Goal: Task Accomplishment & Management: Manage account settings

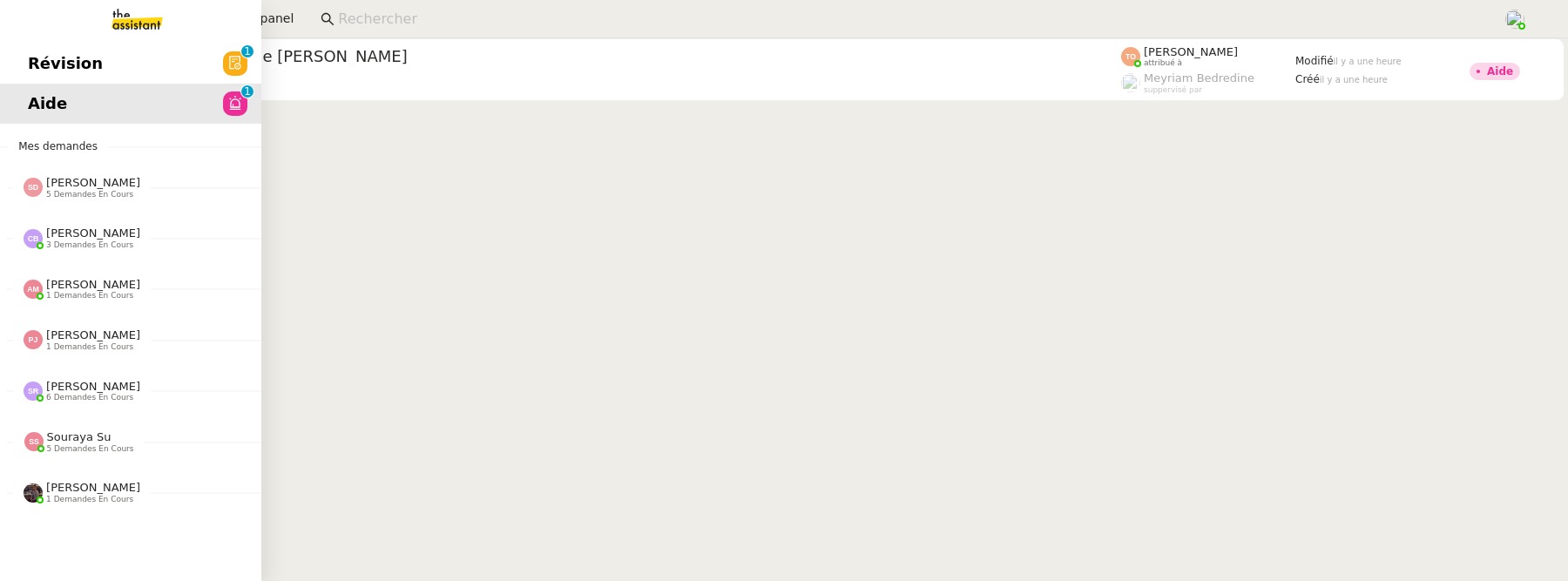
click at [29, 62] on span "Révision" at bounding box center [65, 63] width 75 height 27
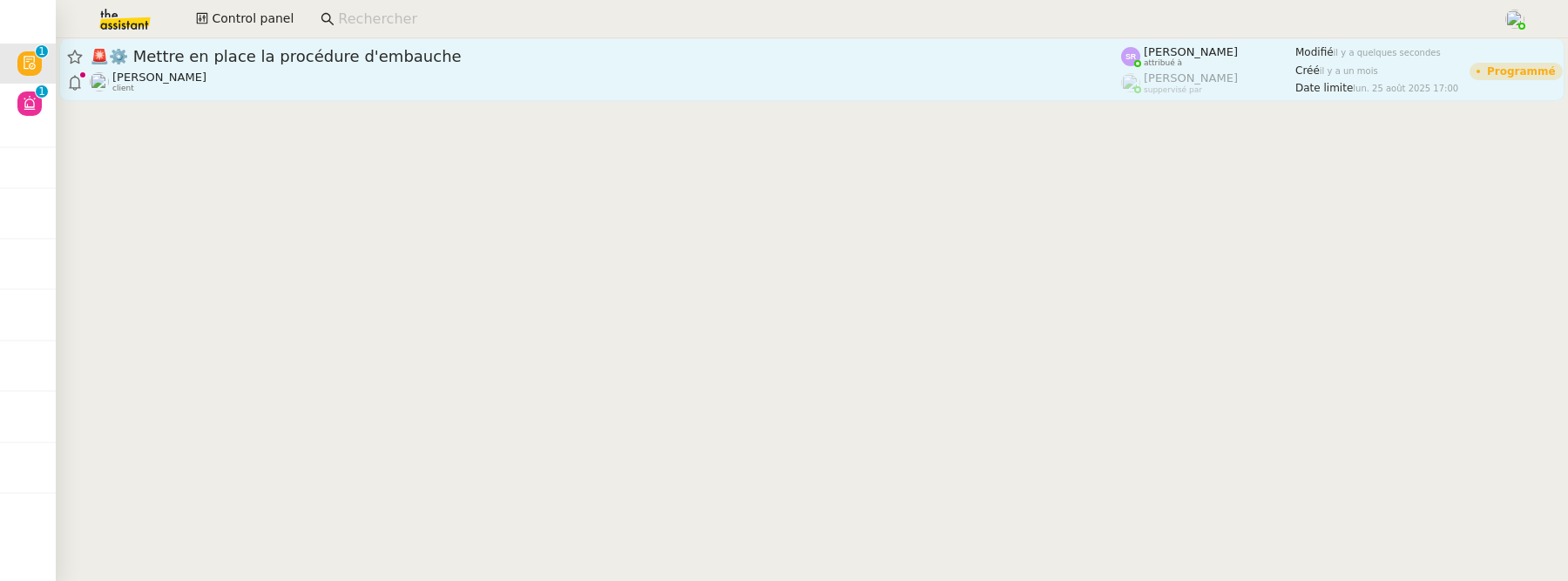
click at [421, 72] on div "Réma Ngaiboye client" at bounding box center [605, 82] width 1031 height 23
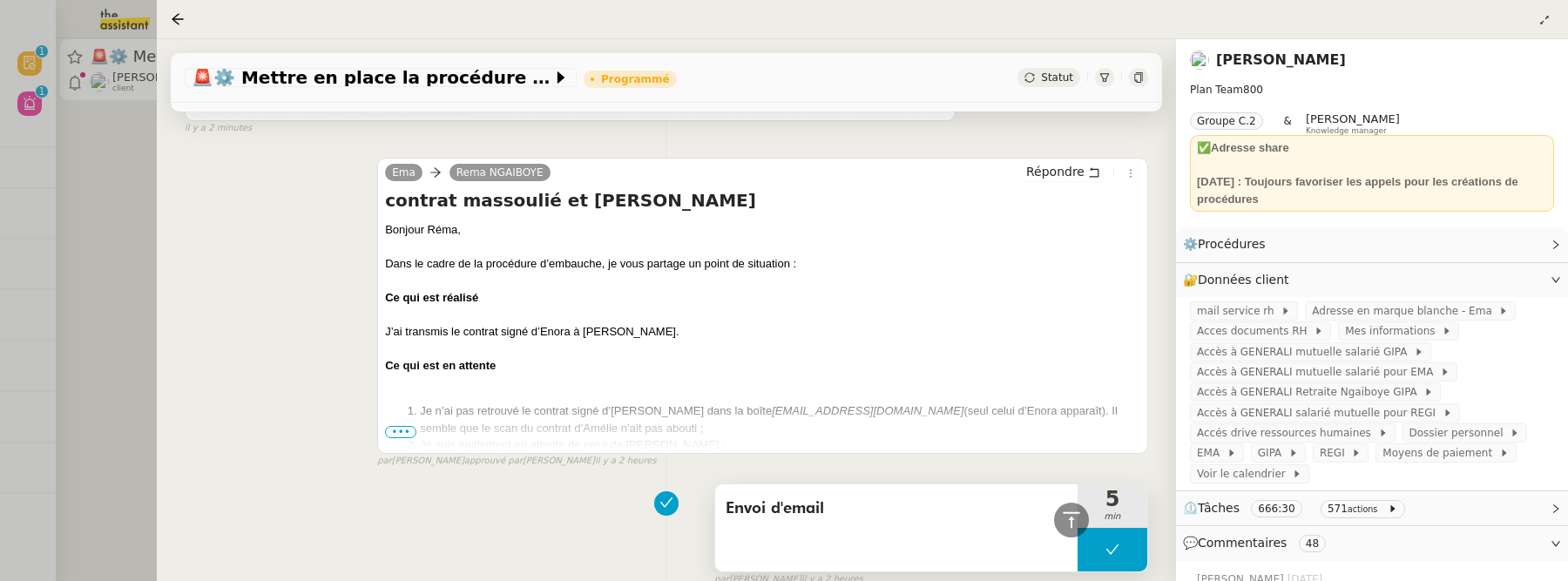
scroll to position [1025, 0]
click at [391, 429] on span "•••" at bounding box center [400, 430] width 31 height 12
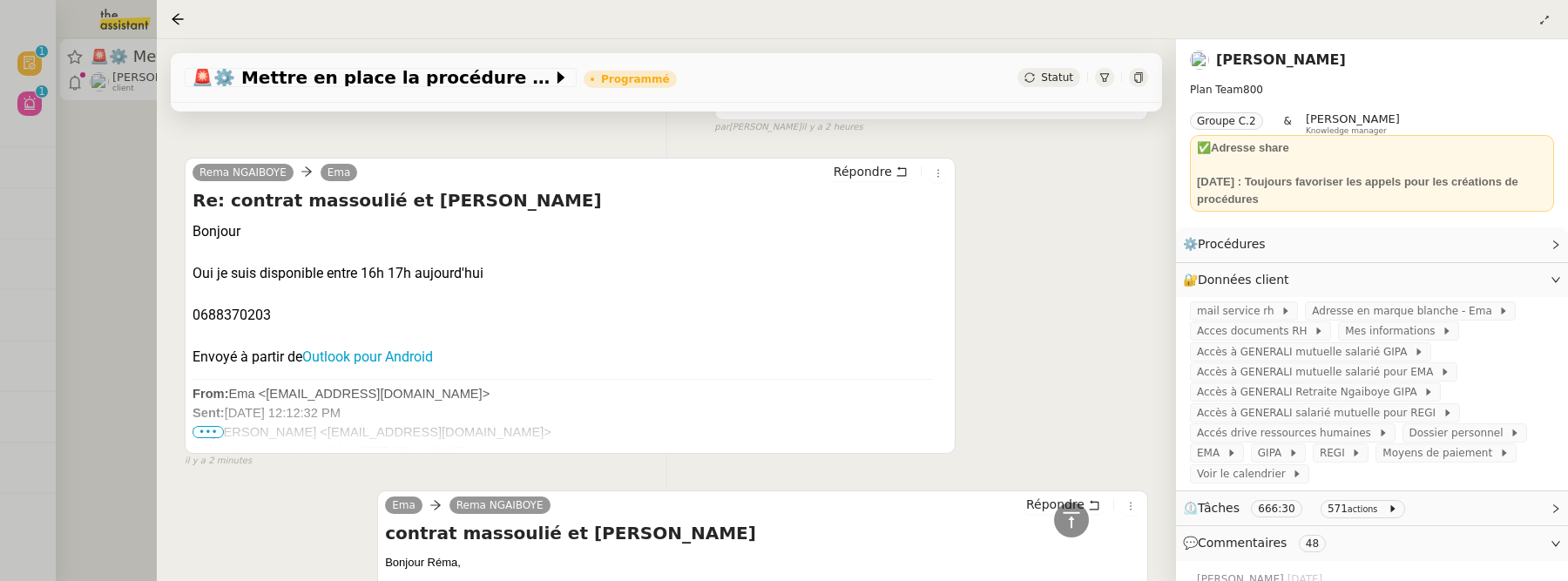
scroll to position [455, 0]
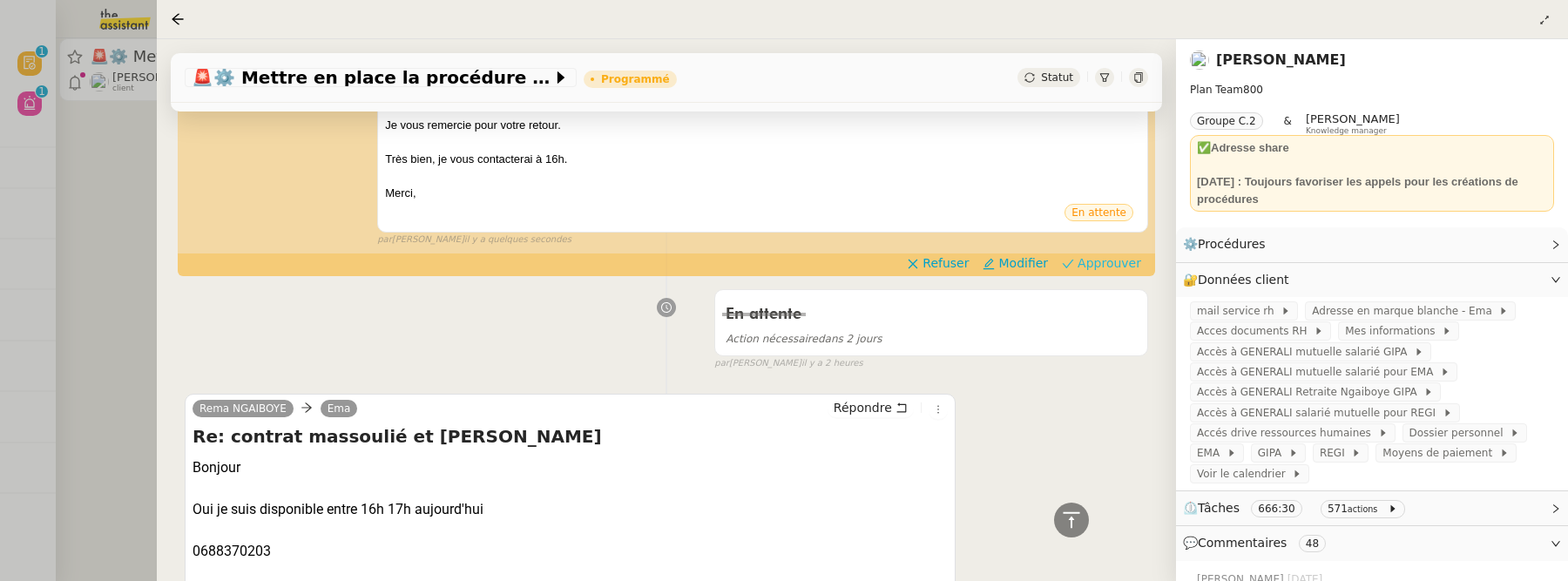
click at [1108, 270] on span "Approuver" at bounding box center [1108, 263] width 63 height 17
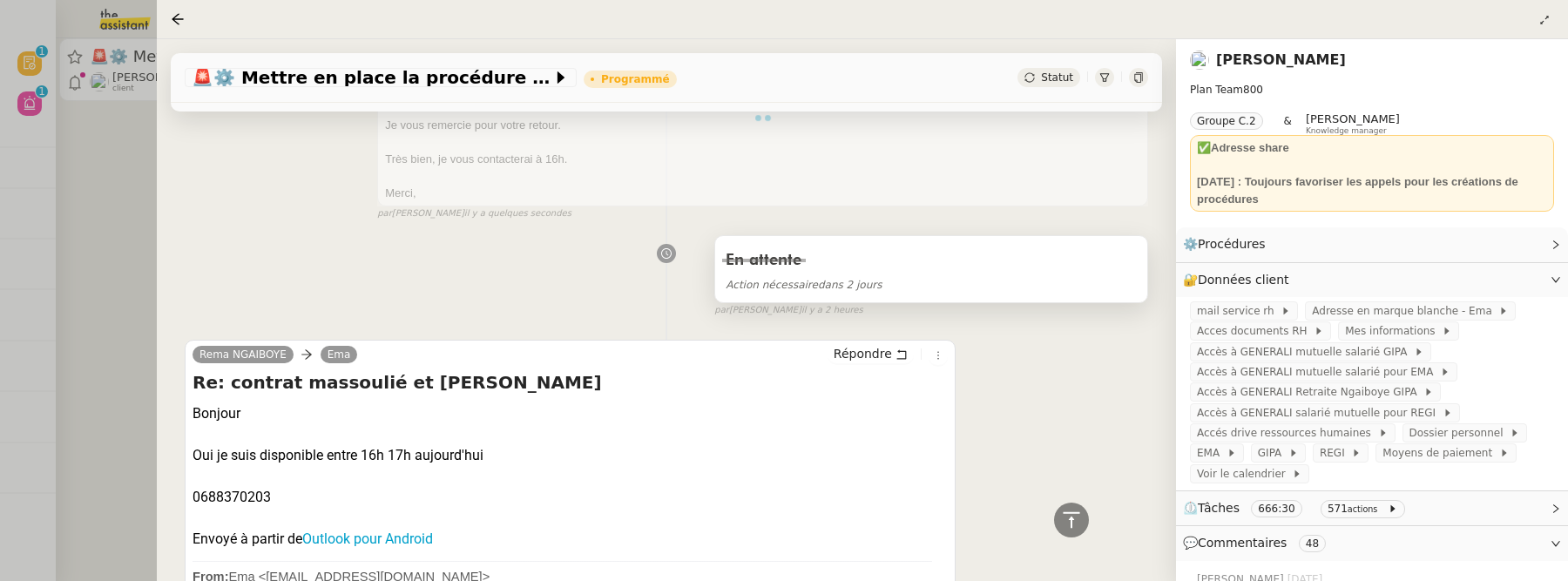
scroll to position [0, 0]
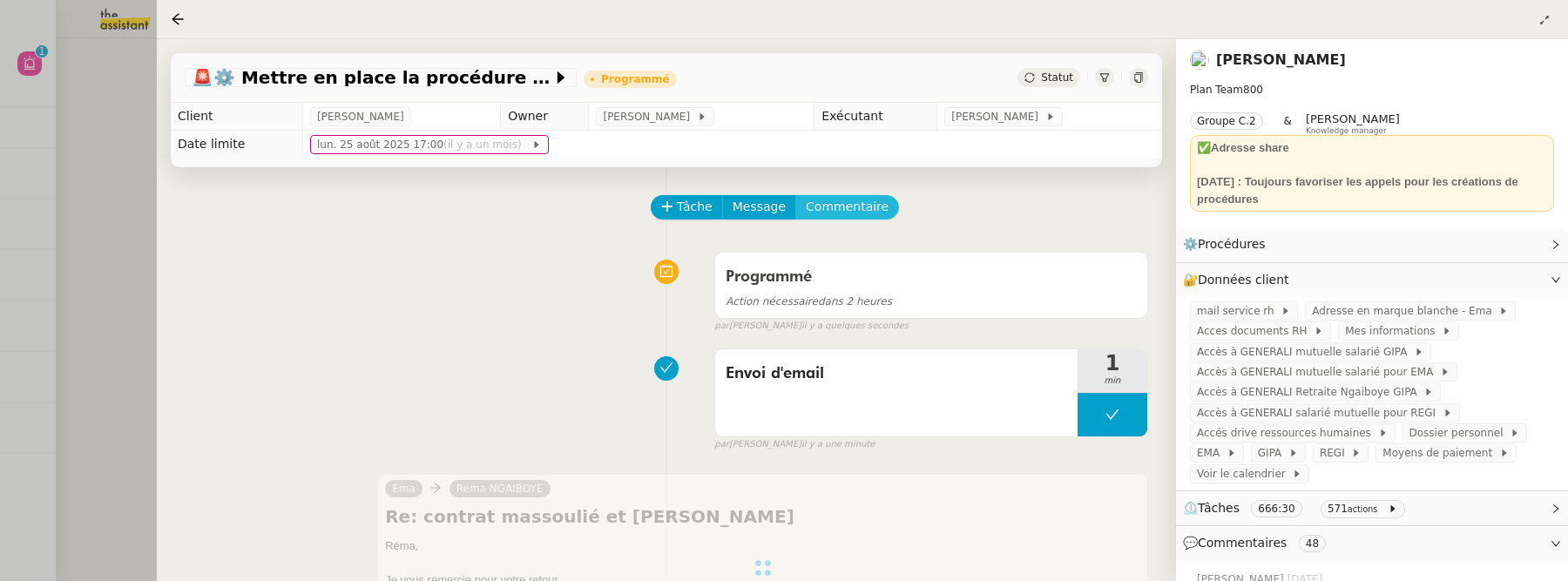
click at [867, 201] on span "Commentaire" at bounding box center [847, 207] width 82 height 20
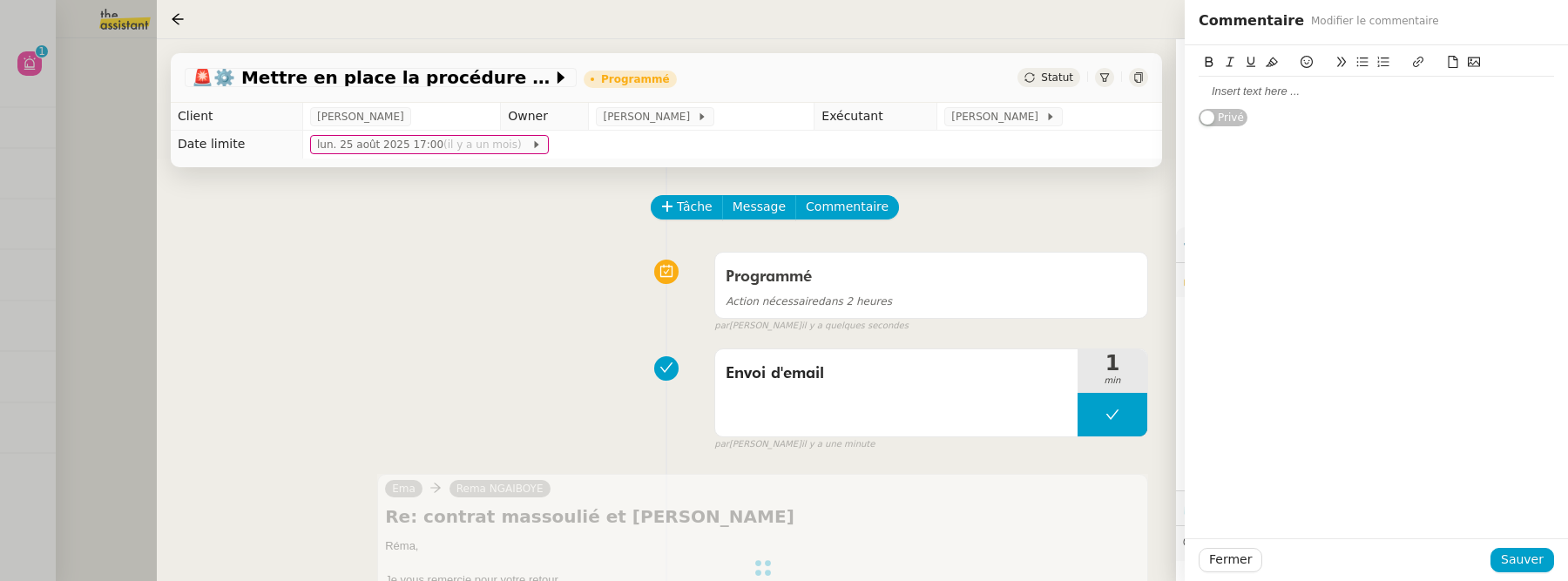
click at [1267, 98] on div at bounding box center [1377, 91] width 355 height 16
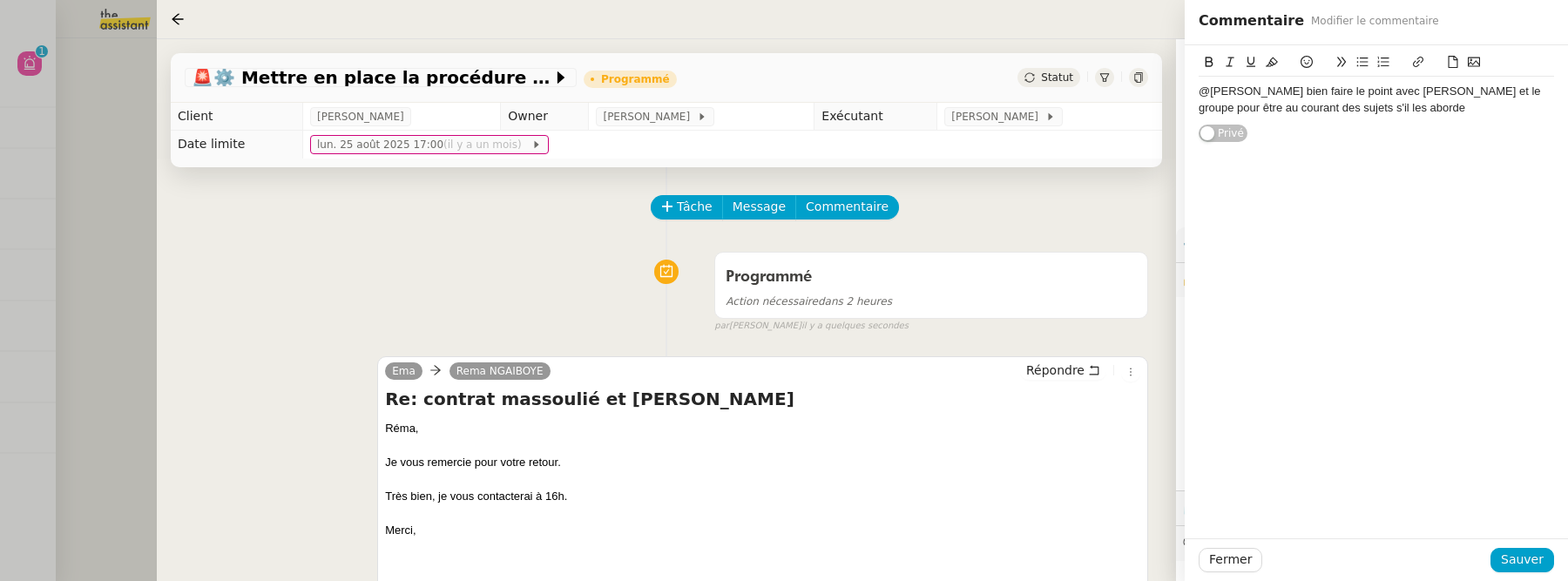
click at [1263, 109] on div "@Stephanie bien faire le point avec Zoé et le groupe pour être au courant des s…" at bounding box center [1377, 99] width 355 height 32
click at [1436, 114] on div "@Stephanie bien faire le point avec Zoé et le groupe pour être au courant des a…" at bounding box center [1377, 99] width 355 height 32
click at [1532, 566] on span "Sauver" at bounding box center [1522, 560] width 43 height 20
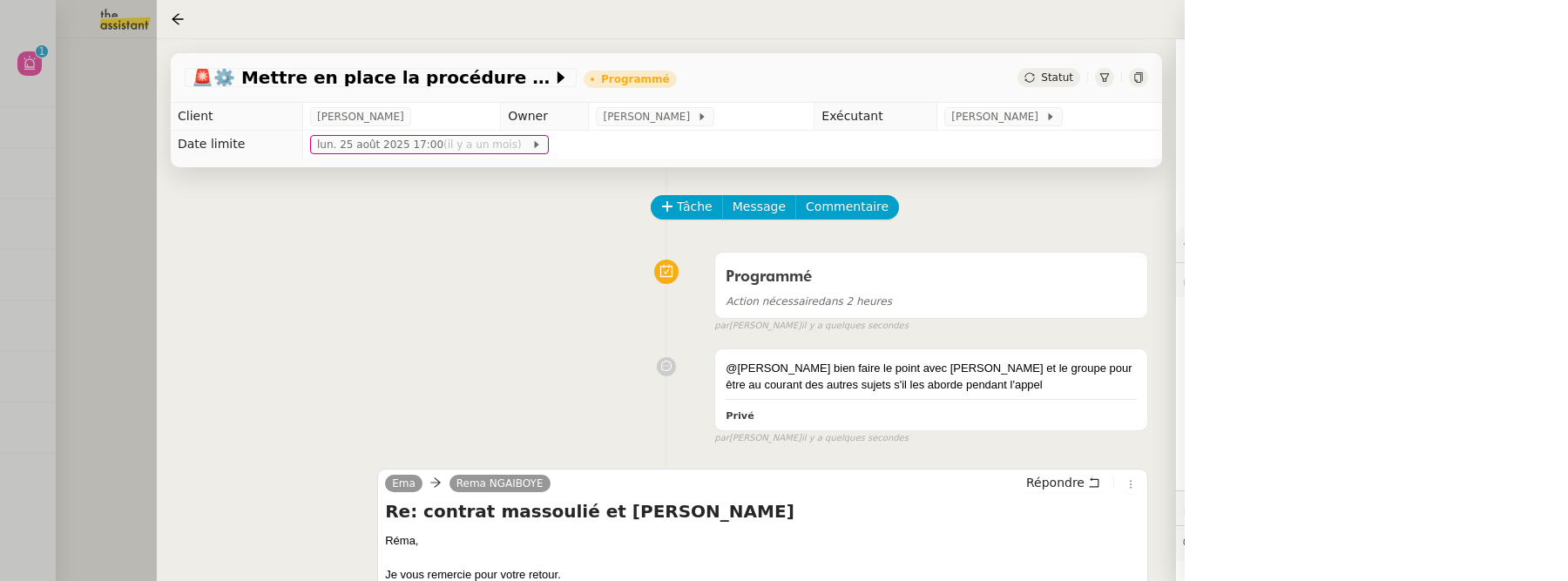
click at [1051, 70] on div "Statut" at bounding box center [1049, 77] width 62 height 19
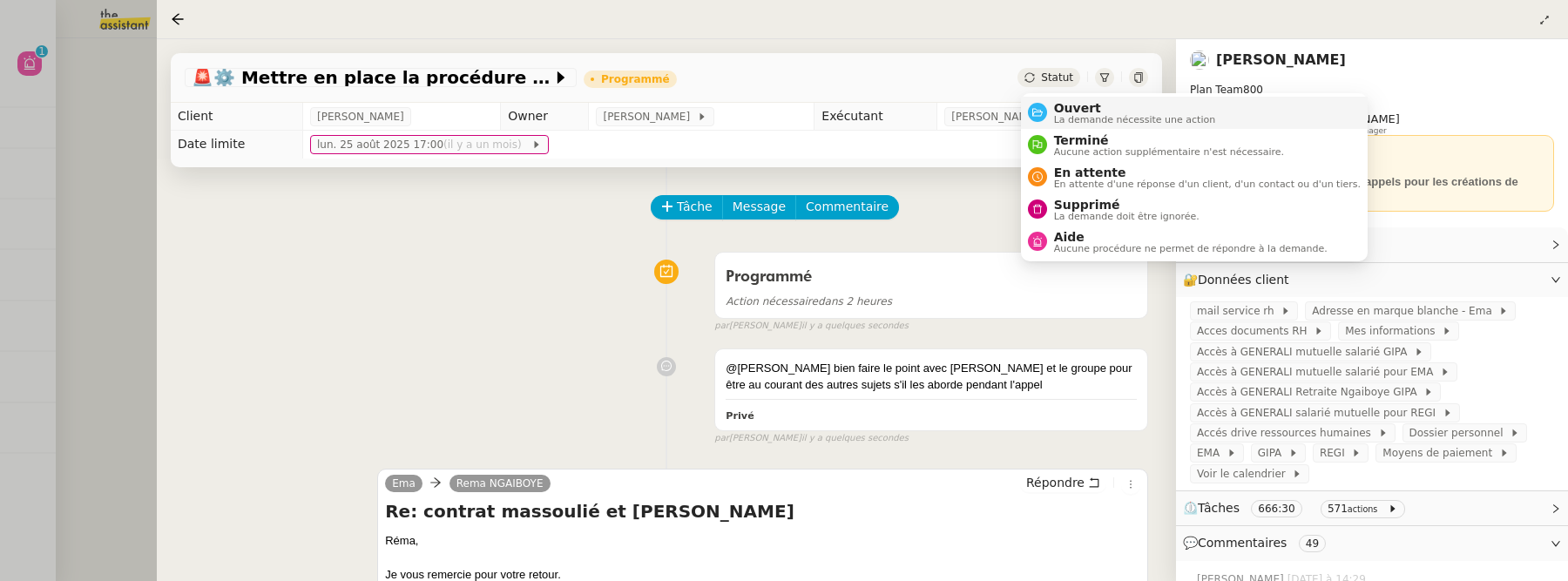
click at [1070, 116] on span "La demande nécessite une action" at bounding box center [1135, 120] width 162 height 9
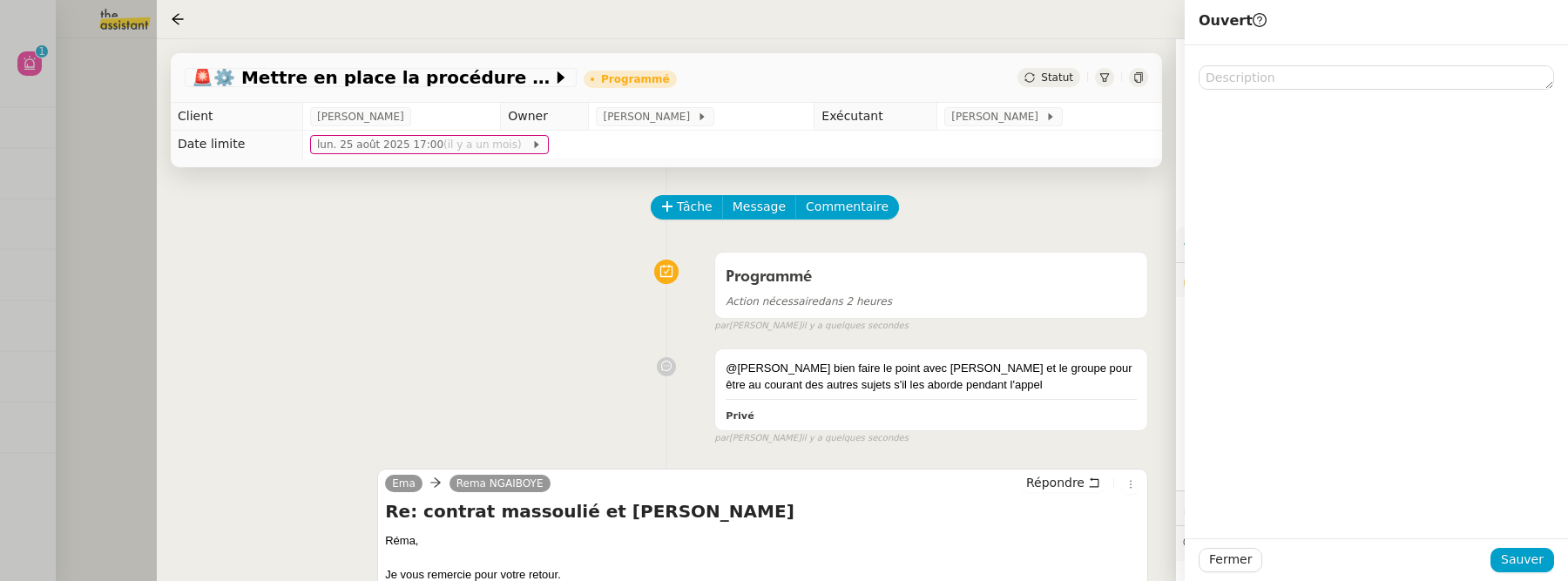
click at [1530, 576] on div "Fermer Sauver" at bounding box center [1376, 560] width 383 height 43
click at [1530, 561] on span "Sauver" at bounding box center [1522, 560] width 43 height 20
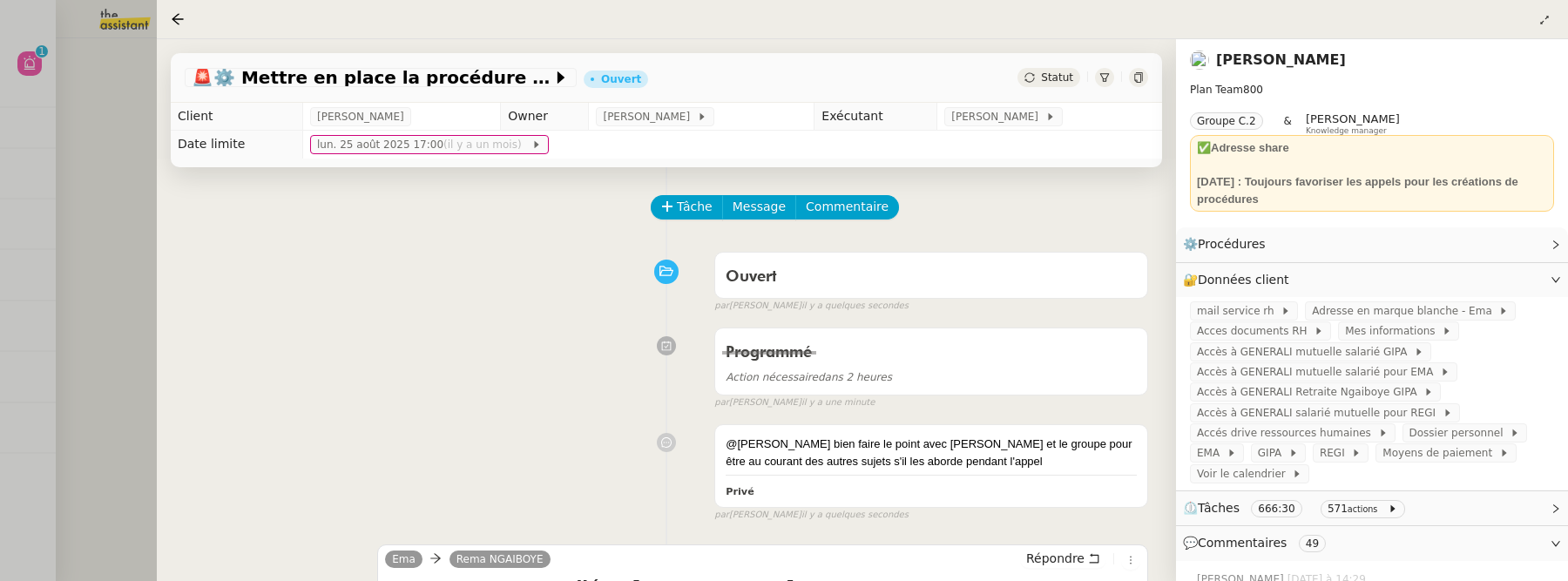
click at [94, 186] on div at bounding box center [784, 290] width 1568 height 581
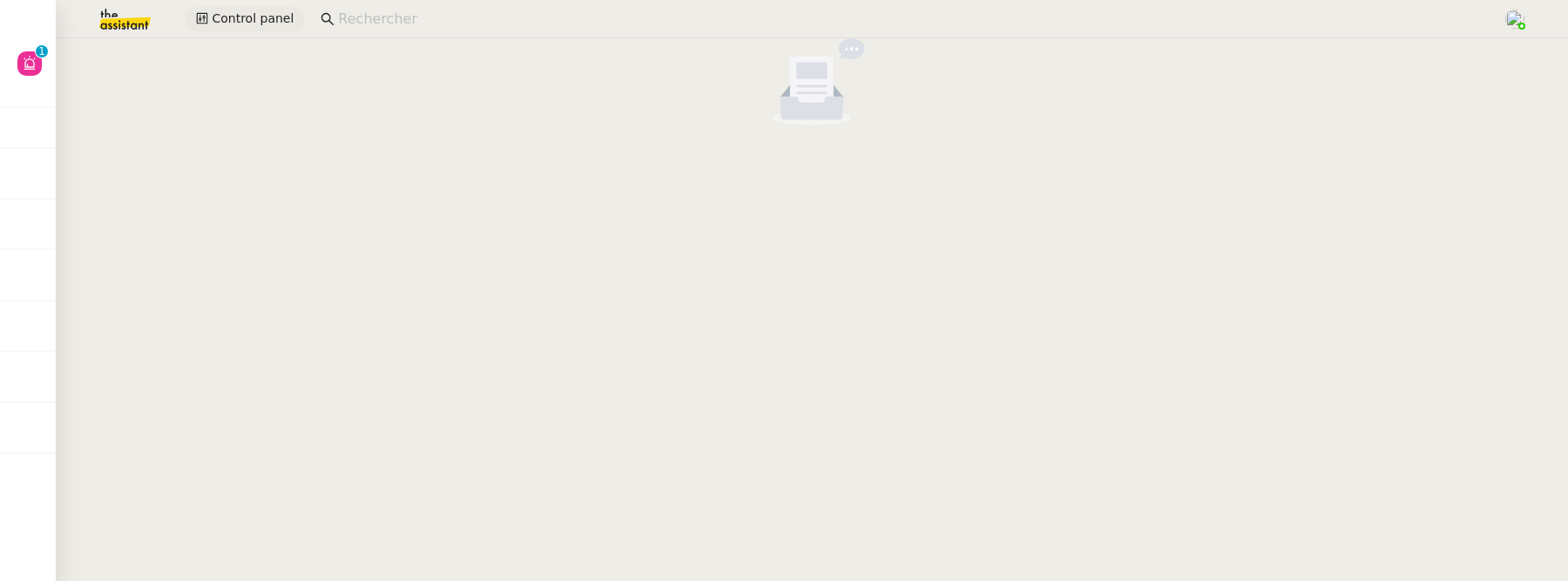
click at [220, 23] on span "Control panel" at bounding box center [252, 19] width 82 height 20
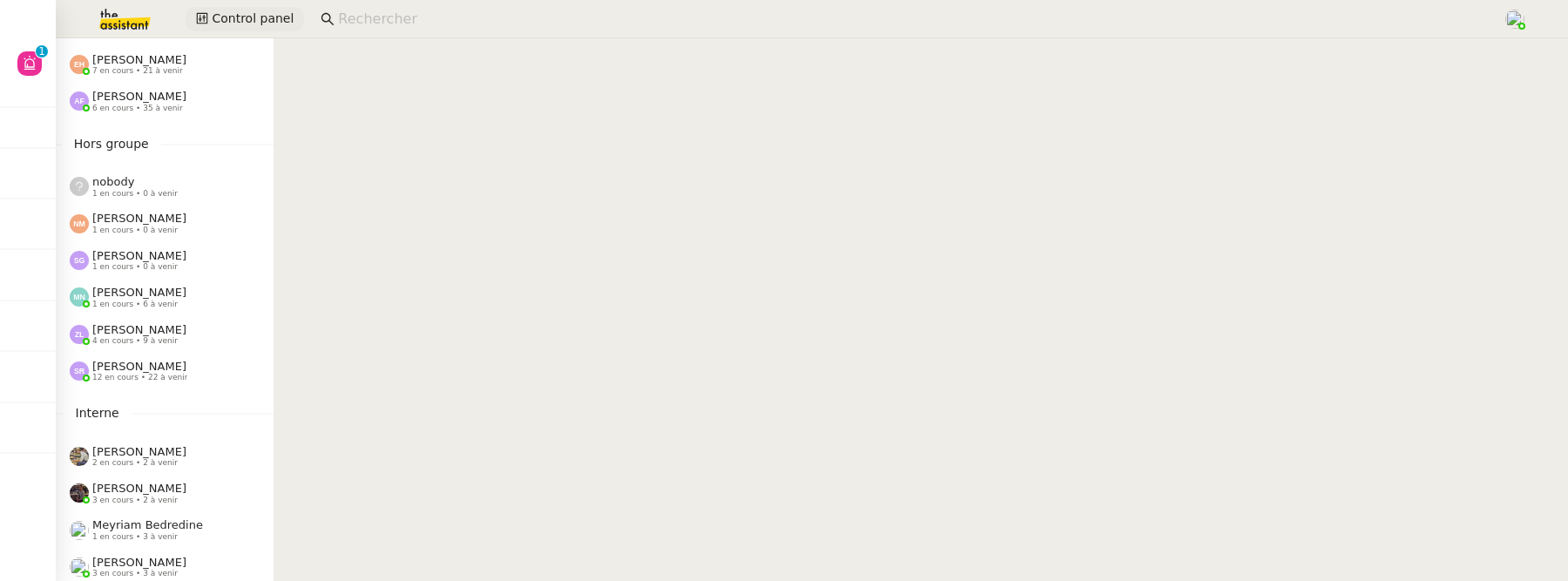
scroll to position [882, 0]
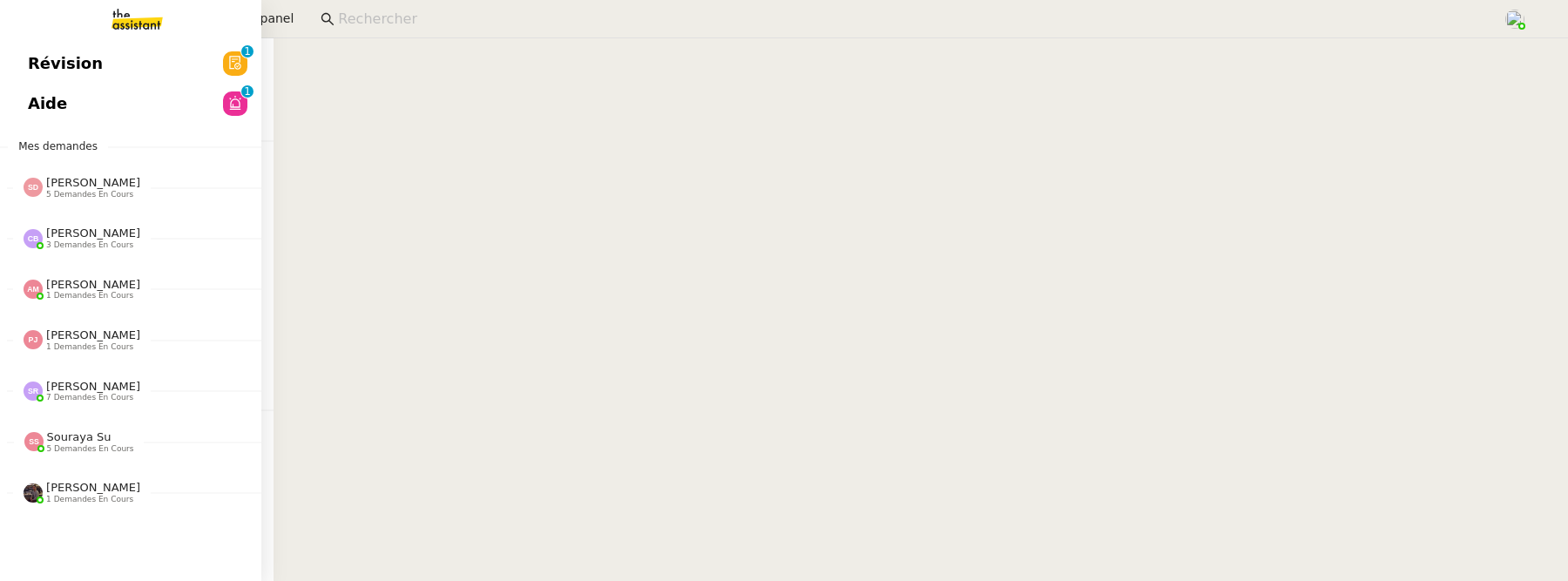
click at [43, 73] on span "Révision" at bounding box center [65, 63] width 75 height 27
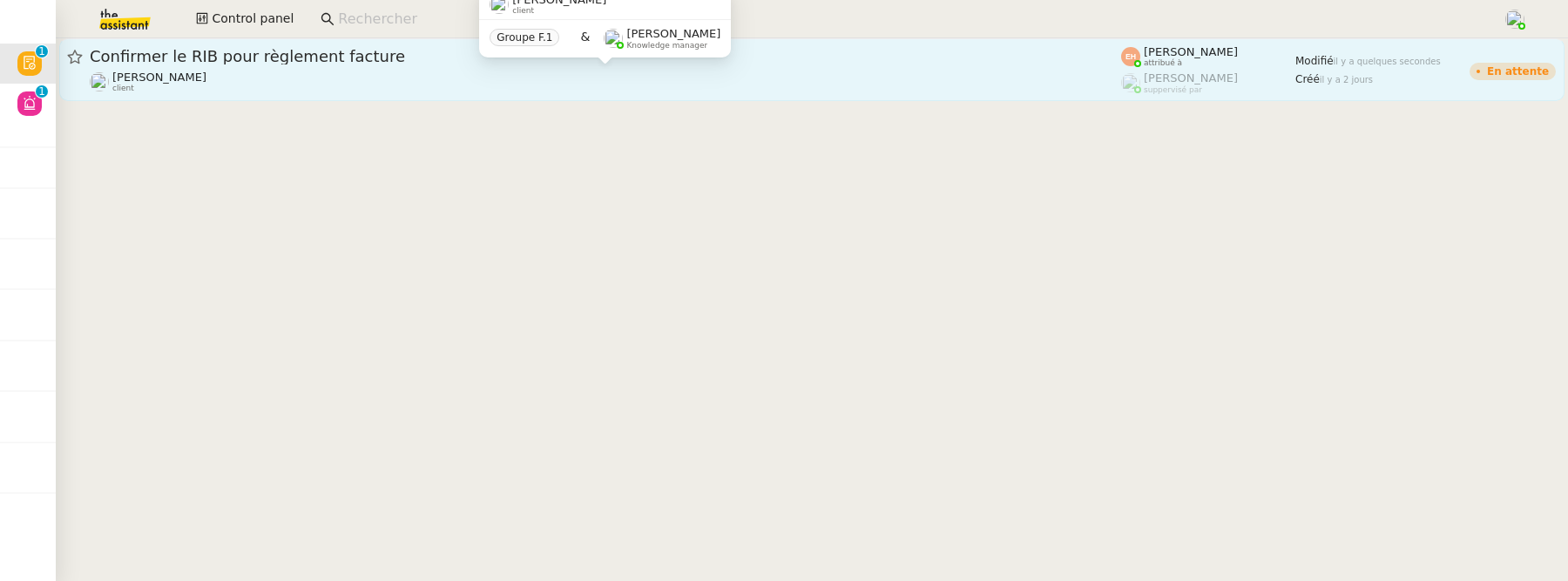
click at [429, 75] on div "[PERSON_NAME] MAS client" at bounding box center [605, 82] width 1031 height 23
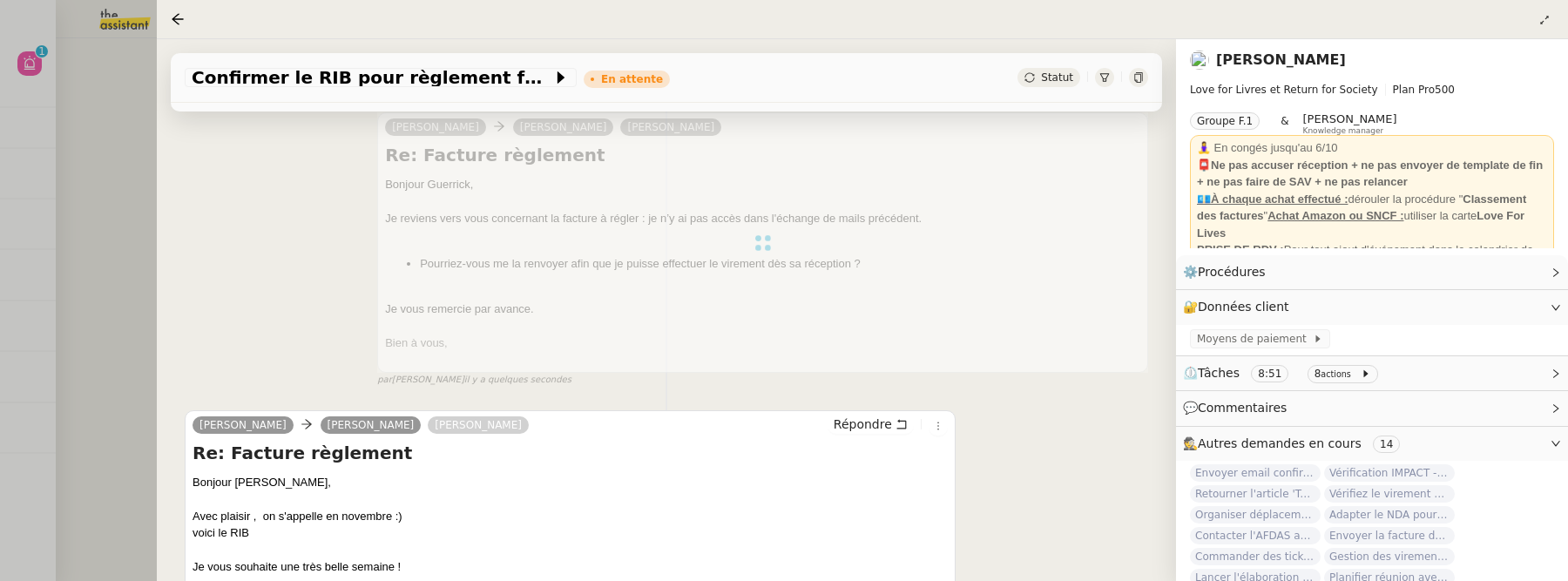
scroll to position [414, 0]
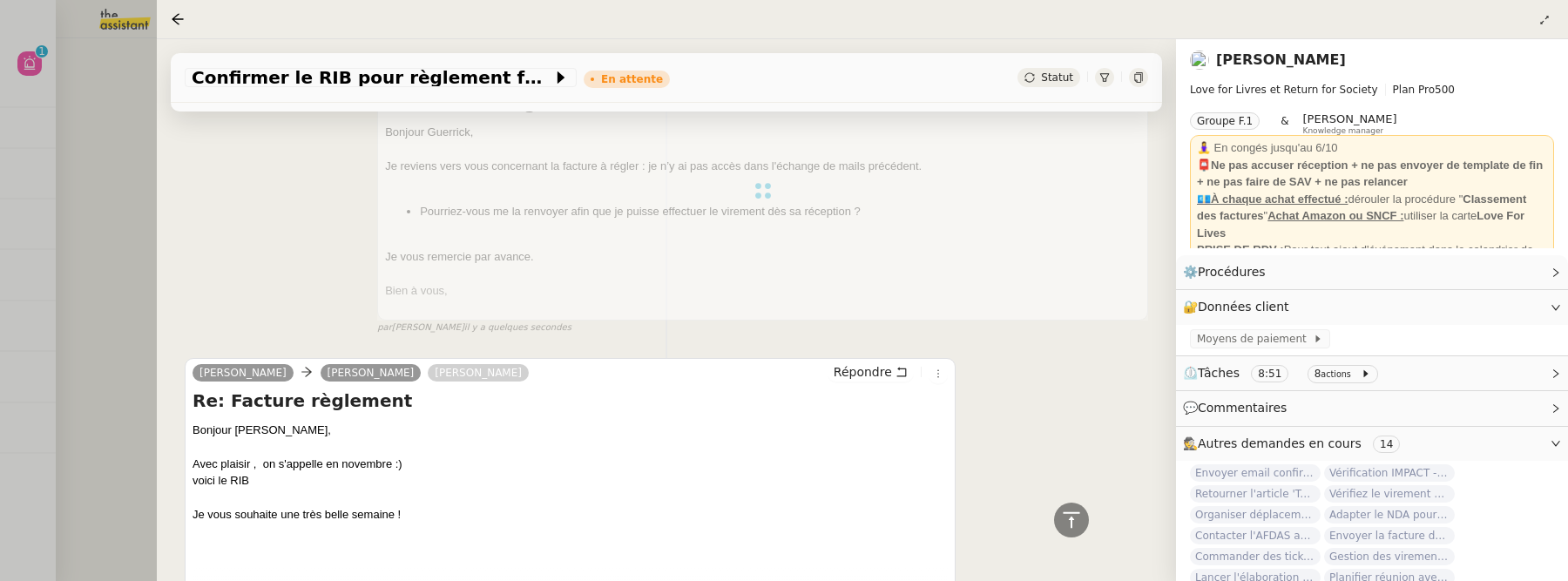
click at [141, 170] on div at bounding box center [784, 290] width 1568 height 581
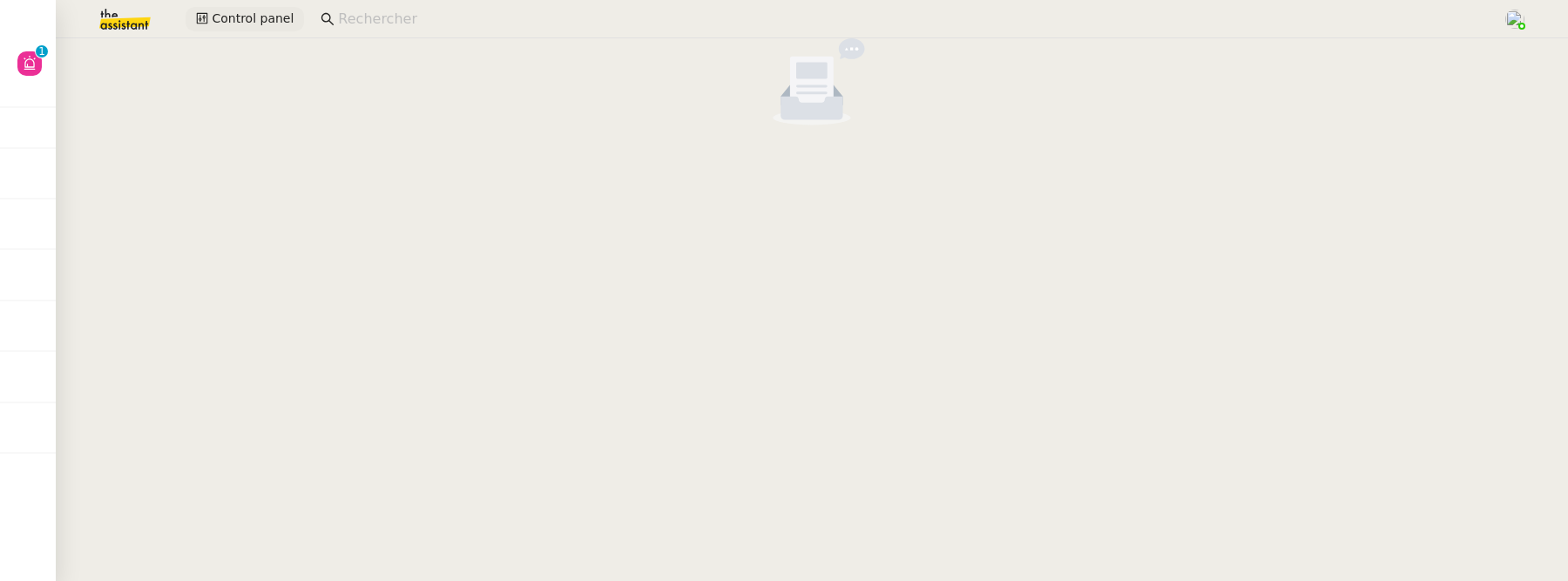
click at [221, 11] on span "Control panel" at bounding box center [252, 19] width 82 height 20
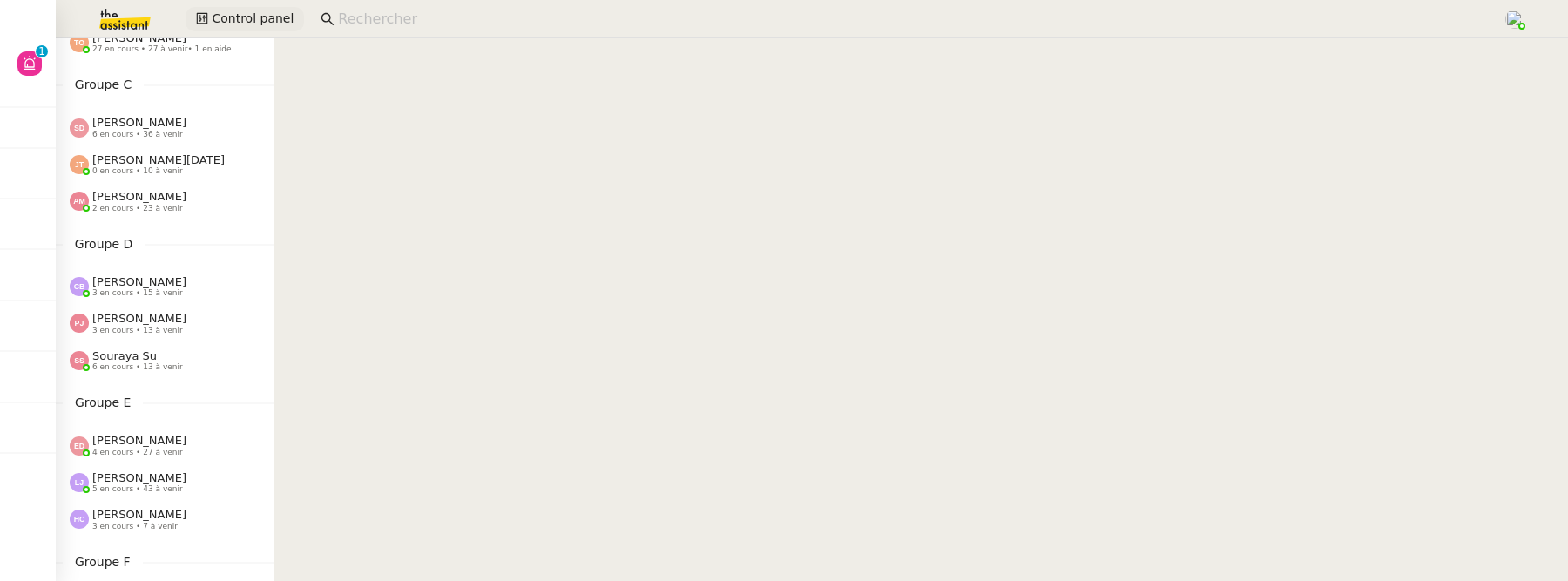
scroll to position [336, 0]
click at [143, 340] on div "Pauline Jennah 3 en cours • 13 à venir" at bounding box center [165, 324] width 218 height 37
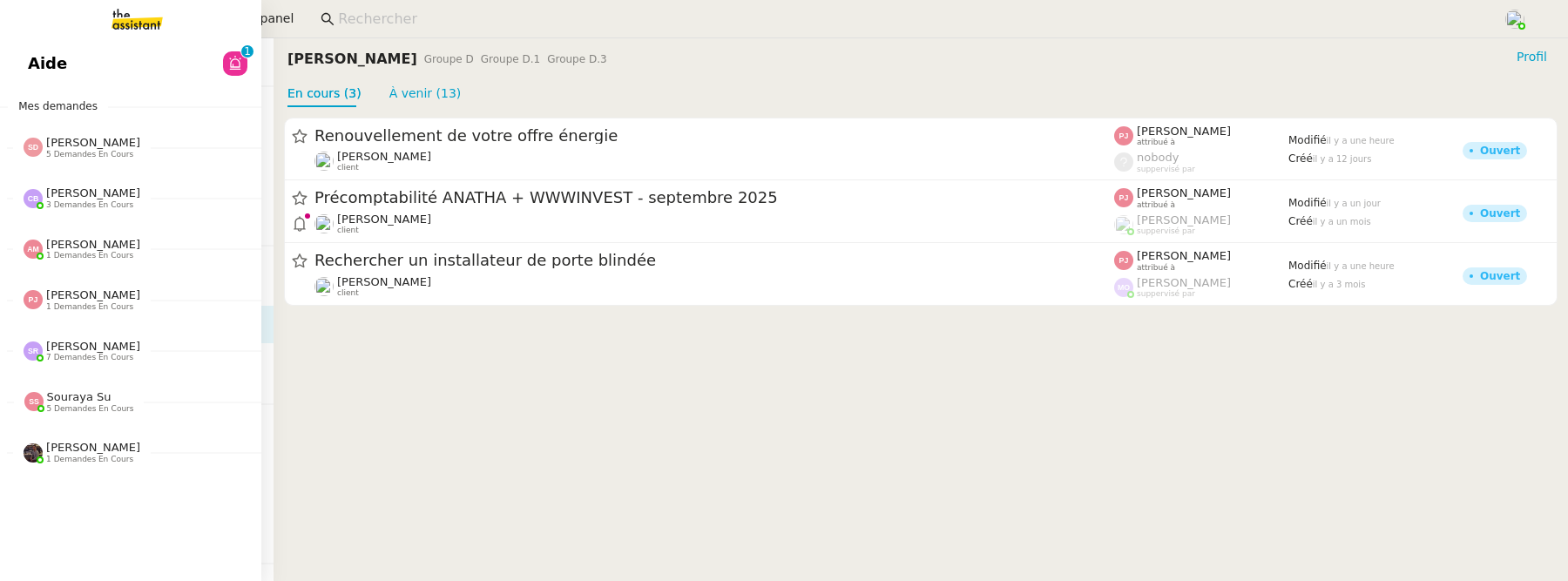
click at [70, 71] on link "Aide 0 1 2 3 4 5 6 7 8 9" at bounding box center [130, 64] width 261 height 40
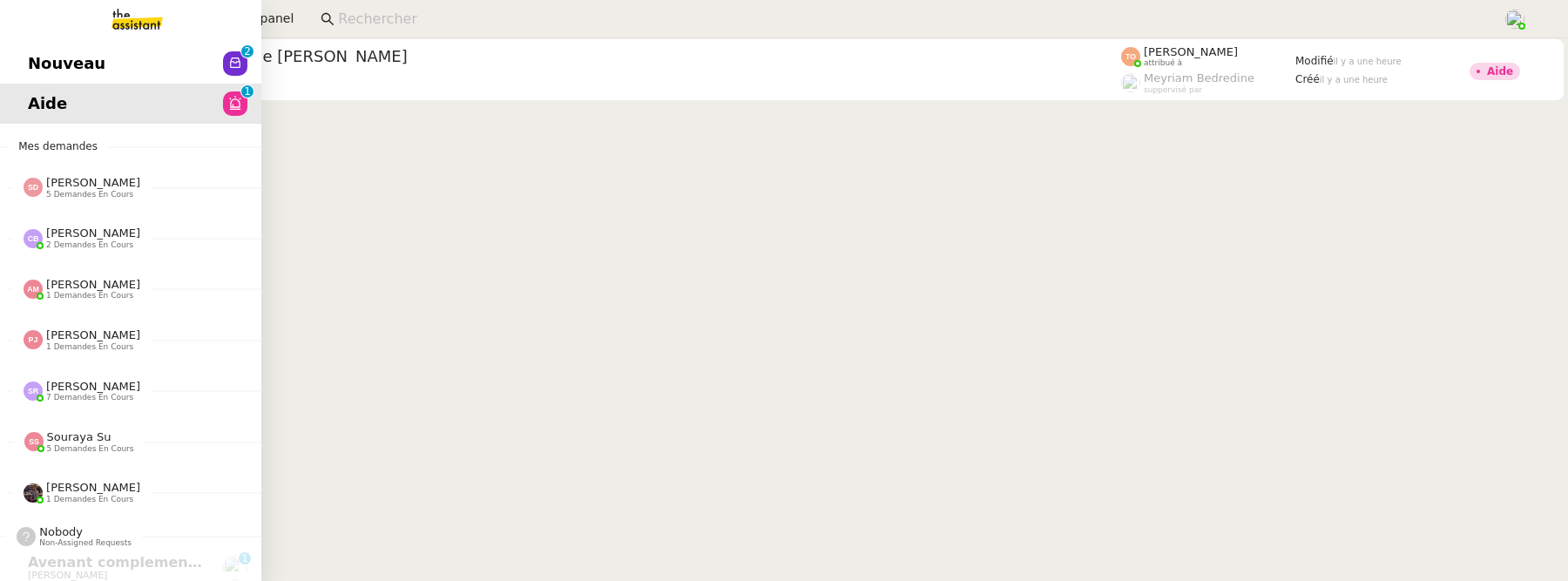
click at [43, 61] on span "Nouveau" at bounding box center [66, 63] width 78 height 27
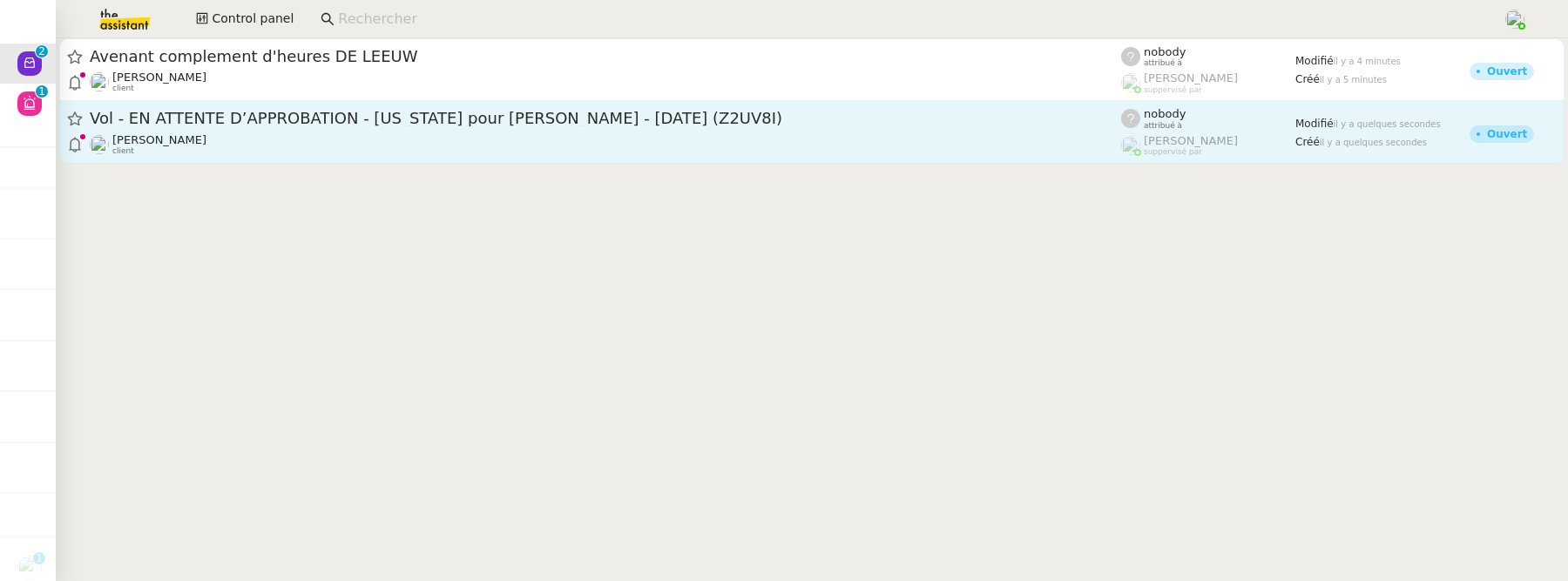
click at [533, 123] on span "Vol - EN ATTENTE D’APPROBATION - New York pour Quentin RICOMARD - 02 nov., 2025…" at bounding box center [605, 118] width 1031 height 16
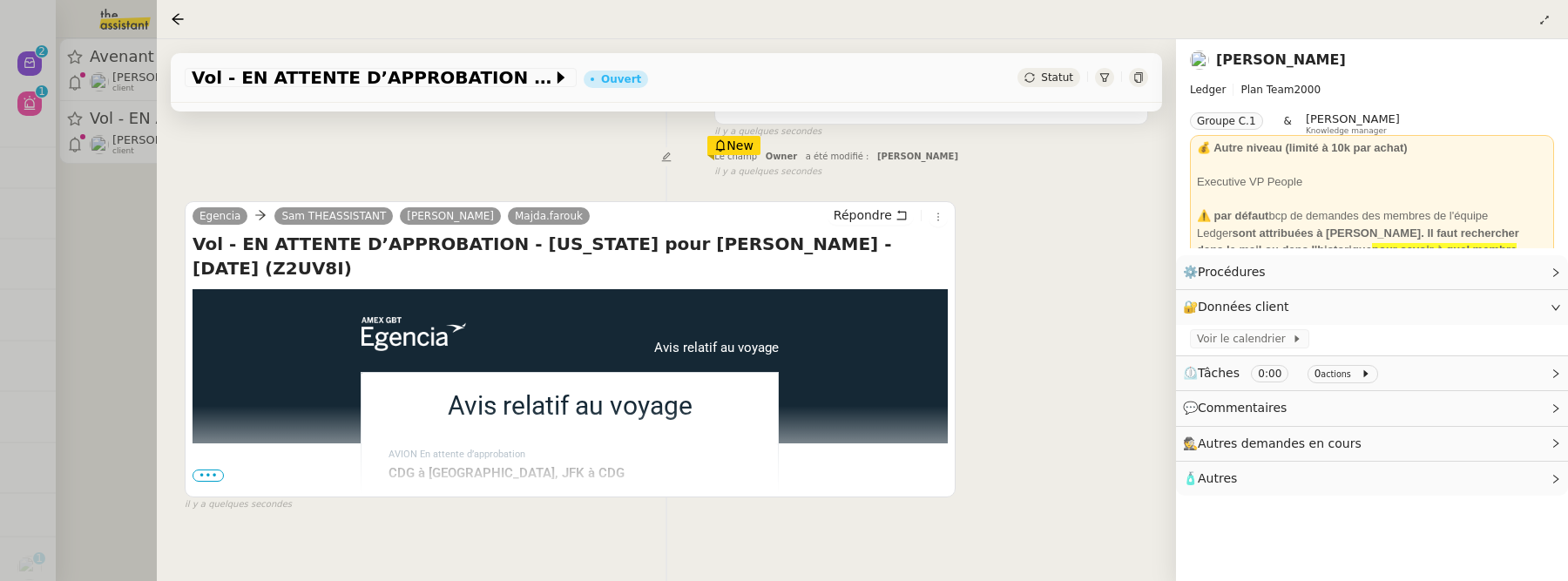
scroll to position [269, 0]
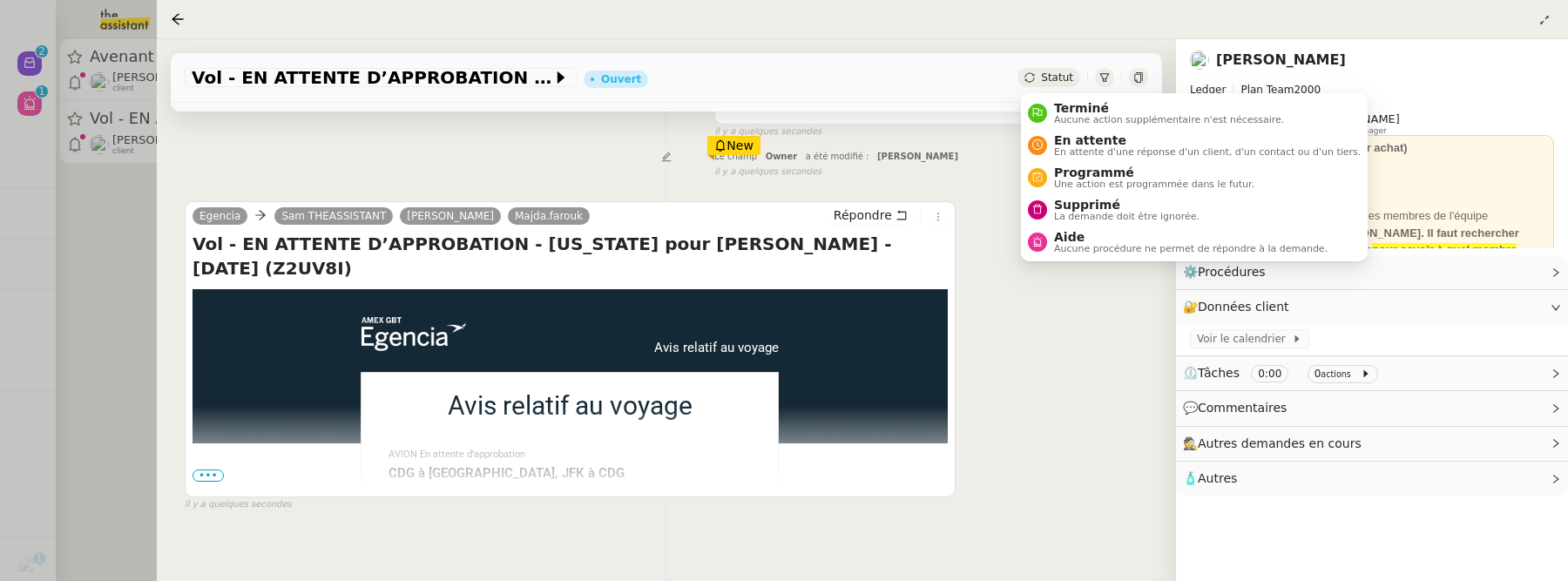
click at [1045, 82] on span "Statut" at bounding box center [1057, 77] width 32 height 12
click at [1055, 202] on span "Supprimé" at bounding box center [1127, 204] width 146 height 14
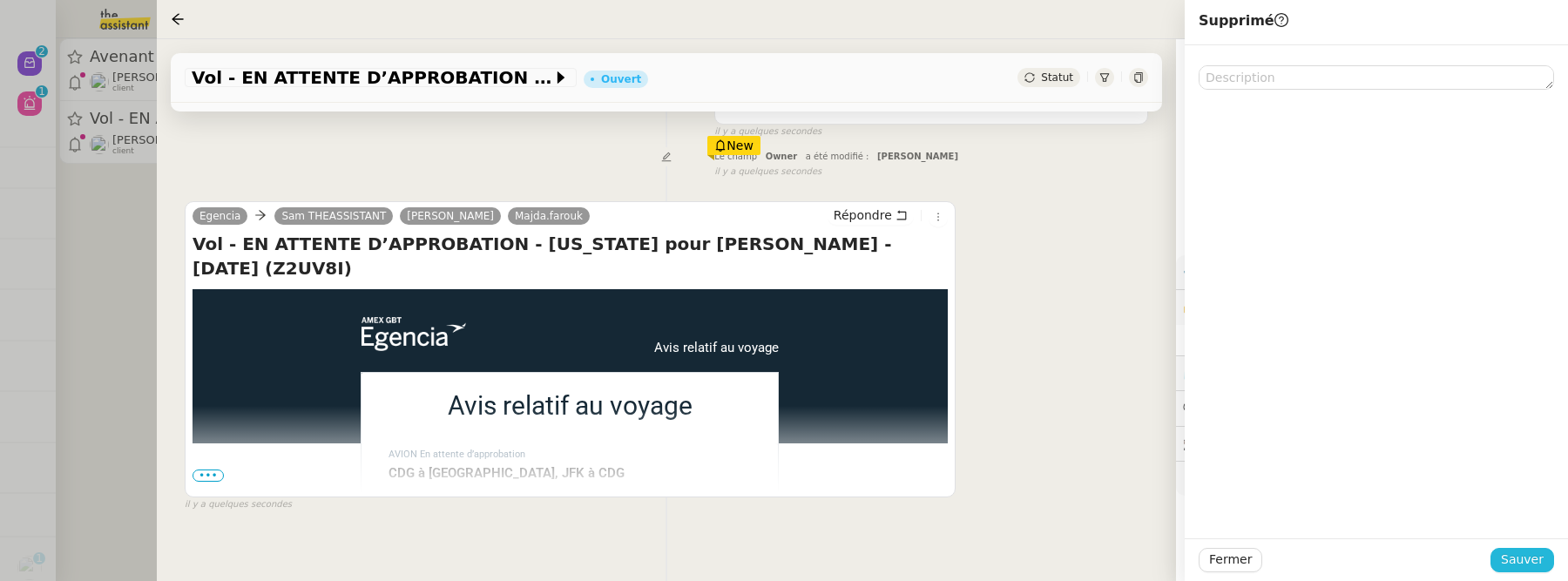
click at [1530, 561] on span "Sauver" at bounding box center [1522, 560] width 43 height 20
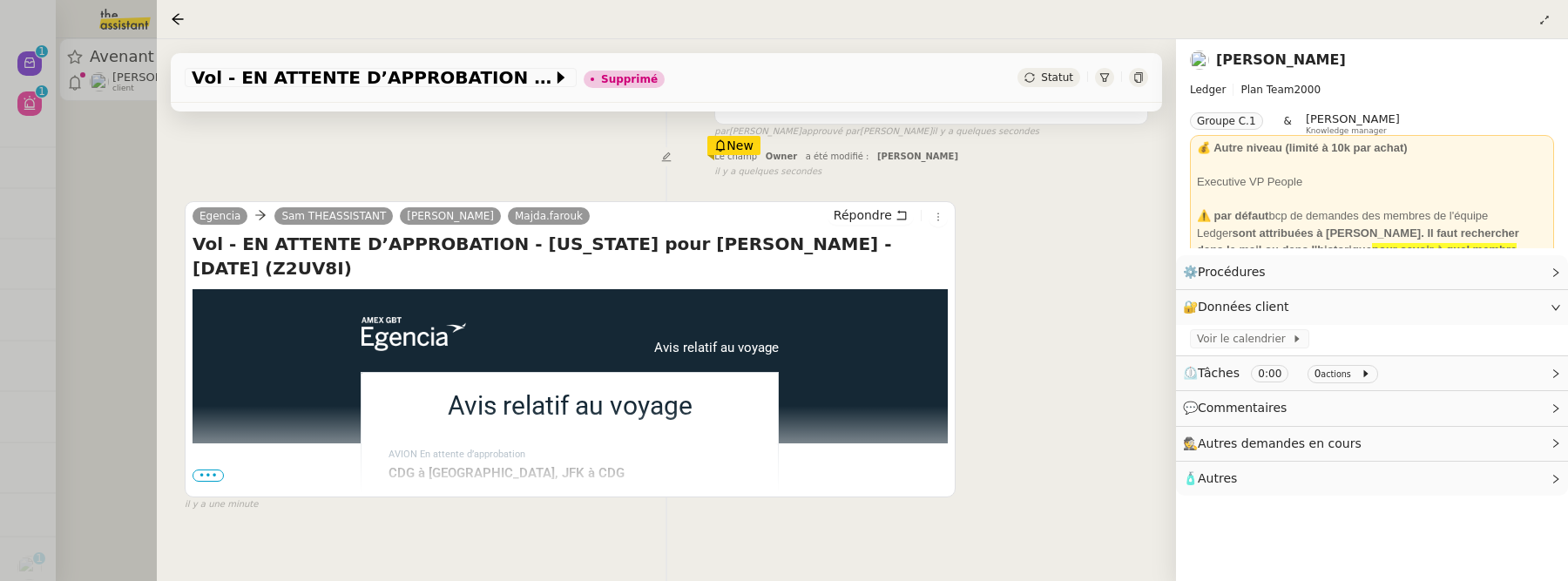
click at [147, 276] on div at bounding box center [784, 290] width 1568 height 581
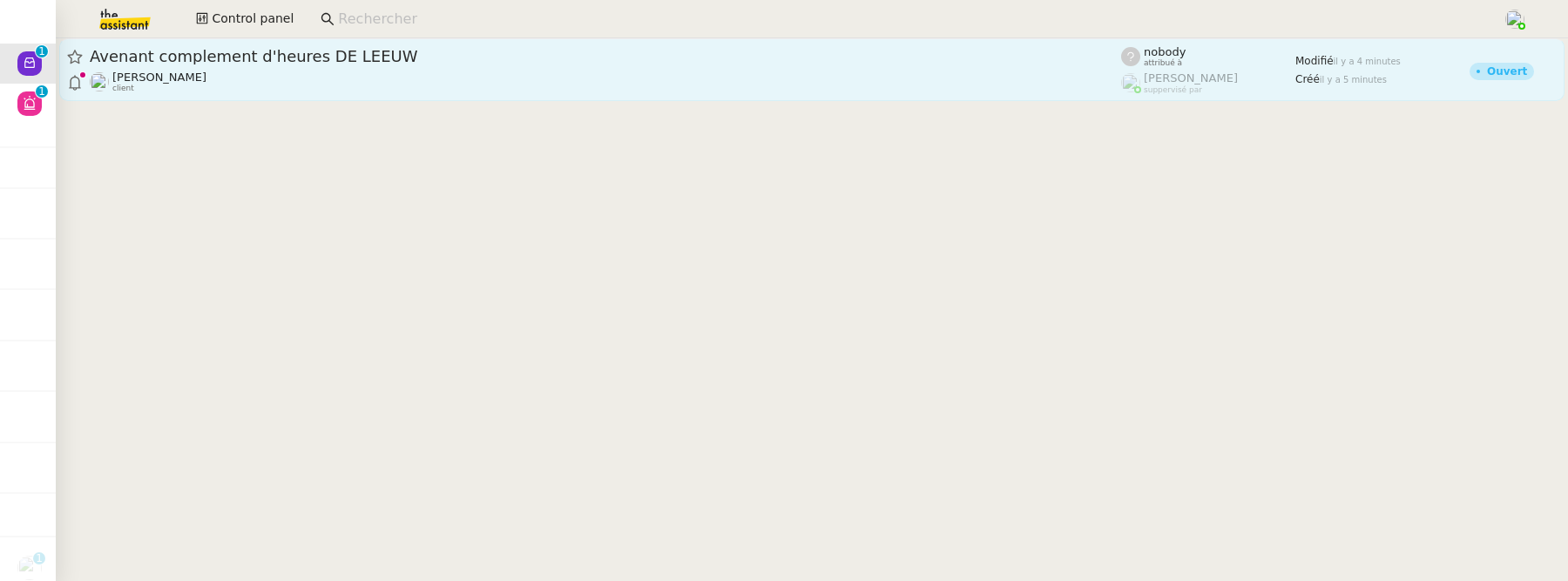
click at [344, 71] on div "Réma Ngaiboye client" at bounding box center [605, 82] width 1031 height 23
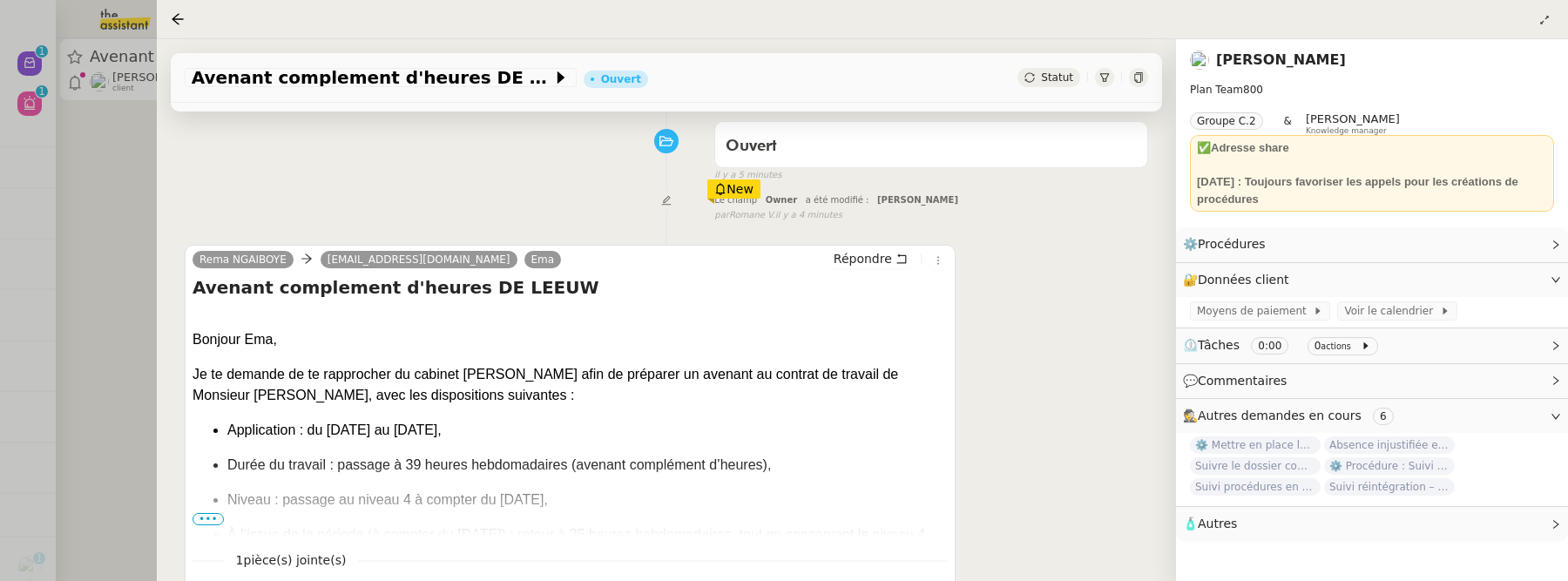
scroll to position [223, 0]
click at [935, 260] on icon at bounding box center [938, 262] width 10 height 10
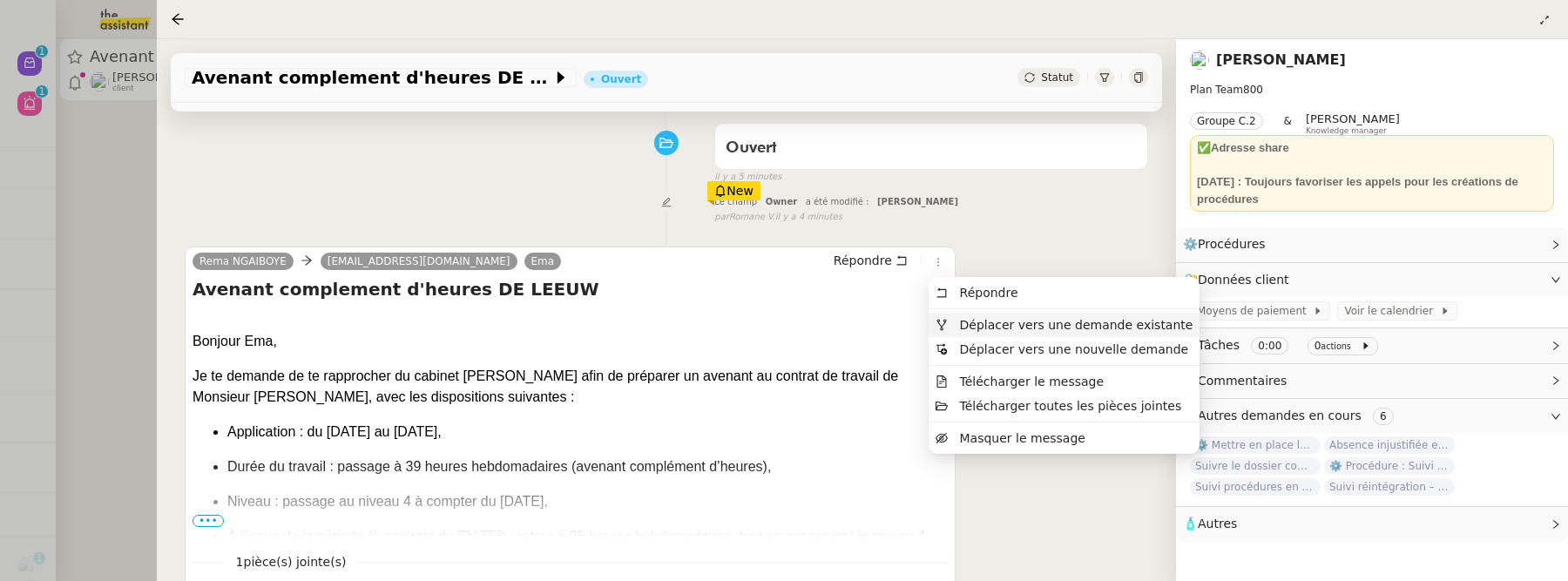
click at [1015, 320] on span "Déplacer vers une demande existante" at bounding box center [1076, 324] width 234 height 14
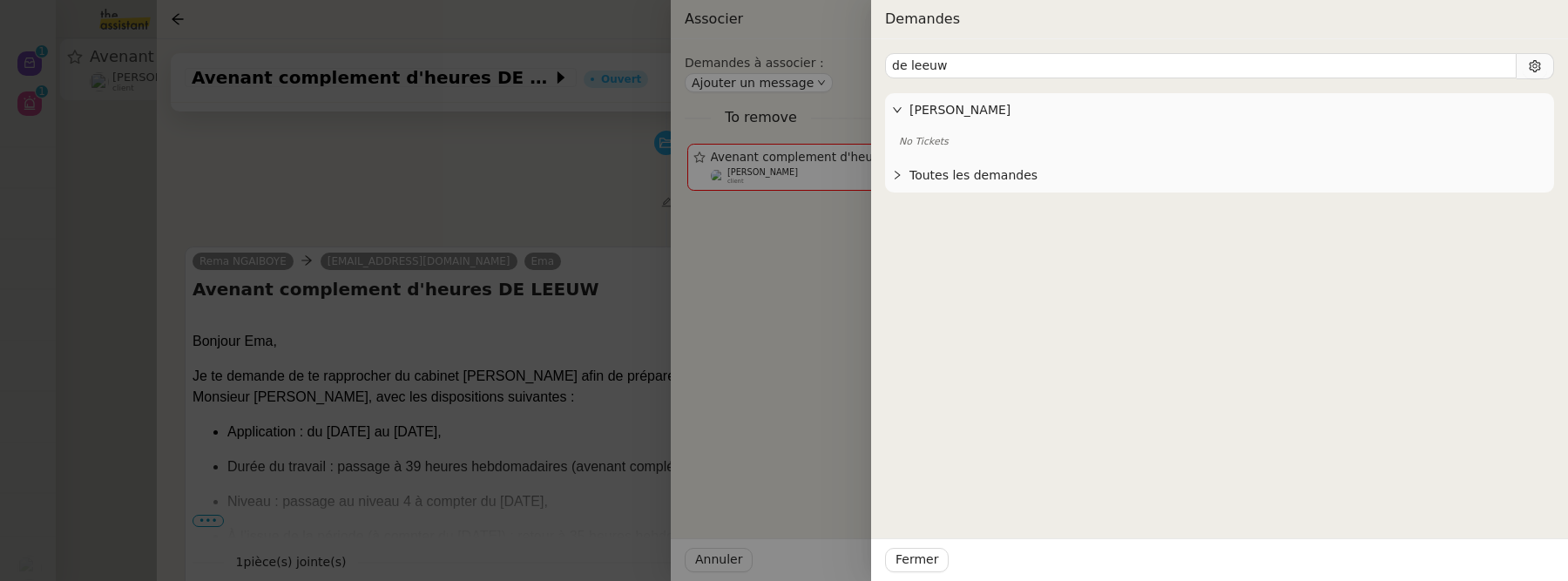
type input "de leeuw"
click at [991, 160] on div "Toutes les demandes" at bounding box center [1219, 175] width 669 height 34
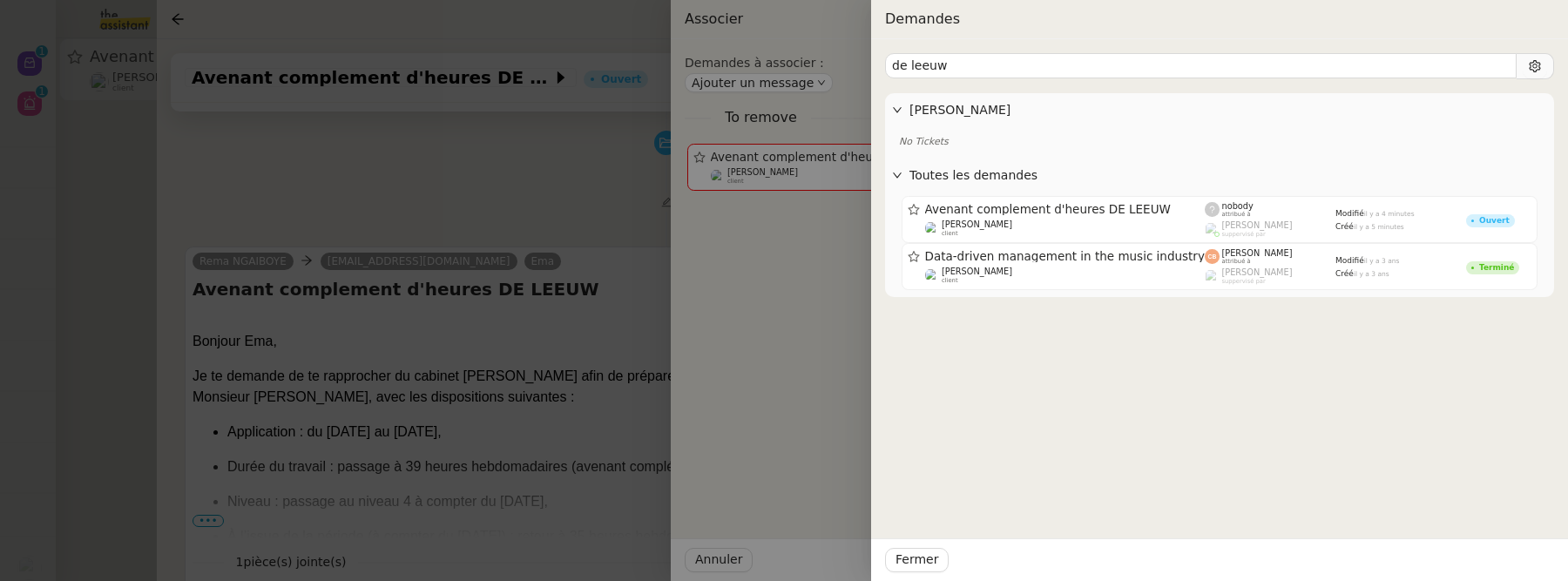
click at [993, 114] on span "[PERSON_NAME]" at bounding box center [1228, 110] width 637 height 20
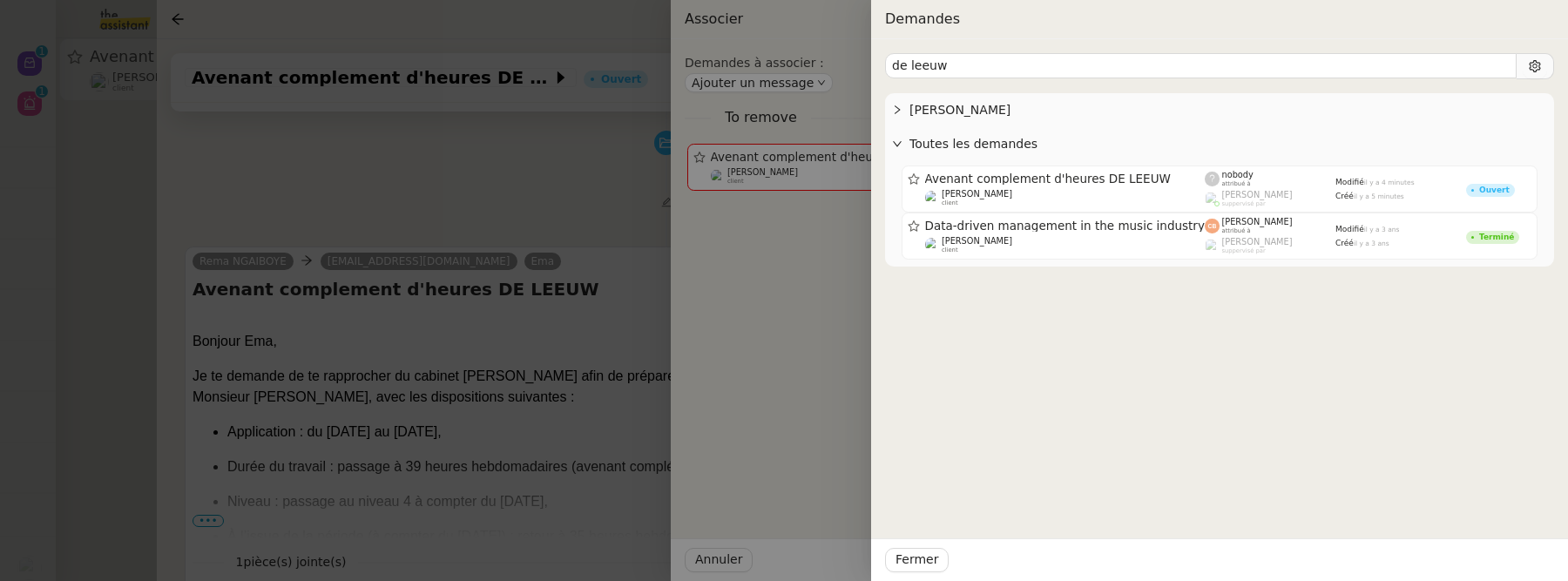
click at [980, 112] on span "[PERSON_NAME]" at bounding box center [1228, 110] width 637 height 20
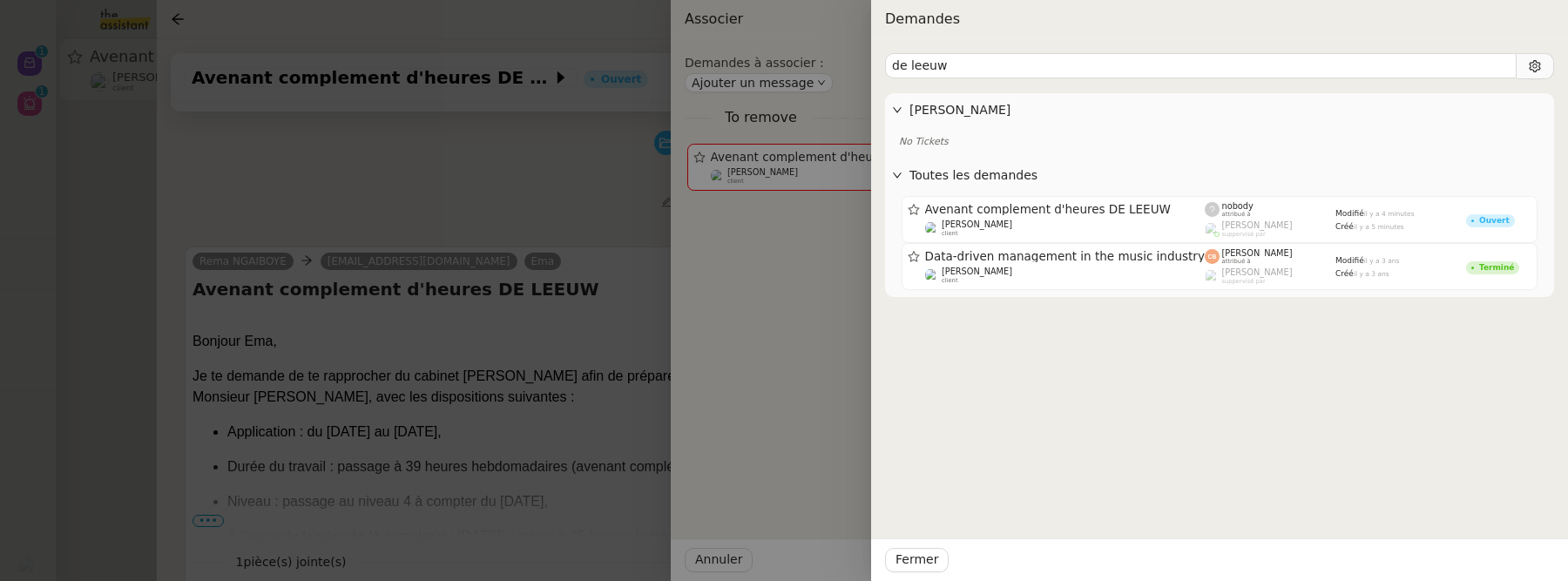
click at [942, 174] on span "Toutes les demandes" at bounding box center [1228, 176] width 637 height 20
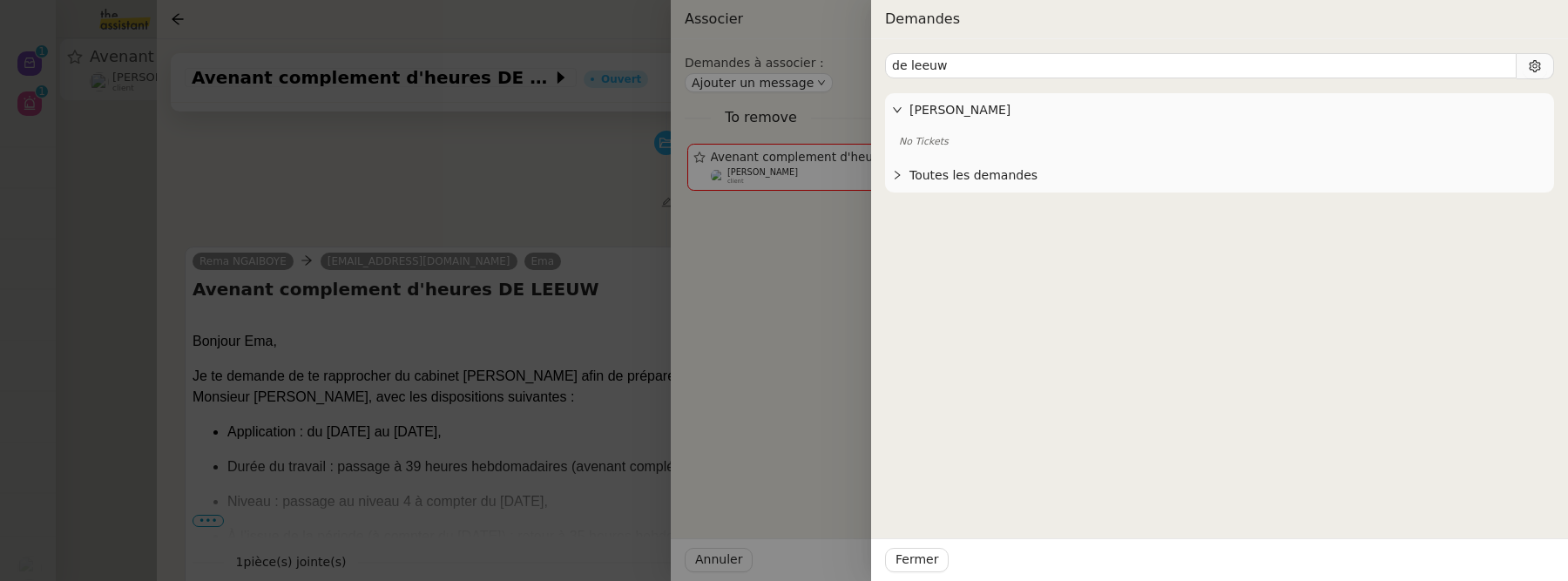
click at [786, 274] on div at bounding box center [784, 290] width 1568 height 581
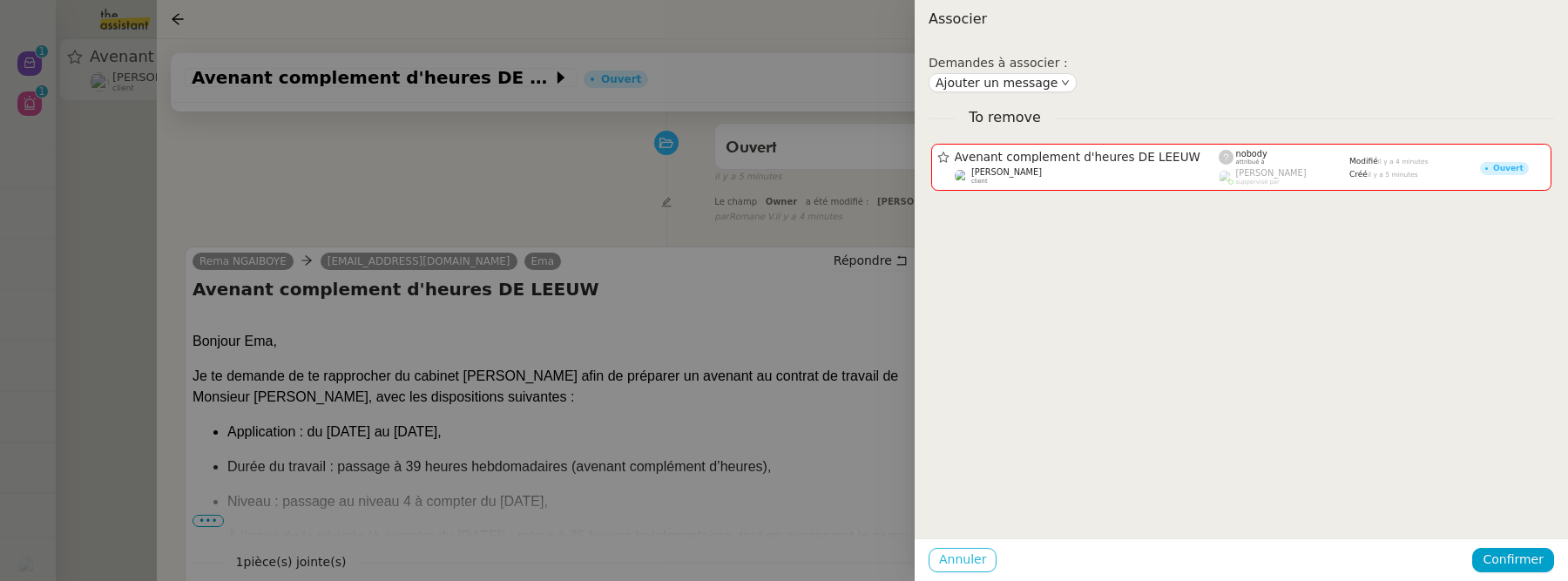
click at [963, 565] on span "Annuler" at bounding box center [962, 560] width 47 height 20
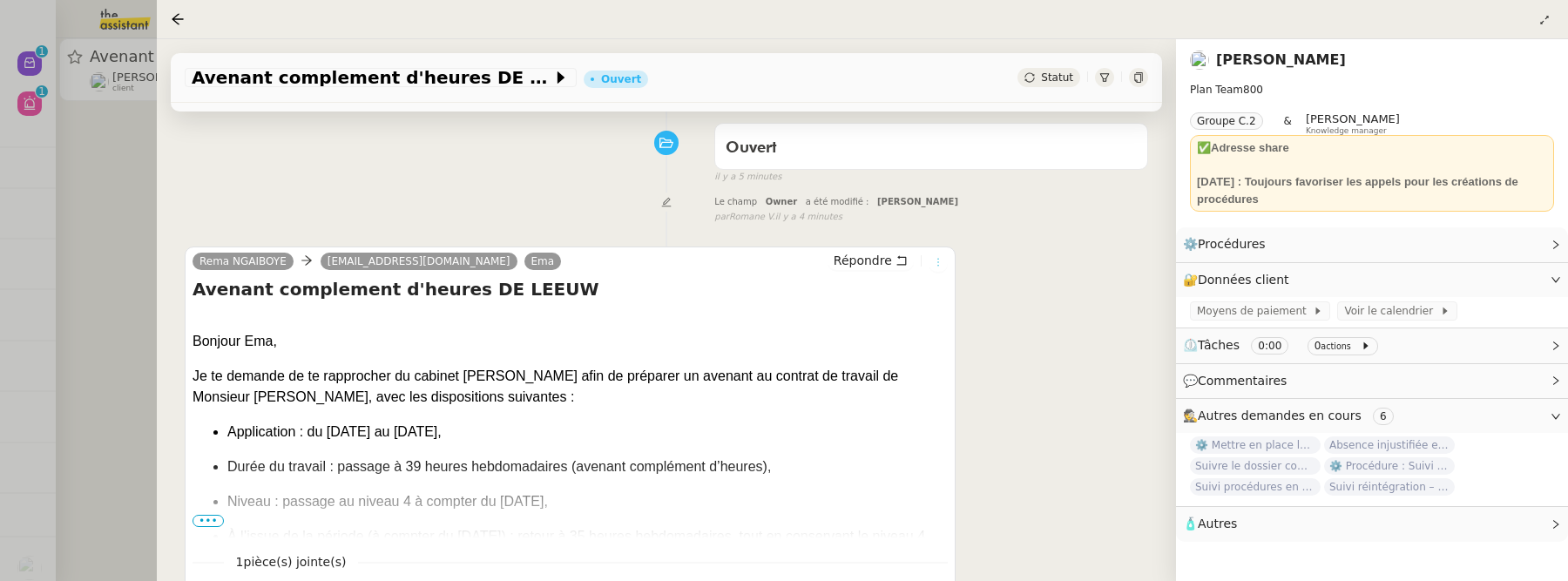
click at [941, 258] on icon at bounding box center [938, 262] width 10 height 10
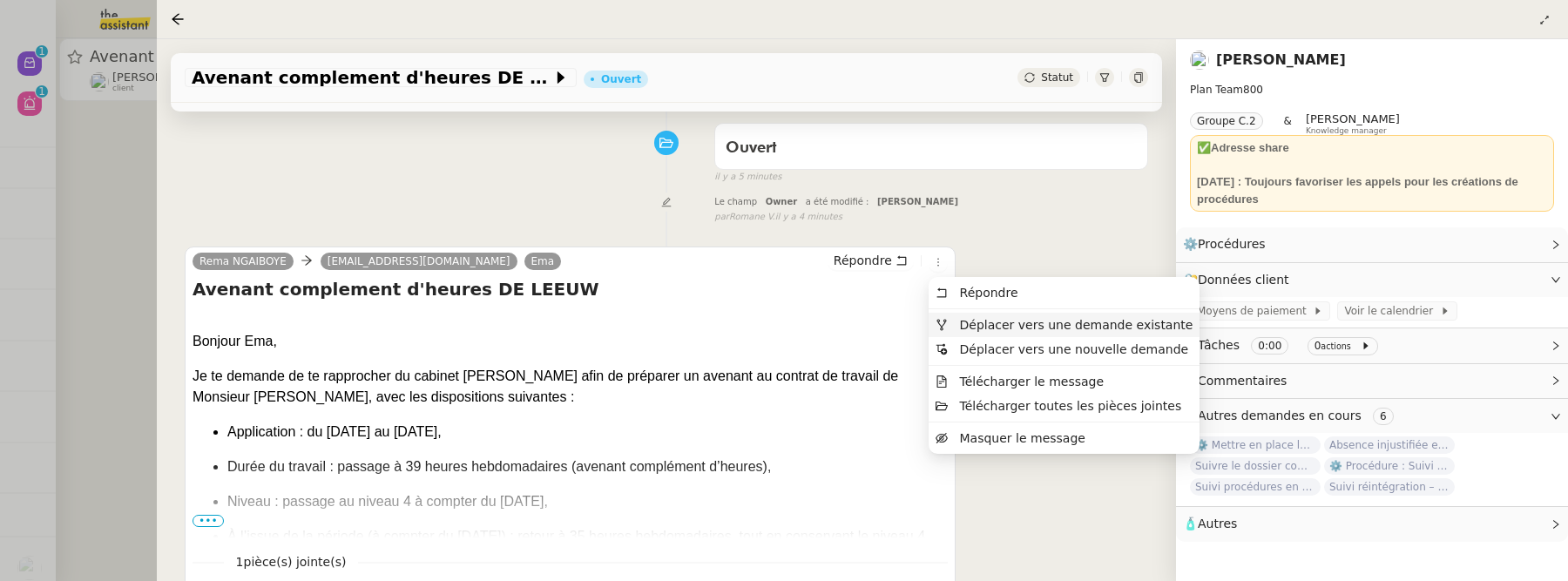
click at [983, 319] on span "Déplacer vers une demande existante" at bounding box center [1076, 324] width 234 height 14
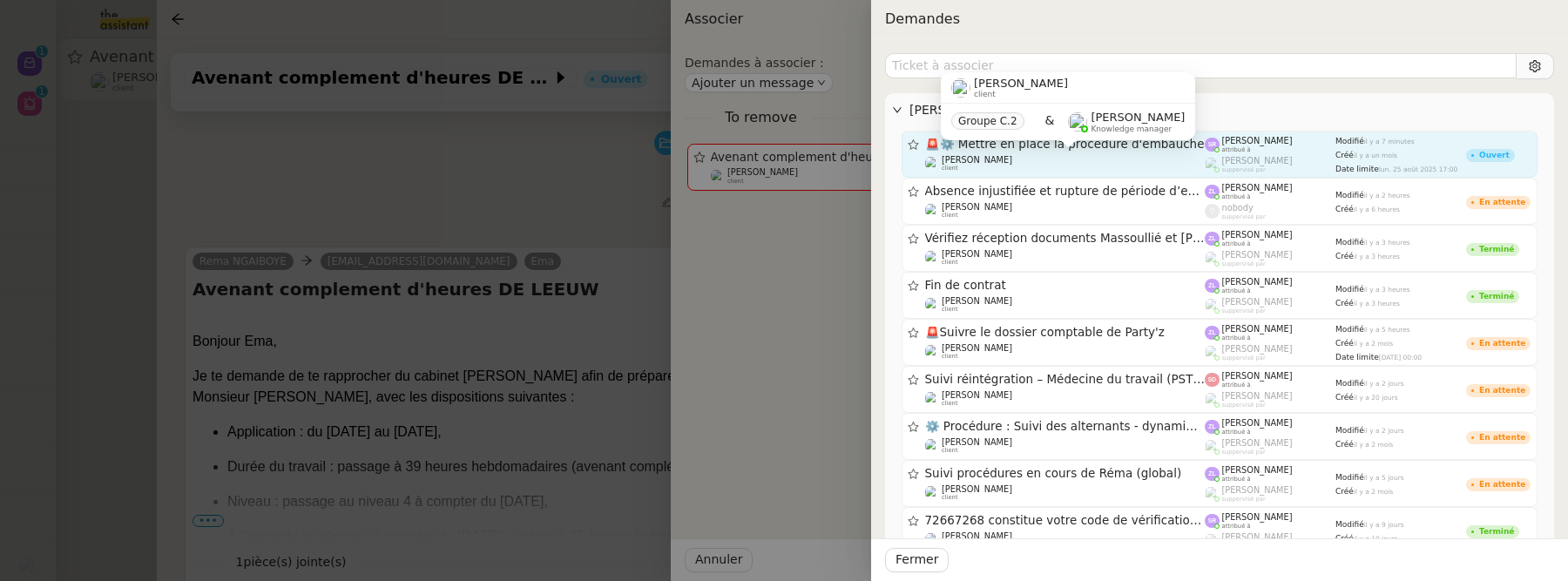
click at [1060, 167] on div "Réma Ngaiboye client" at bounding box center [1065, 163] width 280 height 17
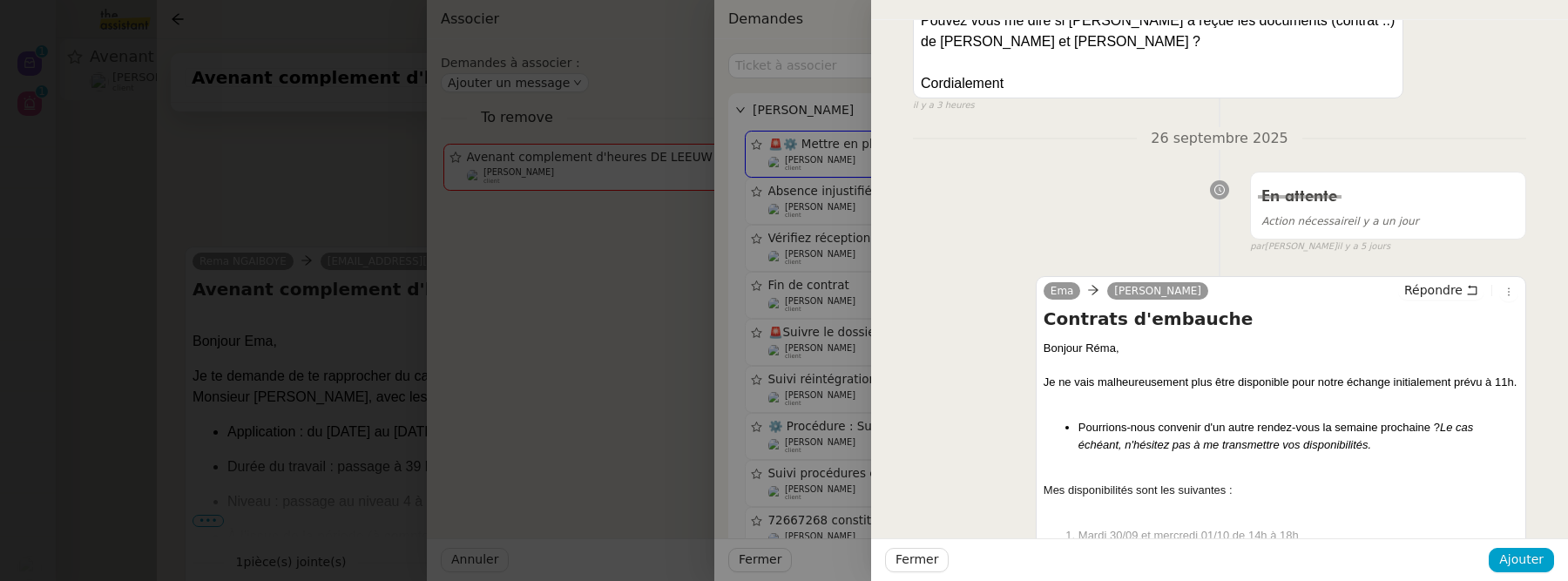
scroll to position [2064, 0]
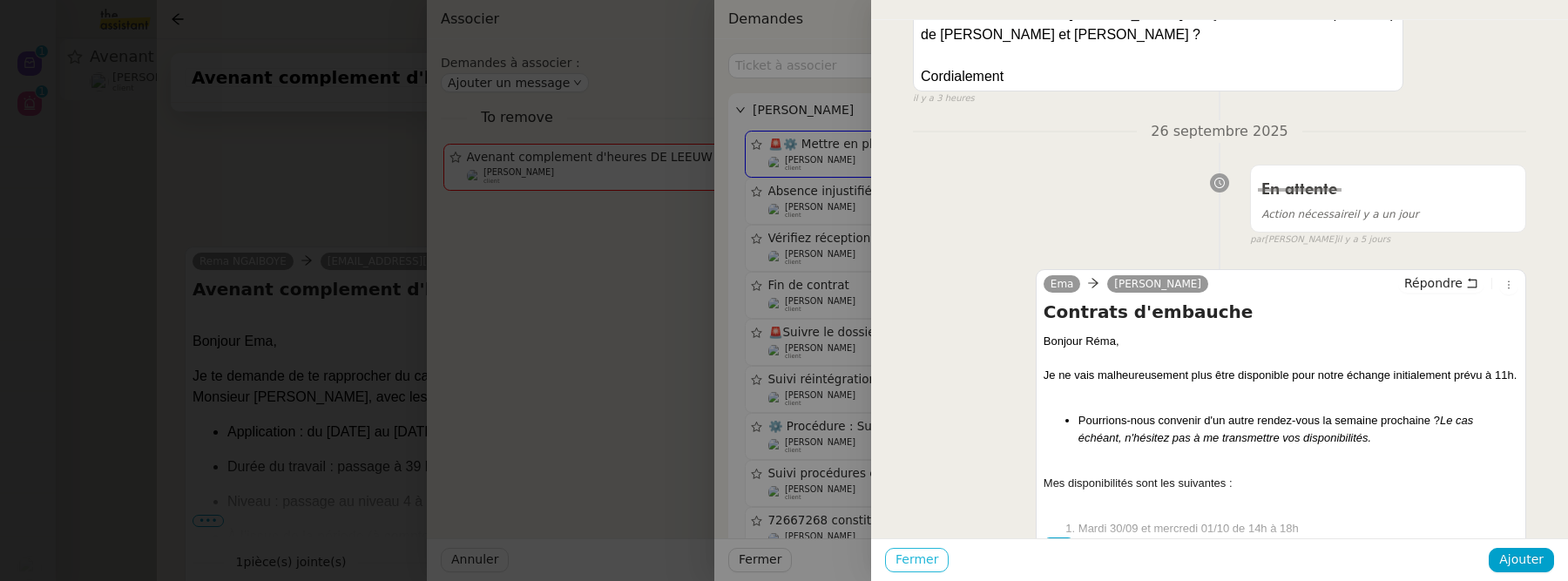
click at [920, 565] on span "Fermer" at bounding box center [917, 560] width 43 height 20
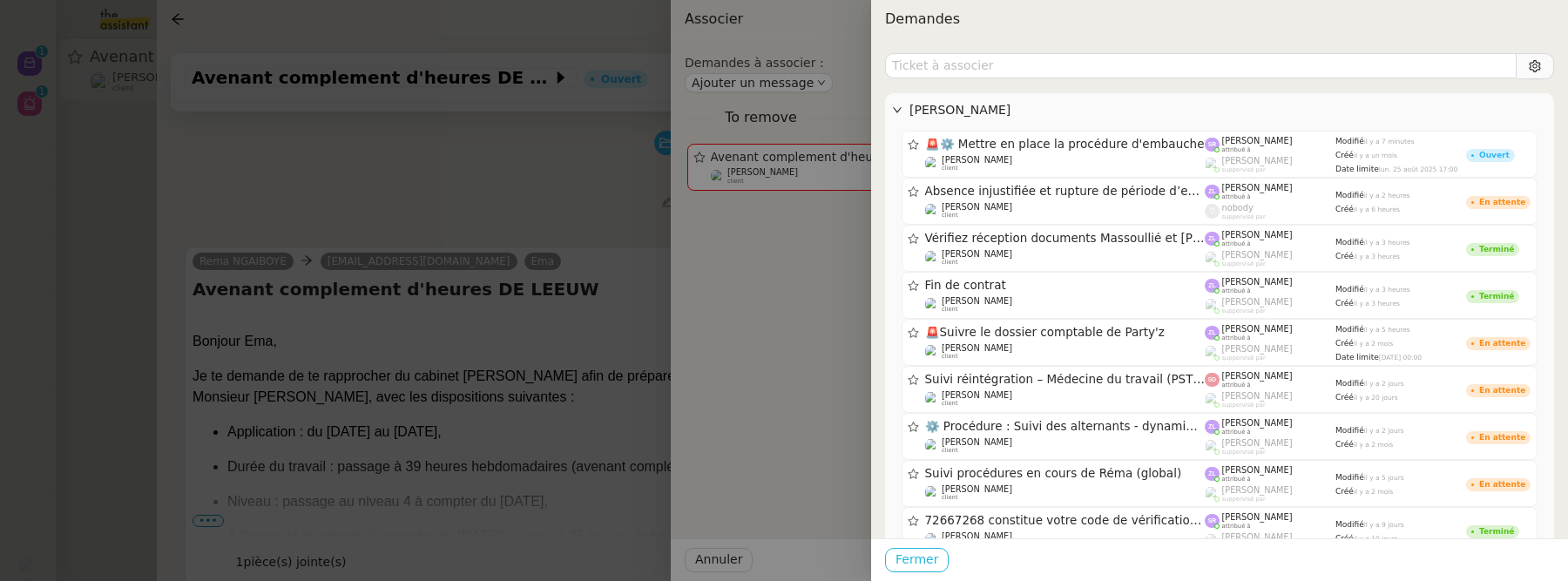
click at [909, 562] on span "Fermer" at bounding box center [917, 560] width 43 height 20
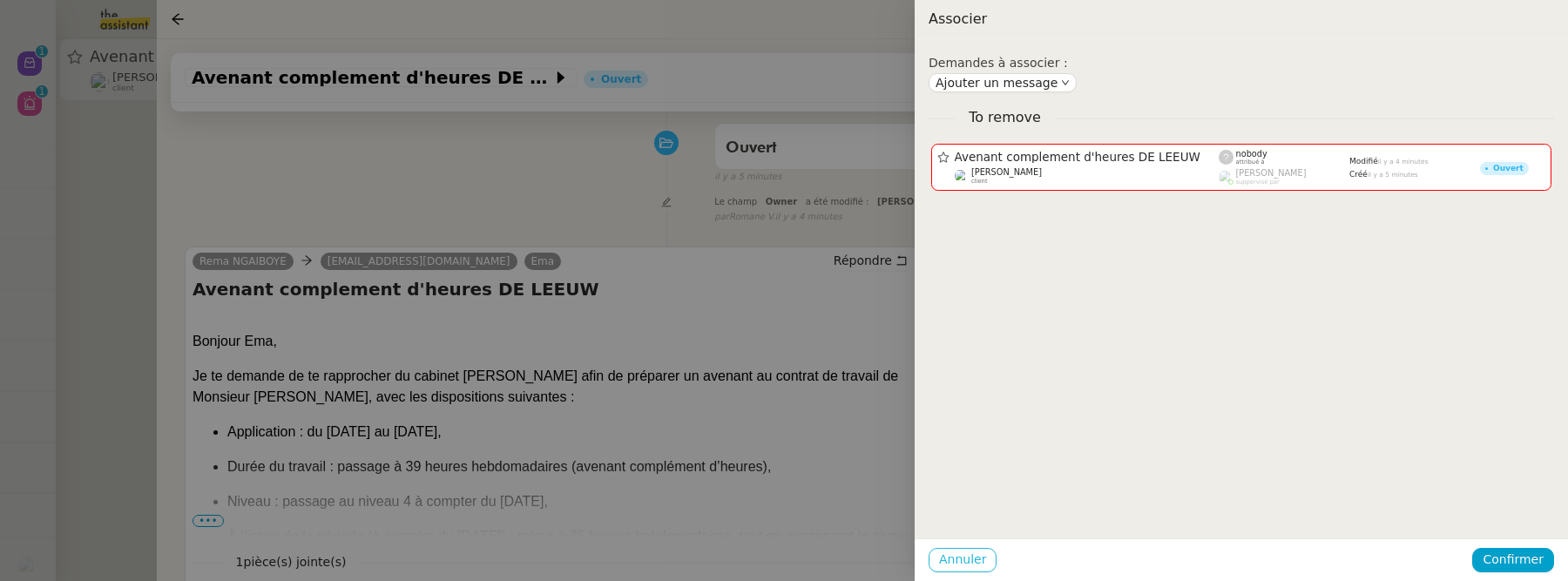
click at [946, 561] on span "Annuler" at bounding box center [962, 560] width 47 height 20
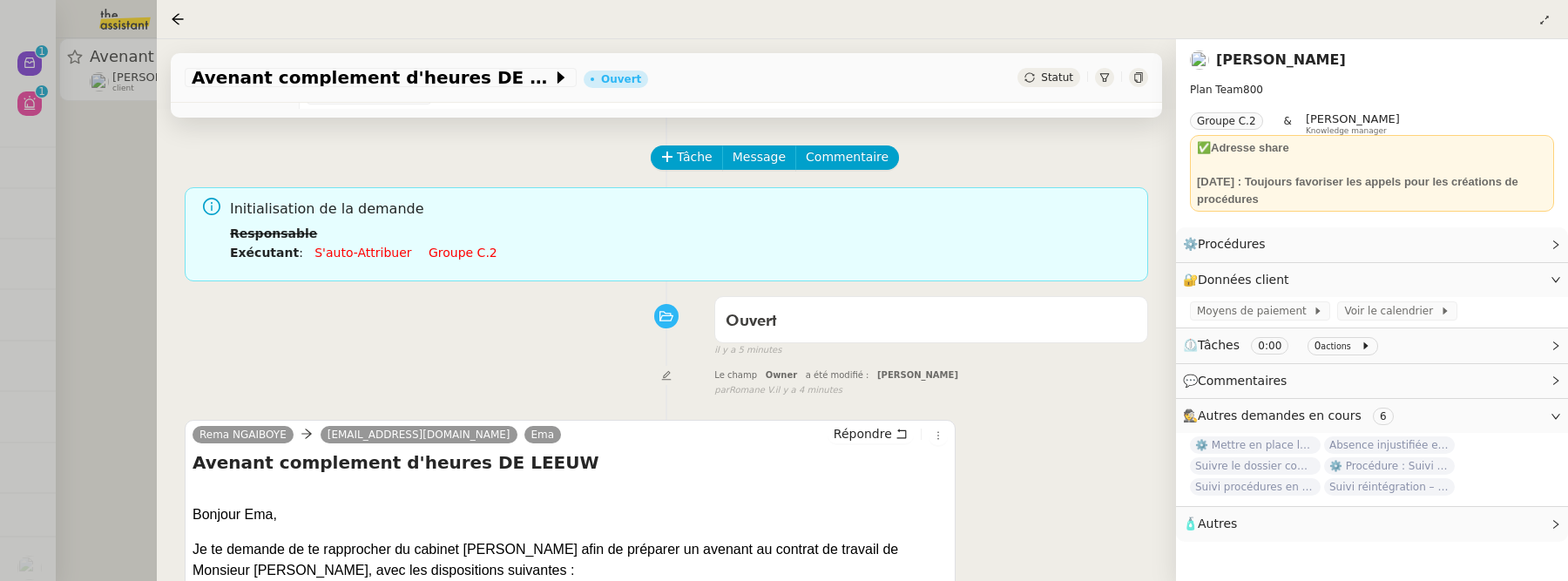
scroll to position [0, 0]
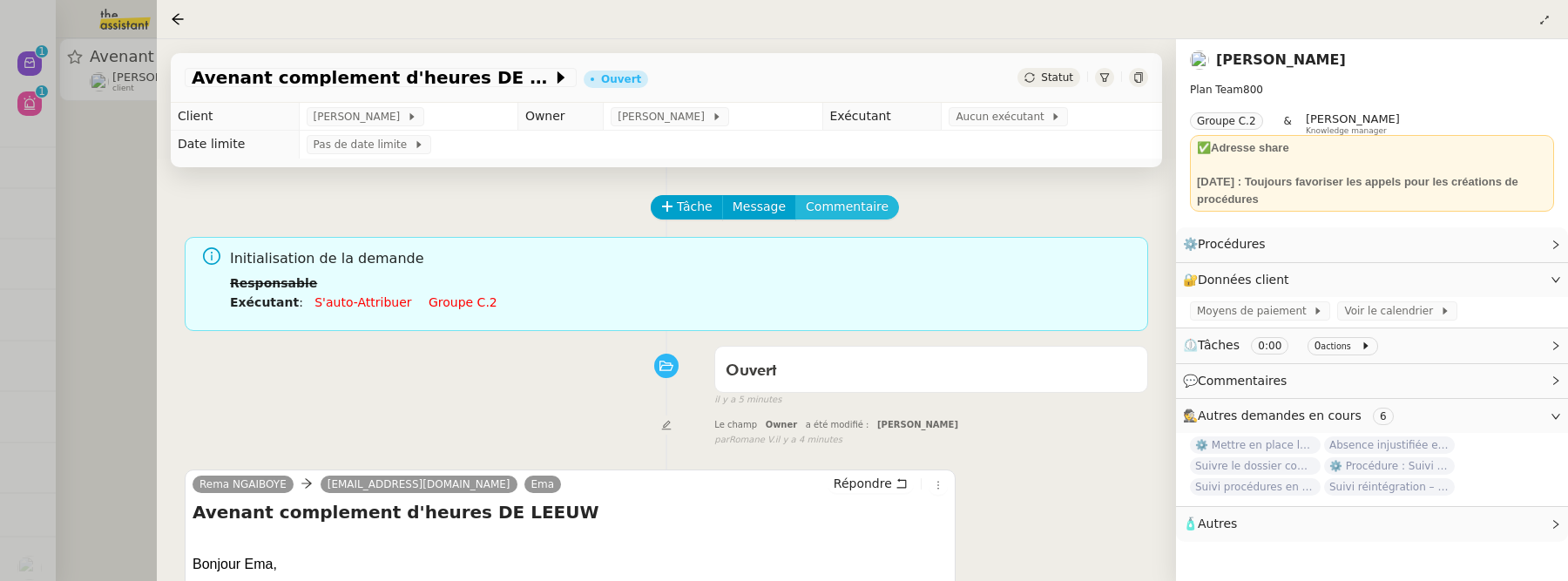
click at [870, 203] on span "Commentaire" at bounding box center [847, 207] width 82 height 20
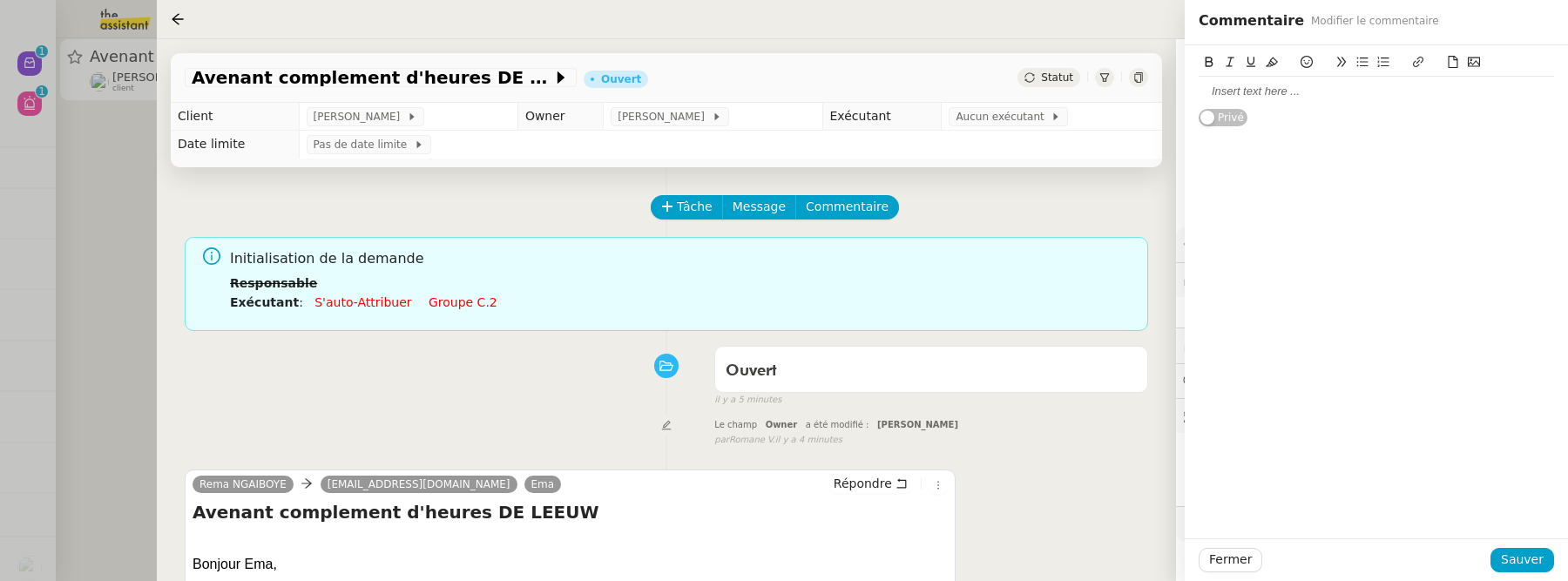
click at [1235, 89] on div at bounding box center [1377, 91] width 355 height 16
click at [1523, 561] on span "Sauver" at bounding box center [1522, 560] width 43 height 20
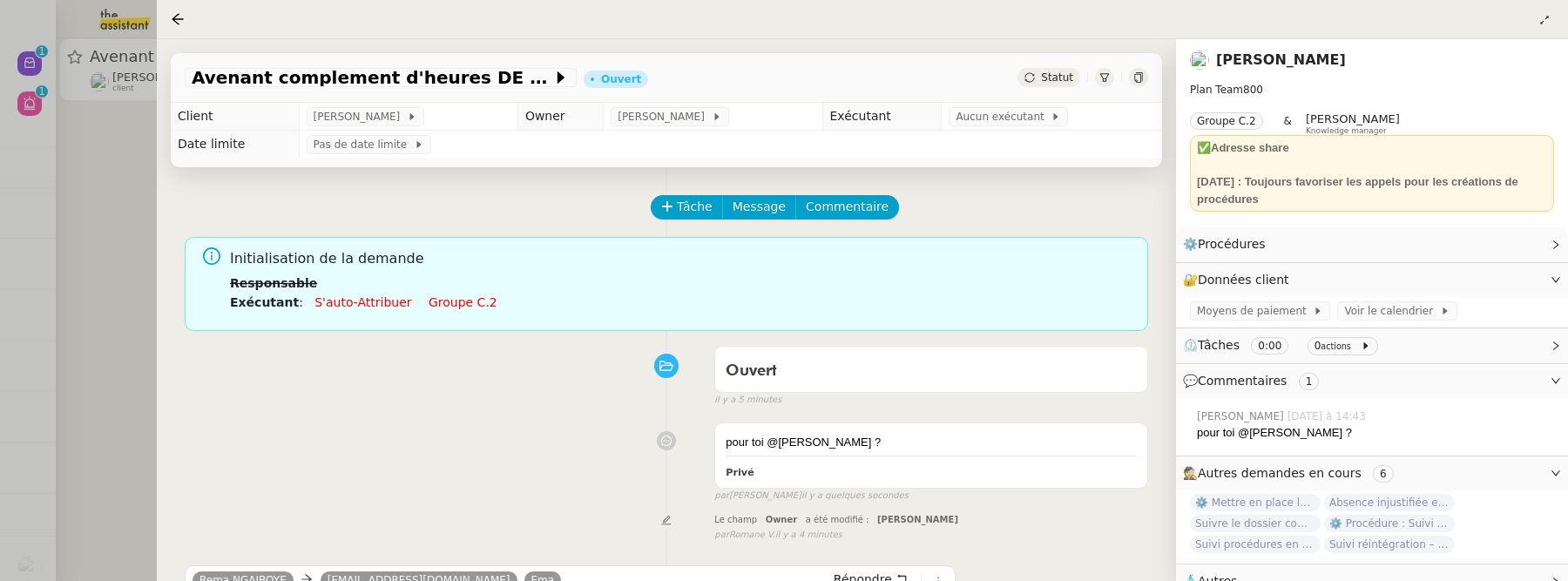
click at [985, 107] on td "Aucun exécutant" at bounding box center [1051, 116] width 221 height 27
click at [1003, 113] on span "Aucun exécutant" at bounding box center [1003, 116] width 95 height 17
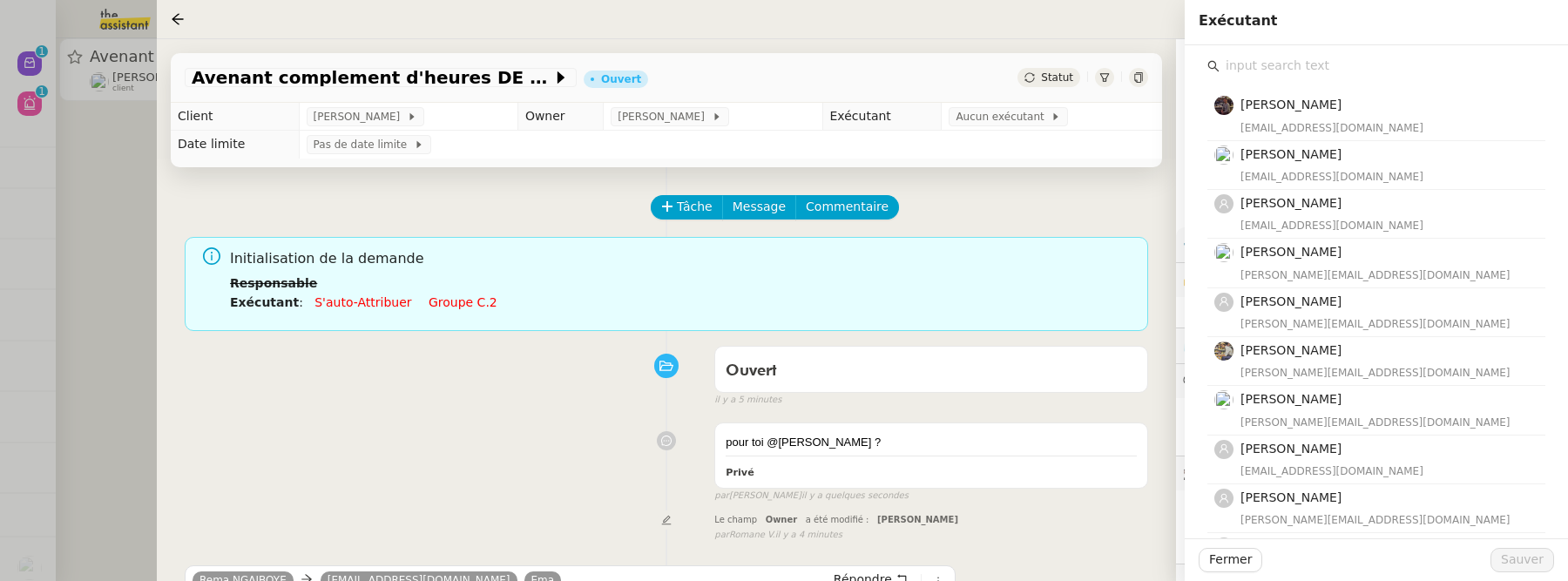
click at [1248, 75] on input "text" at bounding box center [1382, 66] width 326 height 24
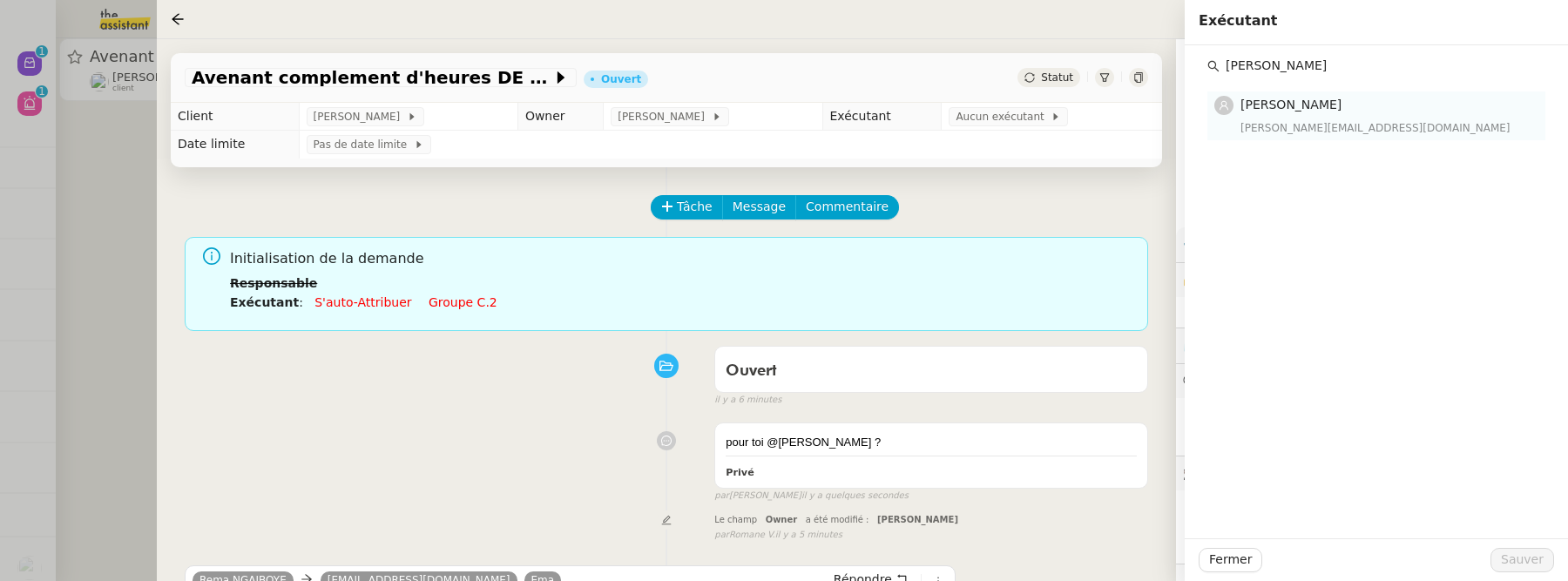
type input "stephanie"
click at [1362, 133] on div "stephanie@theassistant.team" at bounding box center [1387, 127] width 294 height 17
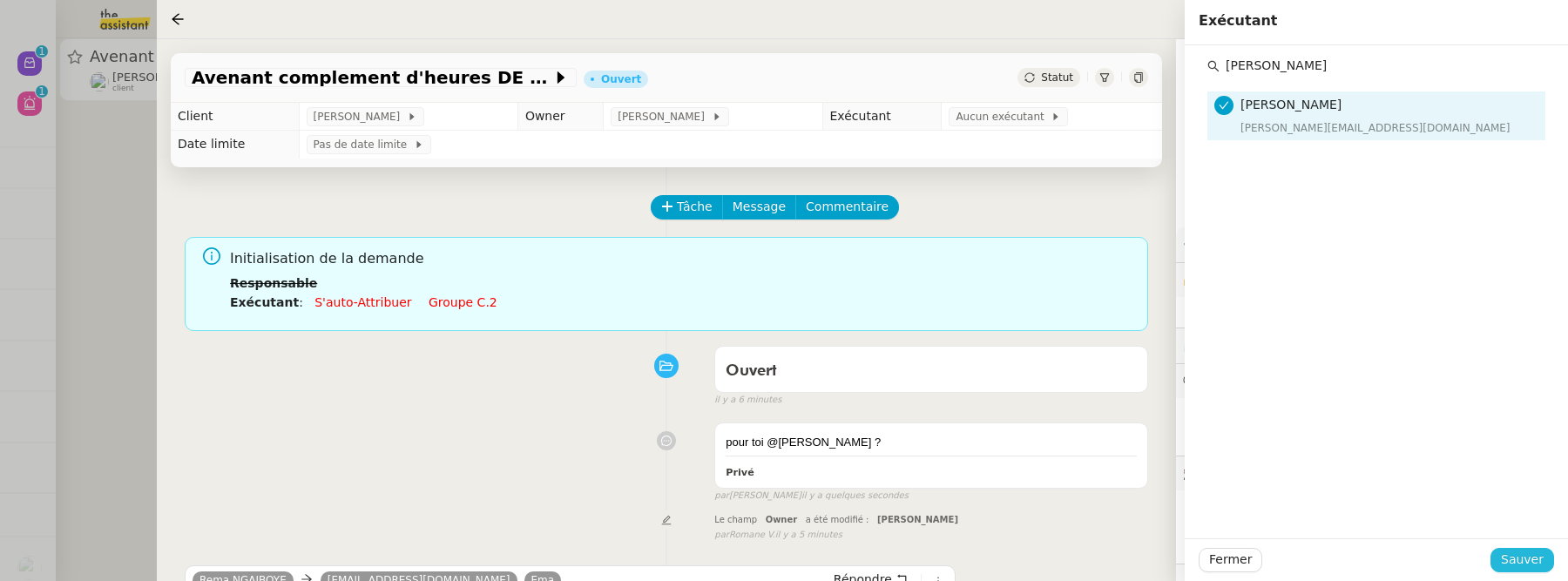
click at [1534, 554] on span "Sauver" at bounding box center [1522, 560] width 43 height 20
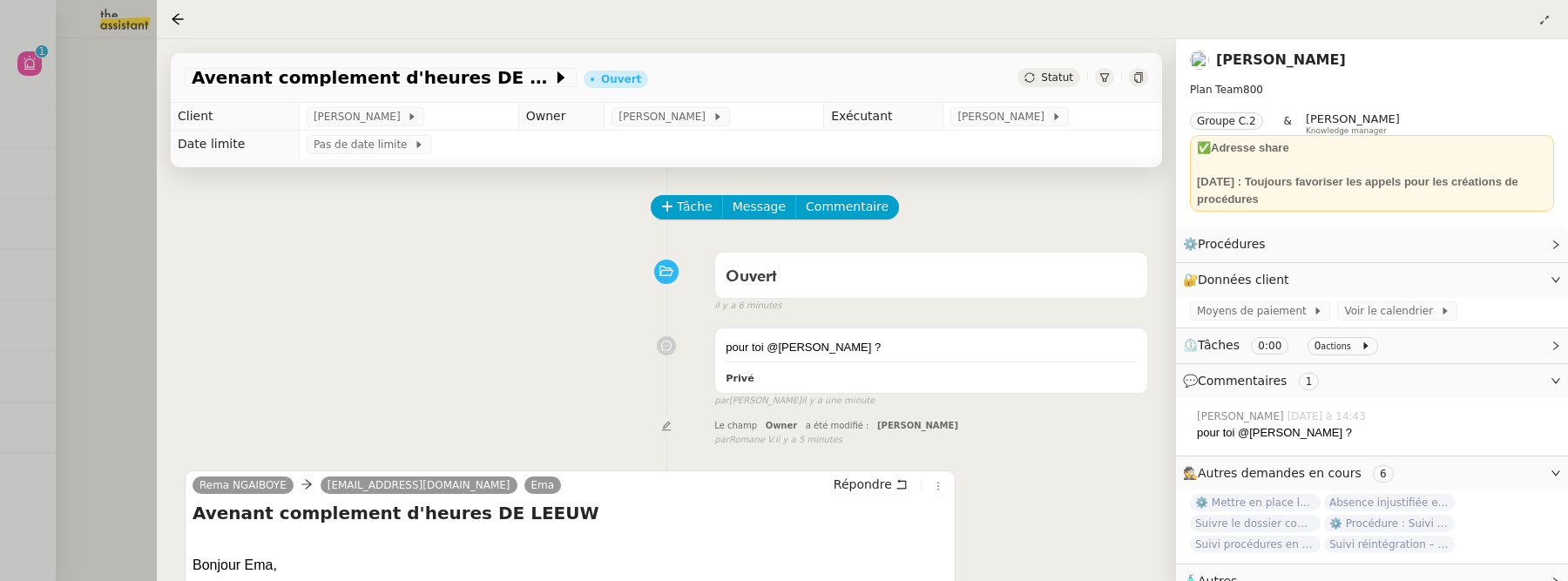
click at [116, 145] on div at bounding box center [784, 290] width 1568 height 581
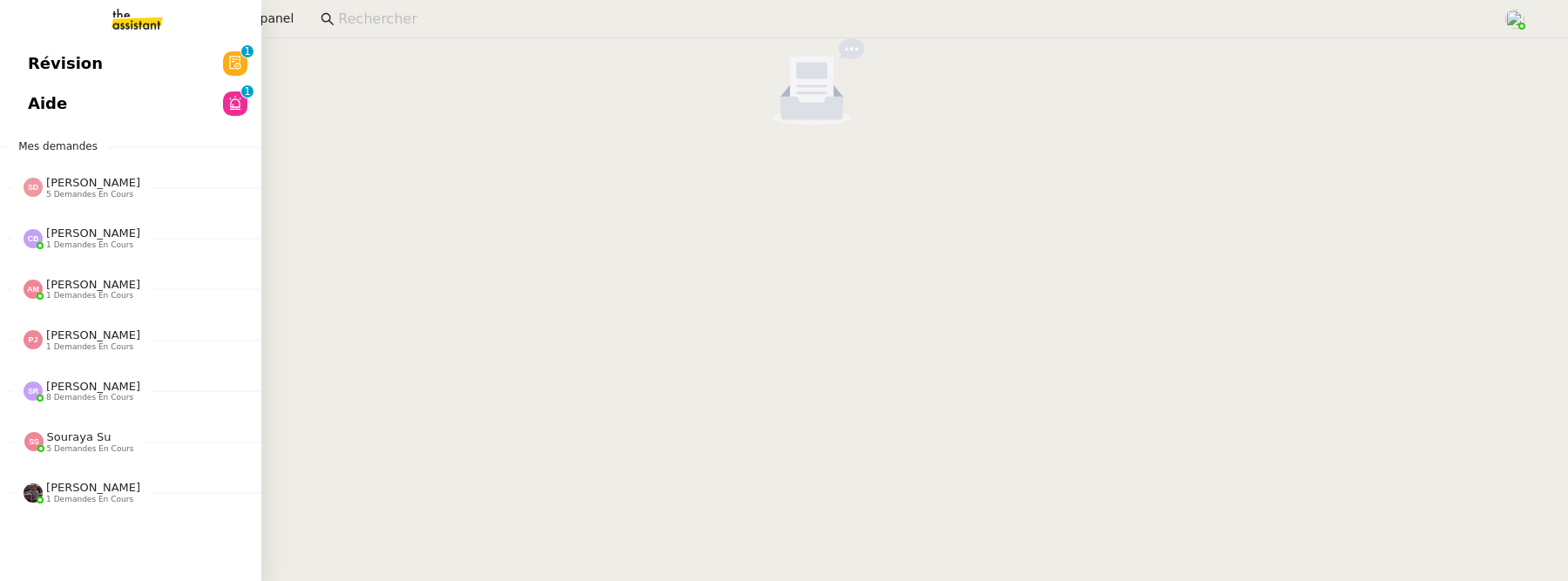
click at [27, 61] on span "Révision" at bounding box center [65, 63] width 75 height 27
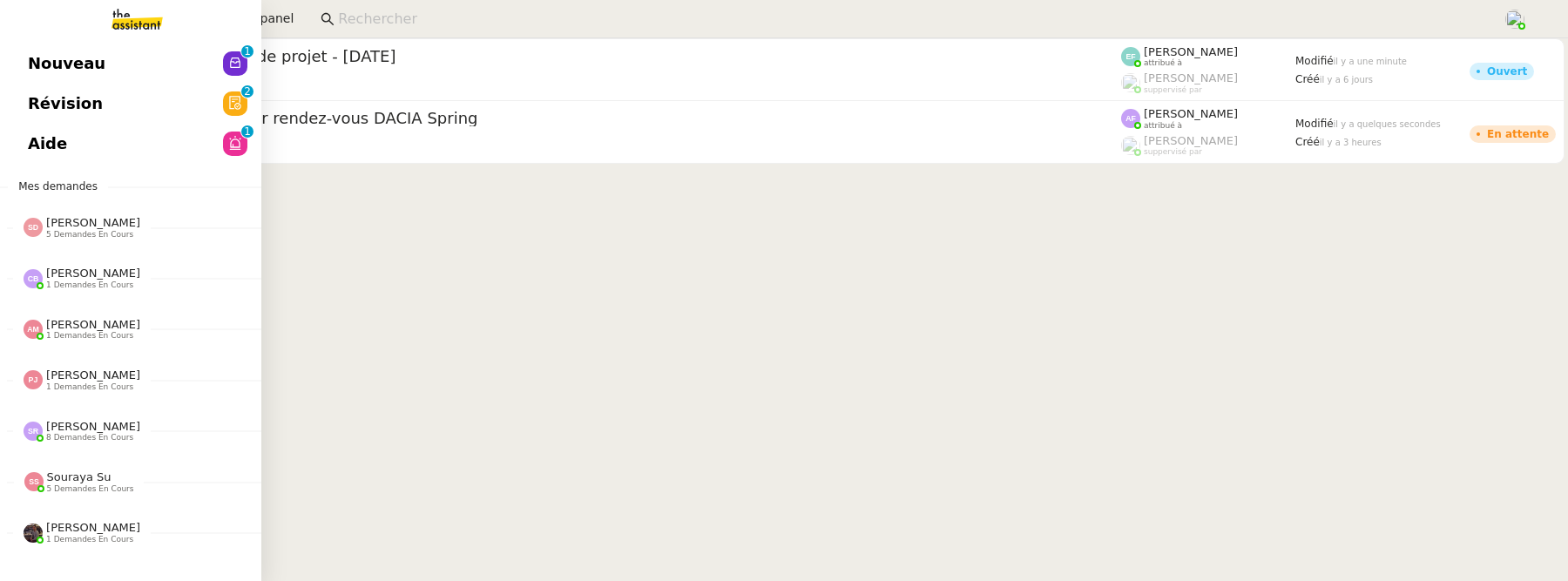
click at [96, 137] on link "Aide 0 1 2 3 4 5 6 7 8 9" at bounding box center [130, 144] width 261 height 40
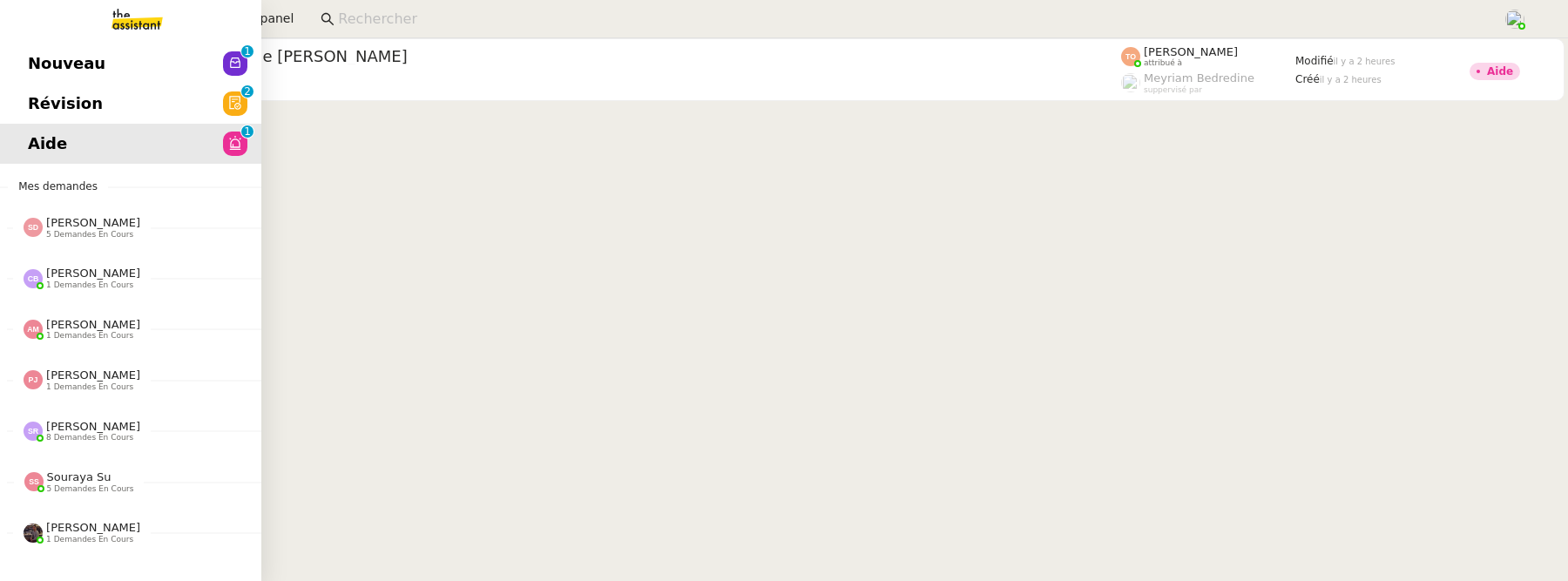
click at [92, 71] on span "Nouveau" at bounding box center [66, 63] width 78 height 27
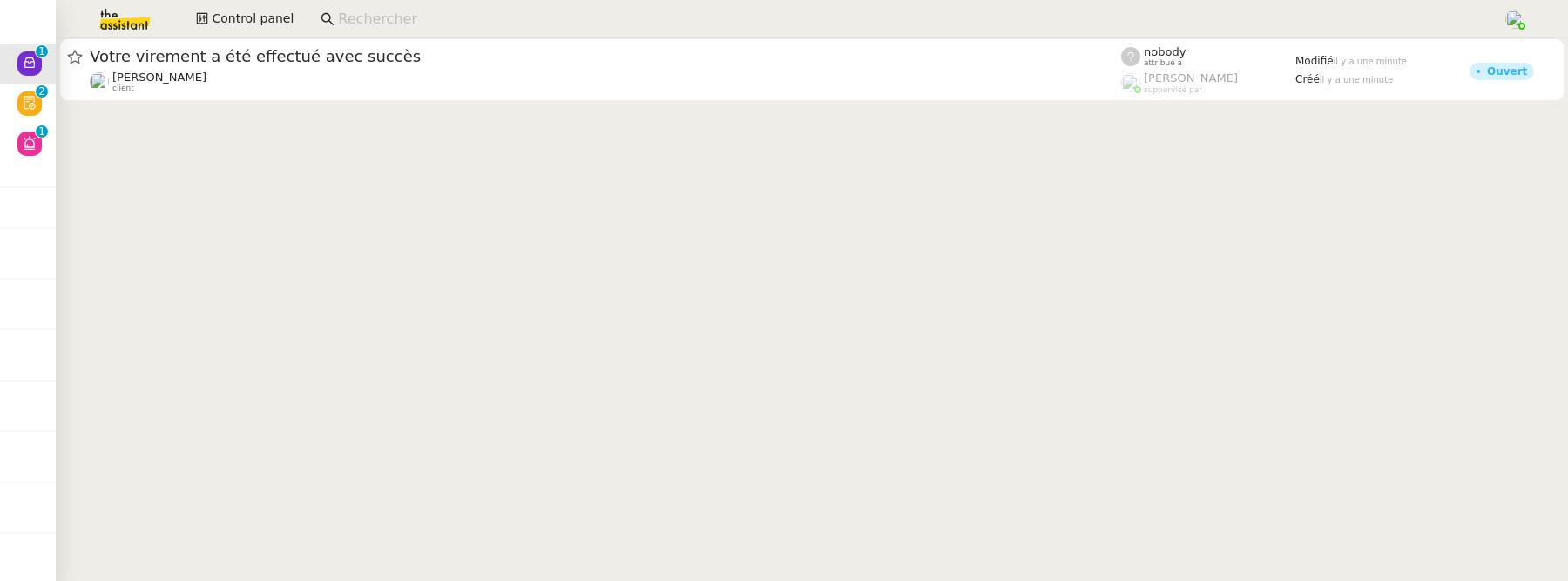
click at [397, 26] on input at bounding box center [911, 20] width 1148 height 24
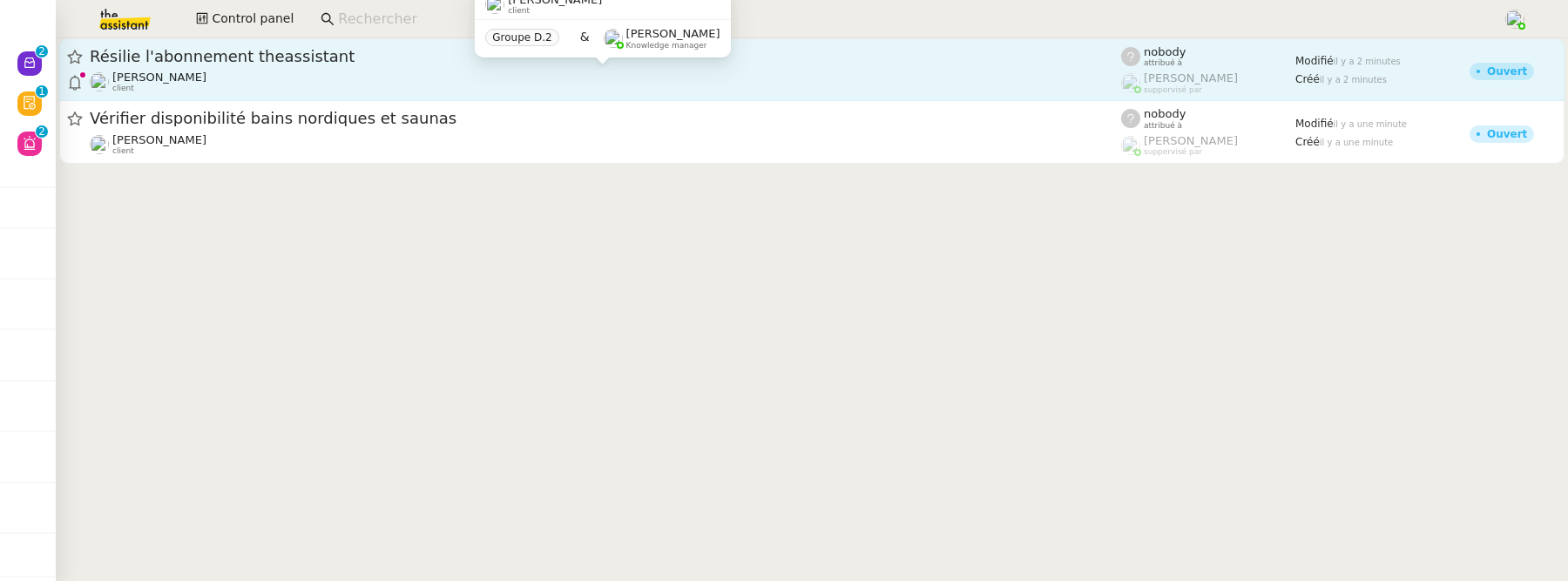
click at [332, 71] on div "Benjamin Delahaye client" at bounding box center [605, 82] width 1031 height 23
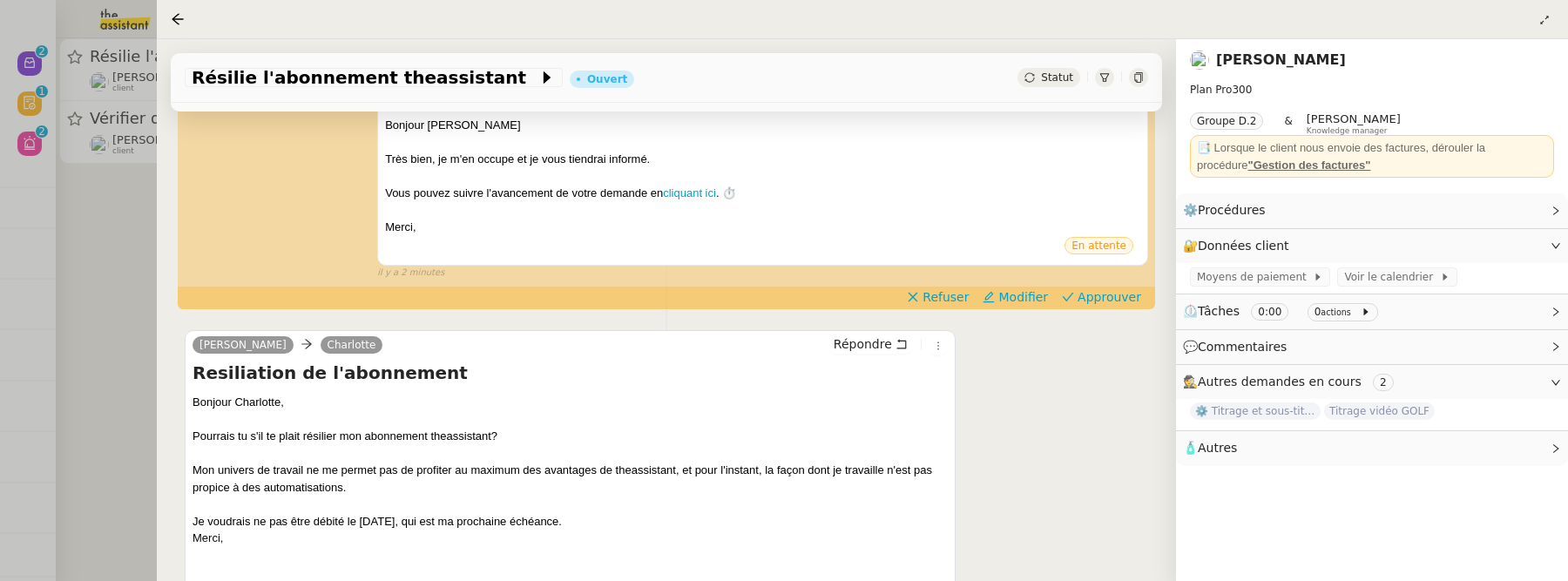
scroll to position [463, 0]
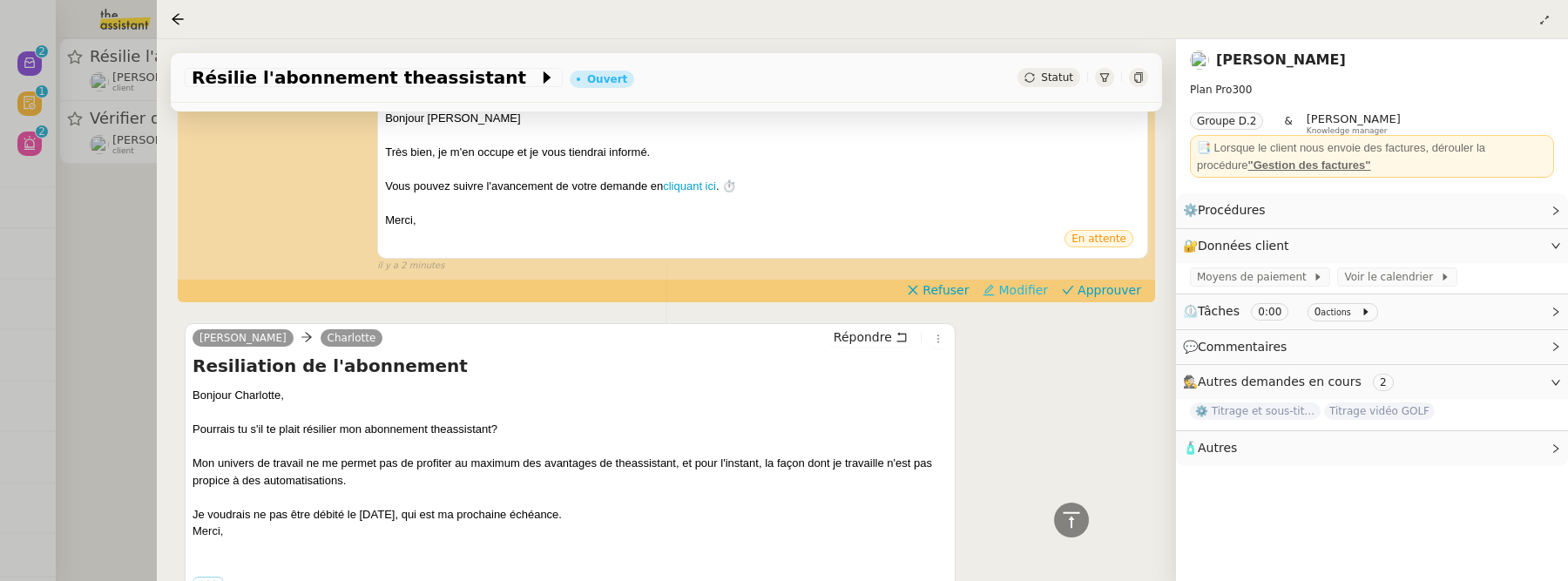
click at [1040, 294] on span "Modifier" at bounding box center [1023, 290] width 49 height 17
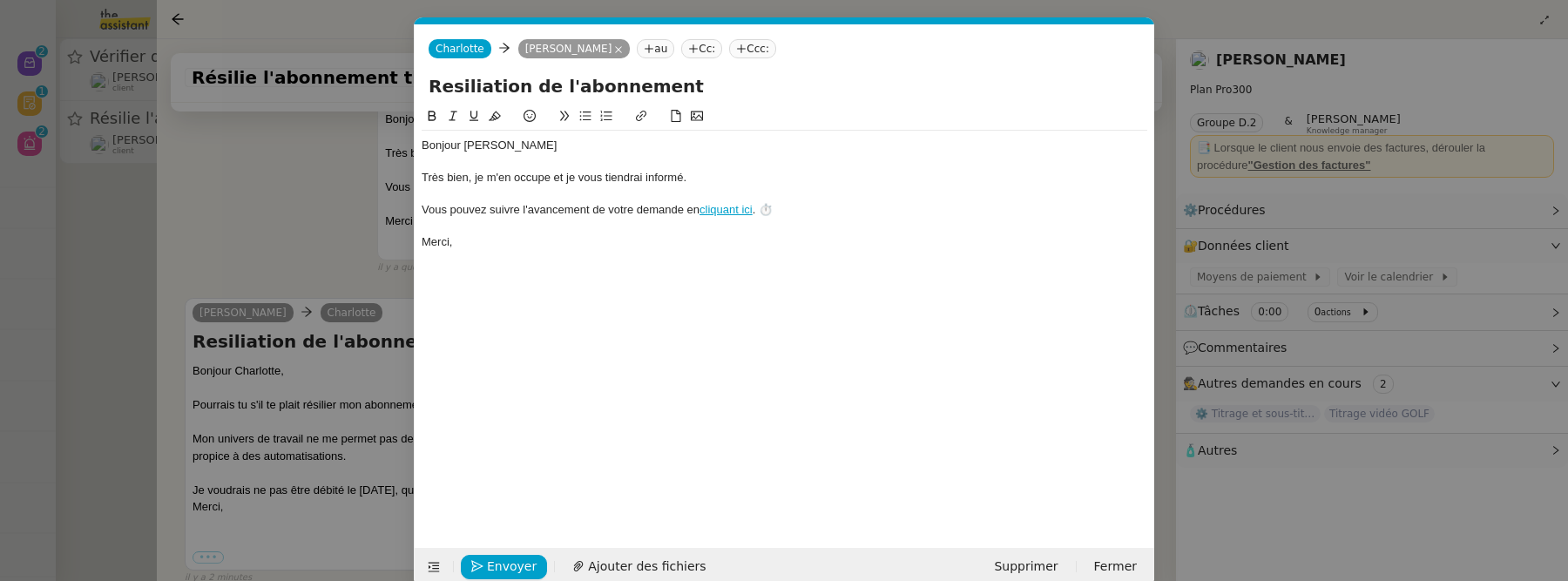
scroll to position [0, 37]
click at [432, 561] on icon at bounding box center [433, 566] width 12 height 12
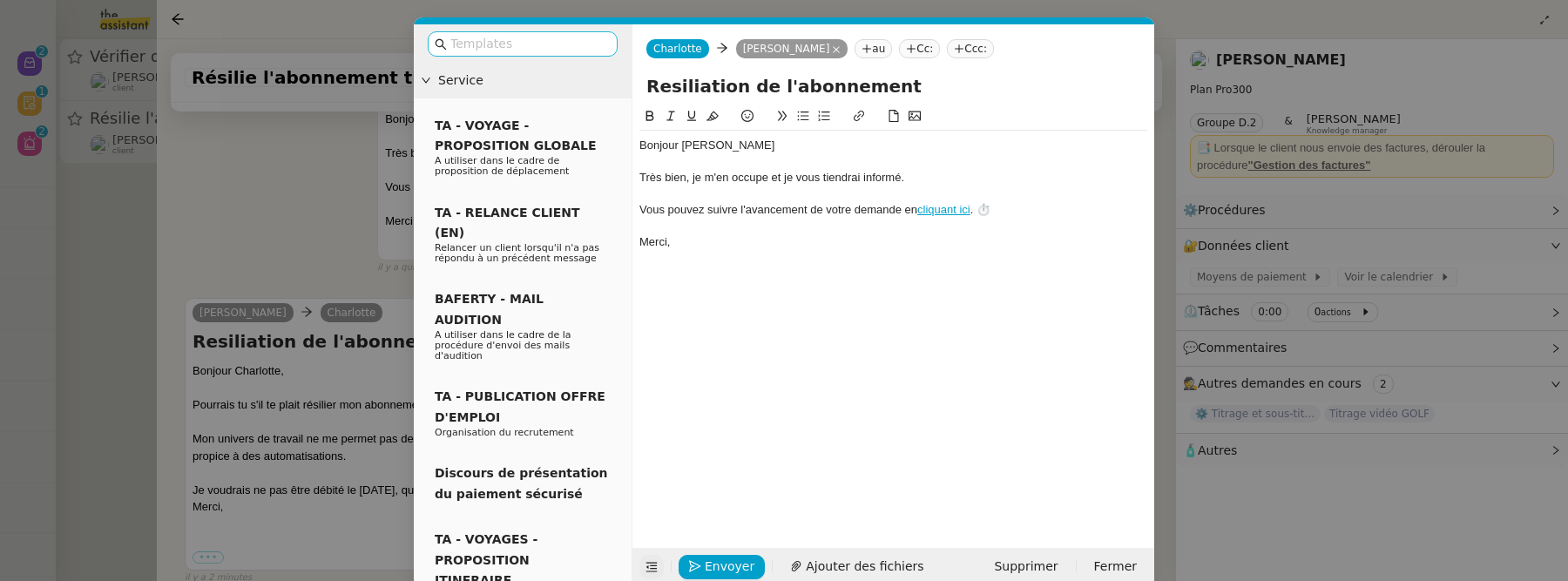
click at [489, 44] on input "text" at bounding box center [528, 44] width 157 height 20
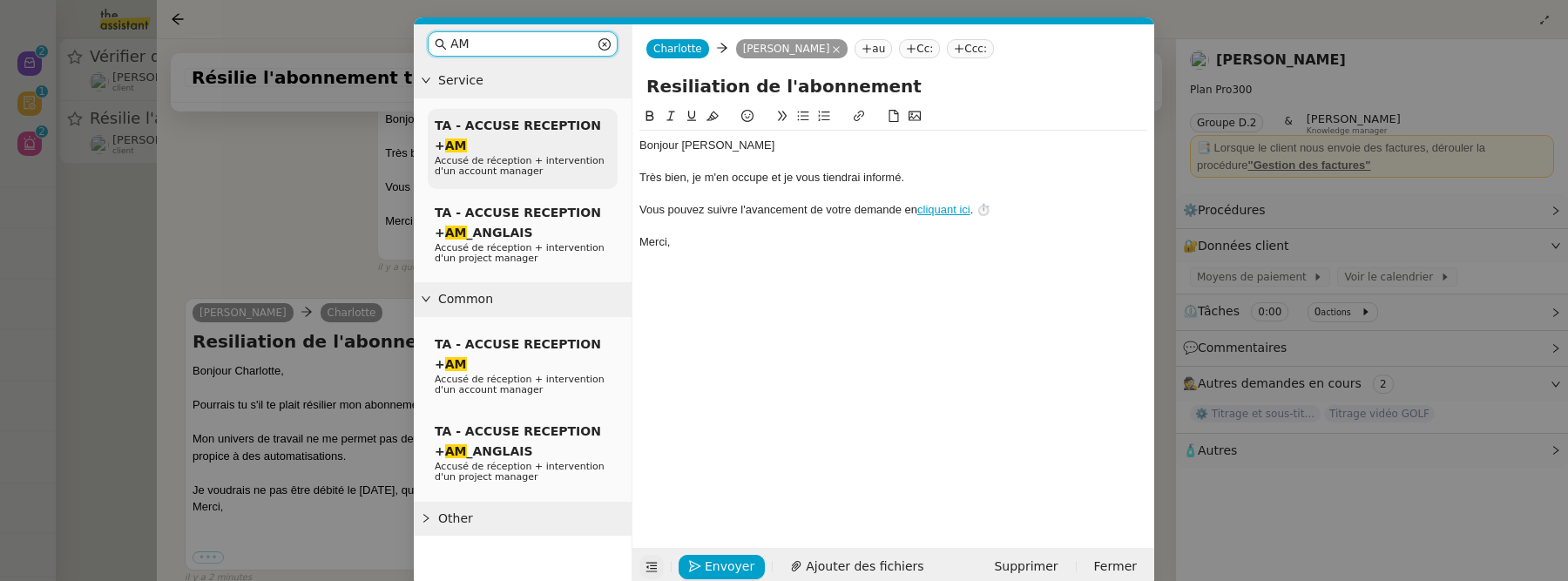
type input "AM"
click at [527, 125] on span "TA - ACCUSE RECEPTION + AM" at bounding box center [518, 135] width 167 height 34
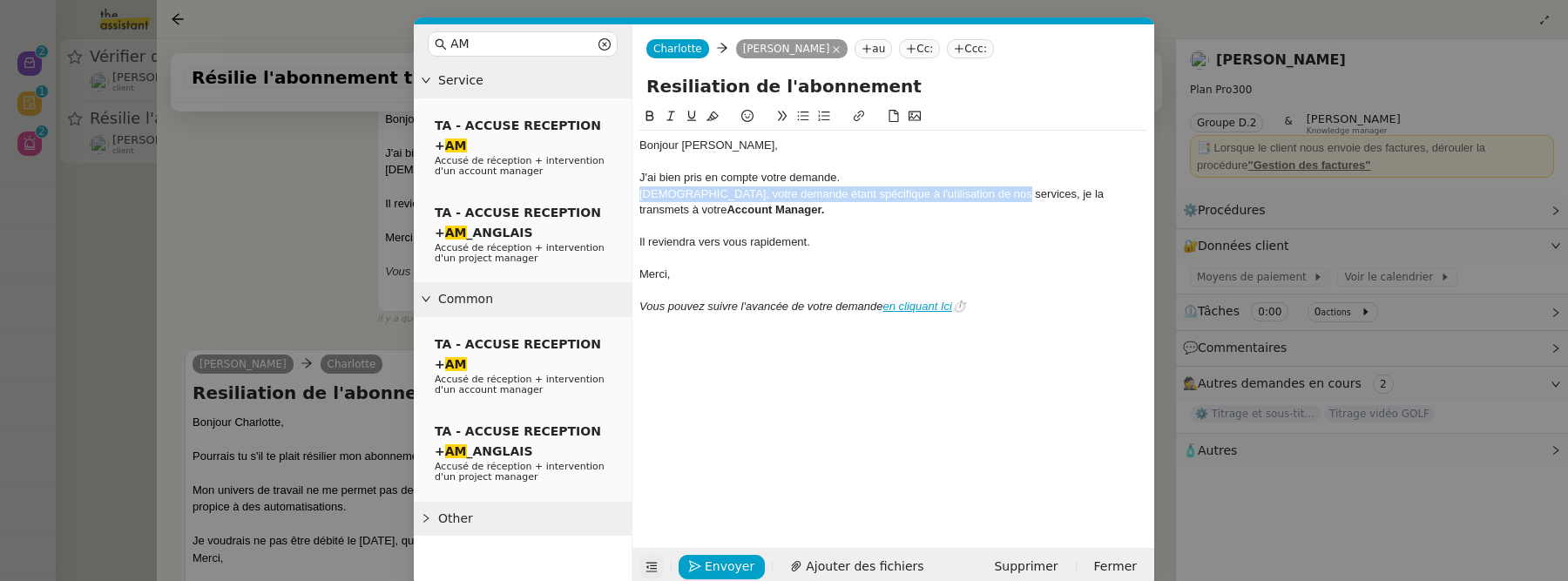
drag, startPoint x: 1006, startPoint y: 194, endPoint x: 643, endPoint y: 195, distance: 363.0
click at [642, 194] on div "Néanmoins, votre demande étant spécifique à l'utilisation de nos services, je l…" at bounding box center [893, 203] width 507 height 32
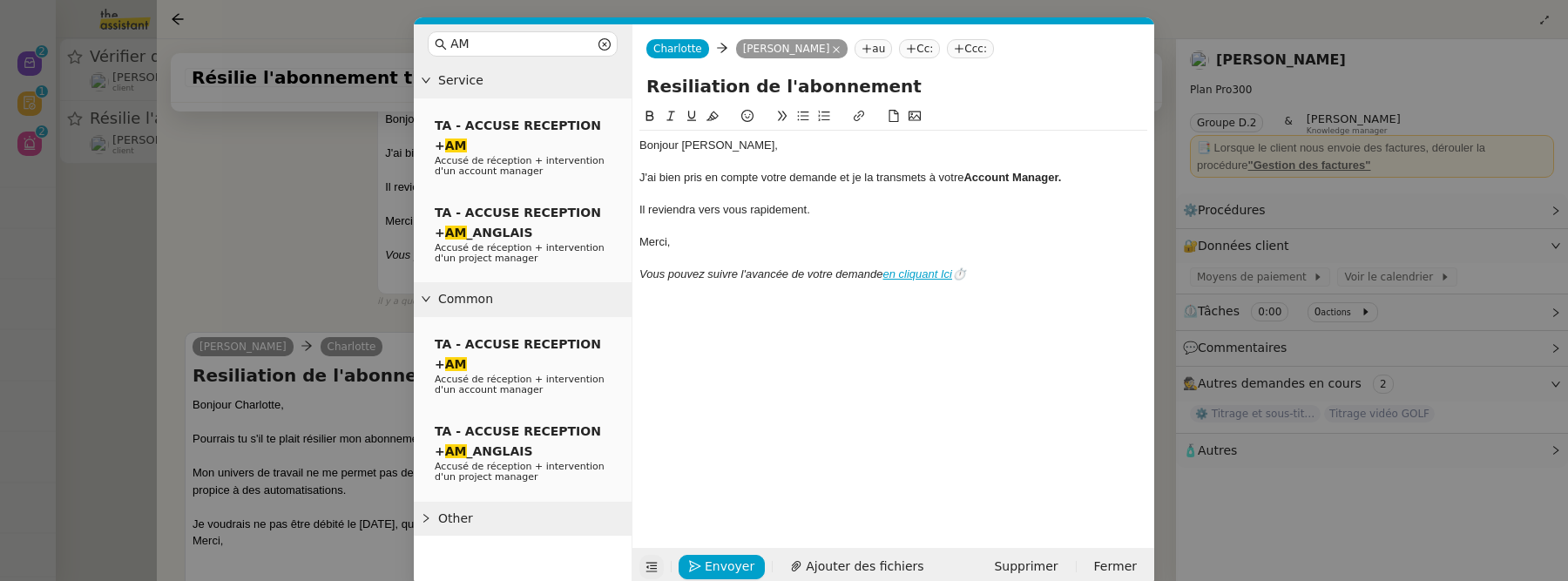
click at [877, 182] on div "J'ai bien pris en compte votre demande et je la transmets à votre Account Manag…" at bounding box center [893, 177] width 507 height 16
drag, startPoint x: 994, startPoint y: 273, endPoint x: 645, endPoint y: 263, distance: 349.1
click at [644, 262] on div "Bonjour ﻿Benjamin﻿, J'ai bien pris en compte votre demande et je la transmets à…" at bounding box center [893, 210] width 507 height 159
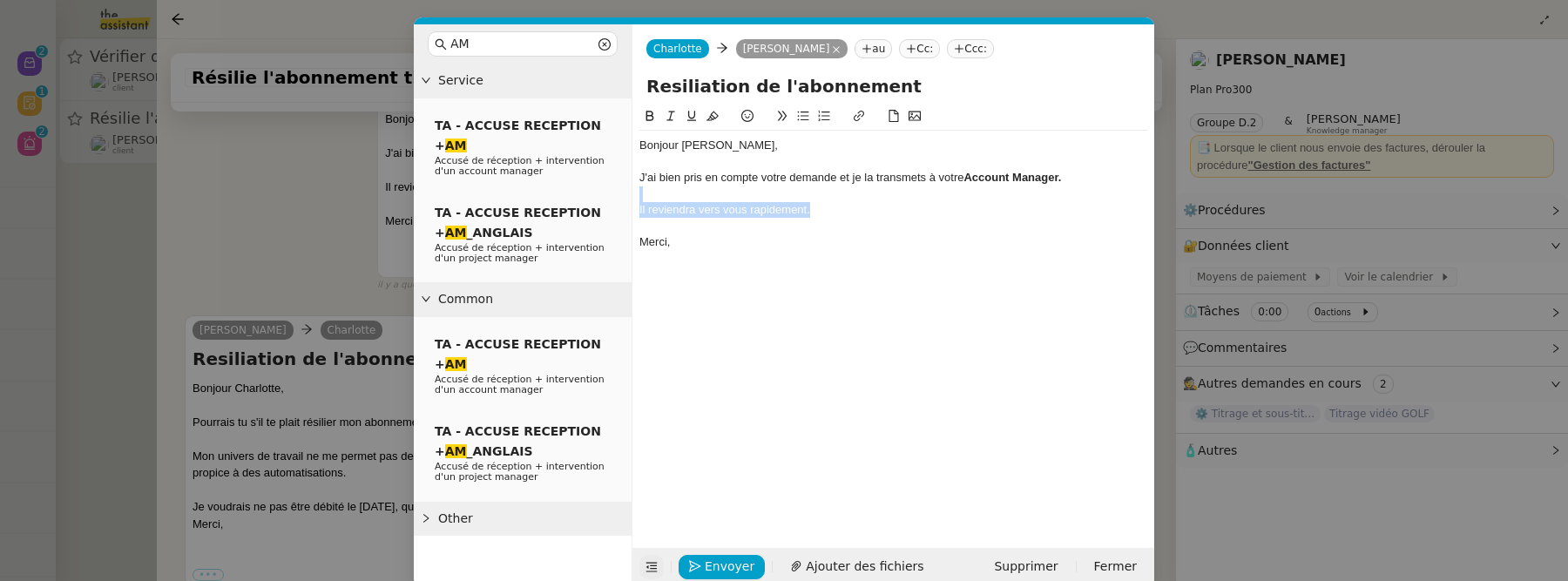
drag, startPoint x: 828, startPoint y: 212, endPoint x: 644, endPoint y: 198, distance: 184.5
click at [643, 198] on div "Bonjour ﻿Benjamin﻿, J'ai bien pris en compte votre demande et je la transmets à…" at bounding box center [893, 203] width 507 height 143
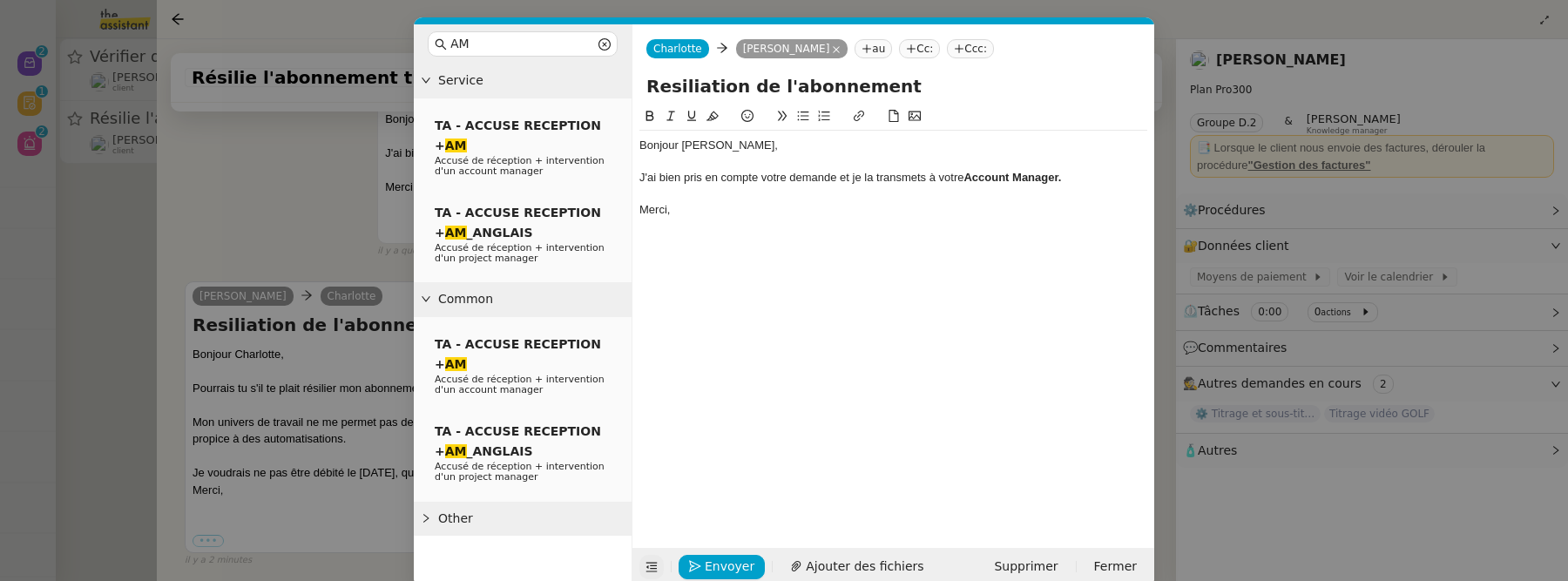
click at [753, 154] on div at bounding box center [893, 161] width 507 height 16
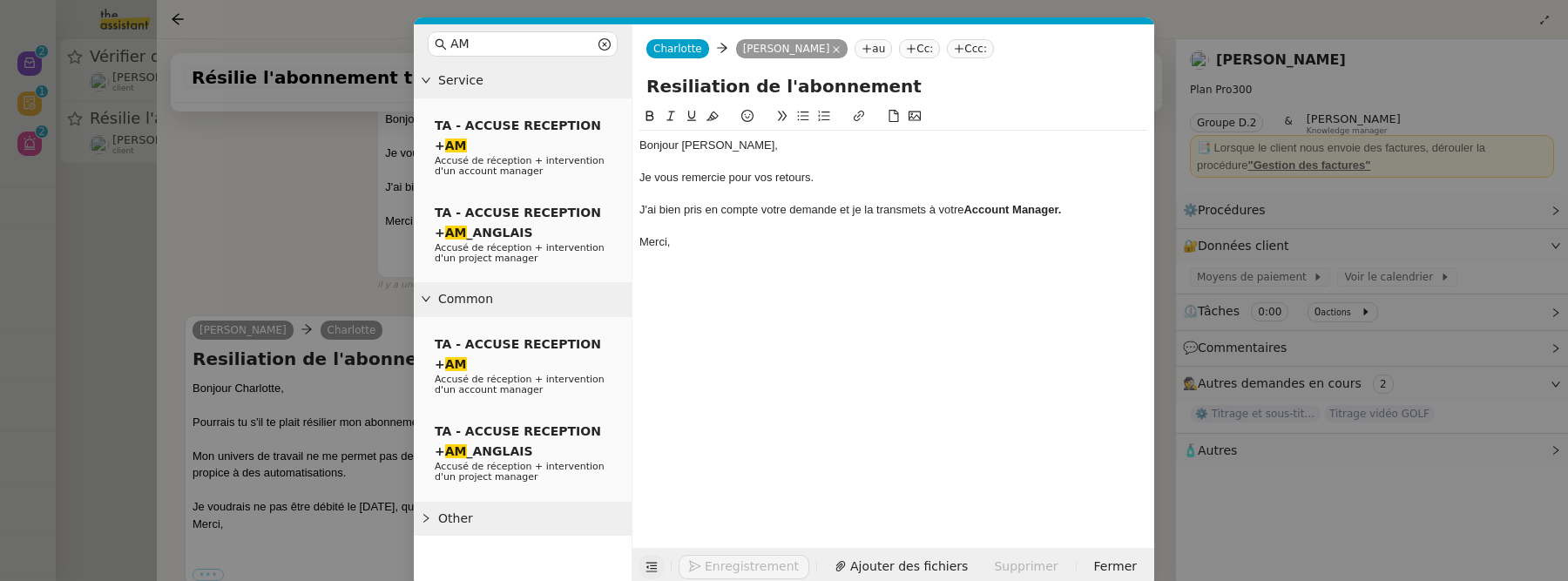
click at [322, 224] on nz-modal-container "AM Service TA - ACCUSE RECEPTION + AM Accusé de réception + intervention d'un a…" at bounding box center [784, 290] width 1568 height 581
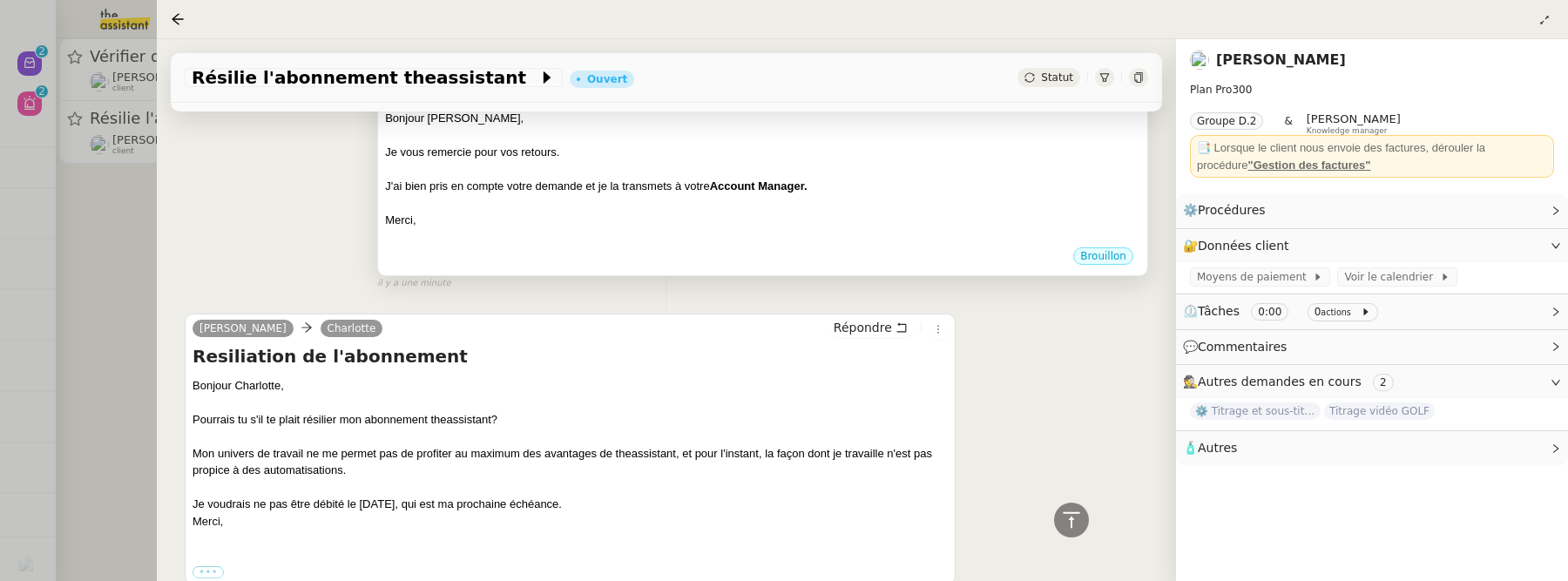
click at [848, 231] on div at bounding box center [762, 236] width 756 height 17
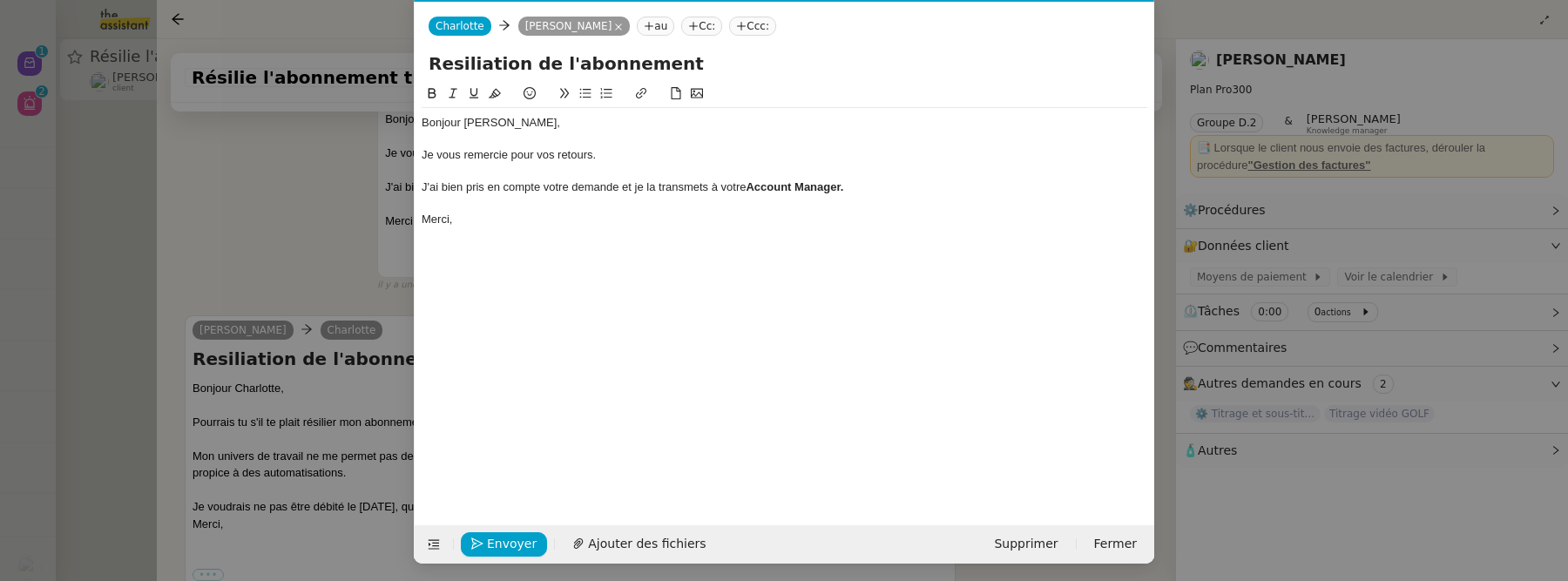
scroll to position [25, 0]
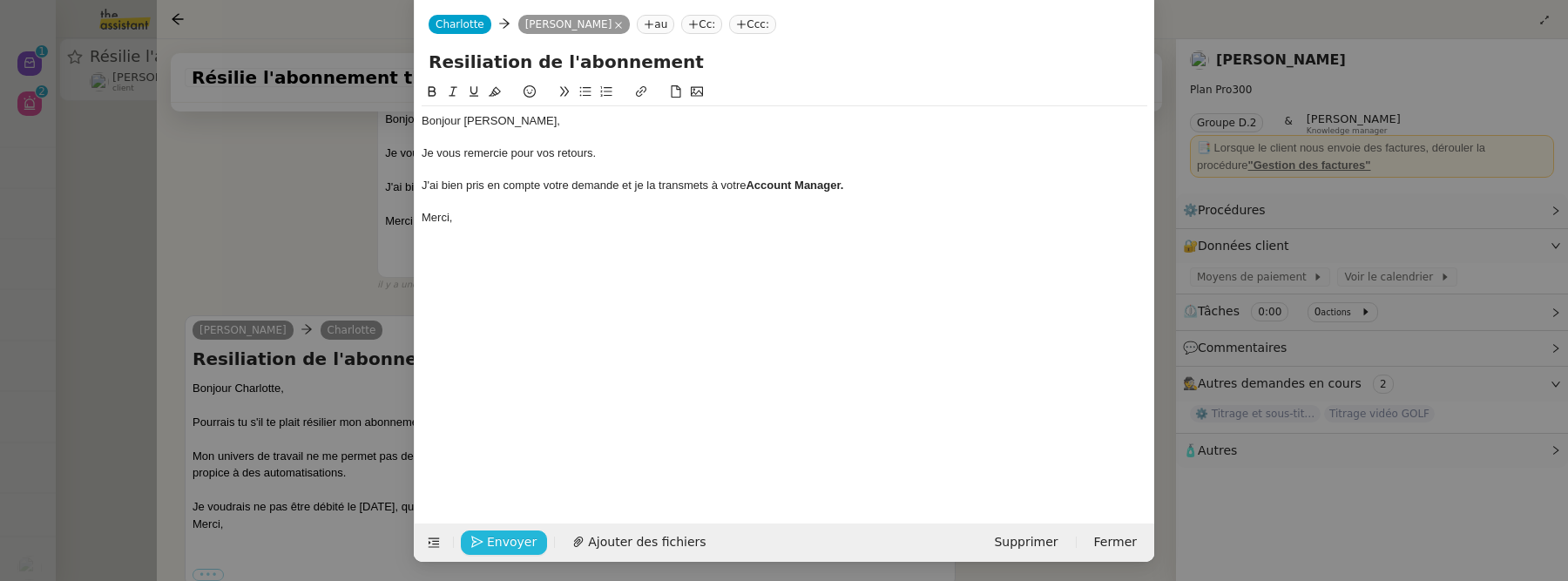
click at [500, 543] on span "Envoyer" at bounding box center [512, 543] width 49 height 20
click at [500, 543] on span "Confirmer l'envoi" at bounding box center [539, 543] width 104 height 20
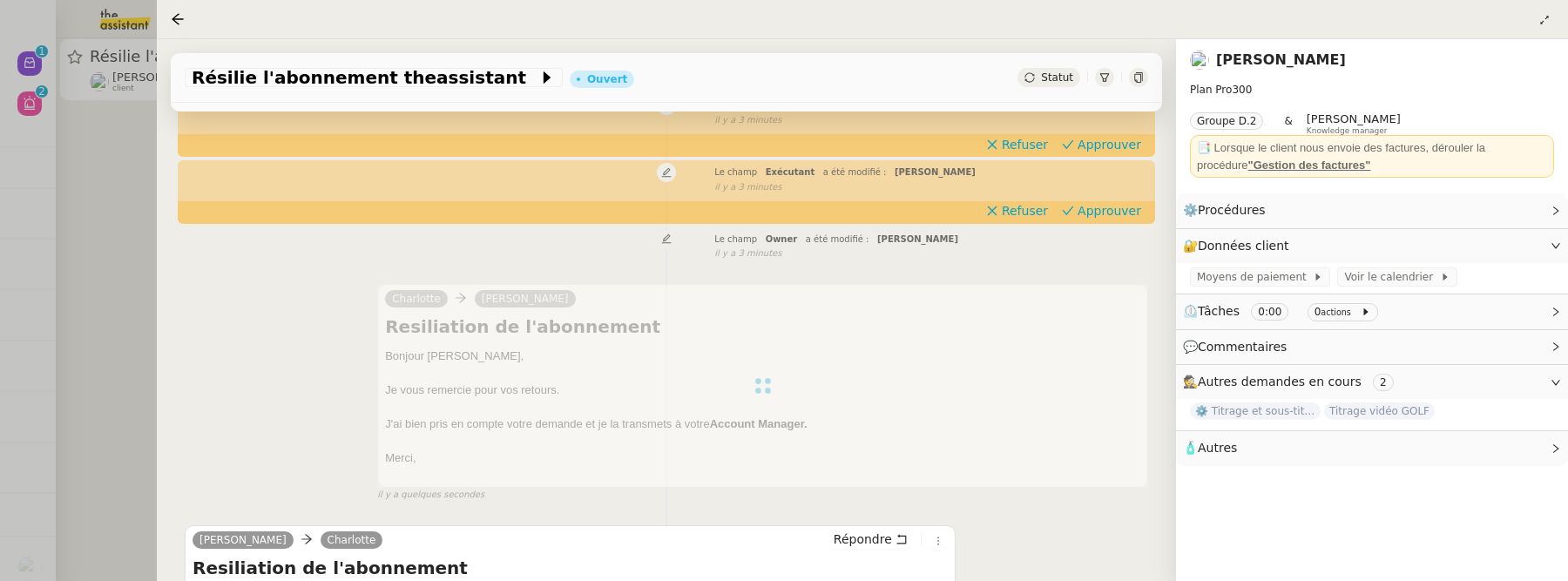
scroll to position [0, 0]
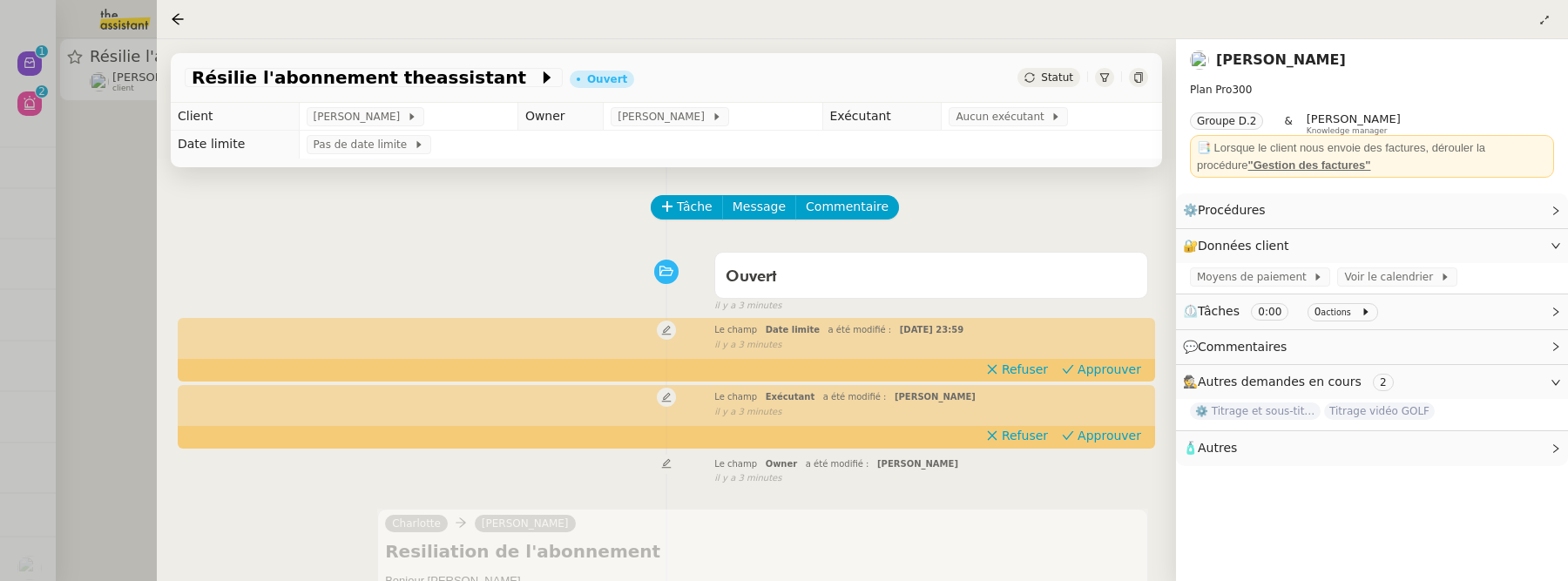
click at [1052, 83] on span "Statut" at bounding box center [1057, 77] width 32 height 12
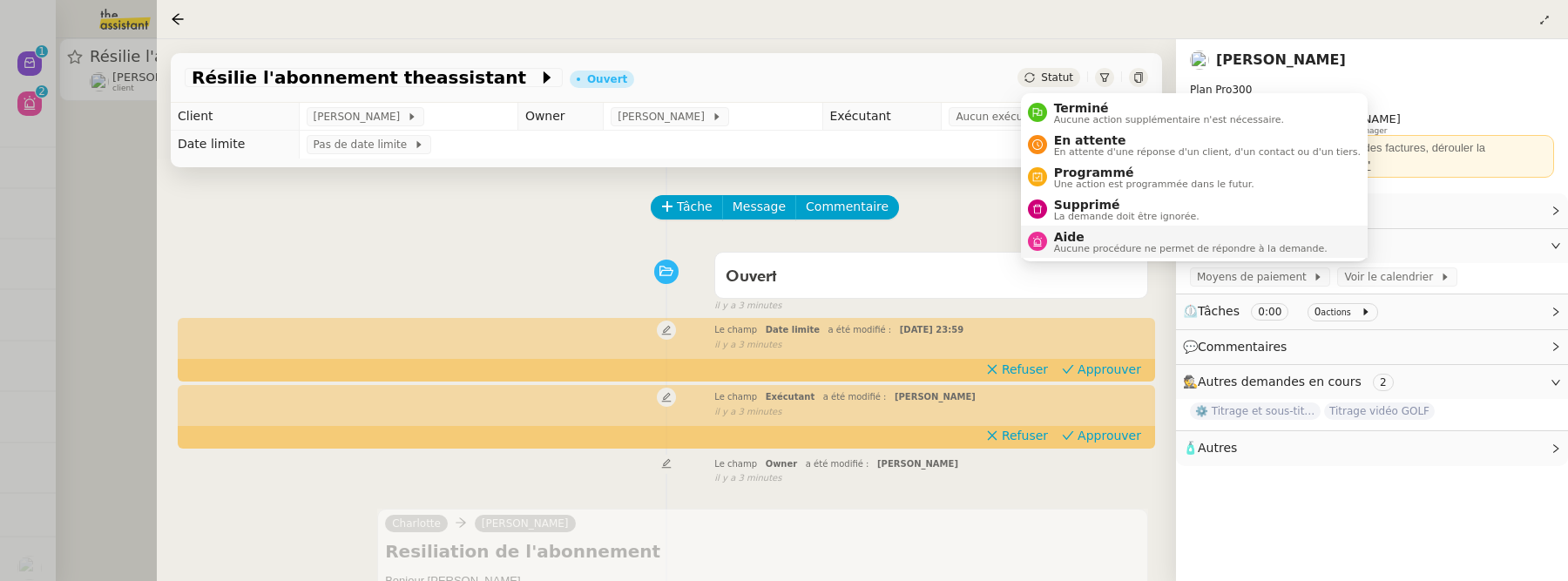
click at [1100, 246] on span "Aucune procédure ne permet de répondre à la demande." at bounding box center [1191, 248] width 274 height 9
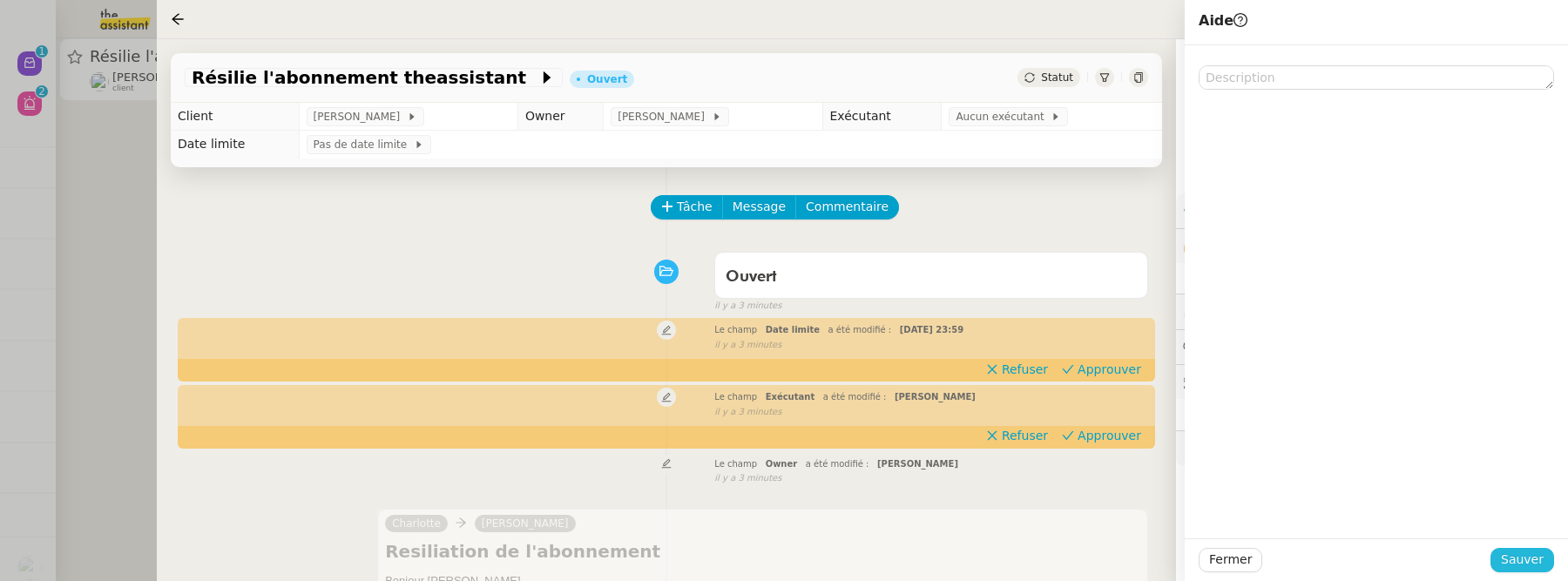
click at [1523, 561] on span "Sauver" at bounding box center [1522, 560] width 43 height 20
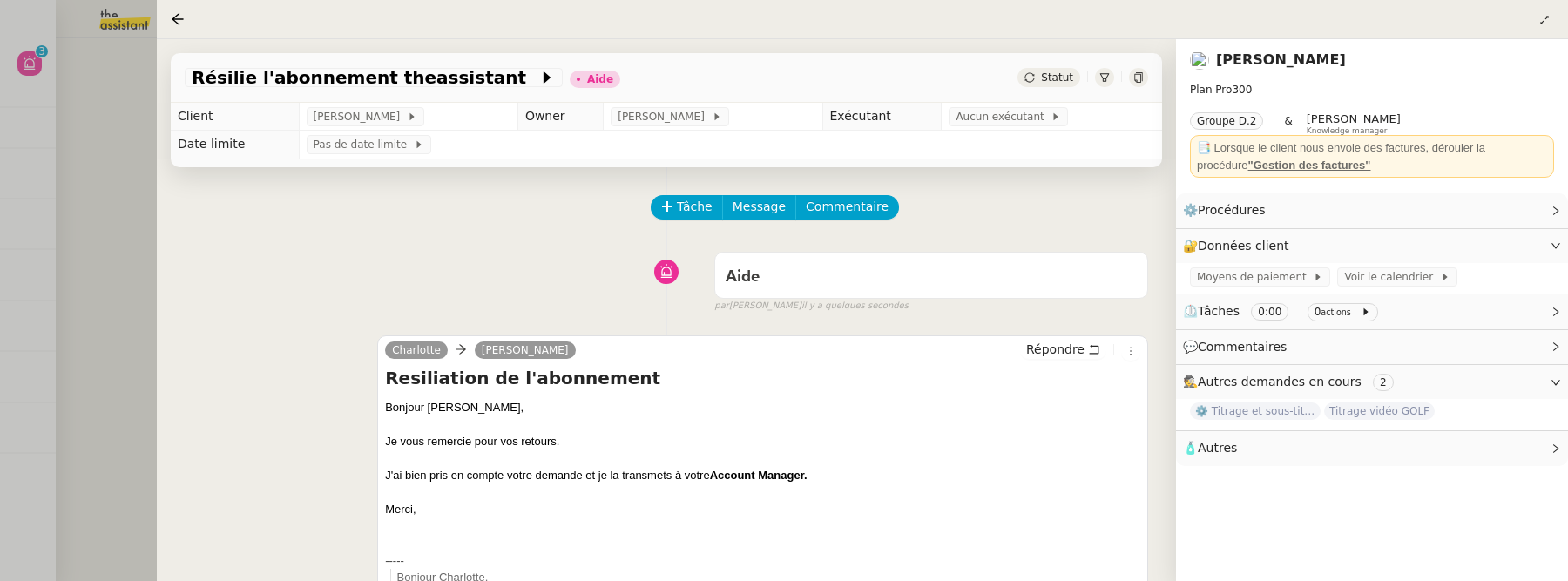
click at [1042, 128] on td "Aucun exécutant" at bounding box center [1051, 116] width 221 height 27
click at [1028, 116] on span "Aucun exécutant" at bounding box center [1003, 116] width 95 height 17
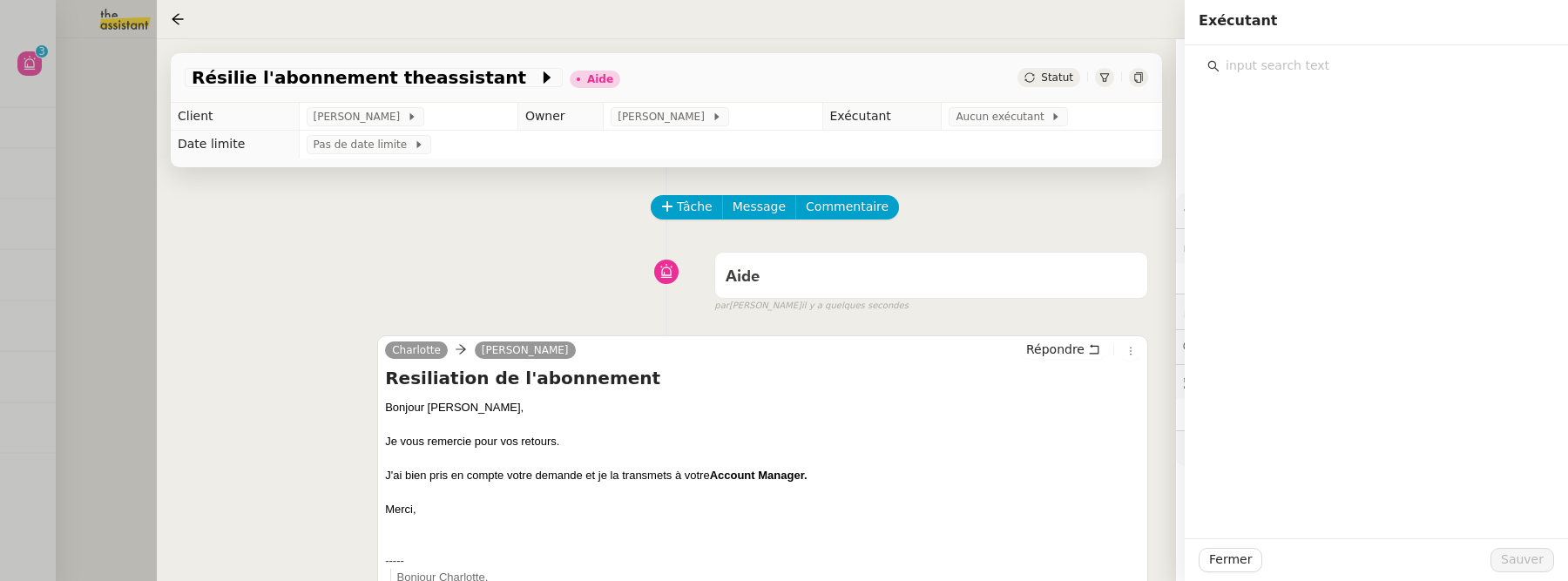
click at [1312, 73] on input "text" at bounding box center [1382, 66] width 326 height 24
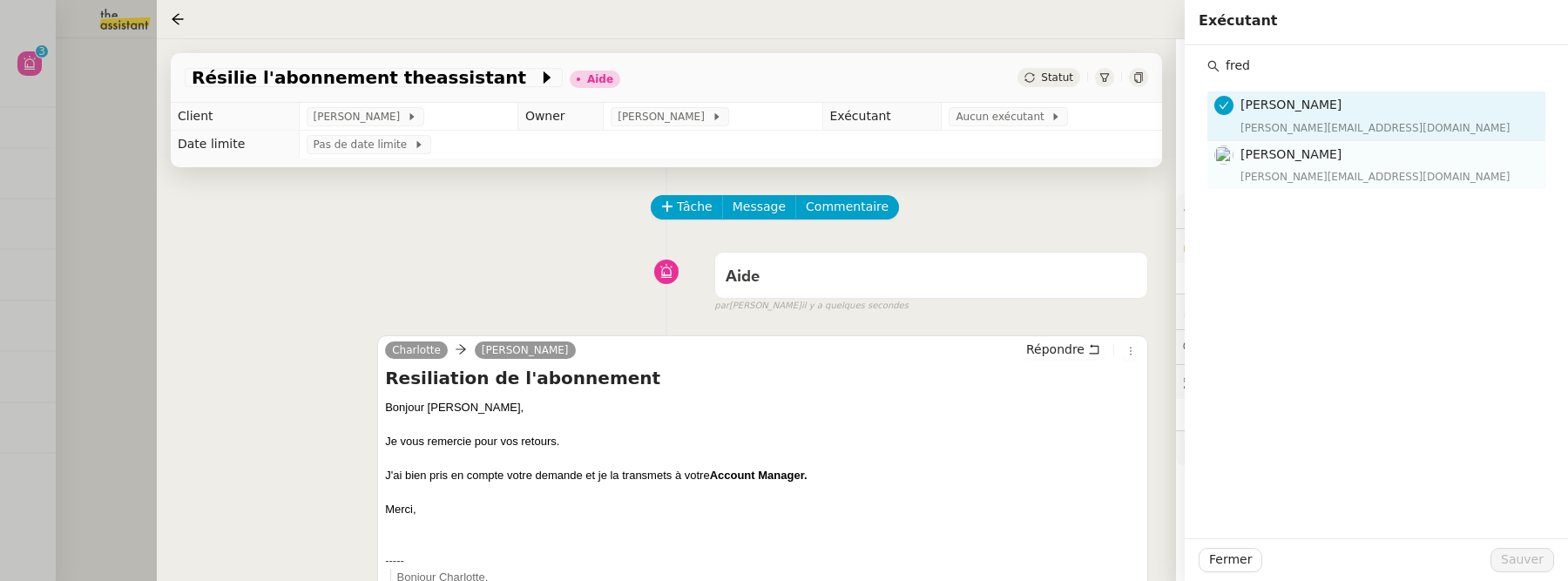
type input "fred"
click at [1341, 141] on nz-list-item "Frédérique Albert frederique@team.theassistant.com" at bounding box center [1376, 165] width 338 height 48
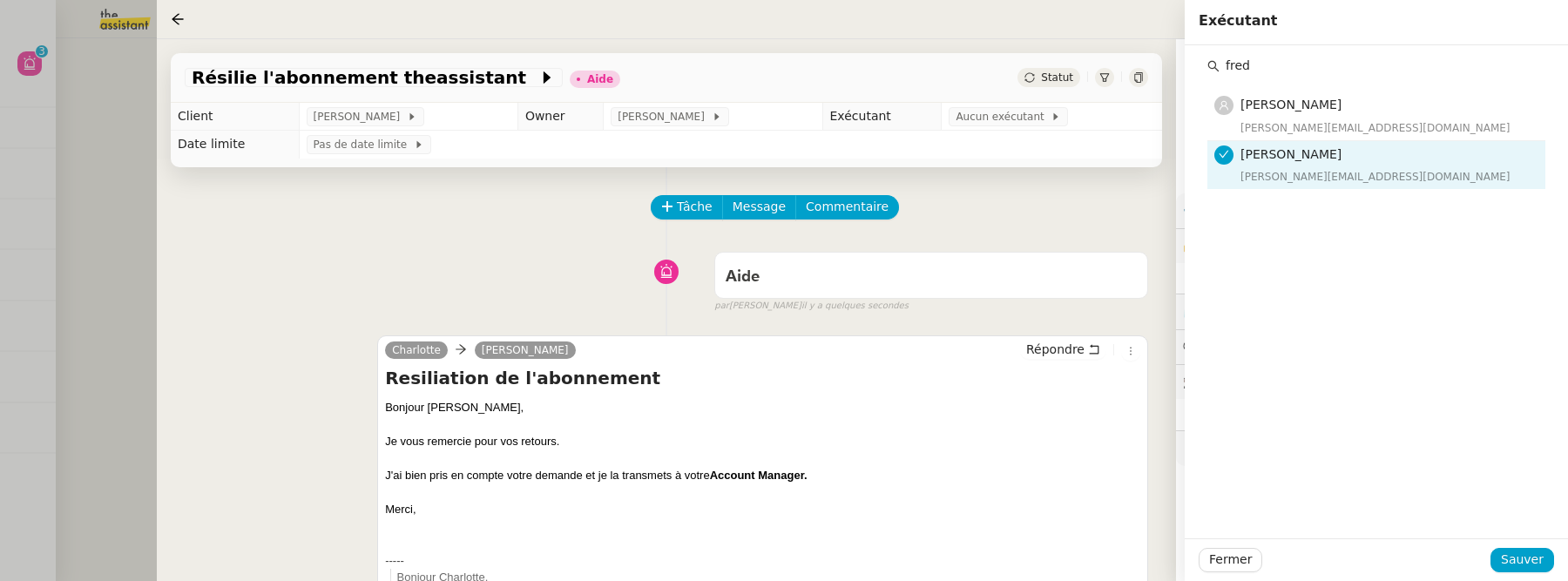
click at [1522, 574] on div "Fermer Sauver" at bounding box center [1376, 560] width 383 height 43
click at [1530, 557] on span "Sauver" at bounding box center [1522, 560] width 43 height 20
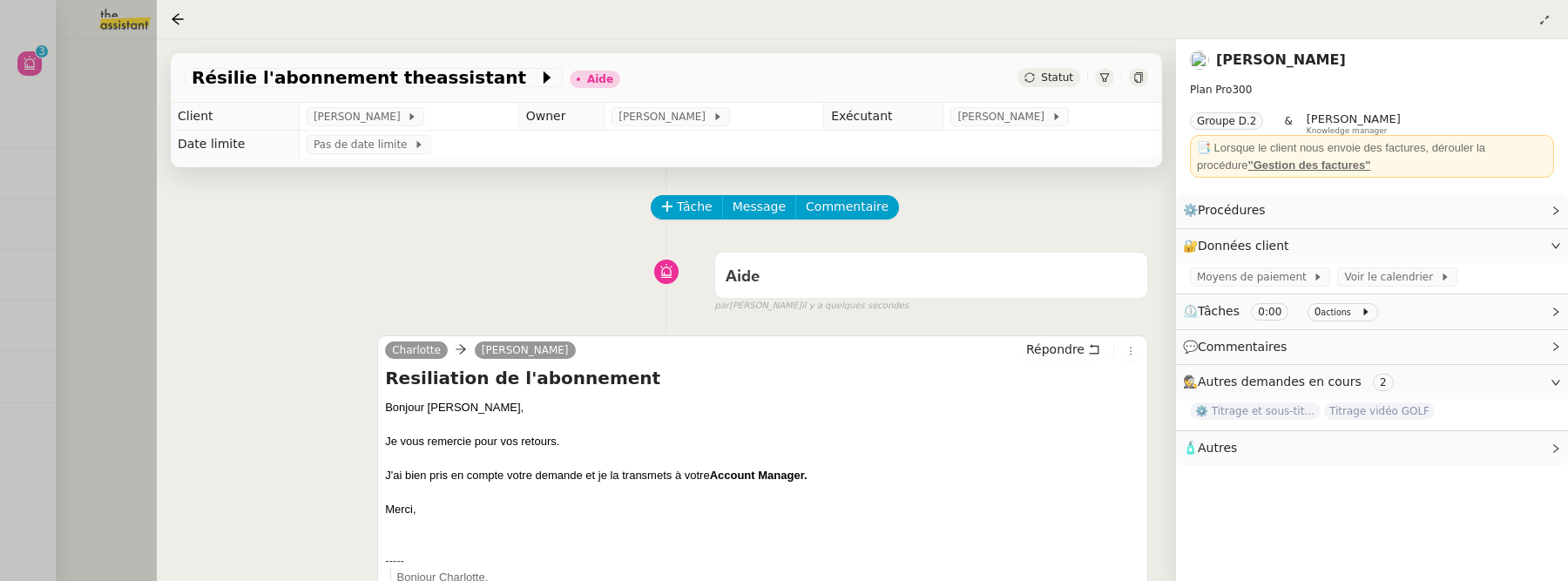
drag, startPoint x: 1370, startPoint y: 58, endPoint x: 1219, endPoint y: 64, distance: 151.1
click at [1219, 64] on div "[PERSON_NAME]" at bounding box center [1372, 60] width 365 height 27
copy link "[PERSON_NAME]"
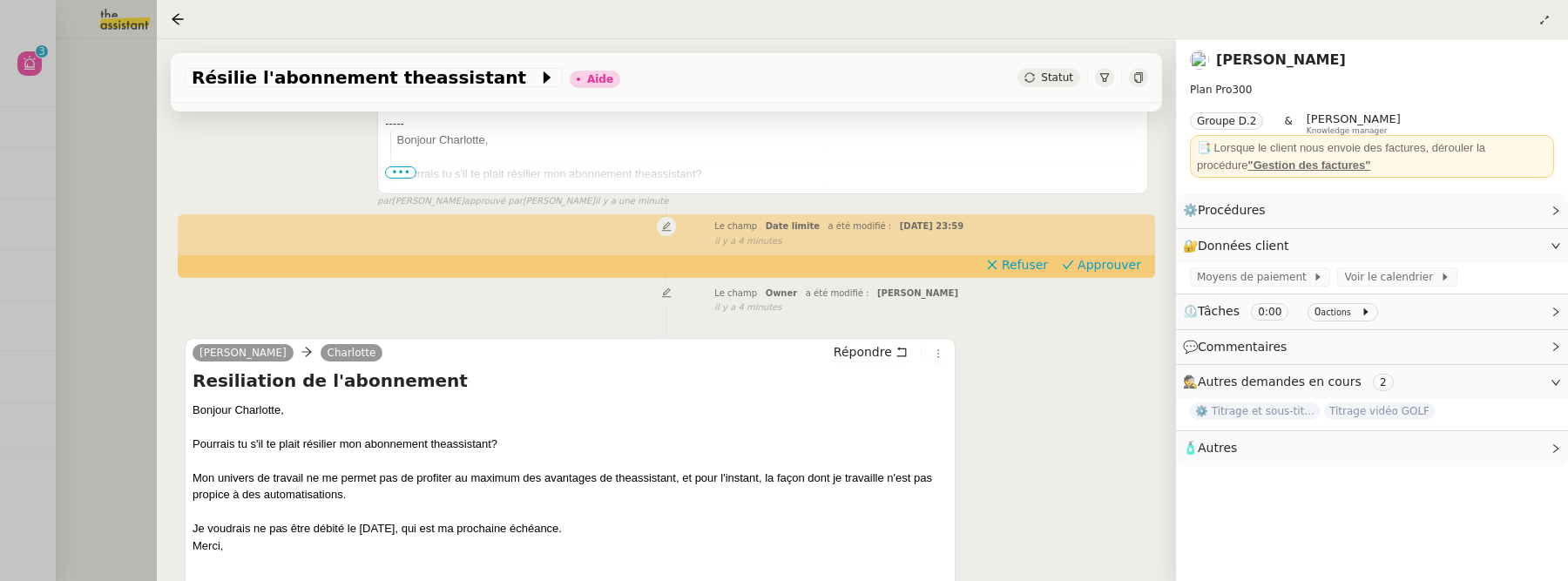
scroll to position [563, 0]
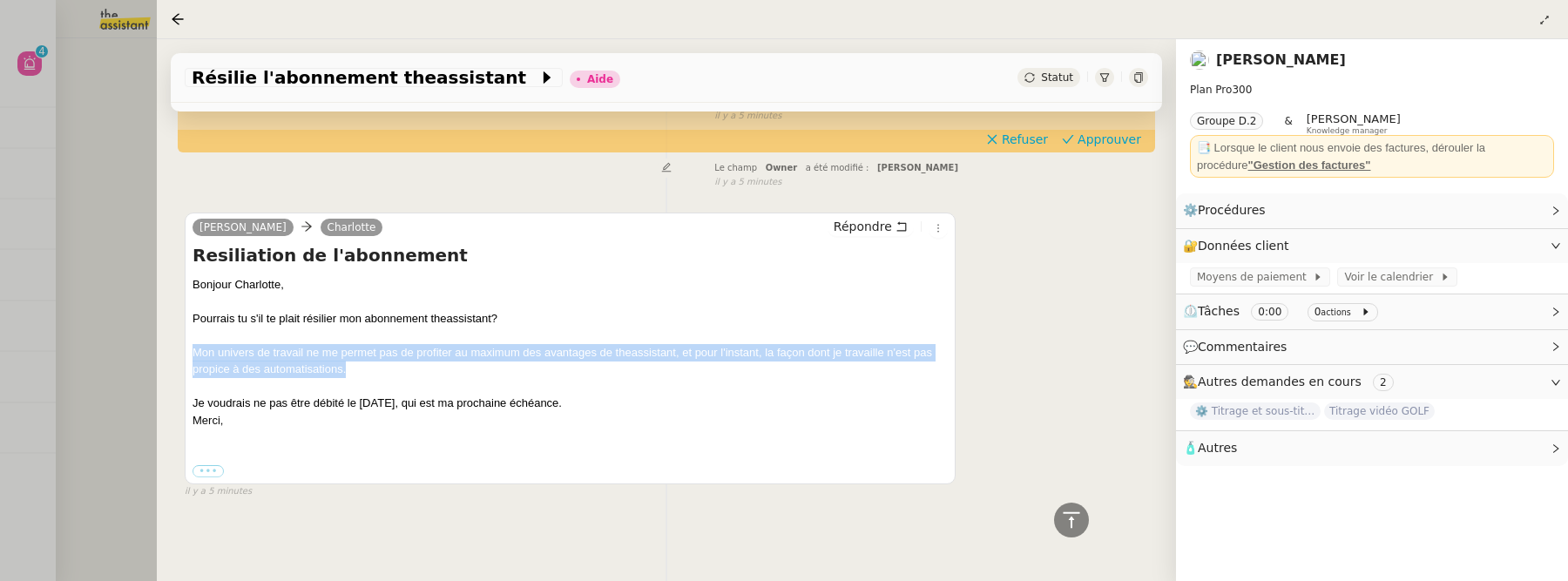
drag, startPoint x: 364, startPoint y: 373, endPoint x: 193, endPoint y: 358, distance: 171.7
click at [193, 357] on div "Mon univers de travail ne me permet pas de profiter au maximum des avantages de…" at bounding box center [570, 361] width 756 height 34
copy div "Mon univers de travail ne me permet pas de profiter au maximum des avantages de…"
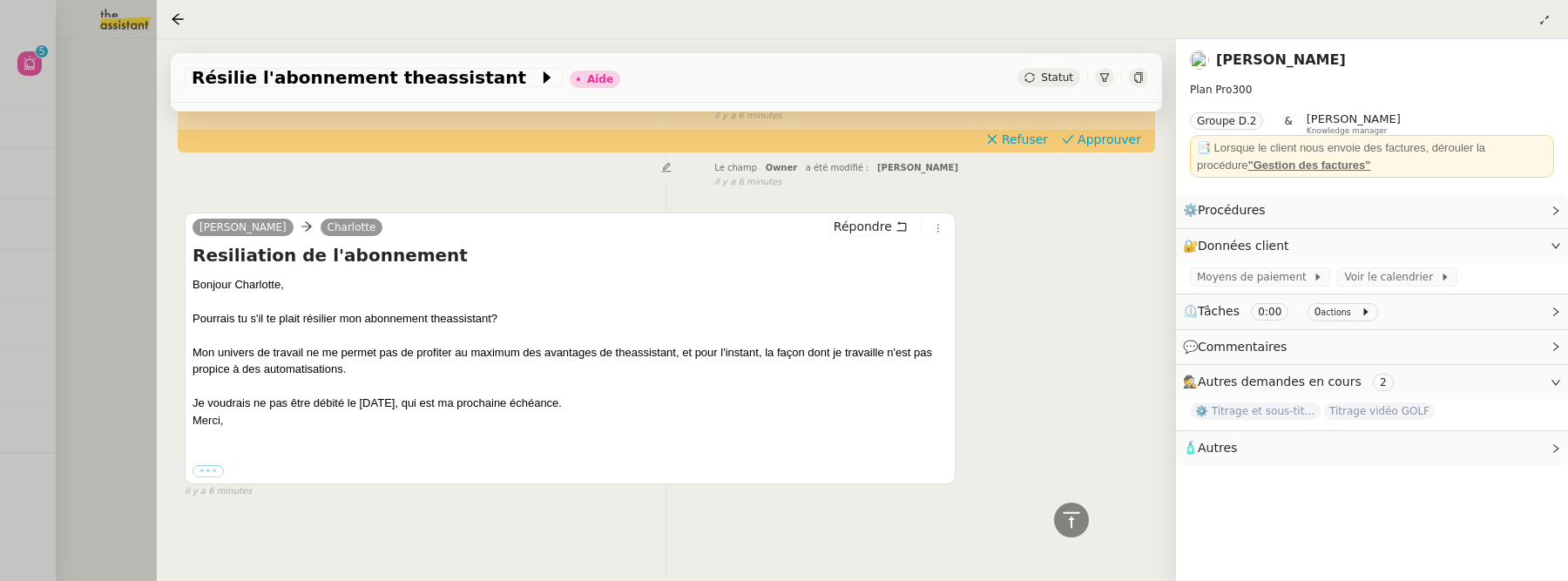
click at [1140, 75] on icon at bounding box center [1138, 77] width 8 height 10
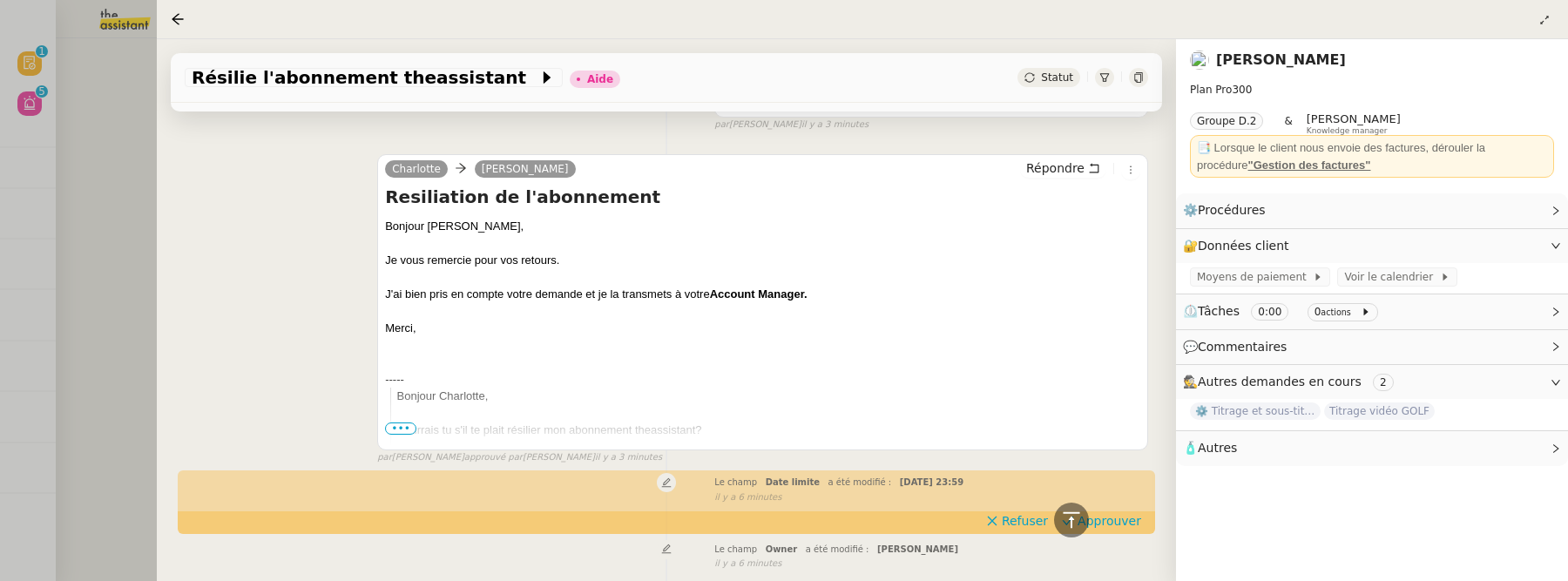
scroll to position [0, 0]
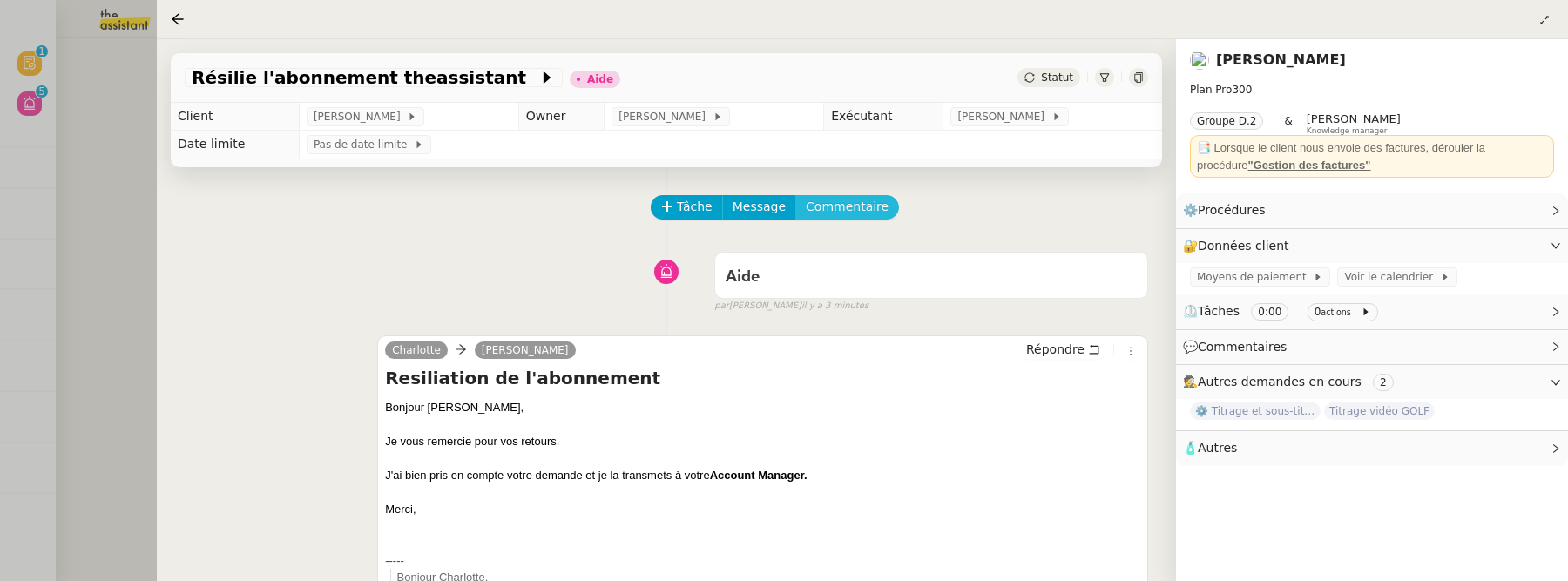
click at [863, 205] on span "Commentaire" at bounding box center [847, 207] width 82 height 20
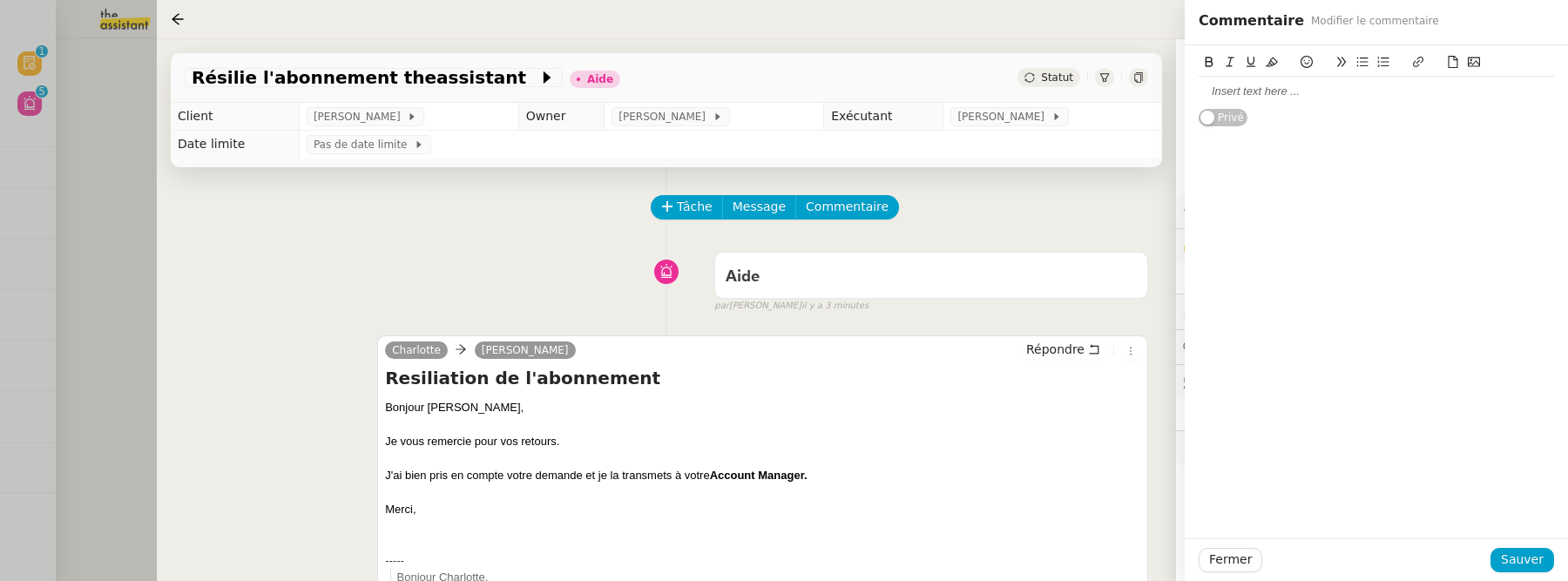
click at [1387, 98] on div at bounding box center [1377, 91] width 355 height 16
click at [1527, 558] on span "Sauver" at bounding box center [1522, 560] width 43 height 20
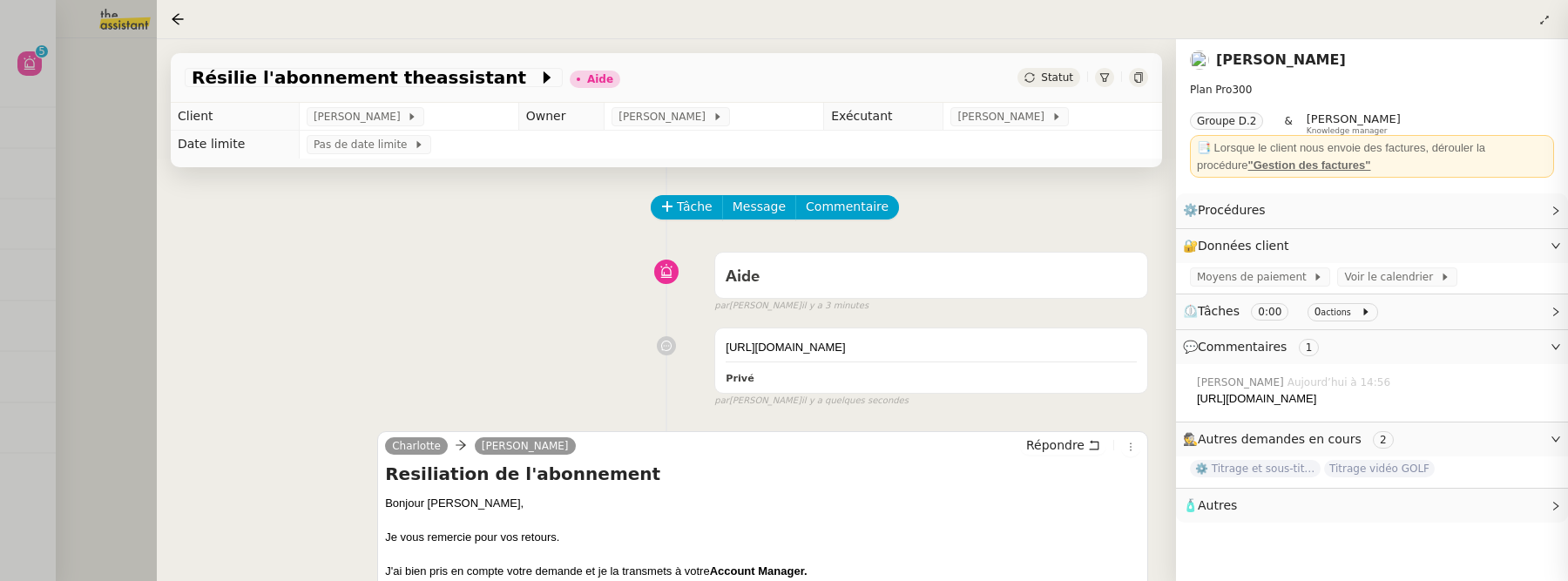
click at [1049, 80] on span "Statut" at bounding box center [1057, 77] width 32 height 12
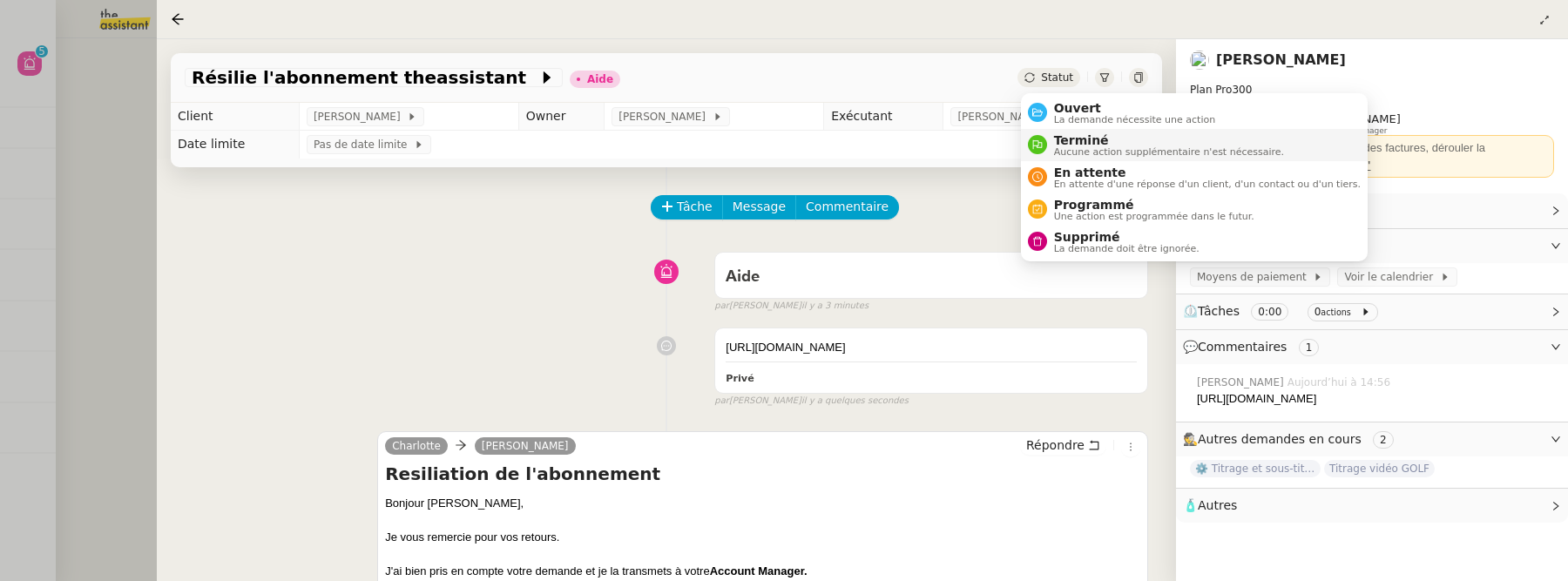
click at [1079, 144] on span "Terminé" at bounding box center [1169, 140] width 230 height 14
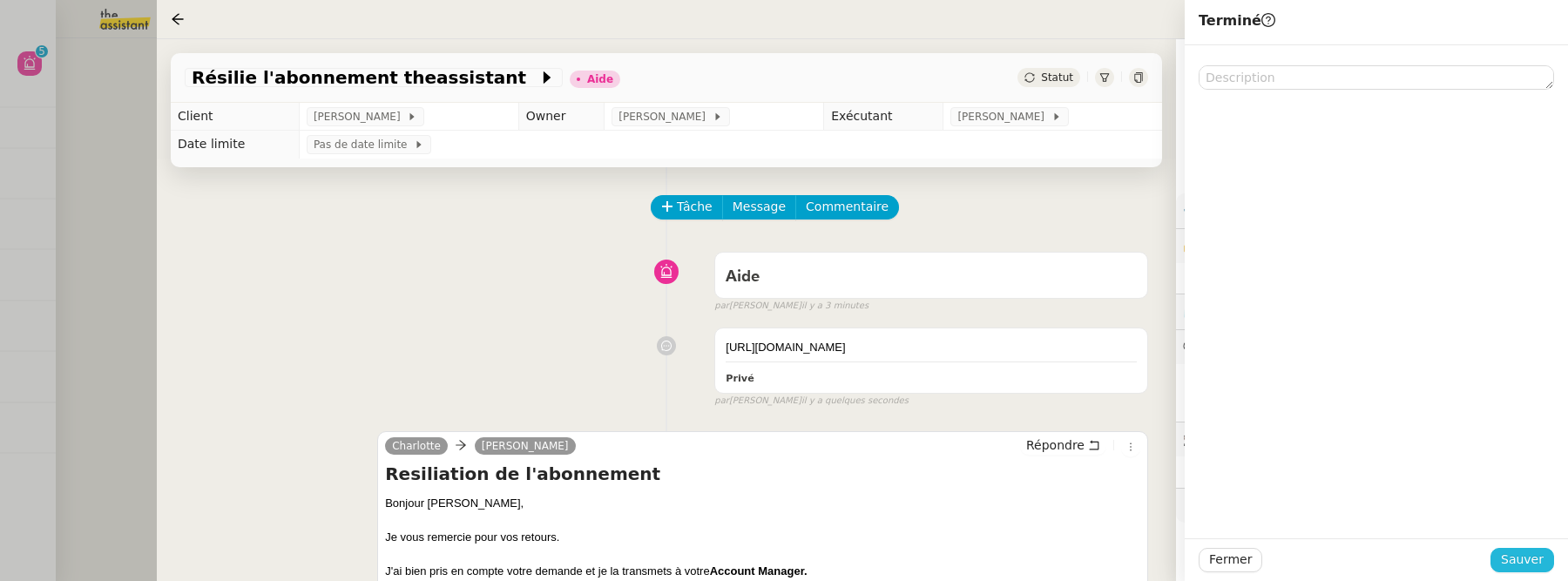
click at [1540, 563] on span "Sauver" at bounding box center [1522, 560] width 43 height 20
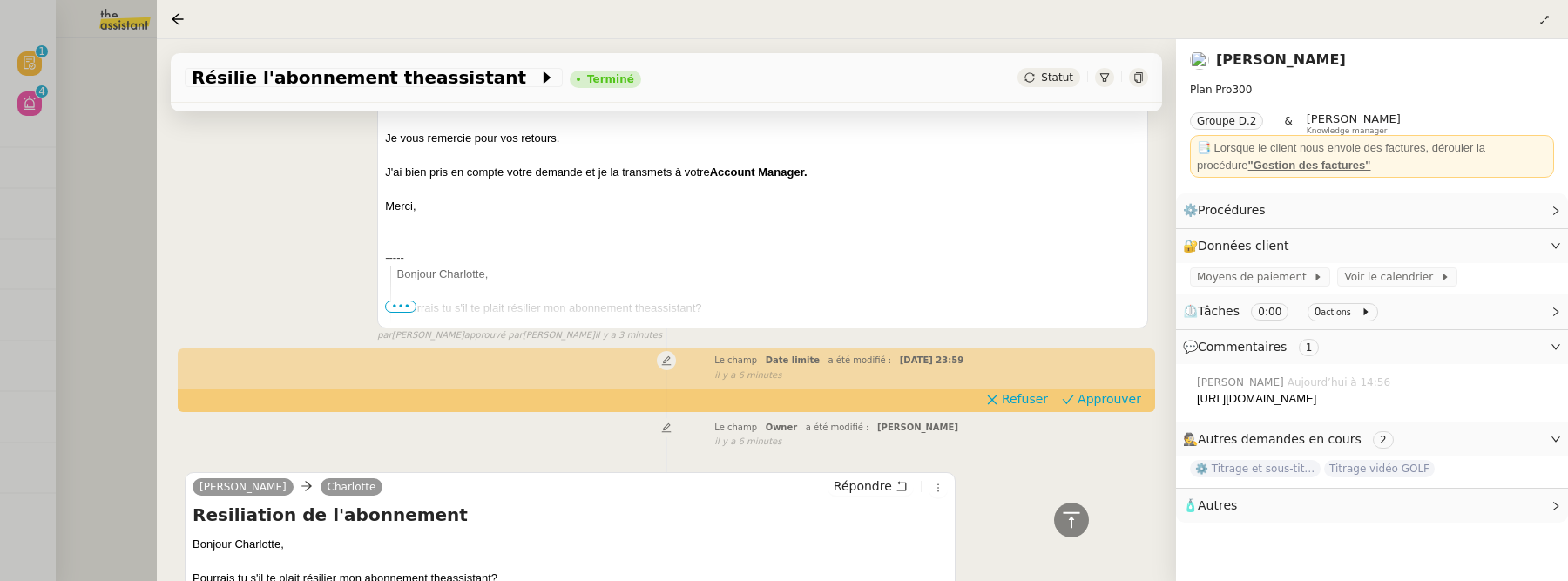
scroll to position [473, 0]
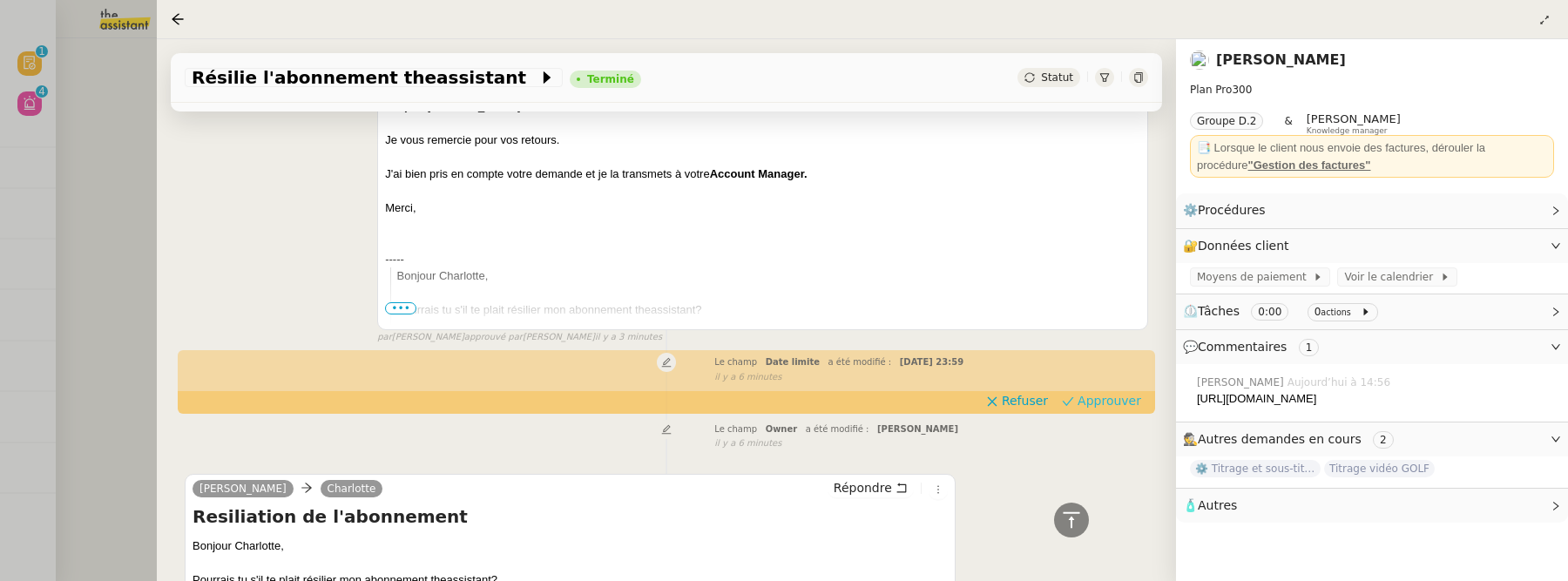
click at [1089, 409] on button "Approuver" at bounding box center [1102, 400] width 93 height 19
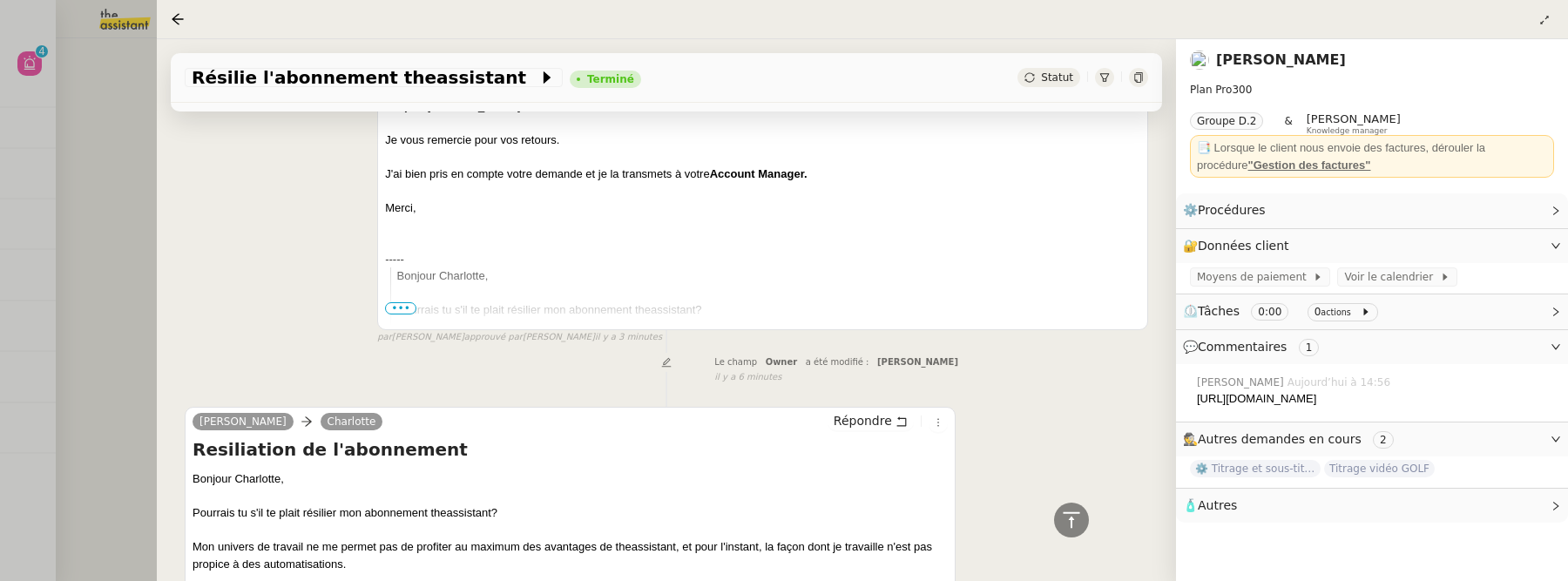
click at [98, 297] on div at bounding box center [784, 290] width 1568 height 581
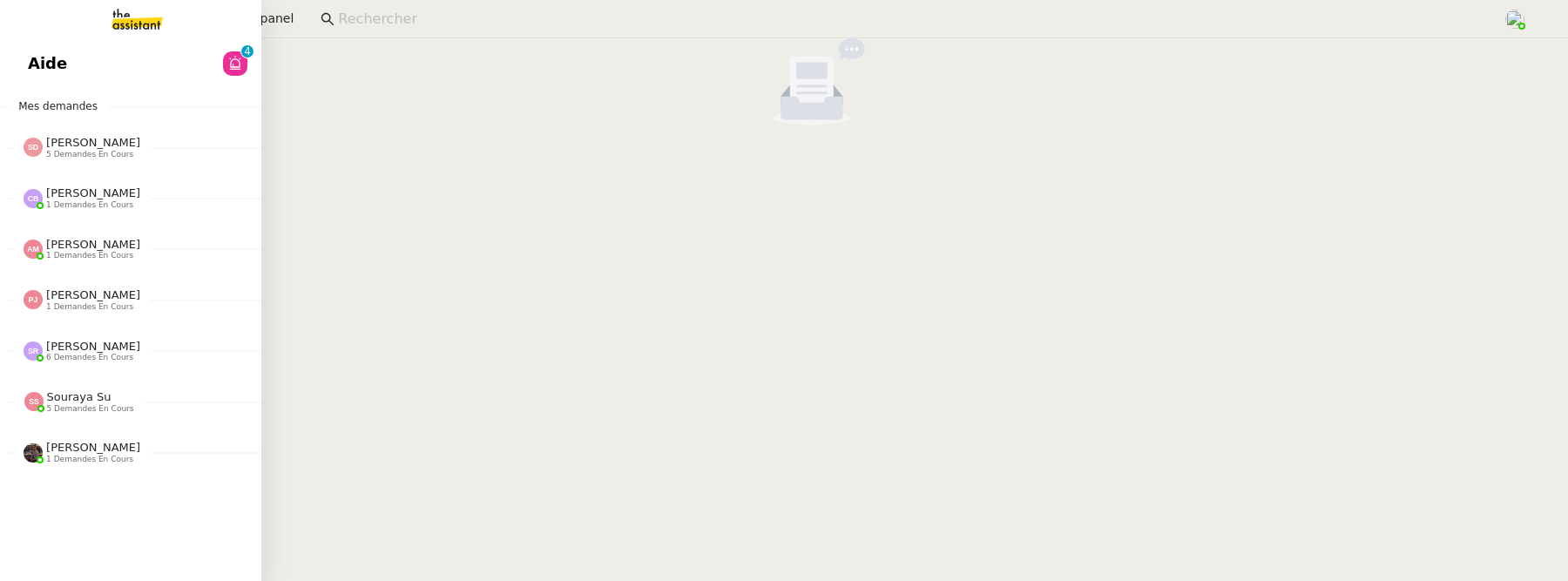
click at [24, 67] on link "Aide 0 1 2 3 4 5 6 7 8 9" at bounding box center [130, 64] width 261 height 40
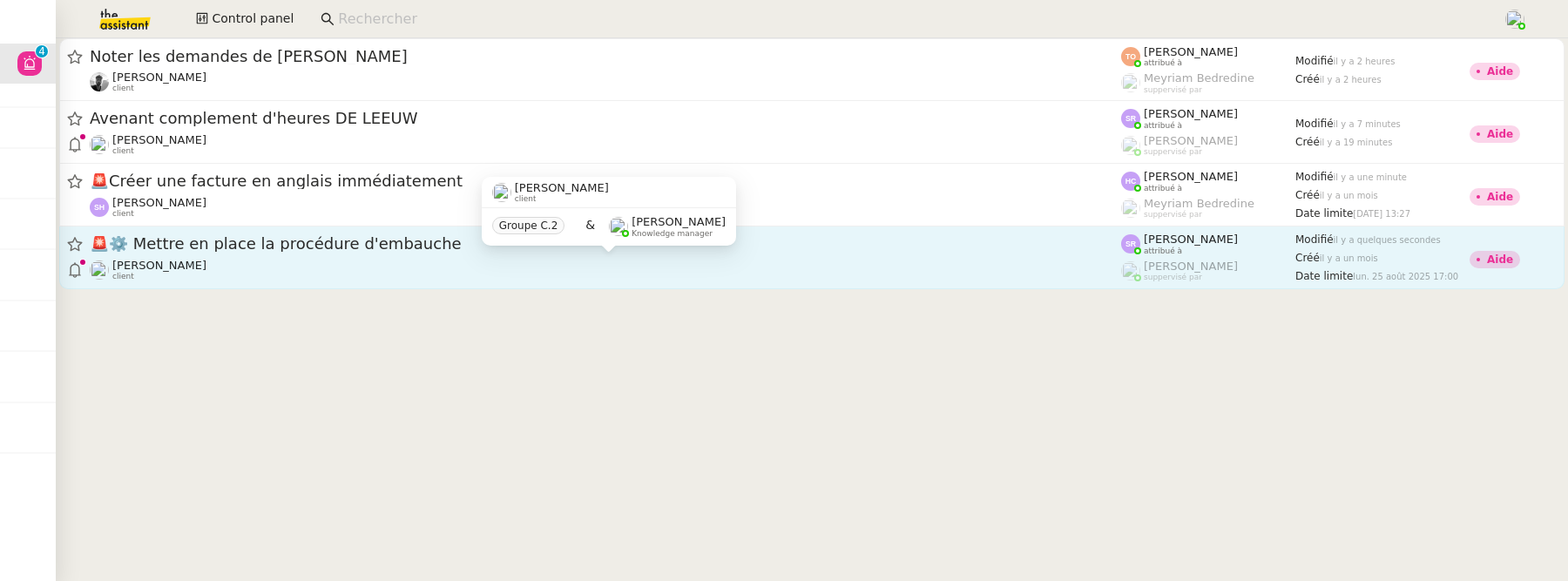
click at [508, 263] on div "Réma Ngaiboye client" at bounding box center [605, 269] width 1031 height 23
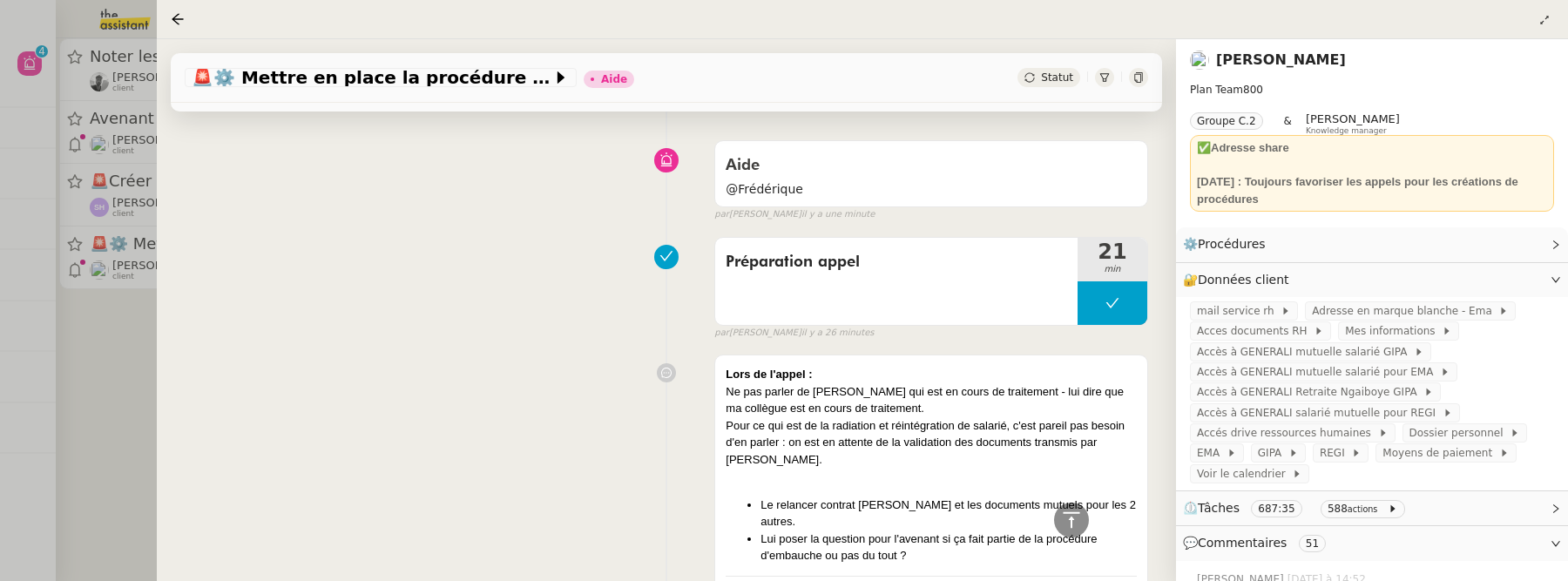
scroll to position [100, 0]
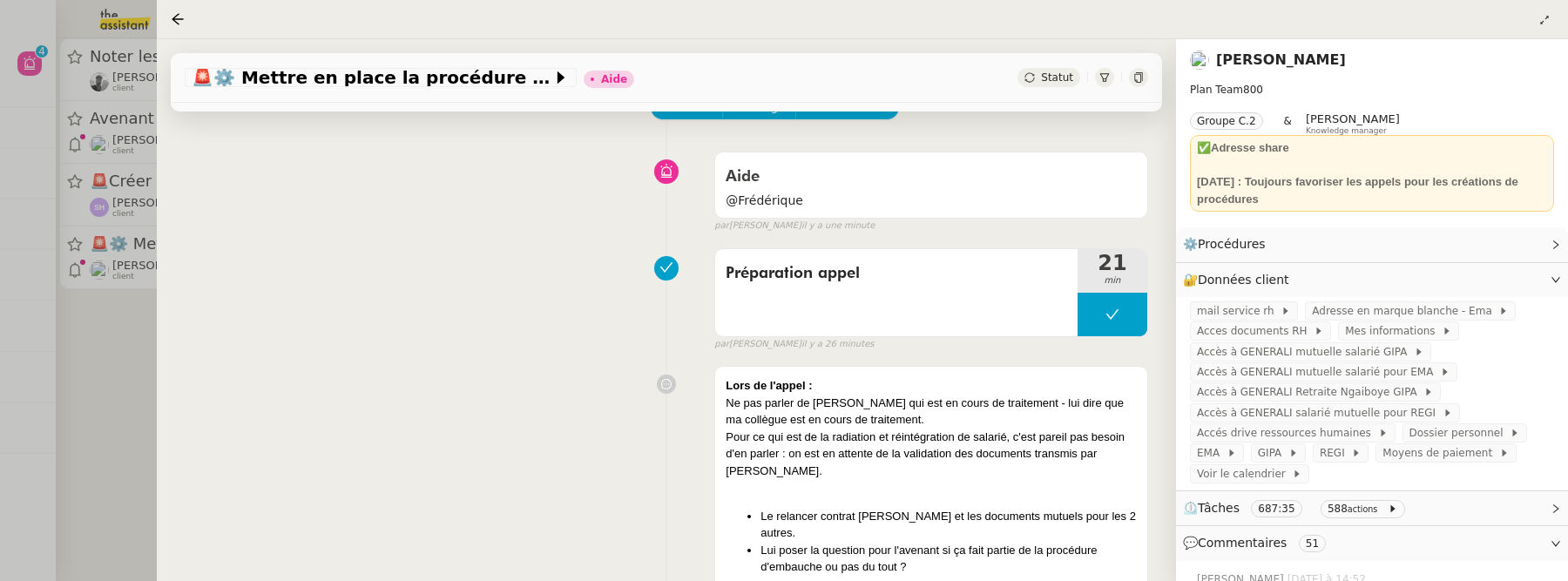
click at [1281, 60] on link "[PERSON_NAME]" at bounding box center [1281, 60] width 130 height 16
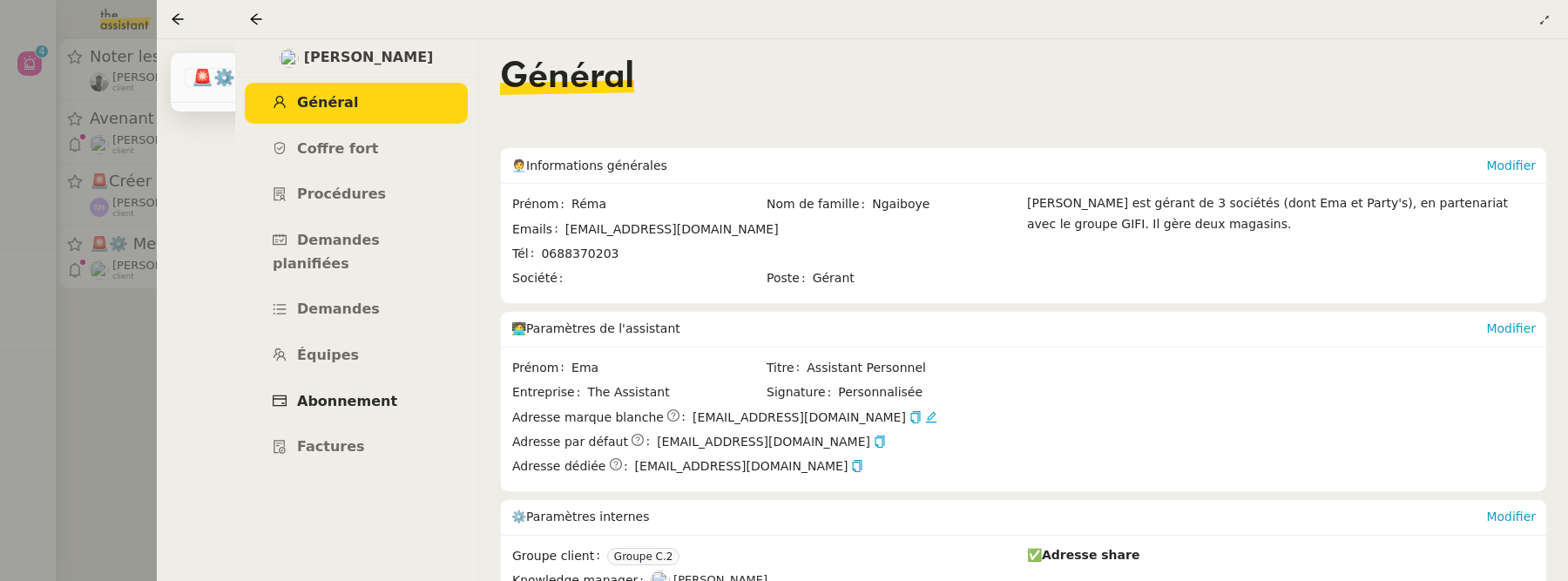
click at [366, 393] on span "Abonnement" at bounding box center [346, 401] width 100 height 16
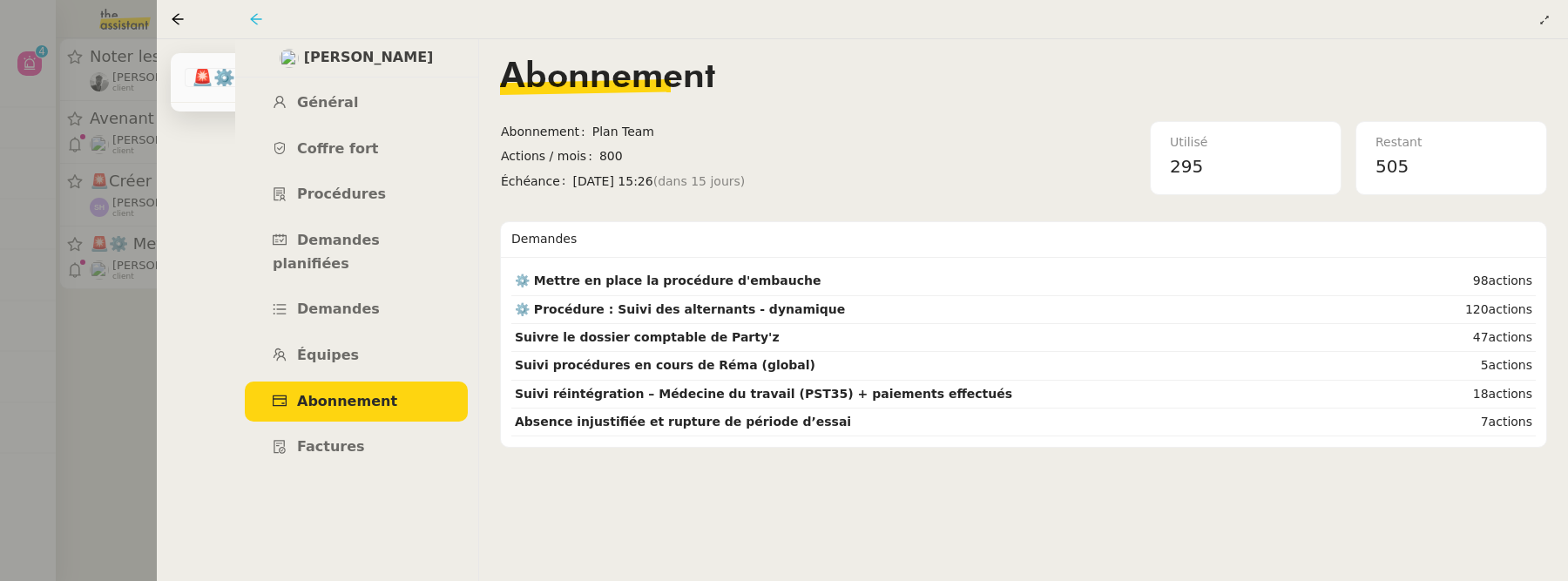
click at [255, 20] on icon at bounding box center [256, 18] width 14 height 14
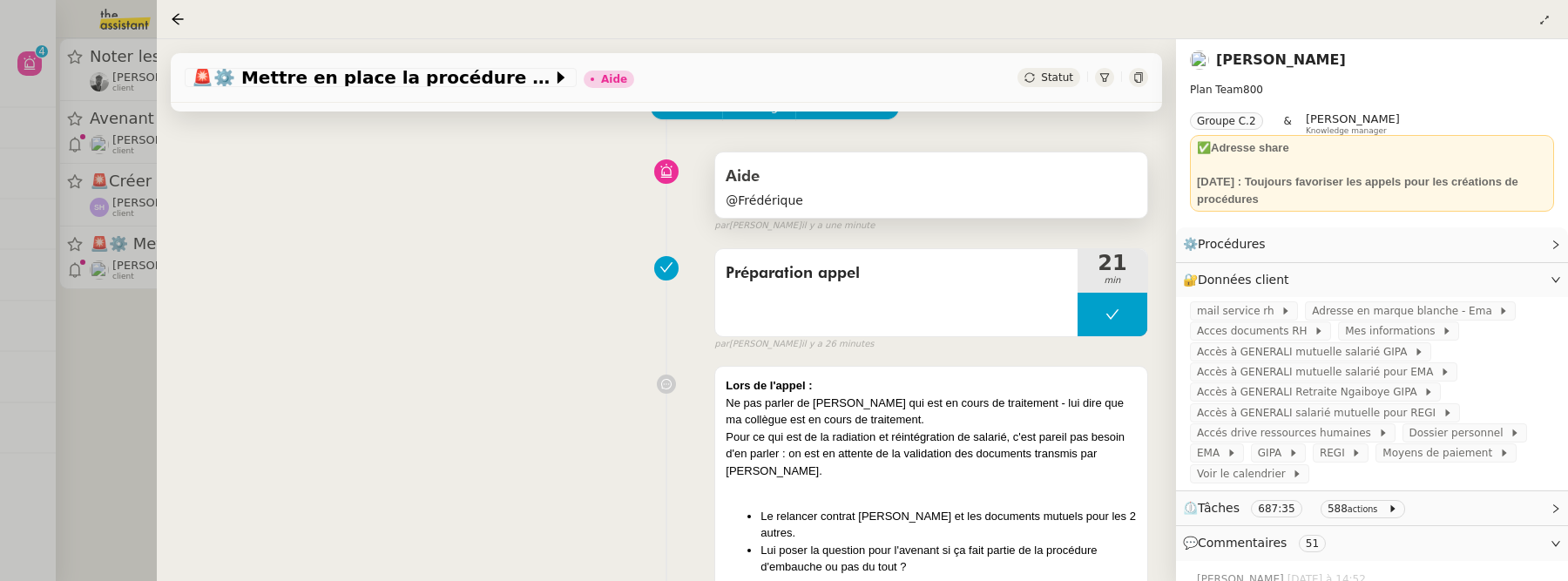
scroll to position [70, 0]
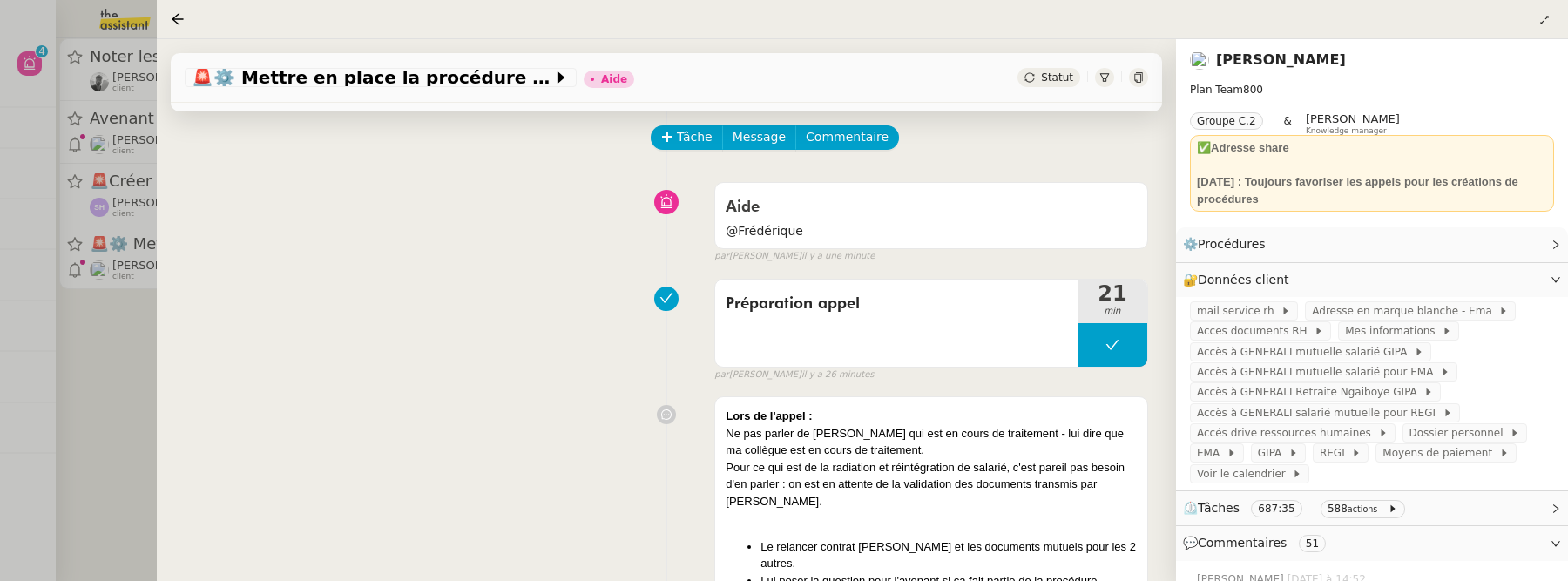
click at [855, 151] on div "Tâche Message Commentaire" at bounding box center [899, 147] width 495 height 42
click at [855, 147] on span "Commentaire" at bounding box center [847, 137] width 82 height 20
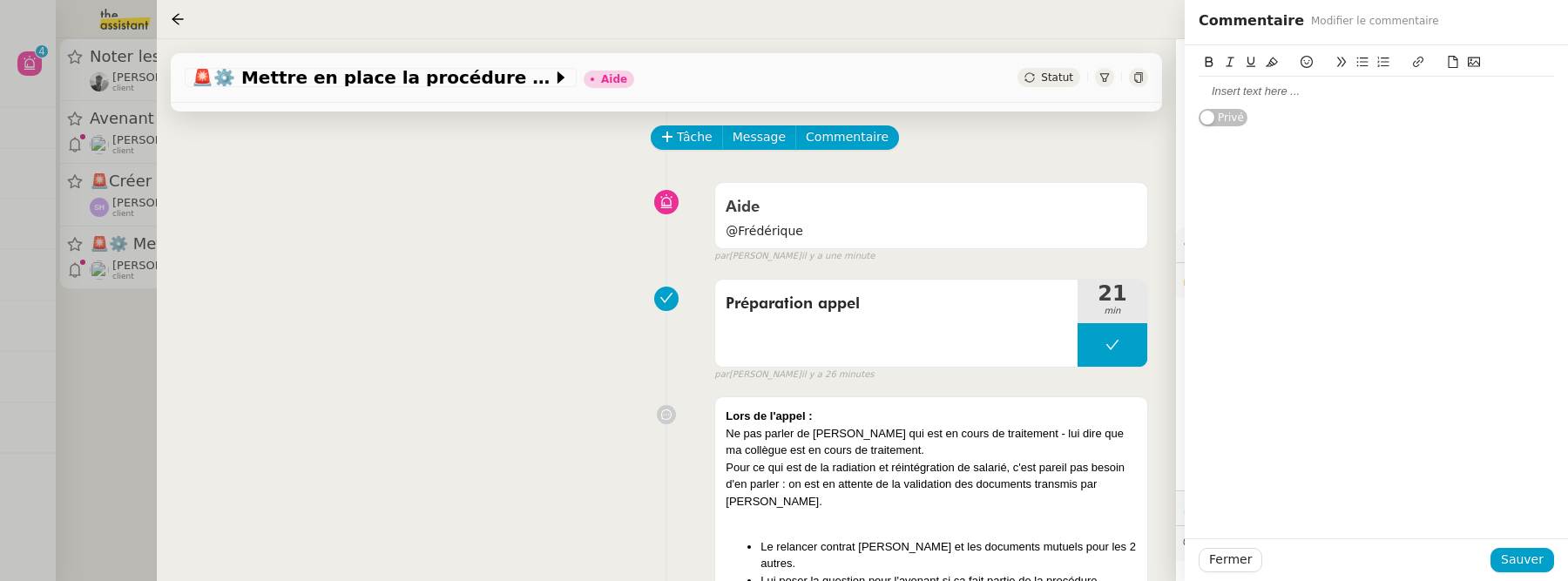
click at [1372, 83] on div at bounding box center [1377, 91] width 355 height 16
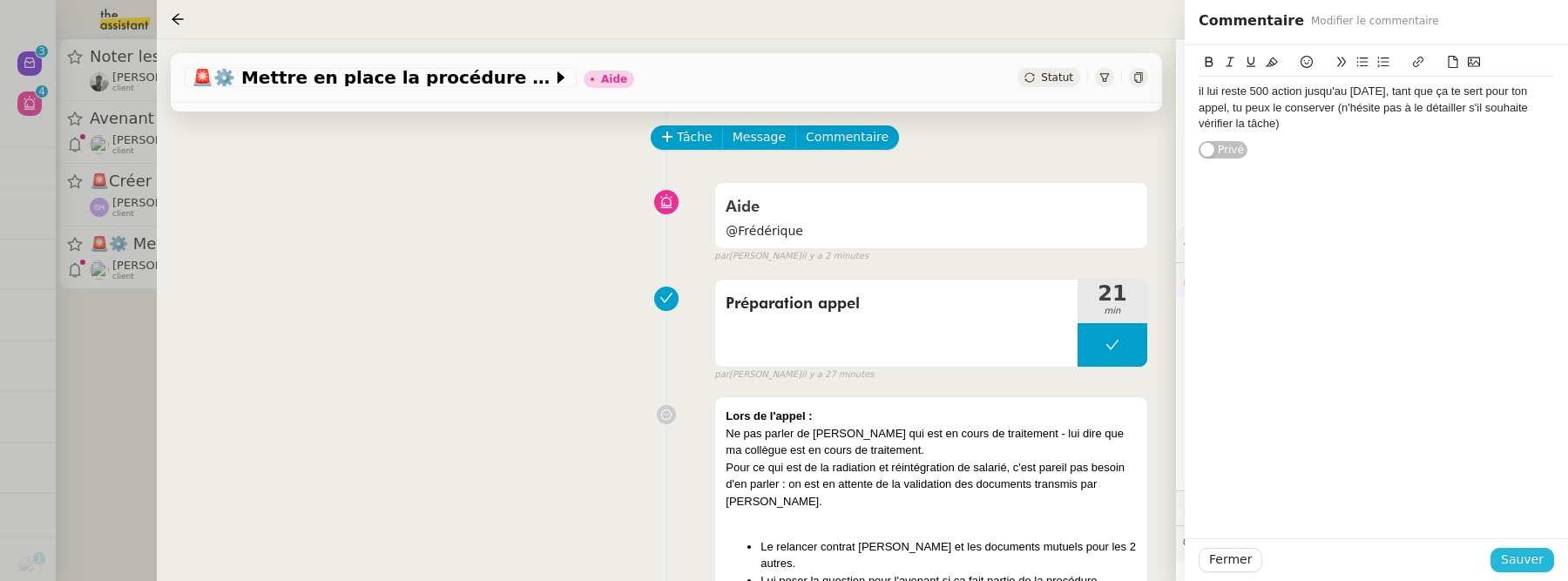
click at [1539, 557] on span "Sauver" at bounding box center [1522, 560] width 43 height 20
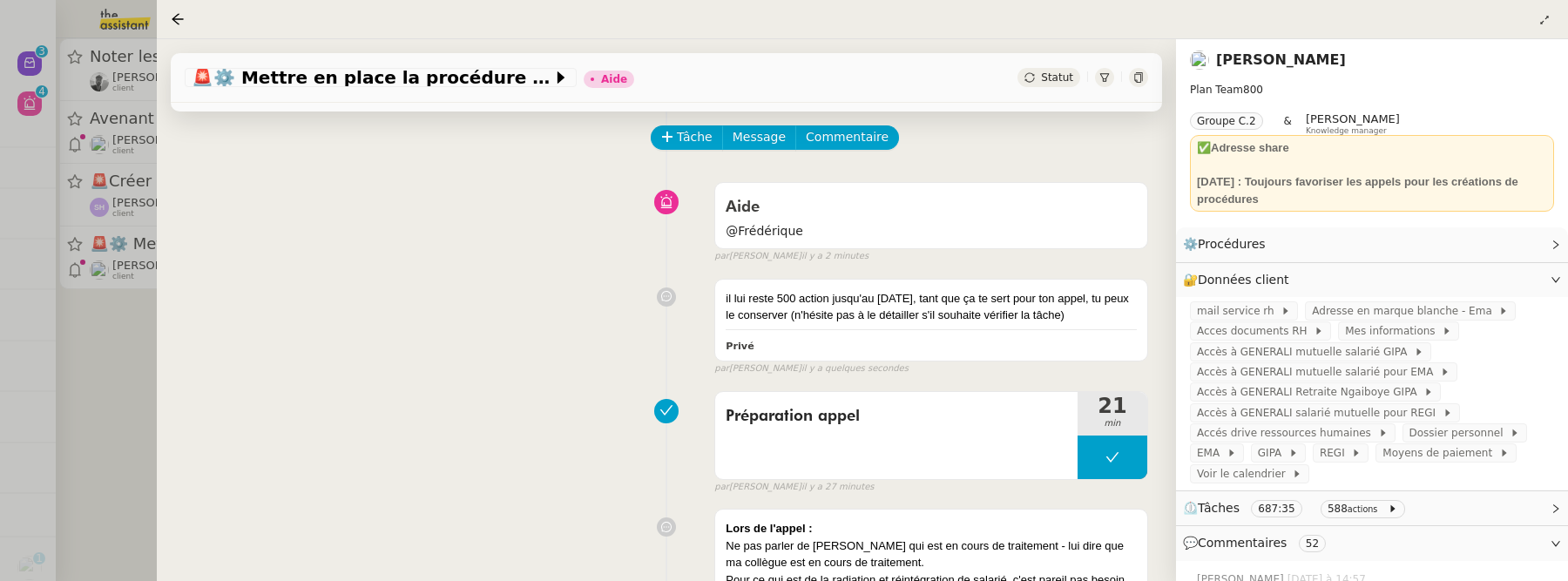
click at [1058, 79] on span "Statut" at bounding box center [1057, 77] width 32 height 12
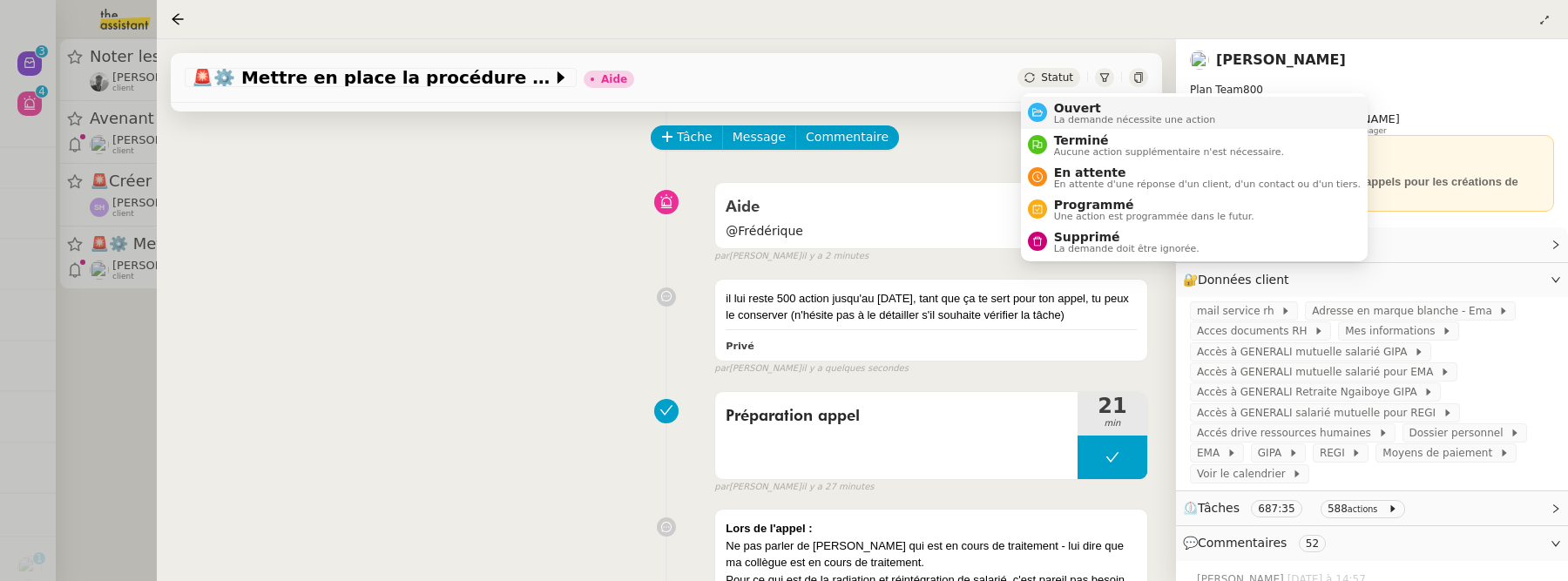
click at [1066, 99] on li "Ouvert La demande nécessite une action" at bounding box center [1194, 113] width 347 height 32
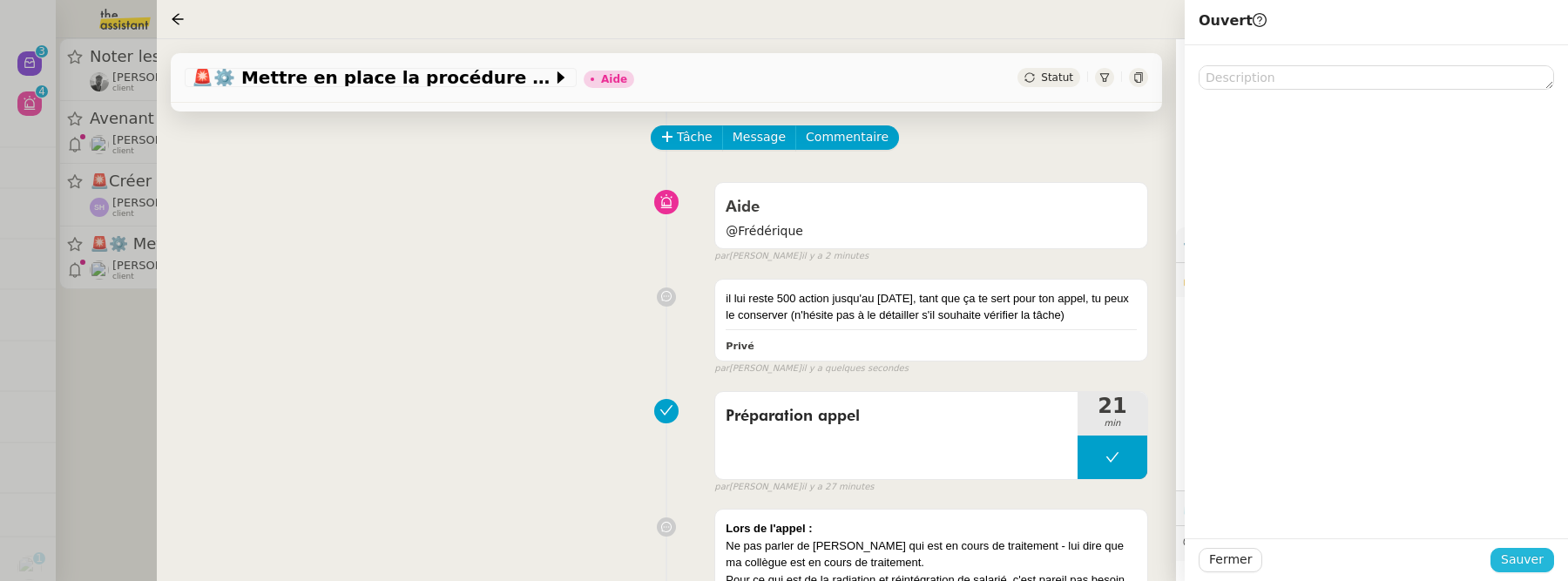
click at [1519, 551] on span "Sauver" at bounding box center [1522, 560] width 43 height 20
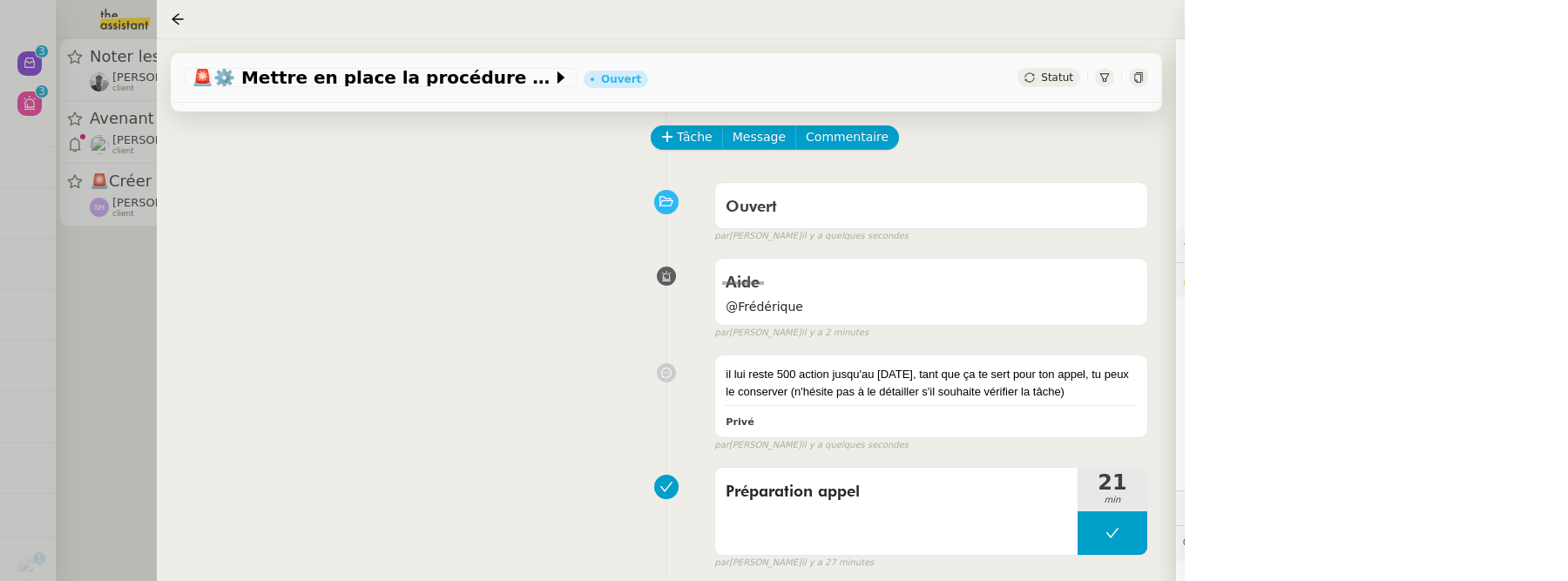
click at [112, 376] on div at bounding box center [784, 290] width 1568 height 581
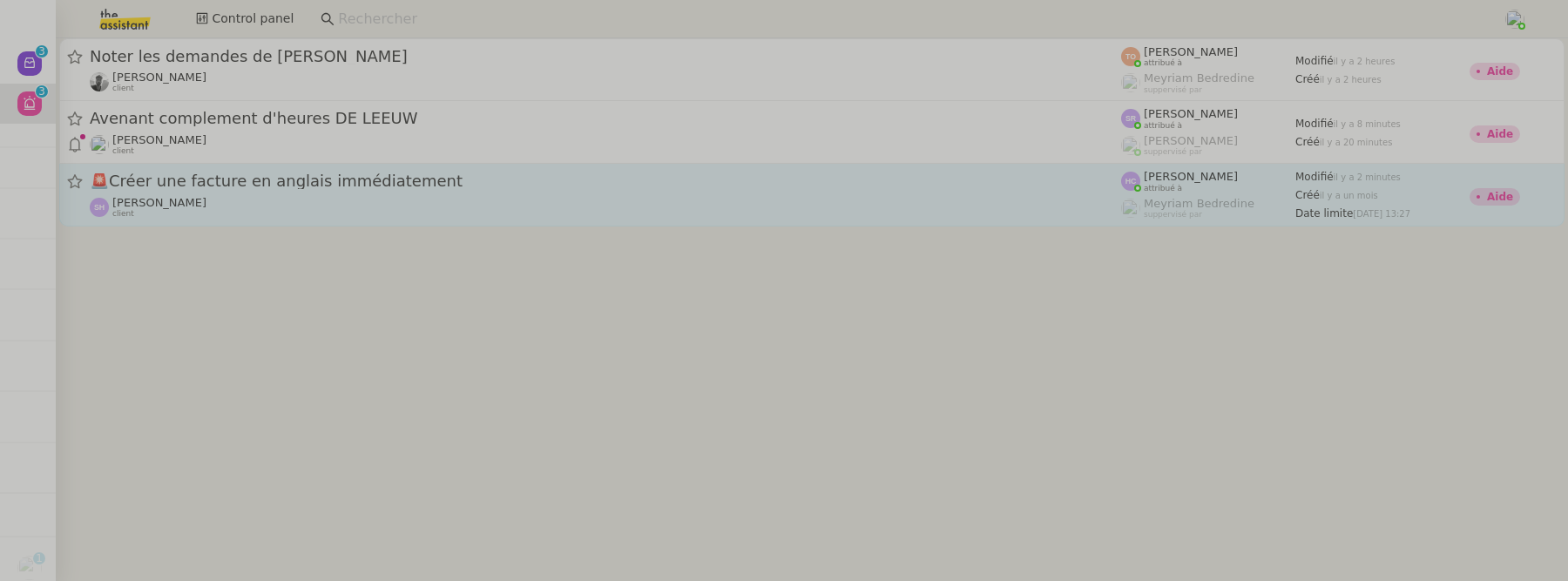
click at [346, 198] on div "Sarah Hadj client" at bounding box center [605, 207] width 1031 height 23
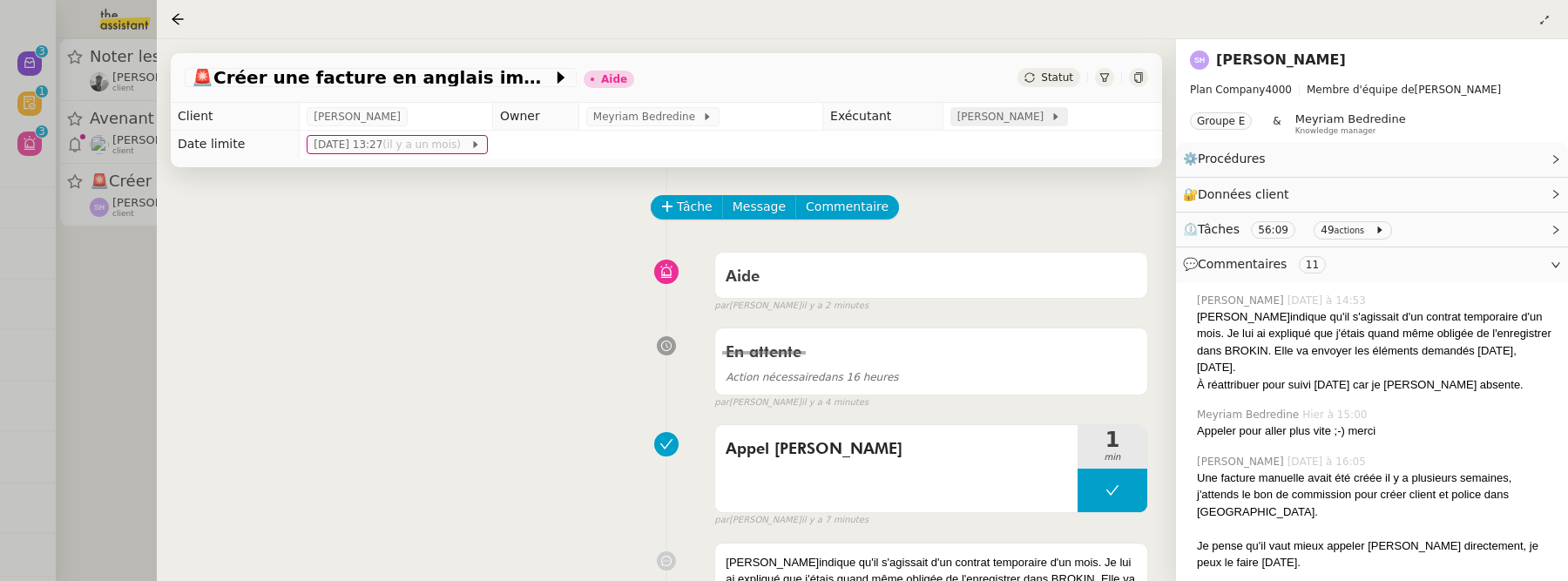
click at [1011, 110] on span "[PERSON_NAME]" at bounding box center [1004, 116] width 93 height 17
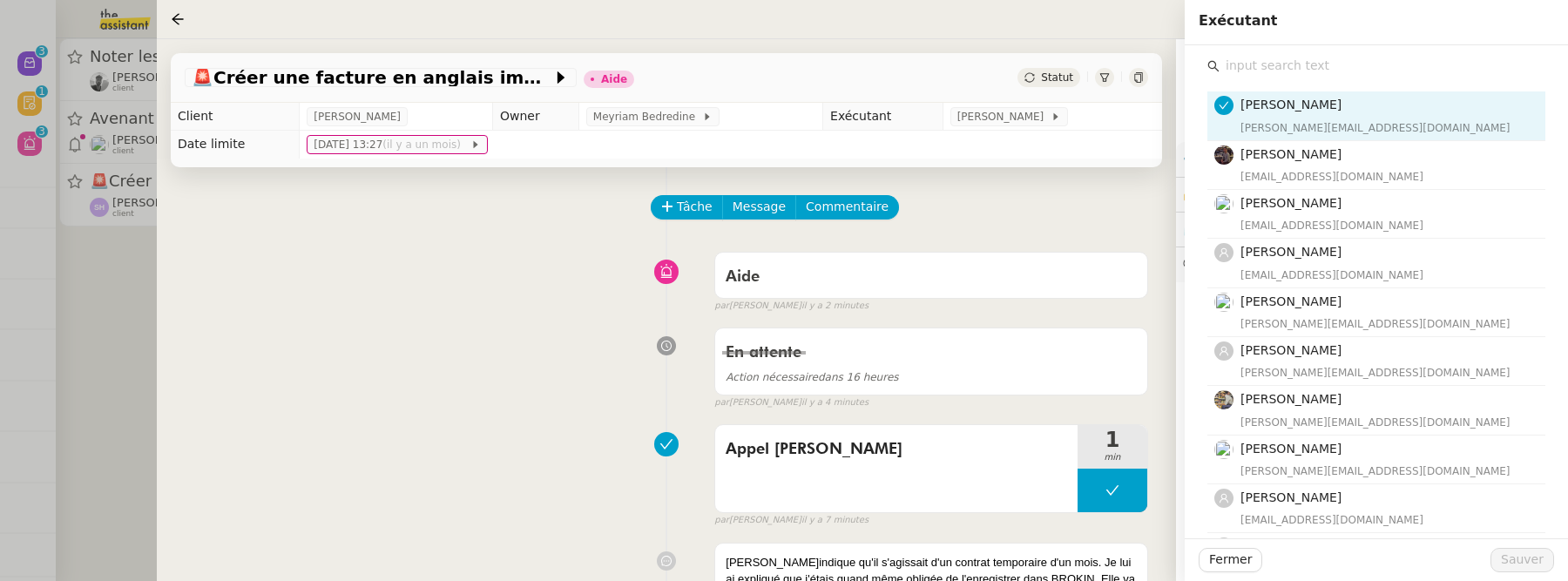
click at [1294, 76] on input "text" at bounding box center [1382, 66] width 326 height 24
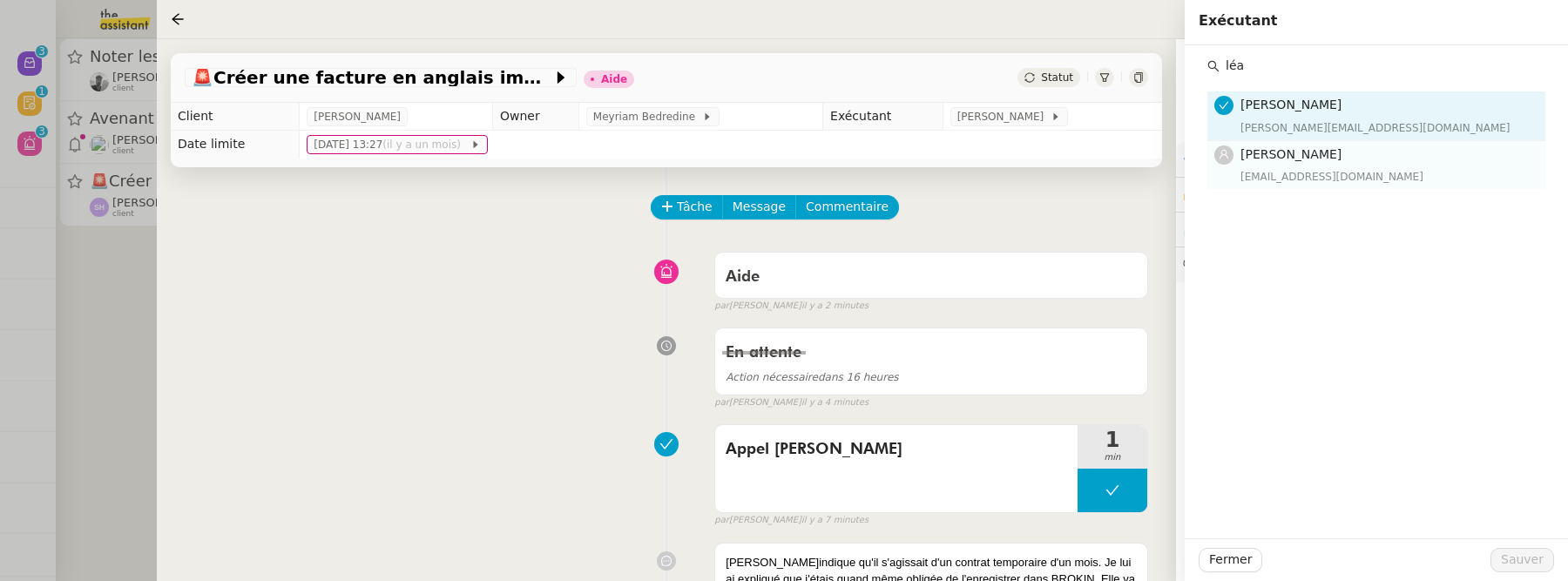
type input "léa"
click at [1292, 151] on span "[PERSON_NAME]" at bounding box center [1290, 154] width 101 height 14
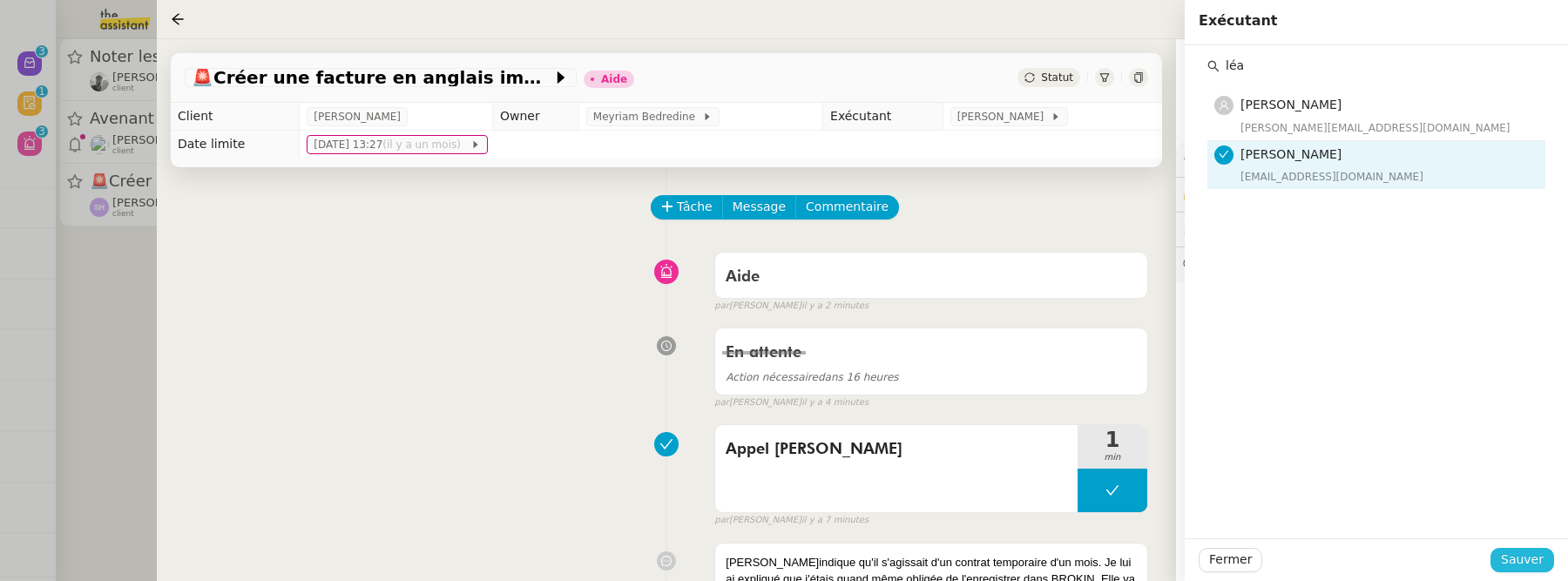
click at [1537, 572] on button "Sauver" at bounding box center [1521, 560] width 63 height 25
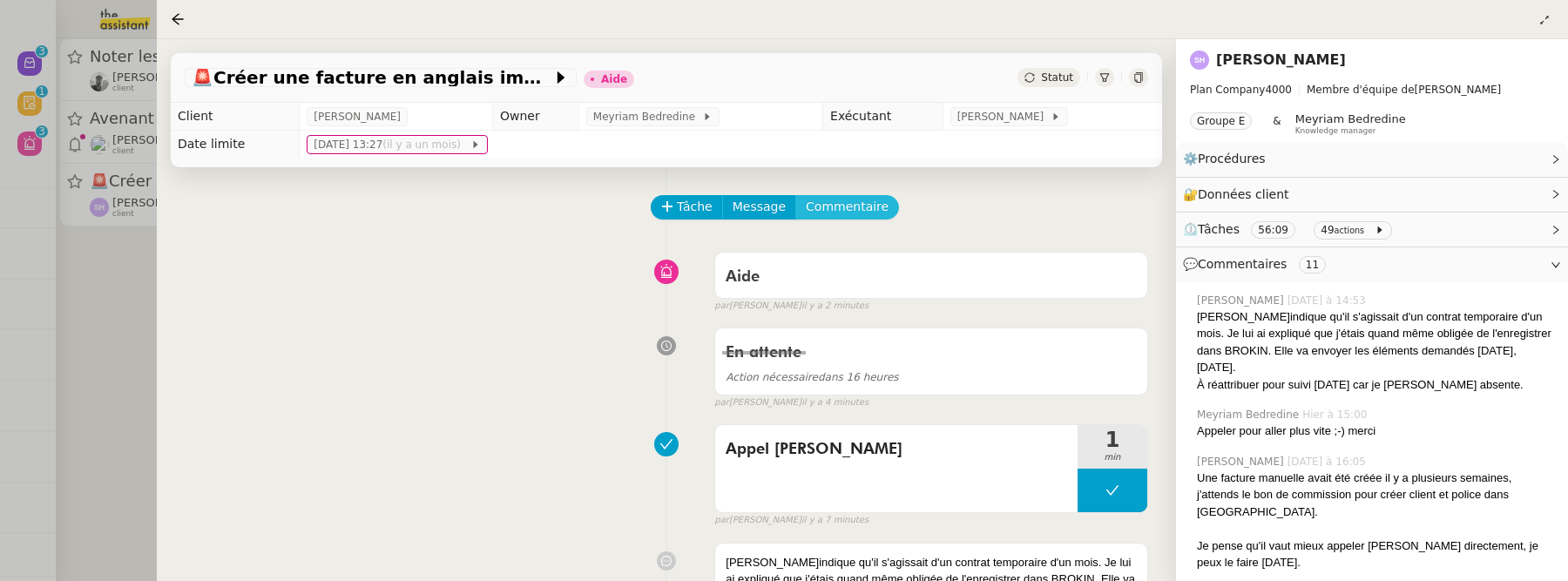
click at [866, 214] on span "Commentaire" at bounding box center [847, 207] width 82 height 20
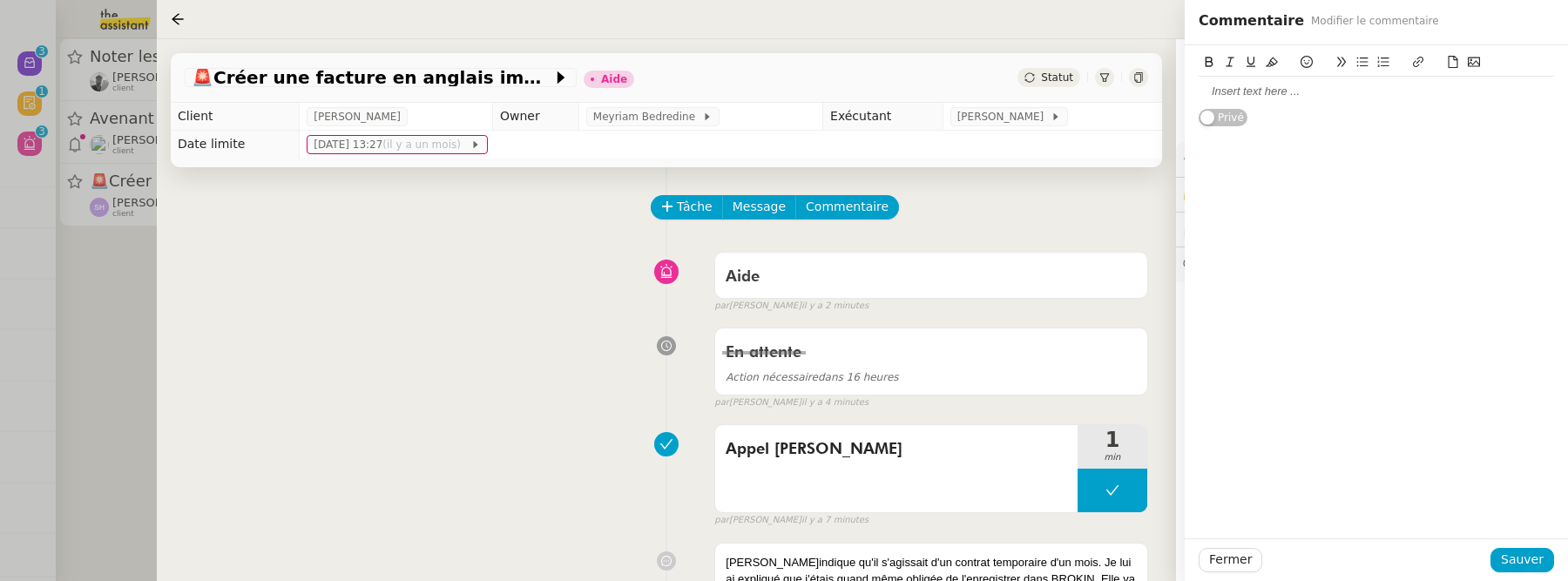
click at [1352, 98] on div at bounding box center [1377, 91] width 355 height 16
click at [1518, 549] on button "Sauver" at bounding box center [1521, 560] width 63 height 25
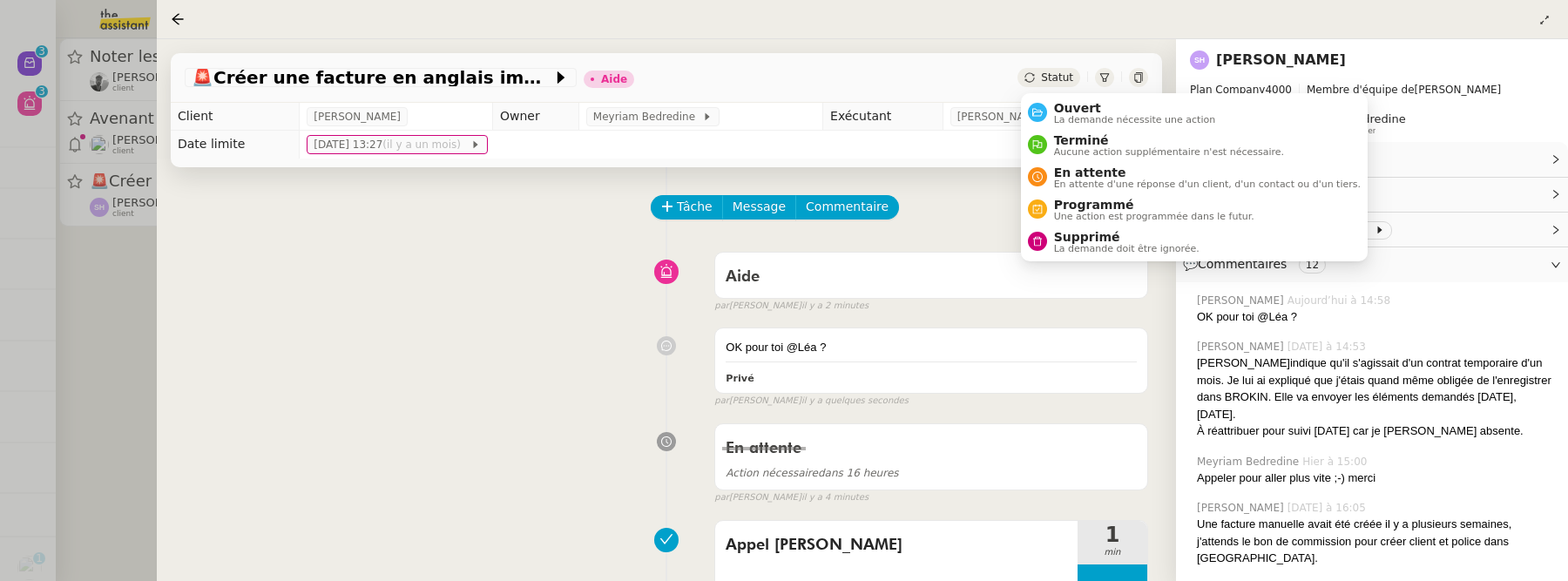
click at [1070, 80] on span "Statut" at bounding box center [1057, 77] width 32 height 12
click at [1076, 97] on li "Ouvert La demande nécessite une action" at bounding box center [1194, 113] width 347 height 32
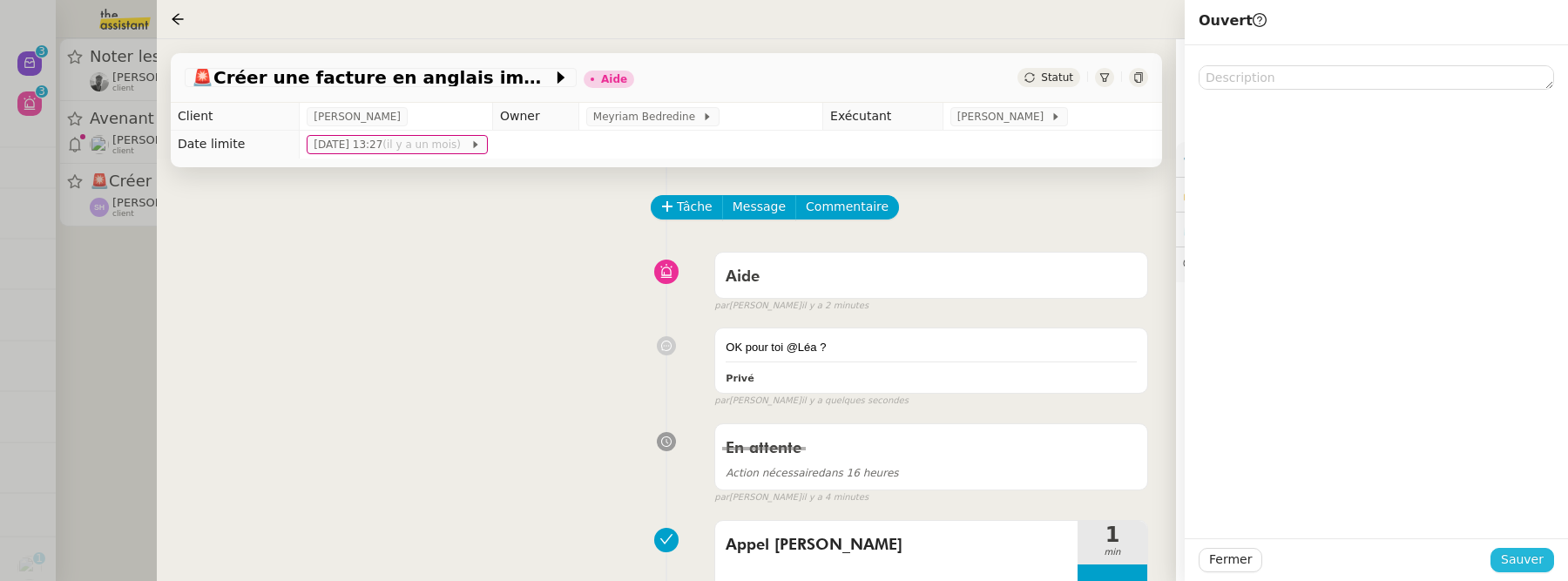
click at [1519, 565] on span "Sauver" at bounding box center [1522, 560] width 43 height 20
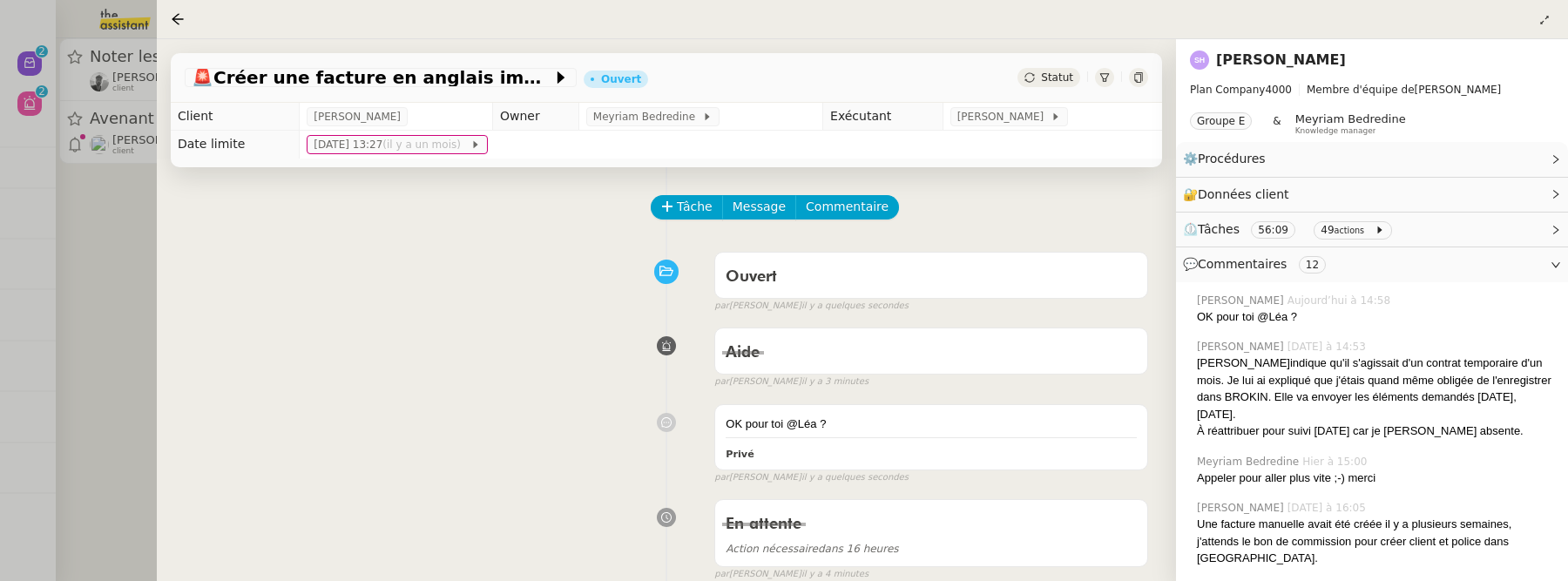
click at [108, 292] on div at bounding box center [784, 290] width 1568 height 581
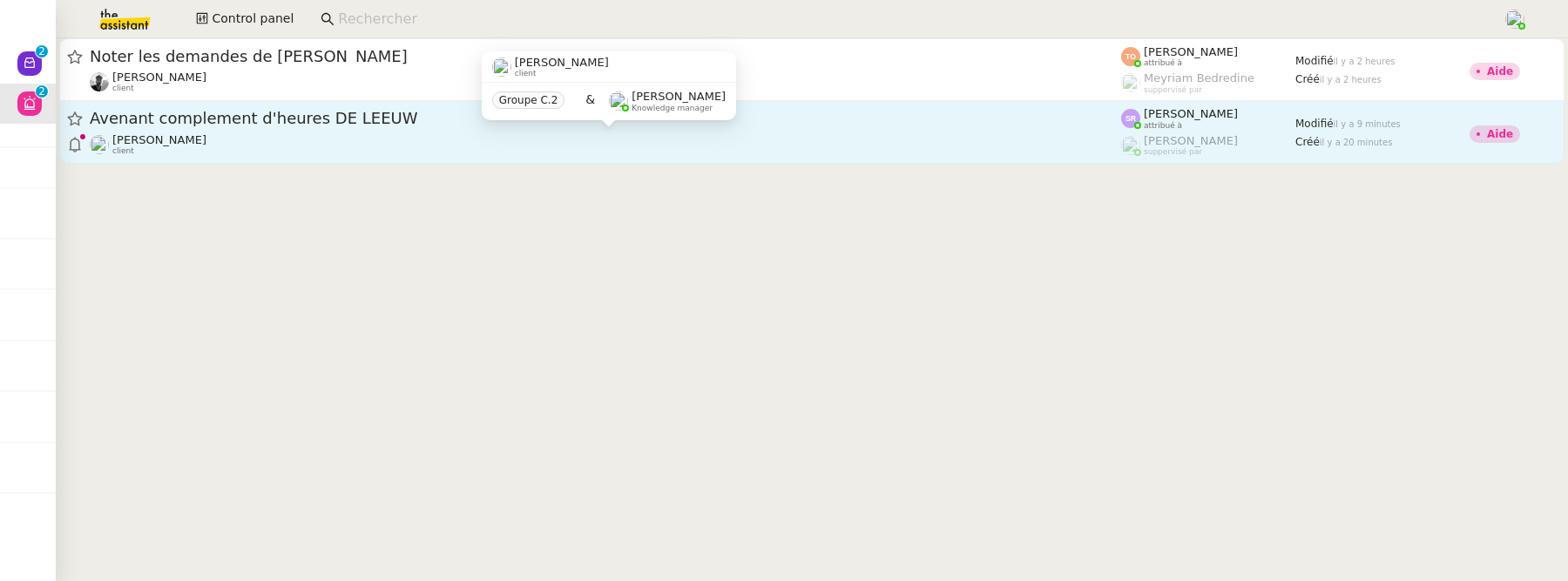
click at [551, 141] on div "Réma Ngaiboye client" at bounding box center [605, 145] width 1031 height 23
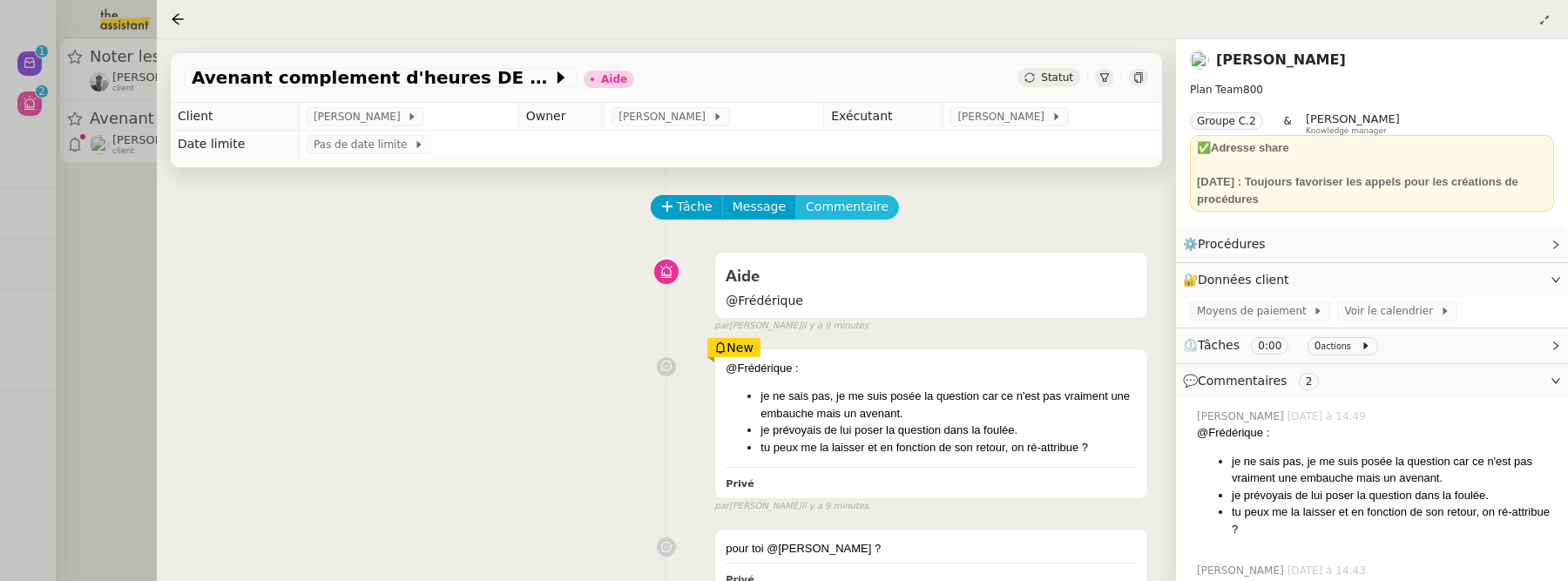
click at [848, 211] on span "Commentaire" at bounding box center [847, 207] width 82 height 20
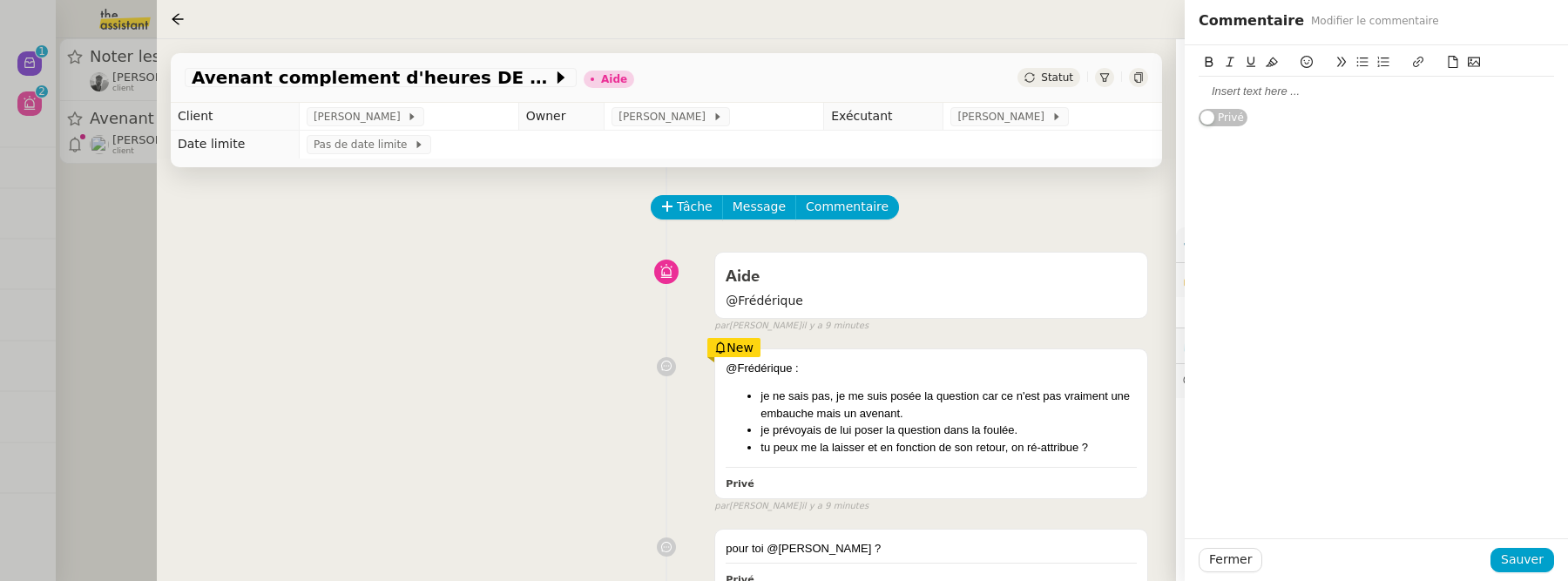
click at [1215, 98] on div at bounding box center [1377, 91] width 355 height 16
click at [1208, 95] on div at bounding box center [1377, 91] width 355 height 16
click at [1518, 558] on span "Sauver" at bounding box center [1522, 560] width 43 height 20
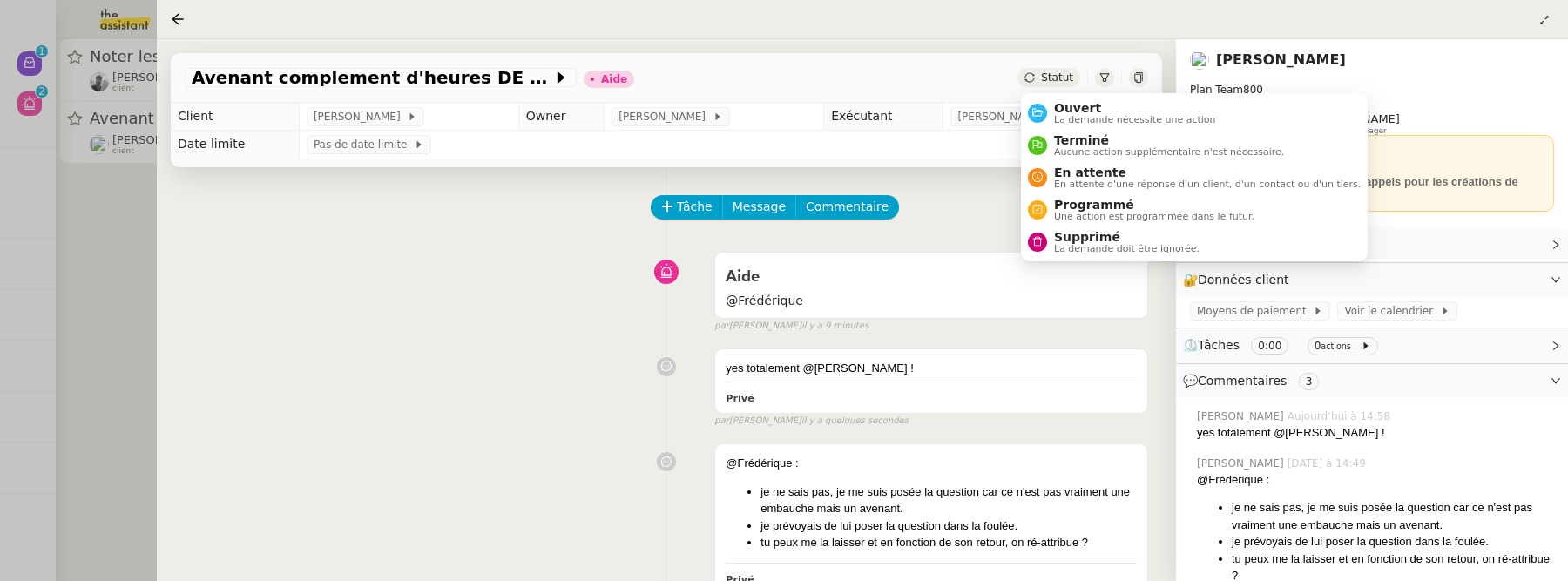
click at [1060, 77] on span "Statut" at bounding box center [1057, 77] width 32 height 12
click at [1066, 106] on span "Ouvert" at bounding box center [1135, 107] width 162 height 14
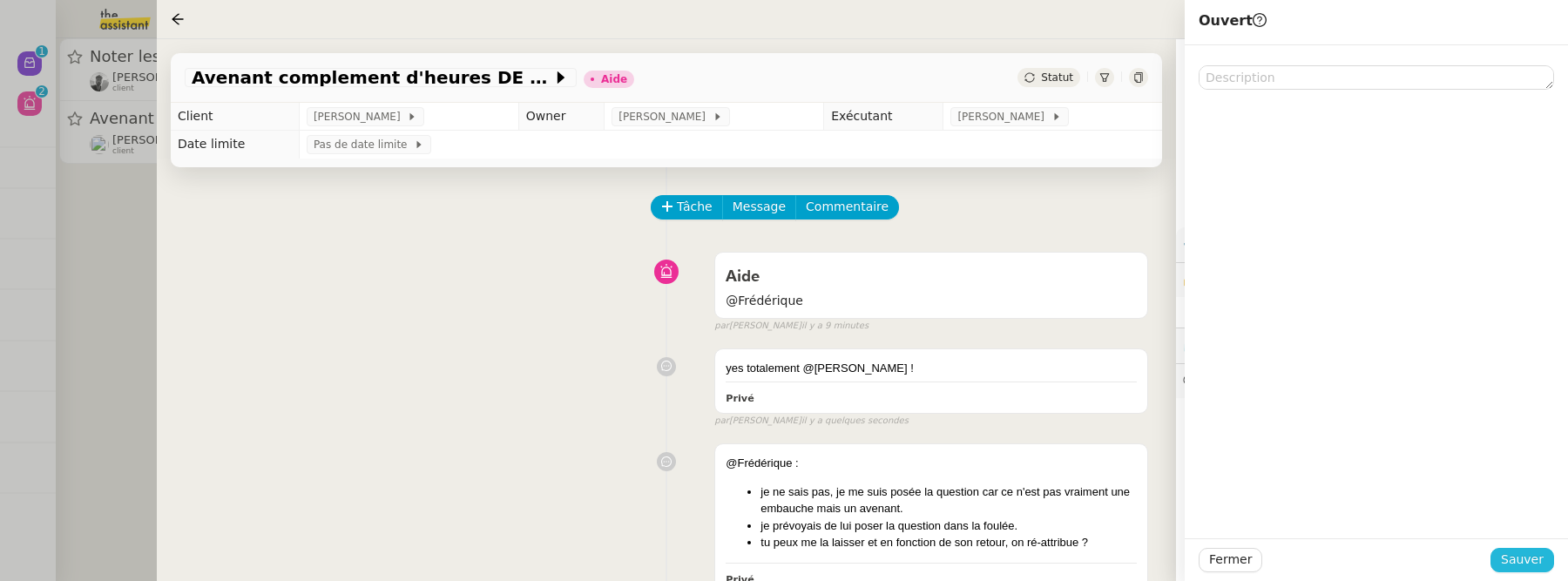
click at [1527, 554] on span "Sauver" at bounding box center [1522, 560] width 43 height 20
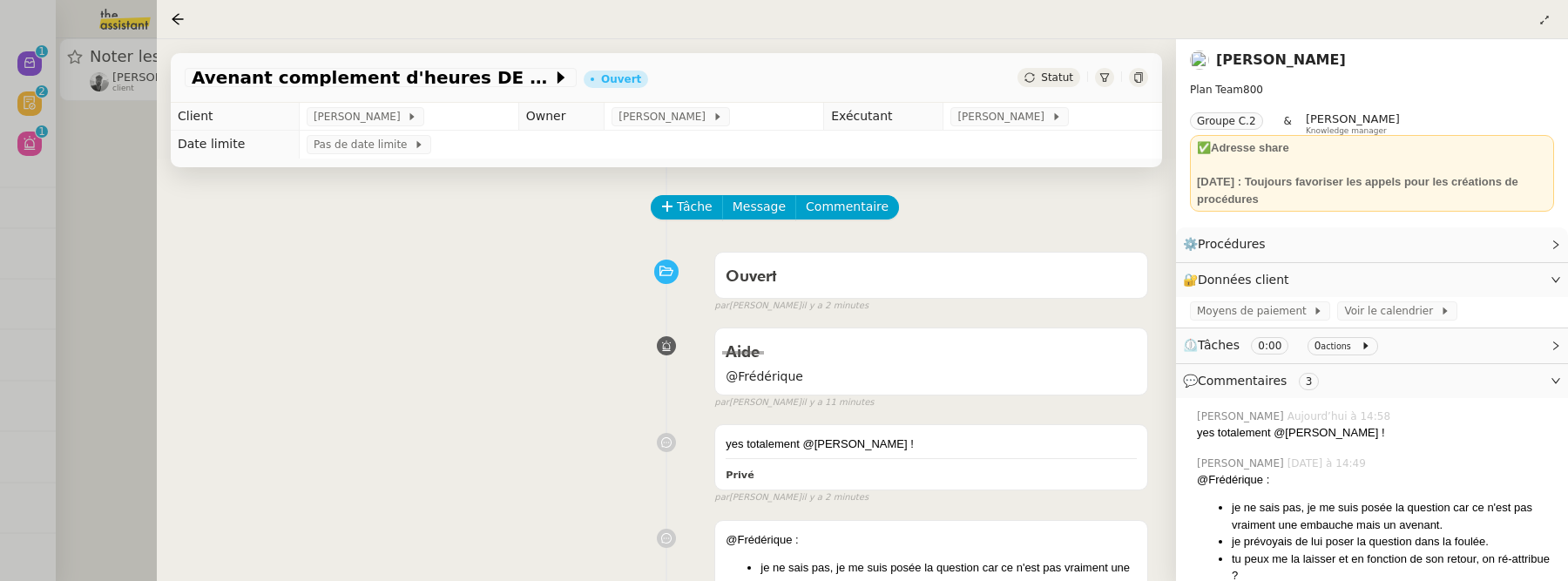
click at [121, 329] on div at bounding box center [784, 290] width 1568 height 581
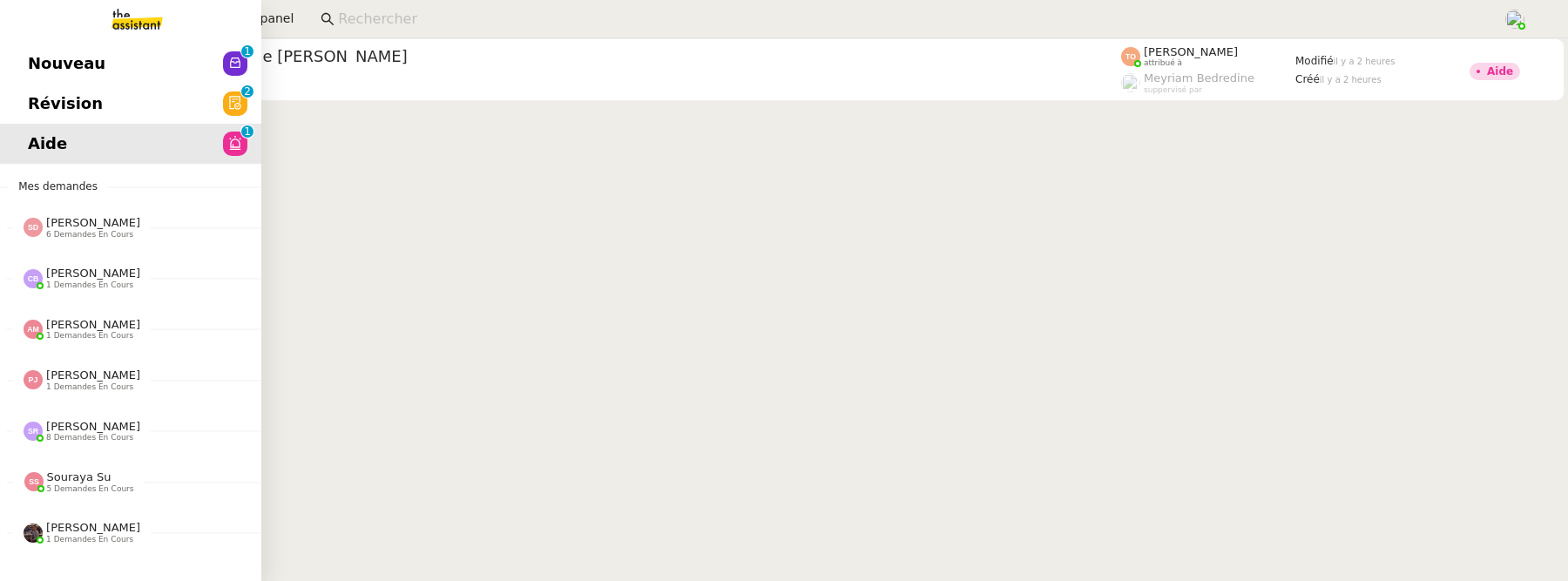
click at [34, 101] on span "Révision" at bounding box center [65, 104] width 75 height 27
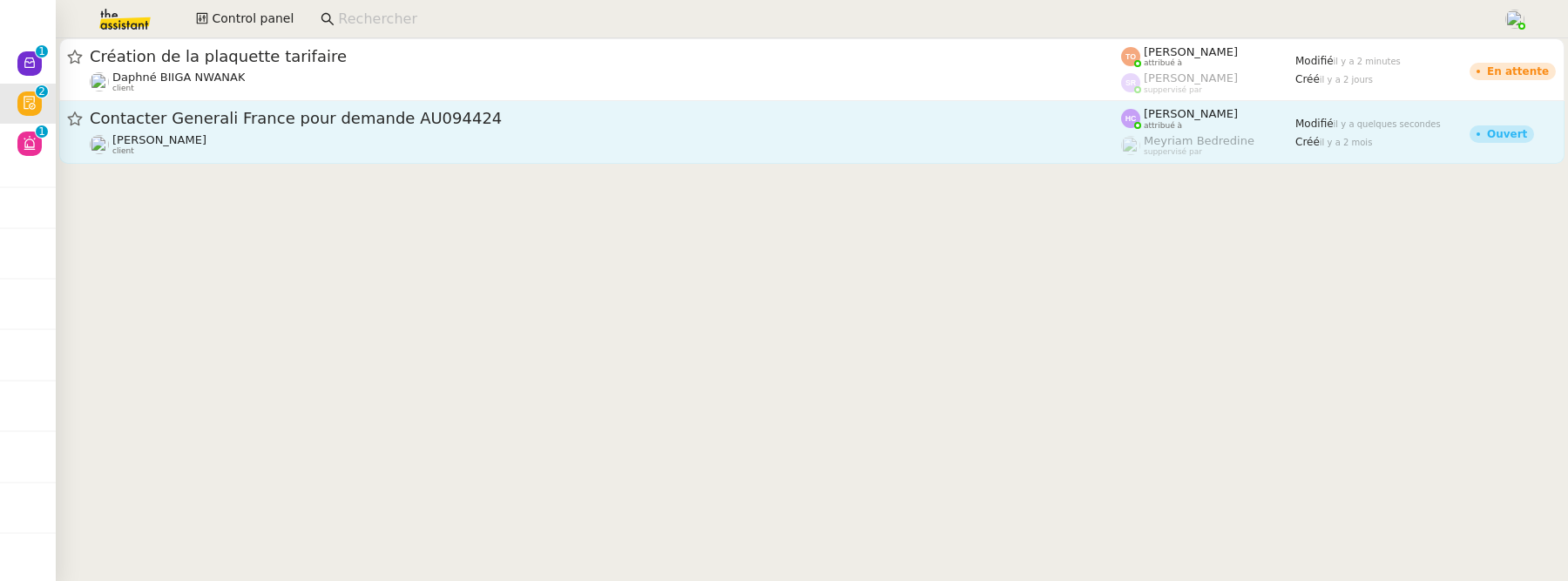
click at [407, 122] on span "Contacter Generali France pour demande AU094424" at bounding box center [605, 118] width 1031 height 16
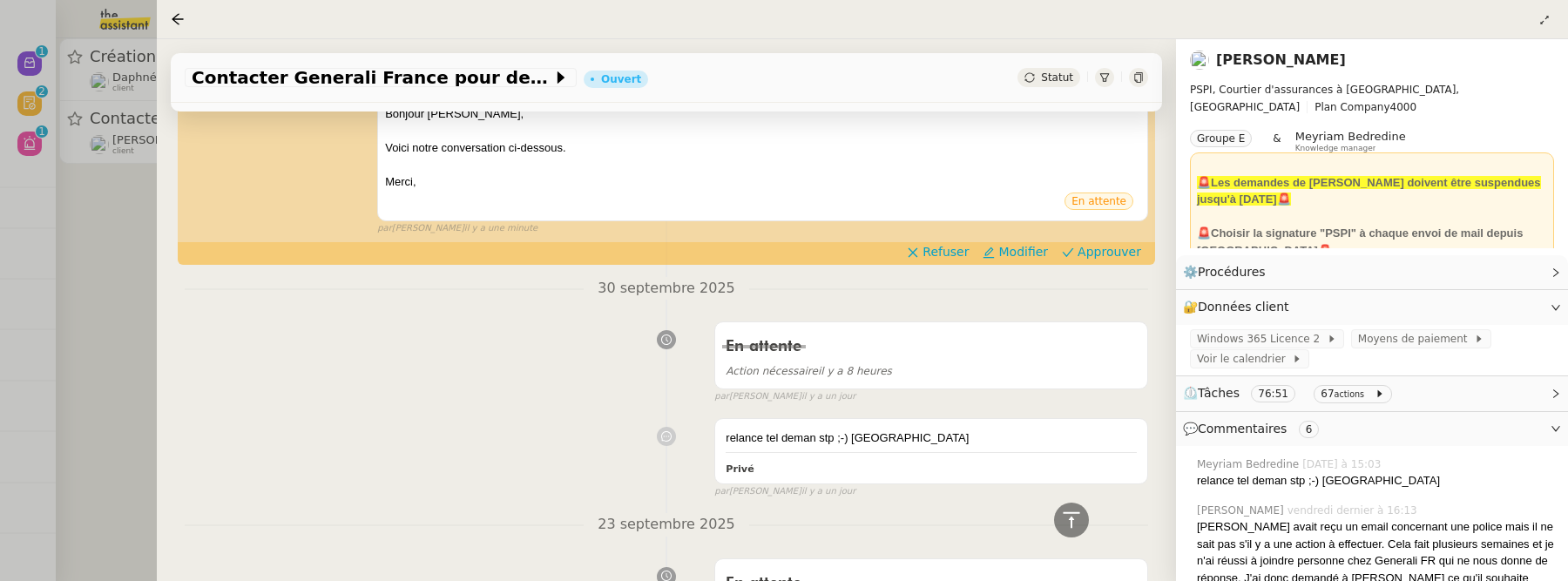
scroll to position [272, 0]
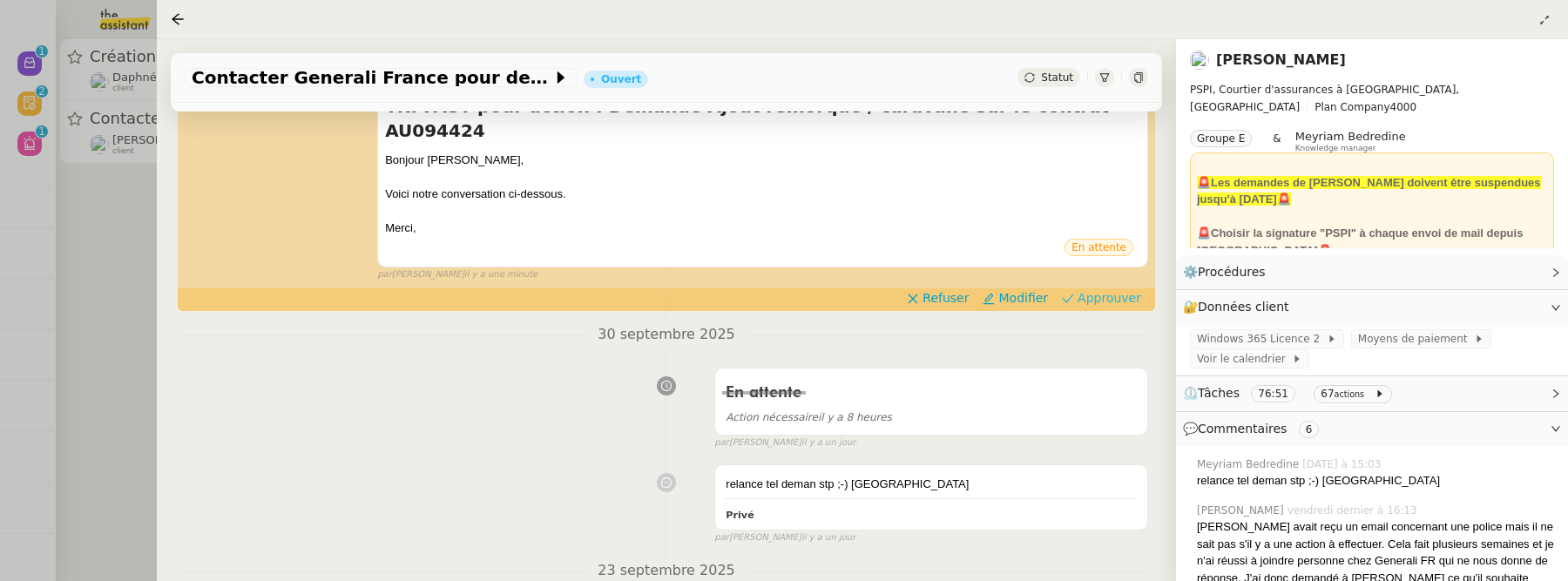
click at [1109, 290] on span "Approuver" at bounding box center [1108, 298] width 63 height 17
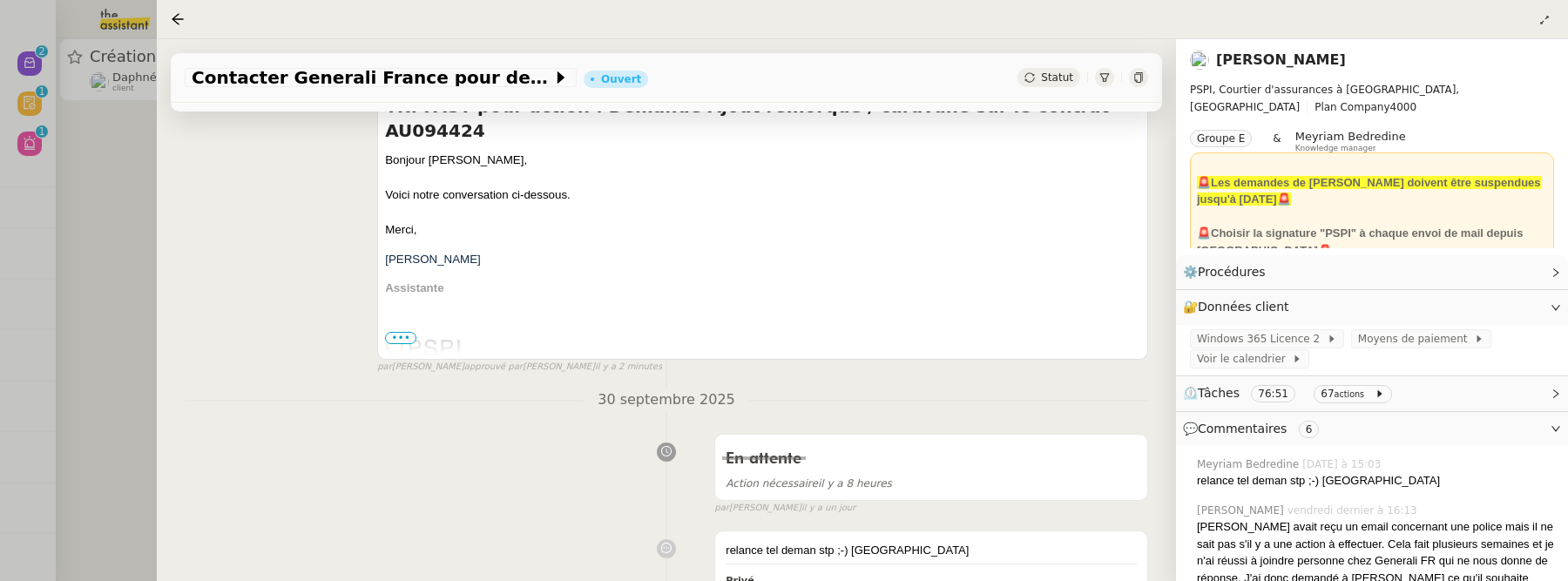
click at [124, 294] on div at bounding box center [784, 290] width 1568 height 581
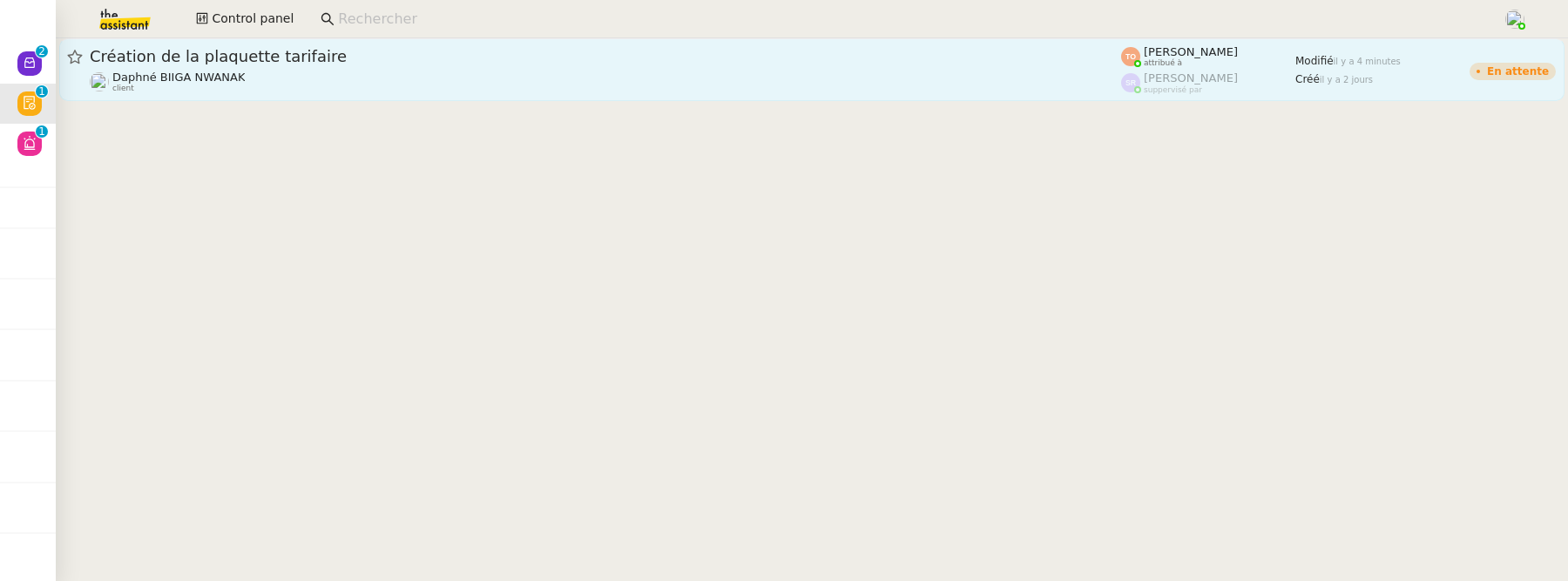
click at [376, 92] on div "Daphné BIIGA NWANAK client" at bounding box center [605, 82] width 1031 height 23
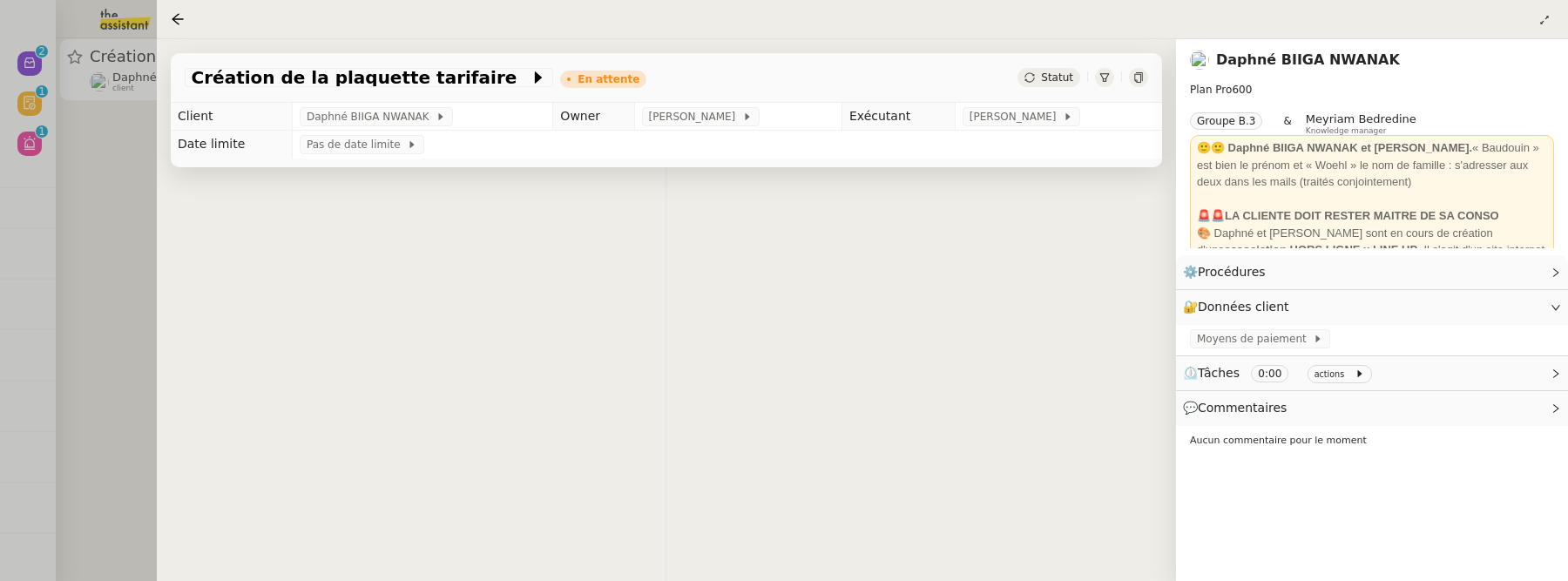
click at [414, 68] on app-ticket-info-button "Création de la plaquette tarifaire" at bounding box center [373, 77] width 376 height 21
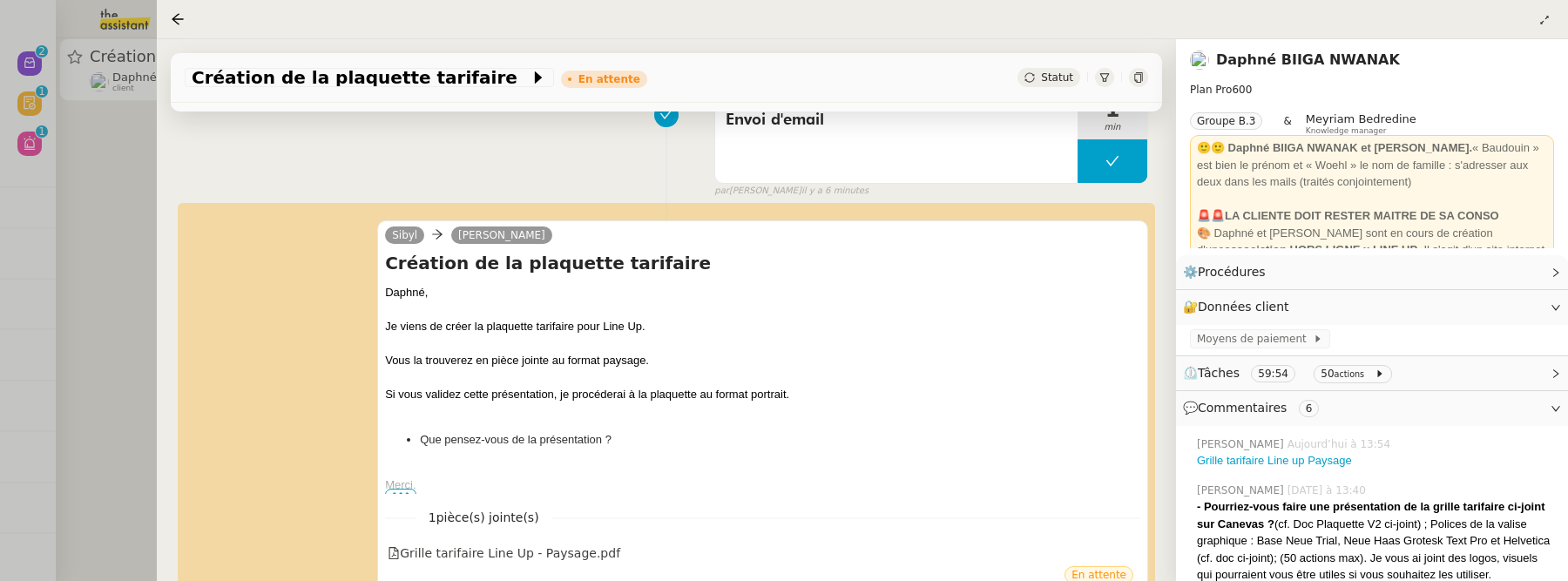
scroll to position [264, 0]
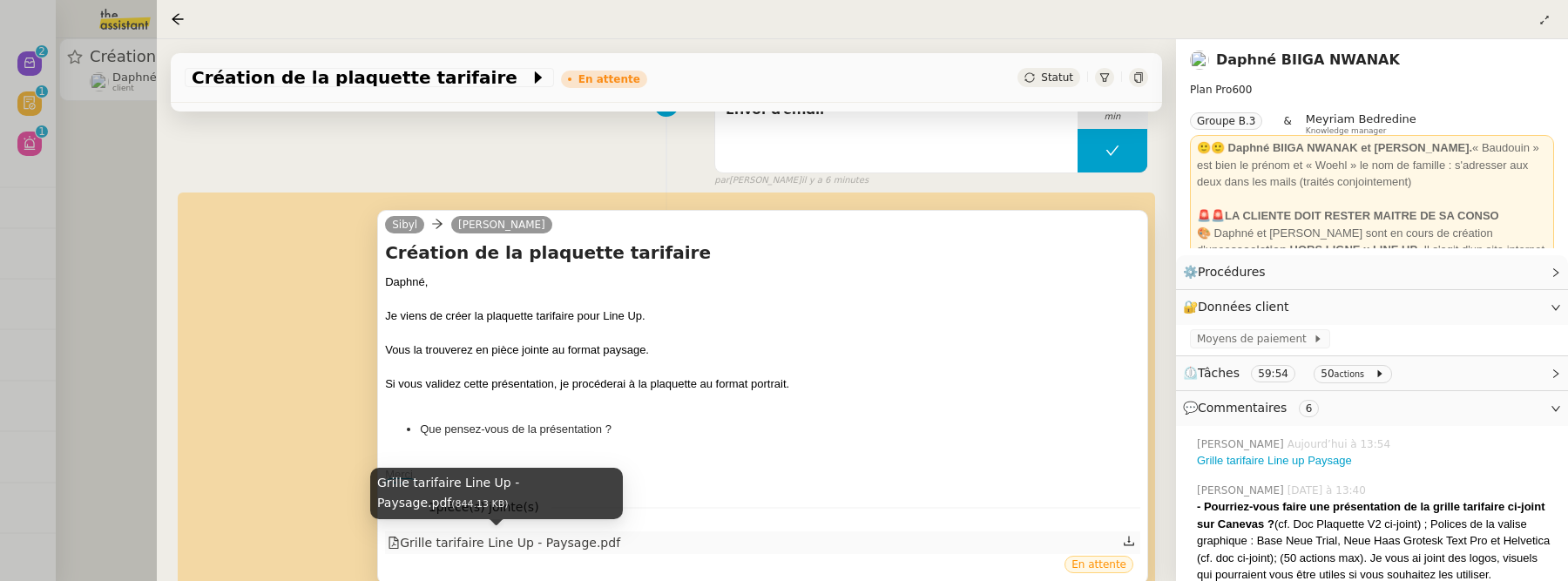
click at [486, 533] on div "Grille tarifaire Line Up - Paysage.pdf" at bounding box center [504, 543] width 233 height 20
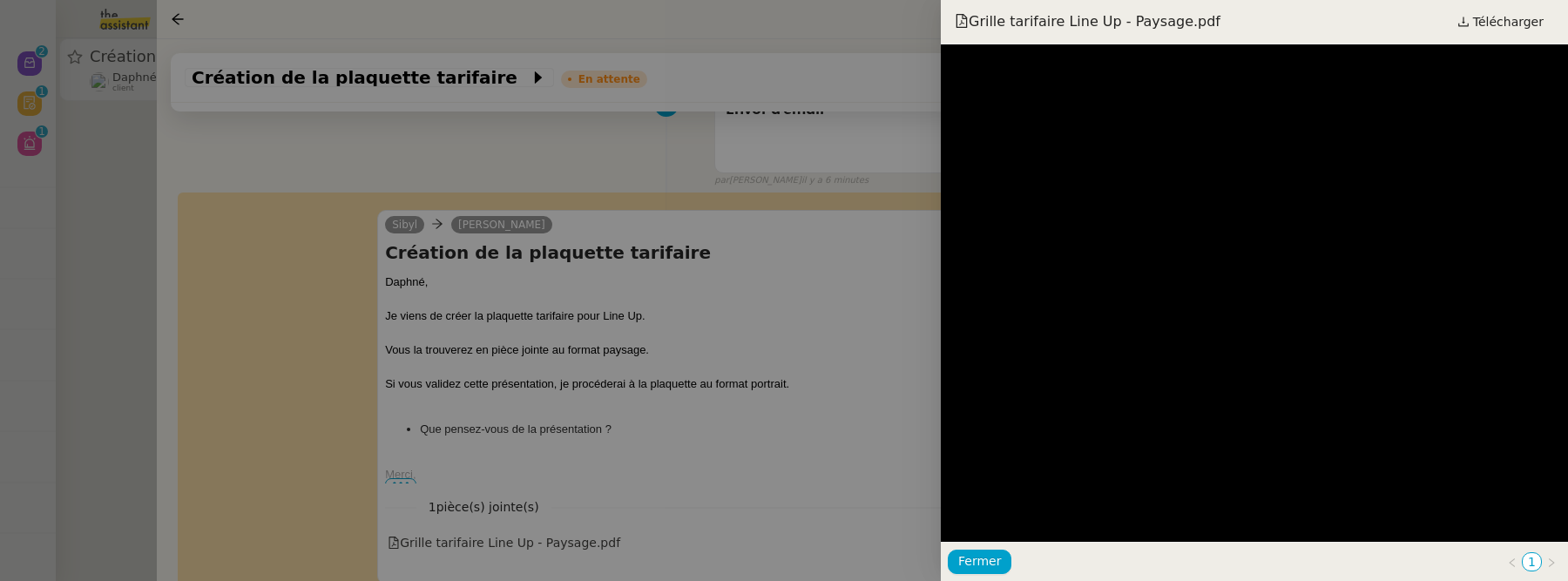
click at [880, 363] on div at bounding box center [784, 290] width 1568 height 581
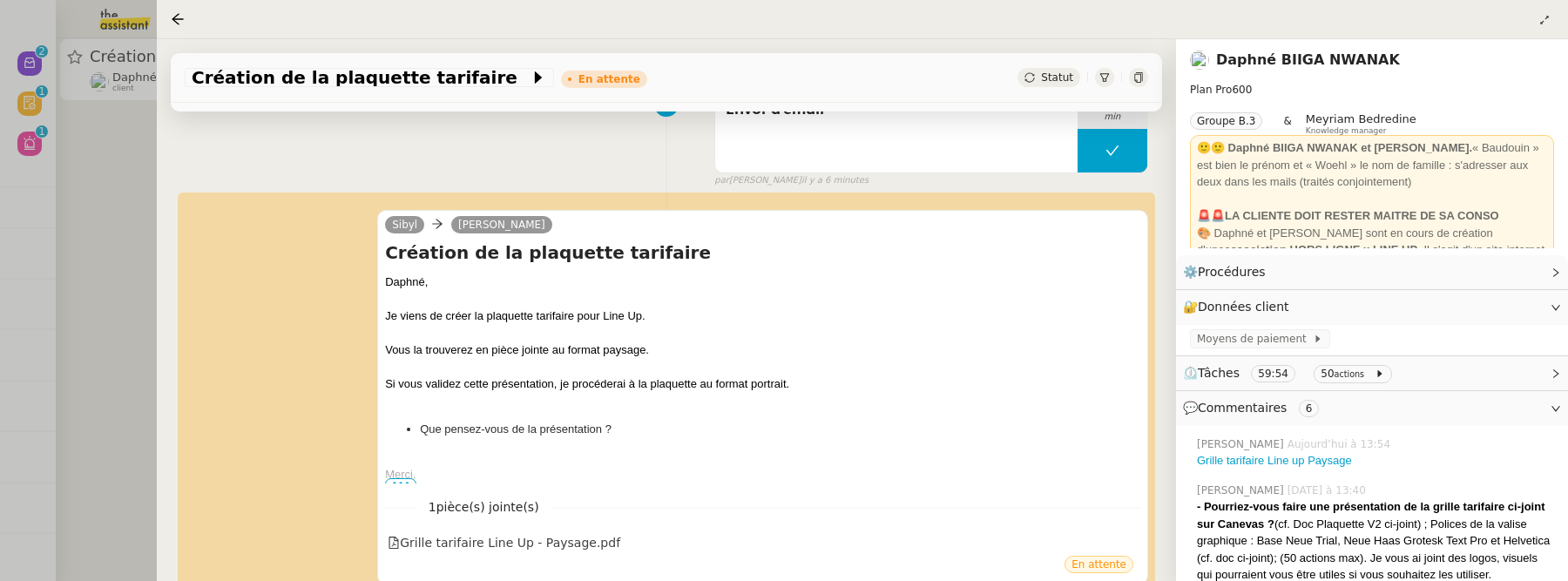
scroll to position [371, 0]
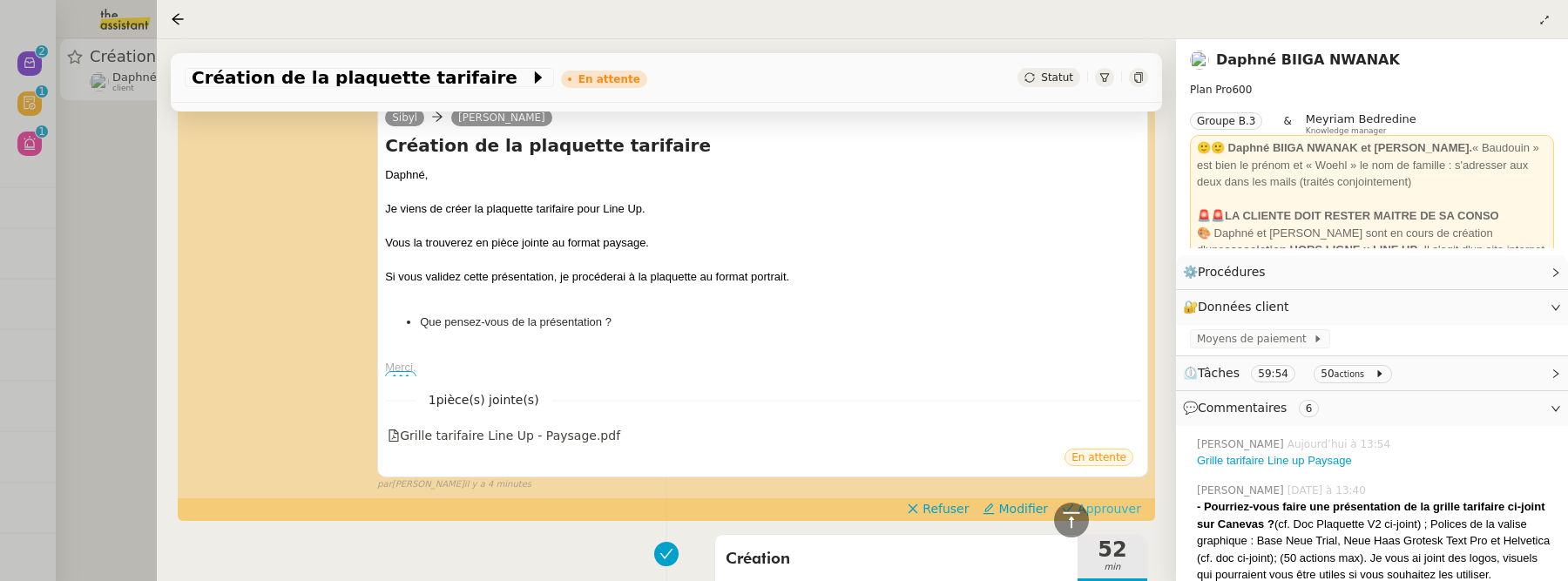
click at [1111, 504] on span "Approuver" at bounding box center [1108, 509] width 63 height 17
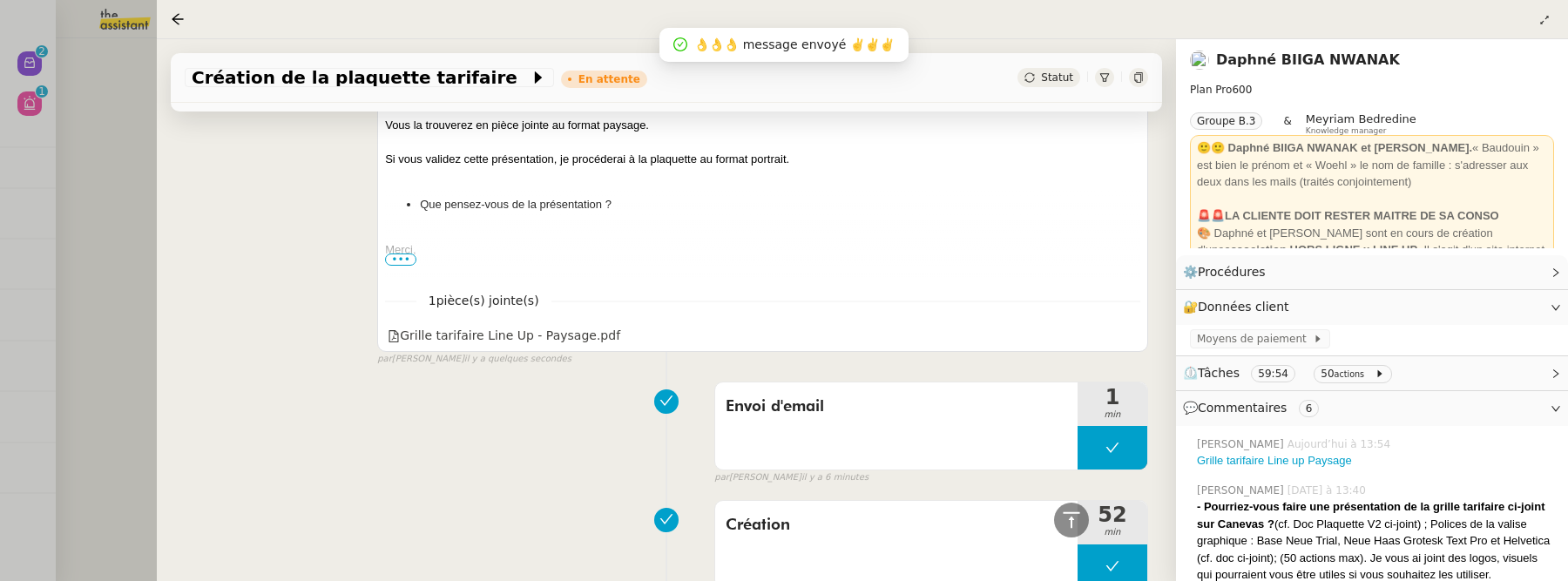
scroll to position [775, 0]
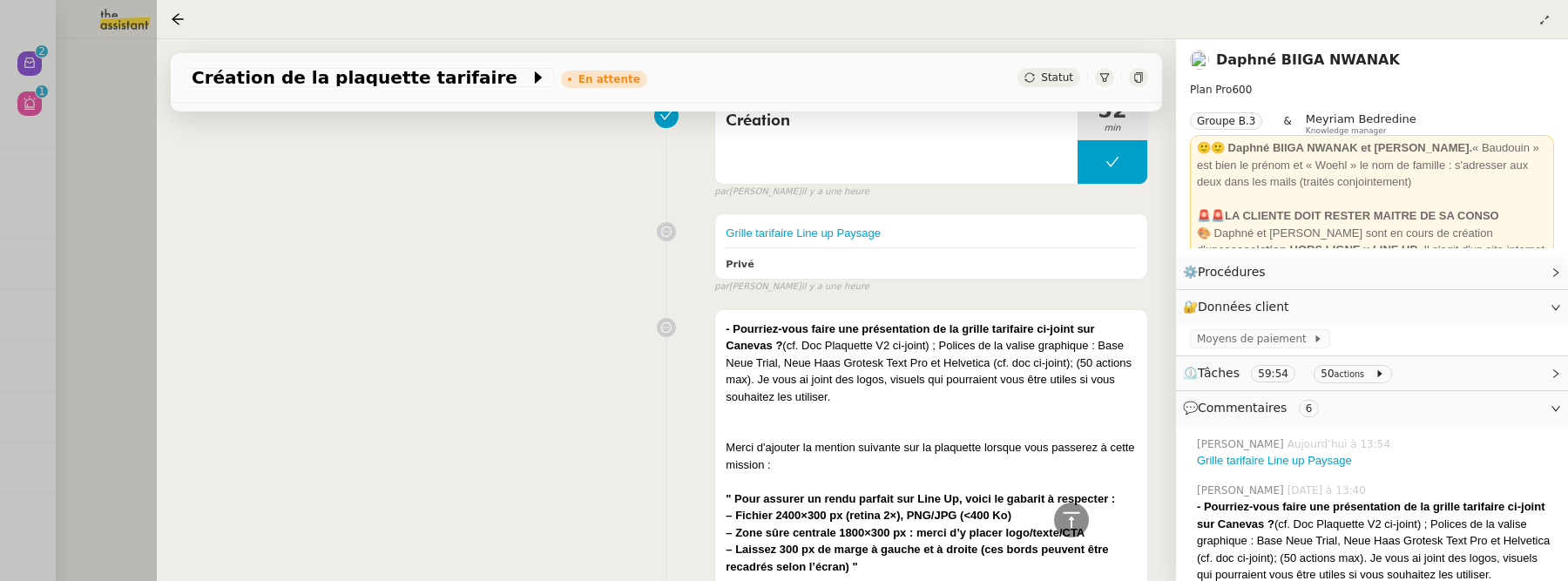
click at [129, 250] on div at bounding box center [784, 290] width 1568 height 581
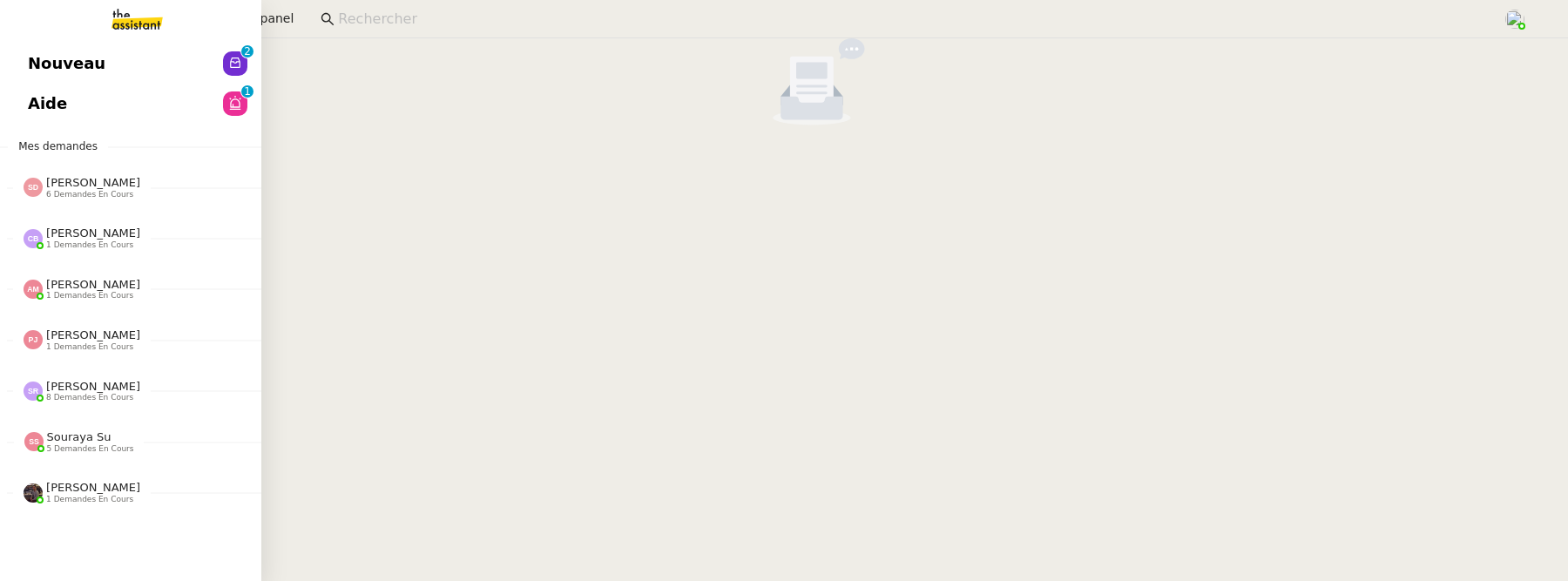
click at [37, 72] on span "Nouveau" at bounding box center [66, 63] width 78 height 27
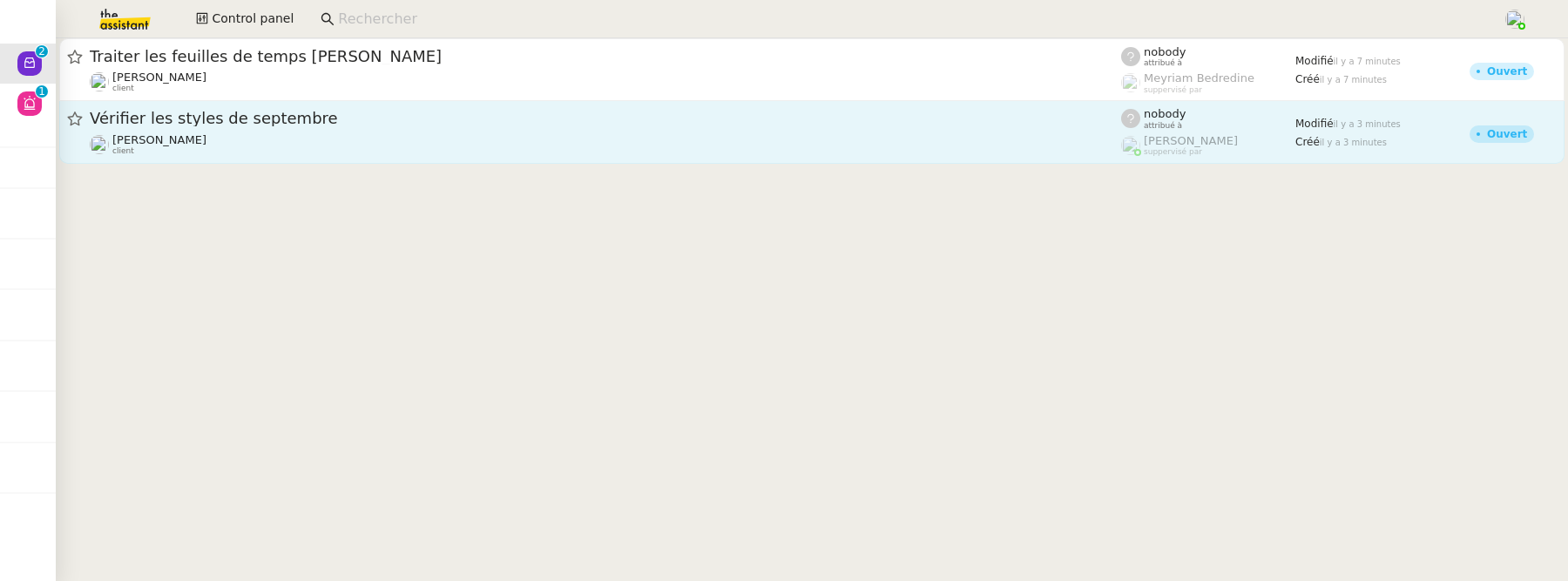
click at [385, 162] on link "Vérifier les styles de septembre Gilbert AVAKIAN client nobody attribué à Roman…" at bounding box center [811, 132] width 1505 height 62
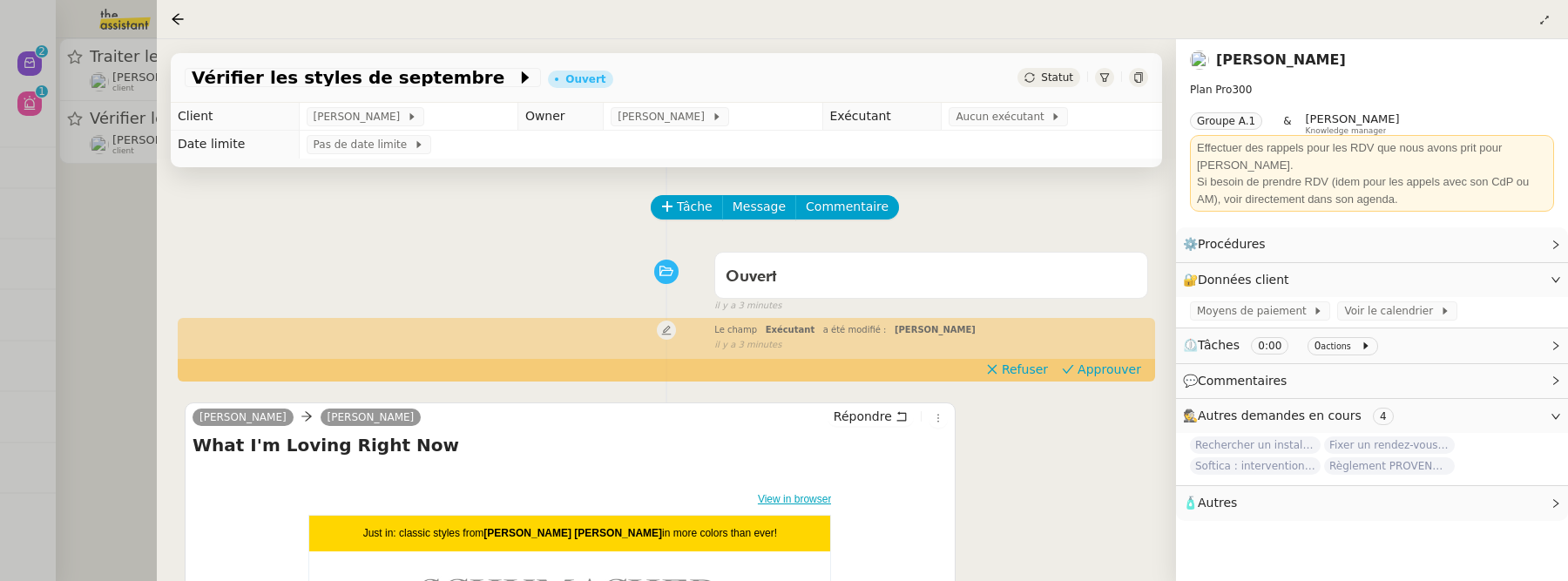
scroll to position [223, 0]
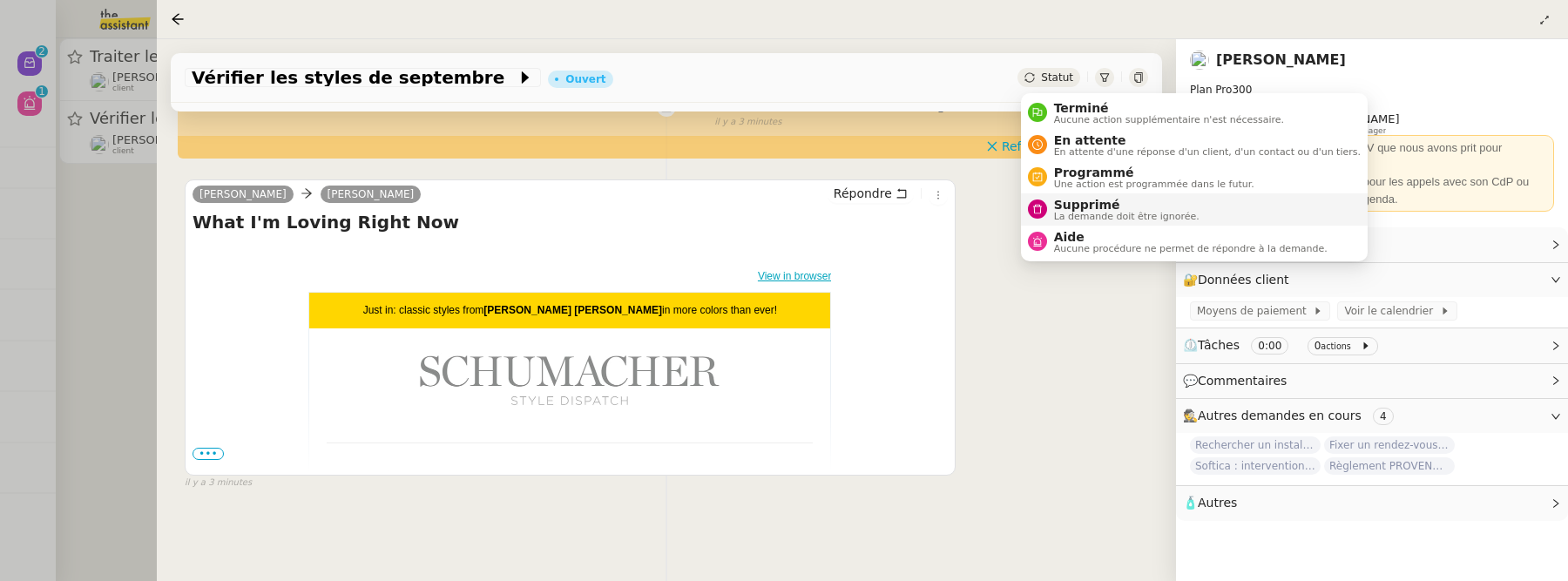
click at [1060, 207] on span "Supprimé" at bounding box center [1127, 204] width 146 height 14
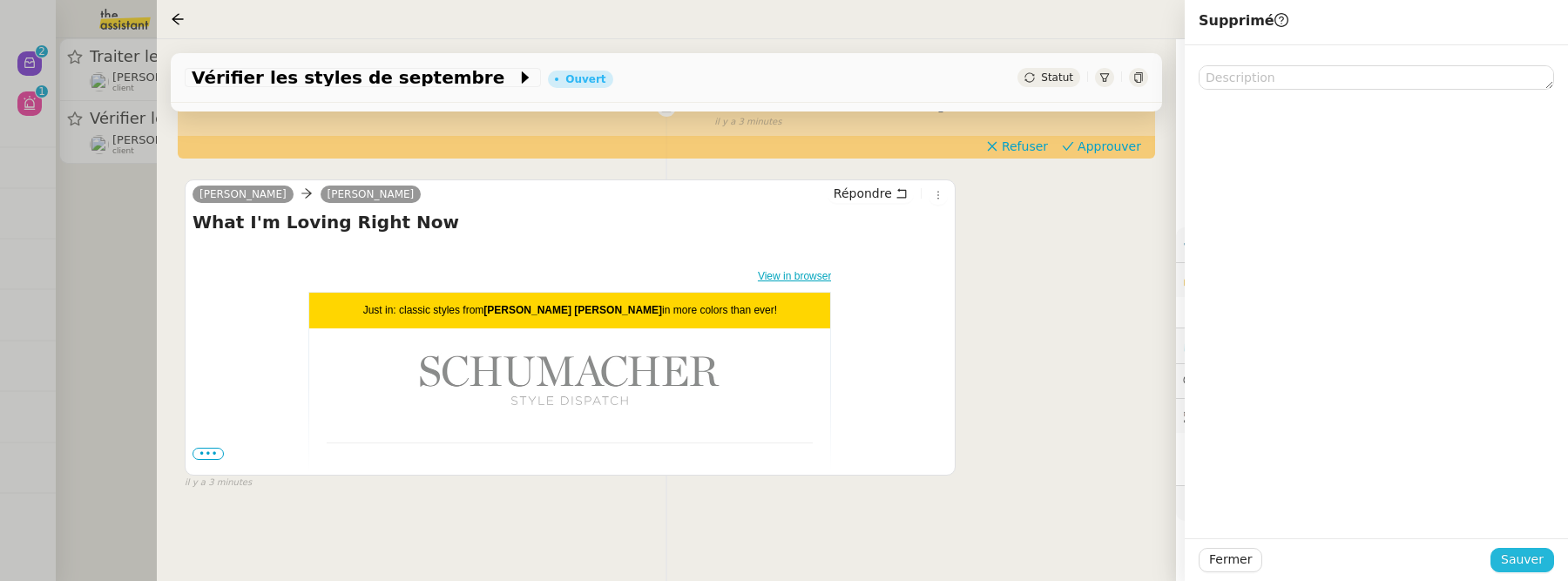
click at [1519, 554] on span "Sauver" at bounding box center [1522, 560] width 43 height 20
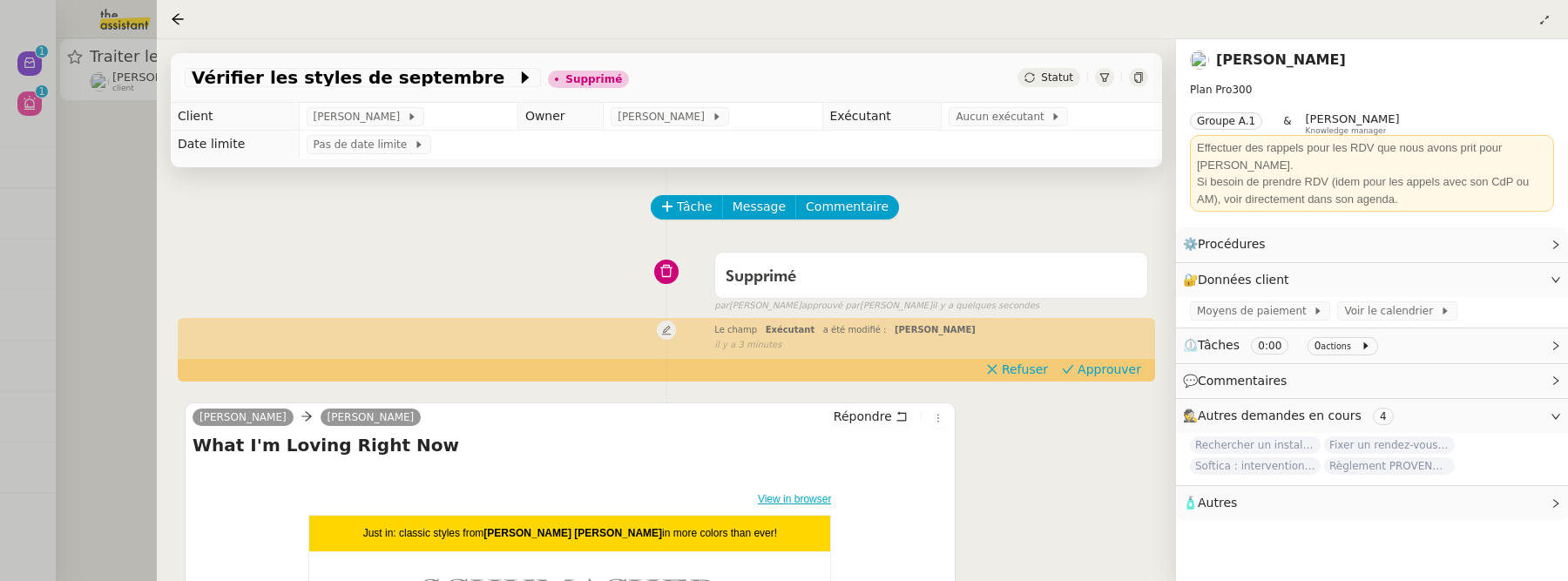
scroll to position [223, 0]
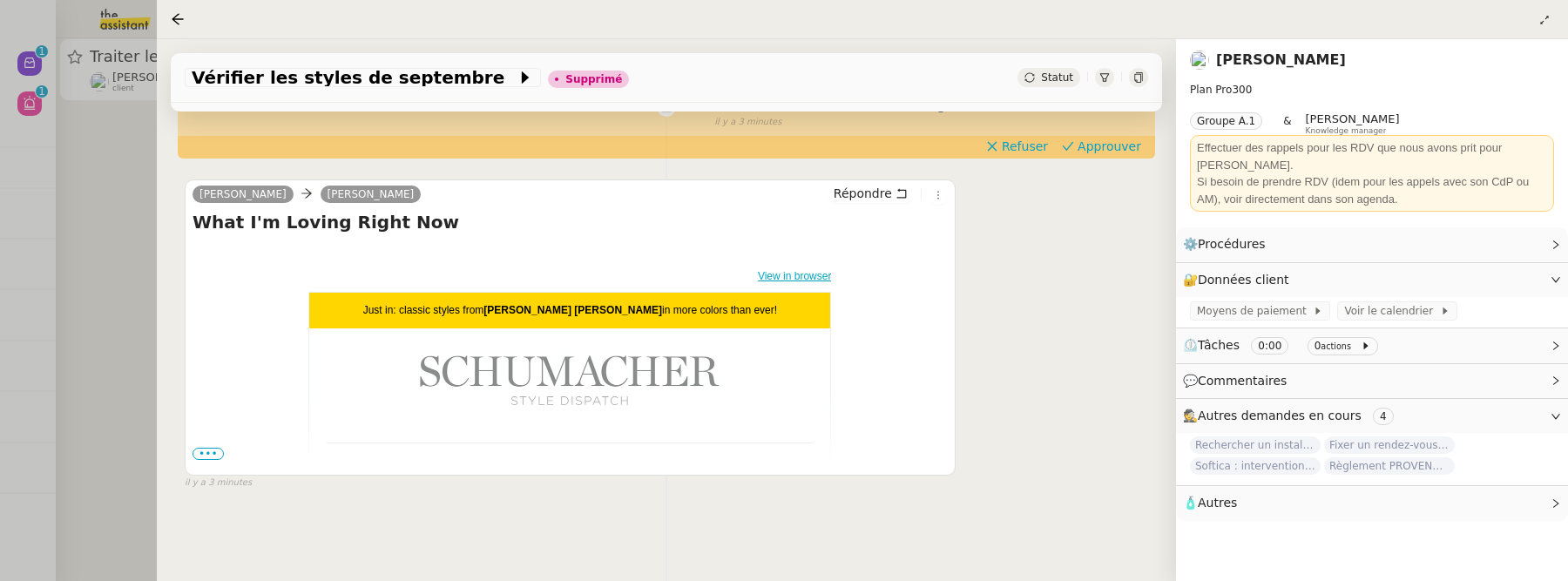
click at [93, 276] on div at bounding box center [784, 290] width 1568 height 581
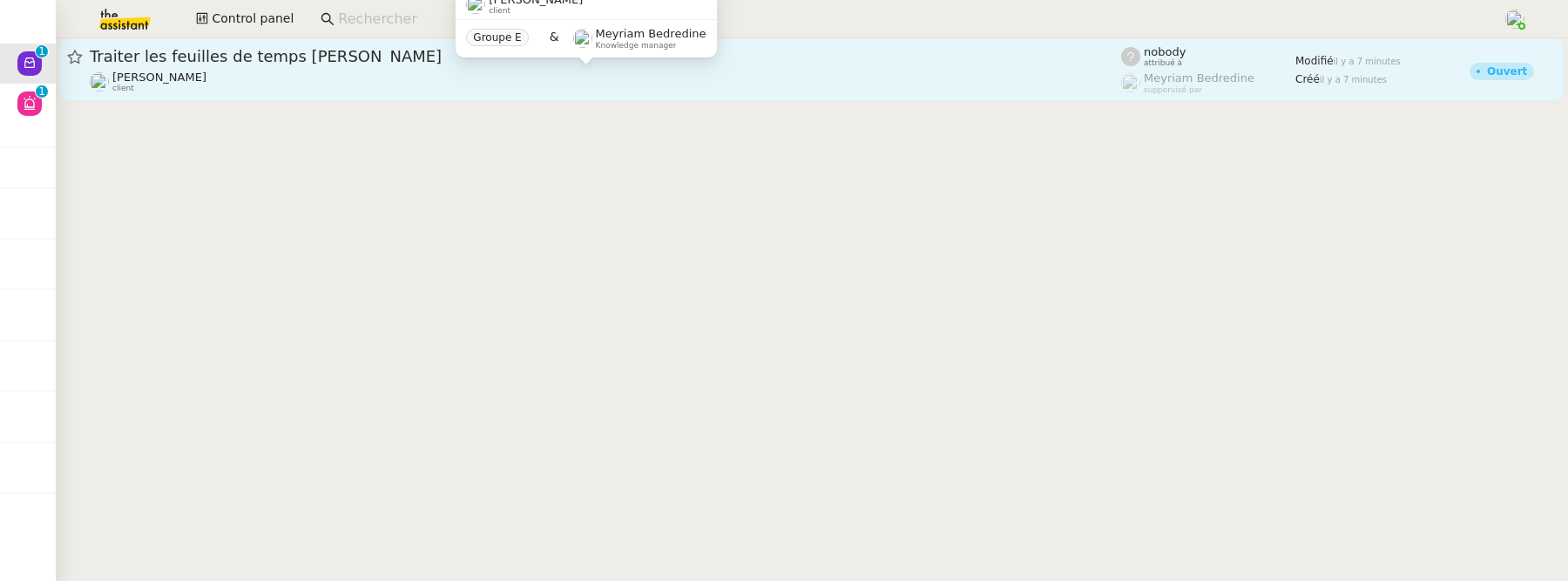
click at [310, 82] on div "Sharlen Torrado client" at bounding box center [605, 82] width 1031 height 23
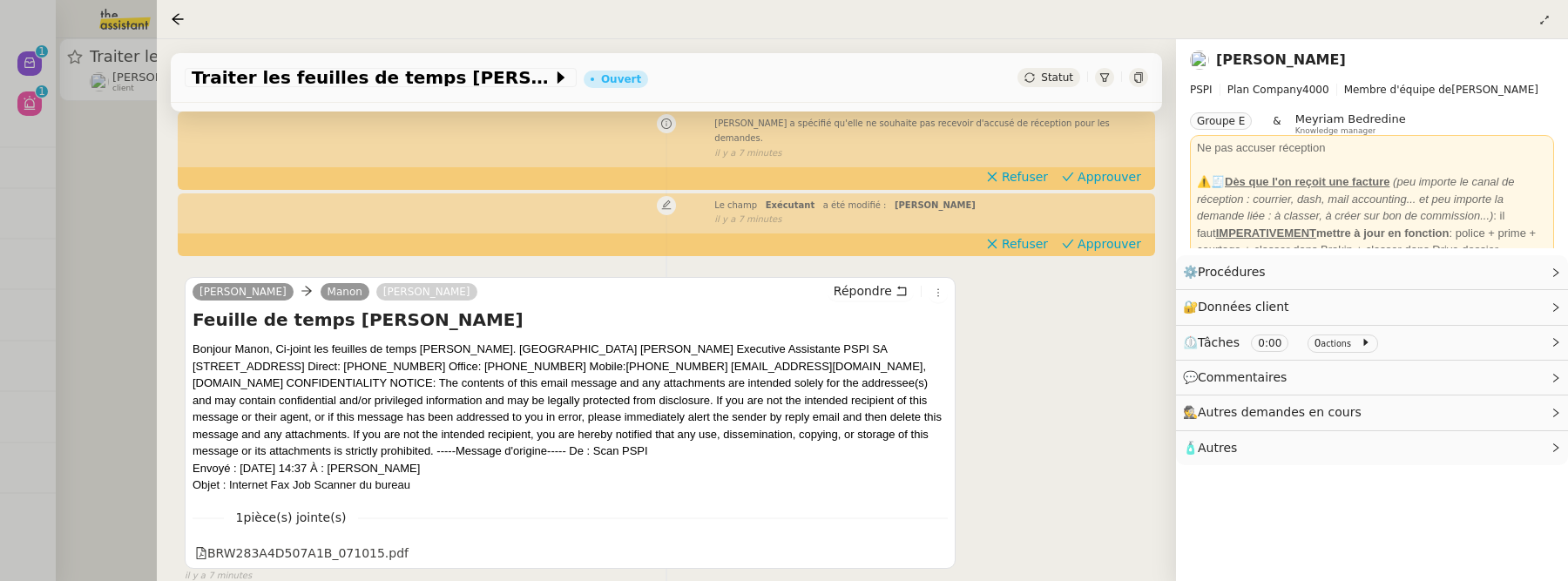
scroll to position [244, 0]
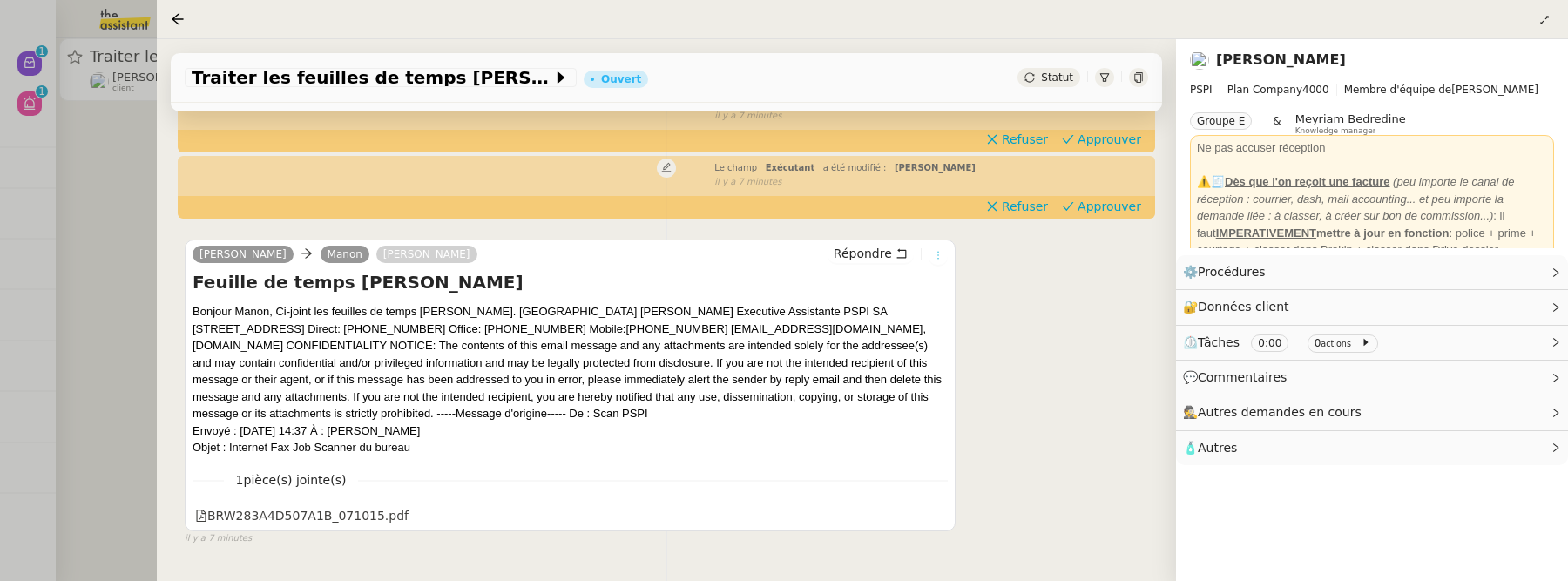
click at [939, 250] on icon at bounding box center [938, 255] width 10 height 10
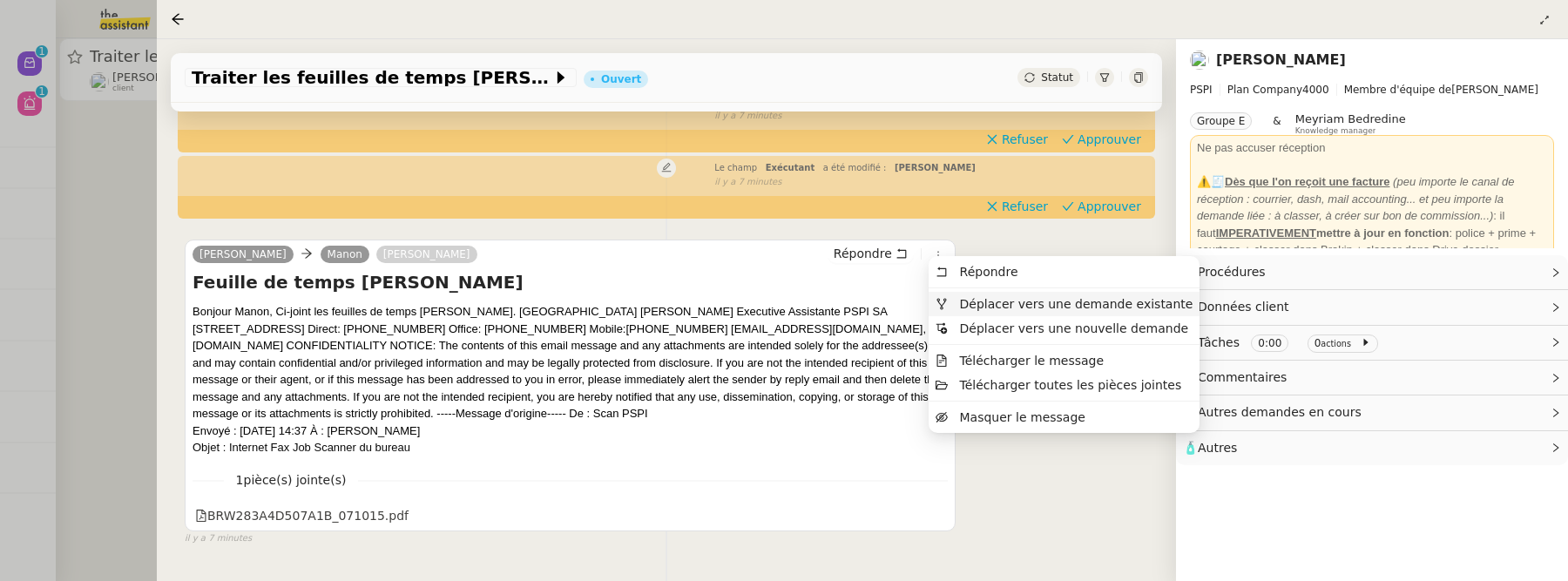
click at [988, 301] on span "Déplacer vers une demande existante" at bounding box center [1076, 303] width 234 height 14
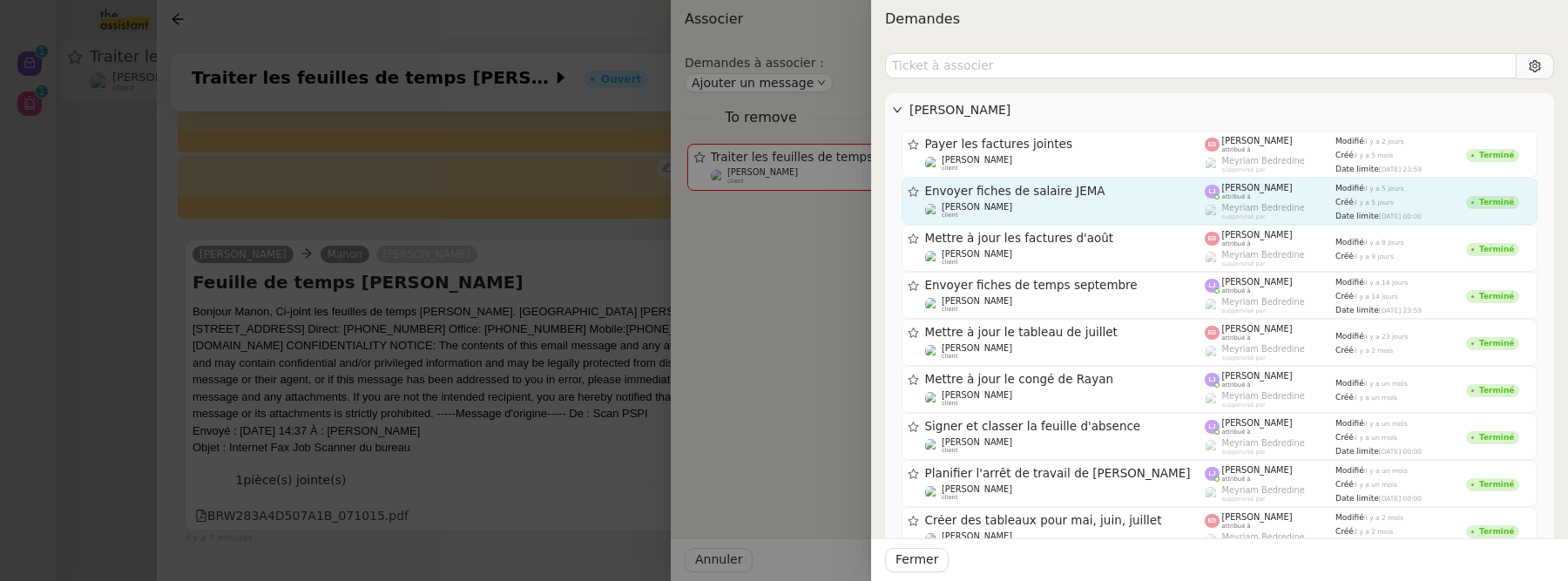
click at [1044, 220] on link "Envoyer fiches de salaire JEMA Sharlen Torrado client Léa Jonville attribué à M…" at bounding box center [1219, 201] width 636 height 47
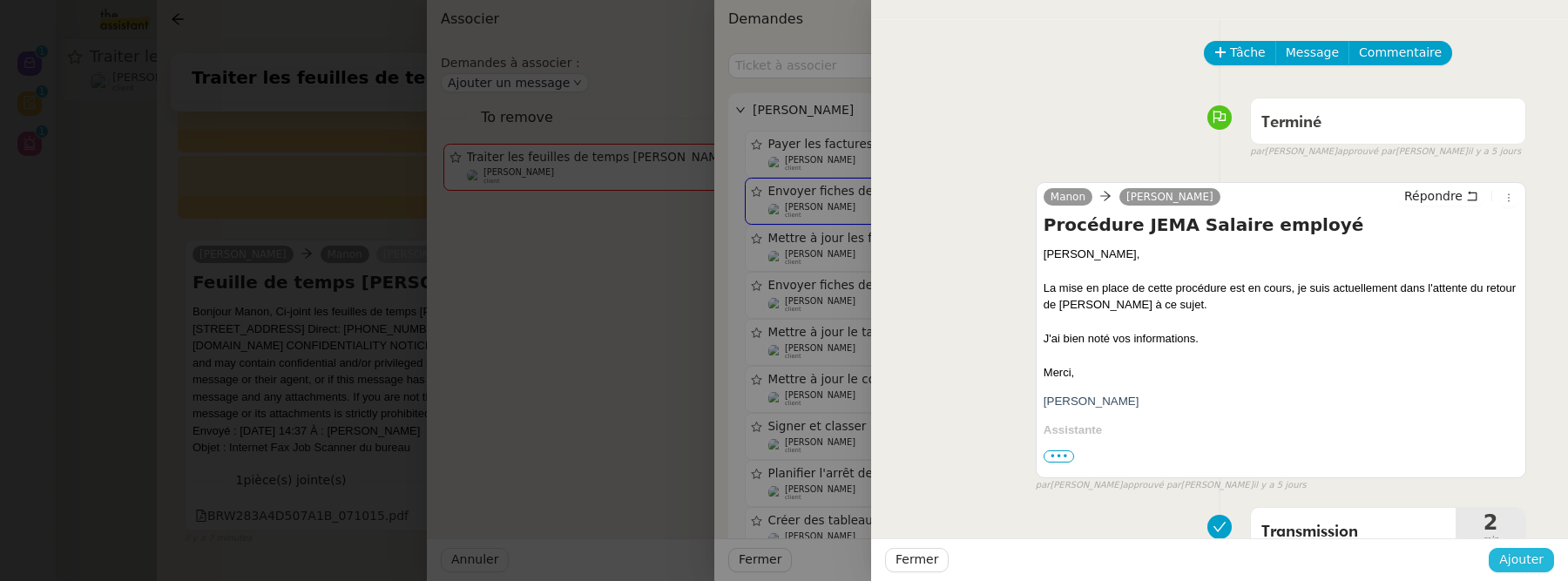
click at [1510, 555] on span "Ajouter" at bounding box center [1521, 560] width 45 height 20
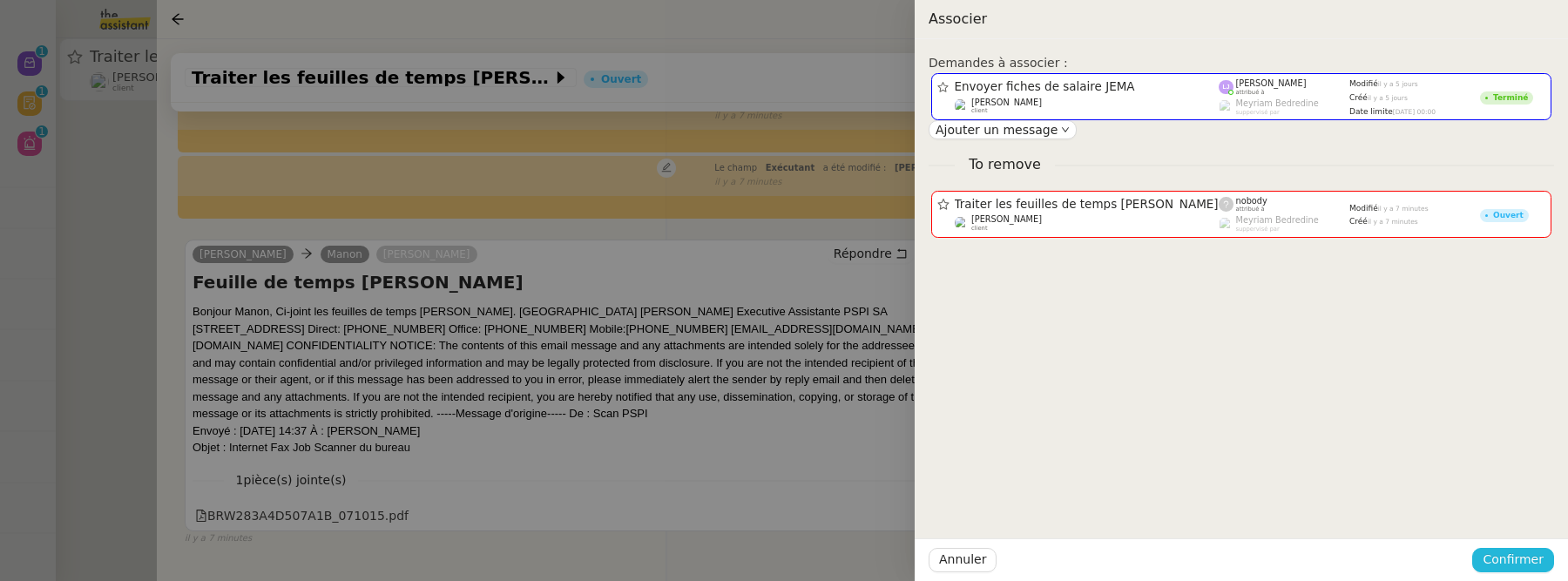
click at [1510, 555] on span "Confirmer" at bounding box center [1513, 560] width 61 height 20
click at [1510, 513] on span "Ajouter" at bounding box center [1514, 514] width 45 height 17
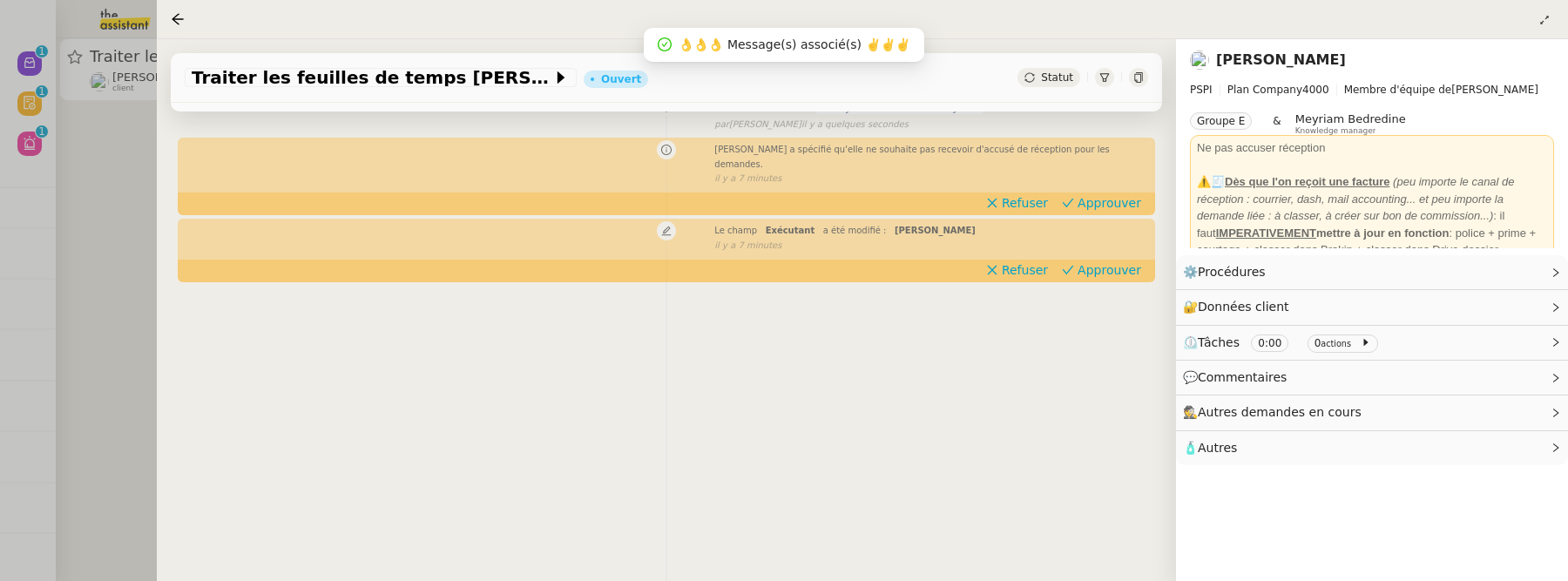
scroll to position [223, 0]
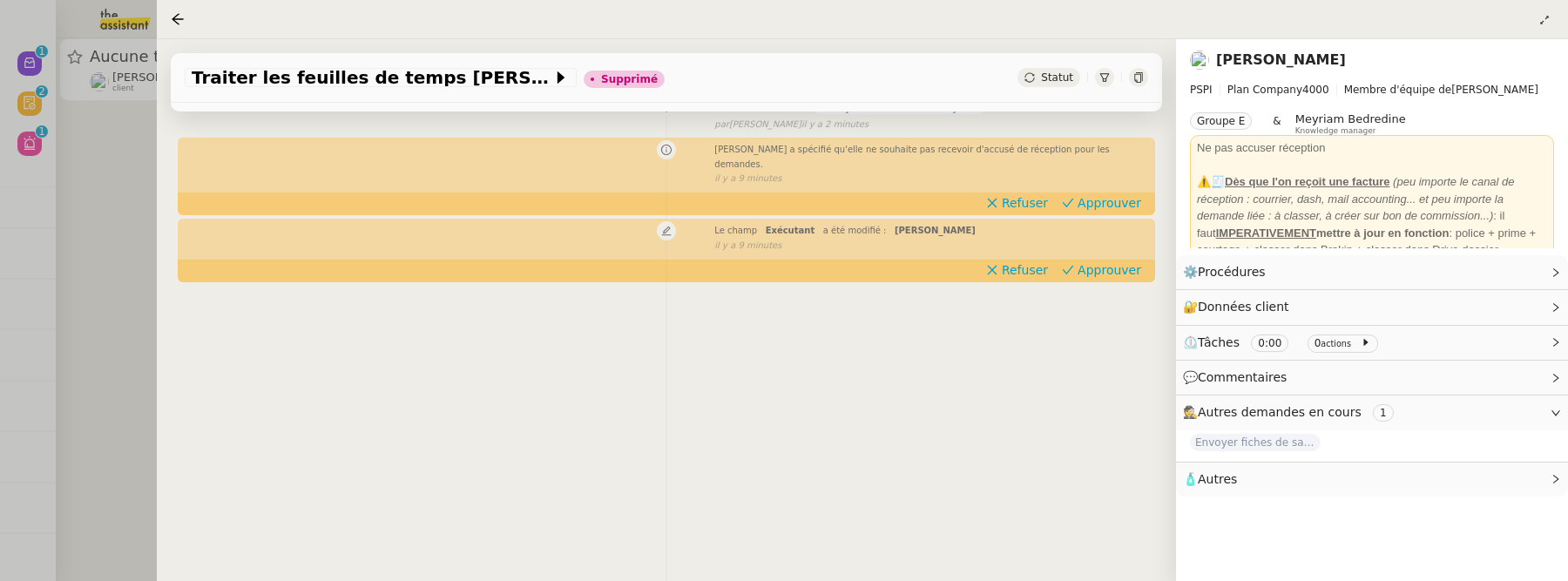
click at [108, 233] on div at bounding box center [784, 290] width 1568 height 581
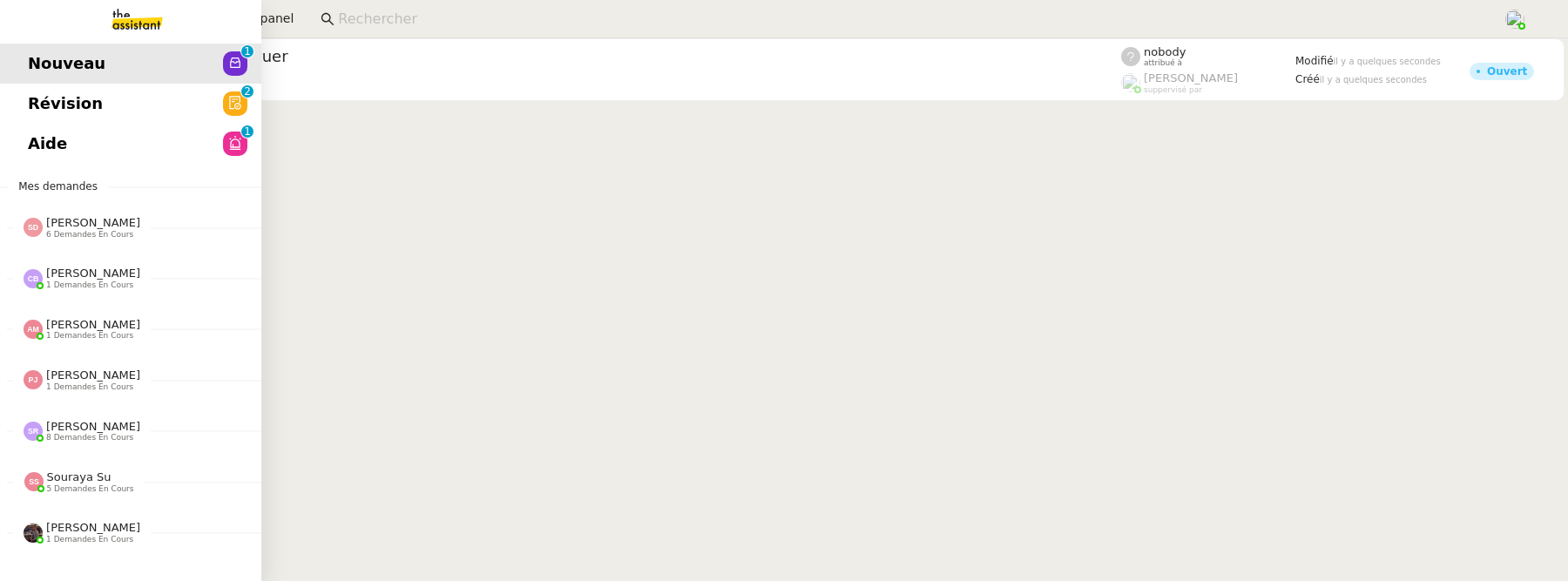
click at [38, 126] on link "Aide 0 1 2 3 4 5 6 7 8 9" at bounding box center [130, 144] width 261 height 40
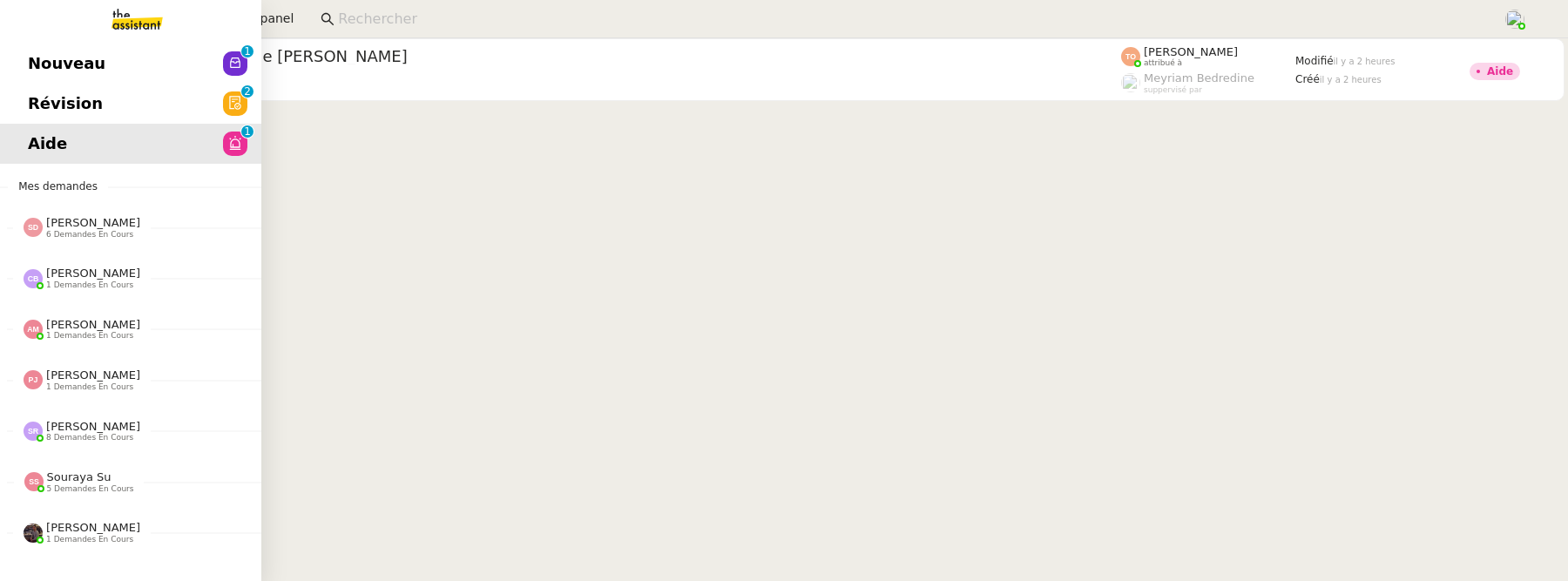
click at [98, 93] on link "Révision 0 1 2 3 4 5 6 7 8 9" at bounding box center [130, 104] width 261 height 40
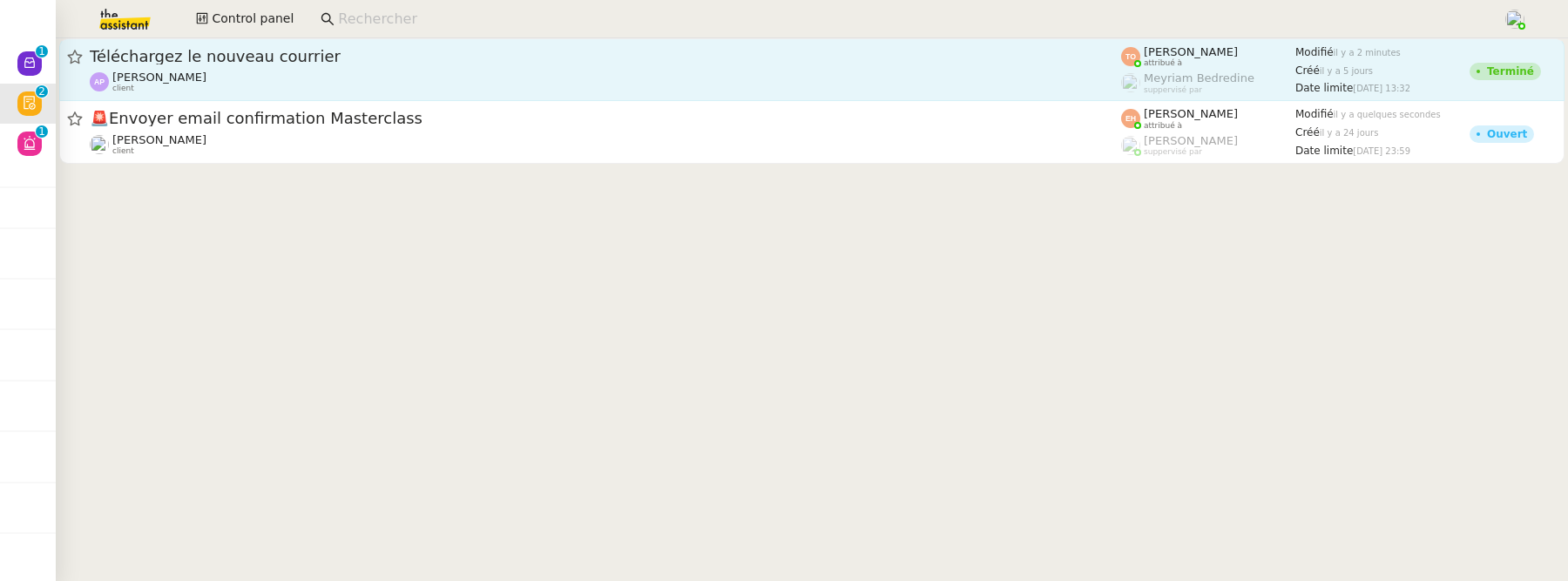
click at [517, 95] on link "Téléchargez le nouveau courrier Ashley Poniatowski client Tatyana Orec attribué…" at bounding box center [811, 70] width 1505 height 62
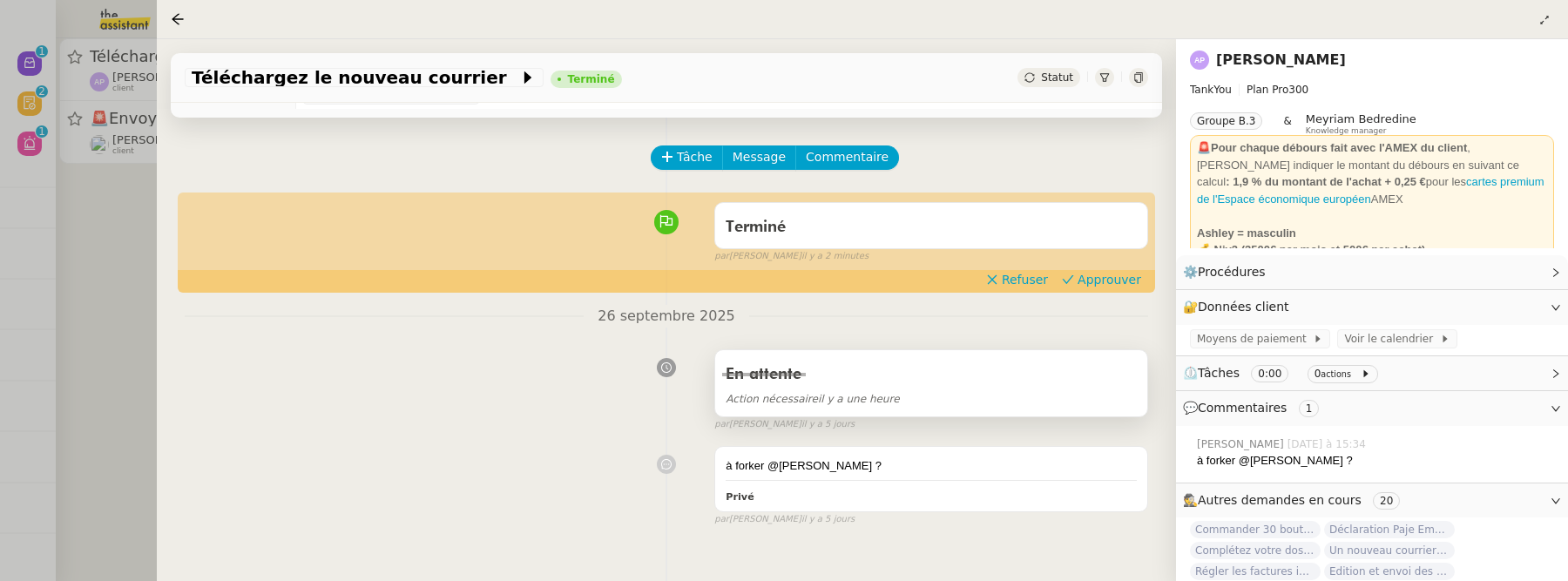
scroll to position [89, 0]
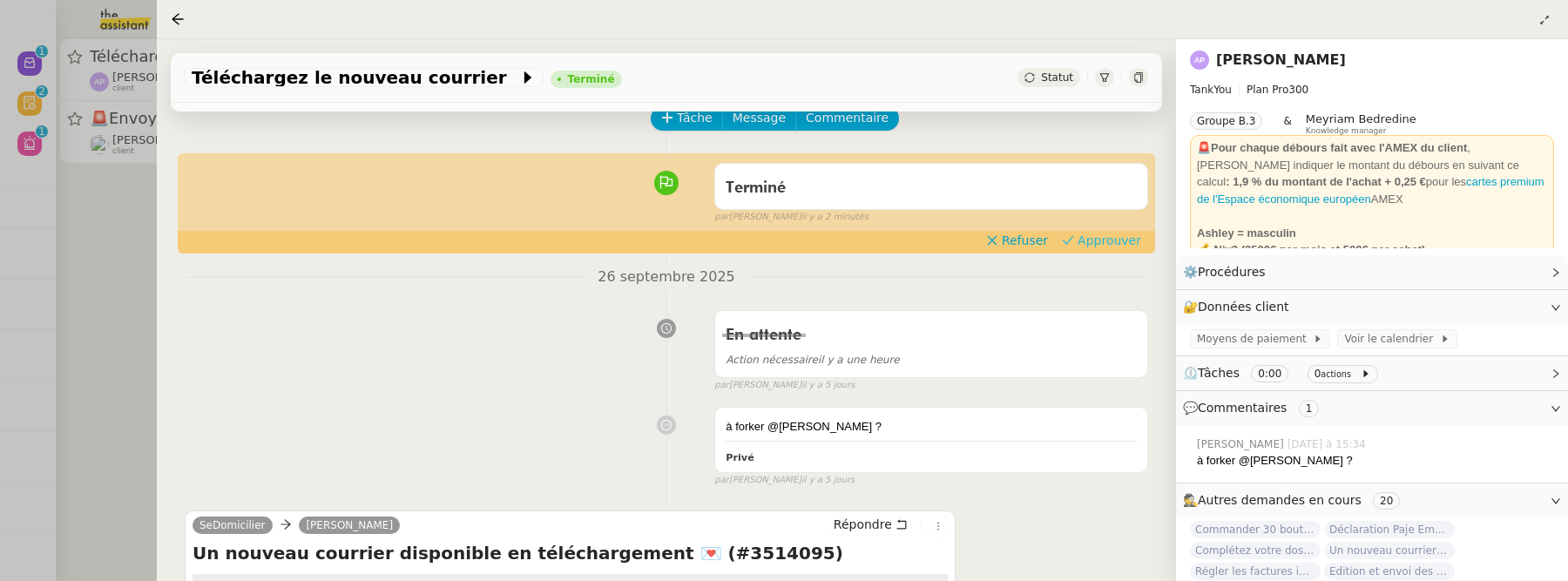
click at [1090, 232] on span "Approuver" at bounding box center [1108, 240] width 63 height 17
click at [101, 320] on div at bounding box center [784, 290] width 1568 height 581
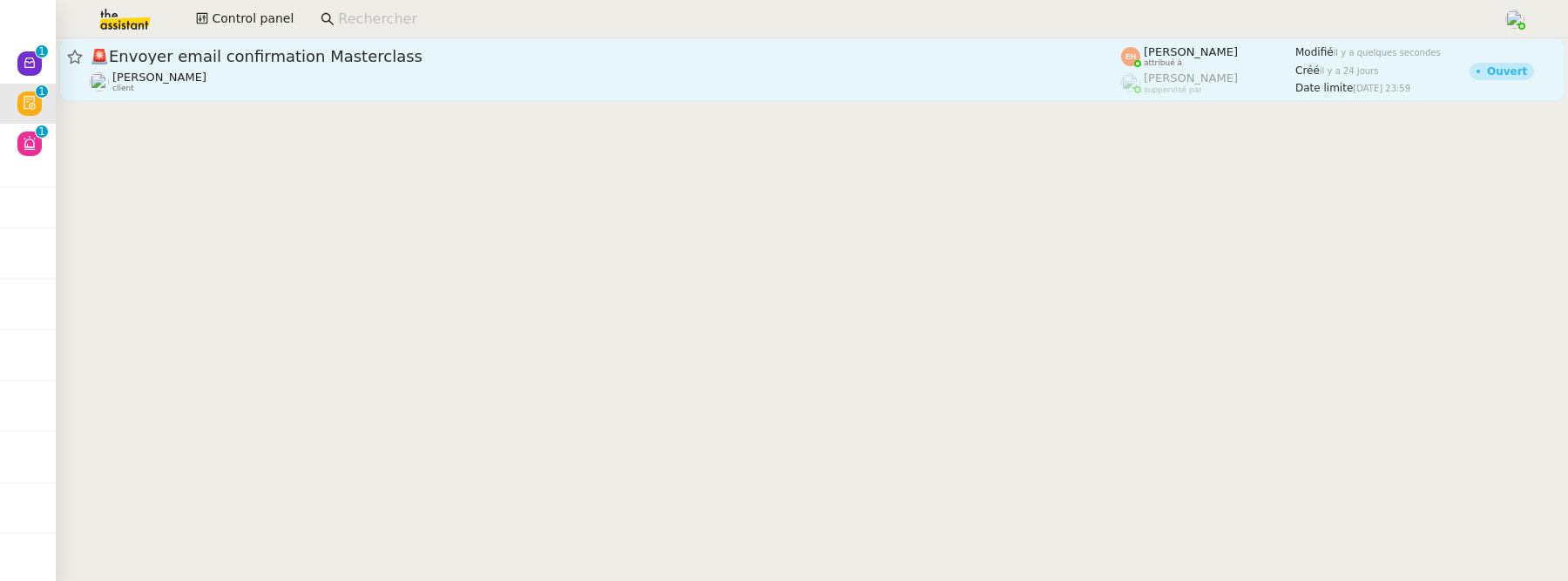
click at [402, 71] on div "[PERSON_NAME] MAS client" at bounding box center [605, 82] width 1031 height 23
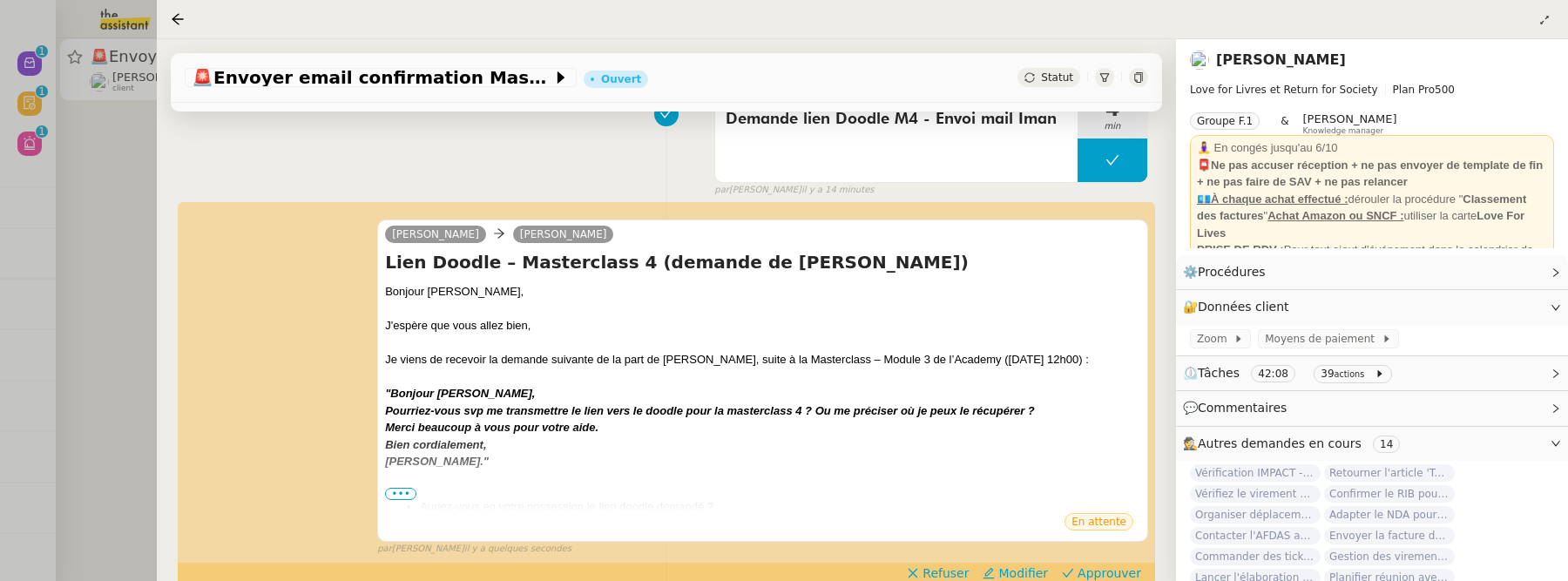
scroll to position [161, 0]
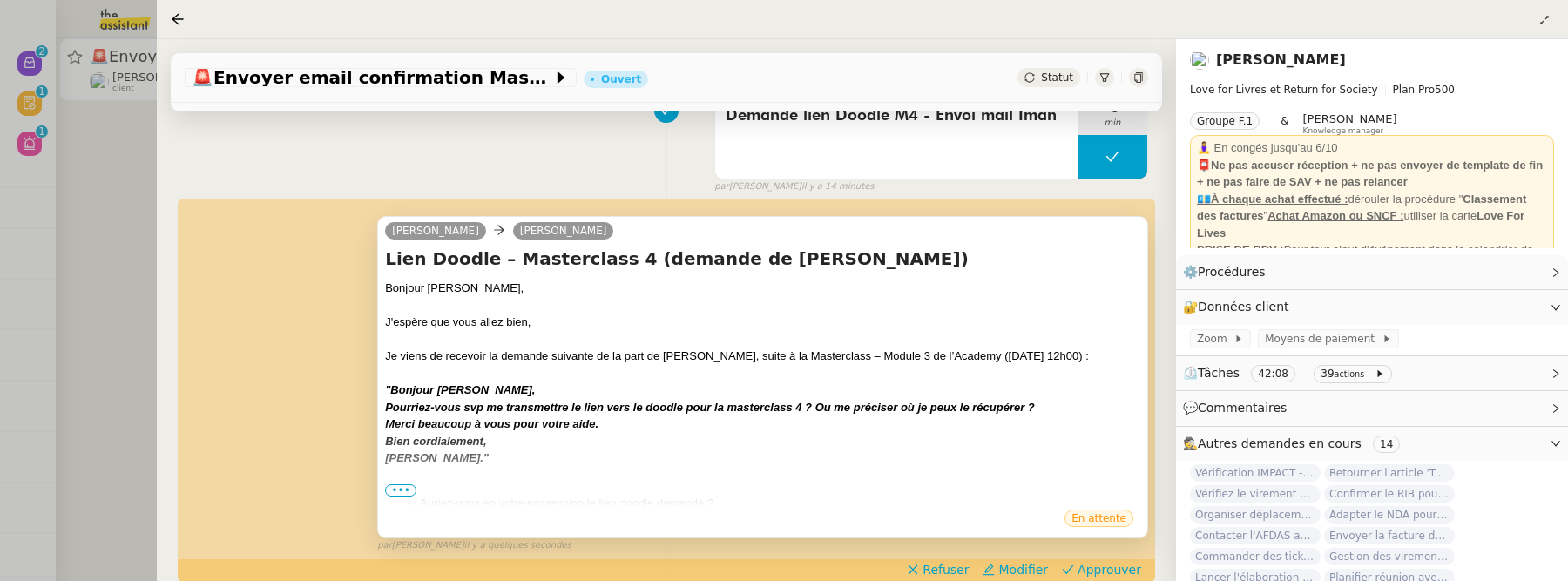
click at [397, 492] on span "•••" at bounding box center [400, 490] width 31 height 12
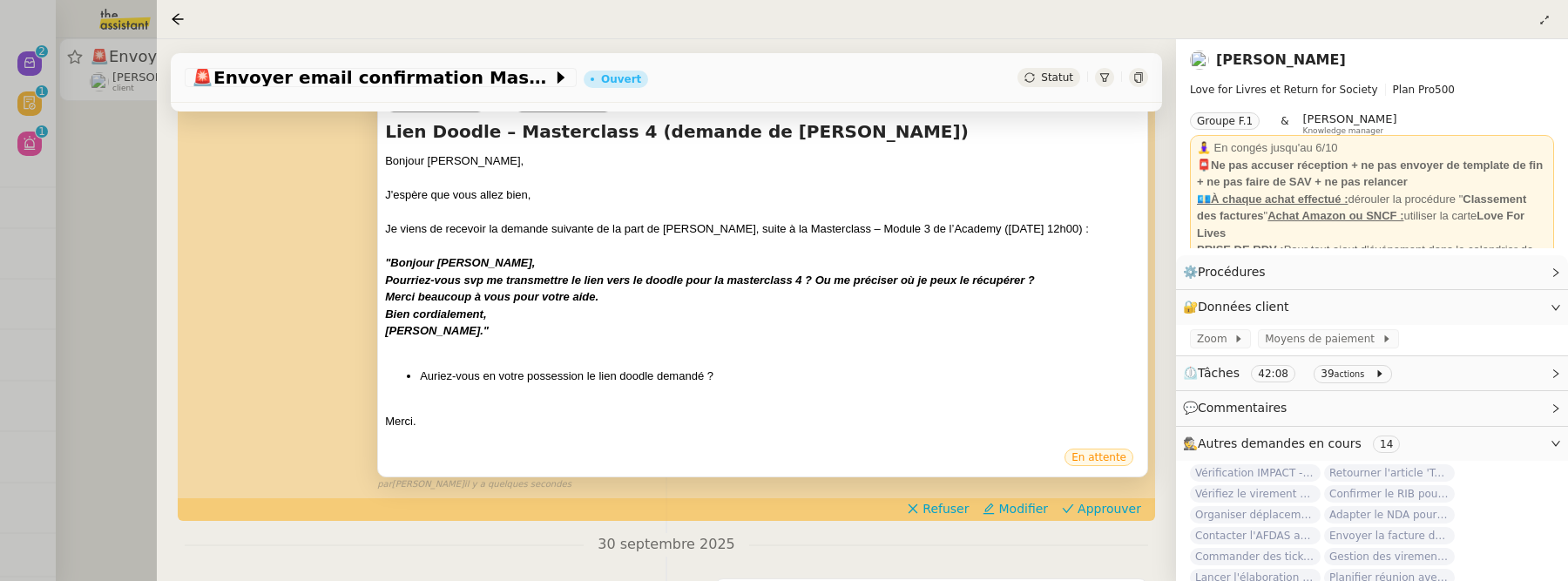
scroll to position [314, 0]
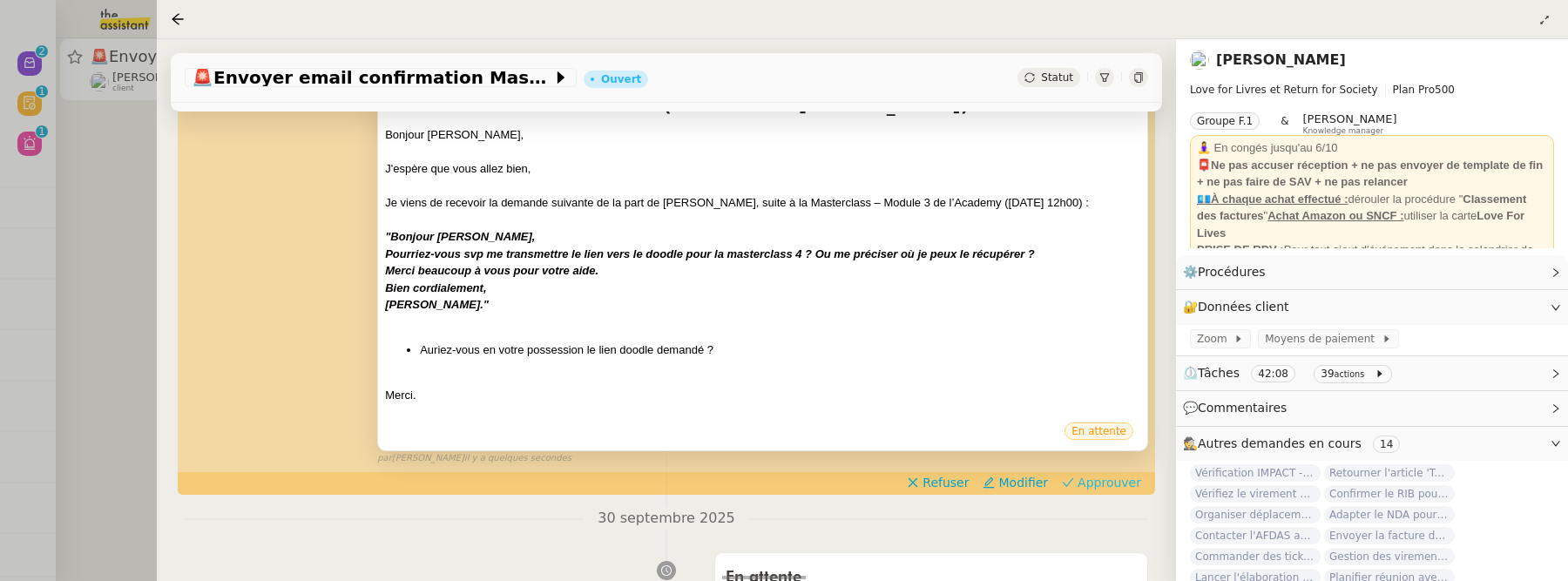
click at [1108, 485] on span "Approuver" at bounding box center [1108, 482] width 63 height 17
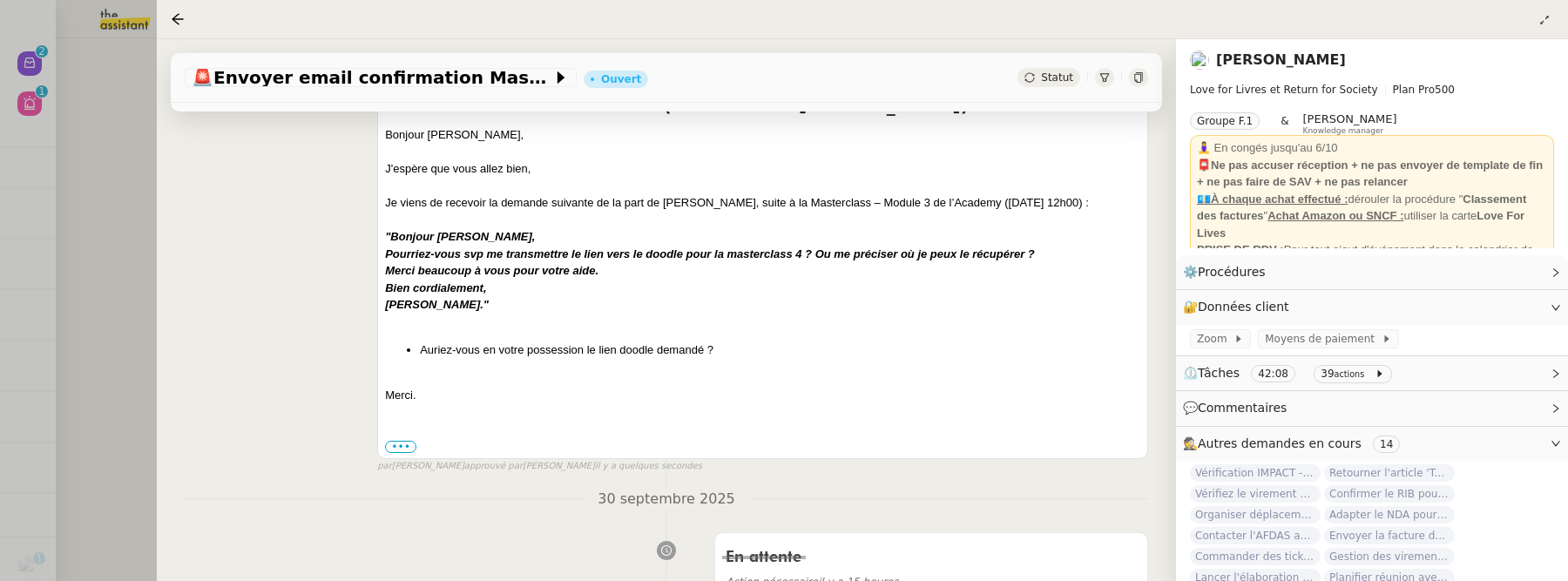
scroll to position [411, 0]
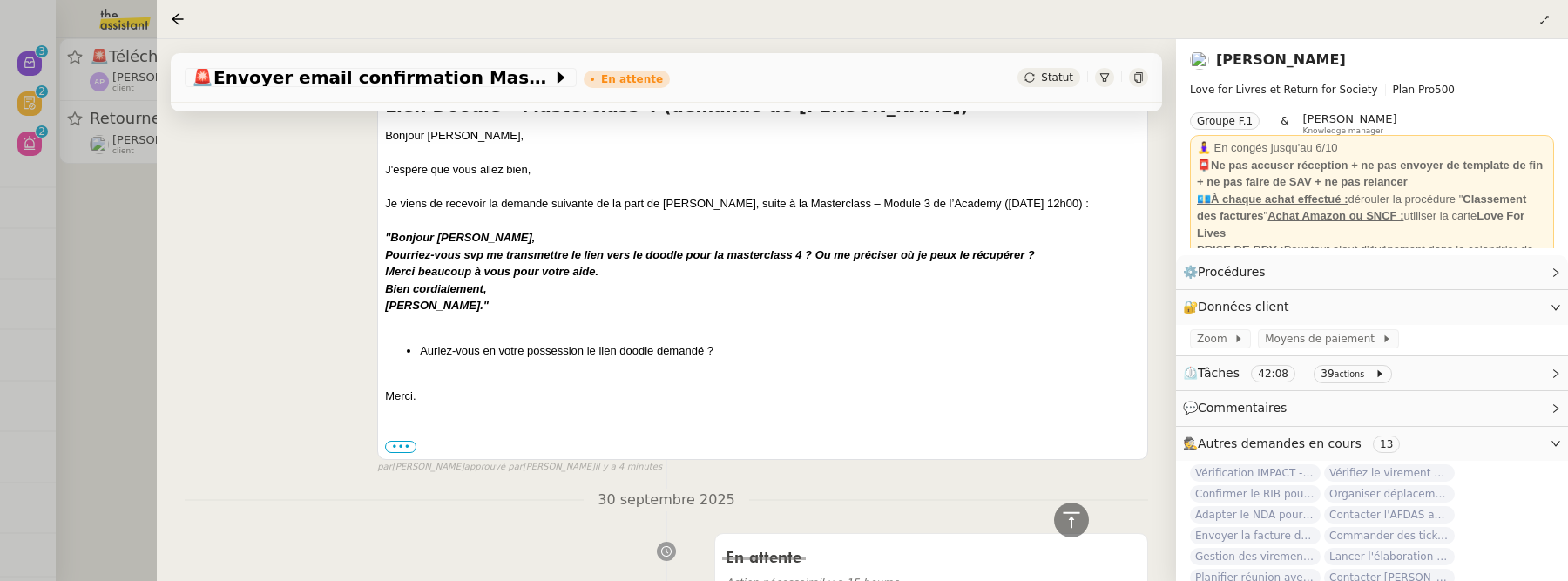
click at [106, 364] on div at bounding box center [784, 290] width 1568 height 581
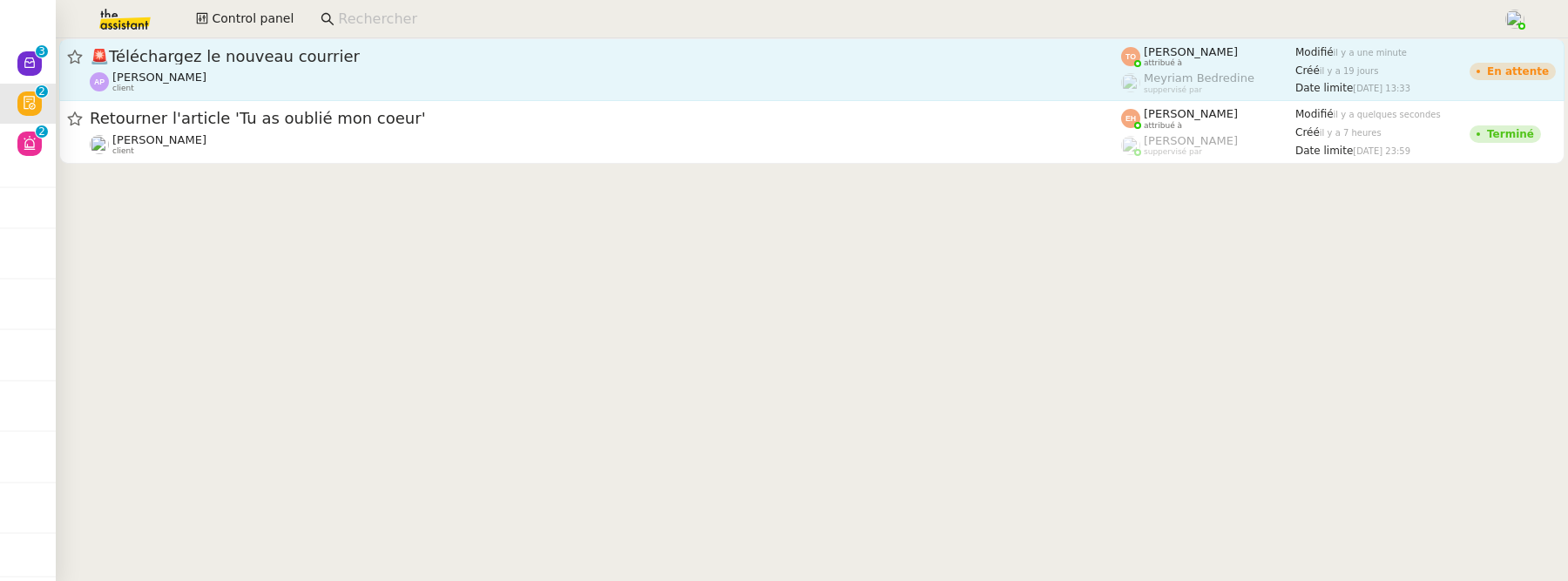
click at [236, 69] on div "🚨 Téléchargez le nouveau courrier Ashley Poniatowski client" at bounding box center [605, 69] width 1031 height 47
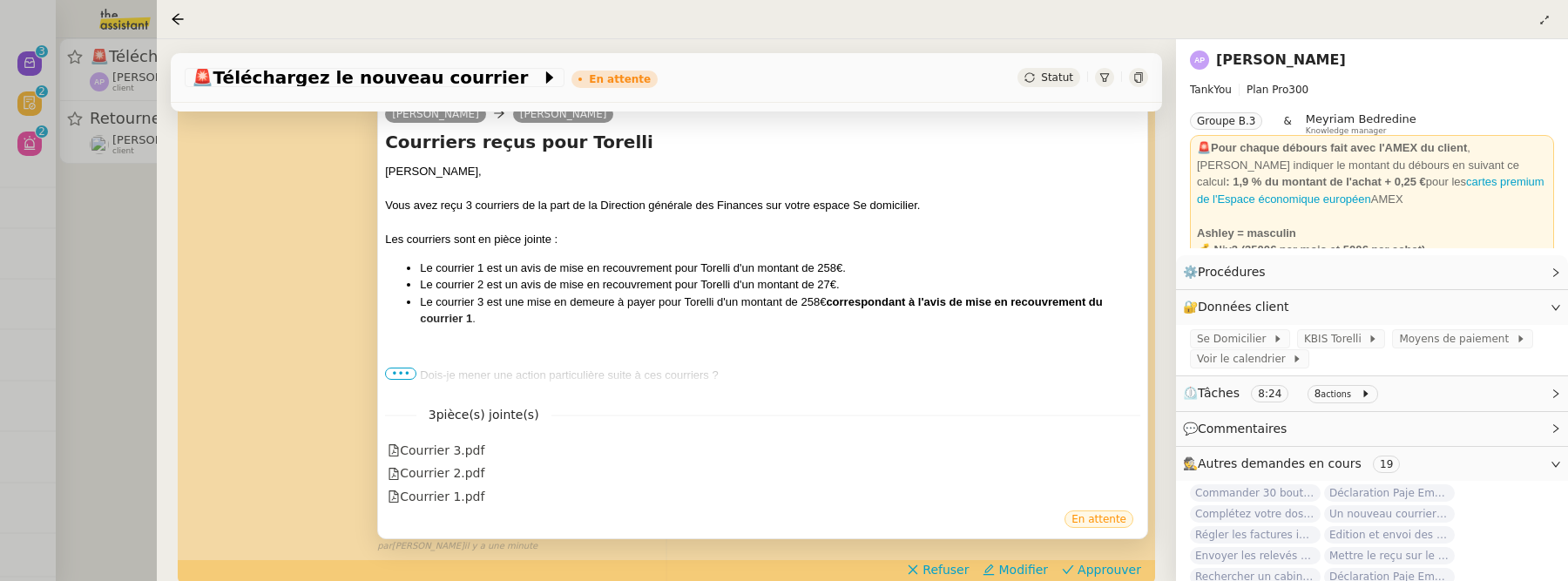
scroll to position [376, 0]
click at [397, 373] on span "•••" at bounding box center [400, 372] width 31 height 12
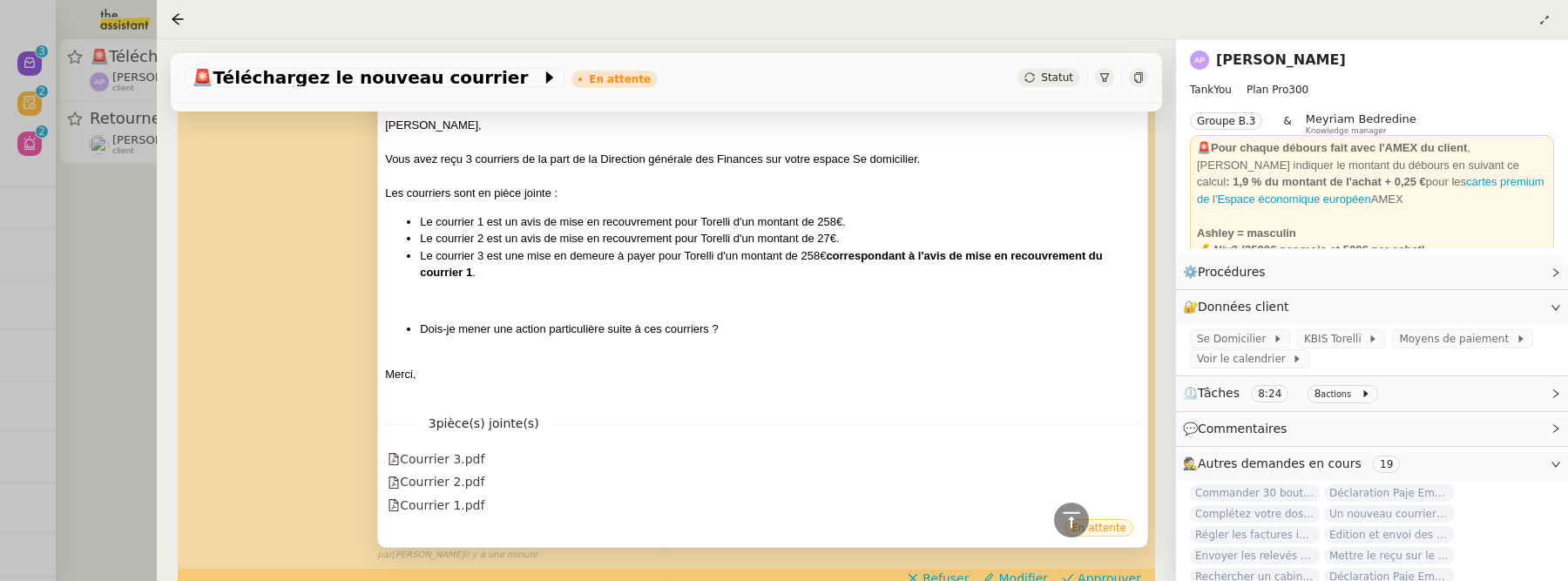
scroll to position [442, 0]
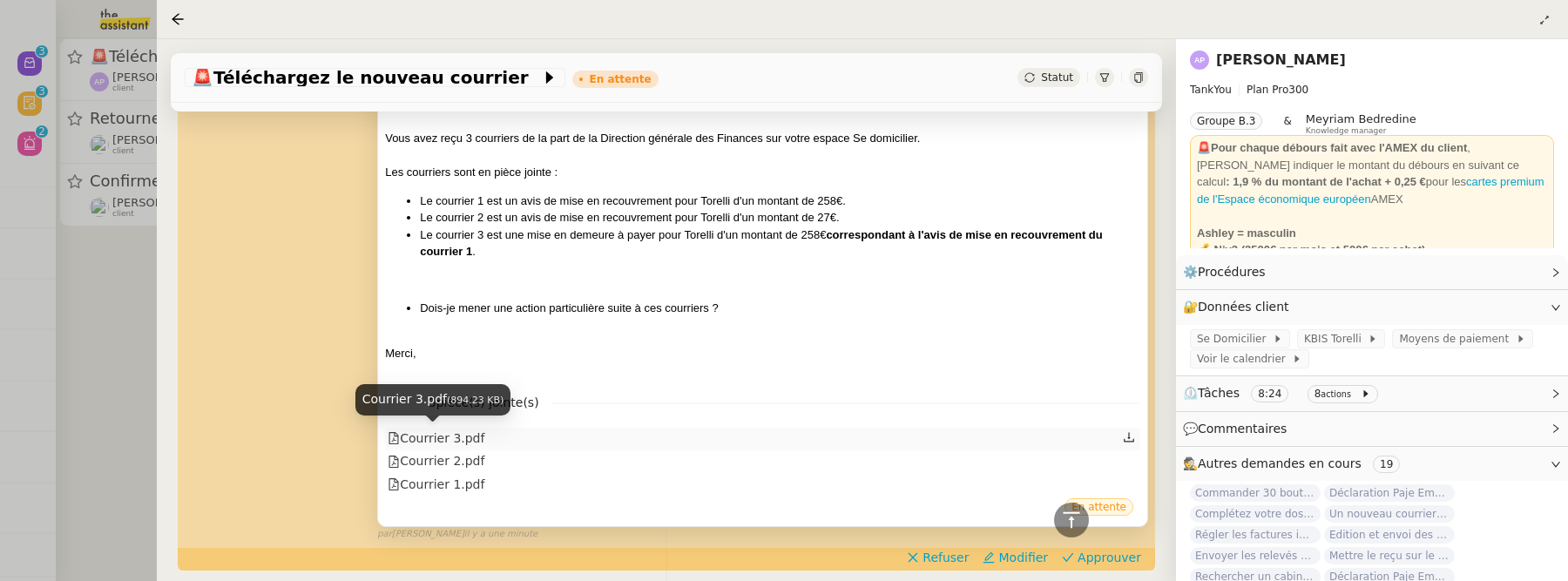
click at [462, 443] on div "Courrier 3.pdf" at bounding box center [436, 439] width 97 height 20
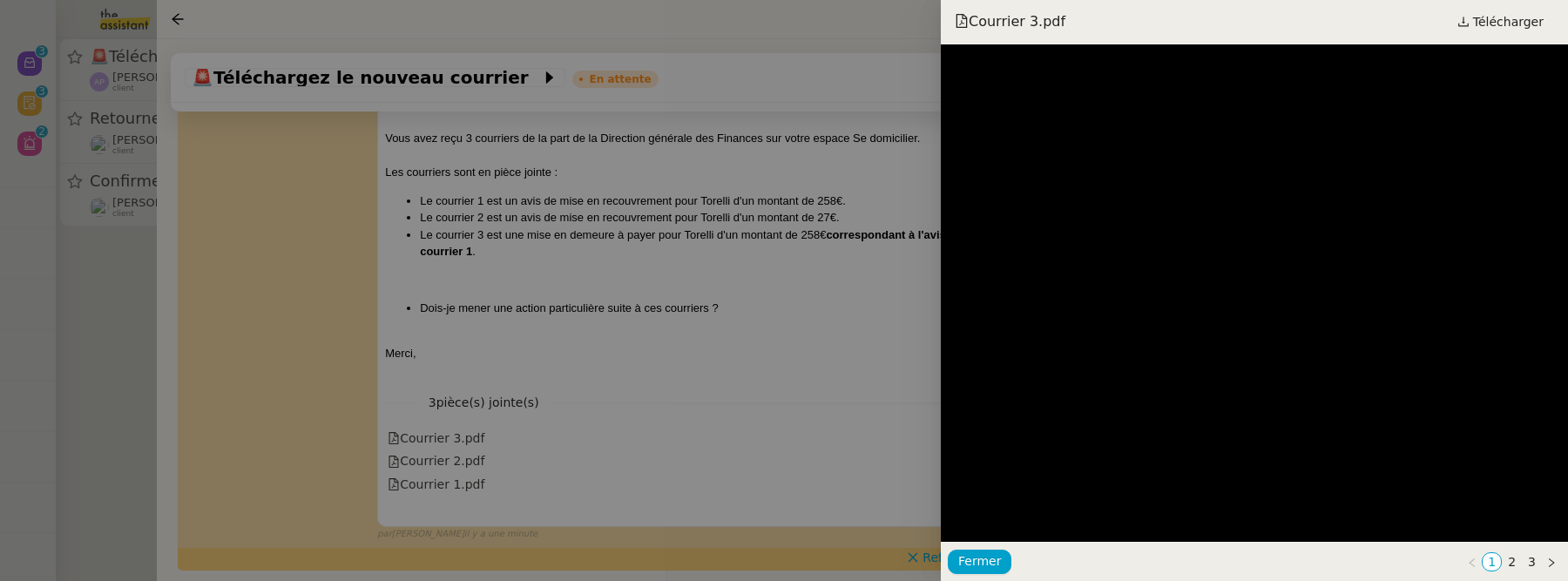
click at [746, 333] on div at bounding box center [784, 290] width 1568 height 581
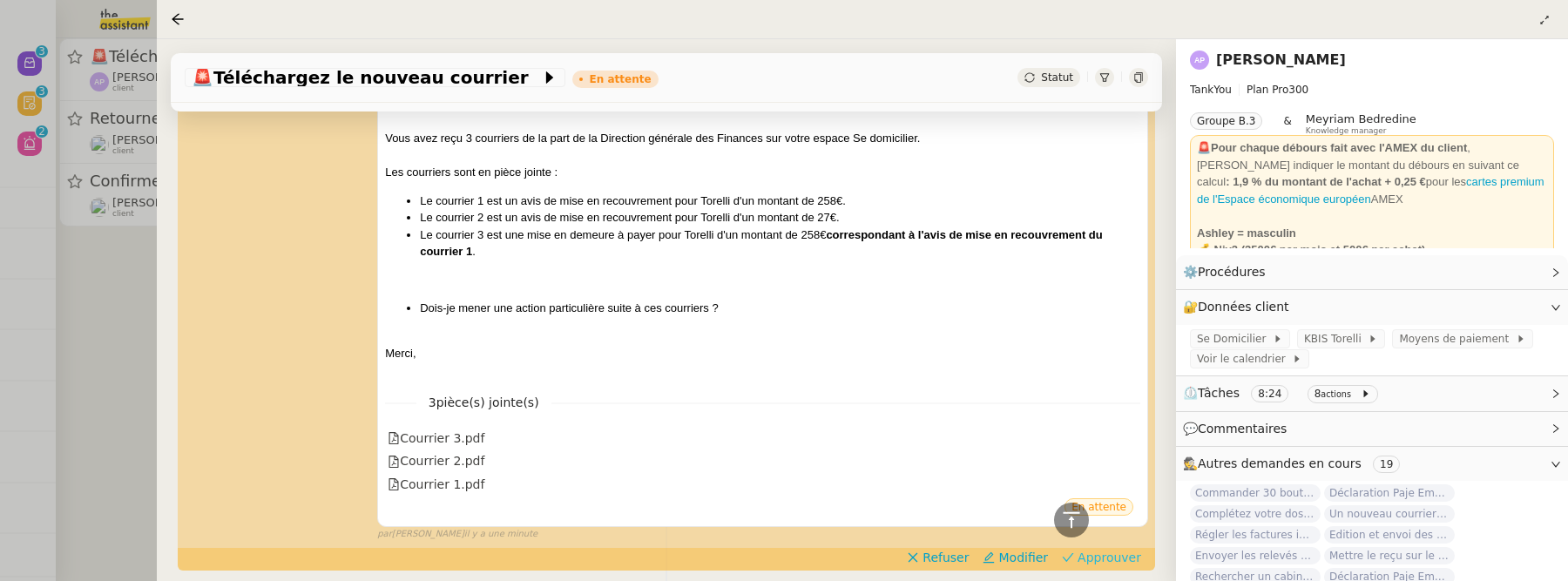
click at [1099, 554] on span "Approuver" at bounding box center [1108, 557] width 63 height 17
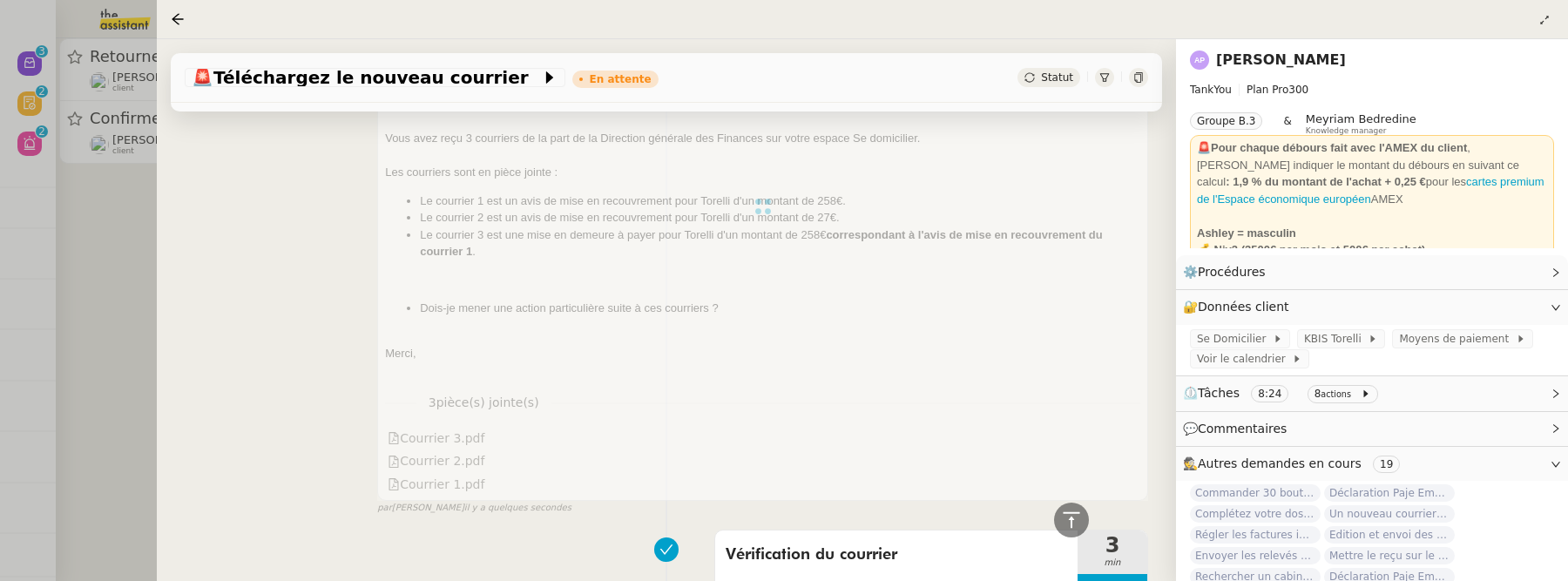
click at [130, 329] on div at bounding box center [784, 290] width 1568 height 581
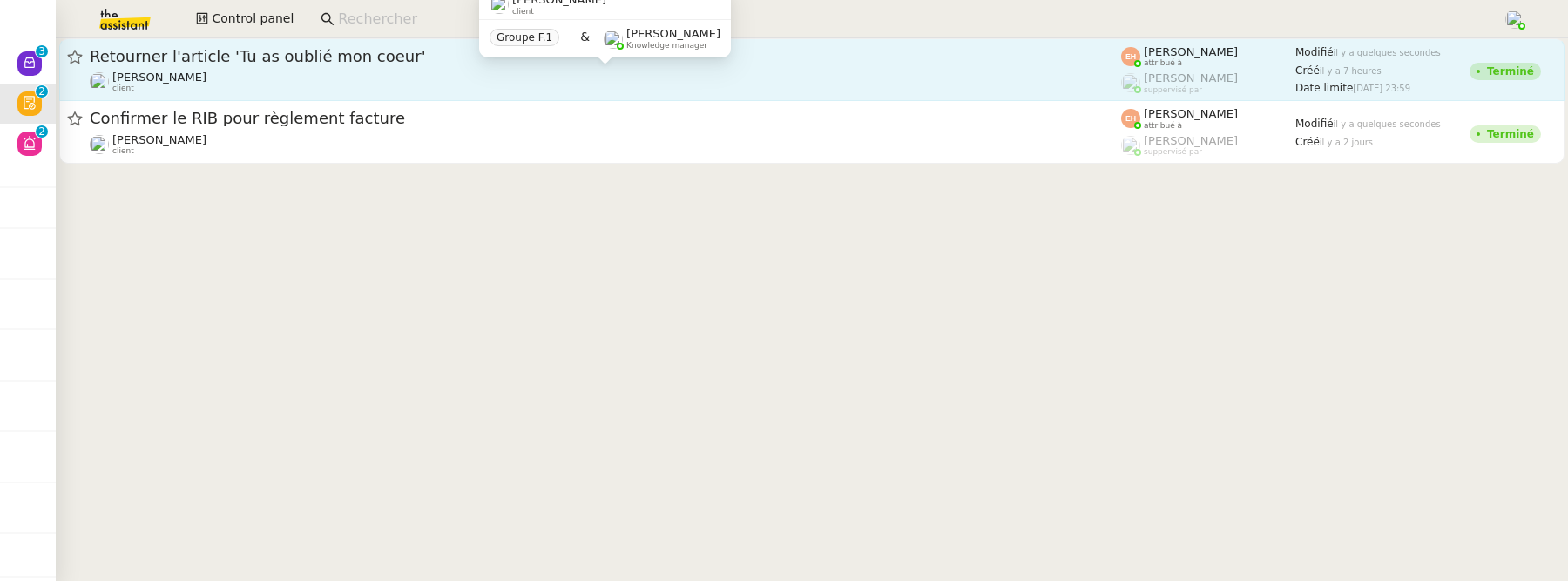
click at [355, 76] on div "[PERSON_NAME] MAS client" at bounding box center [605, 82] width 1031 height 23
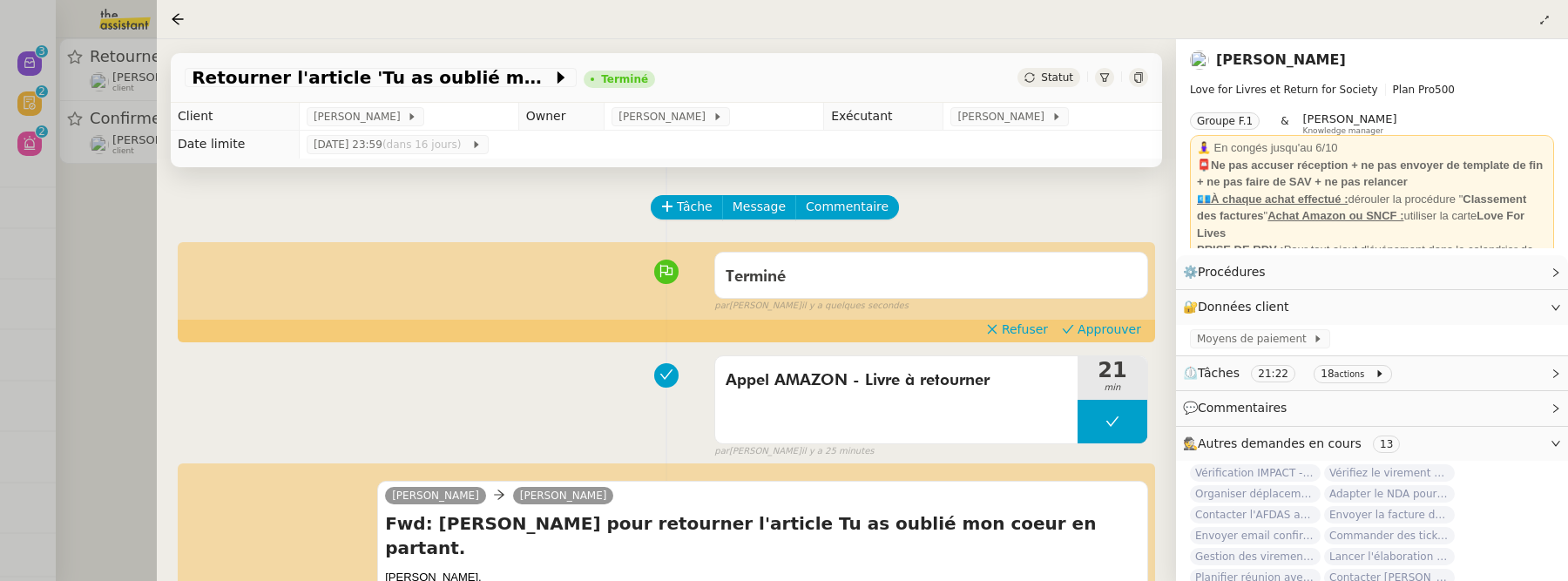
click at [120, 225] on div at bounding box center [784, 290] width 1568 height 581
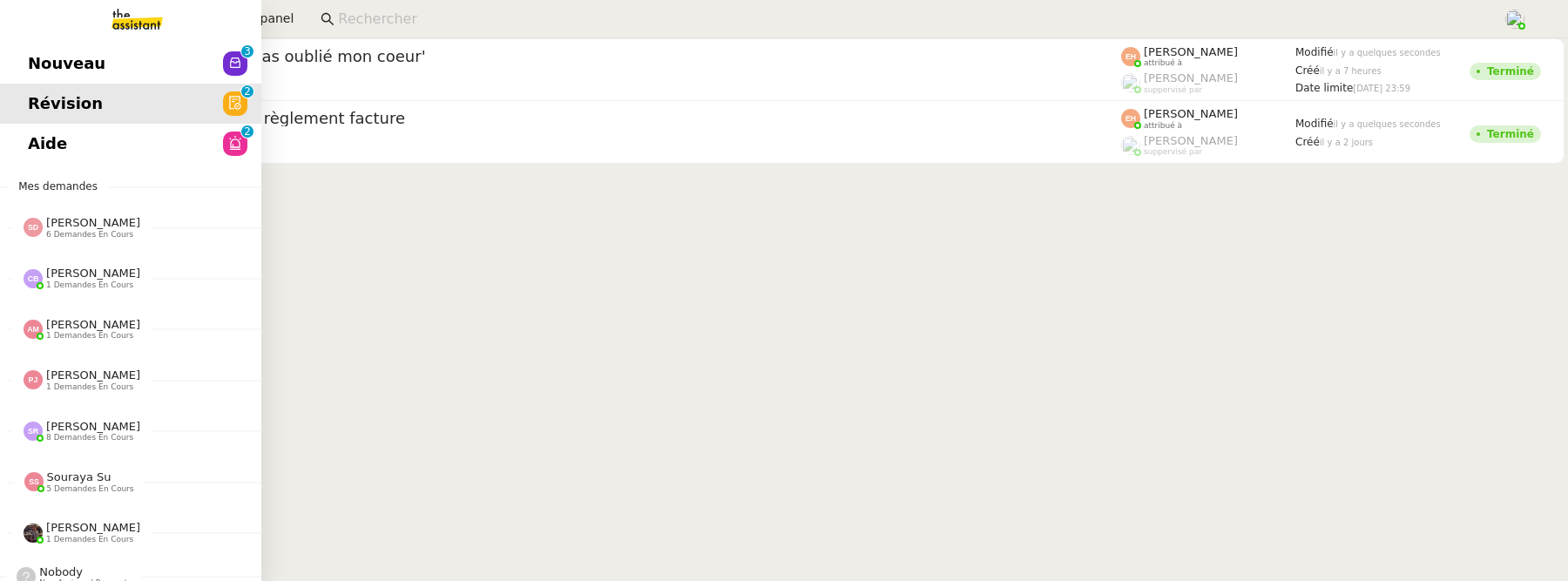
click at [32, 80] on link "Nouveau 0 1 2 3 4 5 6 7 8 9" at bounding box center [130, 64] width 261 height 40
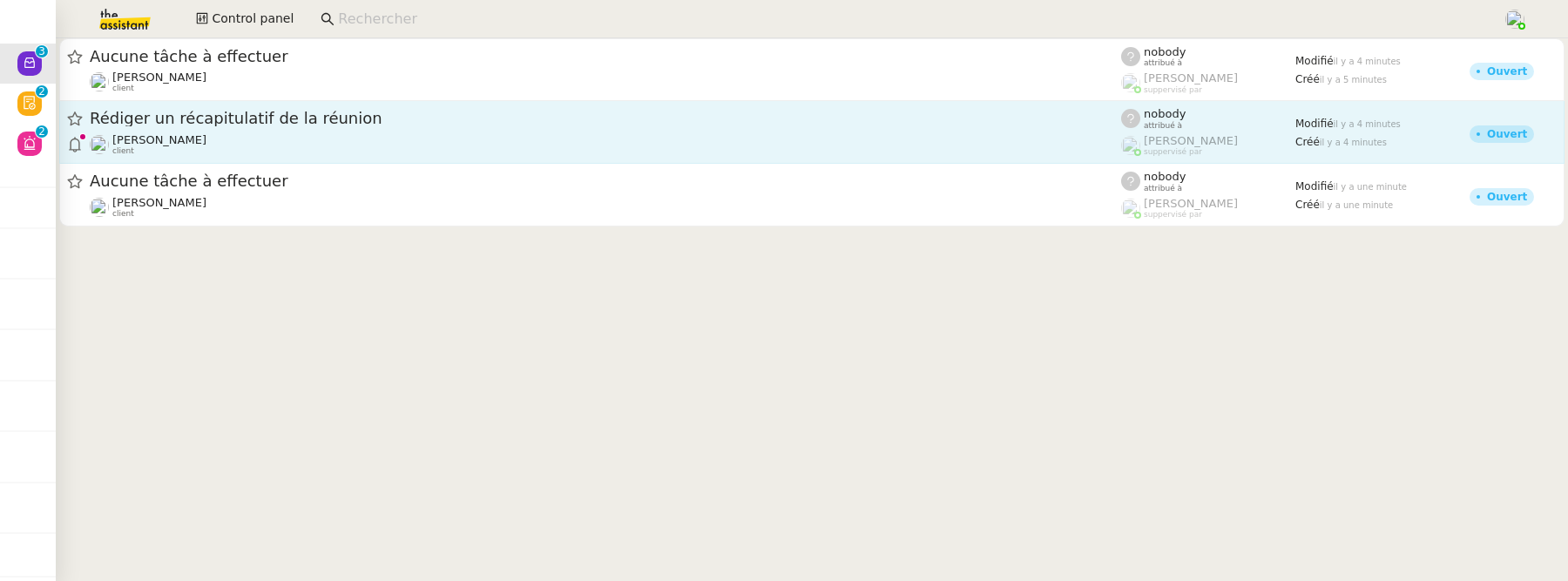
click at [409, 122] on span "Rédiger un récapitulatif de la réunion" at bounding box center [605, 118] width 1031 height 16
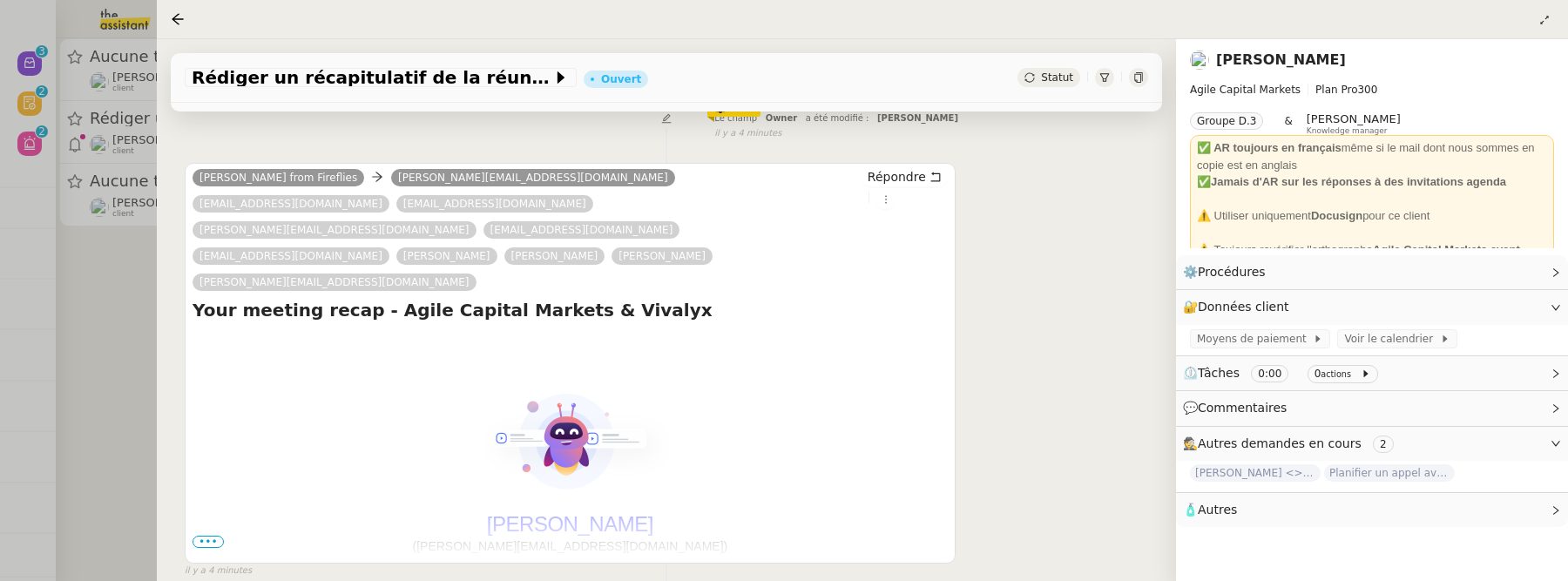
scroll to position [277, 0]
click at [213, 538] on span "•••" at bounding box center [208, 543] width 31 height 12
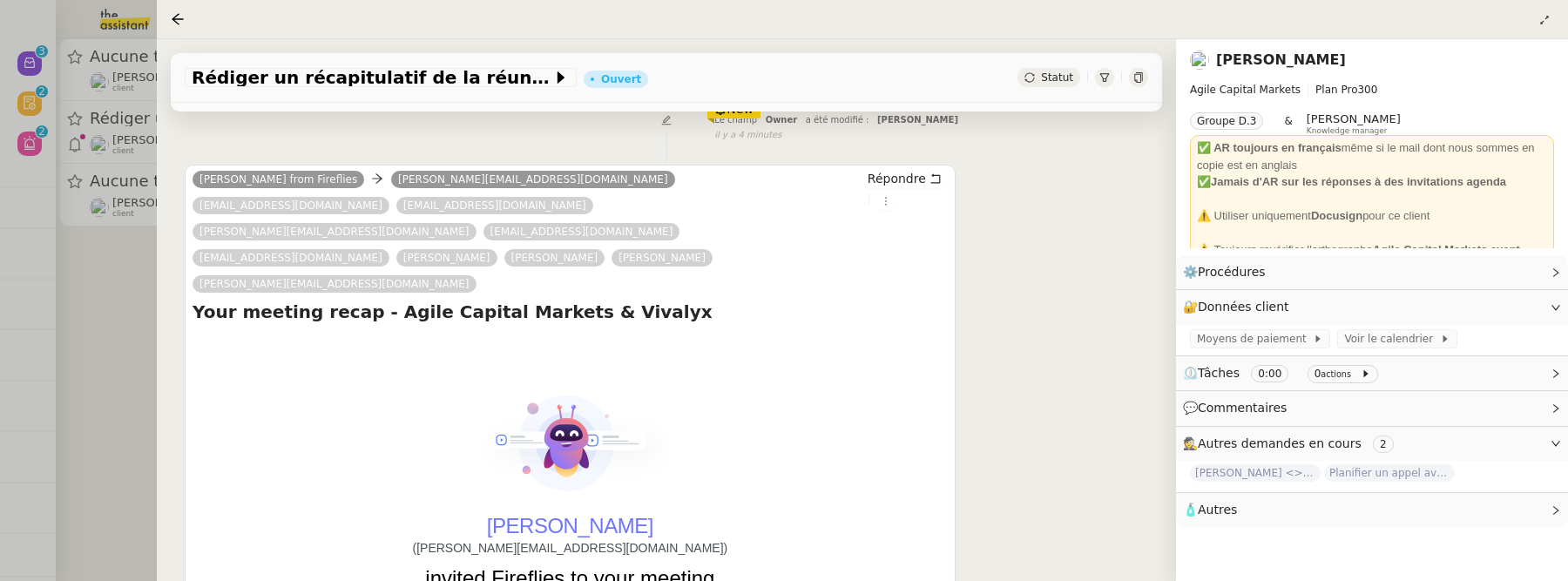
click at [899, 198] on div "Répondre" at bounding box center [905, 190] width 86 height 41
click at [891, 198] on icon at bounding box center [886, 201] width 10 height 10
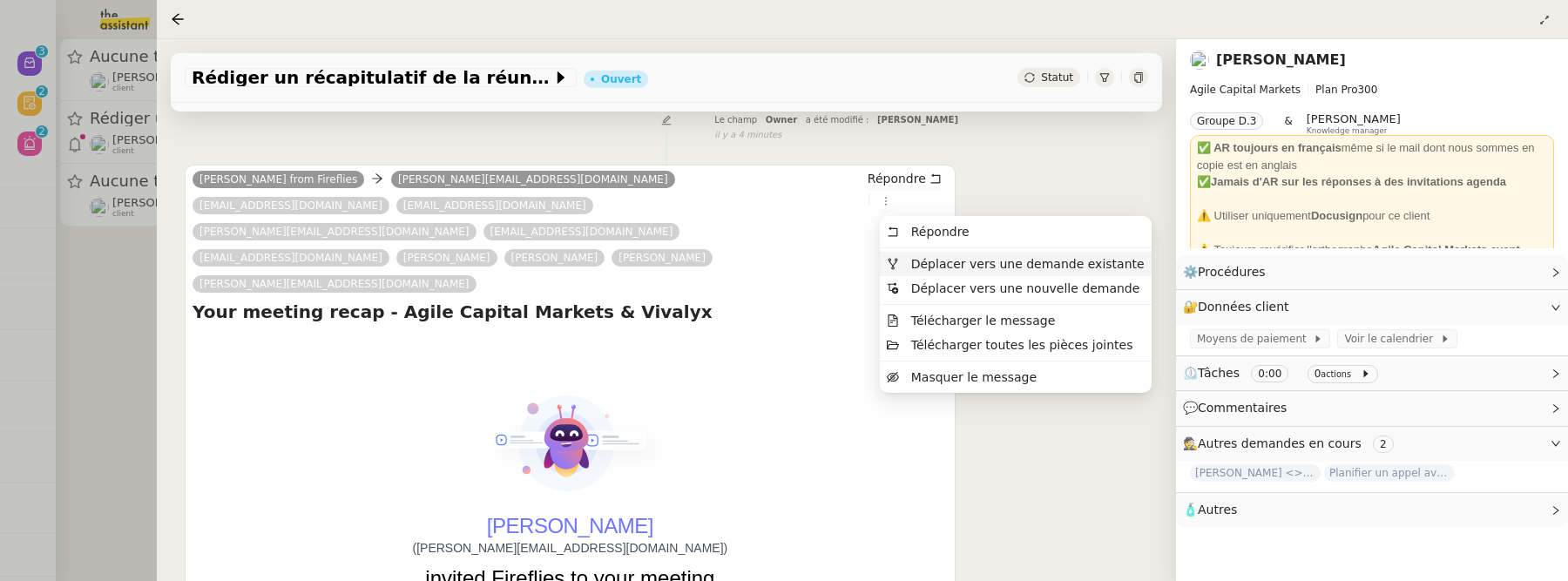
click at [953, 272] on li "Déplacer vers une demande existante" at bounding box center [1016, 264] width 271 height 25
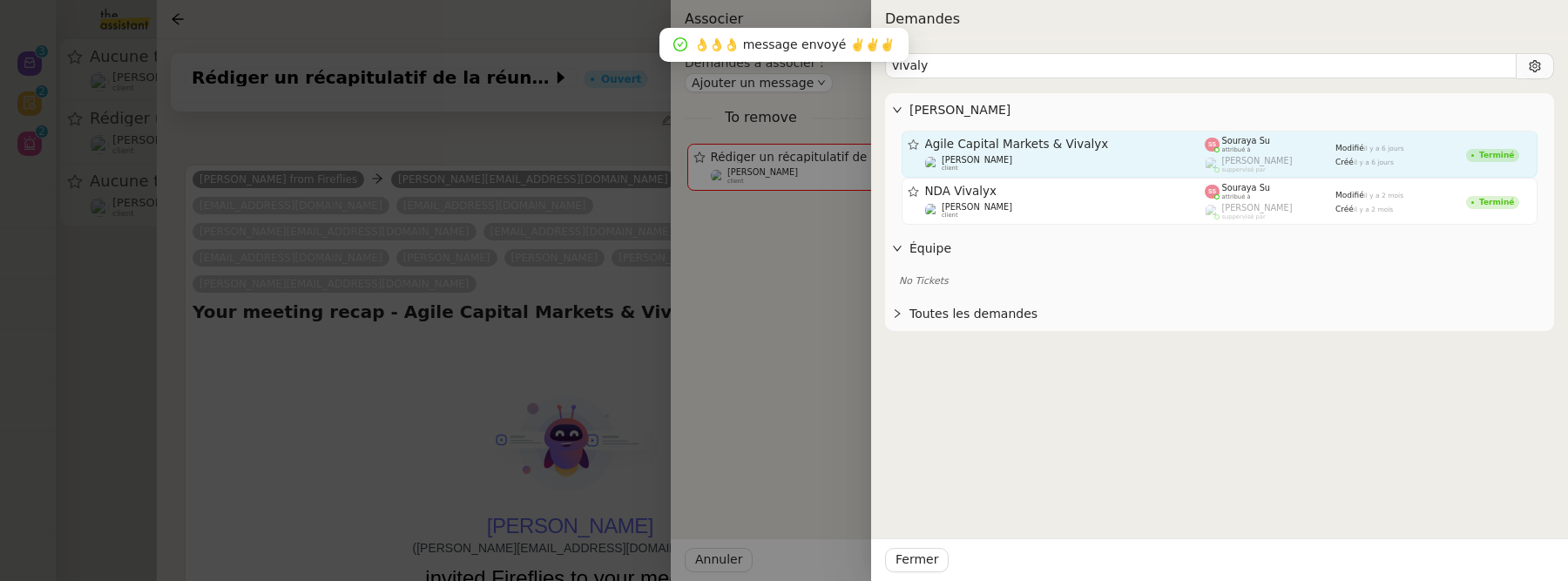
type input "vivaly"
click at [1148, 151] on div "Agile Capital Markets & Vivalyx Michael Khayat client" at bounding box center [1065, 154] width 280 height 35
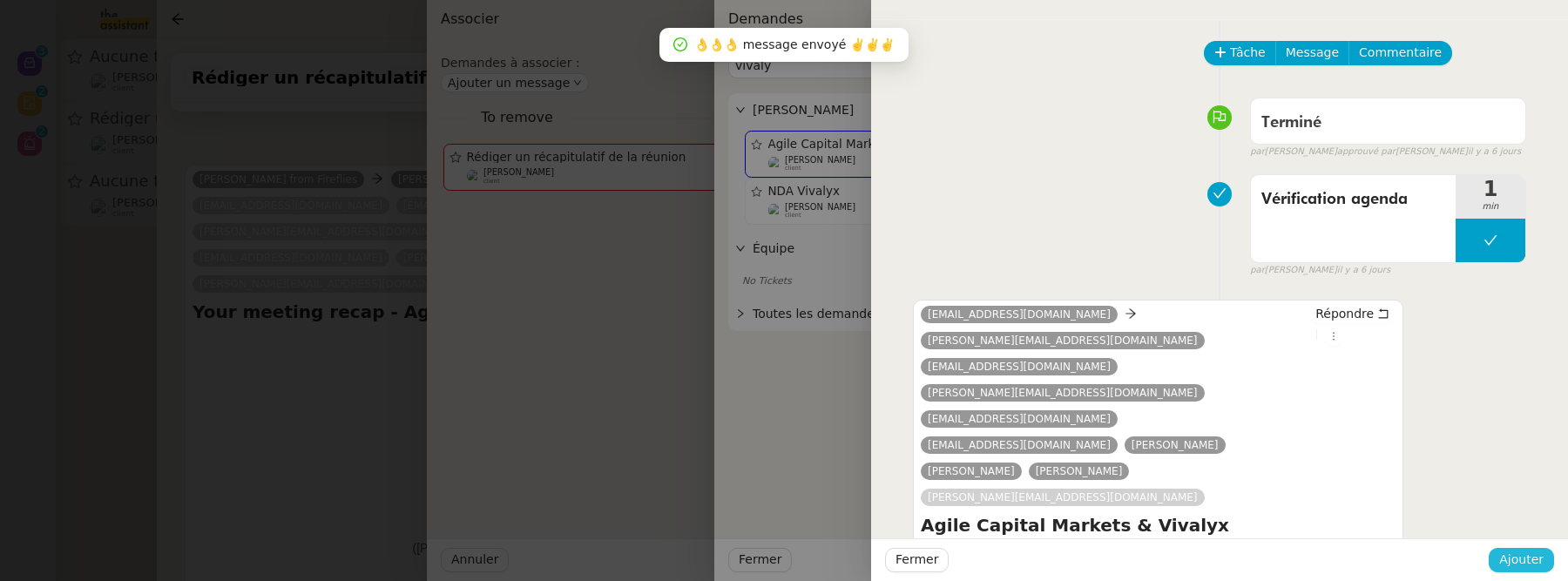
click at [1519, 565] on span "Ajouter" at bounding box center [1521, 560] width 45 height 20
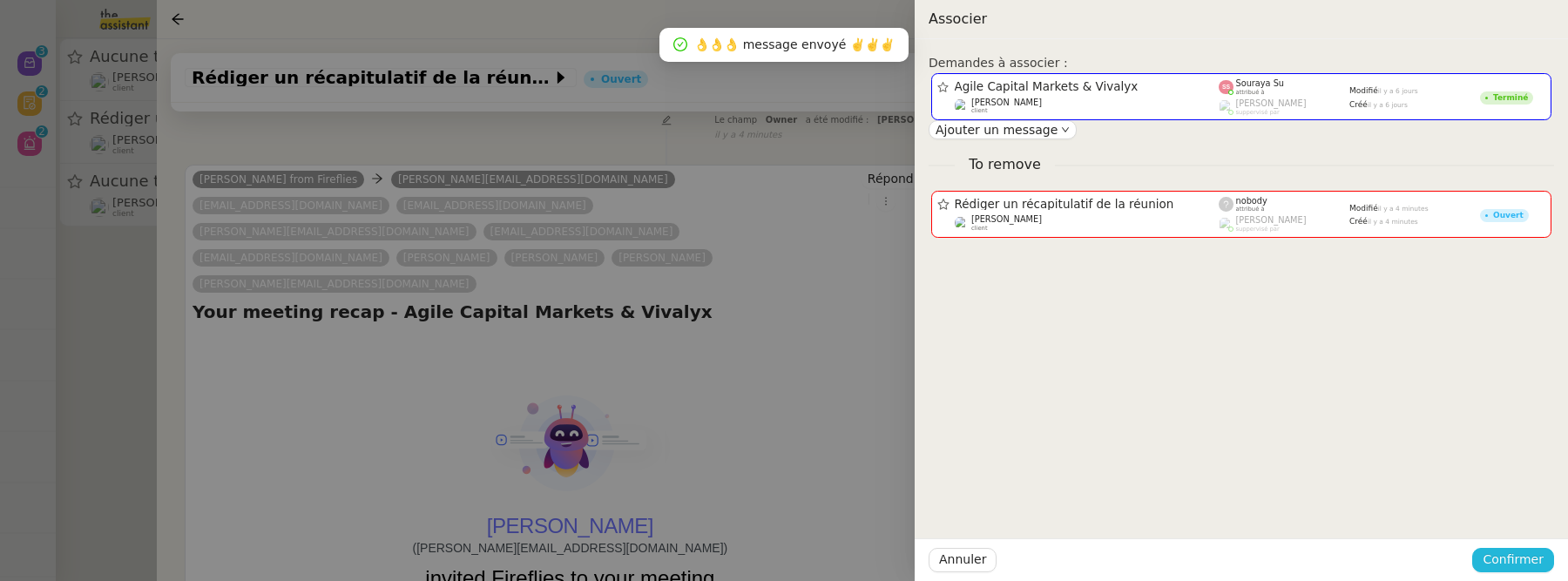
click at [1519, 565] on span "Confirmer" at bounding box center [1513, 560] width 61 height 20
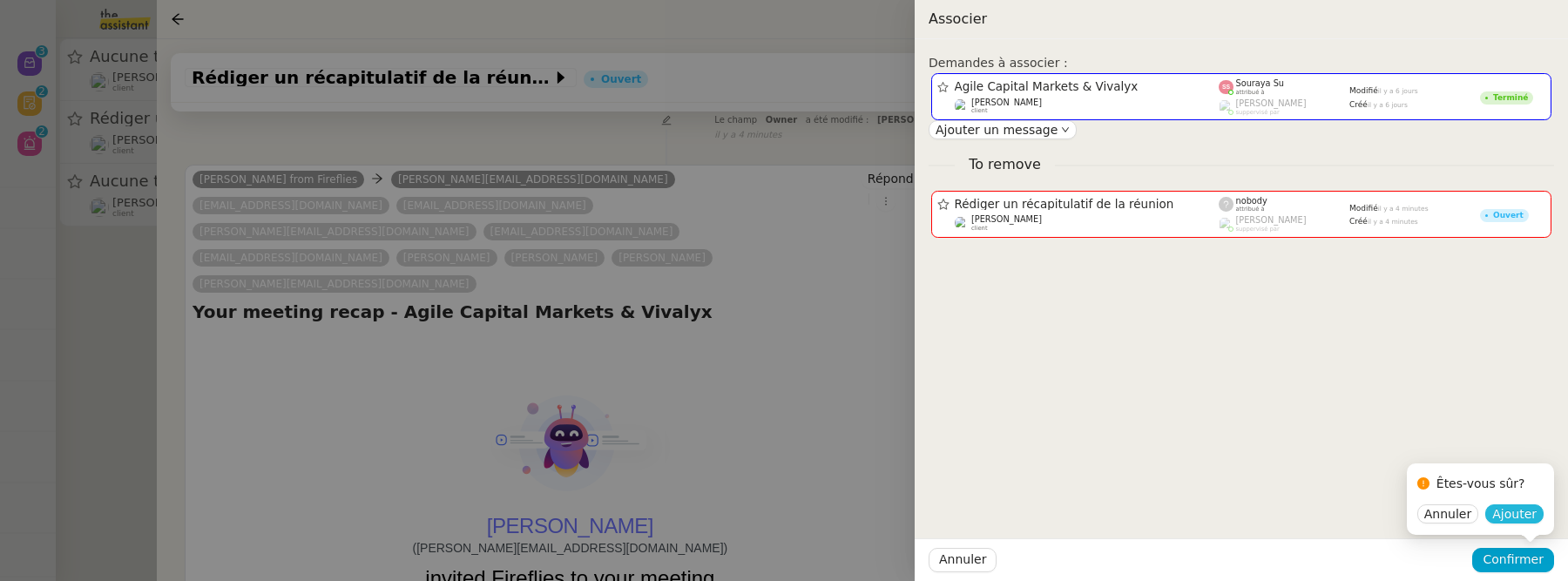
click at [1521, 517] on span "Ajouter" at bounding box center [1514, 514] width 45 height 17
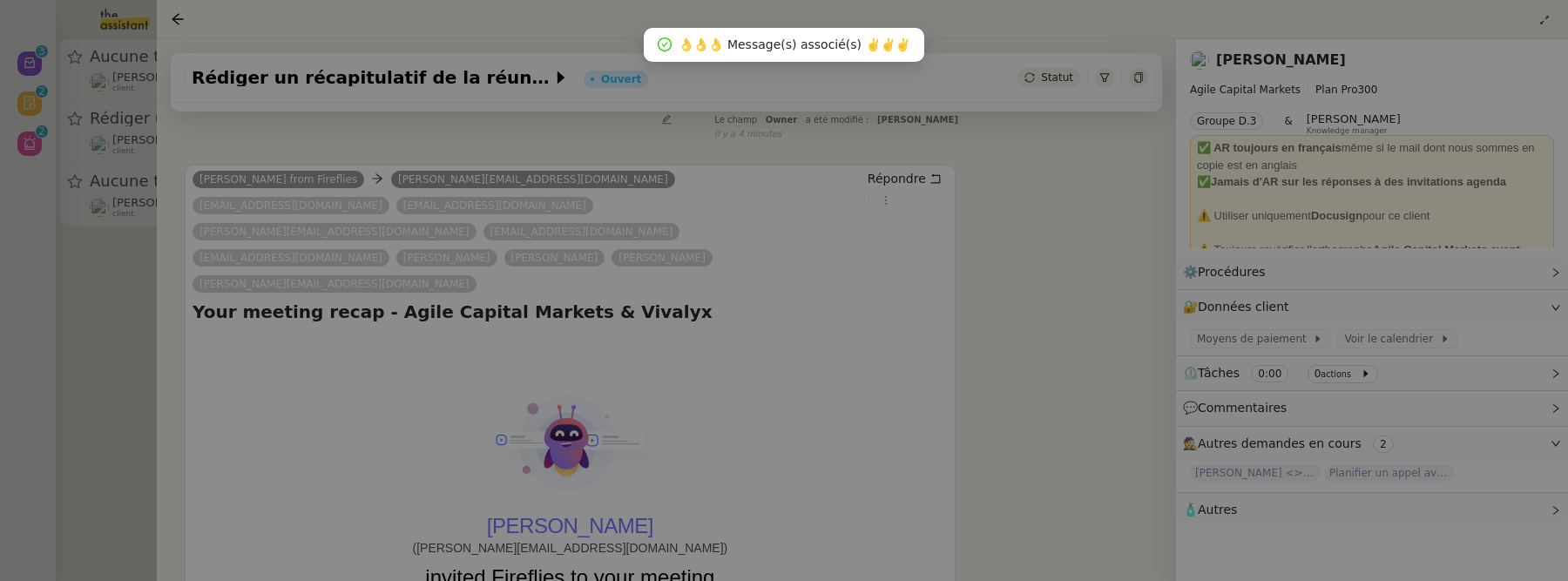
scroll to position [223, 0]
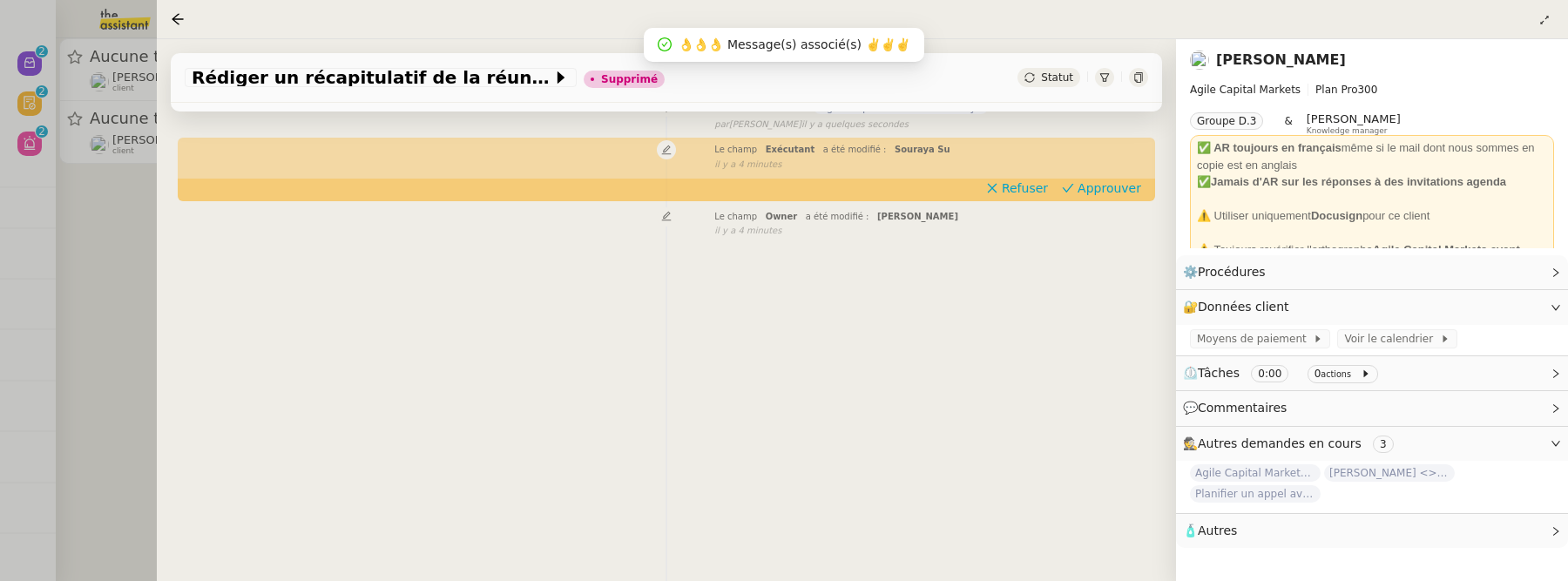
click at [115, 290] on div at bounding box center [784, 290] width 1568 height 581
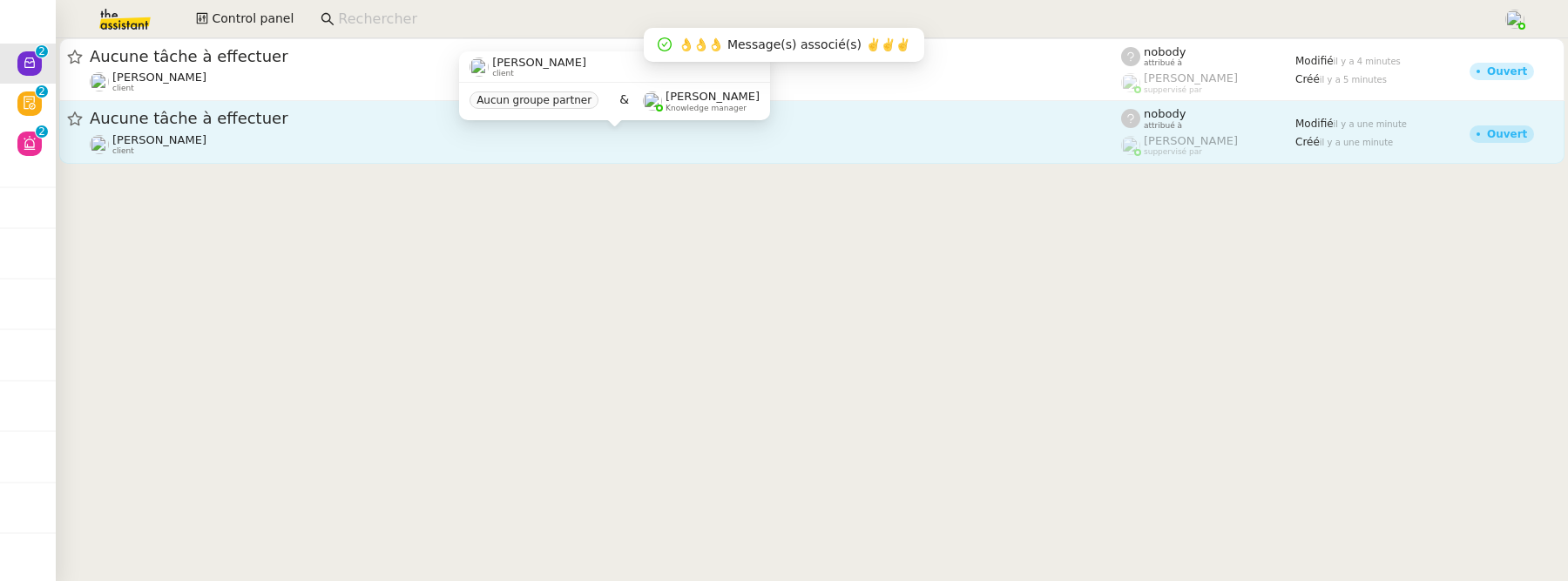
click at [466, 137] on div "Franck MUFFAT-JEANDET client" at bounding box center [605, 145] width 1031 height 23
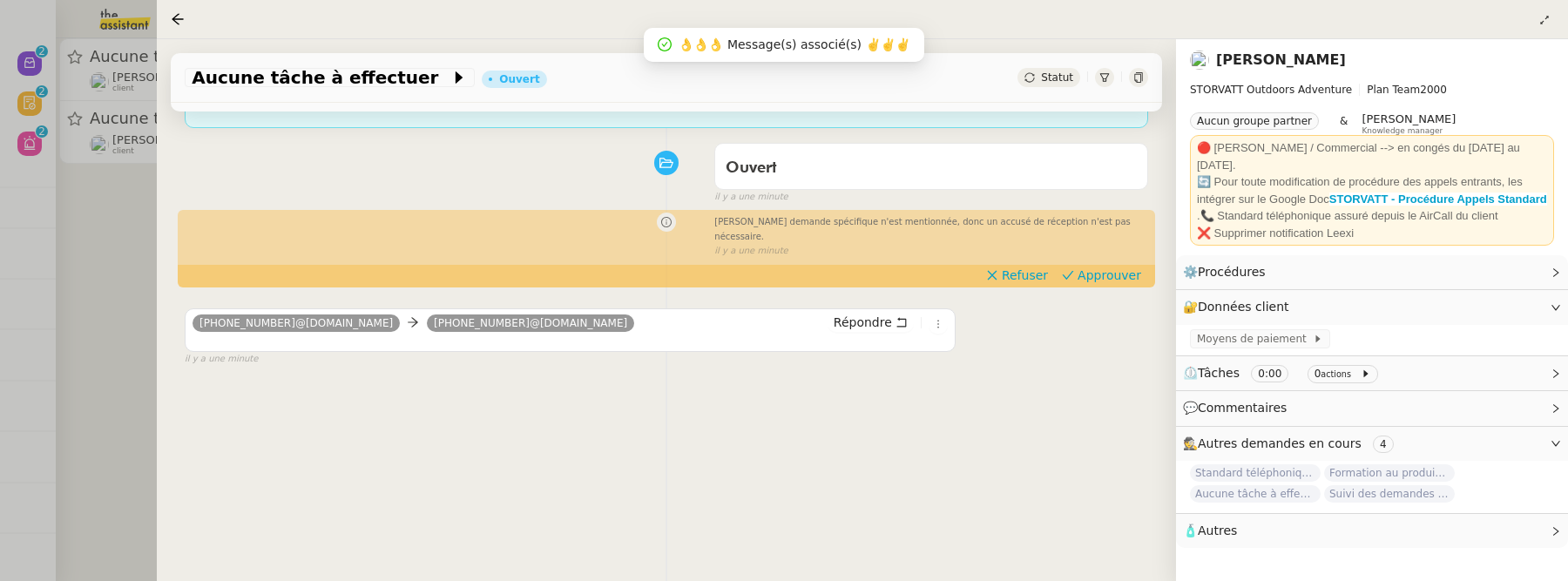
scroll to position [218, 0]
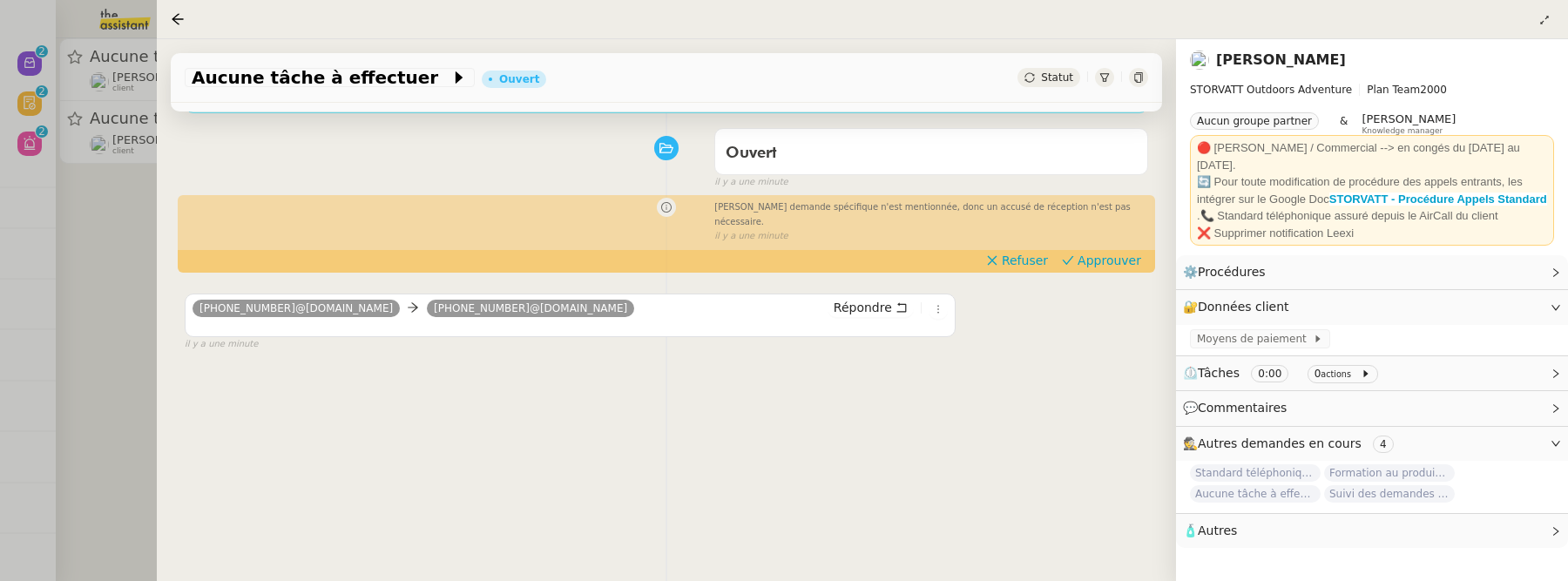
click at [91, 259] on div at bounding box center [784, 290] width 1568 height 581
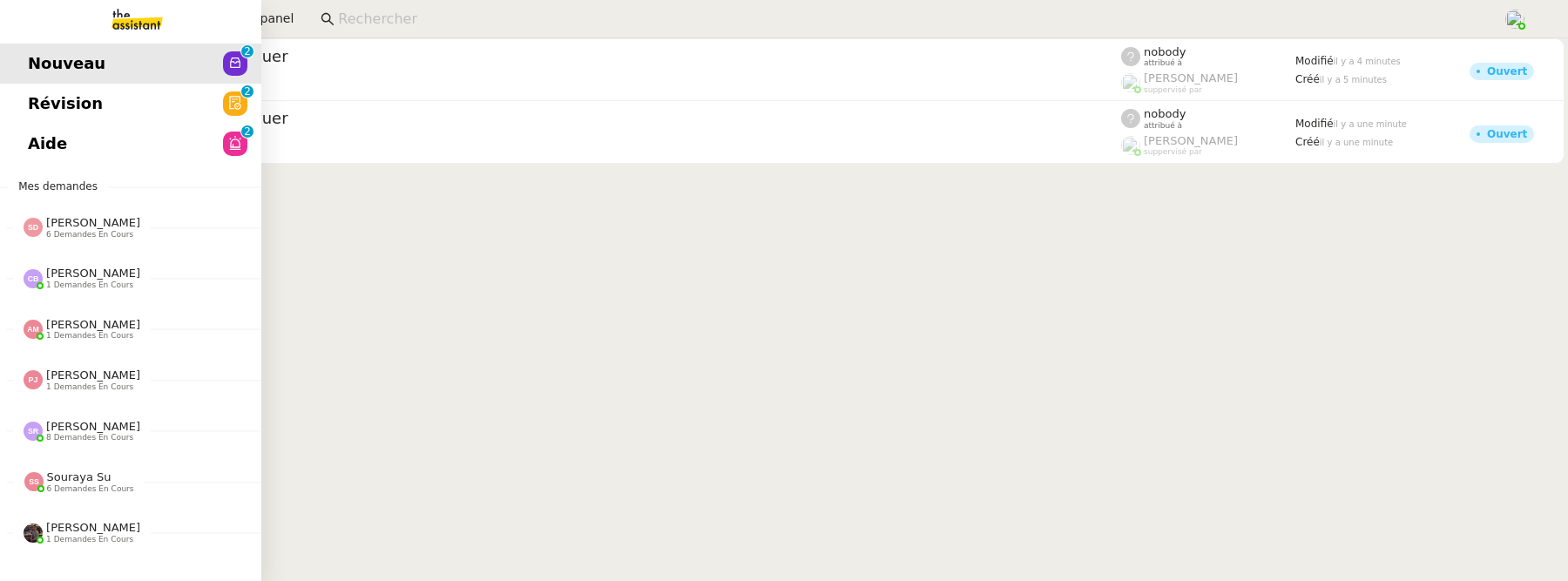
click at [45, 102] on span "Révision" at bounding box center [65, 104] width 75 height 27
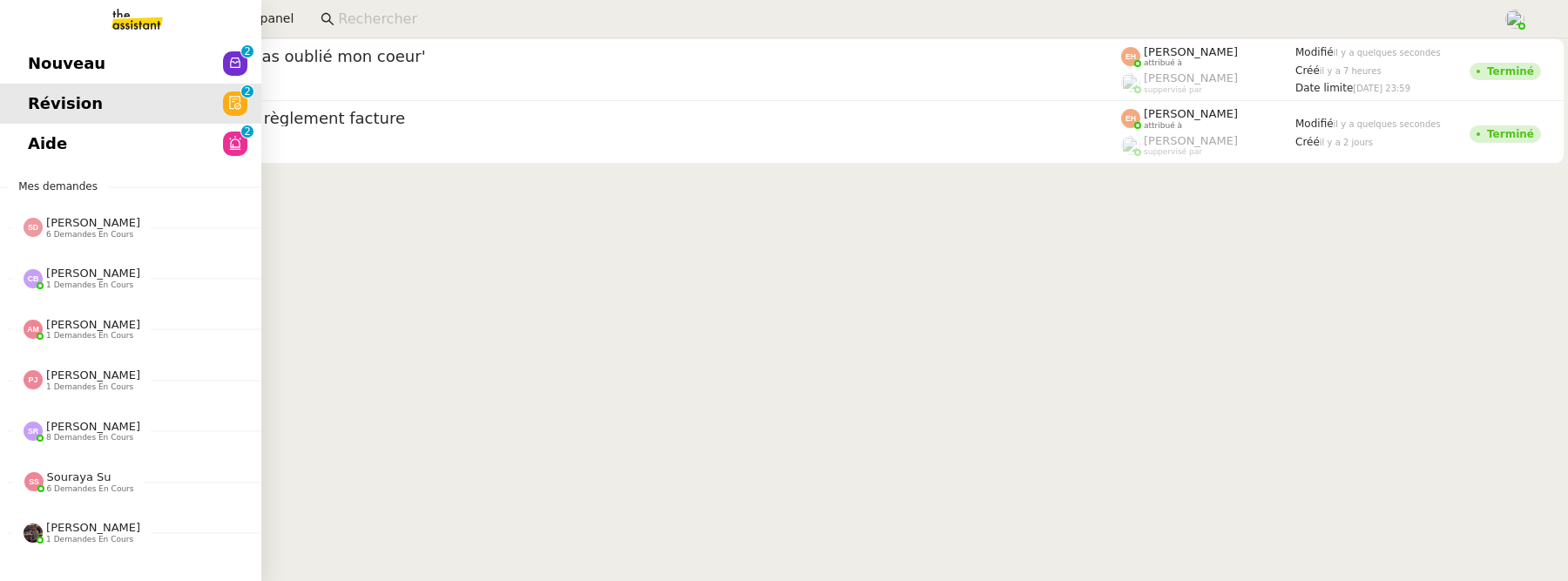
click at [32, 141] on link "Aide 0 1 2 3 4 5 6 7 8 9" at bounding box center [130, 144] width 261 height 40
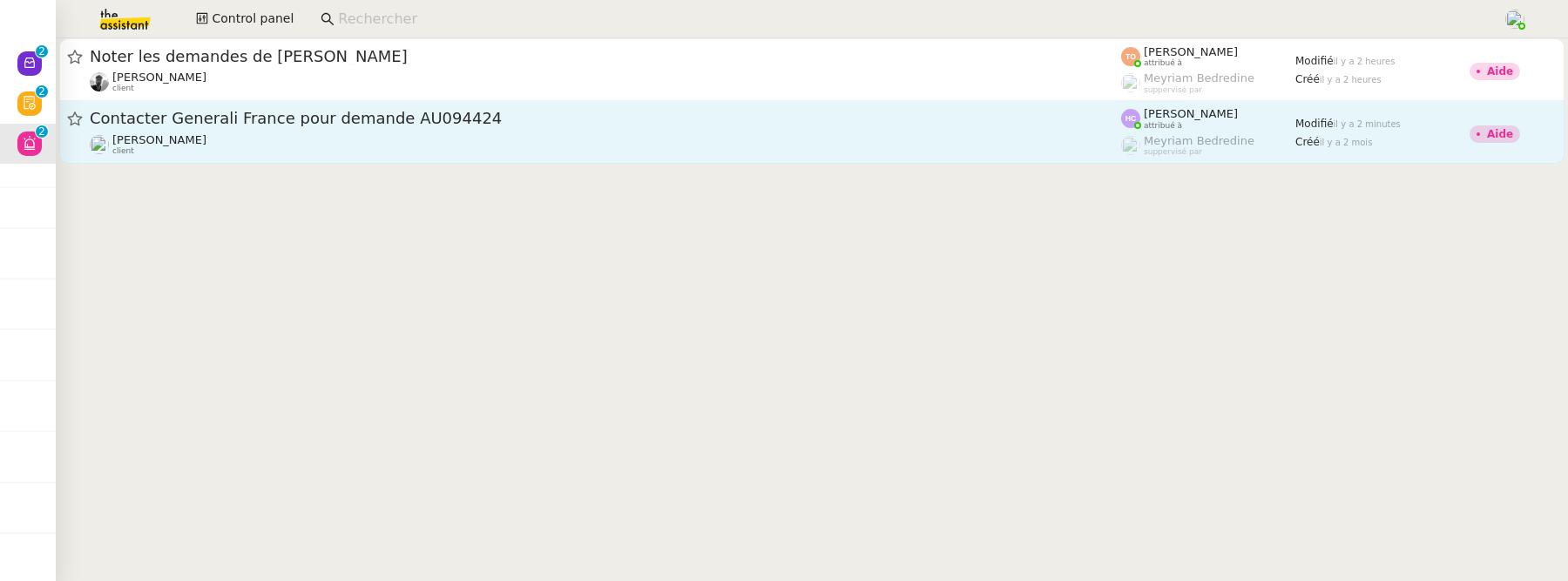
click at [561, 157] on link "Contacter Generali France pour demande AU094424 Fanny Eyraud client Hannah Cass…" at bounding box center [811, 132] width 1505 height 62
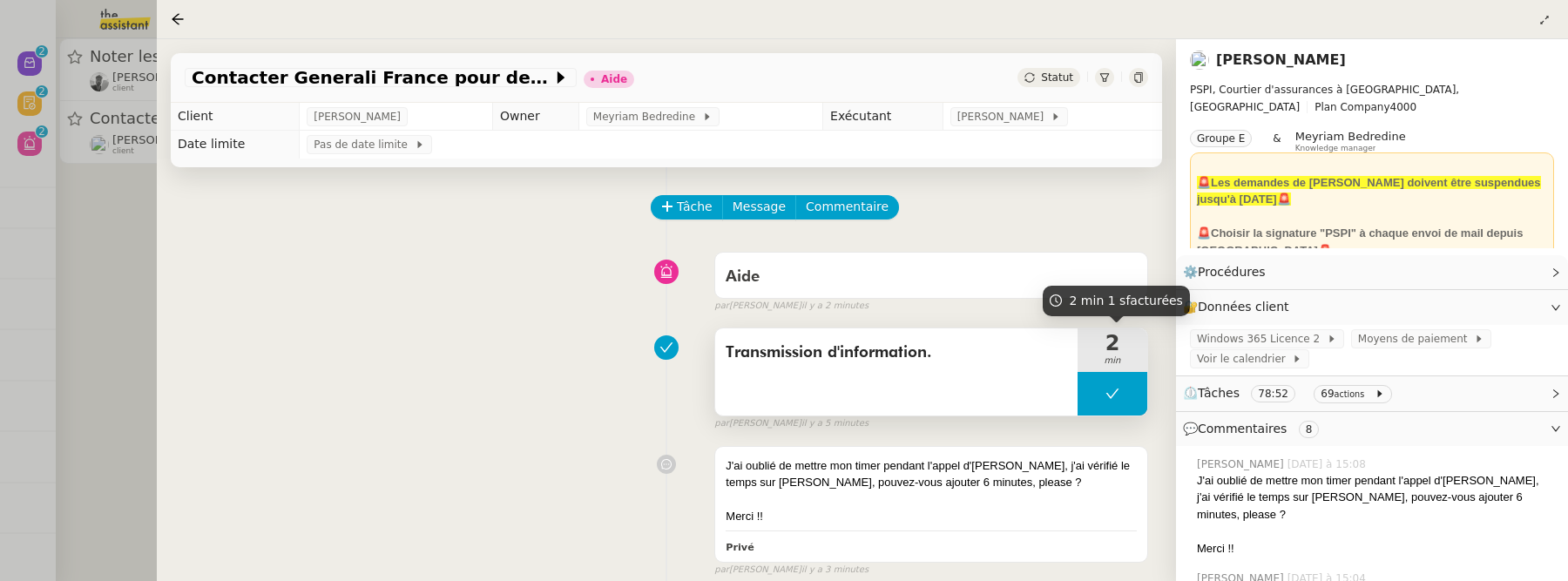
click at [1105, 352] on span "2" at bounding box center [1112, 343] width 70 height 21
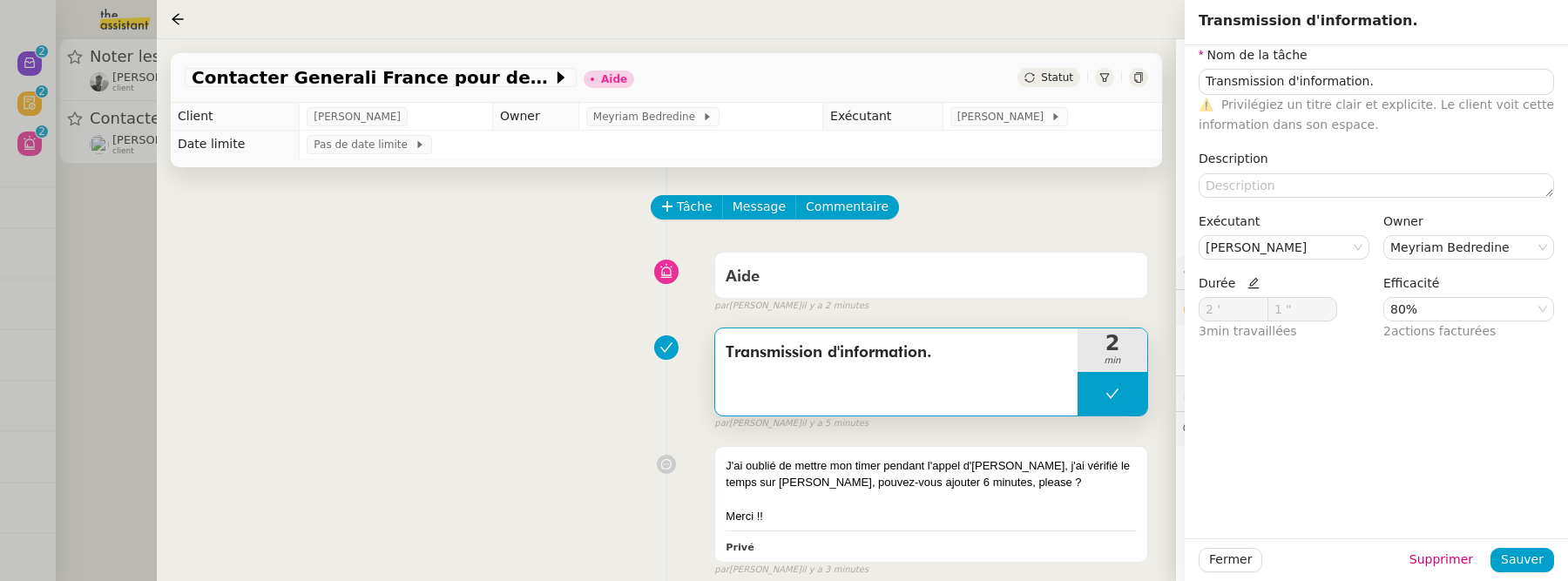
click at [1254, 288] on icon at bounding box center [1253, 282] width 12 height 12
drag, startPoint x: 1218, startPoint y: 311, endPoint x: 1186, endPoint y: 311, distance: 32.0
click at [1186, 311] on div "Nom de la tâche Transmission d'information. ⚠️ Privilégiez un titre clair et ex…" at bounding box center [1376, 201] width 383 height 312
type input "8 '"
click at [1530, 565] on span "Sauver" at bounding box center [1522, 560] width 43 height 20
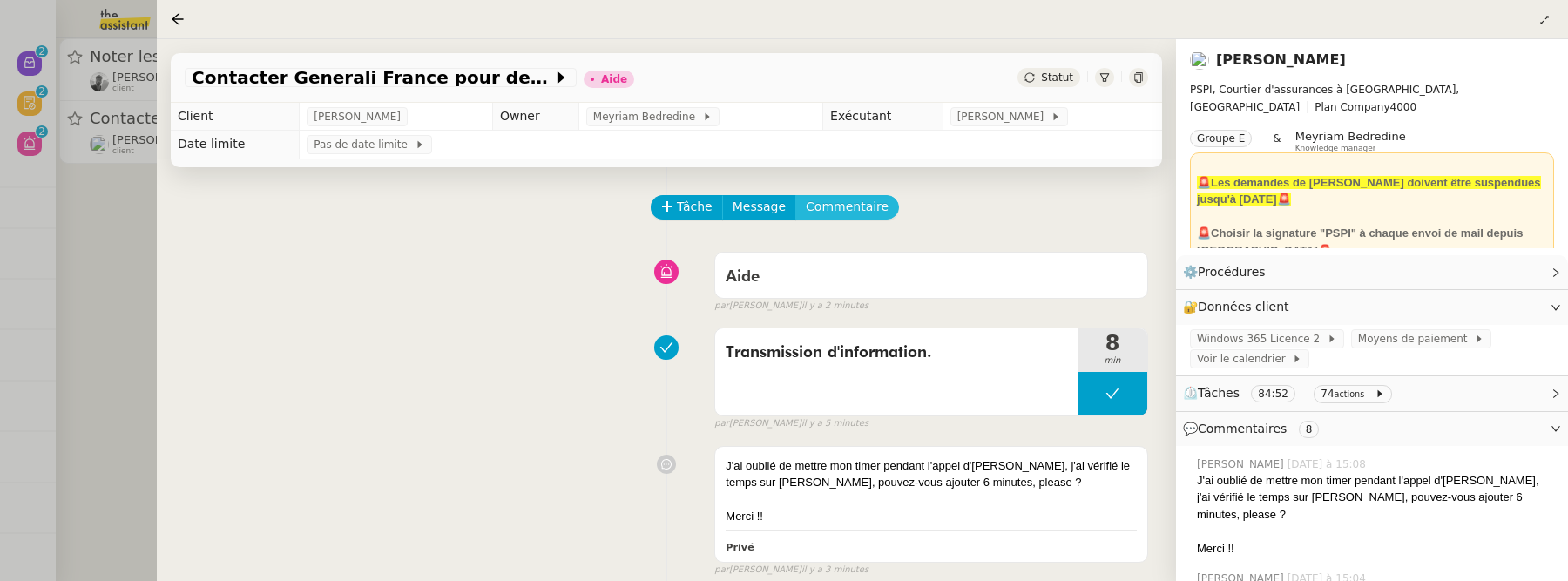
click at [864, 200] on span "Commentaire" at bounding box center [847, 207] width 82 height 20
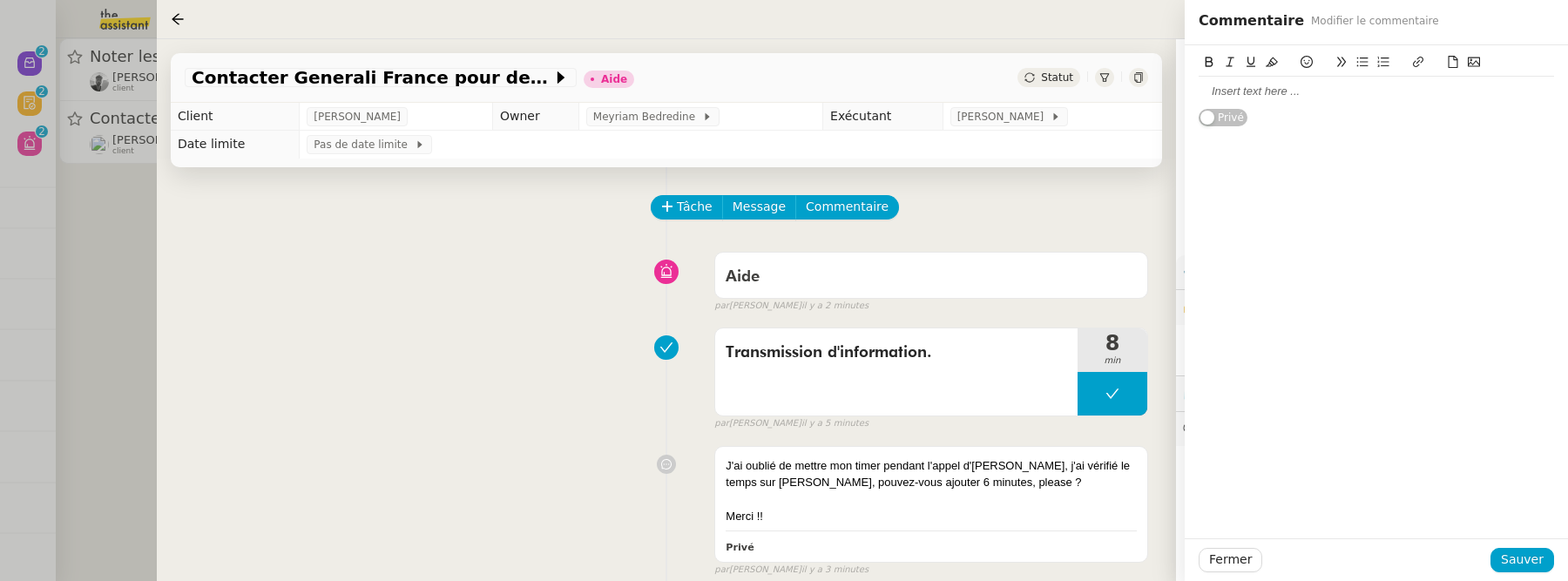
click at [1331, 98] on div at bounding box center [1377, 91] width 355 height 16
click at [1515, 556] on span "Sauver" at bounding box center [1522, 560] width 43 height 20
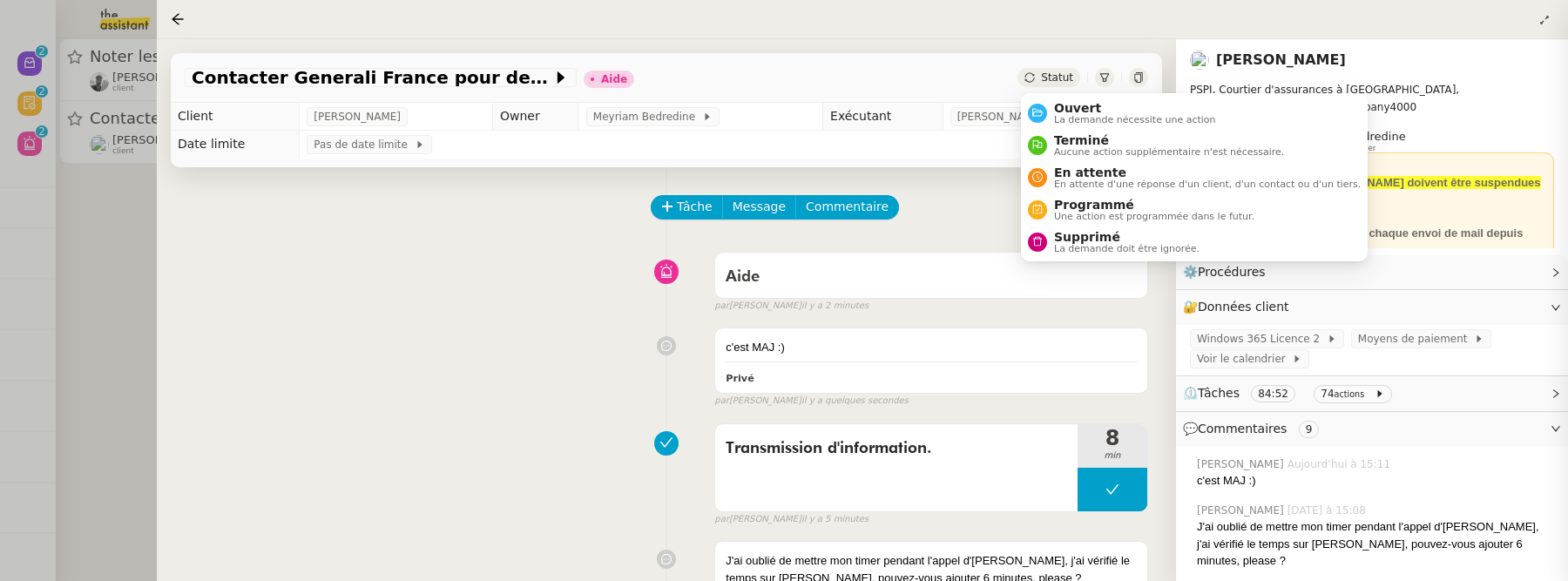
click at [1062, 74] on span "Statut" at bounding box center [1057, 77] width 32 height 12
click at [1078, 118] on span "La demande nécessite une action" at bounding box center [1135, 120] width 162 height 9
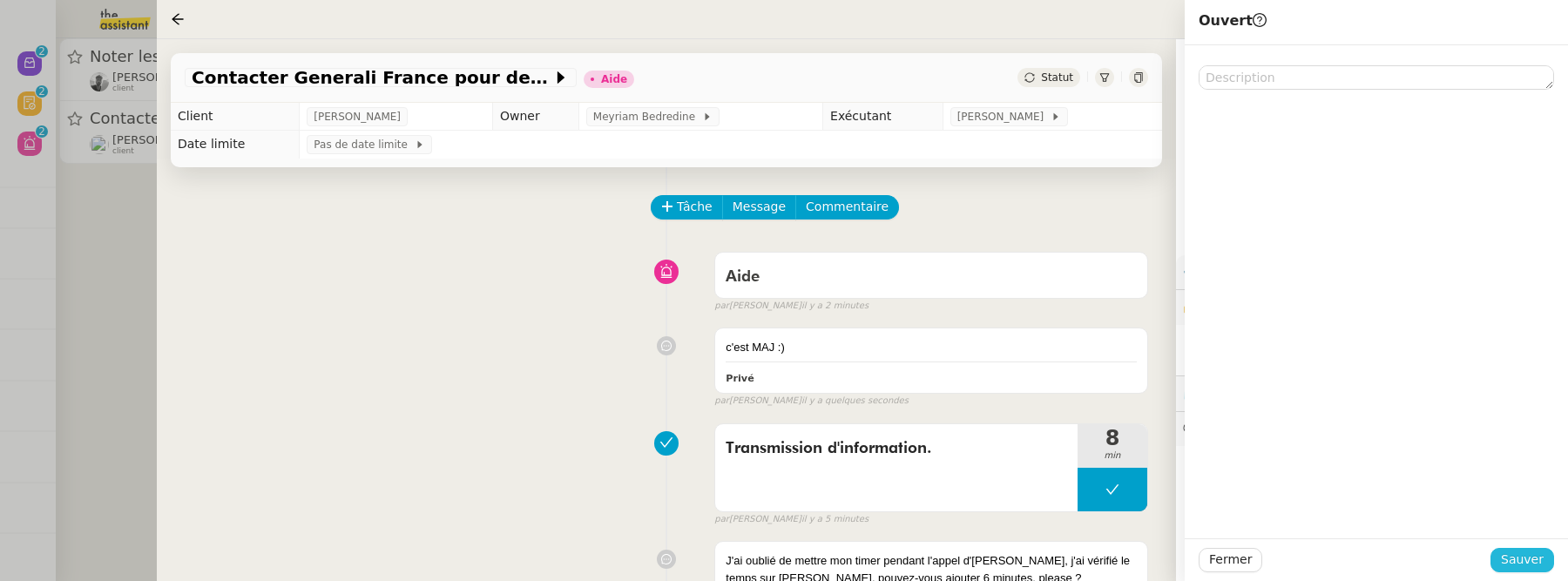
click at [1521, 569] on span "Sauver" at bounding box center [1522, 560] width 43 height 20
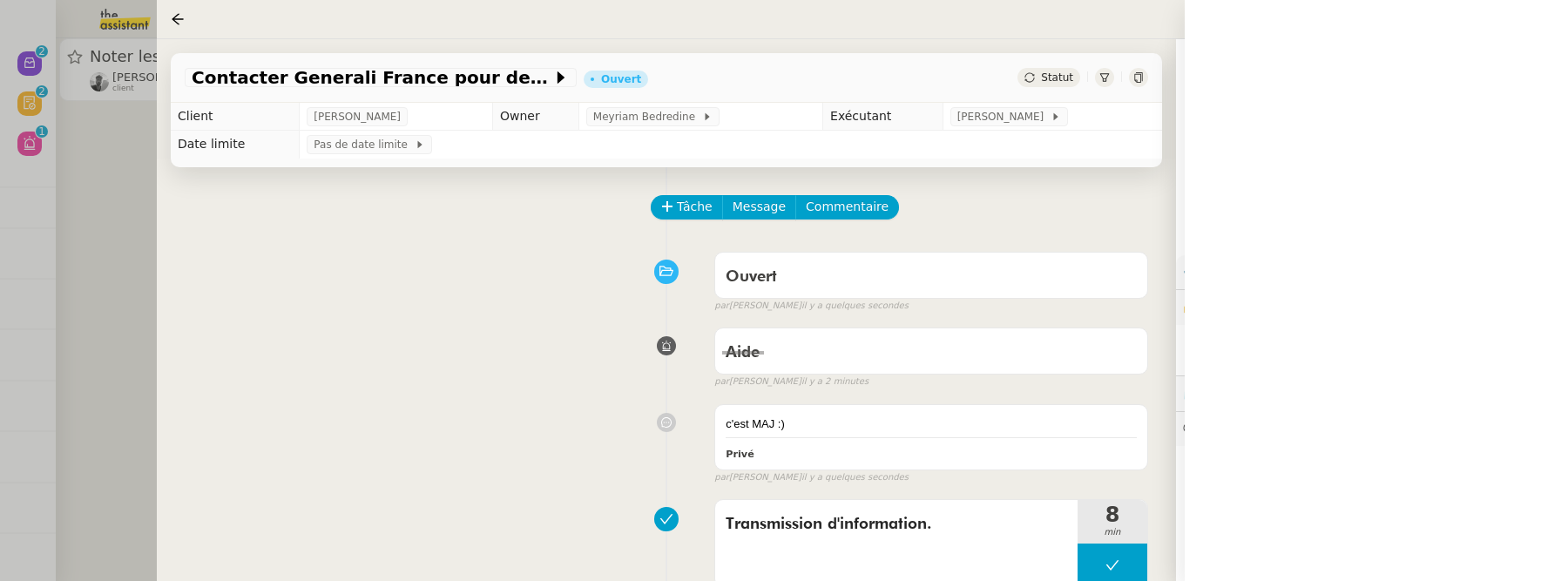
click at [81, 315] on div at bounding box center [784, 290] width 1568 height 581
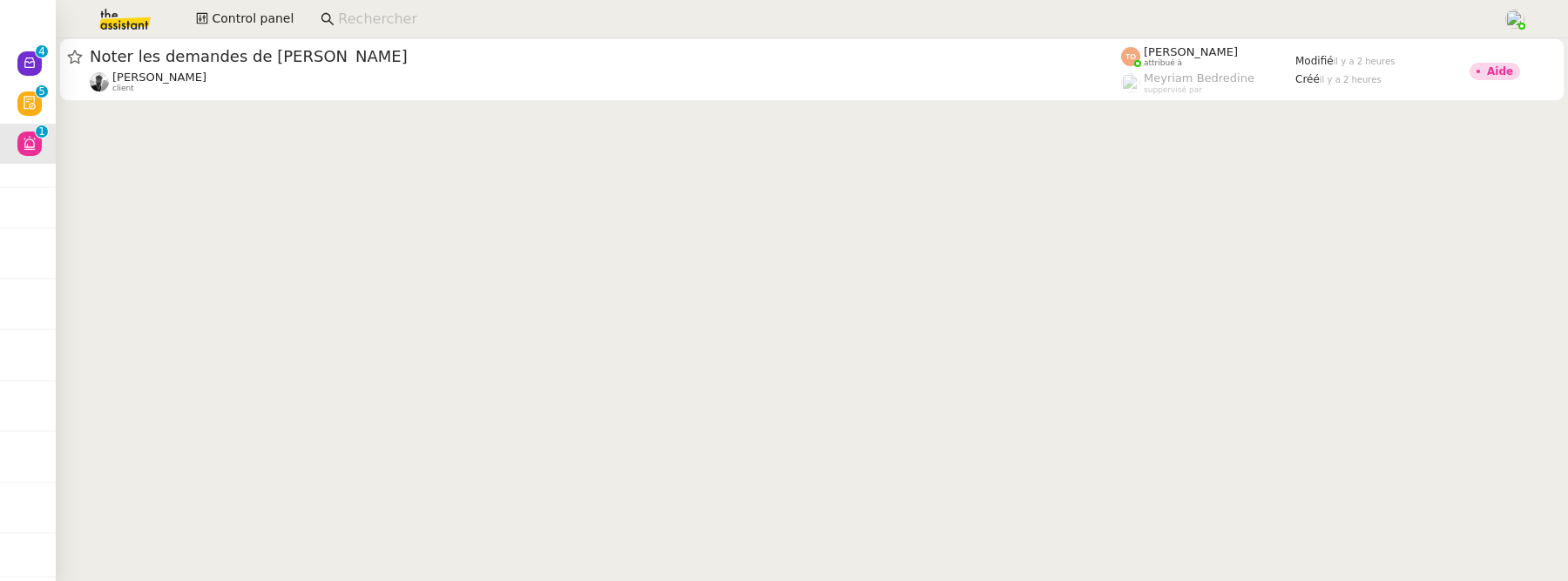
click at [57, 101] on div at bounding box center [811, 71] width 1512 height 66
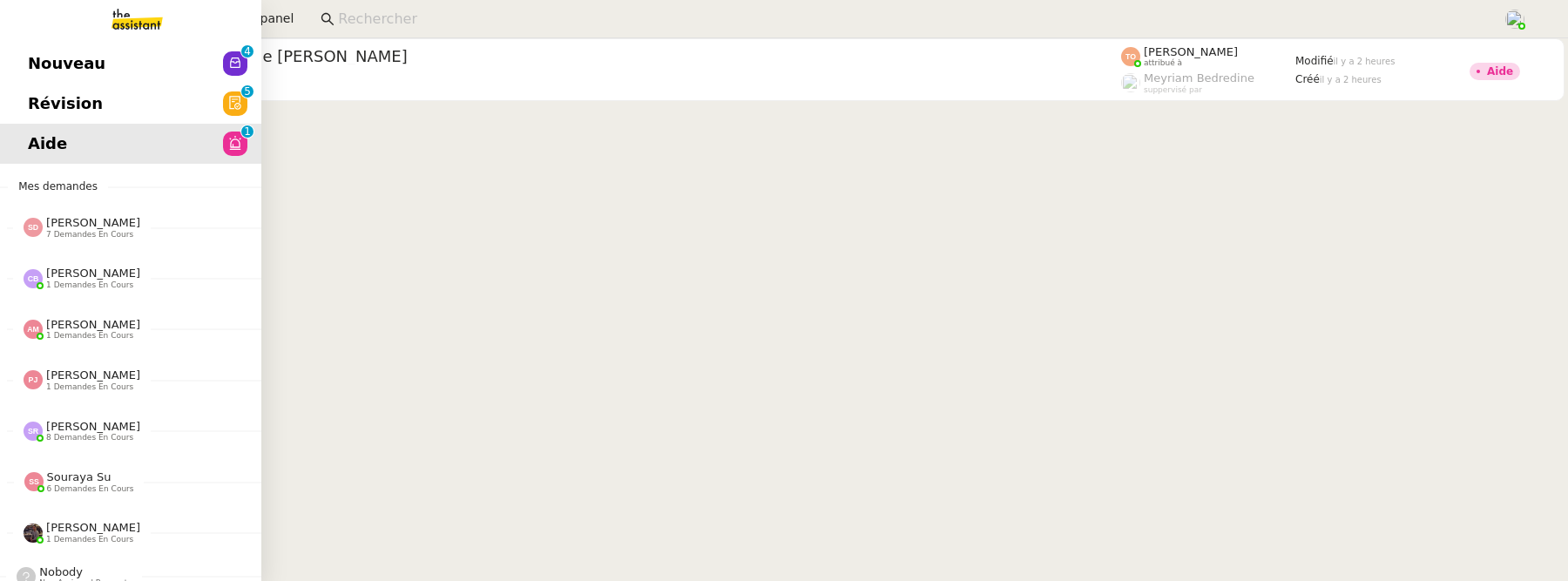
click at [31, 104] on link "Révision 0 1 2 3 4 5 6 7 8 9" at bounding box center [130, 104] width 261 height 40
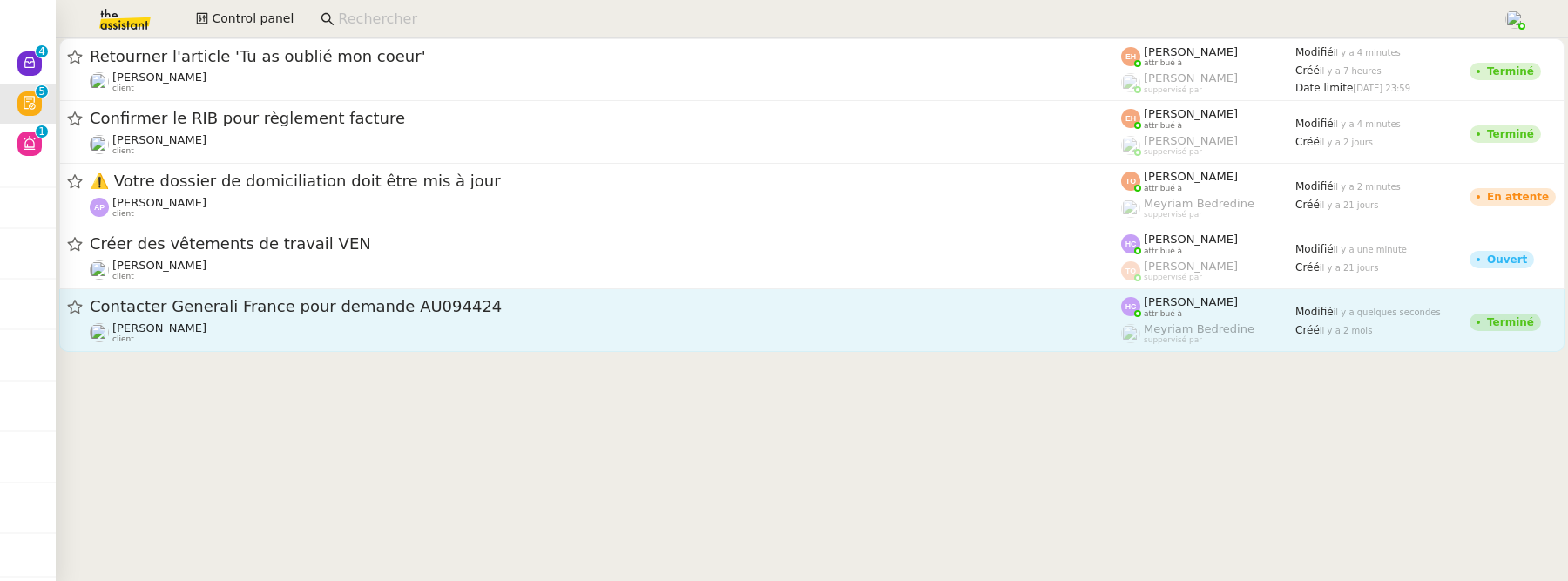
click at [648, 319] on div "Contacter Generali France pour demande AU094424 Fanny Eyraud client" at bounding box center [605, 320] width 1031 height 48
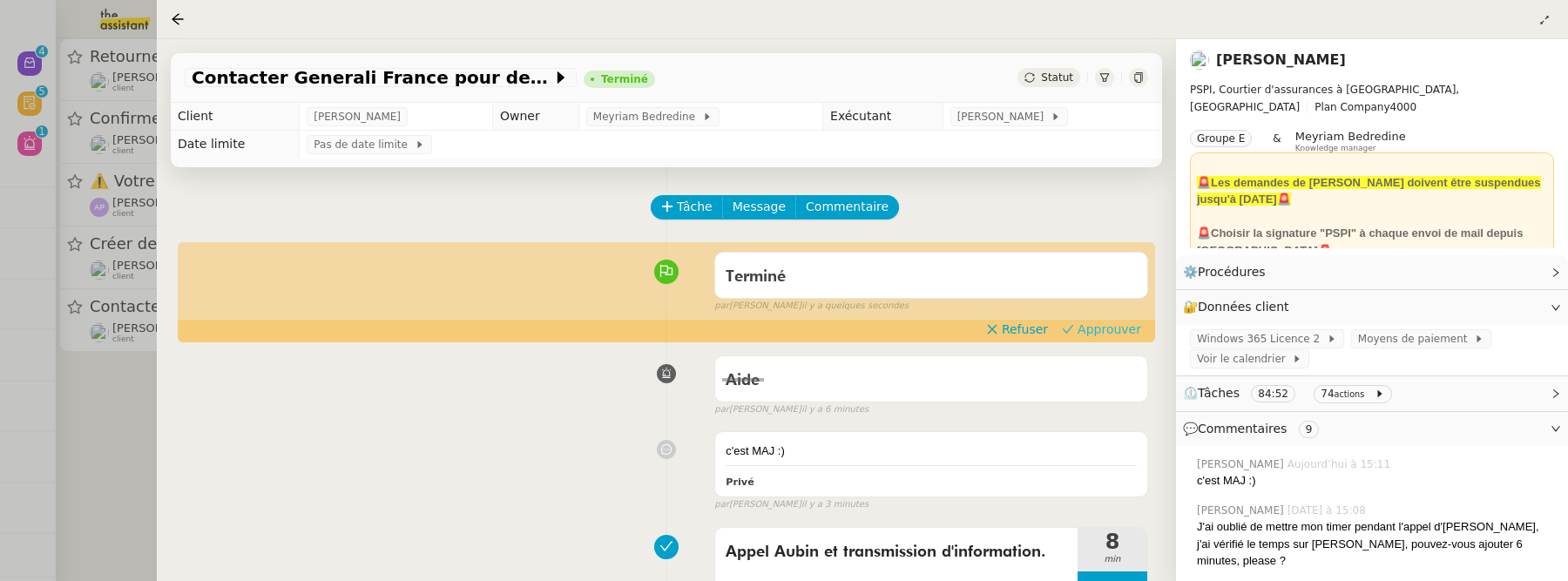
click at [1124, 331] on span "Approuver" at bounding box center [1108, 329] width 63 height 17
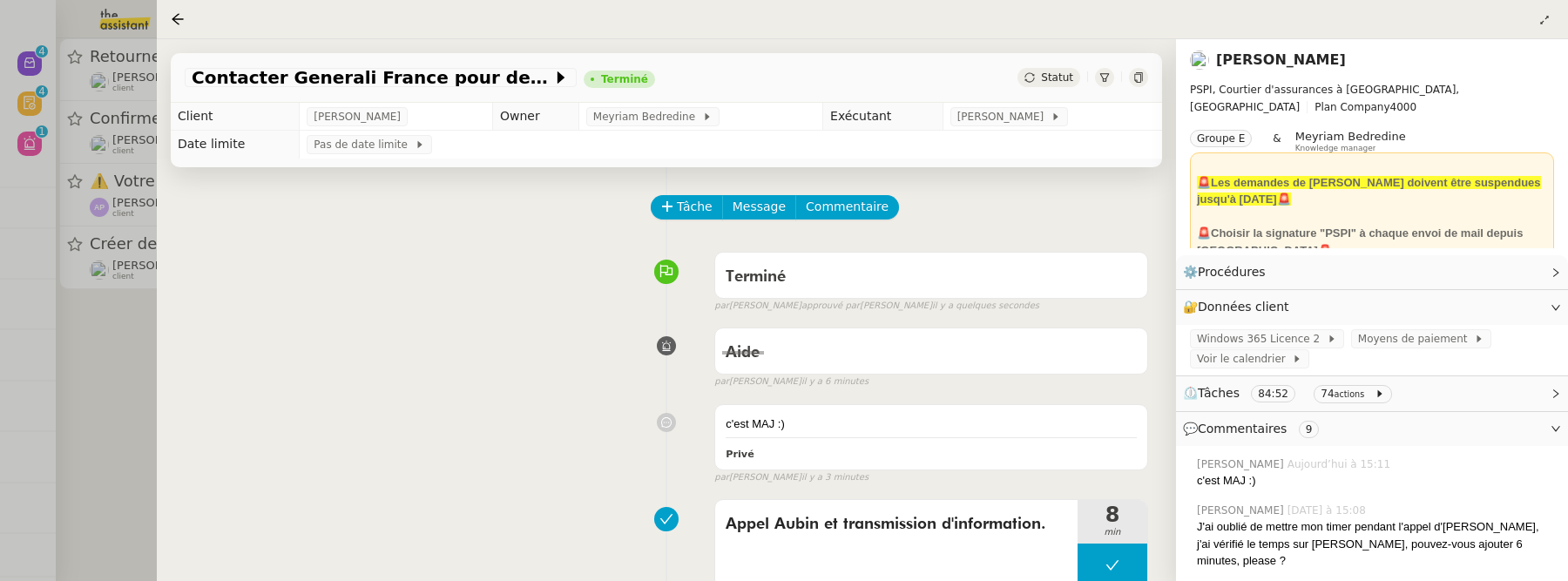
click at [144, 391] on div at bounding box center [784, 290] width 1568 height 581
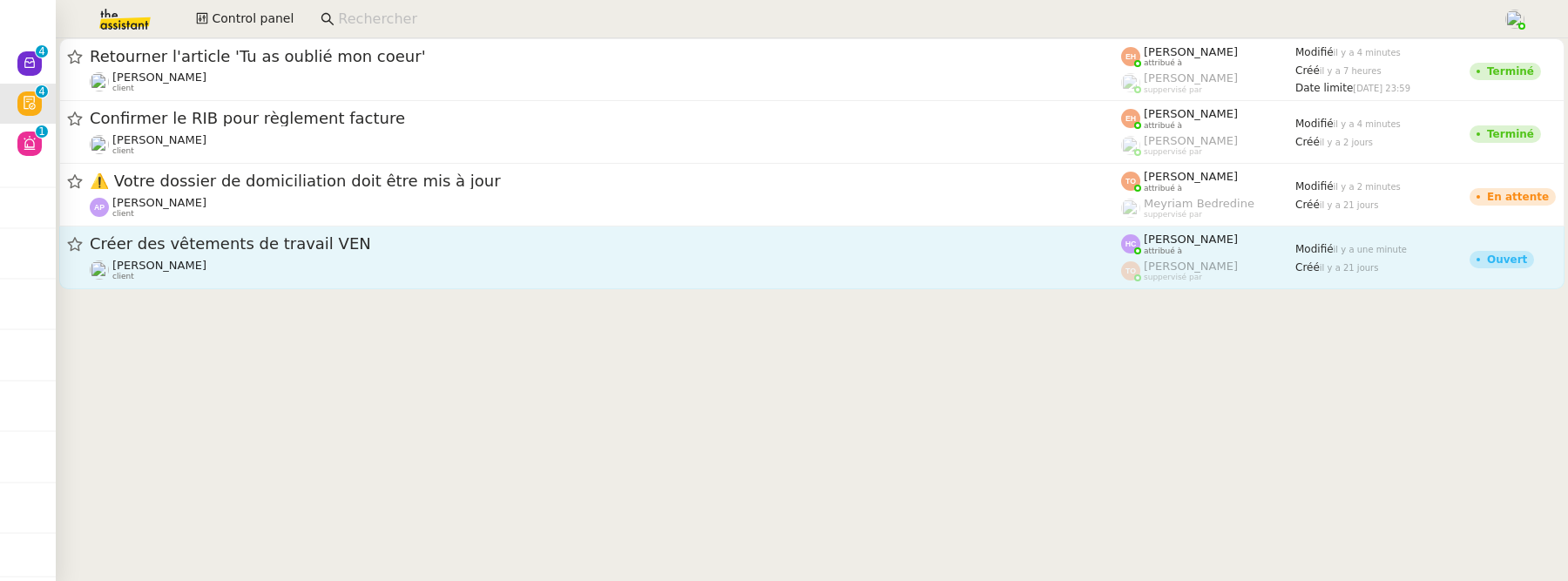
click at [365, 253] on div "Créer des vêtements de travail VEN" at bounding box center [605, 245] width 1031 height 22
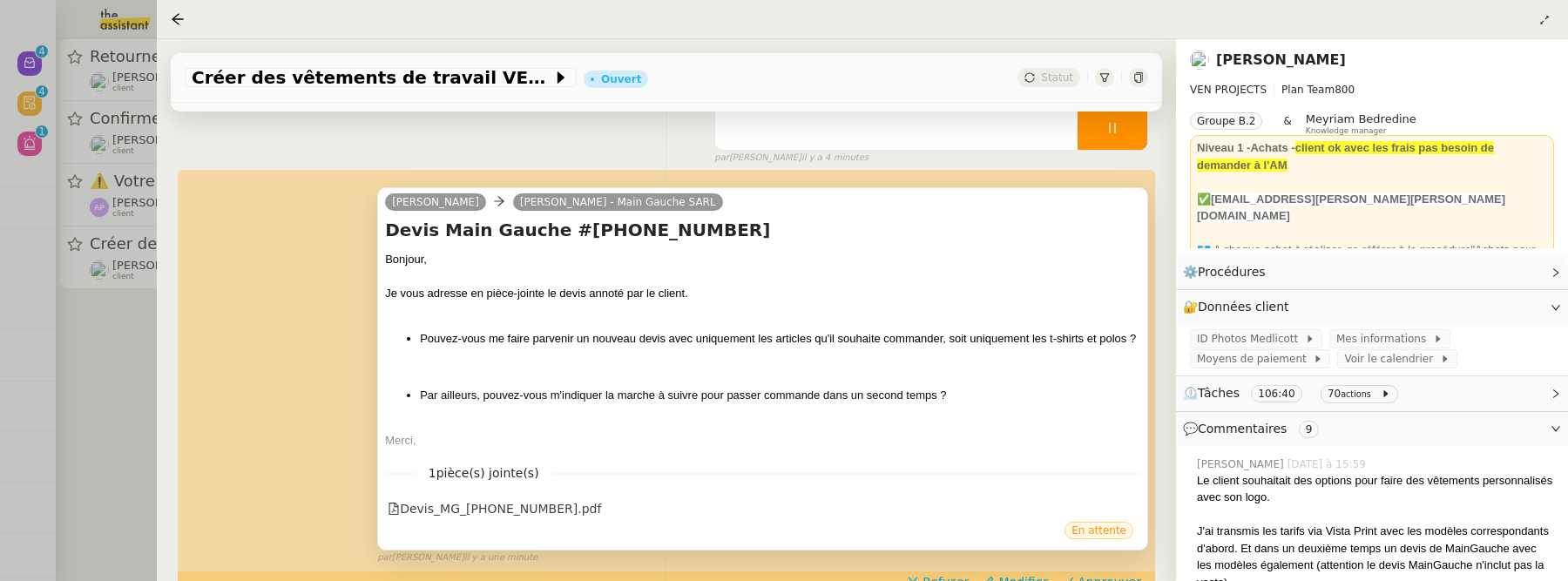
scroll to position [225, 0]
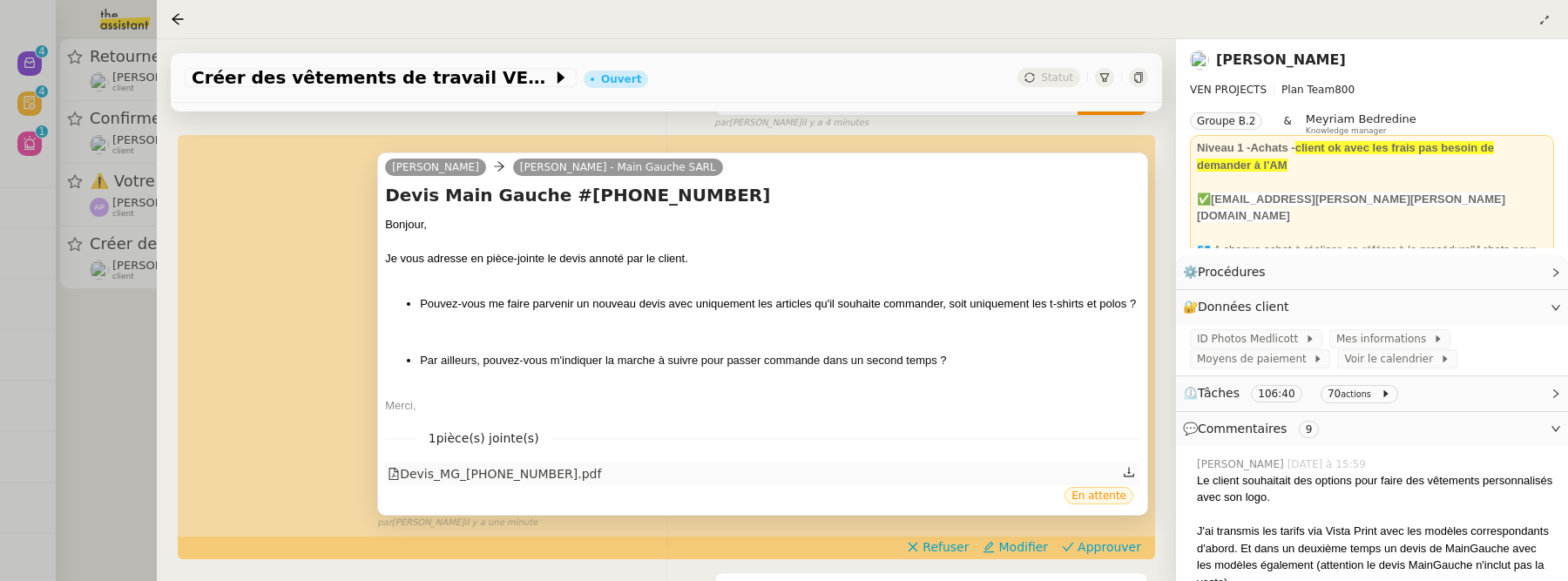
click at [496, 478] on div "Devis_MG_25-26287-1.pdf" at bounding box center [494, 475] width 213 height 20
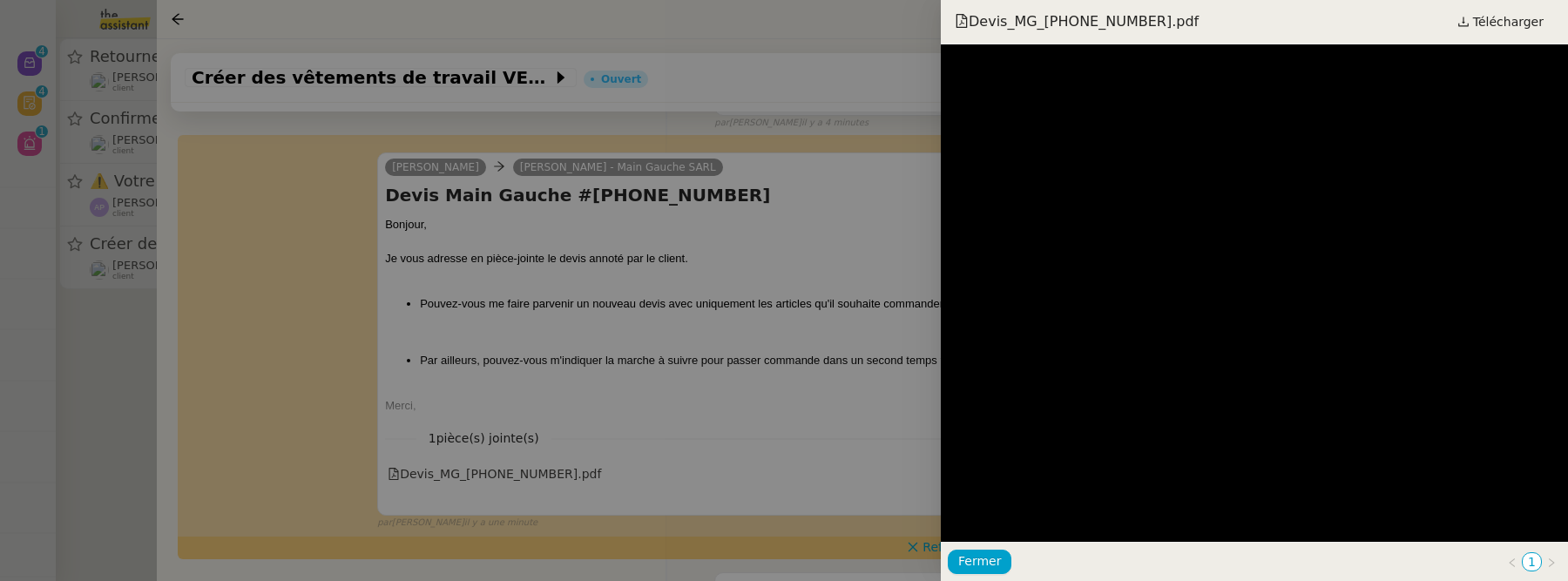
click at [832, 436] on div at bounding box center [784, 290] width 1568 height 581
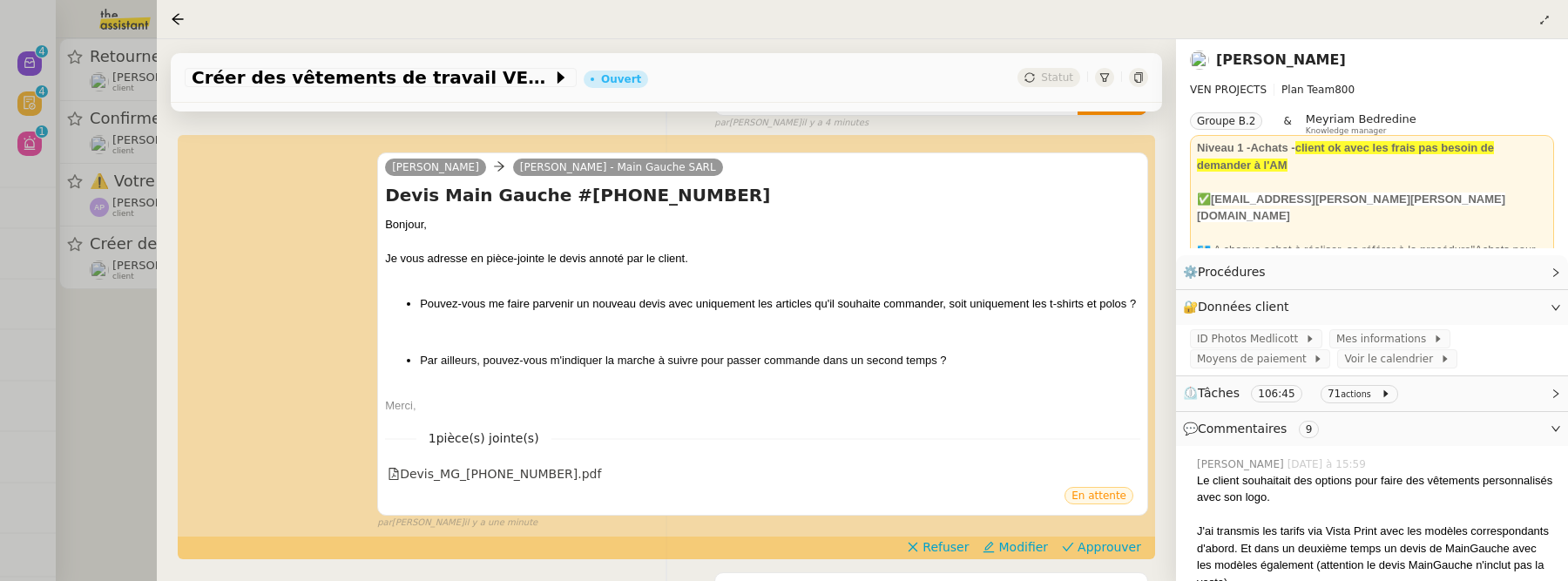
click at [1105, 531] on div "Dee Athenais Vezzani - Main Gauche SARL Devis Main Gauche #25-26287-1 Bonjour, …" at bounding box center [667, 334] width 964 height 394
click at [1105, 543] on span "Approuver" at bounding box center [1108, 547] width 63 height 17
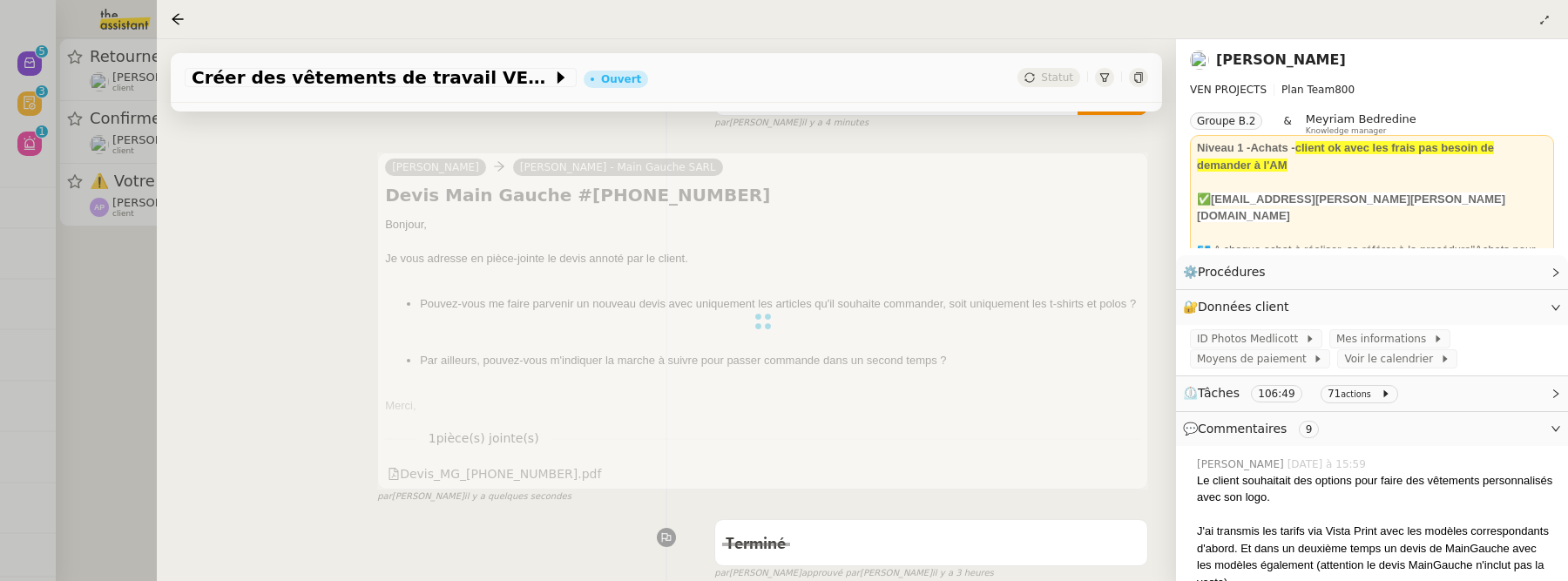
click at [131, 315] on div at bounding box center [784, 290] width 1568 height 581
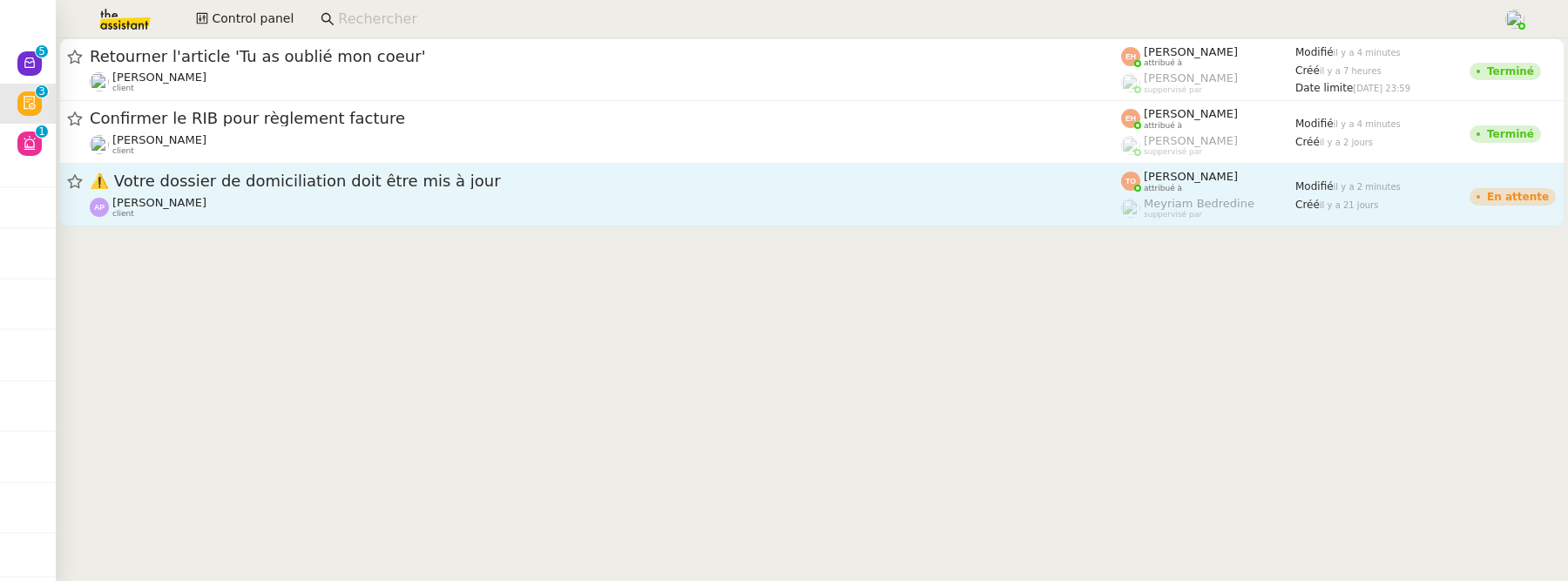
click at [369, 174] on span "⚠️ Votre dossier de domiciliation doit être mis à jour" at bounding box center [605, 181] width 1031 height 16
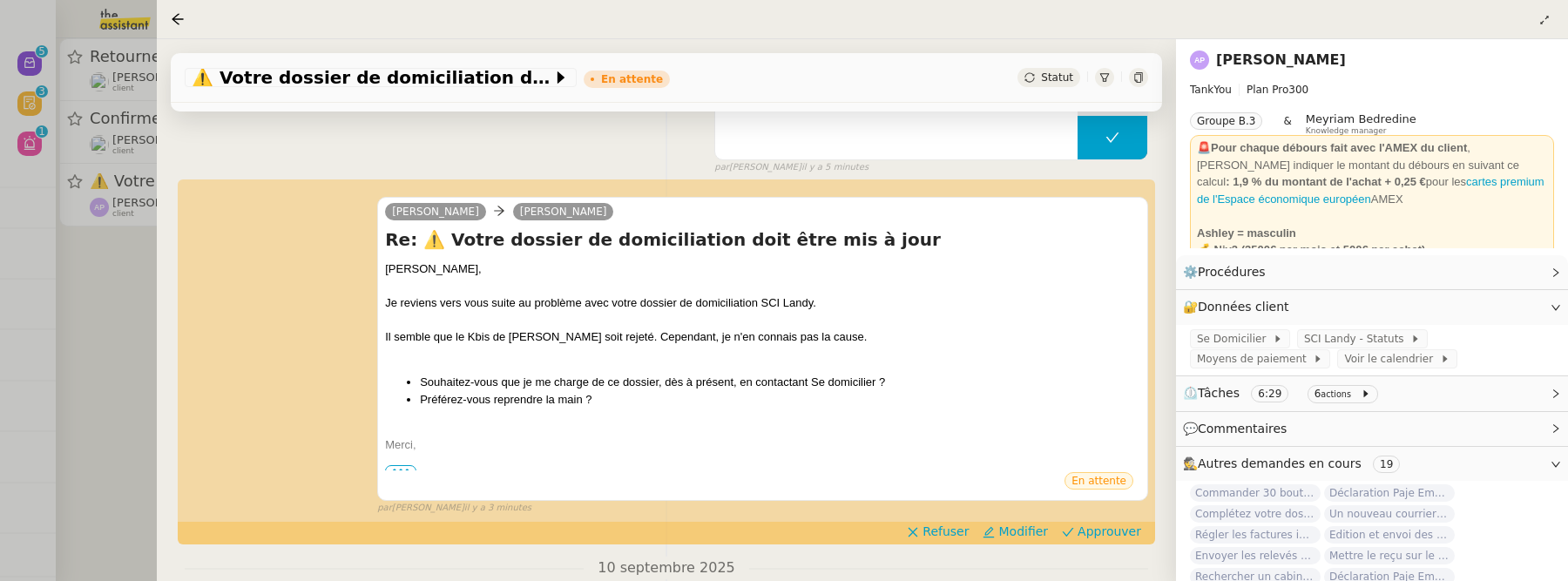
scroll to position [294, 0]
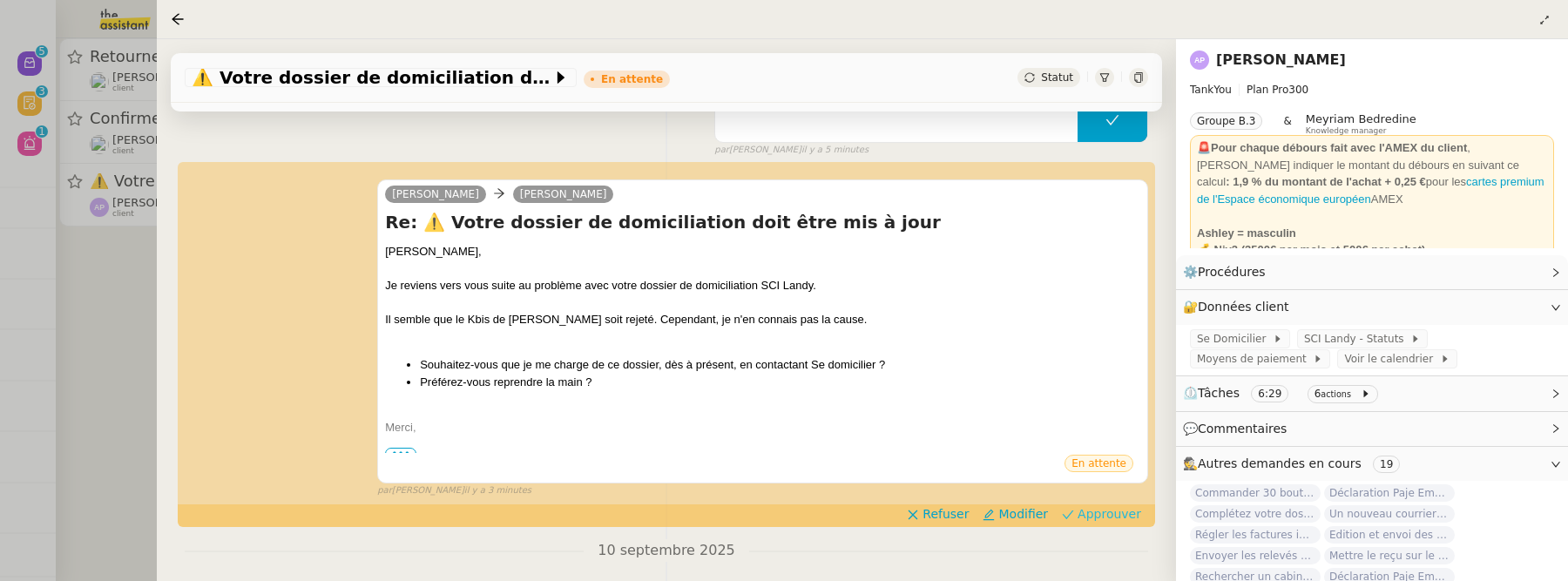
click at [1132, 508] on span "Approuver" at bounding box center [1108, 514] width 63 height 17
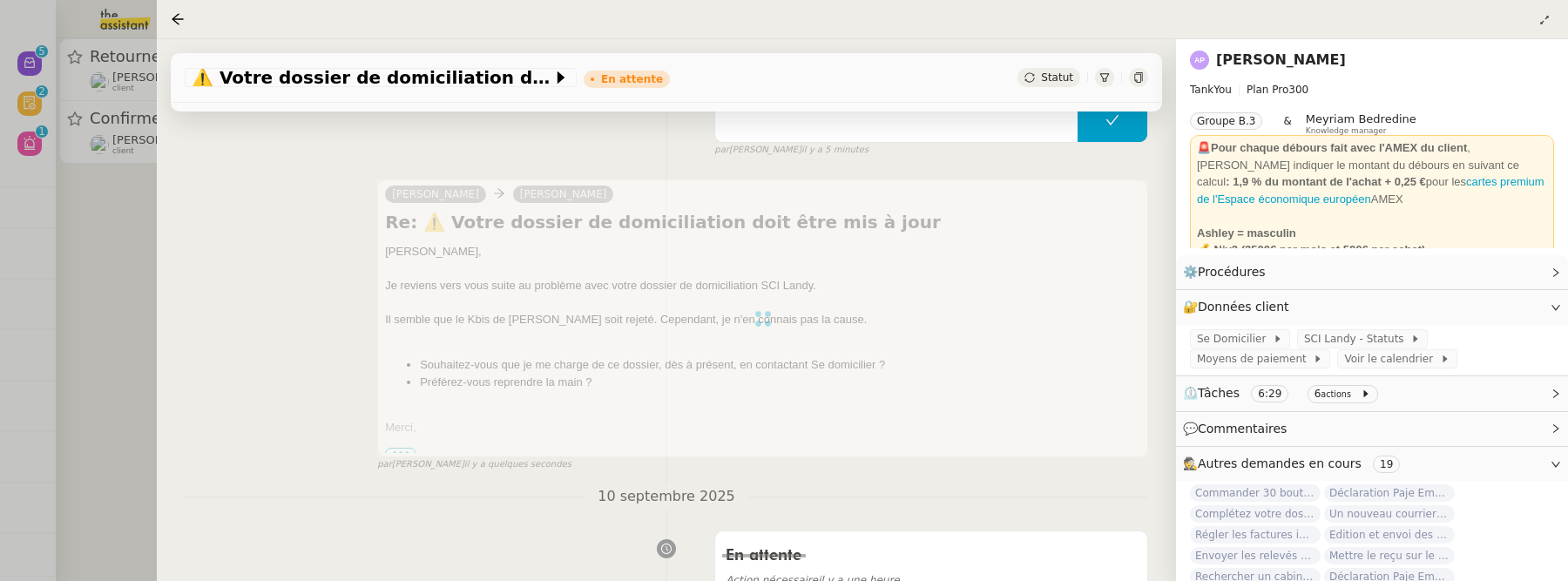
click at [118, 295] on div at bounding box center [784, 290] width 1568 height 581
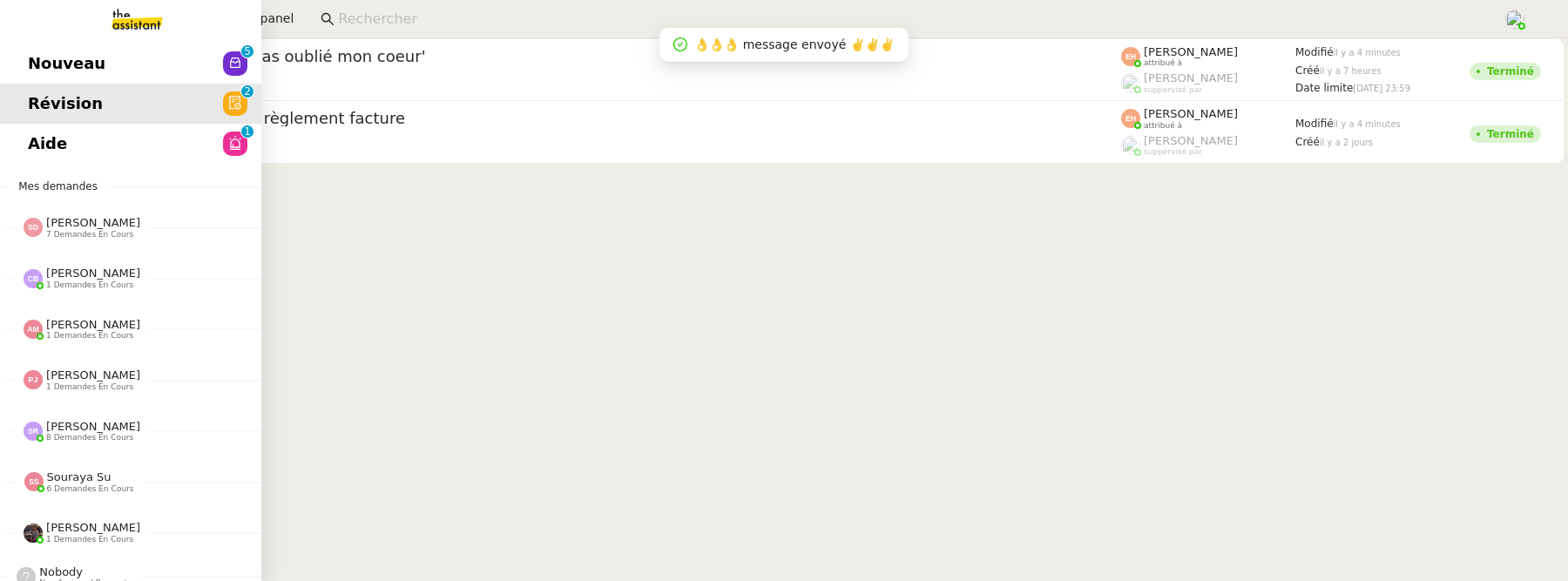
click at [36, 144] on link "Aide 0 1 2 3 4 5 6 7 8 9" at bounding box center [130, 144] width 261 height 40
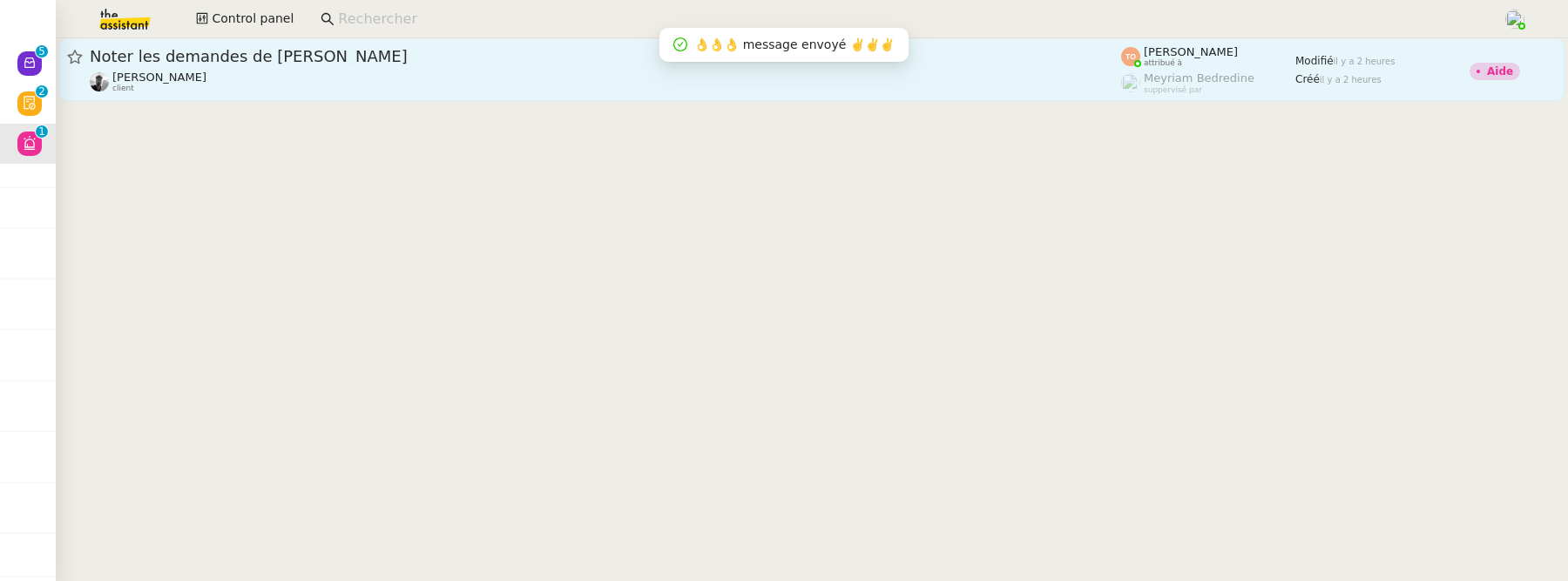
click at [495, 92] on div "Victor Peyre client" at bounding box center [605, 82] width 1031 height 23
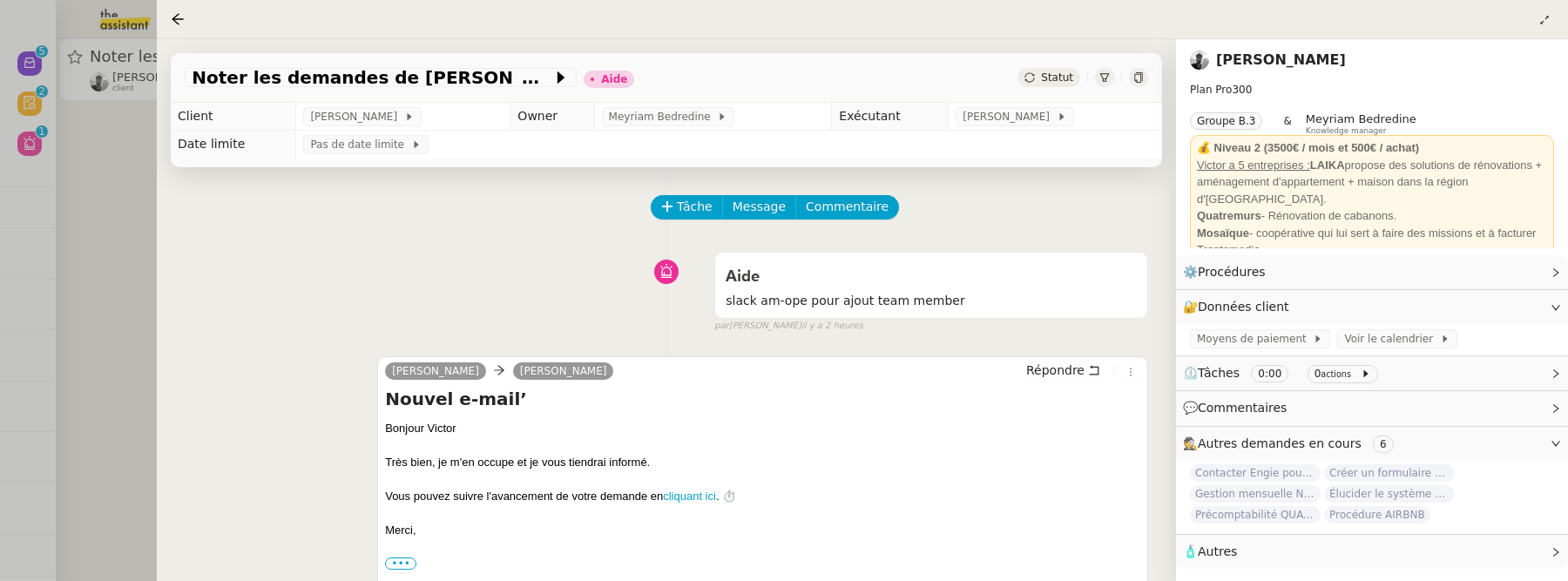
click at [169, 261] on div "Tâche Message Commentaire Veuillez patienter une erreur s'est produite 👌👌👌 mess…" at bounding box center [666, 586] width 1019 height 837
click at [93, 249] on div at bounding box center [784, 290] width 1568 height 581
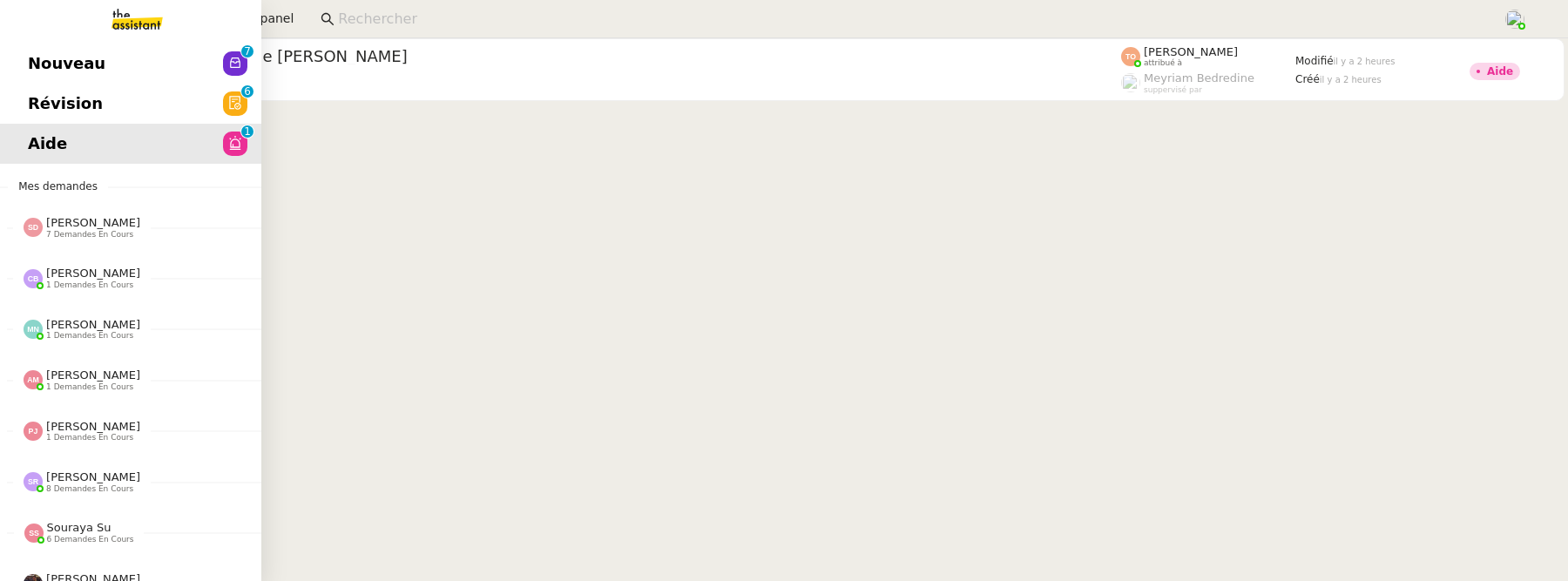
click at [29, 110] on span "Révision" at bounding box center [65, 104] width 75 height 27
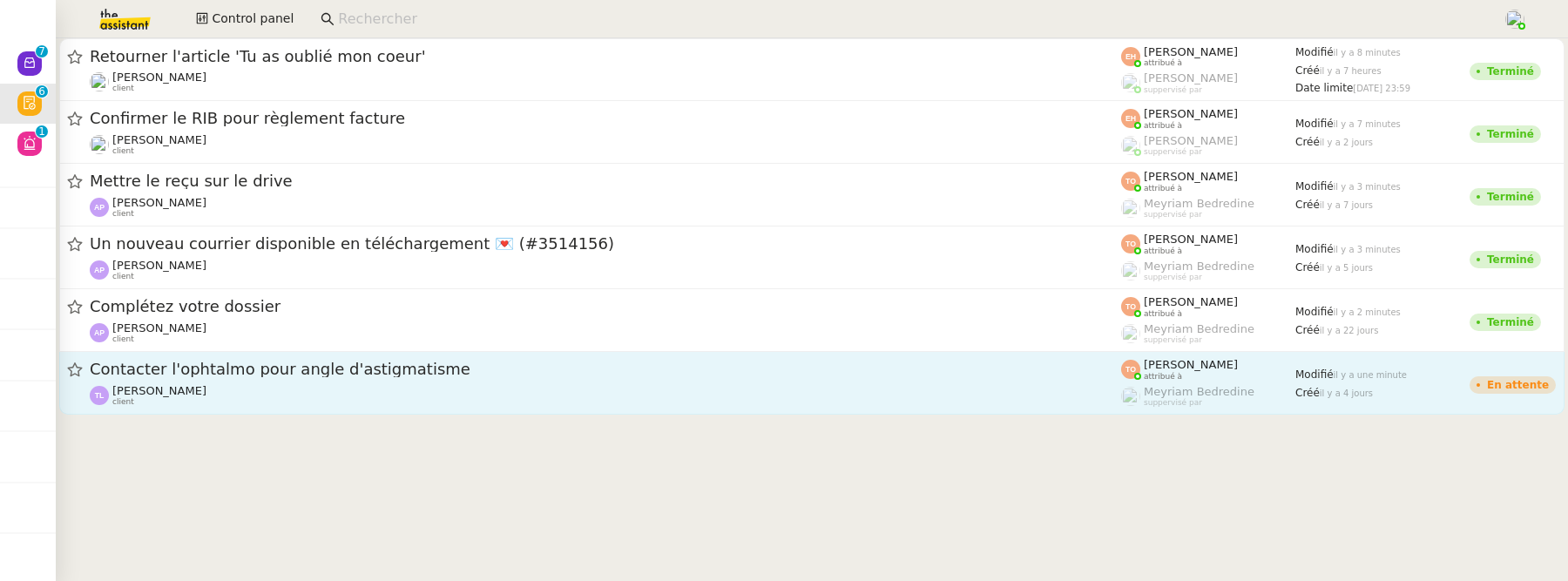
click at [258, 400] on div "Thierry Lavat client" at bounding box center [605, 395] width 1031 height 23
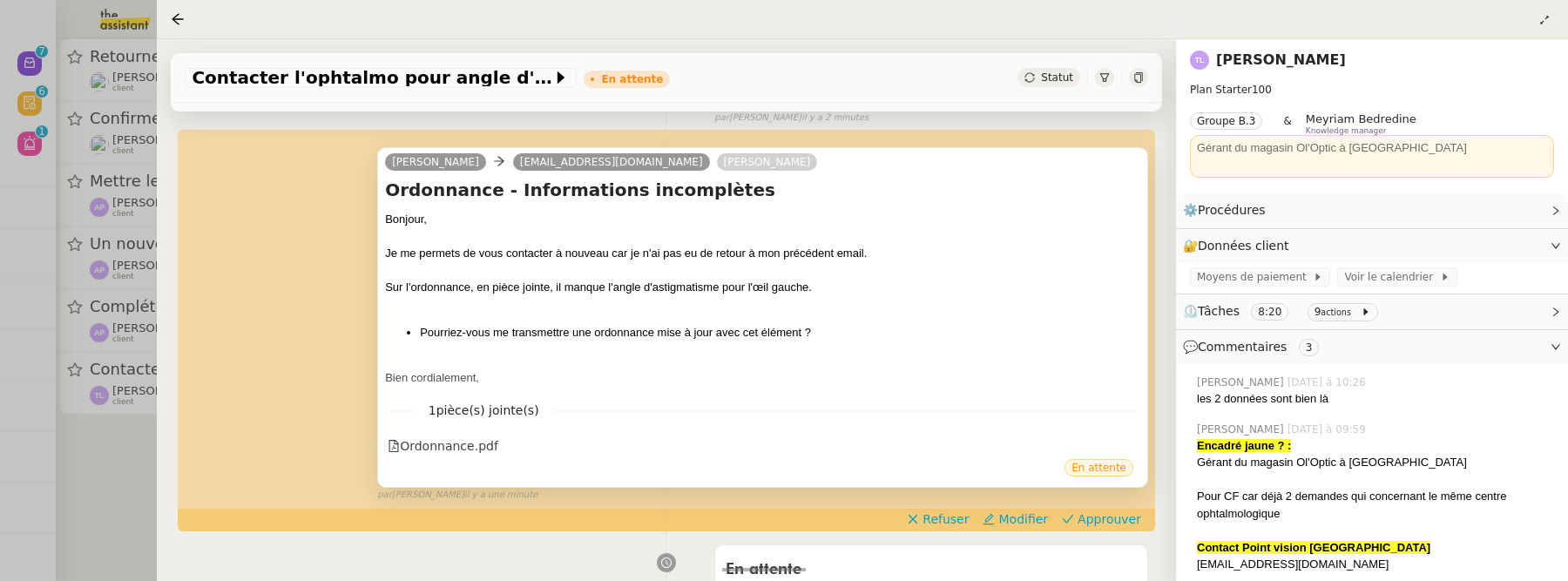
scroll to position [345, 0]
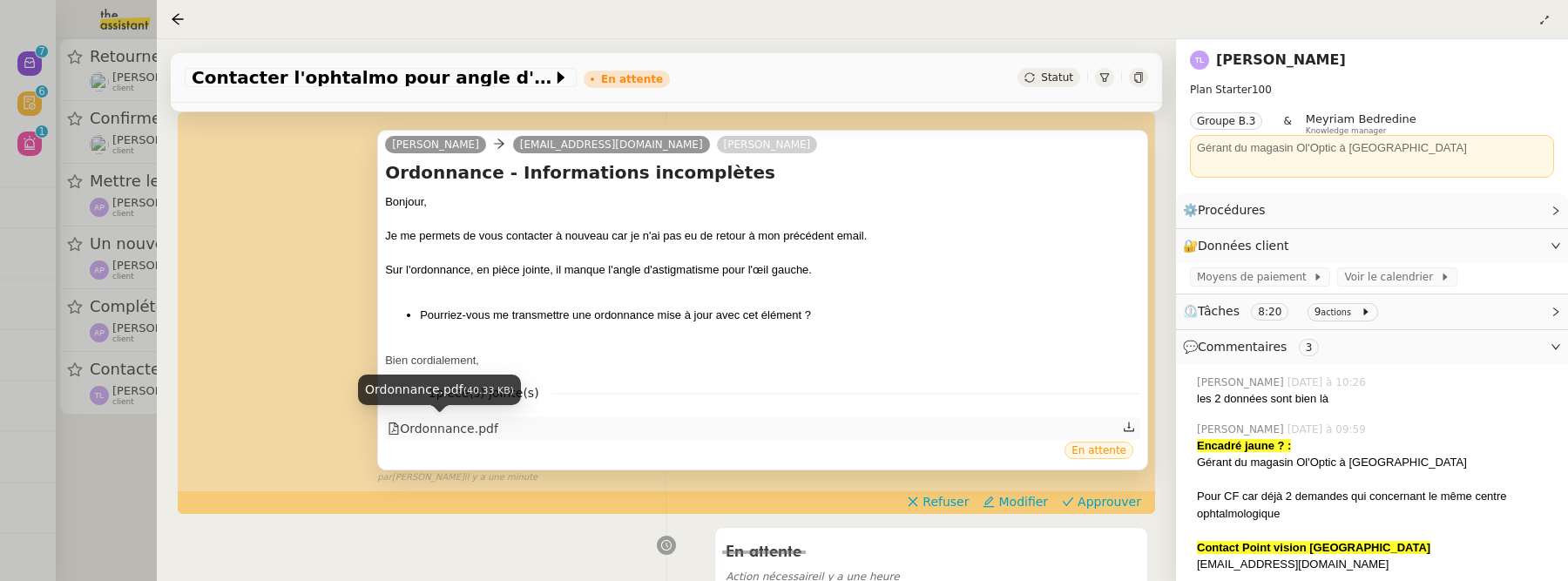
click at [472, 429] on div "Ordonnance.pdf" at bounding box center [442, 429] width 111 height 20
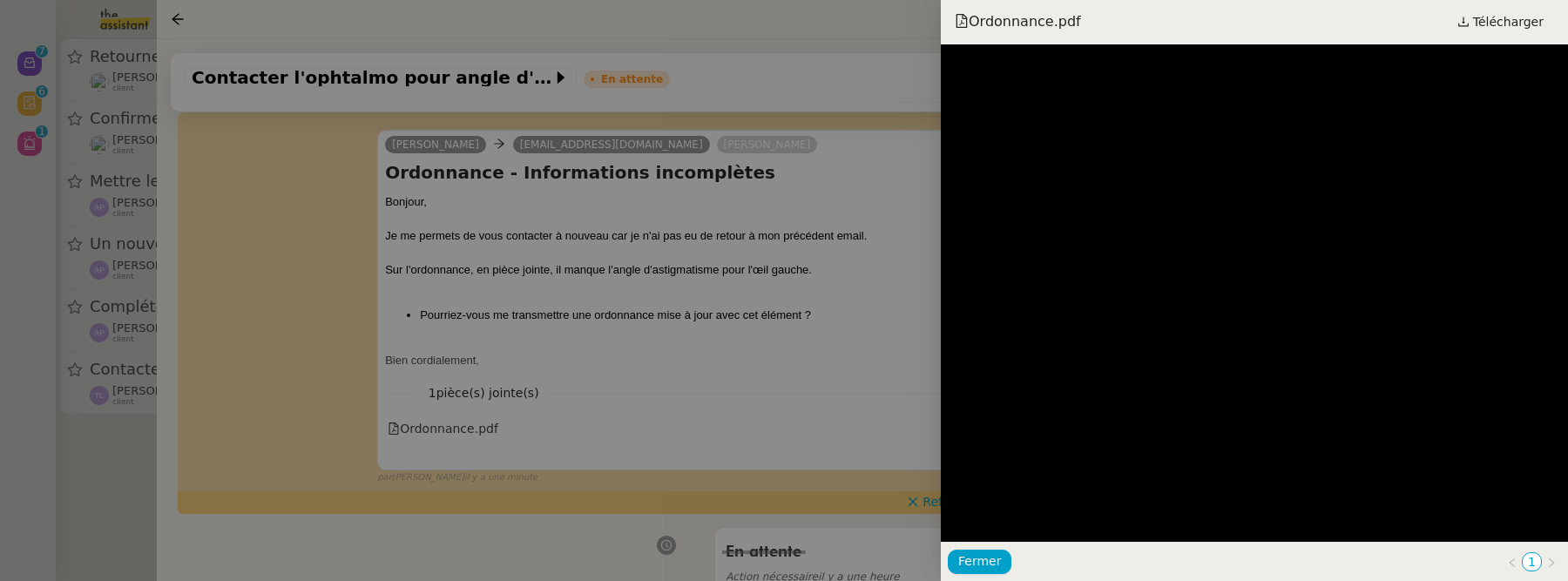
click at [712, 419] on div at bounding box center [784, 290] width 1568 height 581
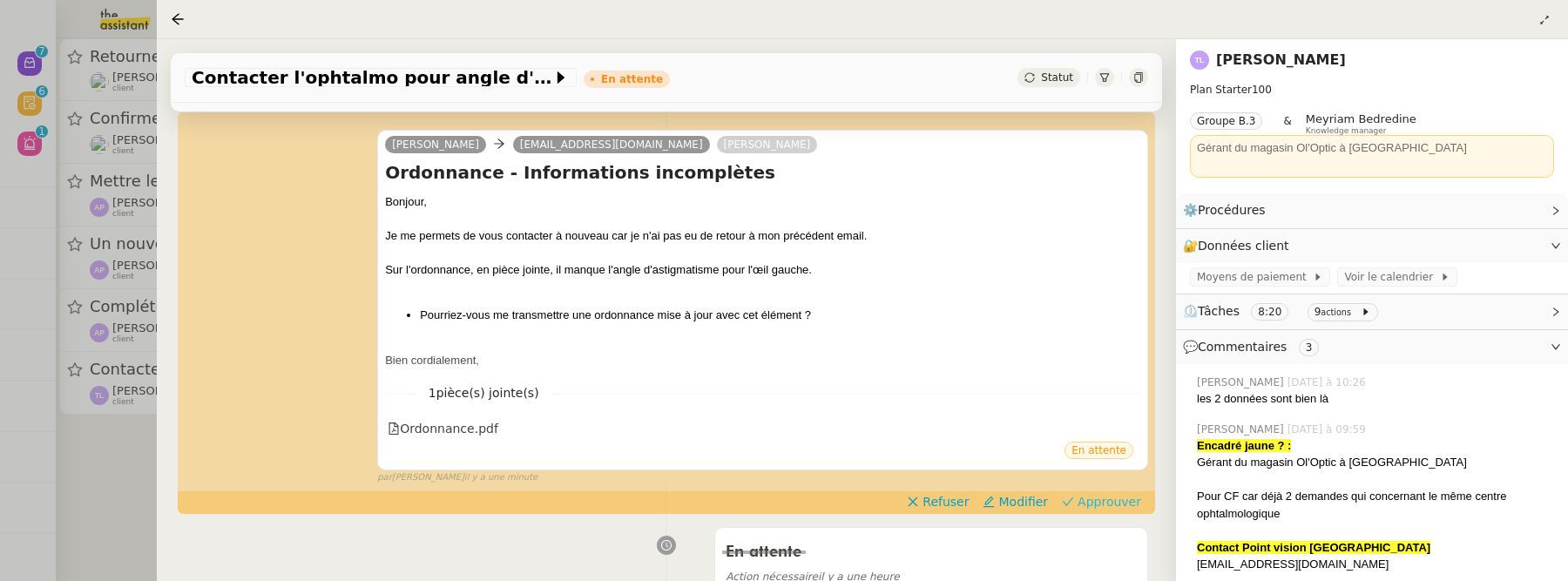
click at [1117, 507] on span "Approuver" at bounding box center [1108, 501] width 63 height 17
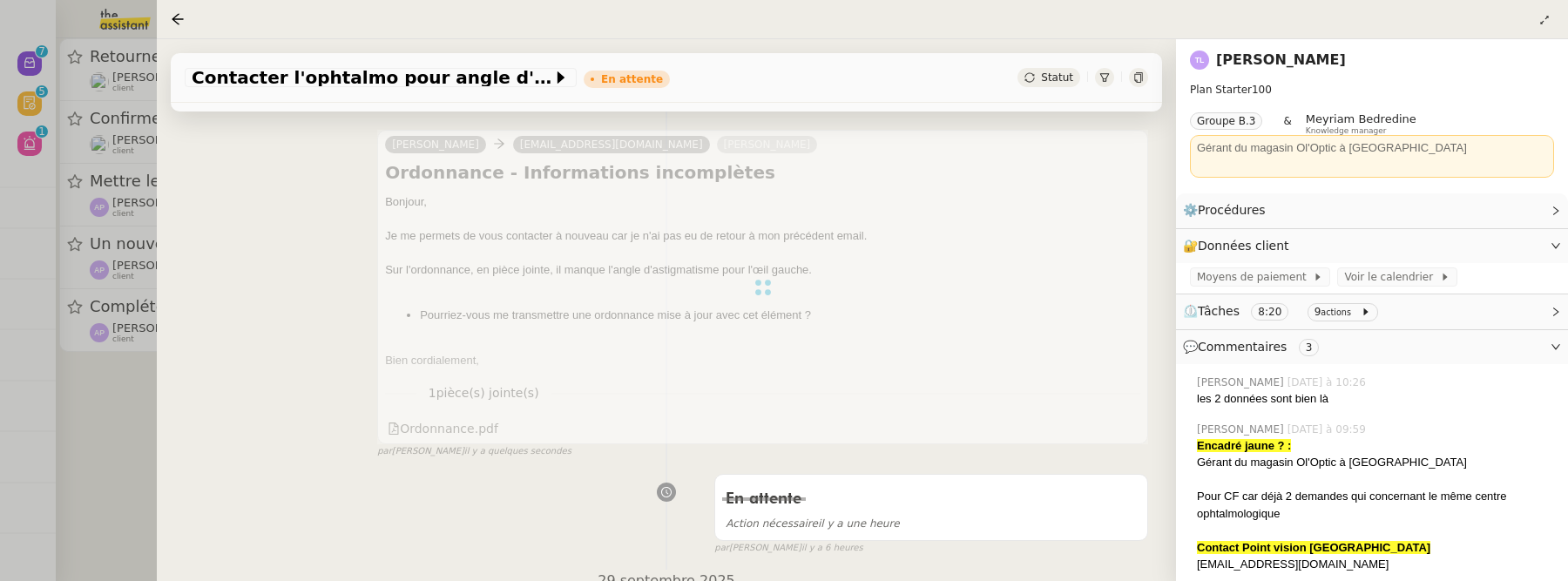
click at [123, 422] on div at bounding box center [784, 290] width 1568 height 581
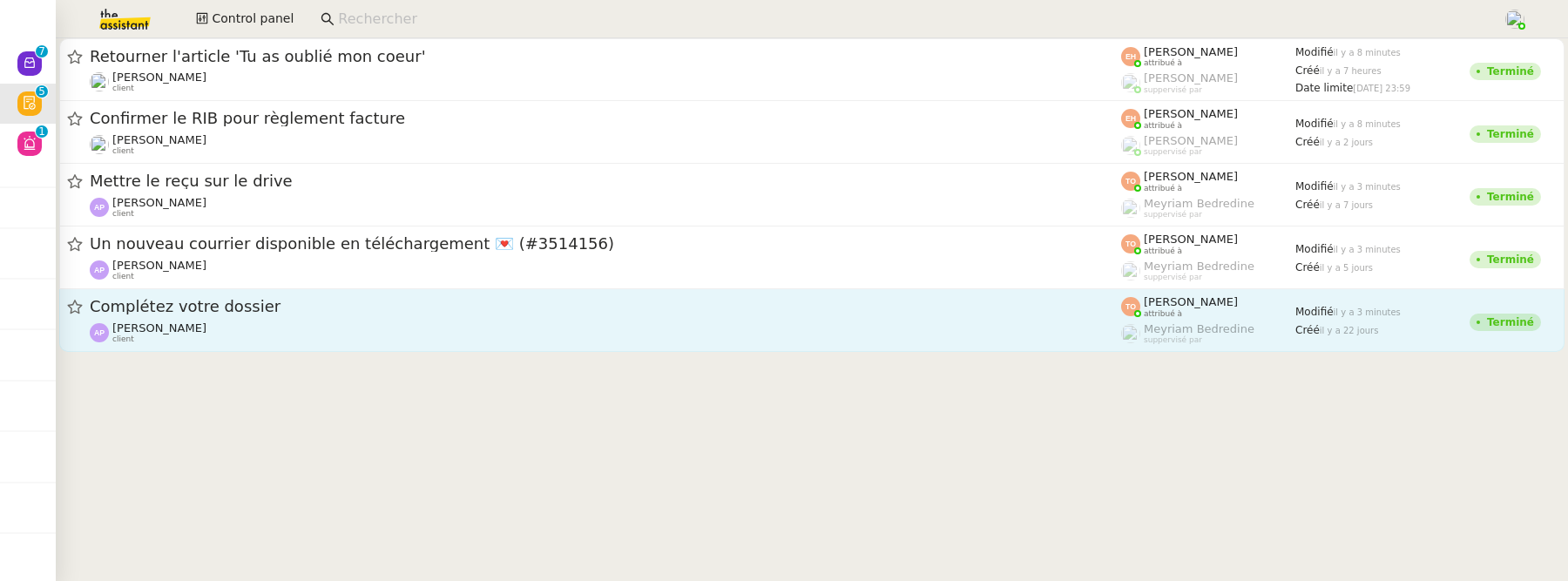
click at [322, 302] on span "Complétez votre dossier" at bounding box center [605, 306] width 1031 height 16
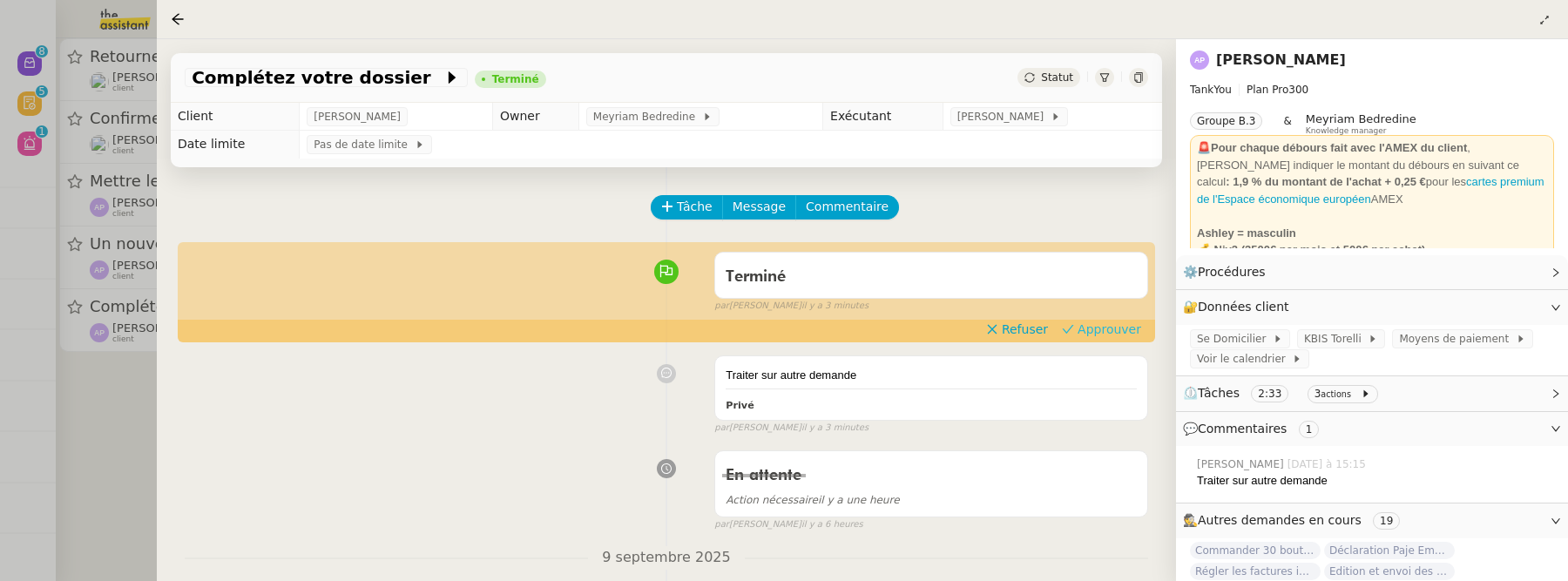
click at [1123, 328] on span "Approuver" at bounding box center [1108, 329] width 63 height 17
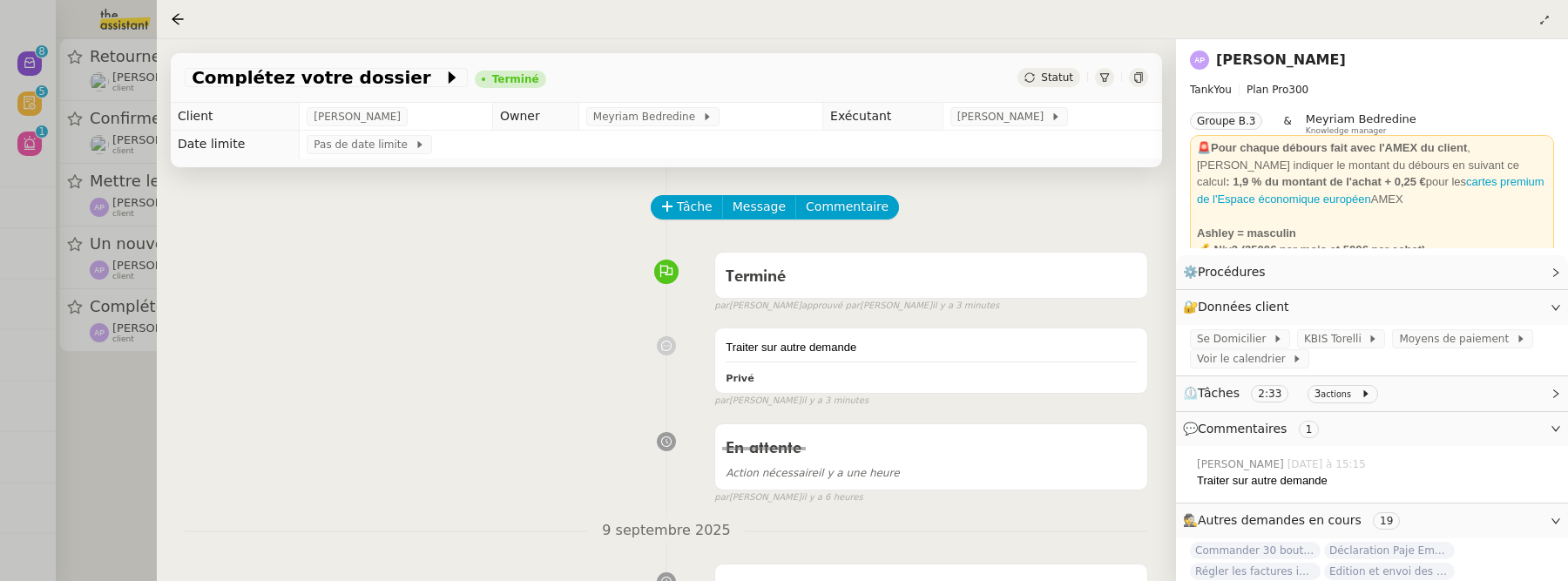
click at [131, 386] on div at bounding box center [784, 290] width 1568 height 581
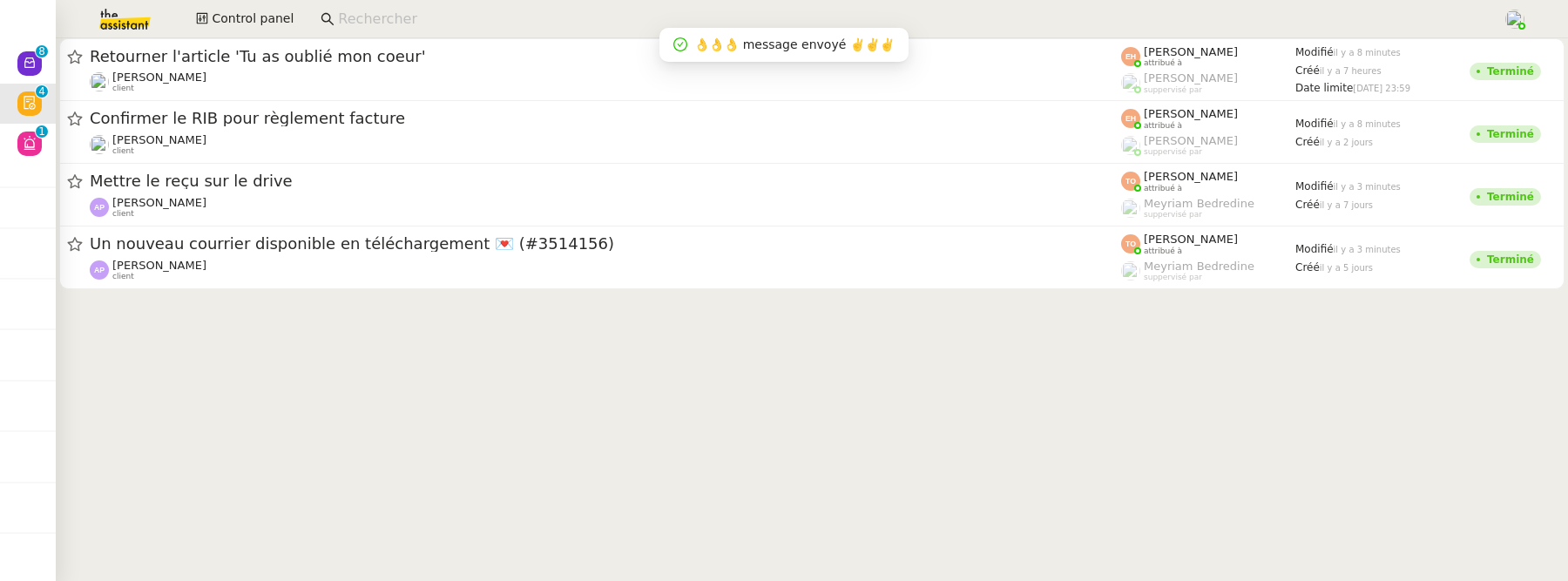
click at [276, 253] on div "Un nouveau courrier disponible en téléchargement 💌 (#3514156)" at bounding box center [605, 245] width 1031 height 22
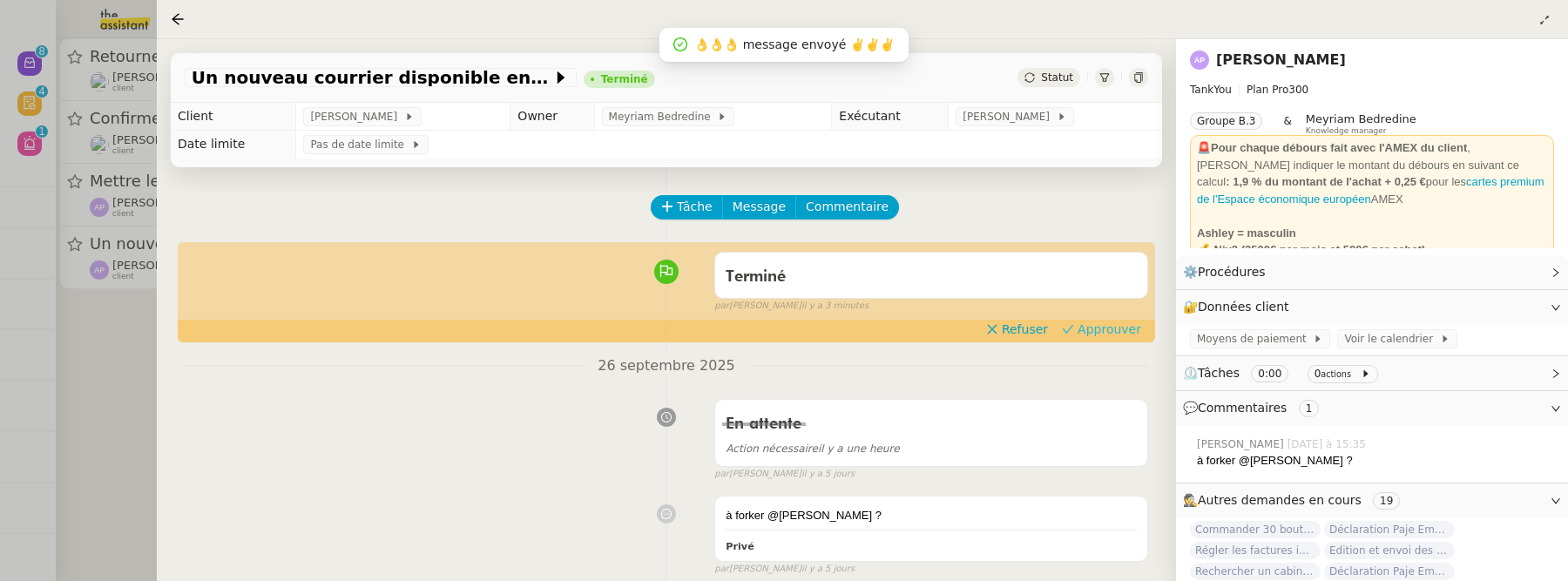
click at [1103, 335] on span "Approuver" at bounding box center [1108, 329] width 63 height 17
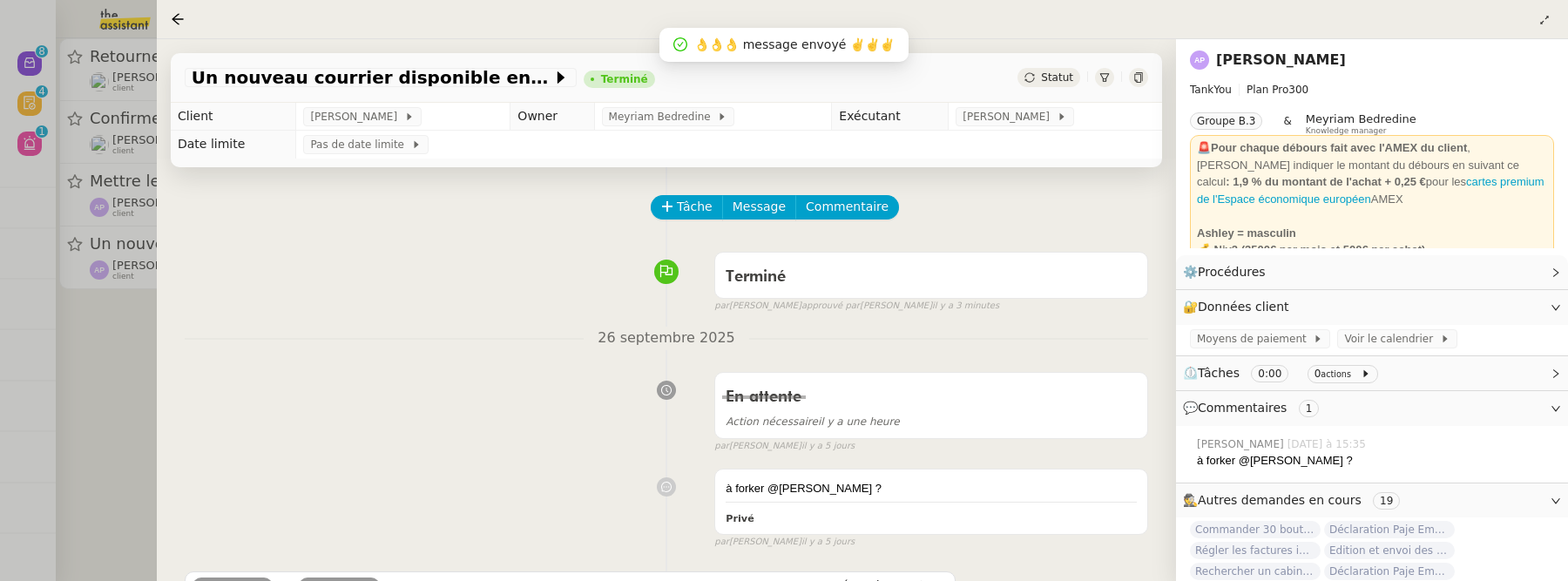
click at [145, 379] on div at bounding box center [784, 290] width 1568 height 581
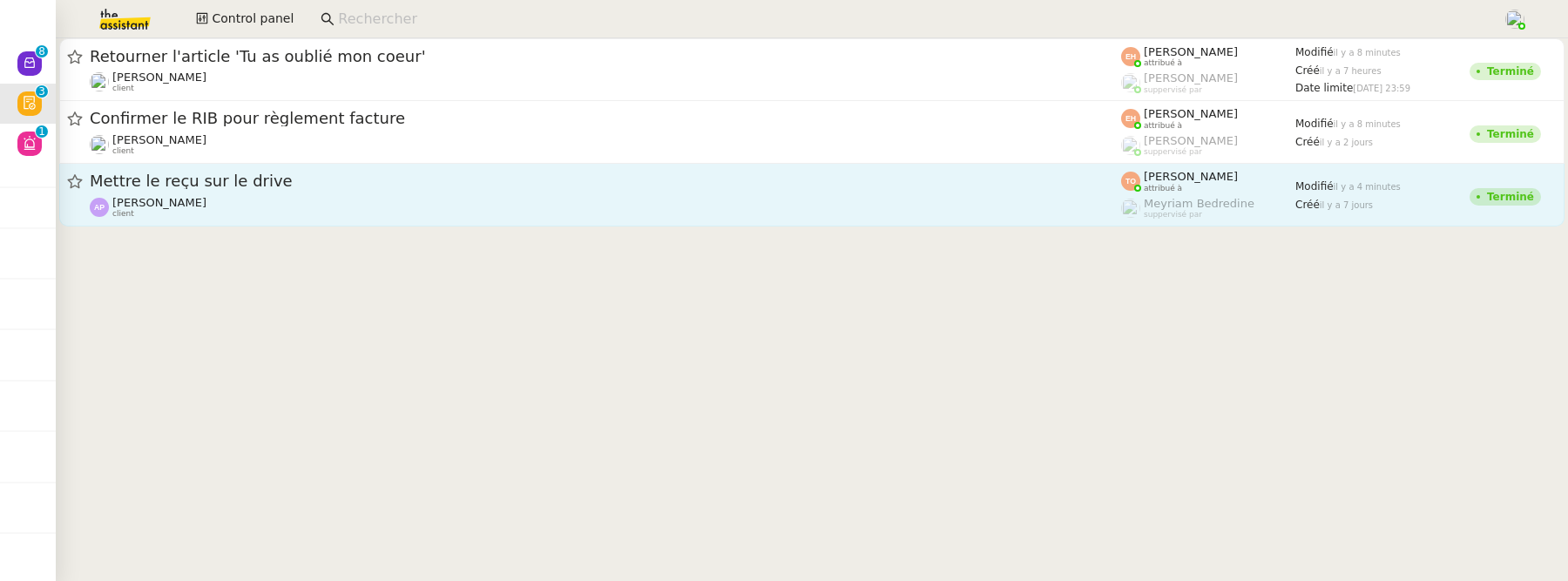
click at [322, 199] on div "[PERSON_NAME] client" at bounding box center [605, 207] width 1031 height 23
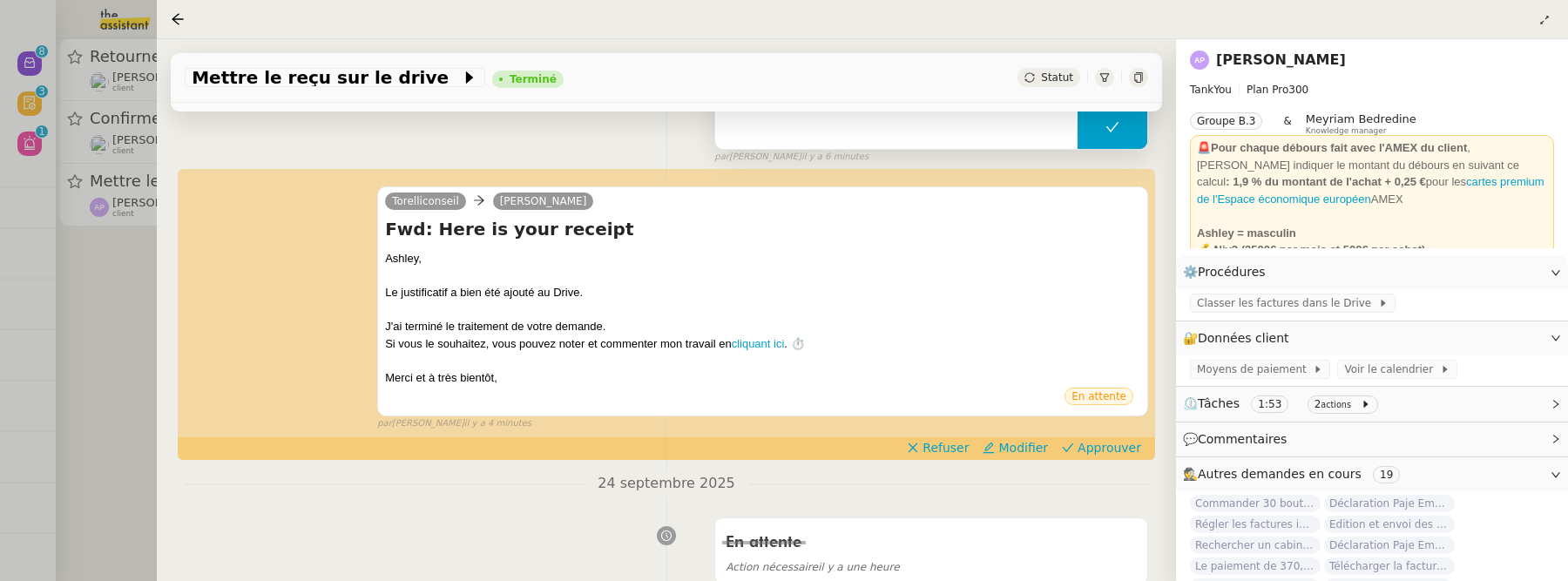
scroll to position [297, 0]
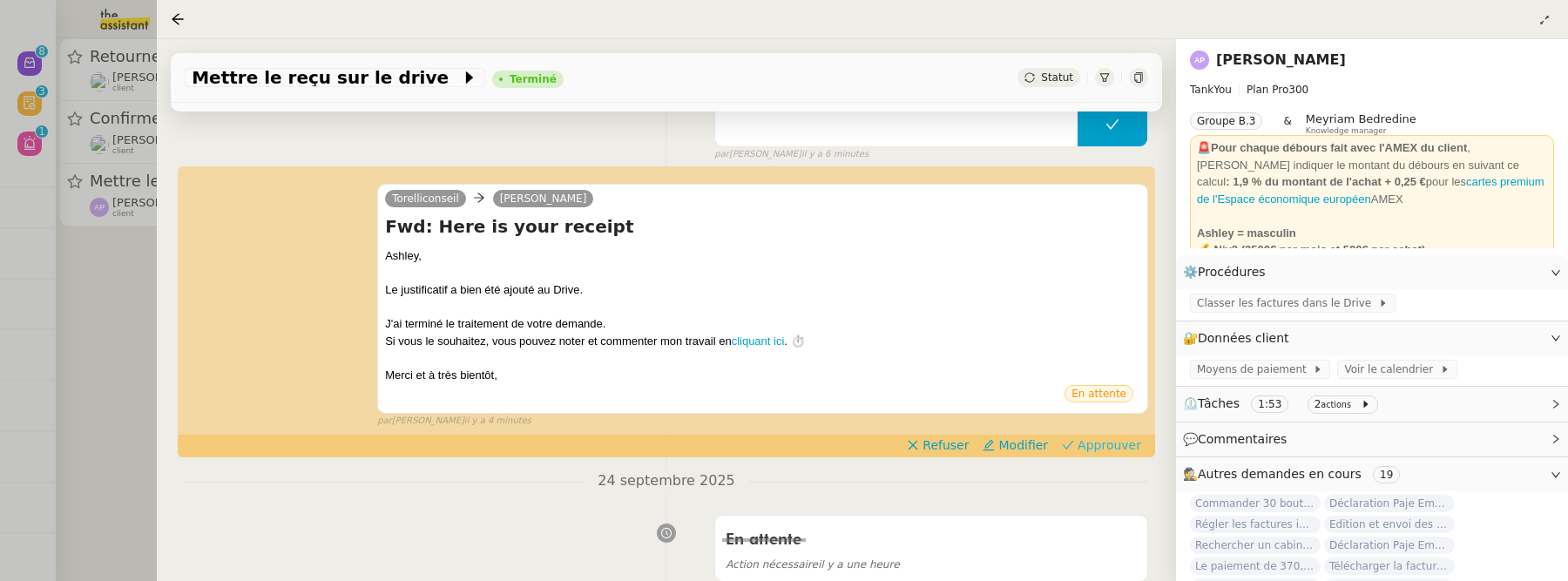
click at [1131, 447] on span "Approuver" at bounding box center [1108, 444] width 63 height 17
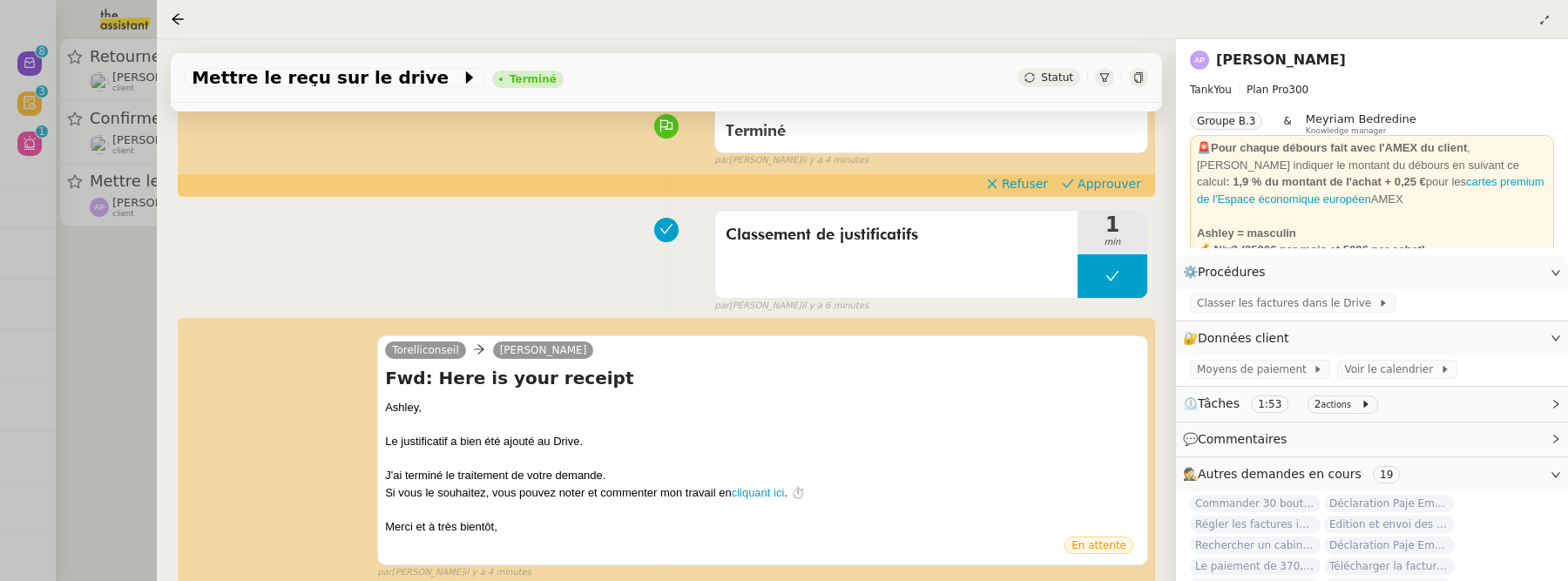
scroll to position [0, 0]
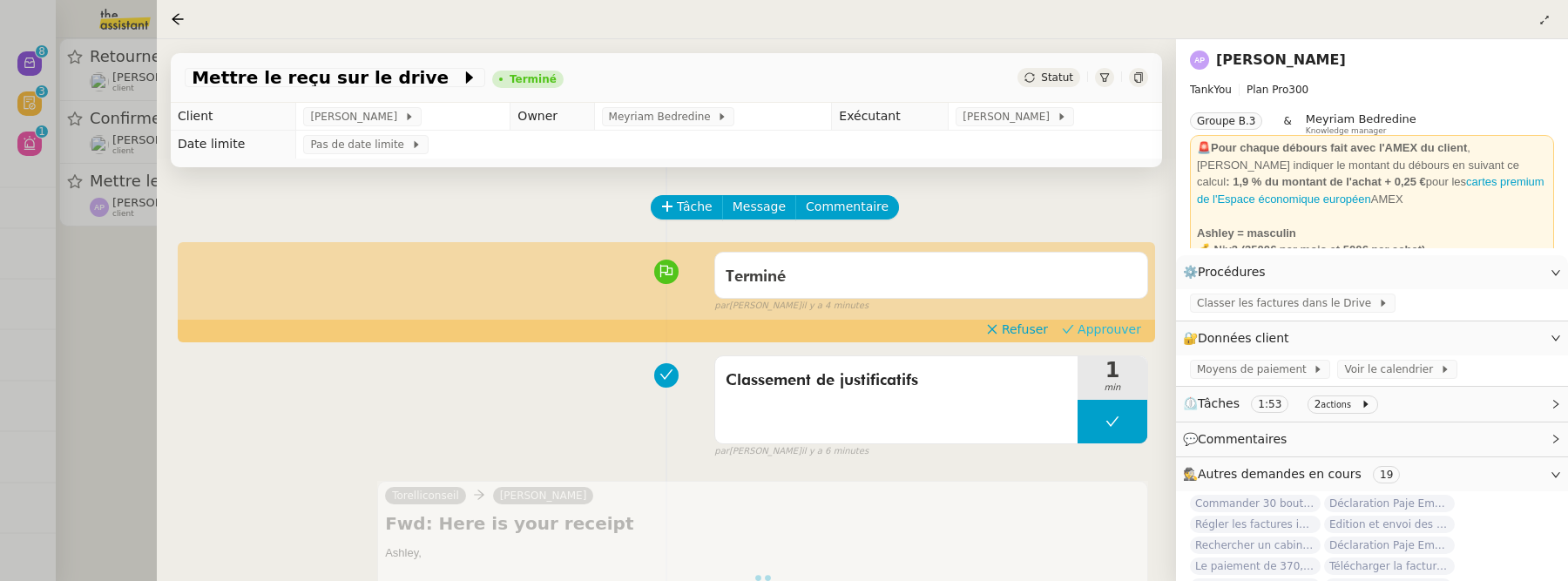
click at [1116, 325] on span "Approuver" at bounding box center [1108, 329] width 63 height 17
click at [114, 307] on div at bounding box center [784, 290] width 1568 height 581
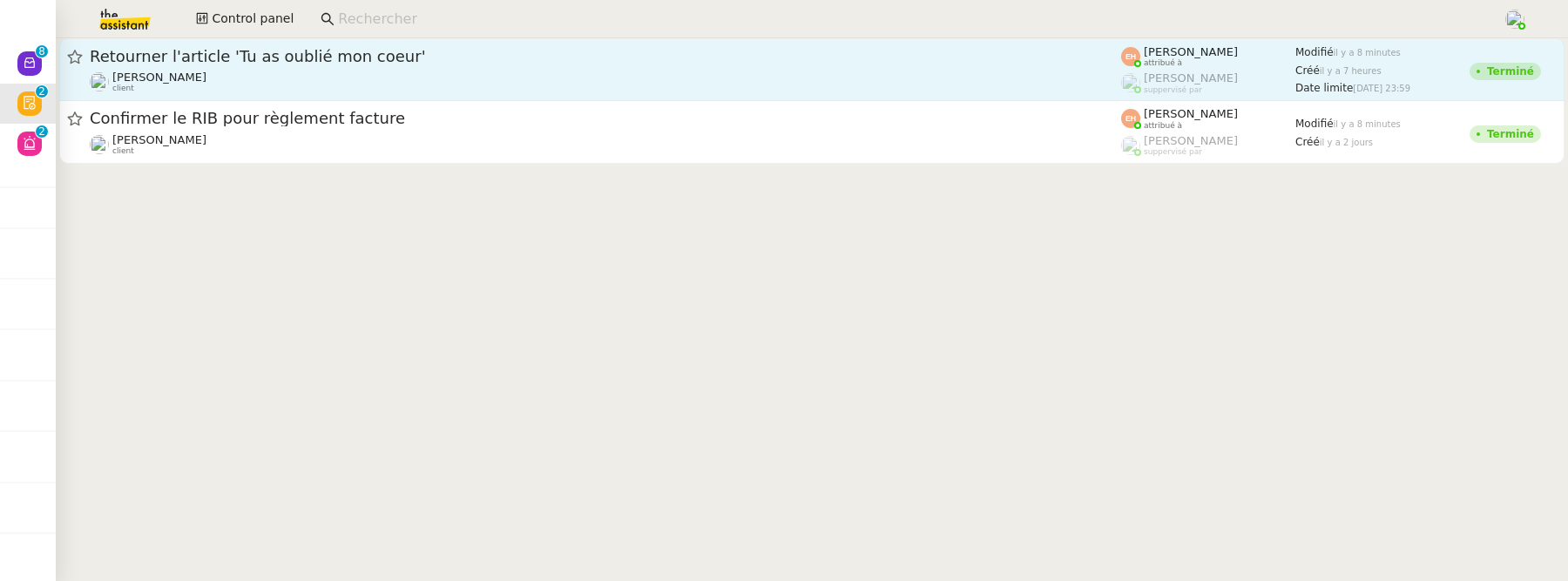
click at [70, 81] on div at bounding box center [74, 82] width 16 height 22
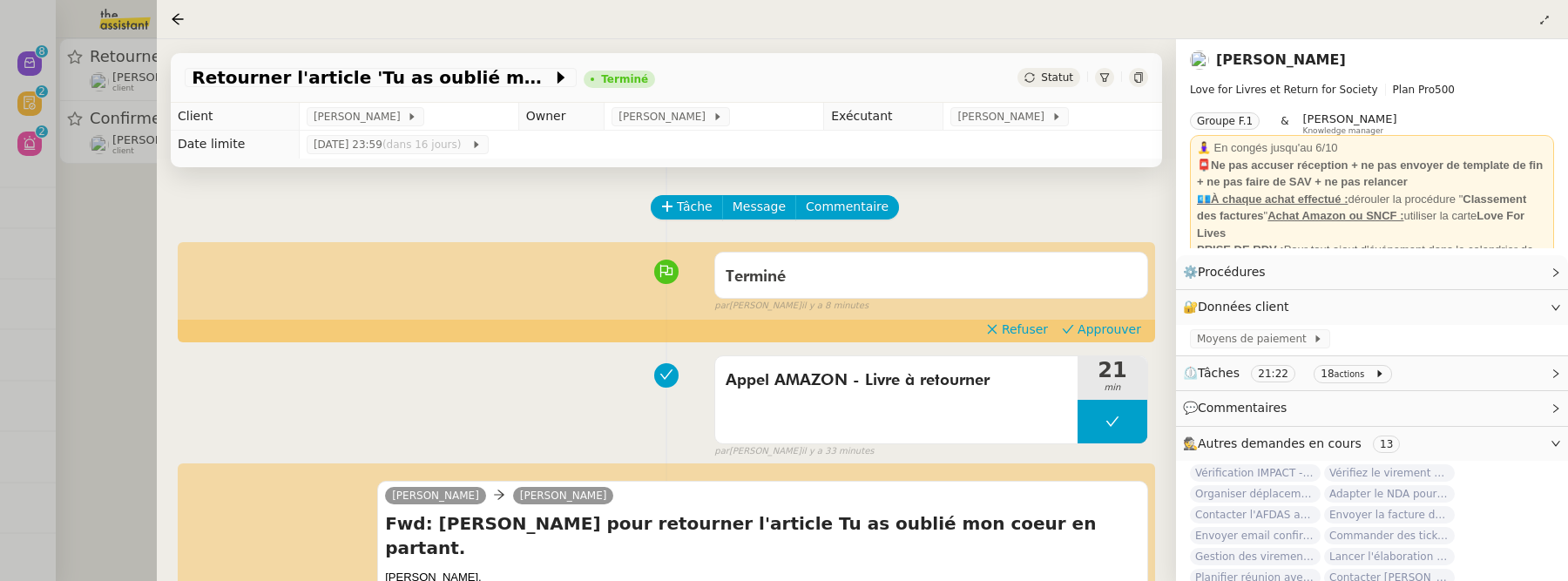
click at [186, 17] on div at bounding box center [180, 19] width 21 height 21
click at [169, 18] on nz-page-header at bounding box center [862, 19] width 1411 height 39
click at [175, 18] on icon at bounding box center [177, 18] width 14 height 14
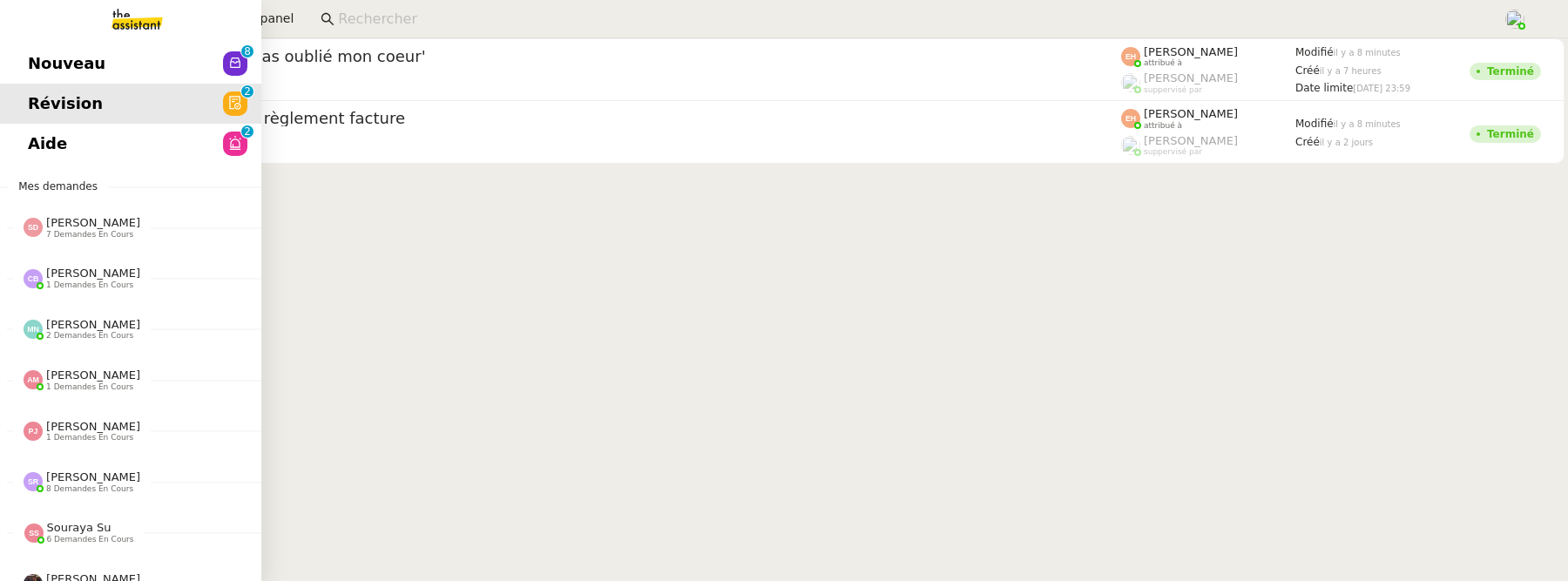
click at [49, 47] on link "Nouveau 0 1 2 3 4 5 6 7 8 9" at bounding box center [130, 64] width 261 height 40
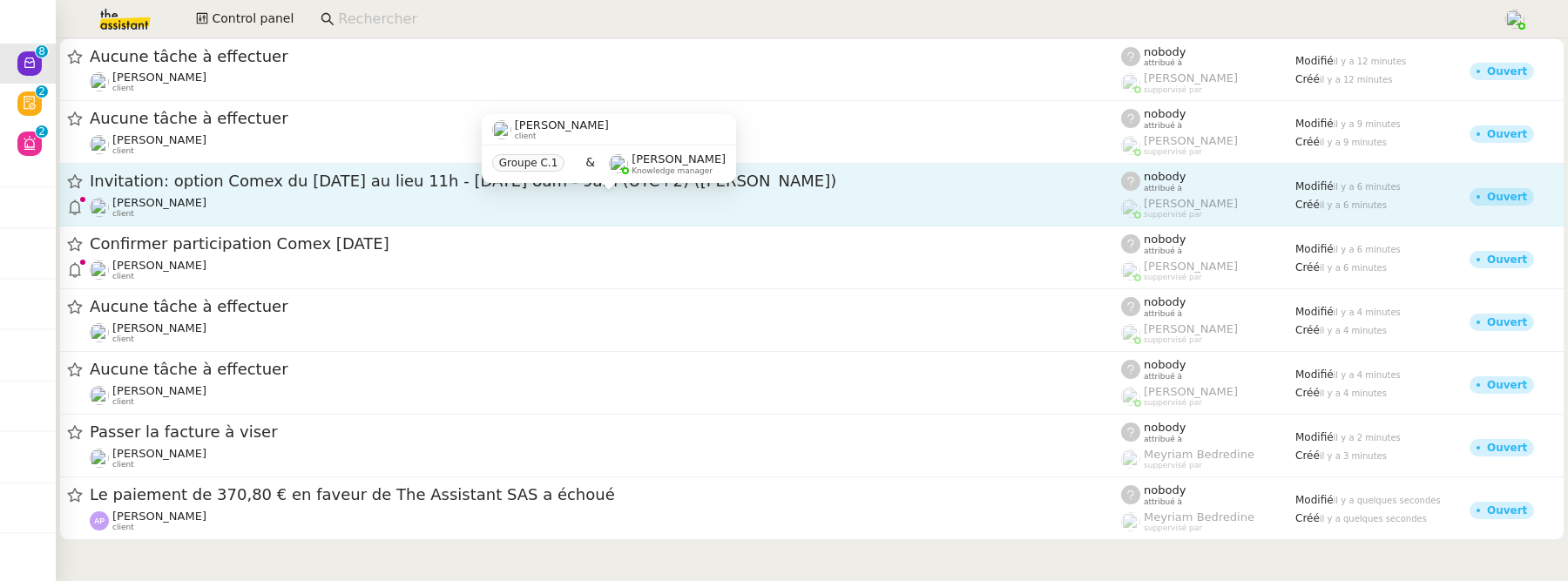
click at [334, 214] on div "David Berrebi client" at bounding box center [605, 207] width 1031 height 23
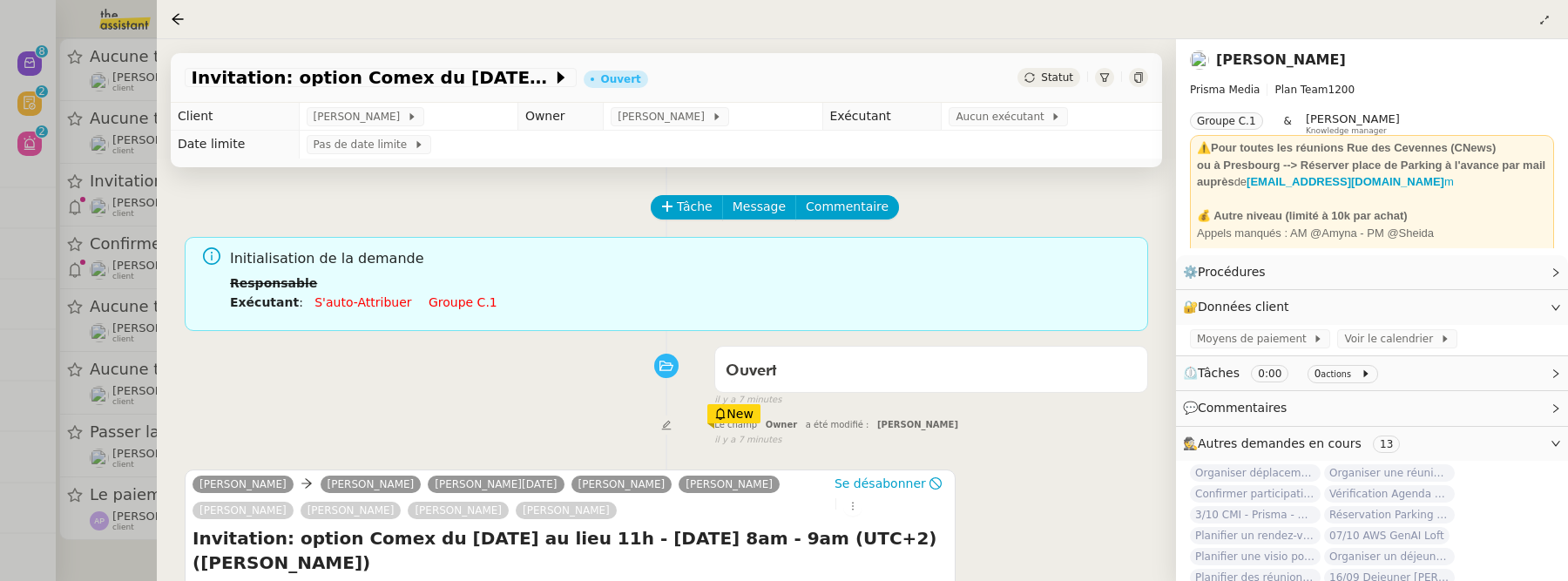
click at [1003, 129] on td "Aucun exécutant" at bounding box center [1051, 116] width 221 height 27
click at [1007, 117] on span "Aucun exécutant" at bounding box center [1003, 116] width 95 height 17
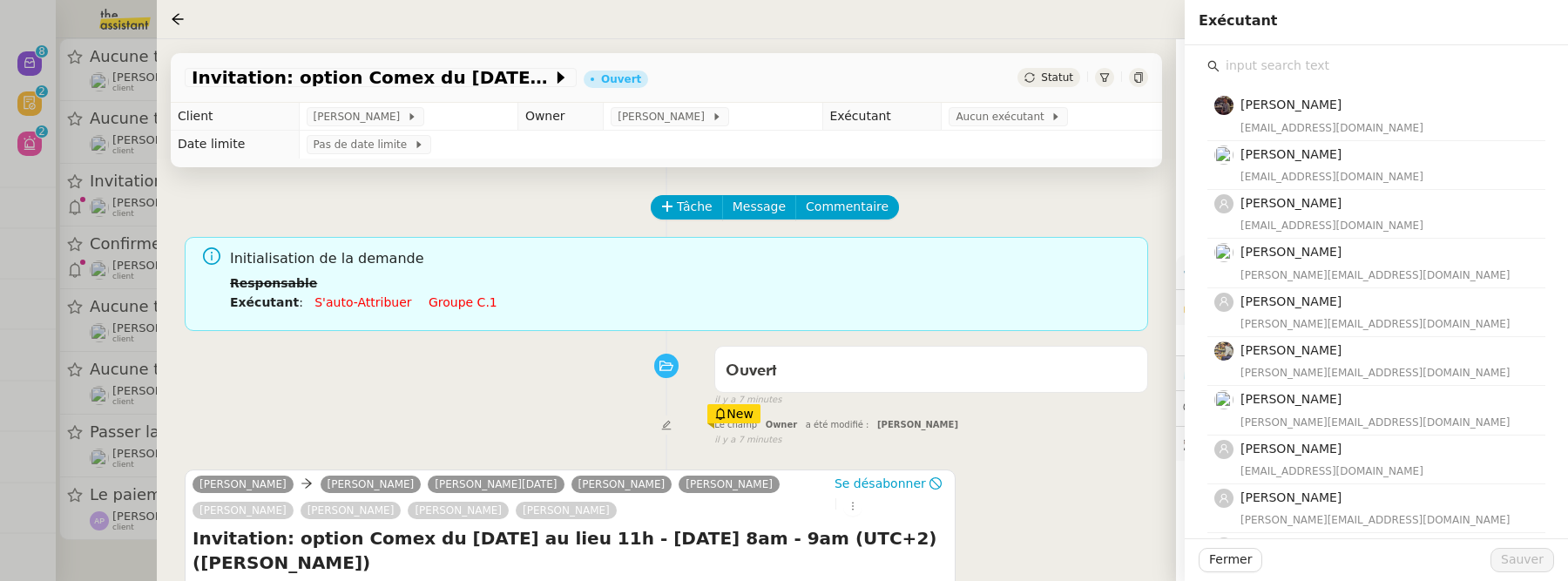
click at [1326, 69] on input "text" at bounding box center [1382, 66] width 326 height 24
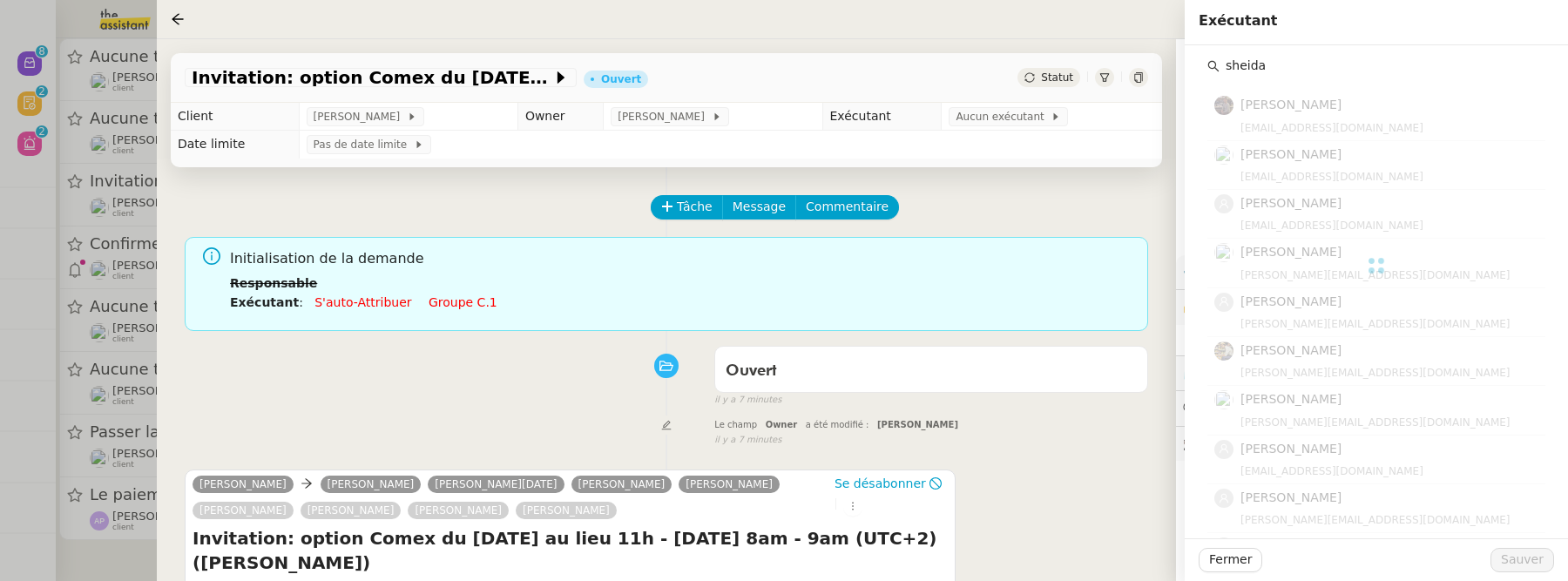
type input "sheida"
click at [1387, 130] on div "[EMAIL_ADDRESS][DOMAIN_NAME]" at bounding box center [1387, 127] width 294 height 17
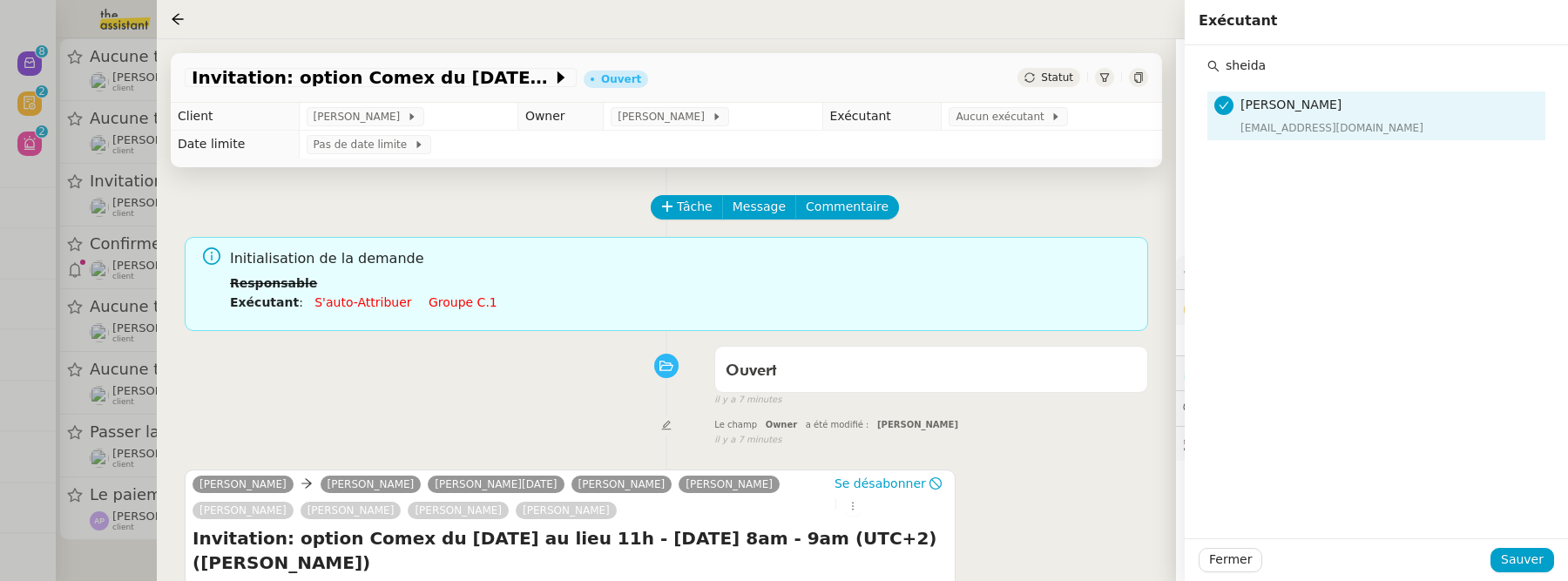
click at [1523, 573] on div "Fermer Sauver" at bounding box center [1376, 560] width 383 height 43
click at [1521, 561] on span "Sauver" at bounding box center [1522, 560] width 43 height 20
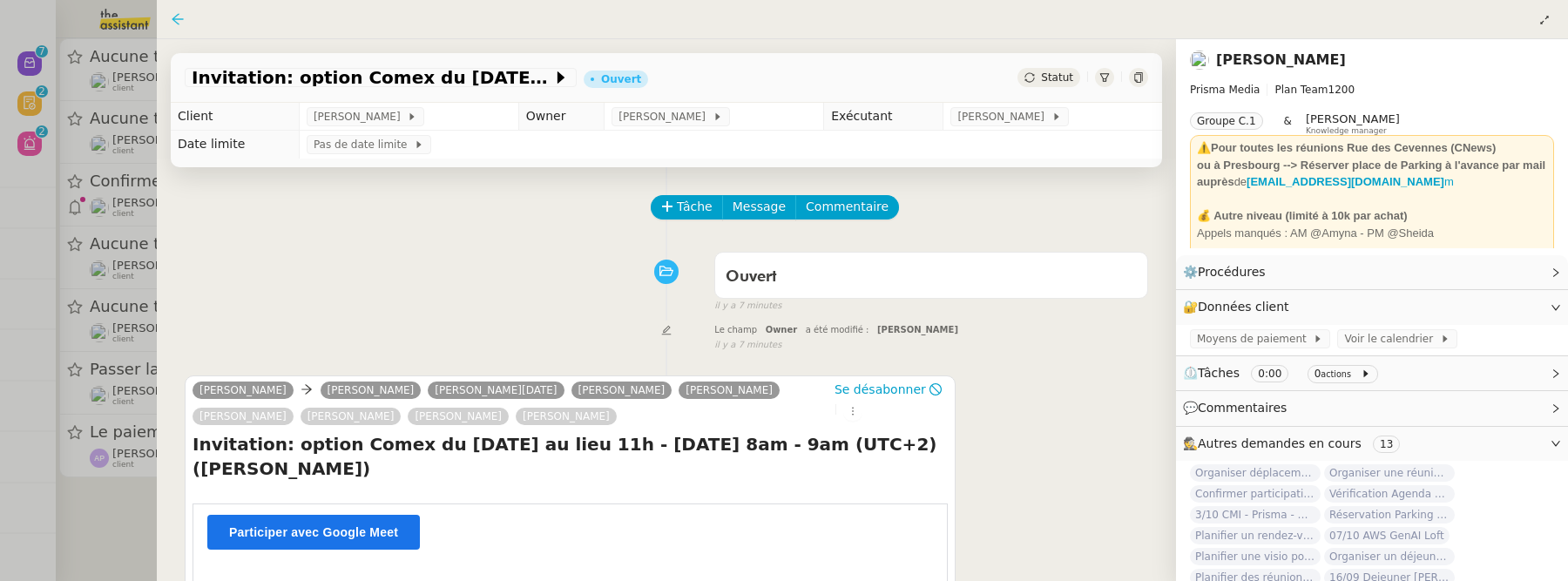
click at [181, 19] on icon at bounding box center [177, 18] width 11 height 11
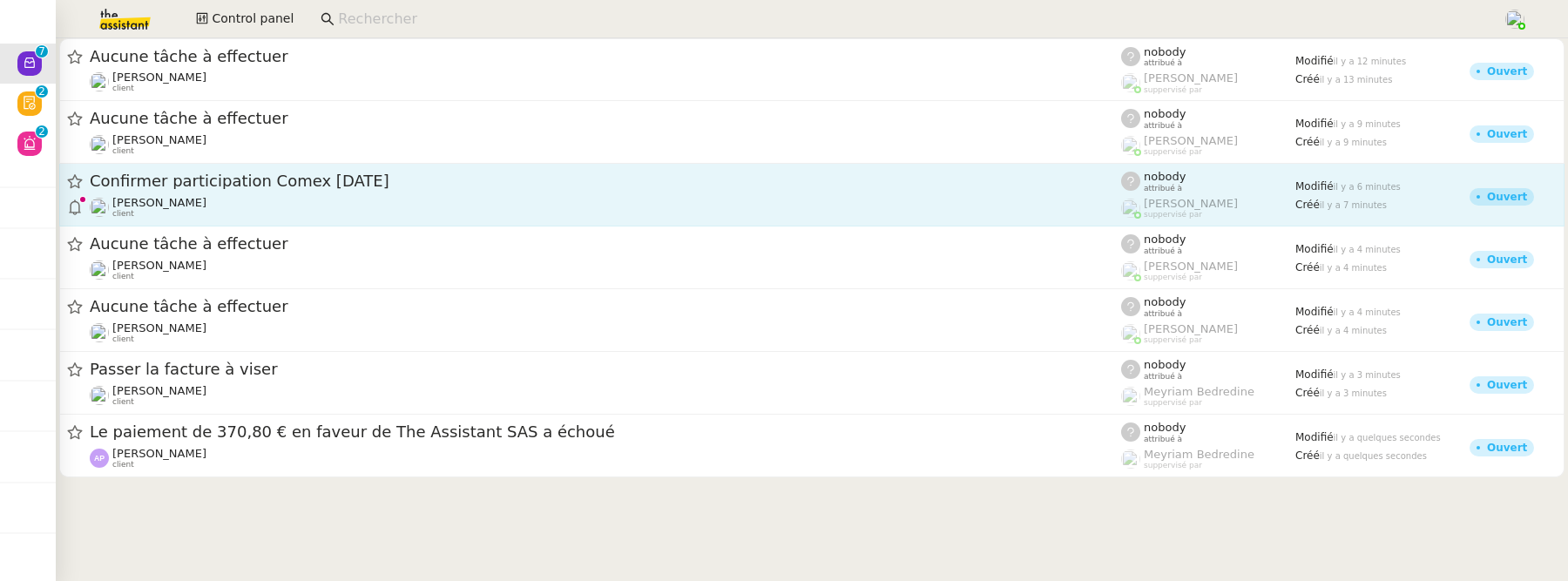
click at [266, 194] on div "Confirmer participation Comex 7 oct David Berrebi client" at bounding box center [605, 194] width 1031 height 48
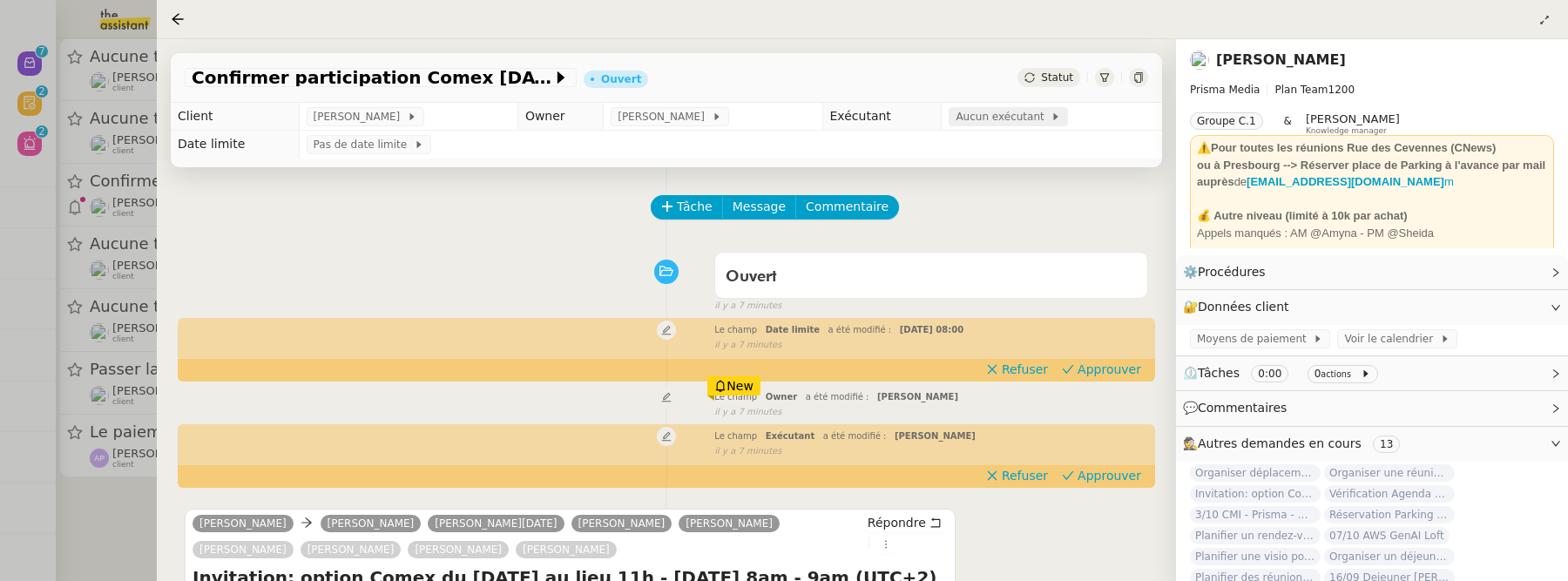
click at [1006, 114] on span "Aucun exécutant" at bounding box center [1003, 116] width 95 height 17
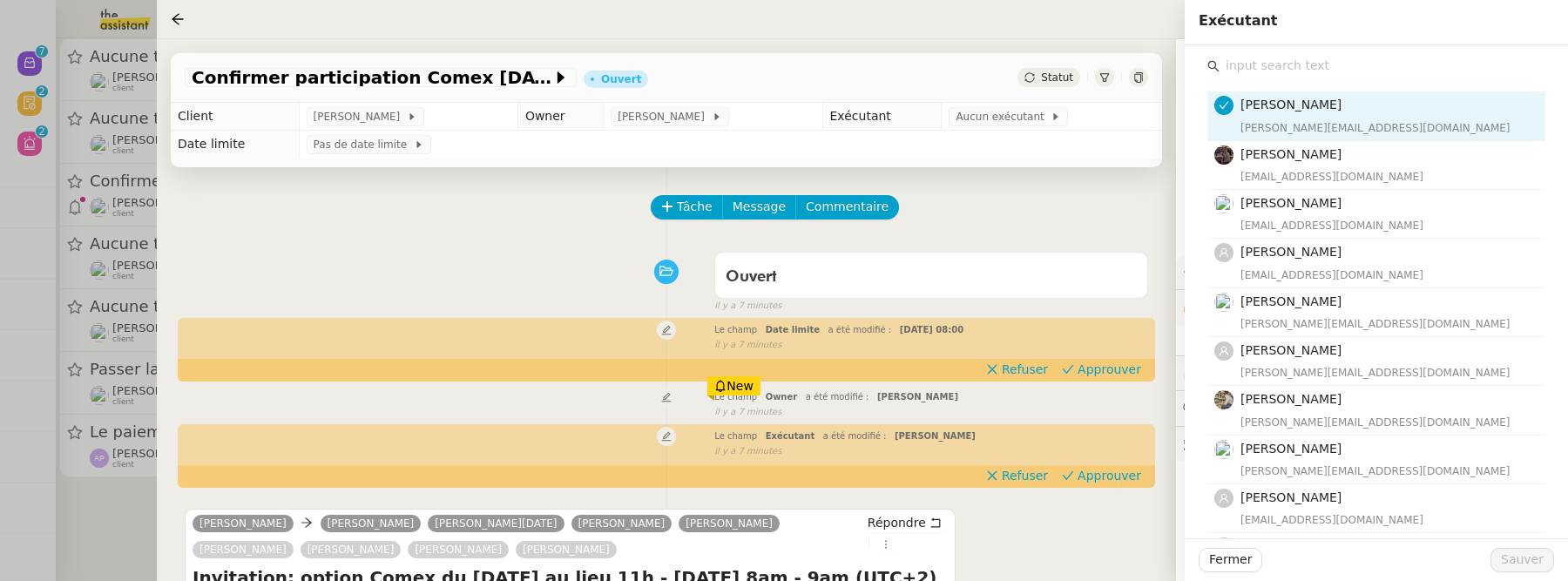
click at [1305, 64] on input "text" at bounding box center [1382, 66] width 326 height 24
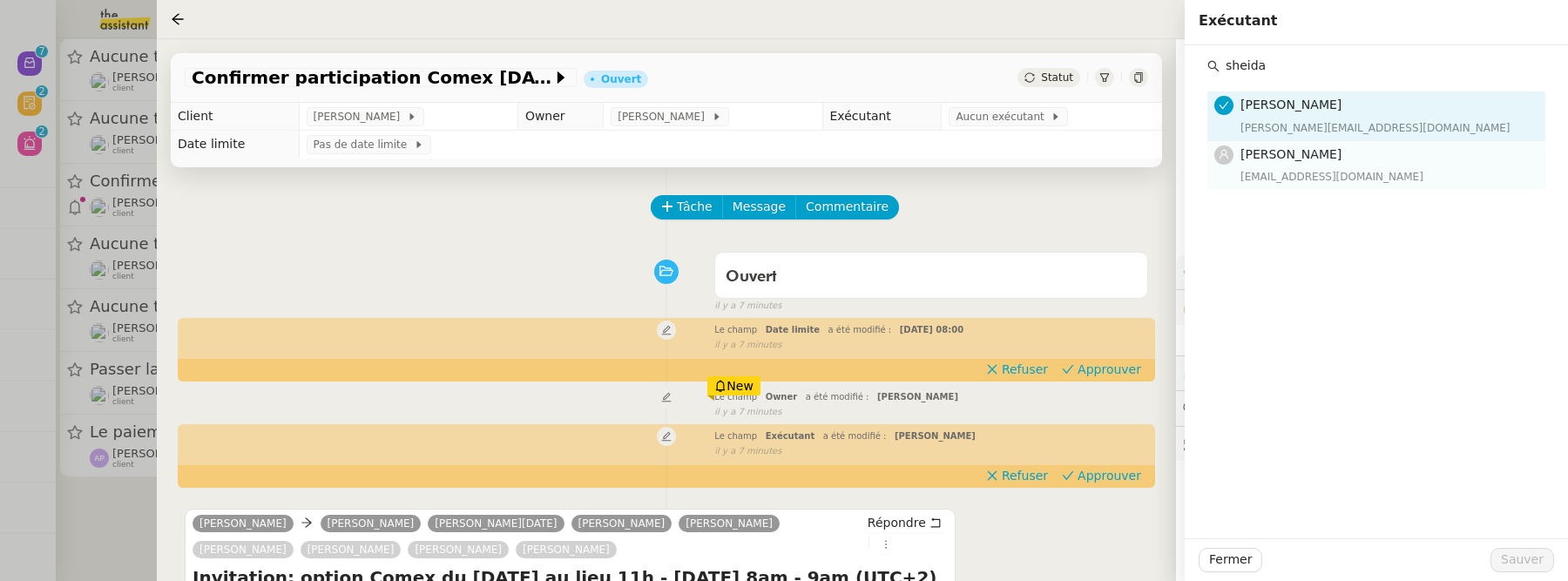
type input "sheida"
click at [1353, 161] on h4 "[PERSON_NAME]" at bounding box center [1387, 155] width 294 height 20
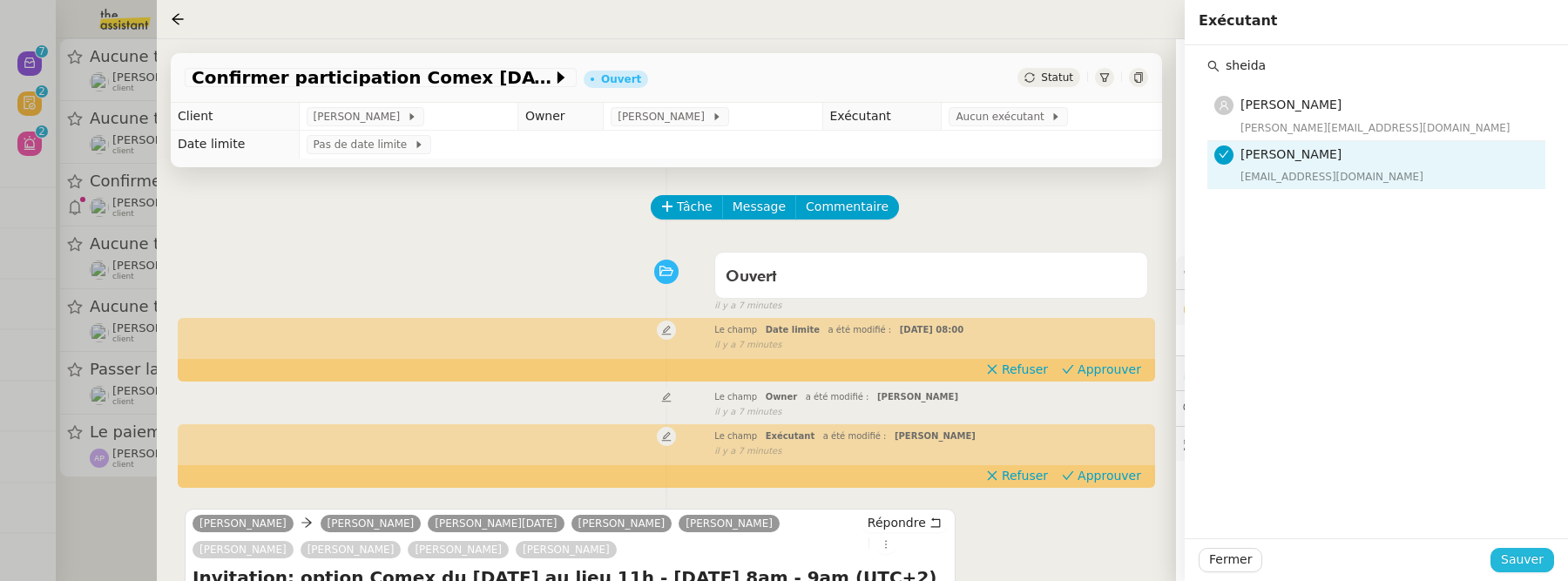
click at [1536, 567] on span "Sauver" at bounding box center [1522, 560] width 43 height 20
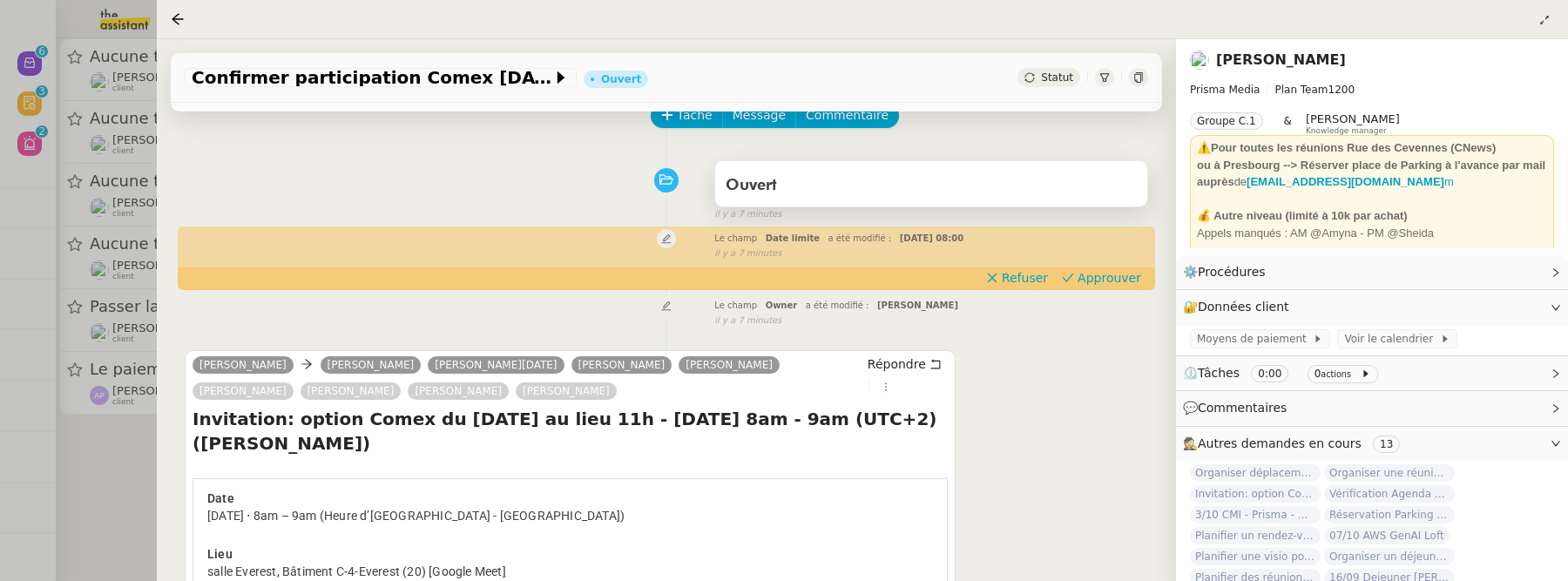
scroll to position [145, 0]
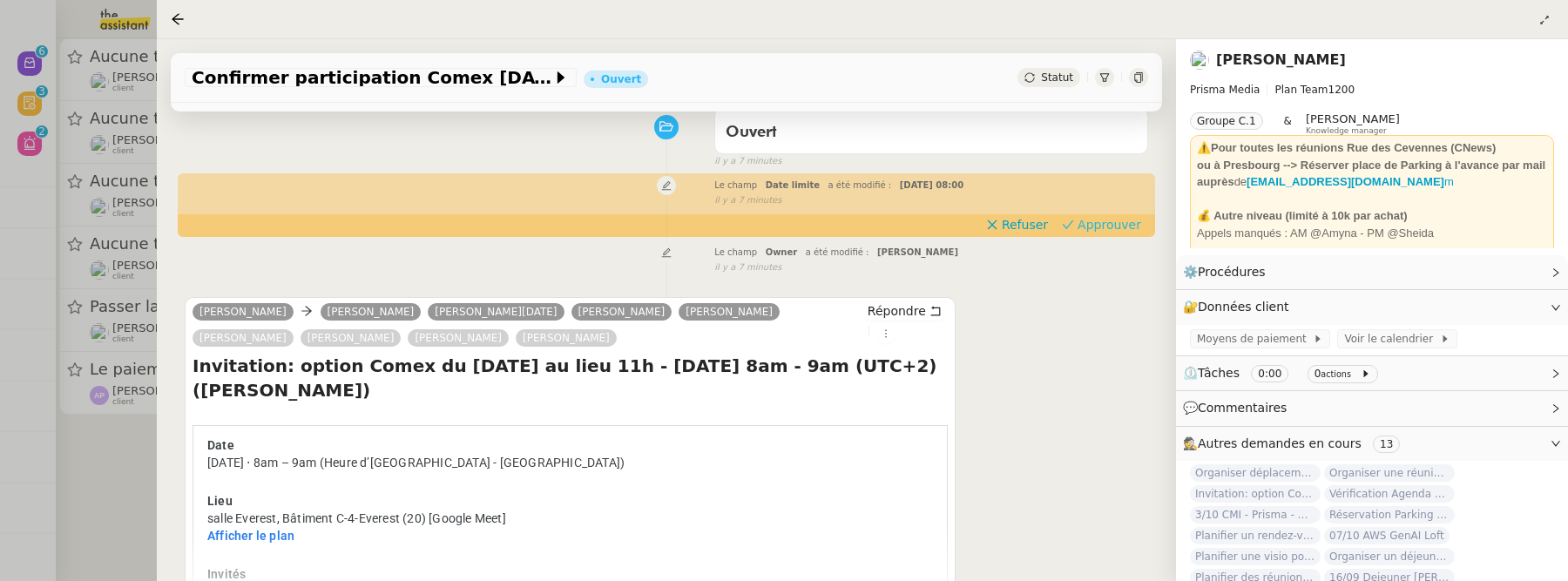
click at [1098, 229] on span "Approuver" at bounding box center [1108, 225] width 63 height 17
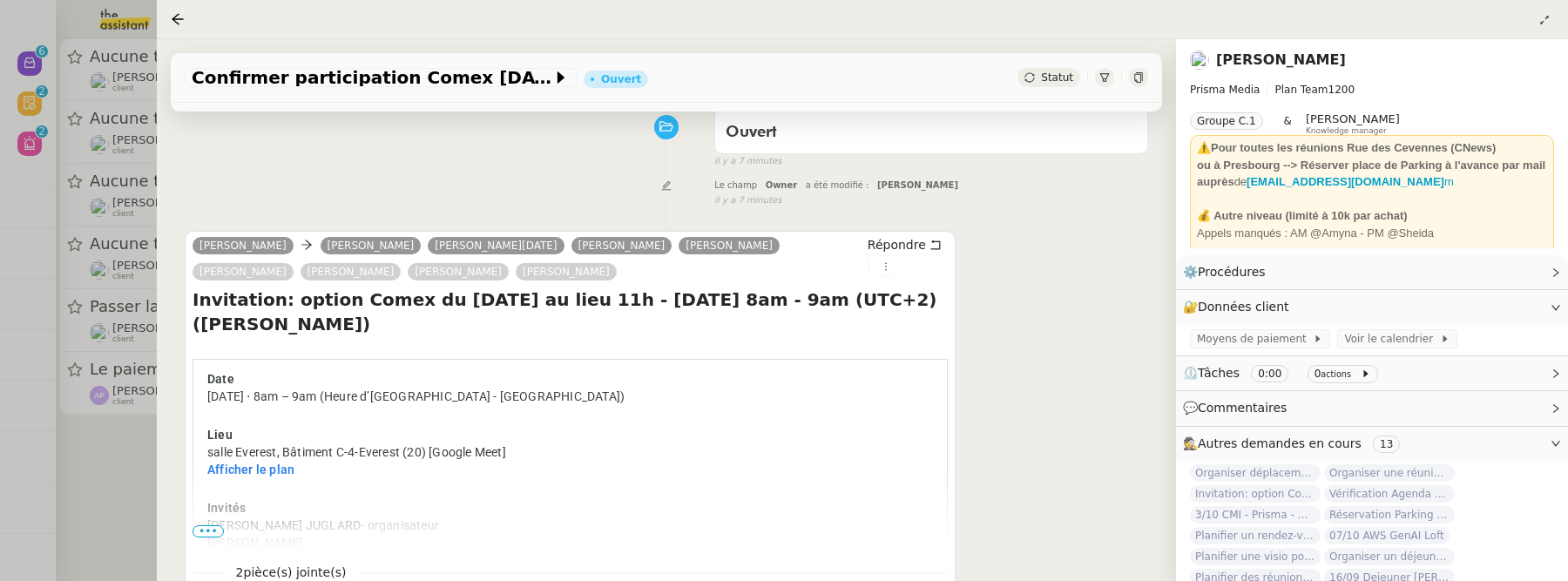
click at [125, 504] on div at bounding box center [784, 290] width 1568 height 581
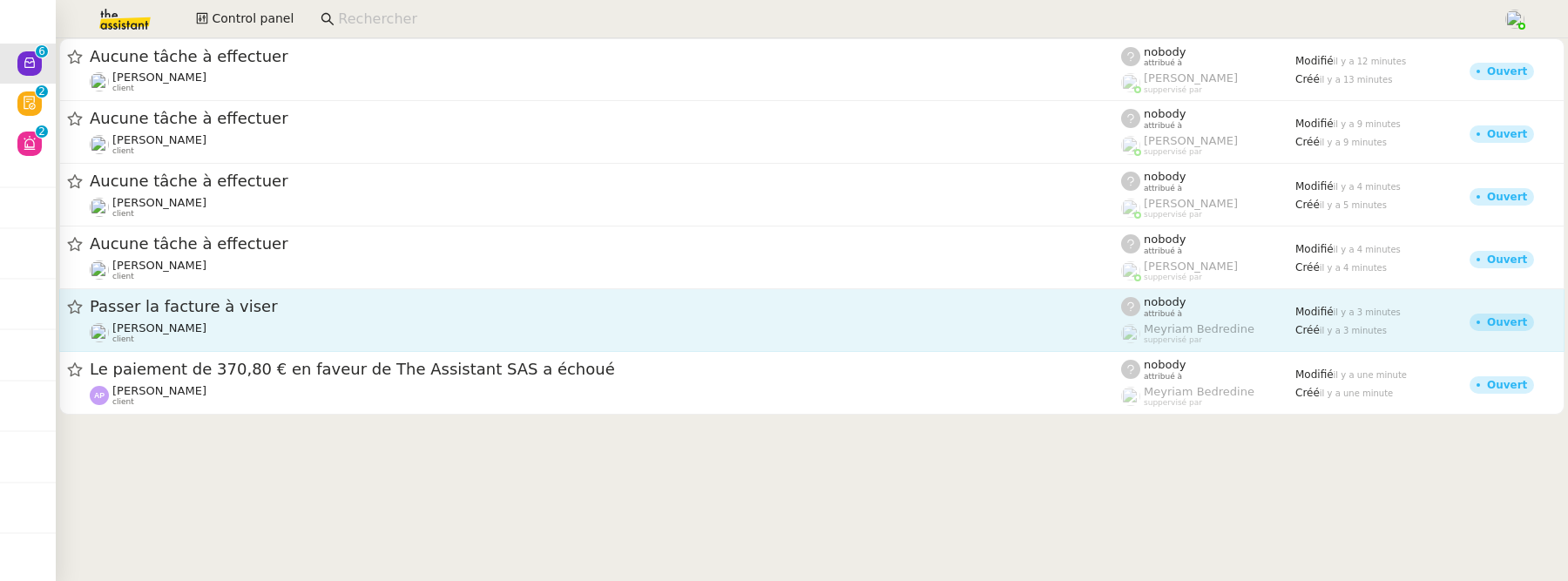
click at [213, 345] on link "Passer la facture à viser Pierrick Morel client nobody attribué à Meyriam Bedre…" at bounding box center [811, 321] width 1505 height 62
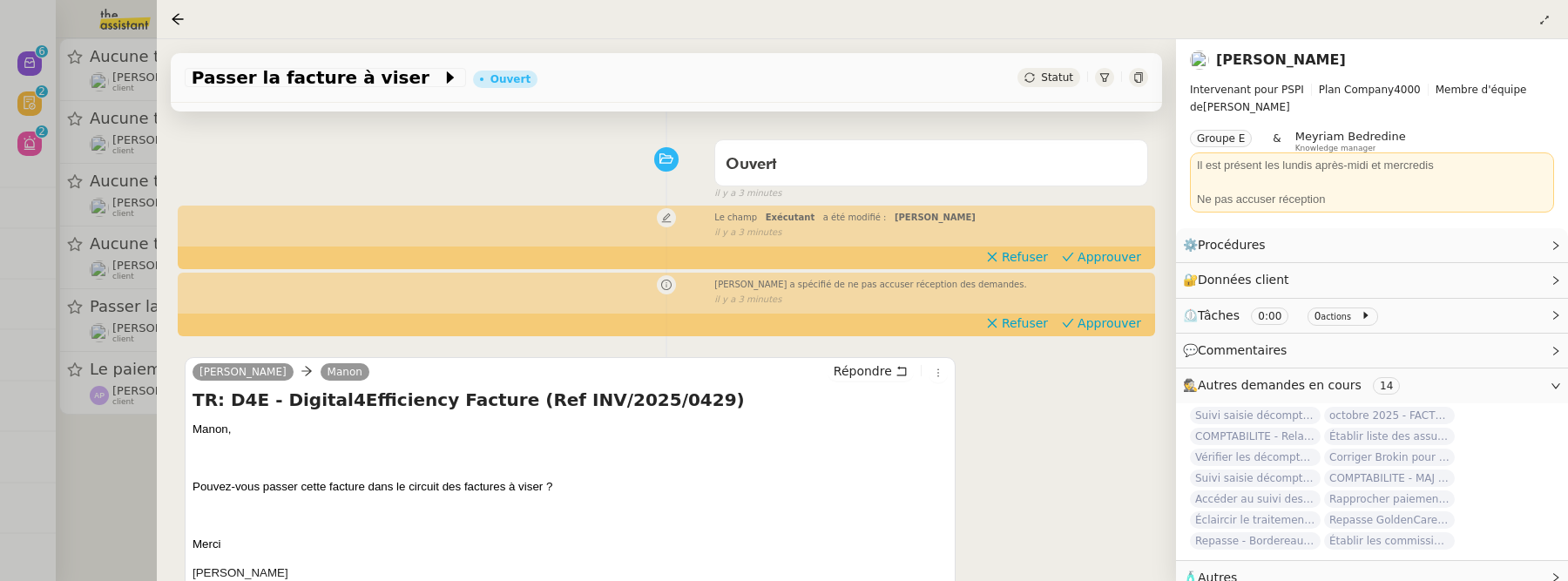
scroll to position [103, 0]
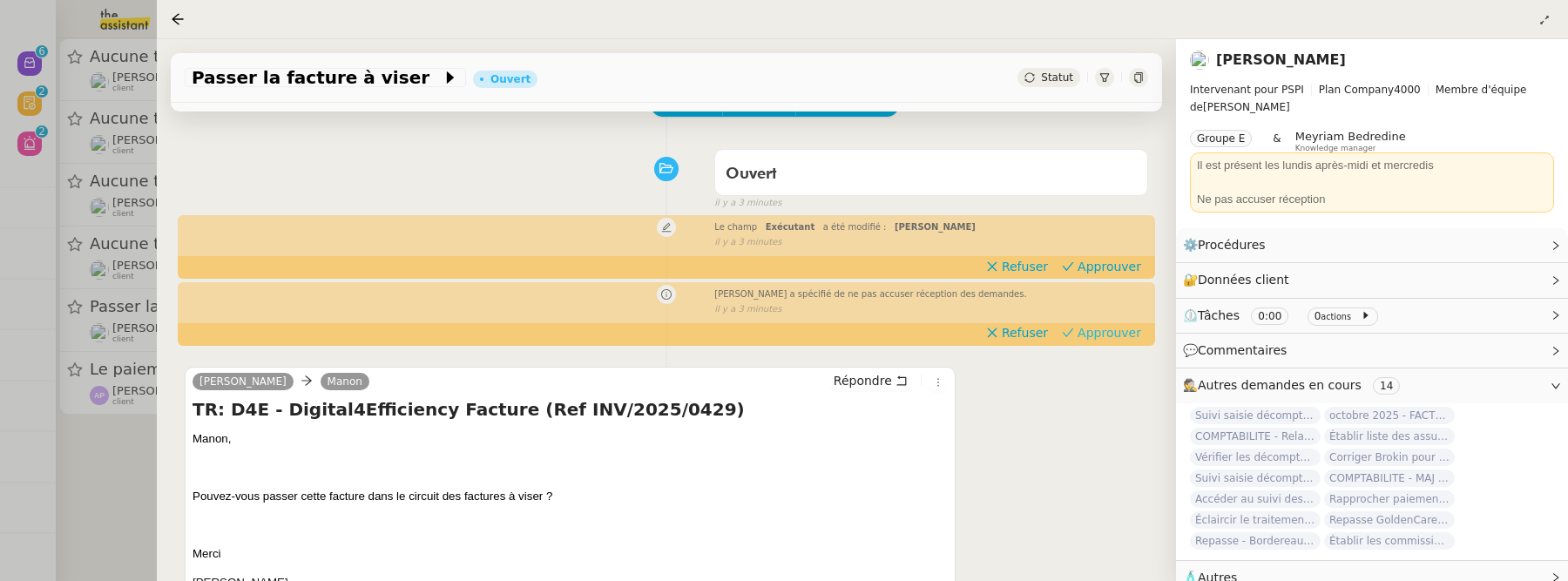
click at [1105, 334] on span "Approuver" at bounding box center [1108, 333] width 63 height 17
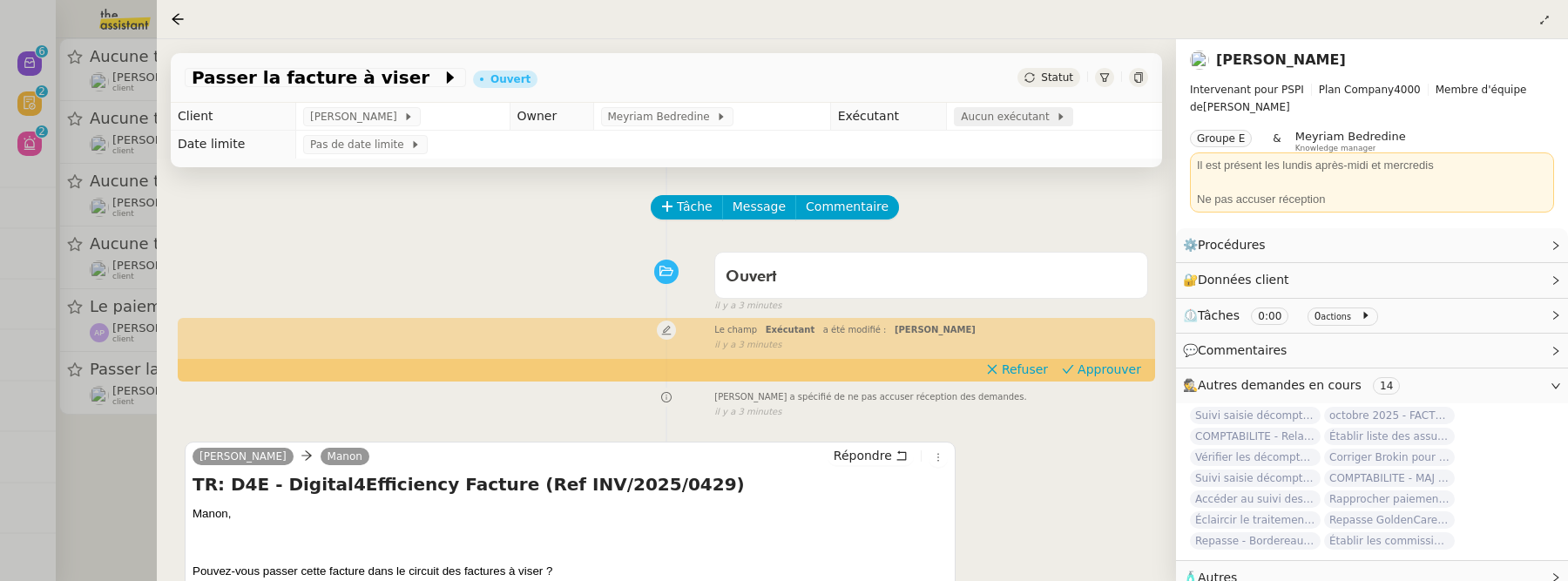
click at [994, 117] on span "Aucun exécutant" at bounding box center [1008, 116] width 95 height 17
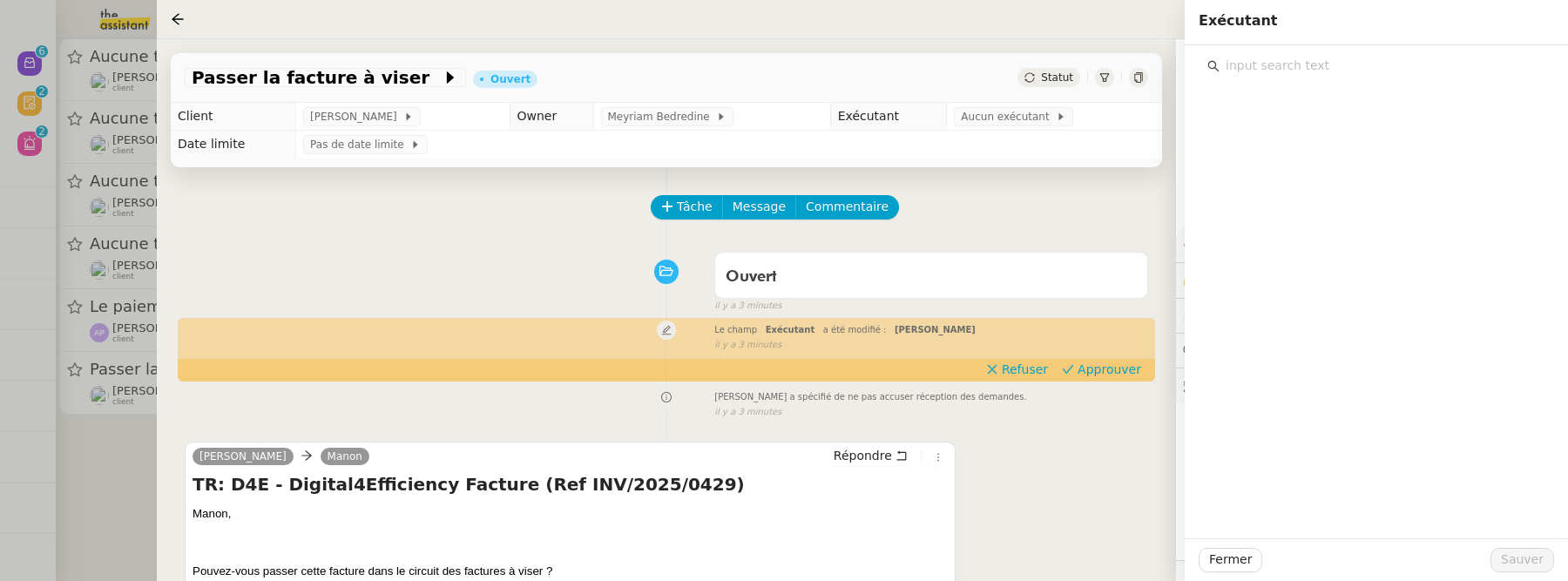
click at [1308, 68] on input "text" at bounding box center [1382, 66] width 326 height 24
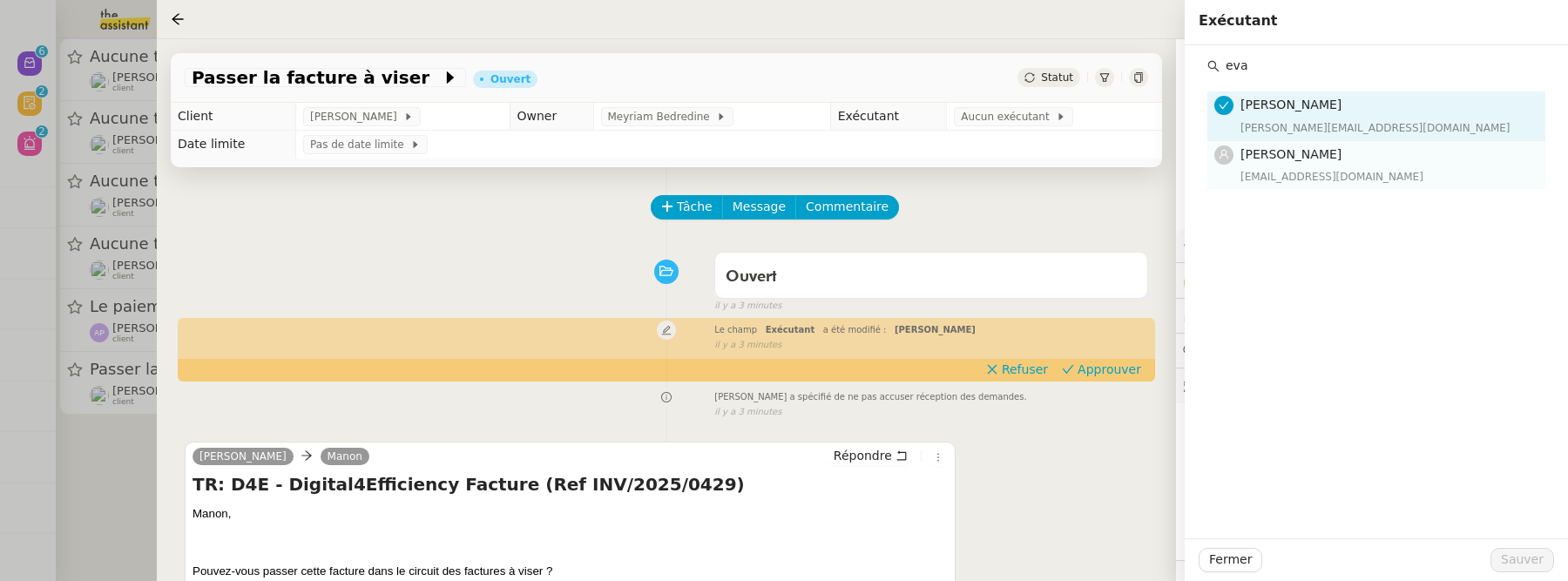
type input "eva"
click at [1358, 162] on h4 "[PERSON_NAME]" at bounding box center [1387, 155] width 294 height 20
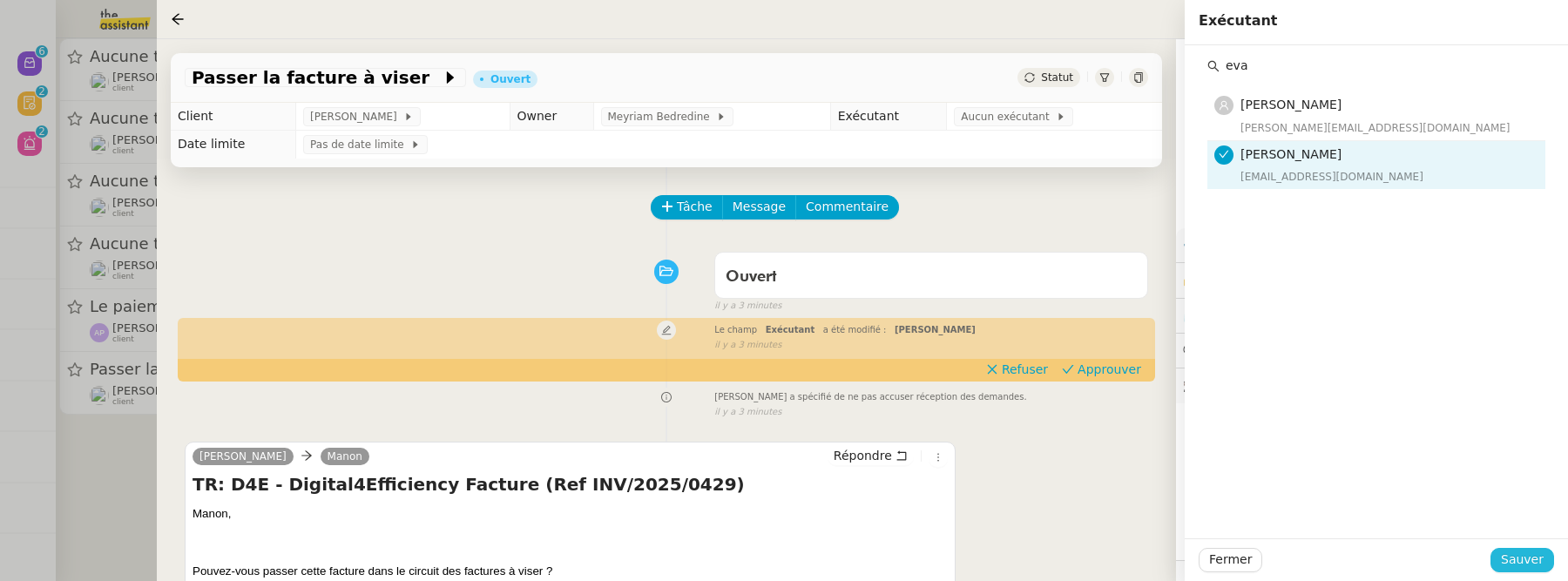
click at [1514, 561] on span "Sauver" at bounding box center [1522, 560] width 43 height 20
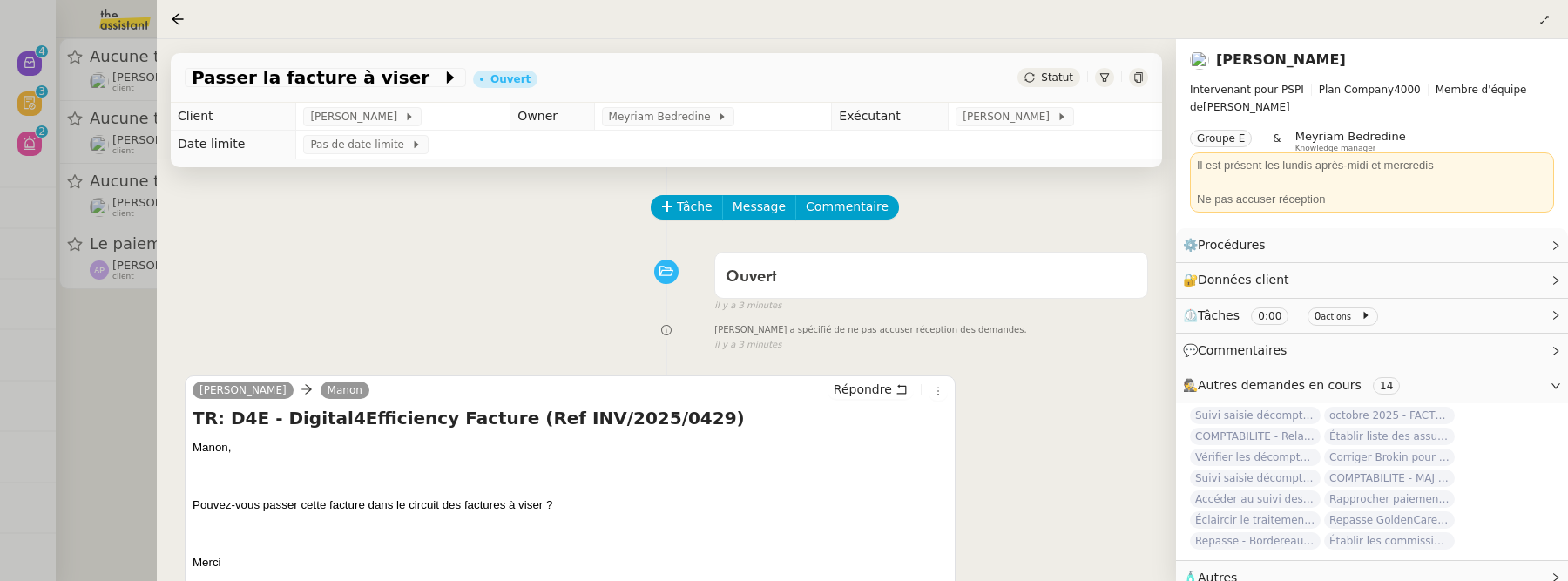
click at [142, 367] on div at bounding box center [784, 290] width 1568 height 581
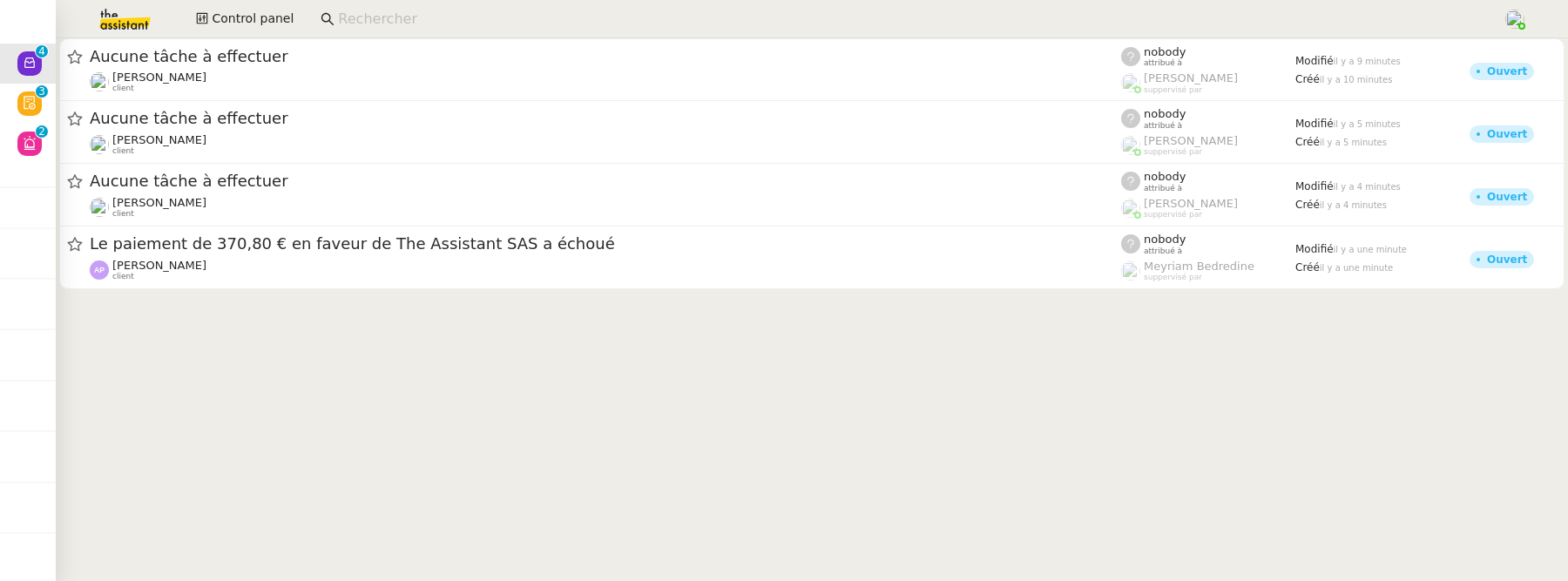
click at [297, 293] on div at bounding box center [811, 170] width 1512 height 265
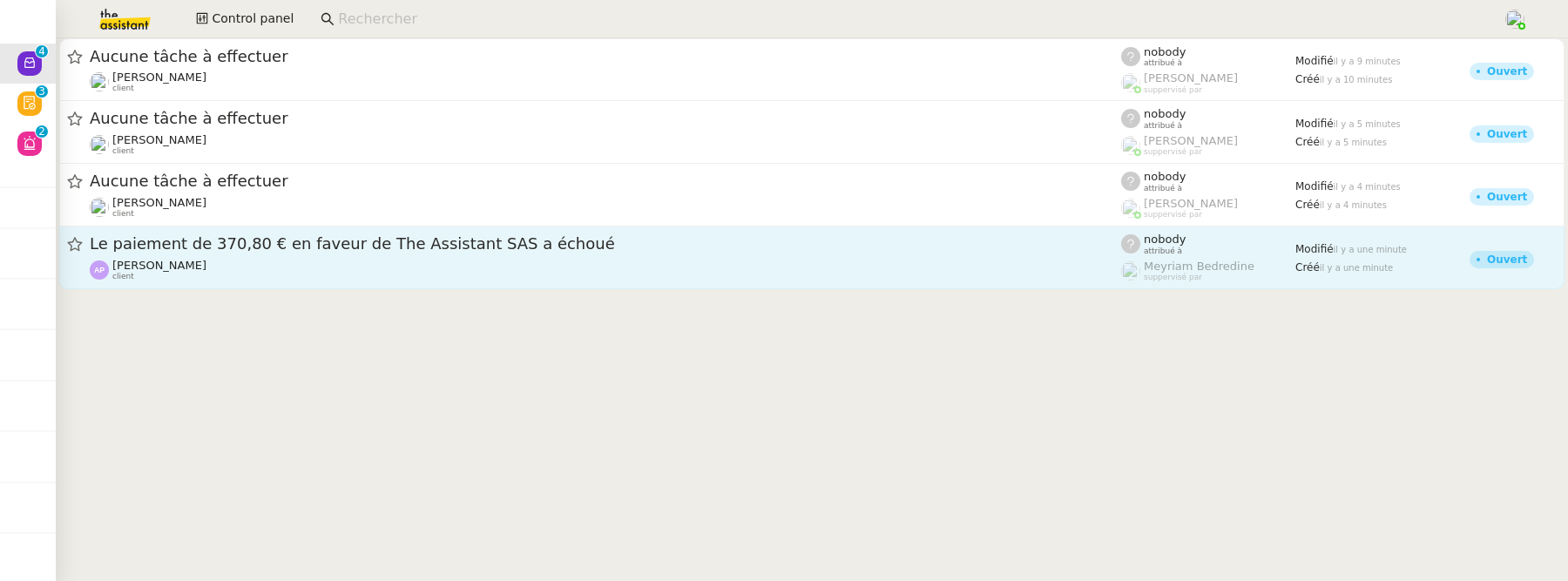
click at [313, 276] on div "[PERSON_NAME] client" at bounding box center [605, 269] width 1031 height 23
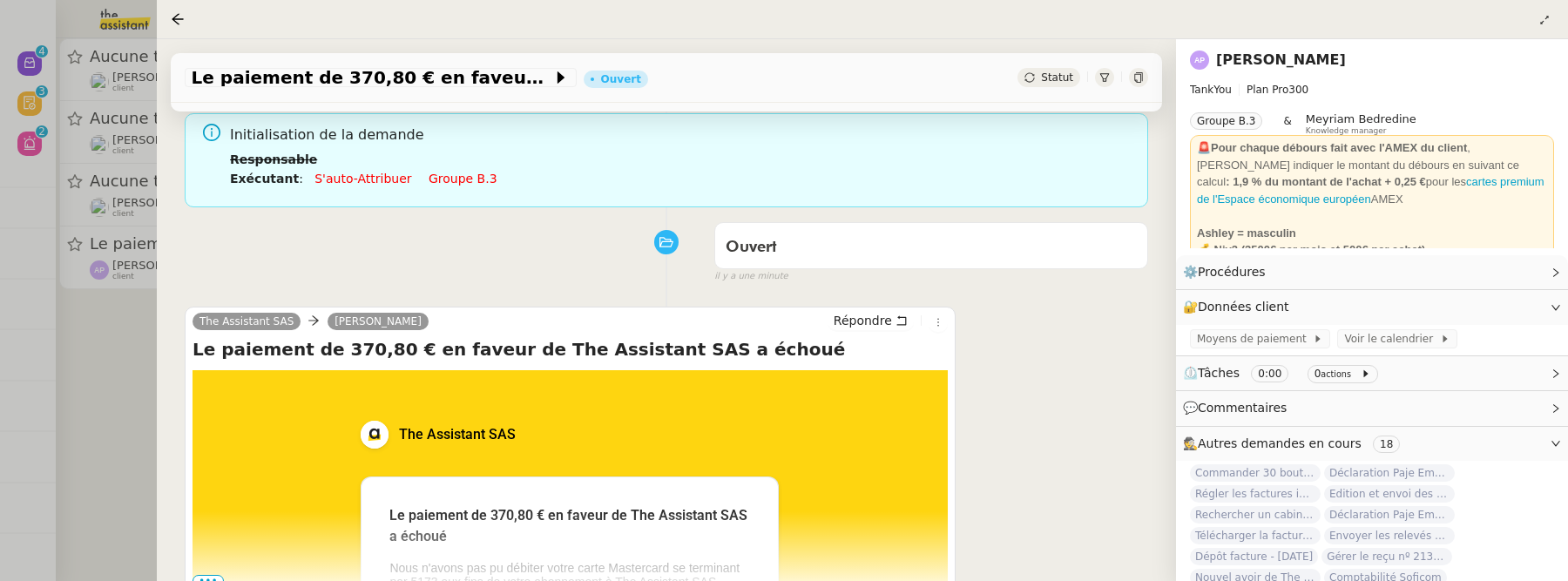
scroll to position [242, 0]
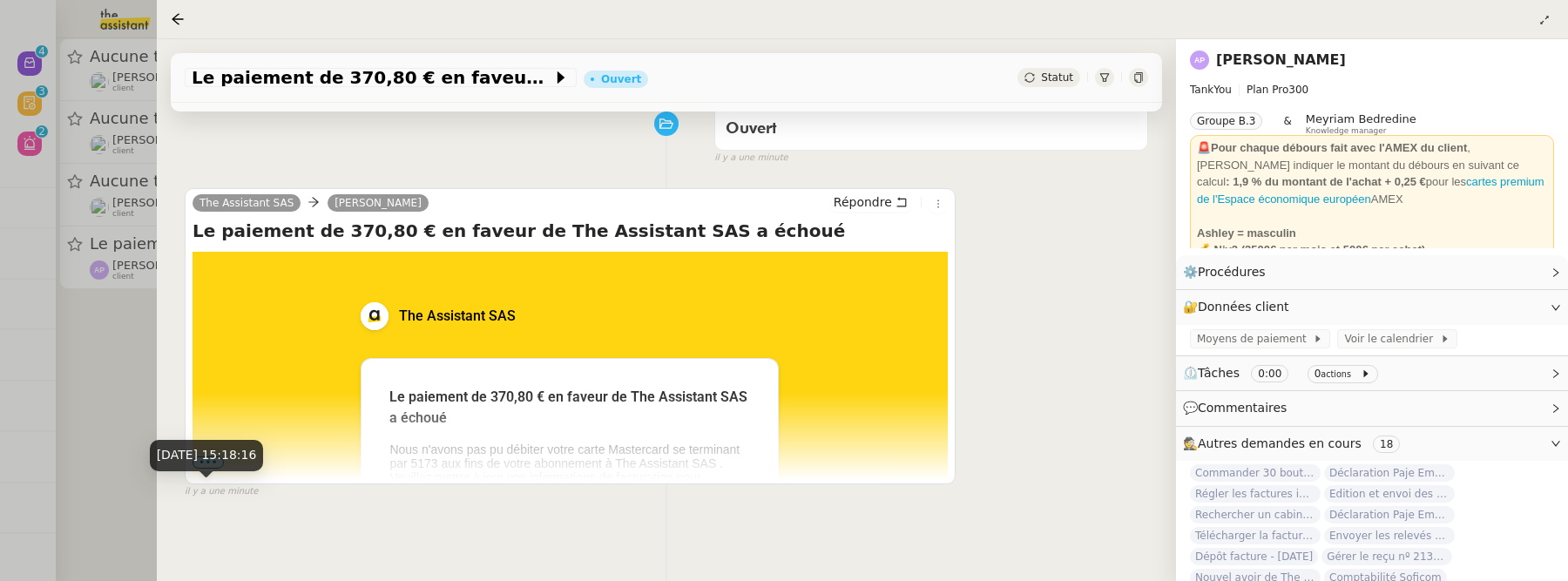
click at [206, 467] on div "1 oct. 2025, 15:18:16" at bounding box center [207, 455] width 114 height 30
click at [207, 456] on span "•••" at bounding box center [208, 462] width 31 height 12
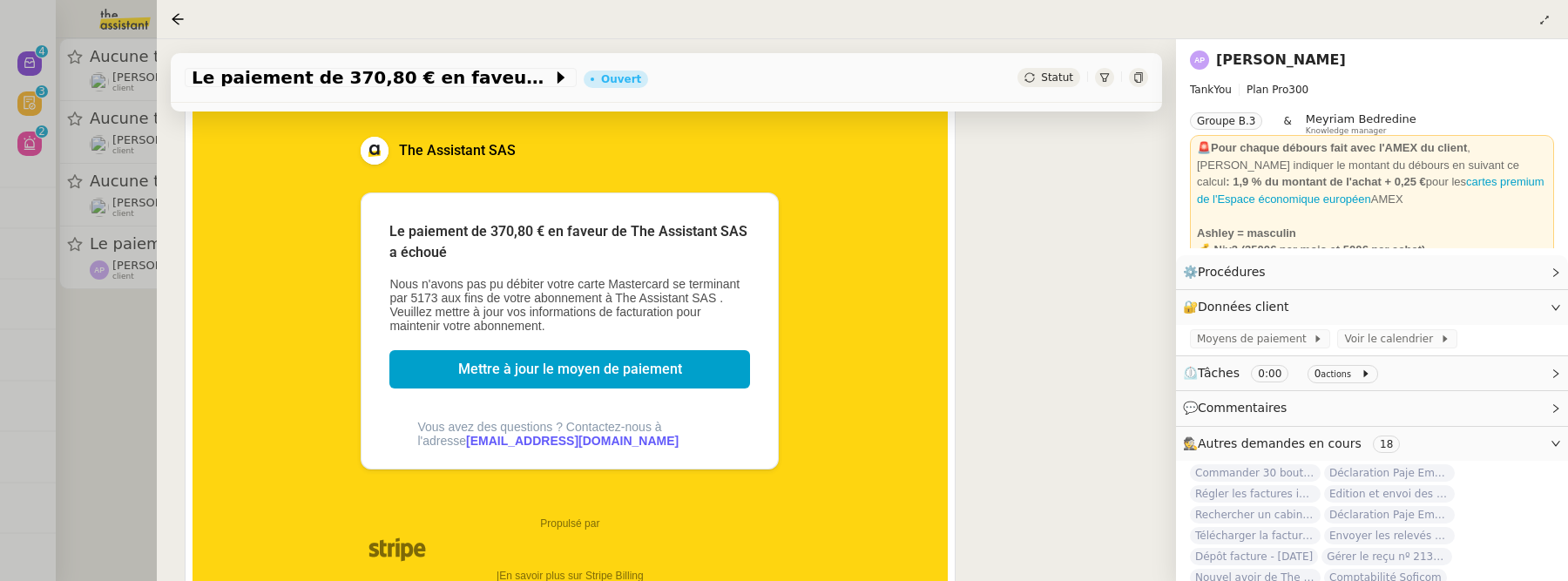
scroll to position [413, 0]
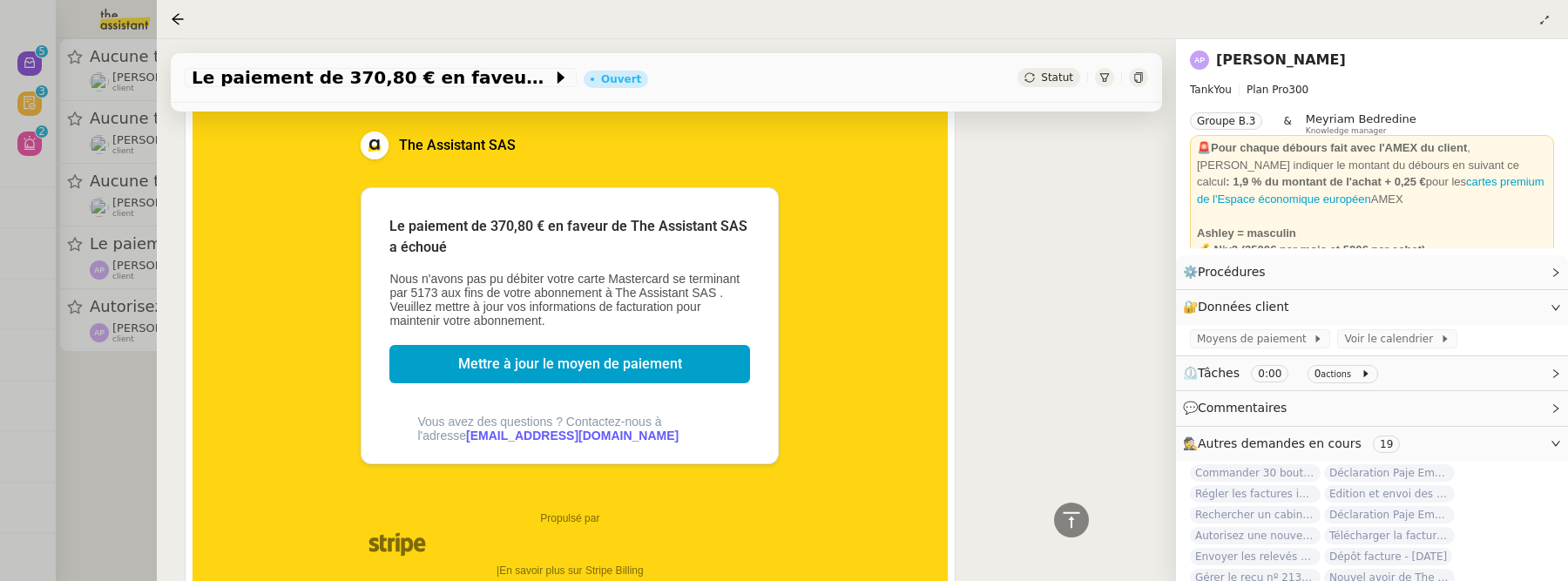
click at [109, 428] on div at bounding box center [784, 290] width 1568 height 581
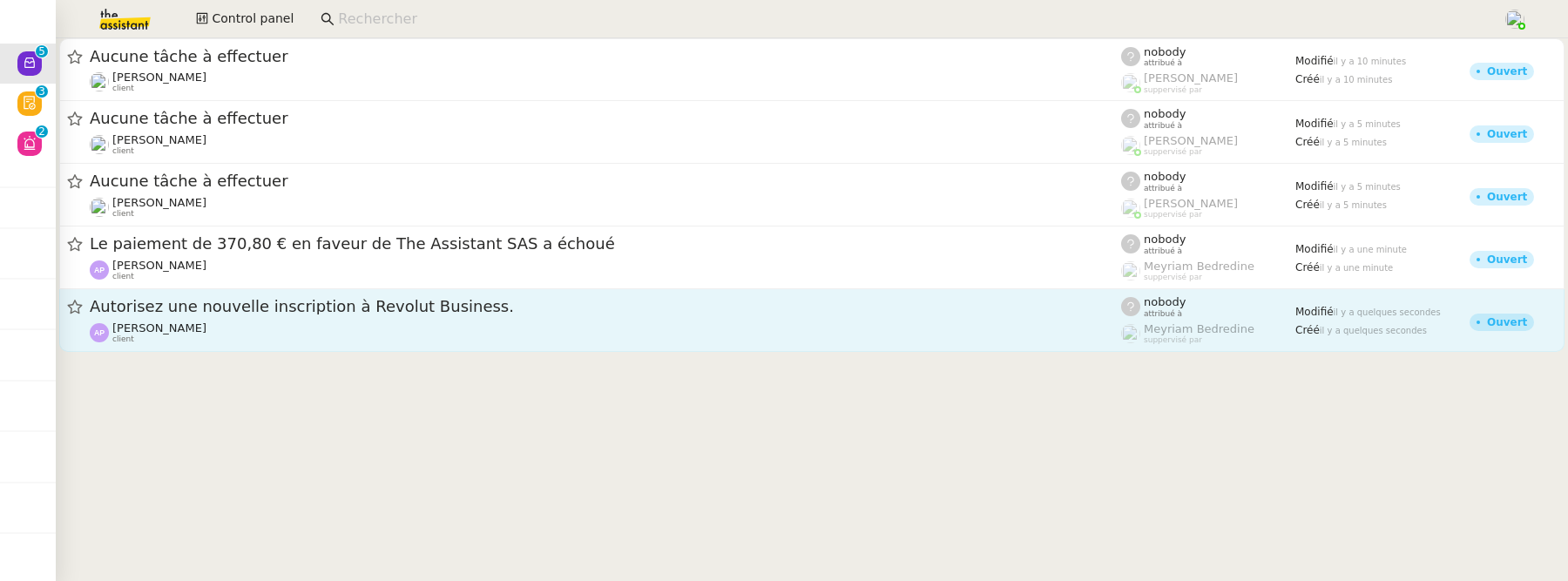
click at [297, 318] on div "Autorisez une nouvelle inscription à Revolut Business. Ashley Poniatowski client" at bounding box center [605, 320] width 1031 height 48
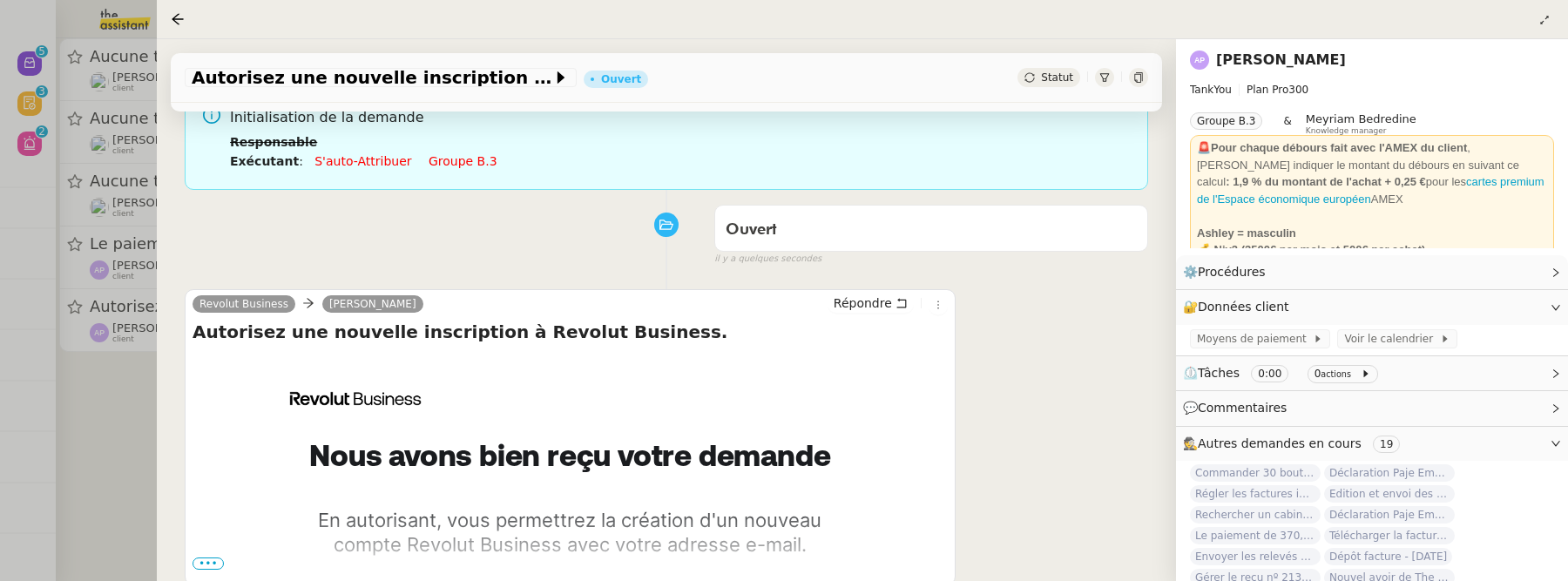
scroll to position [242, 0]
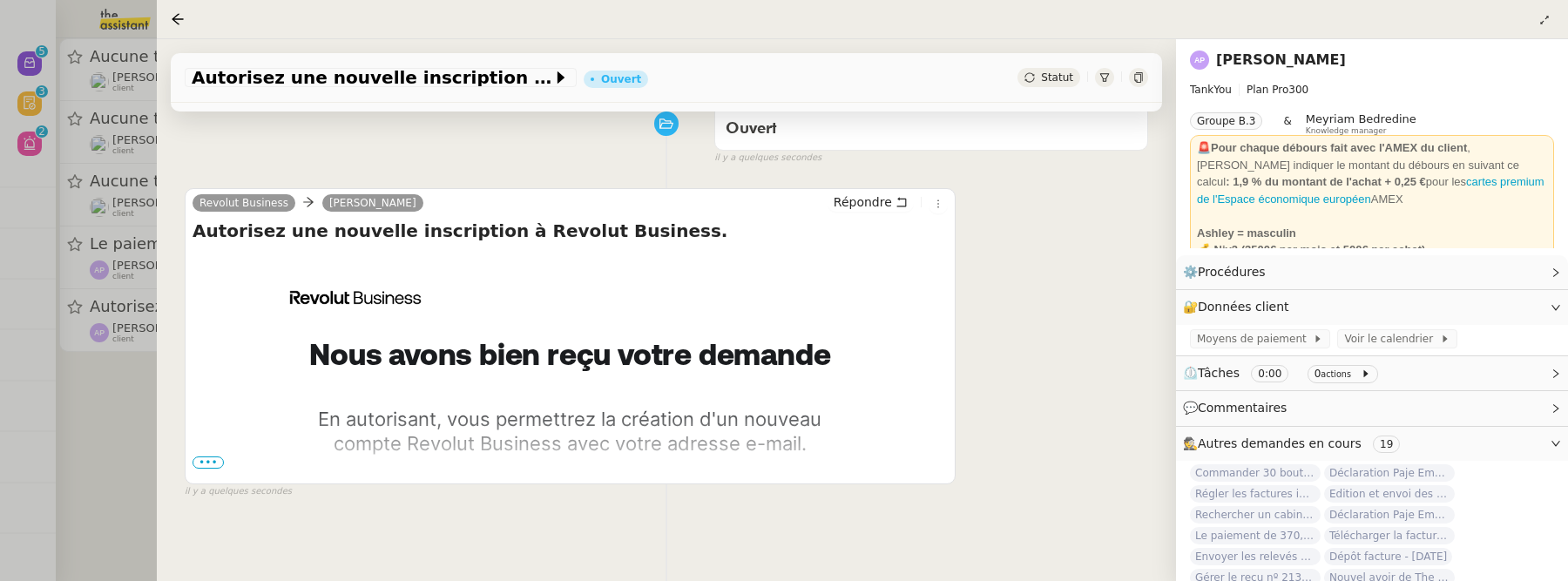
click at [213, 459] on span "•••" at bounding box center [208, 462] width 31 height 12
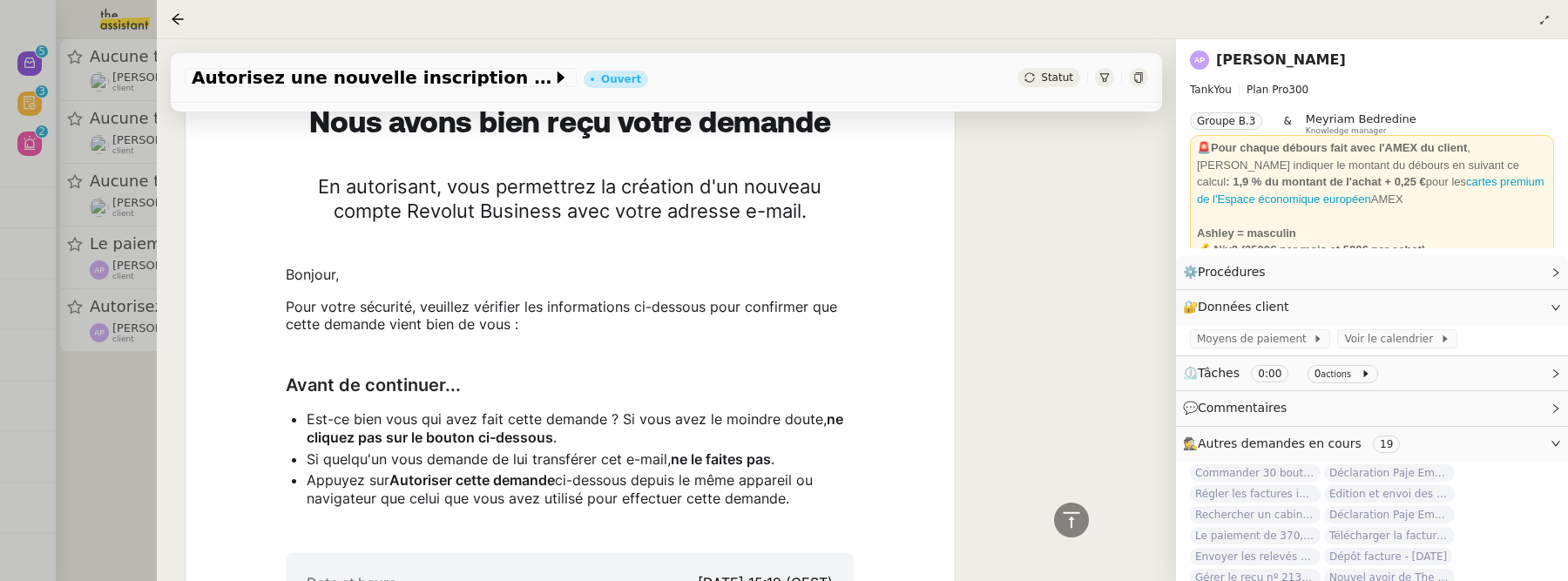
scroll to position [172, 0]
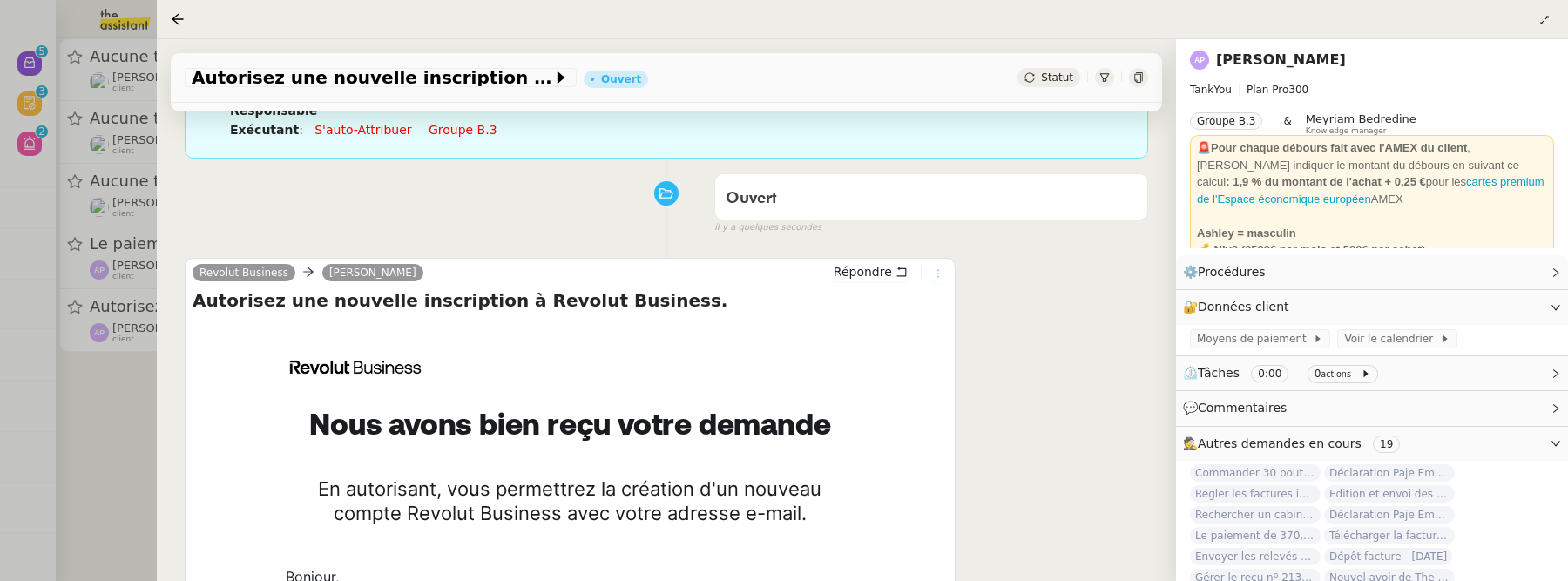
click at [934, 274] on icon at bounding box center [938, 273] width 10 height 10
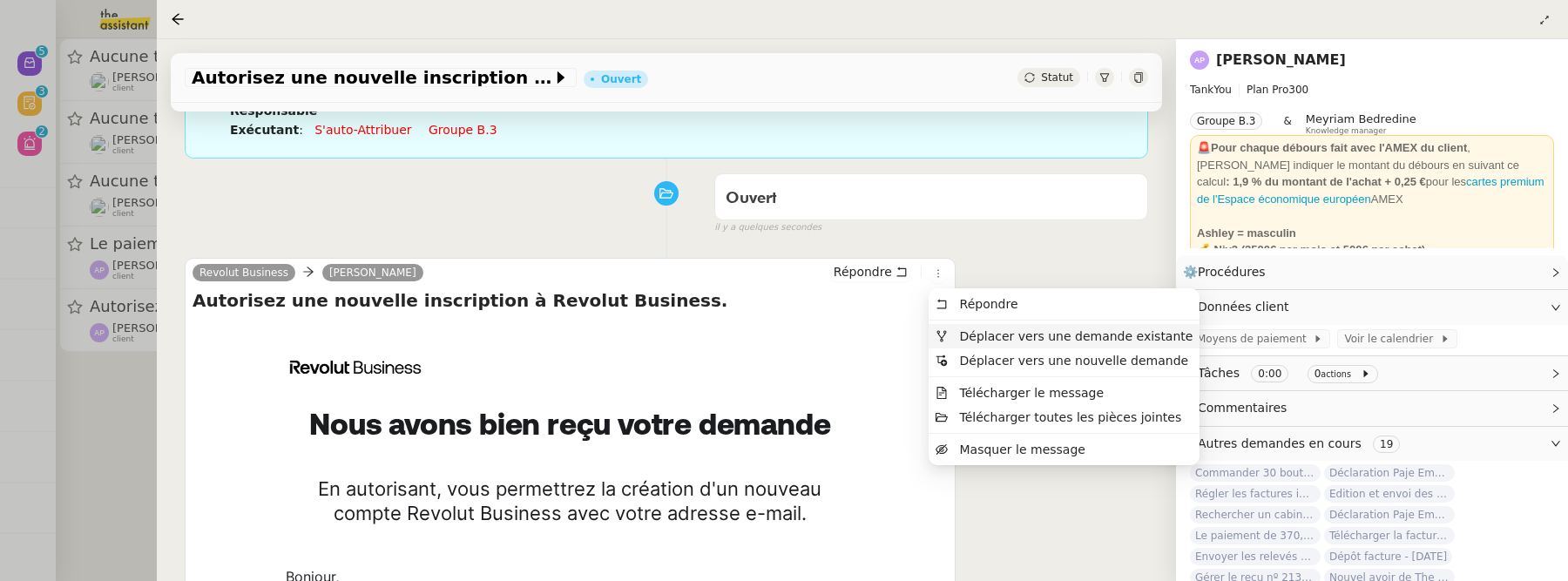
click at [974, 327] on li "Déplacer vers une demande existante" at bounding box center [1064, 336] width 271 height 25
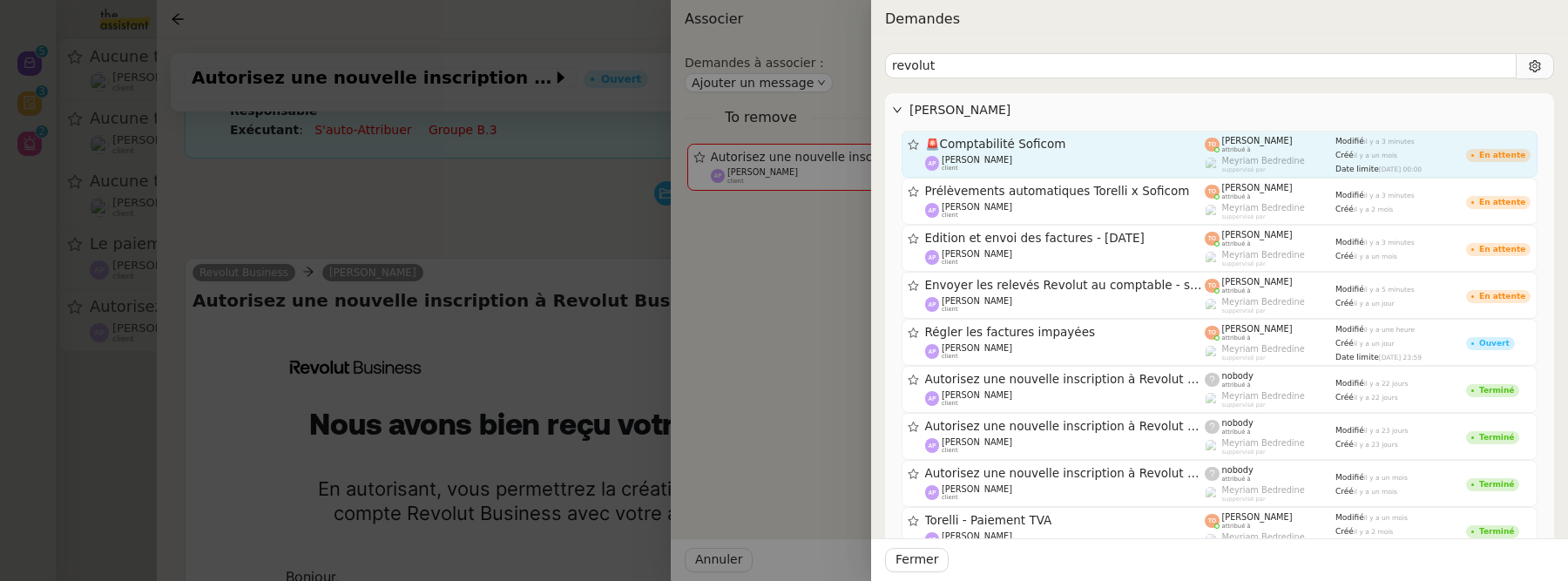
type input "revolut"
click at [1083, 164] on div "[PERSON_NAME] client" at bounding box center [1065, 163] width 280 height 17
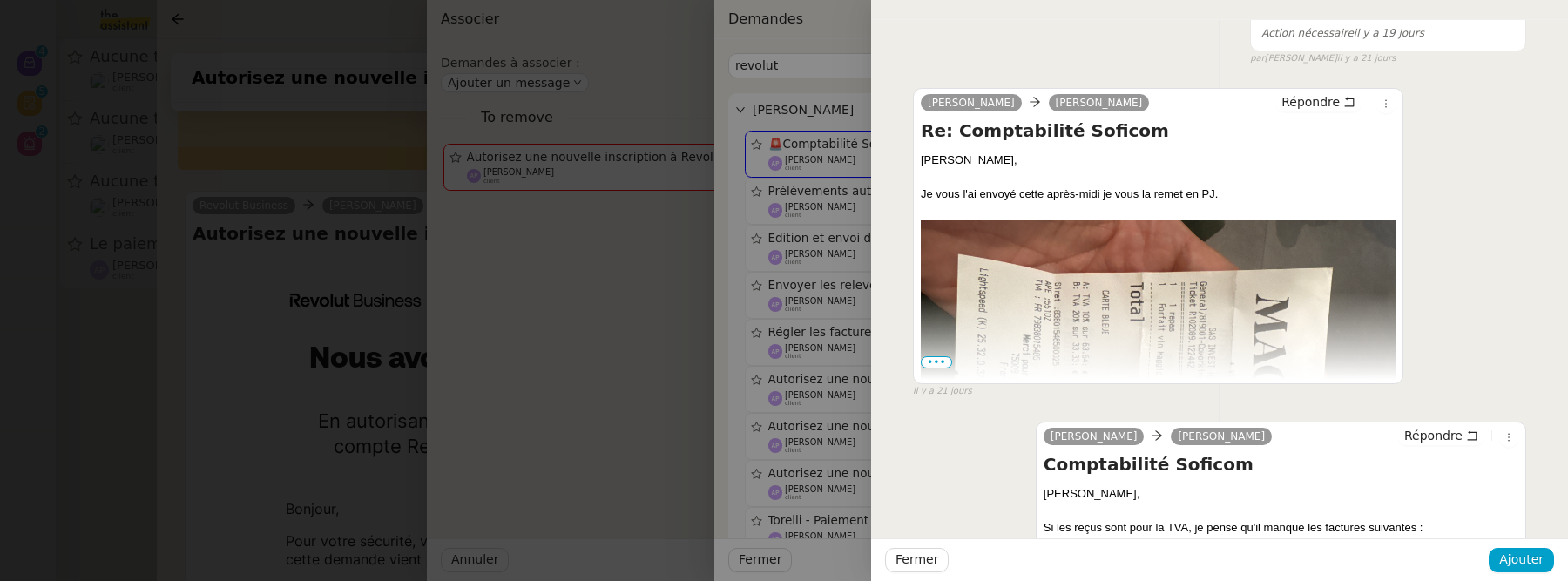
scroll to position [1031, 0]
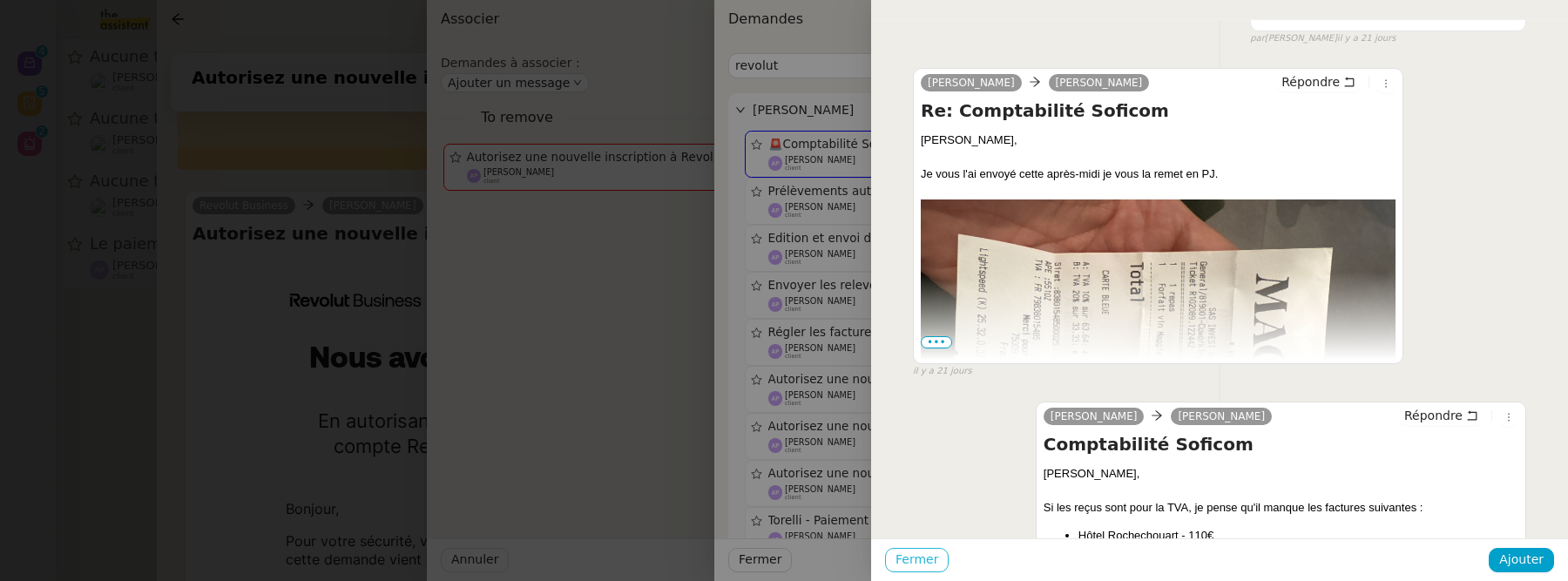
click at [924, 561] on span "Fermer" at bounding box center [917, 560] width 43 height 20
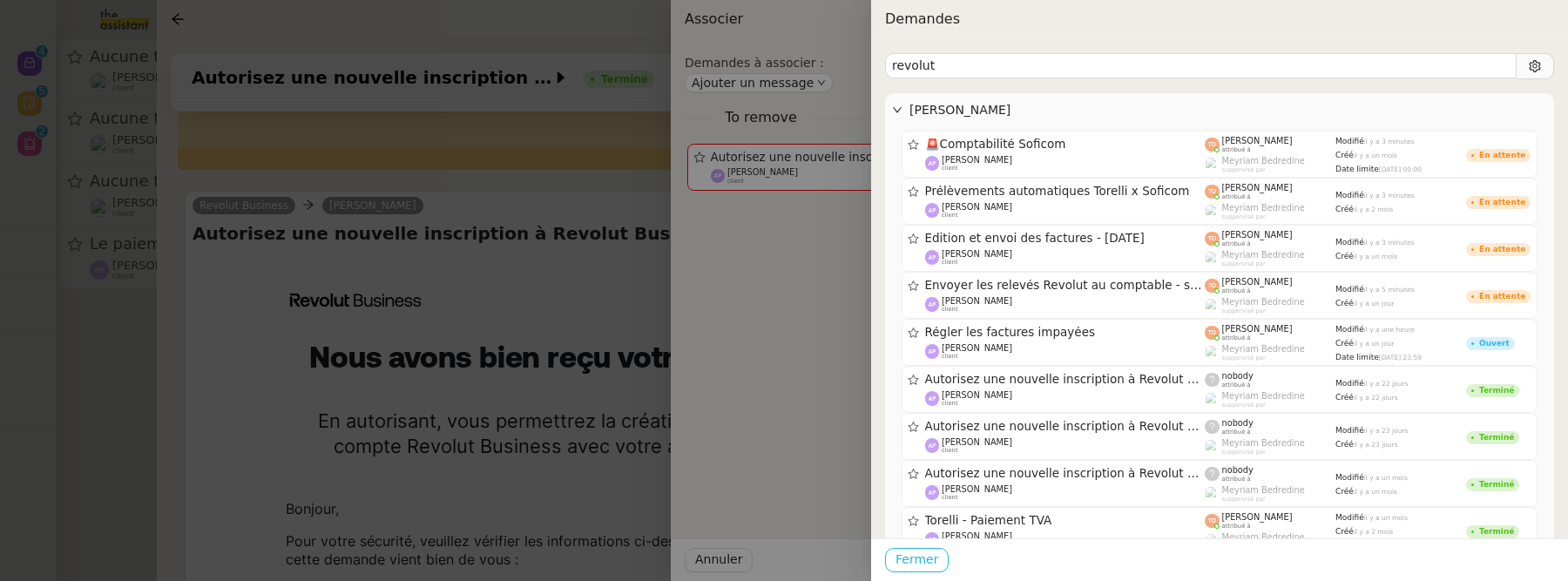
click at [899, 563] on span "Fermer" at bounding box center [917, 560] width 43 height 20
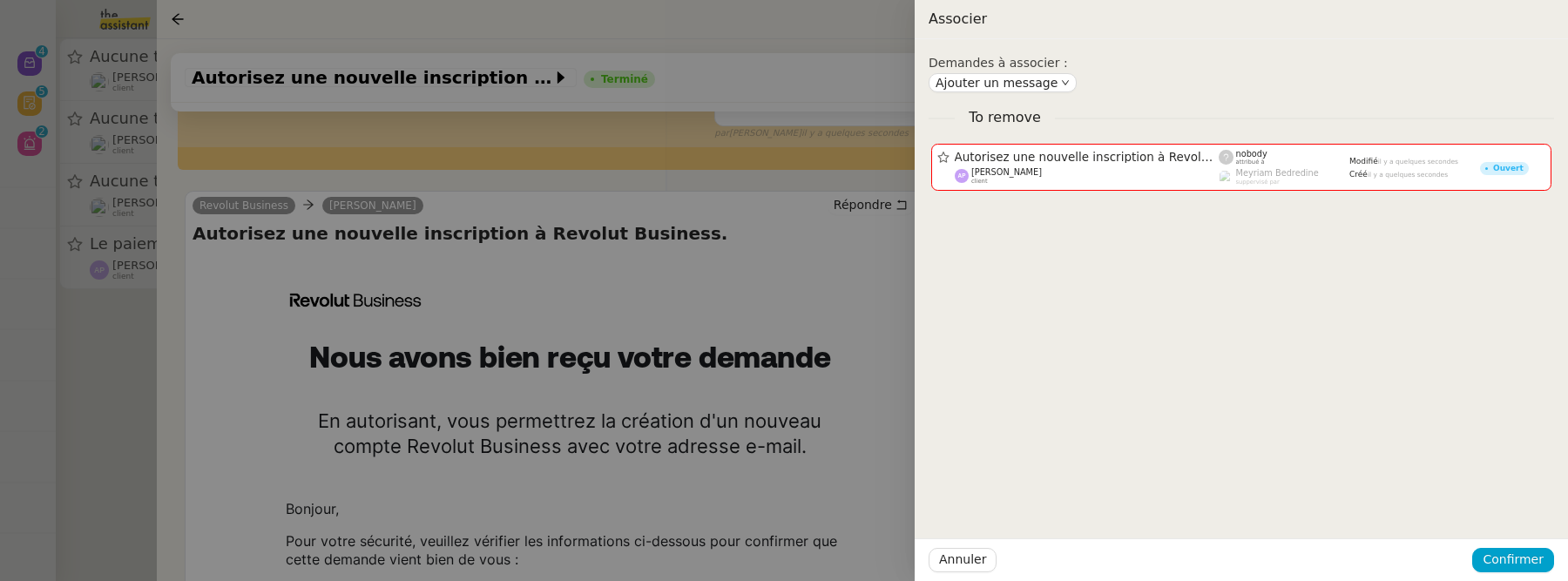
click at [928, 562] on div "Annuler Confirmer" at bounding box center [1241, 560] width 653 height 43
click at [964, 560] on span "Annuler" at bounding box center [962, 560] width 47 height 20
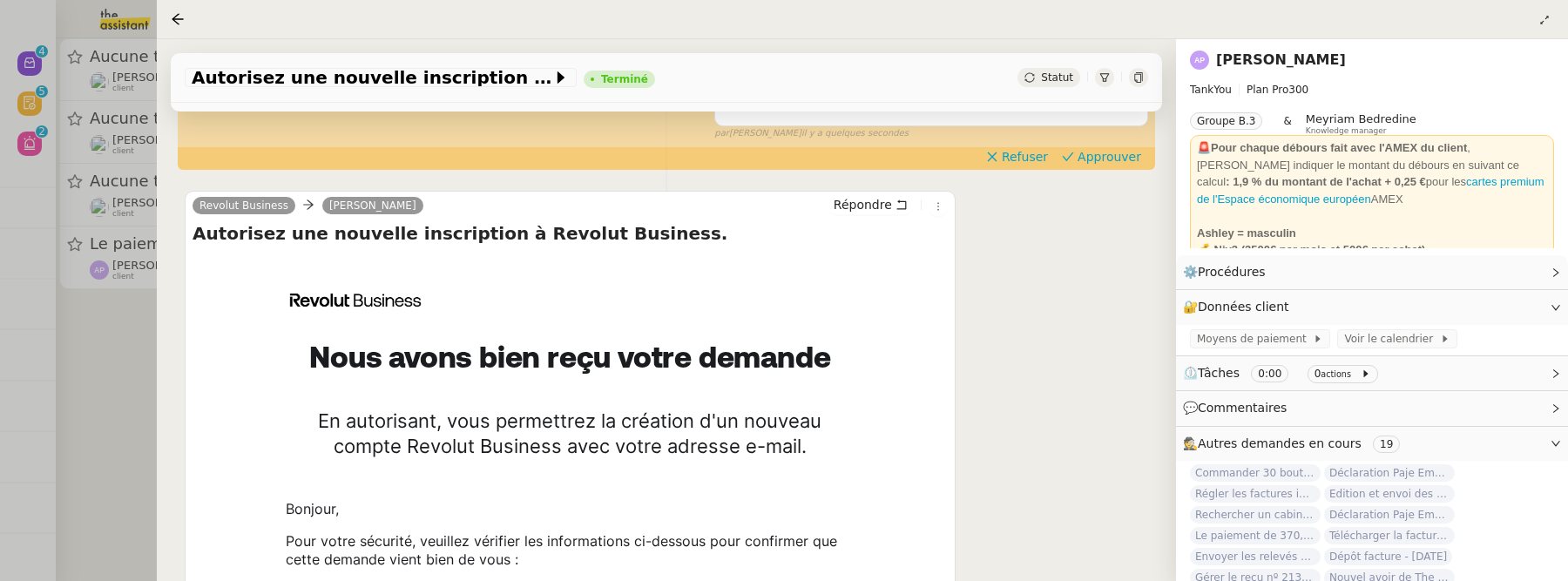
scroll to position [0, 0]
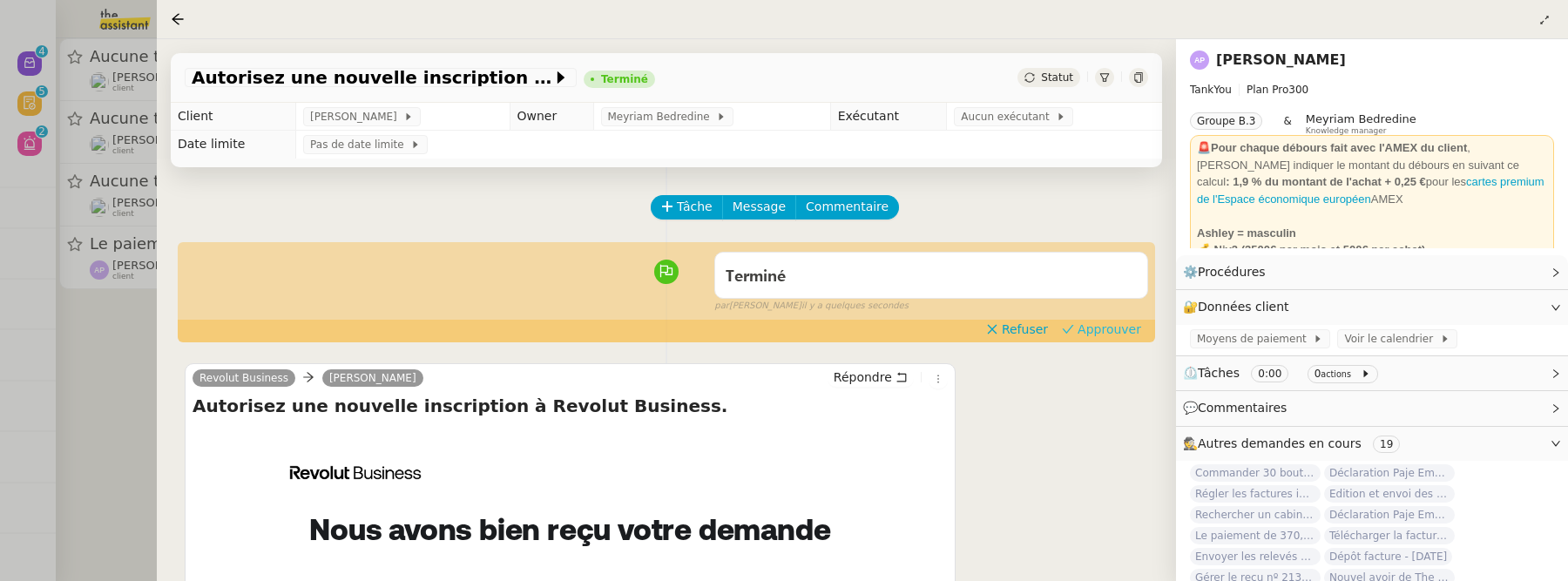
click at [1107, 332] on span "Approuver" at bounding box center [1108, 329] width 63 height 17
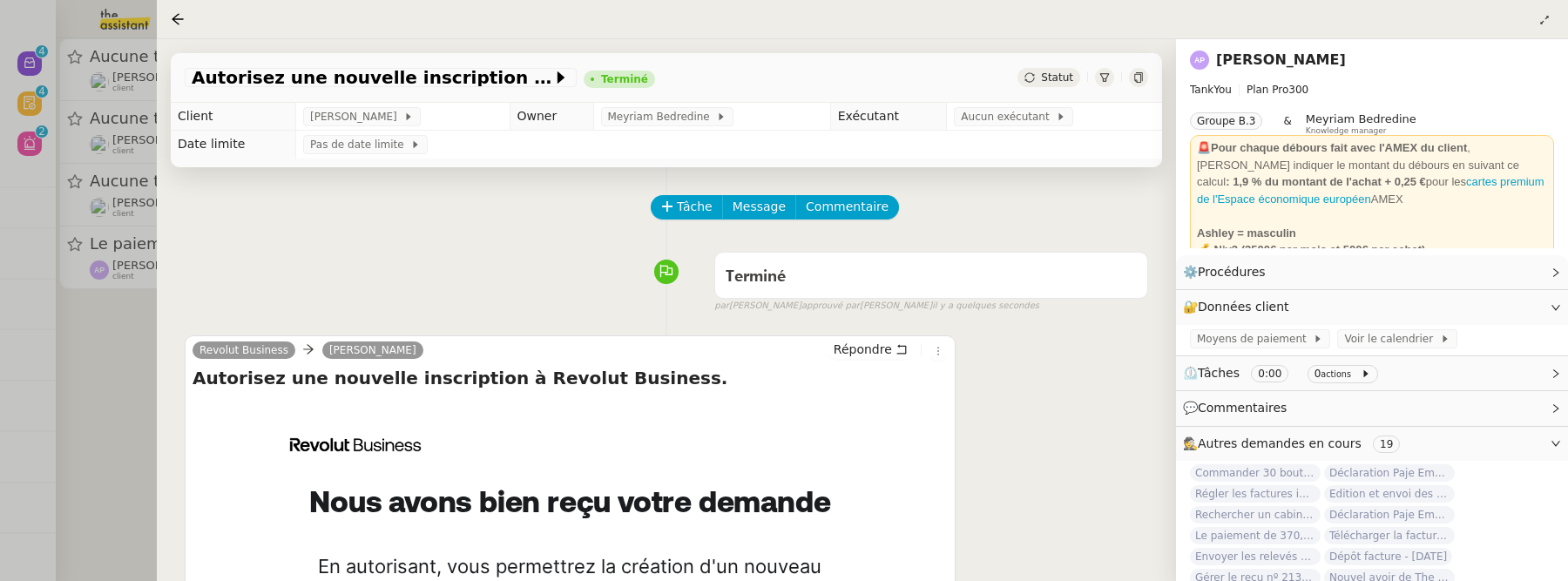
click at [87, 334] on div at bounding box center [784, 290] width 1568 height 581
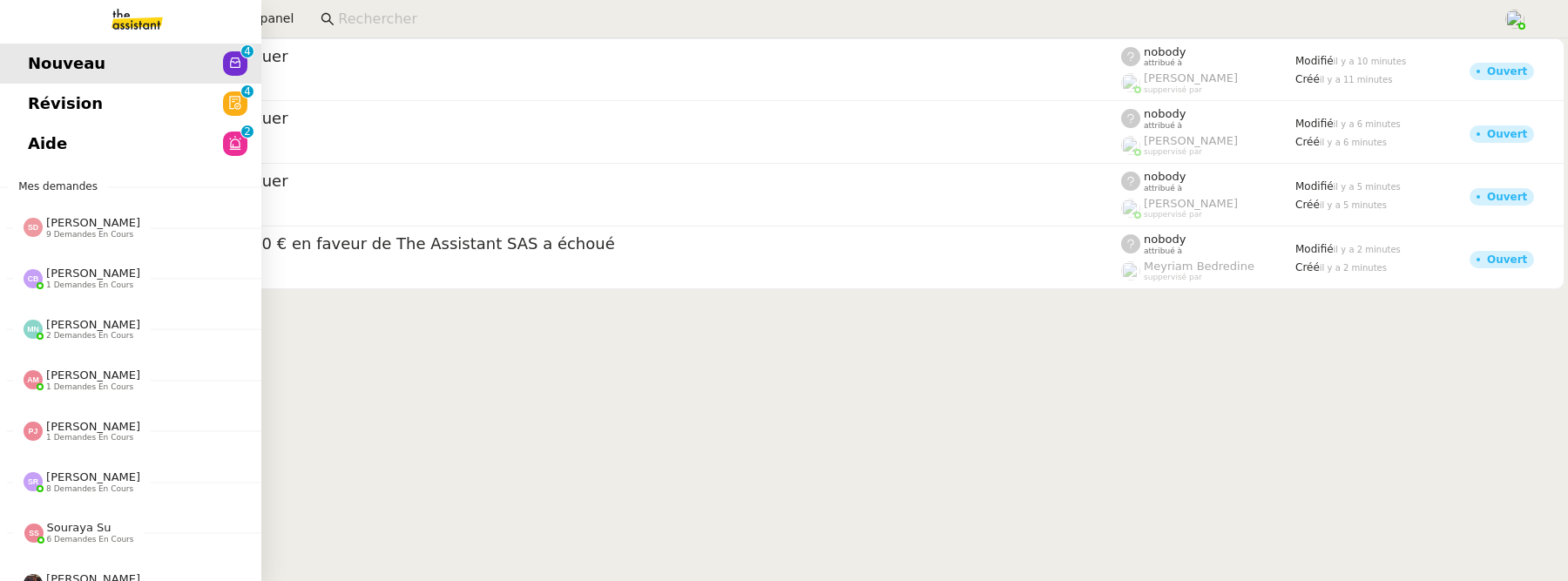
click at [33, 137] on span "Aide" at bounding box center [47, 144] width 39 height 27
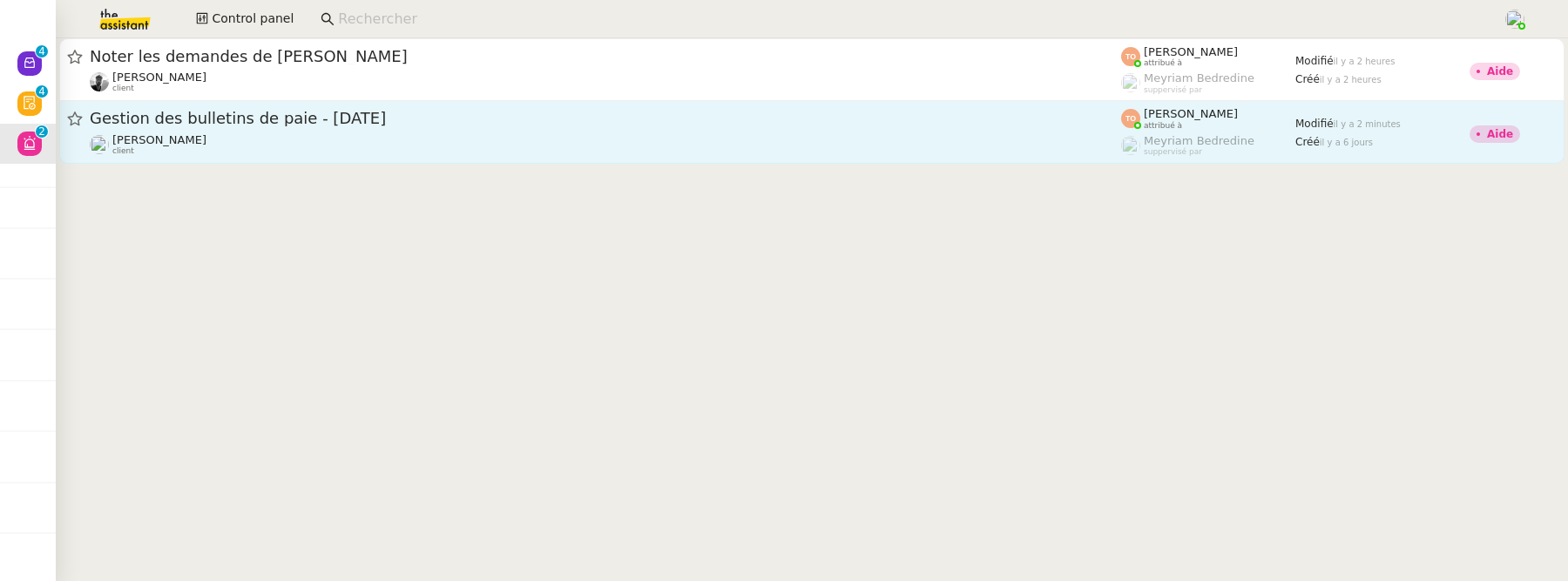
click at [267, 134] on div "Laurence de Nervaux client" at bounding box center [605, 145] width 1031 height 23
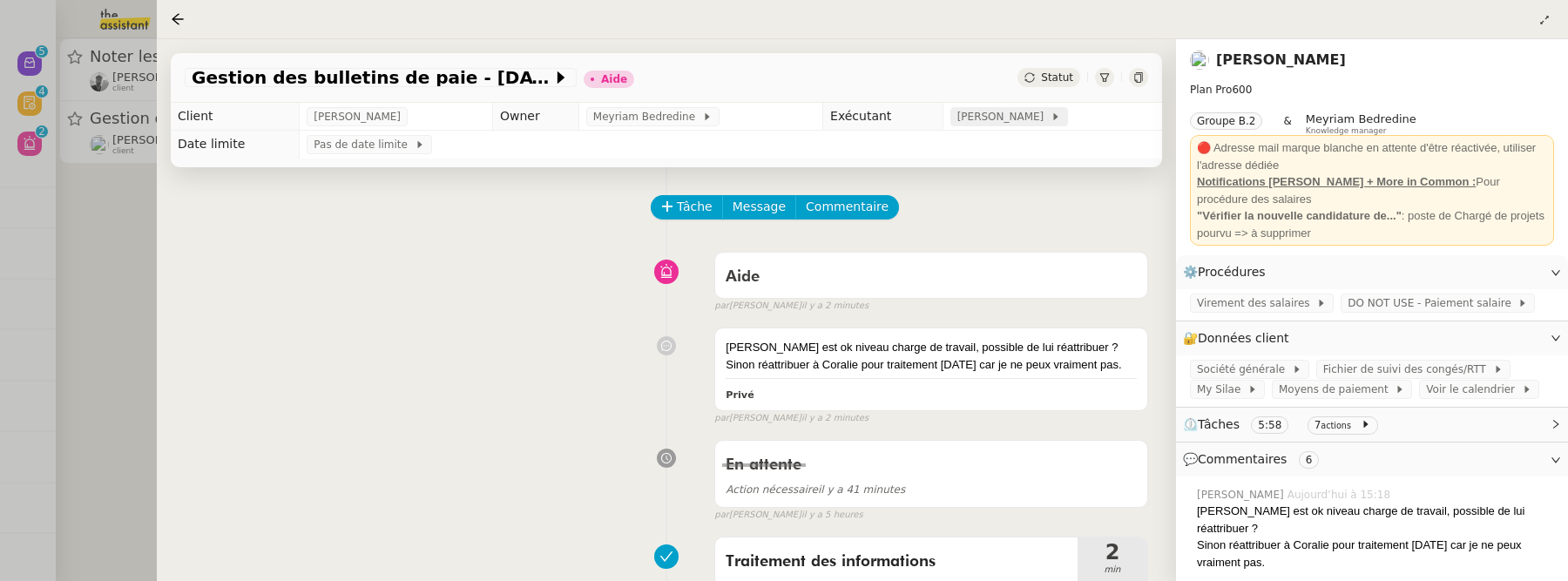
click at [1034, 118] on span "[PERSON_NAME]" at bounding box center [1004, 116] width 93 height 17
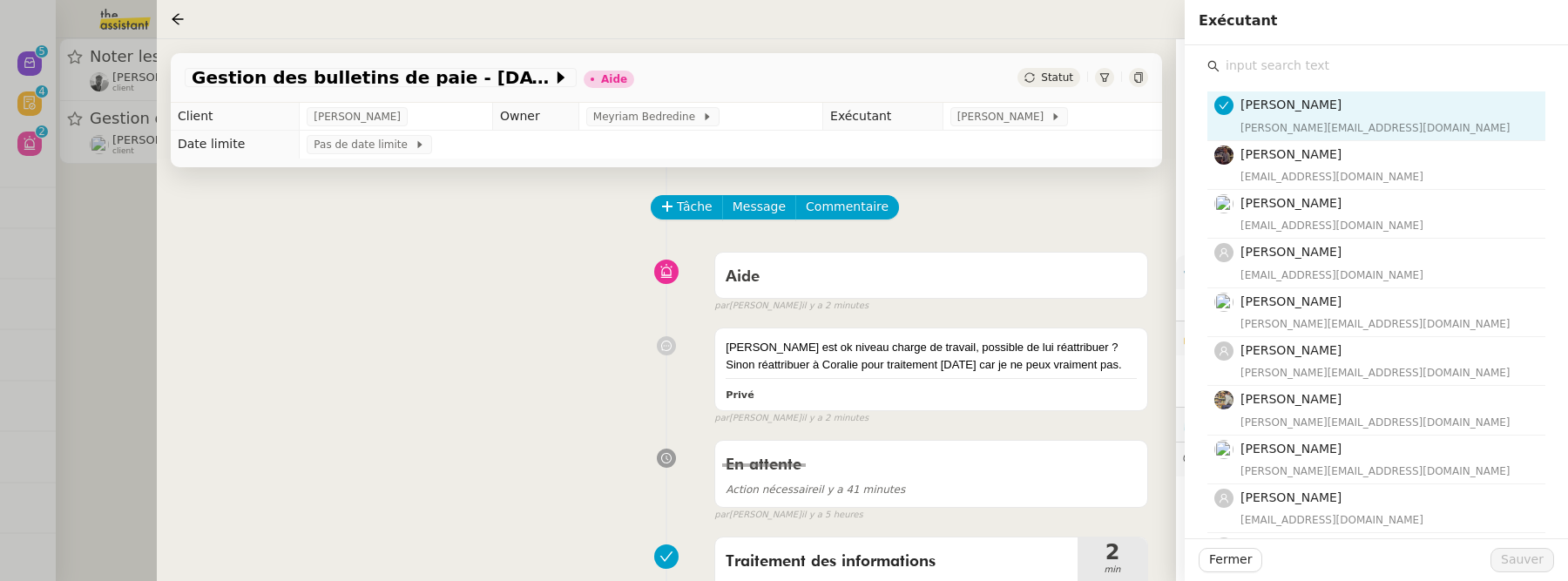
click at [1334, 62] on input "text" at bounding box center [1382, 66] width 326 height 24
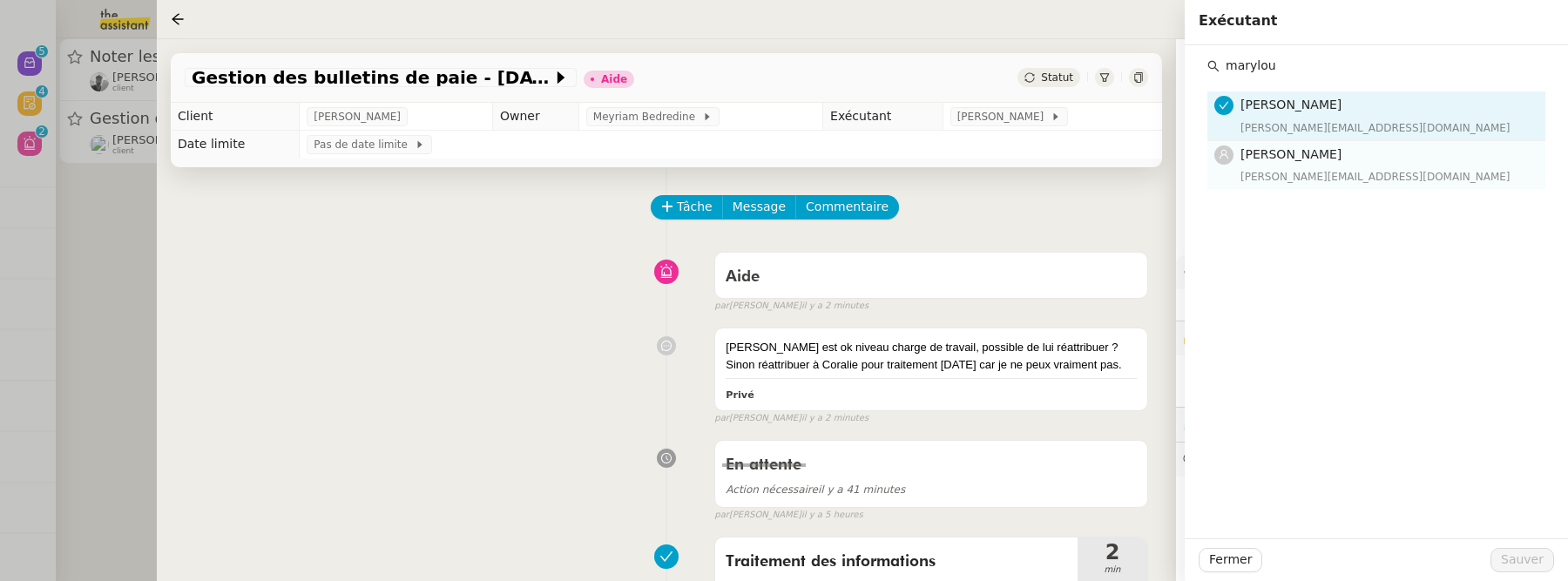
type input "marylou"
click at [1351, 170] on div "[PERSON_NAME][EMAIL_ADDRESS][DOMAIN_NAME]" at bounding box center [1387, 177] width 294 height 17
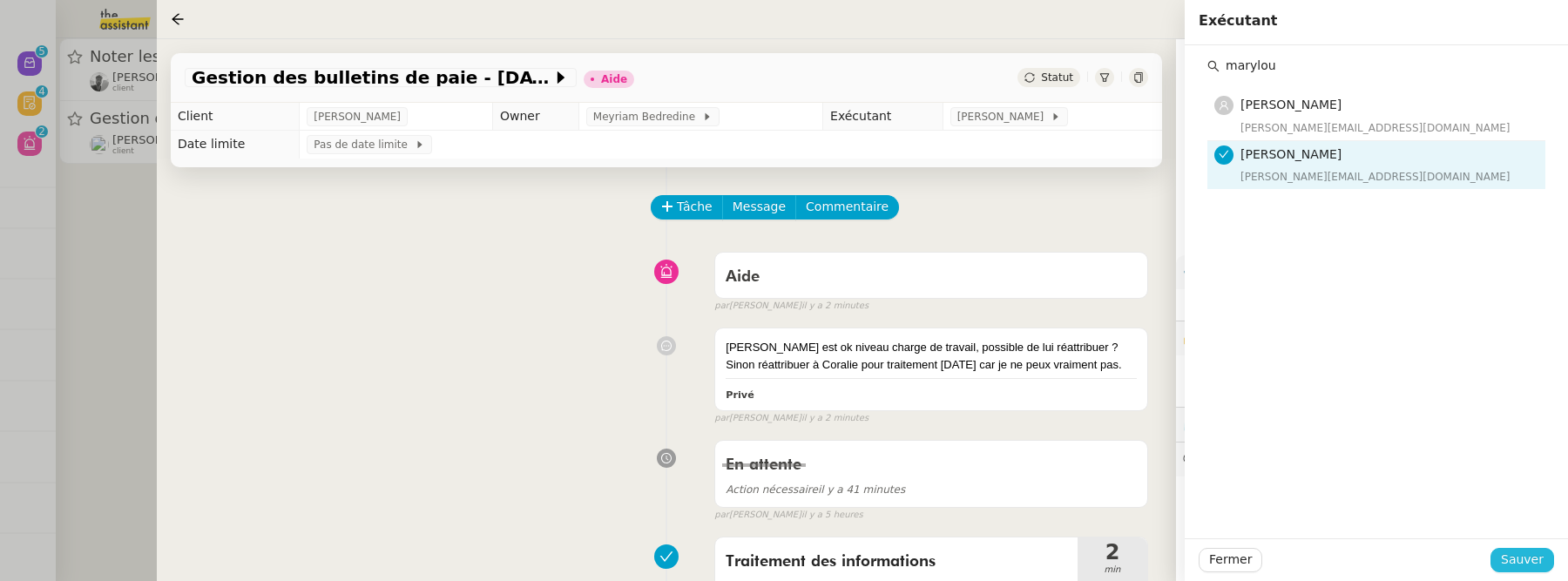
click at [1518, 556] on span "Sauver" at bounding box center [1522, 560] width 43 height 20
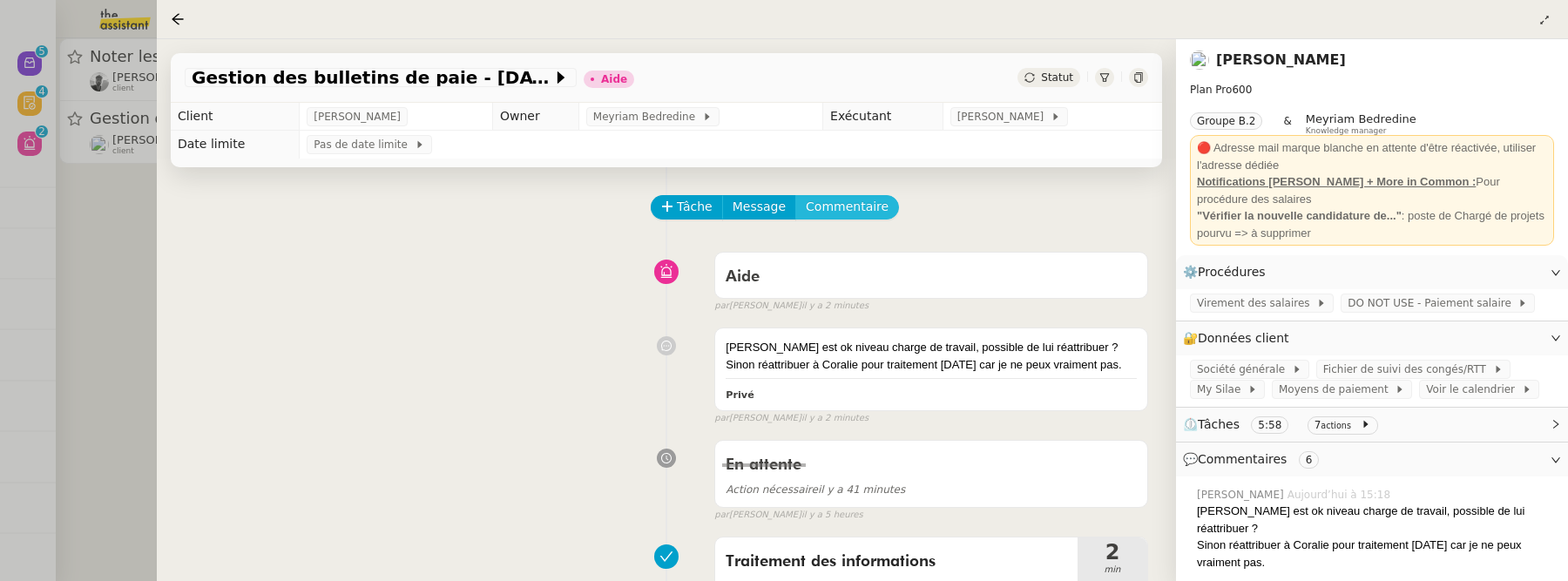
click at [845, 201] on span "Commentaire" at bounding box center [847, 207] width 82 height 20
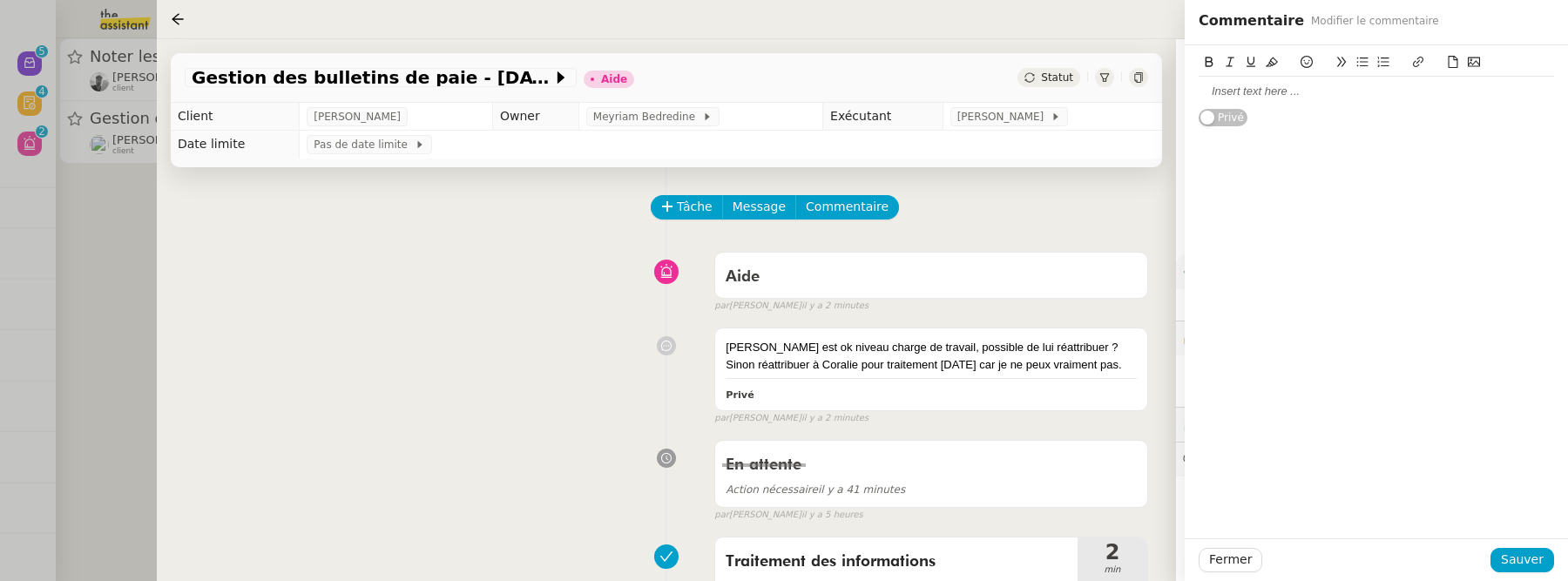
click at [1283, 94] on div at bounding box center [1377, 91] width 355 height 16
click at [1506, 561] on span "Sauver" at bounding box center [1522, 560] width 43 height 20
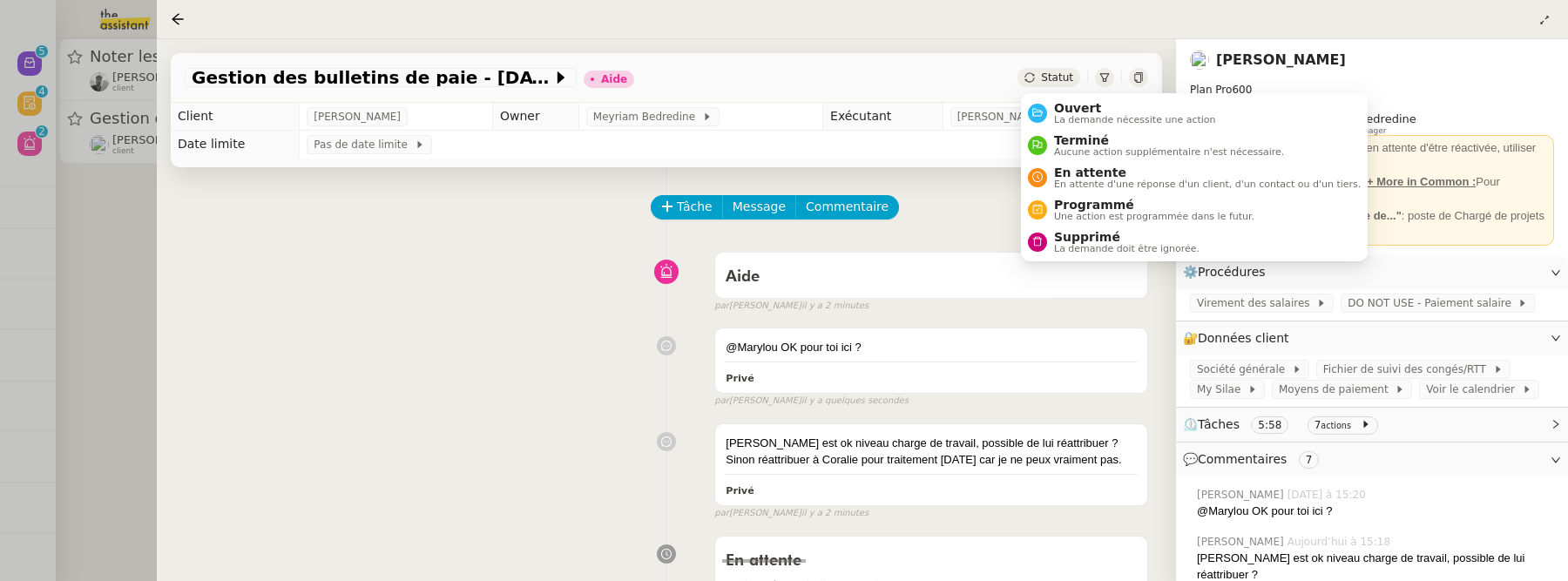
click at [1046, 81] on span "Statut" at bounding box center [1057, 77] width 32 height 12
click at [1073, 111] on span "Ouvert" at bounding box center [1135, 107] width 162 height 14
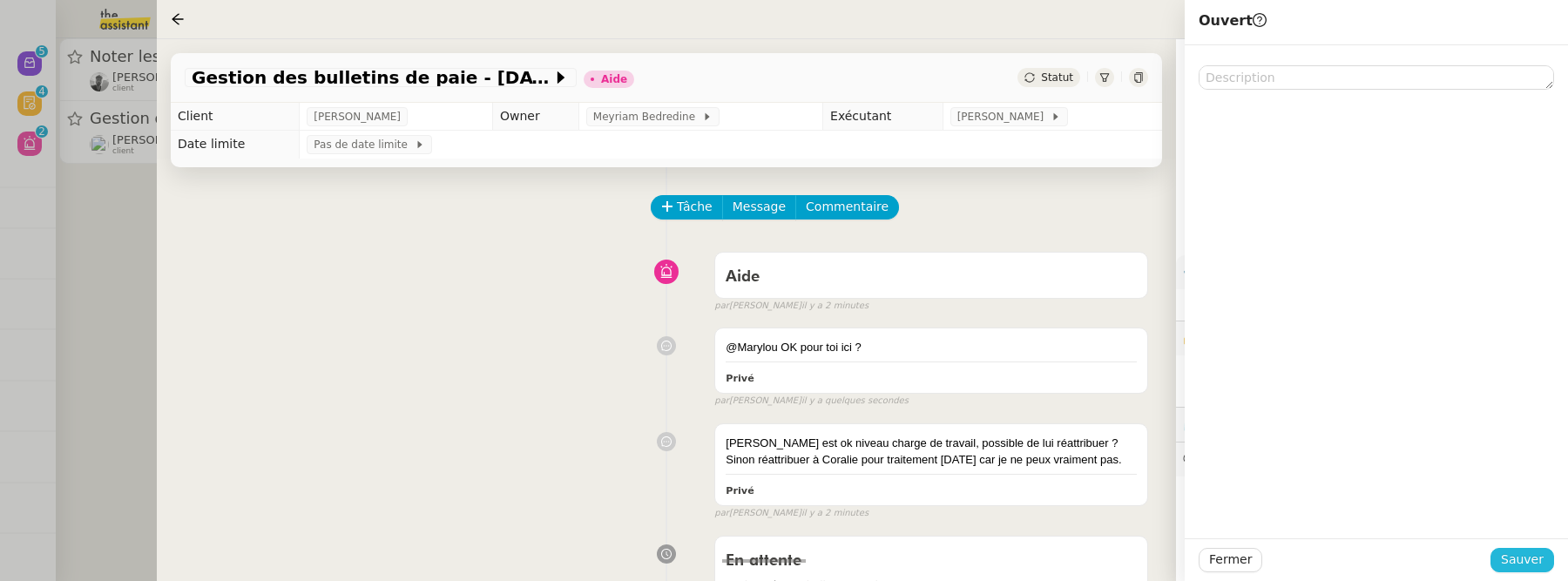
click at [1517, 561] on span "Sauver" at bounding box center [1522, 560] width 43 height 20
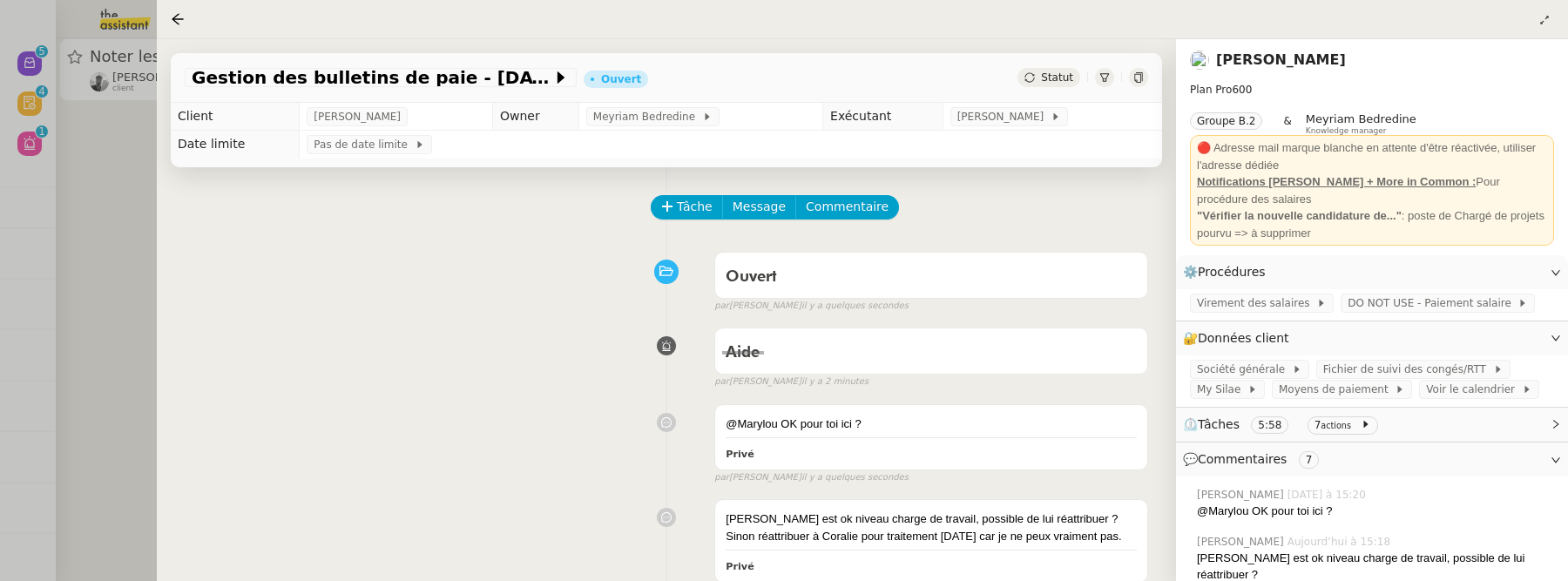
click at [95, 236] on div at bounding box center [784, 290] width 1568 height 581
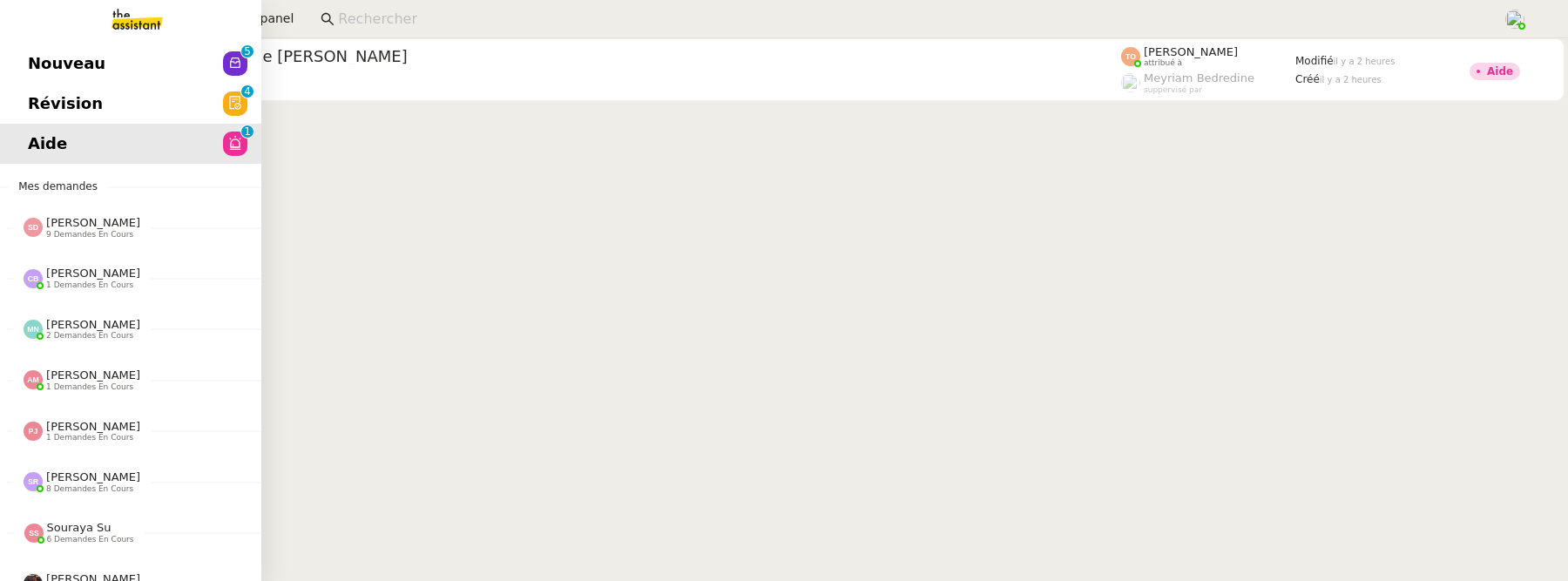
click at [29, 112] on span "Révision" at bounding box center [65, 104] width 75 height 27
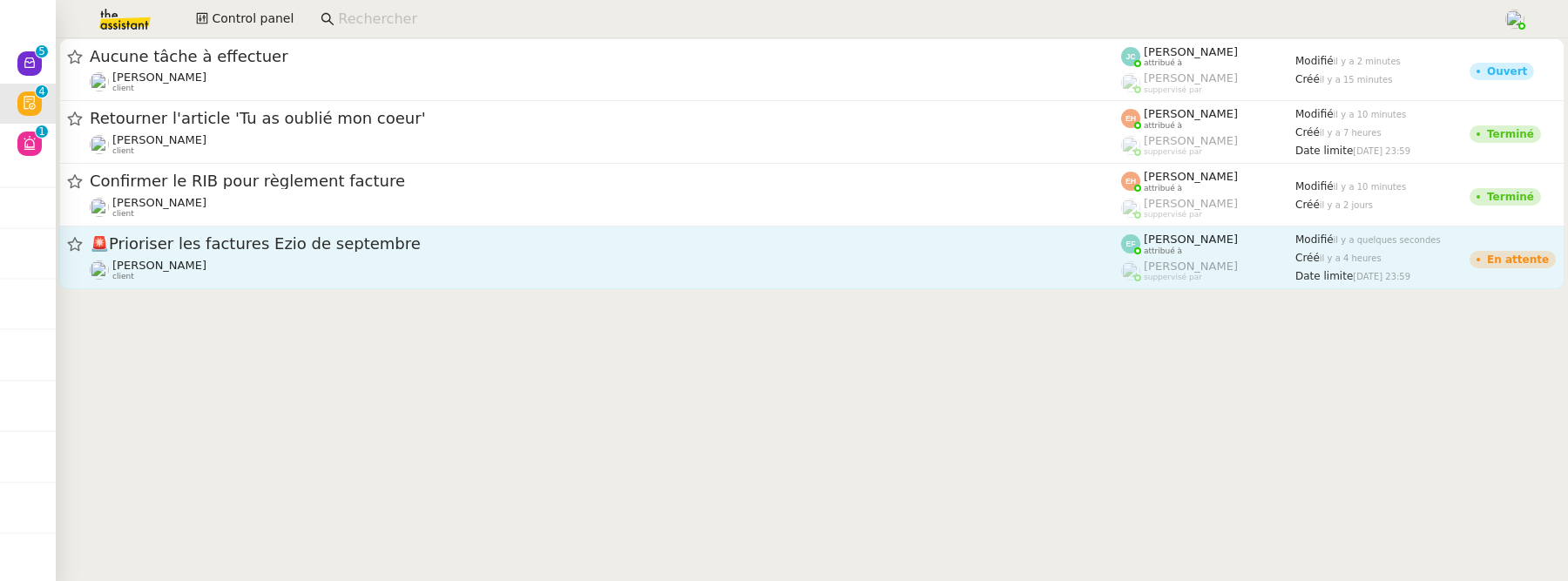
click at [586, 267] on div "[PERSON_NAME] client" at bounding box center [605, 269] width 1031 height 23
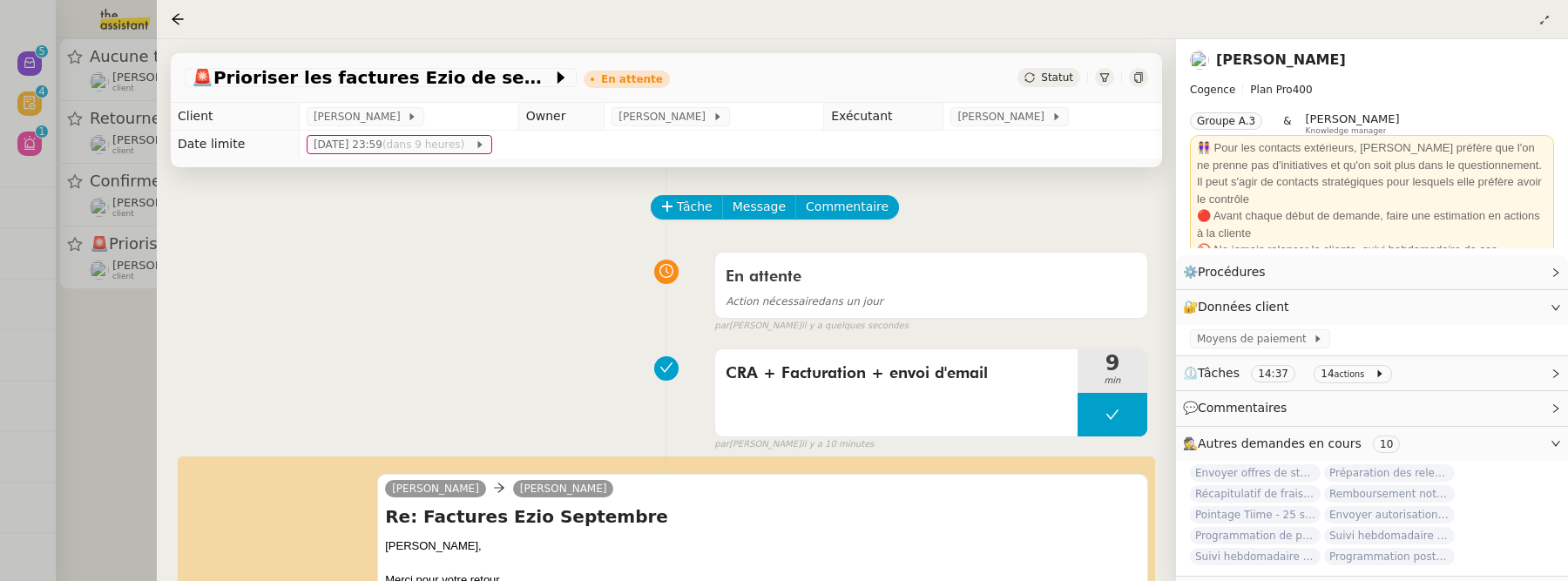
click at [136, 348] on div at bounding box center [784, 290] width 1568 height 581
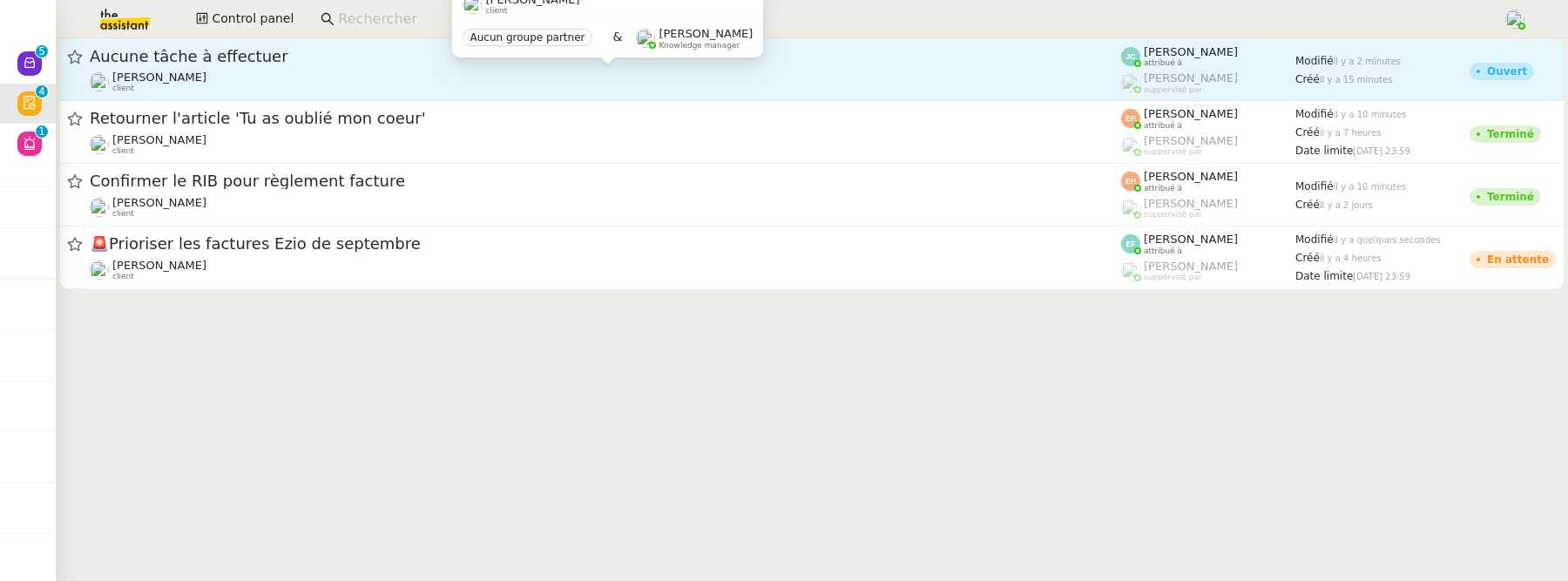
click at [321, 71] on div "Franck MUFFAT-JEANDET client" at bounding box center [605, 82] width 1031 height 23
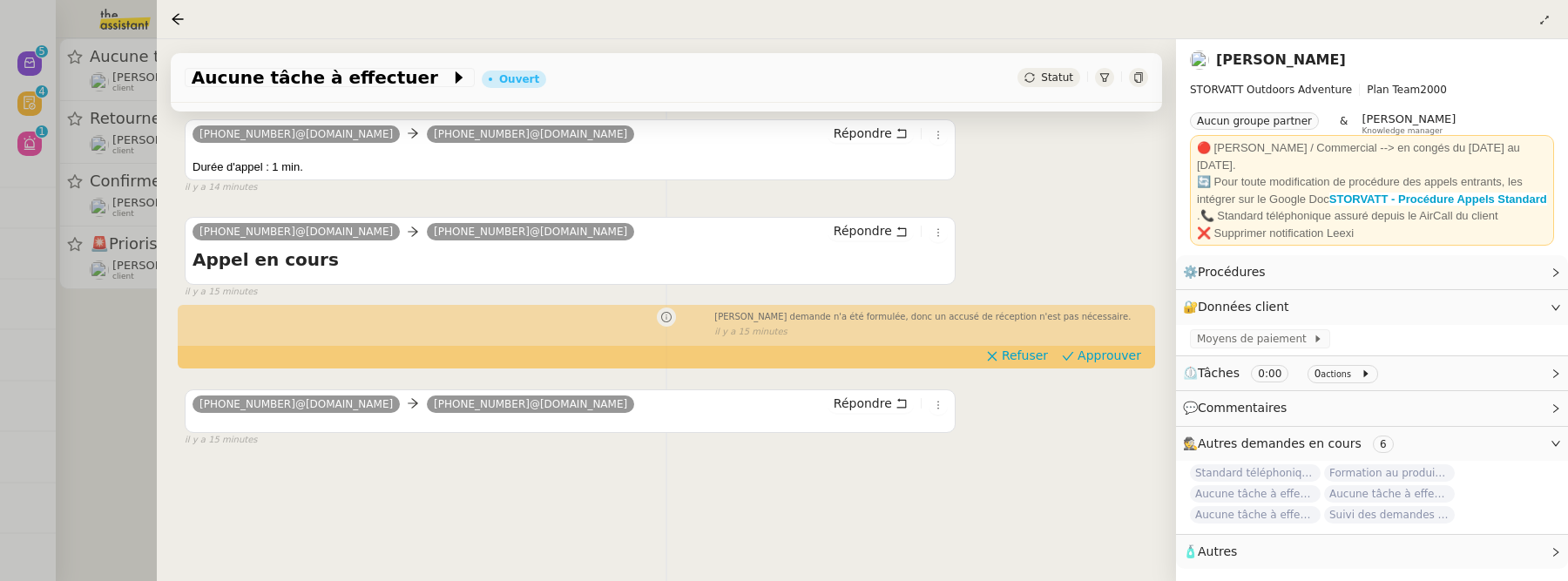
scroll to position [214, 0]
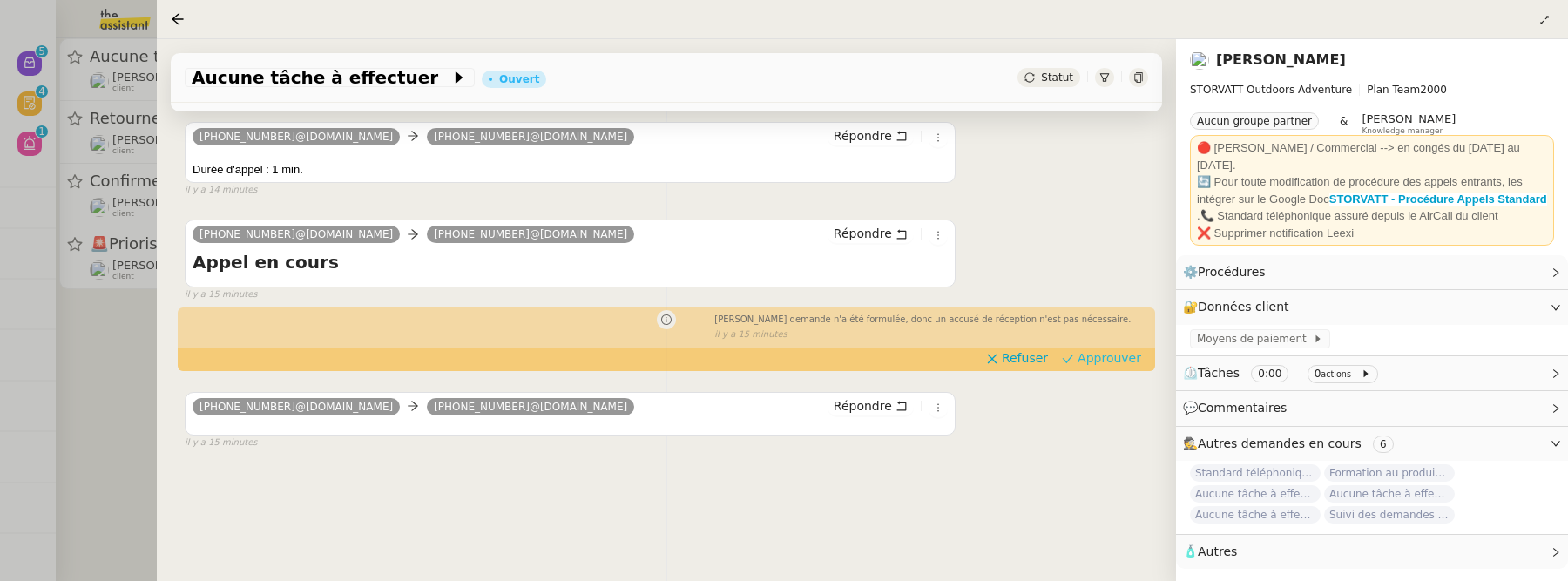
click at [1113, 358] on span "Approuver" at bounding box center [1108, 357] width 63 height 17
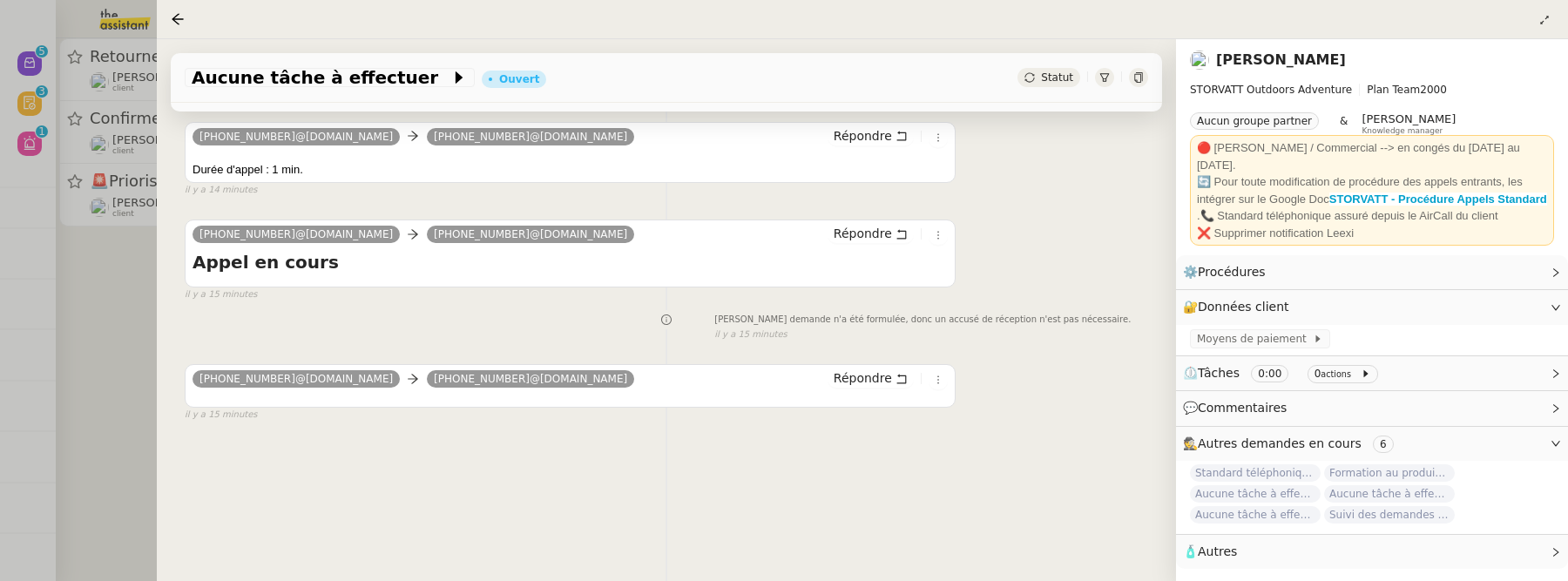
scroll to position [0, 0]
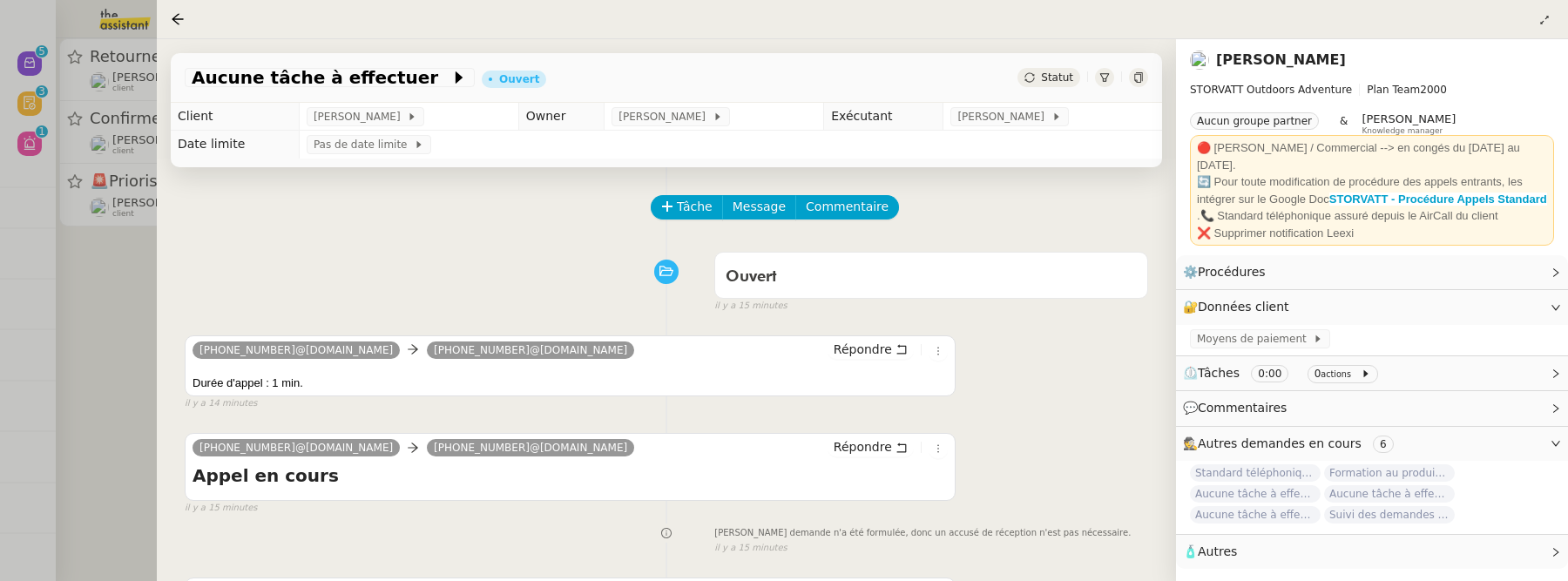
click at [132, 261] on div at bounding box center [784, 290] width 1568 height 581
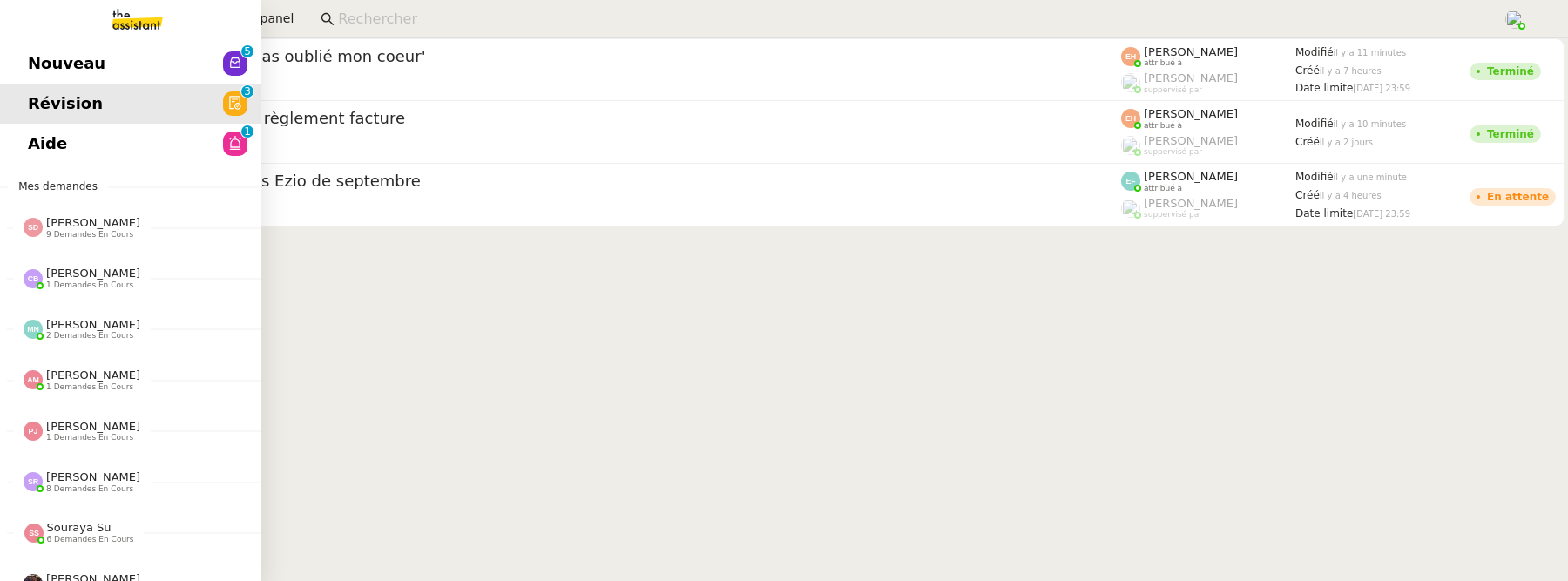
click at [58, 58] on span "Nouveau" at bounding box center [66, 63] width 78 height 27
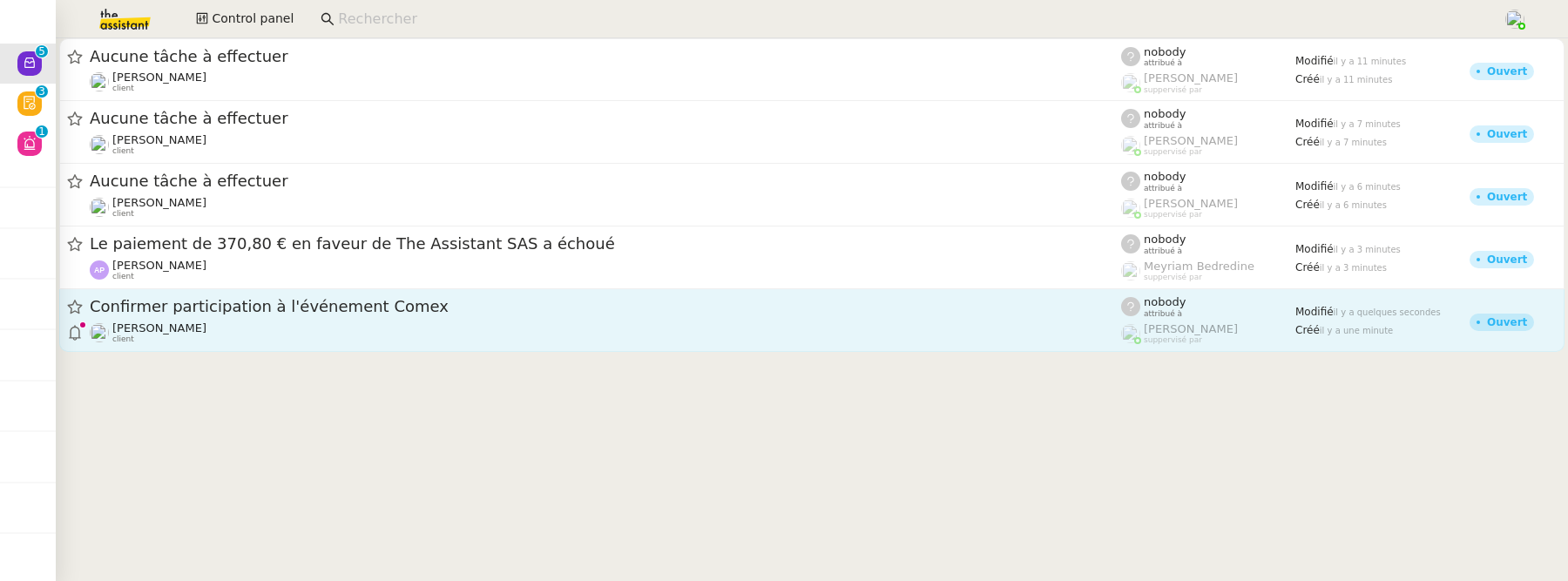
click at [431, 345] on link "Confirmer participation à l'événement Comex David Berrebi client nobody attribu…" at bounding box center [811, 321] width 1505 height 62
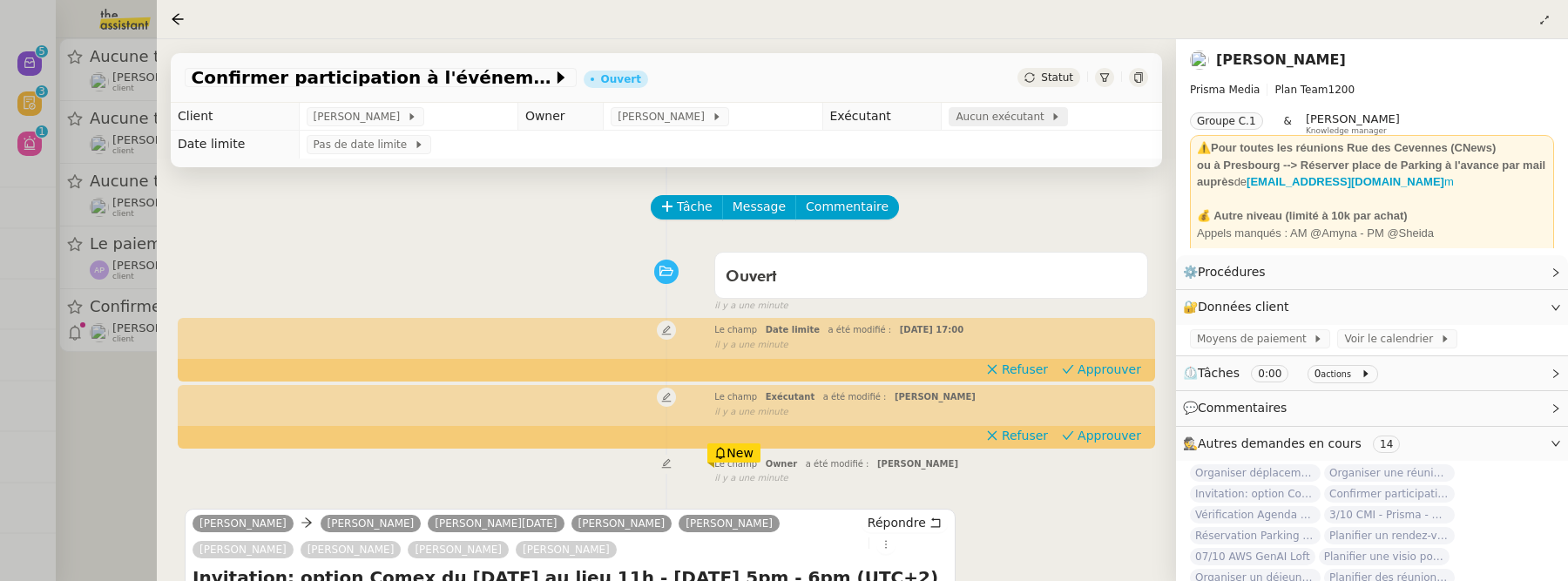
click at [1017, 123] on span "Aucun exécutant" at bounding box center [1003, 116] width 95 height 17
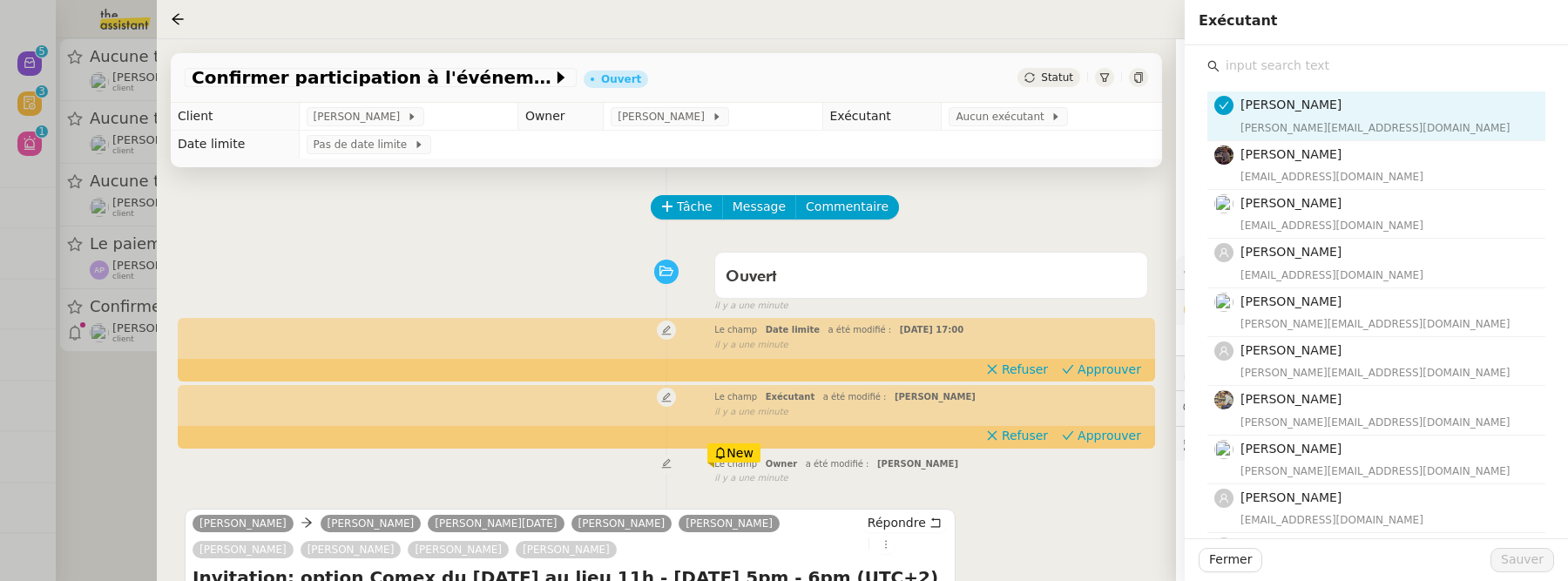
click at [1326, 71] on input "text" at bounding box center [1382, 66] width 326 height 24
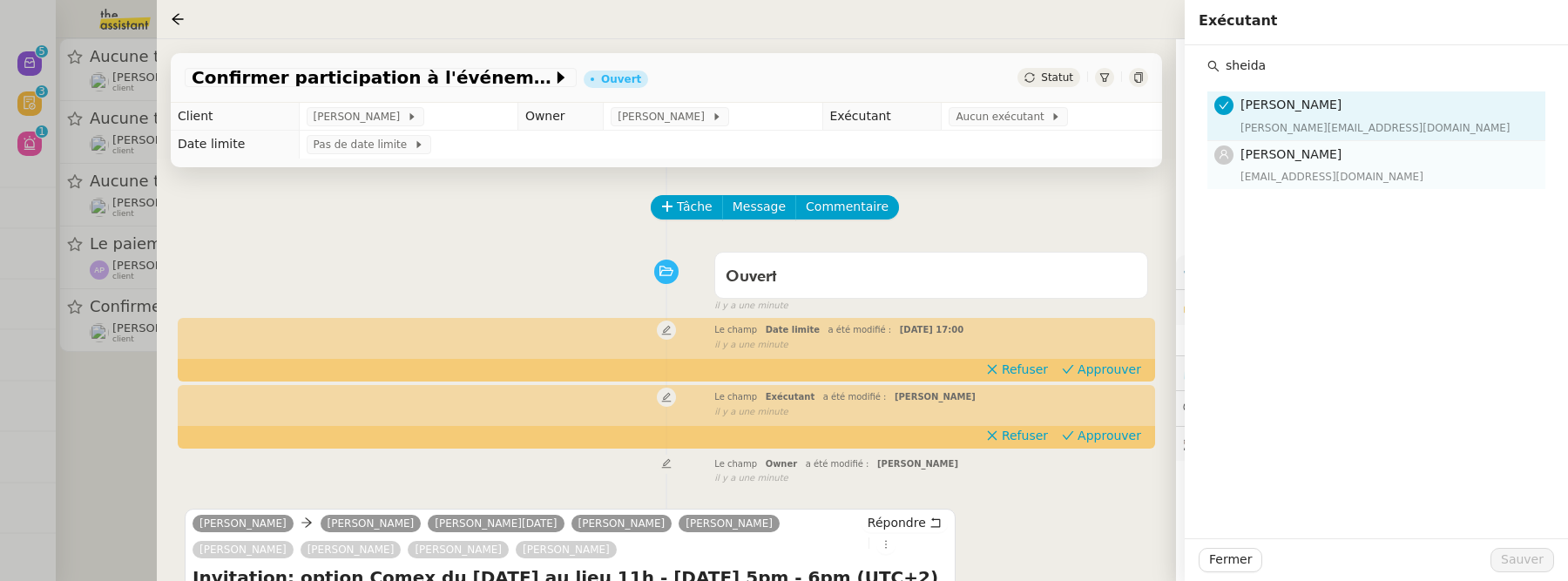
type input "sheida"
click at [1362, 172] on div "[EMAIL_ADDRESS][DOMAIN_NAME]" at bounding box center [1387, 177] width 294 height 17
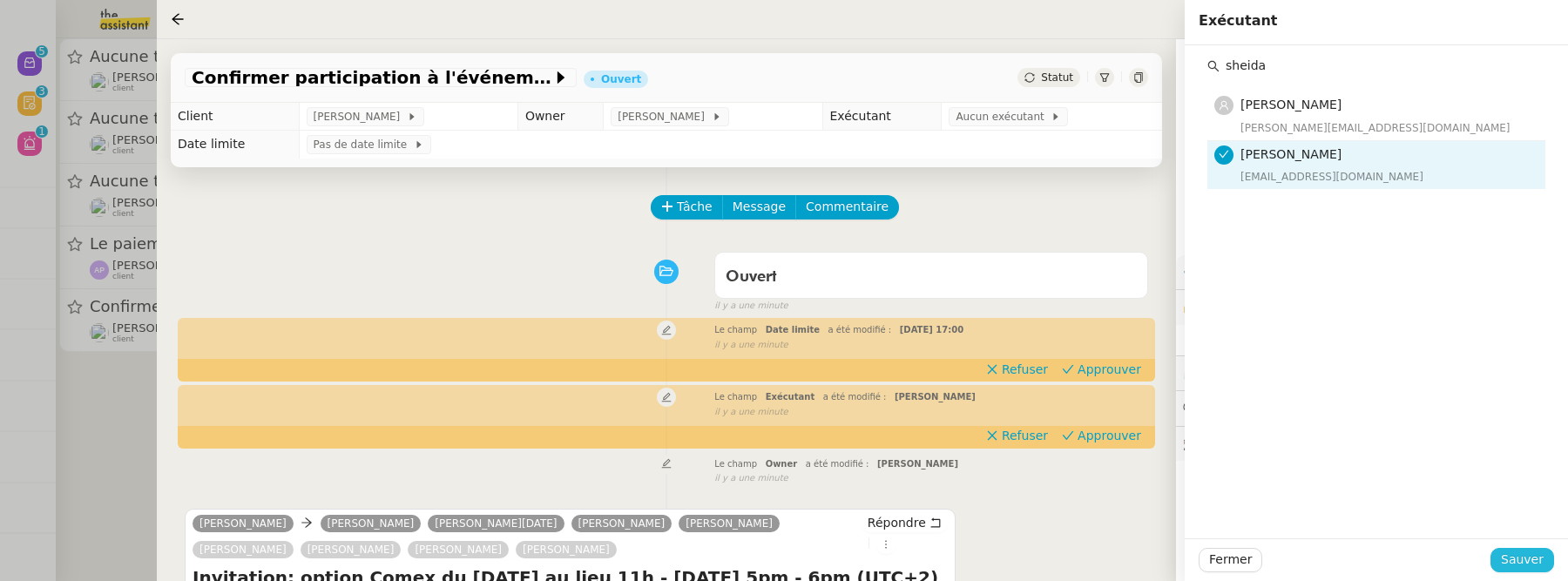
click at [1515, 559] on span "Sauver" at bounding box center [1522, 560] width 43 height 20
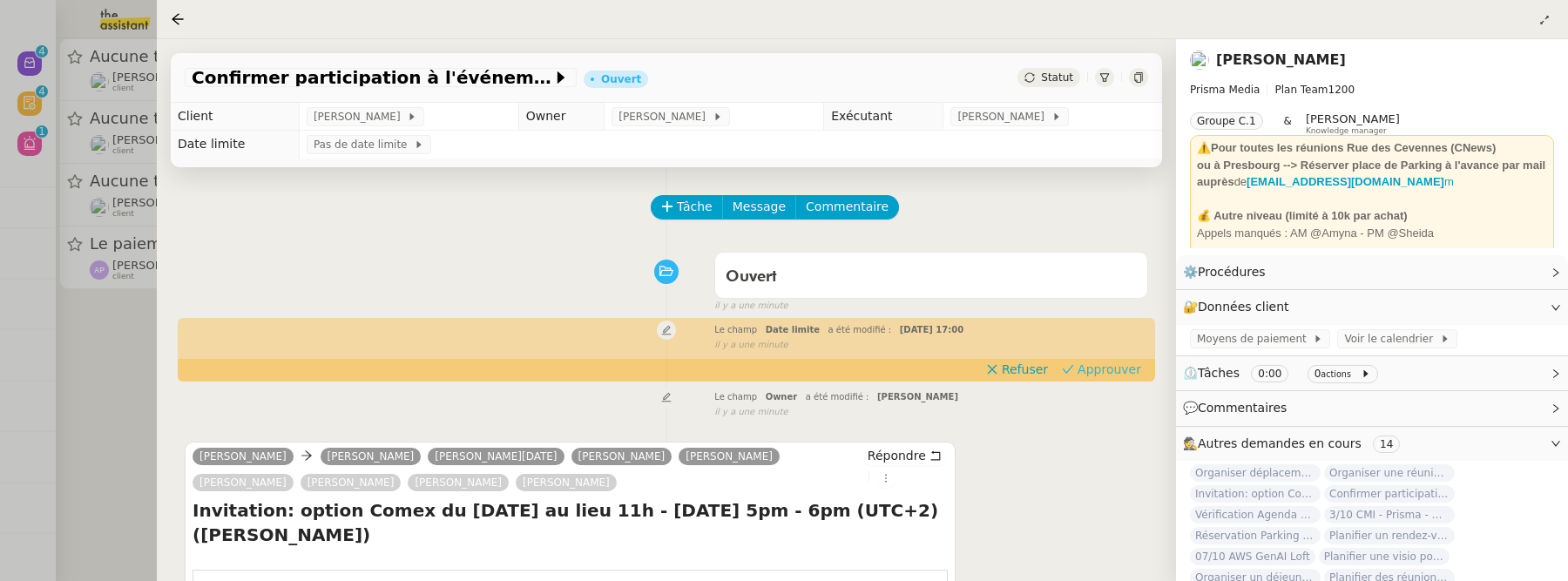
click at [1116, 373] on span "Approuver" at bounding box center [1108, 369] width 63 height 17
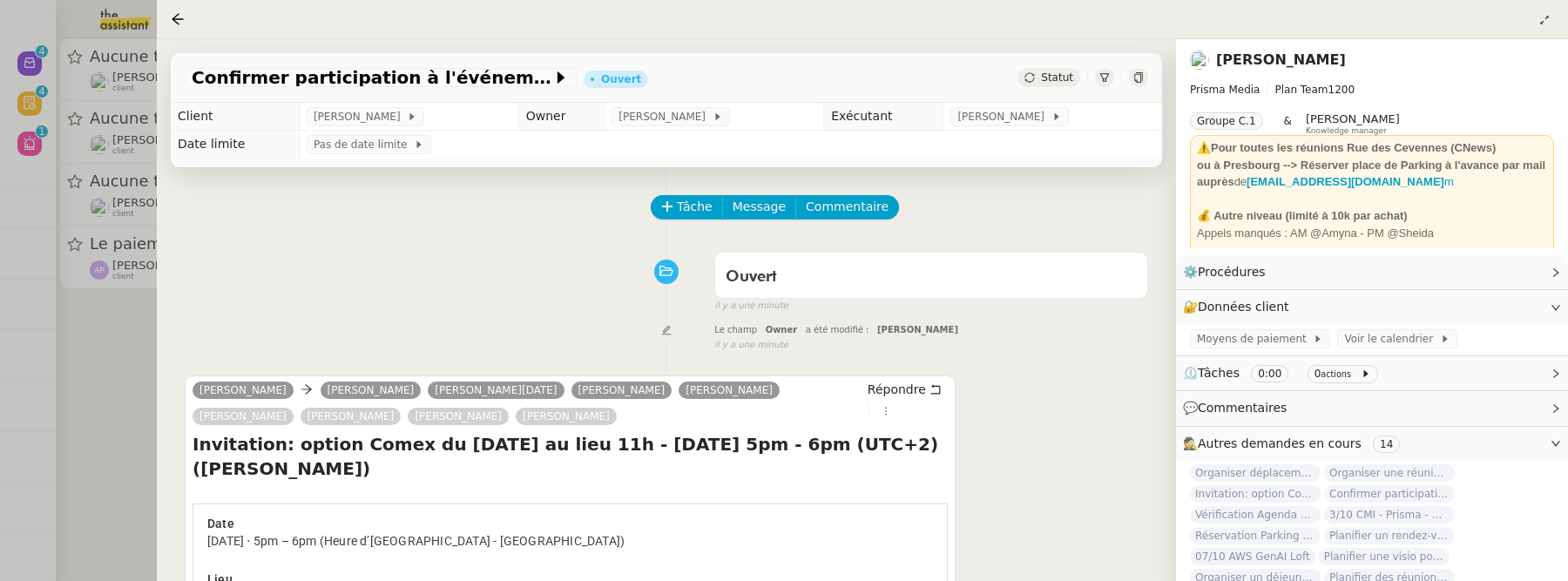
click at [107, 351] on div at bounding box center [784, 290] width 1568 height 581
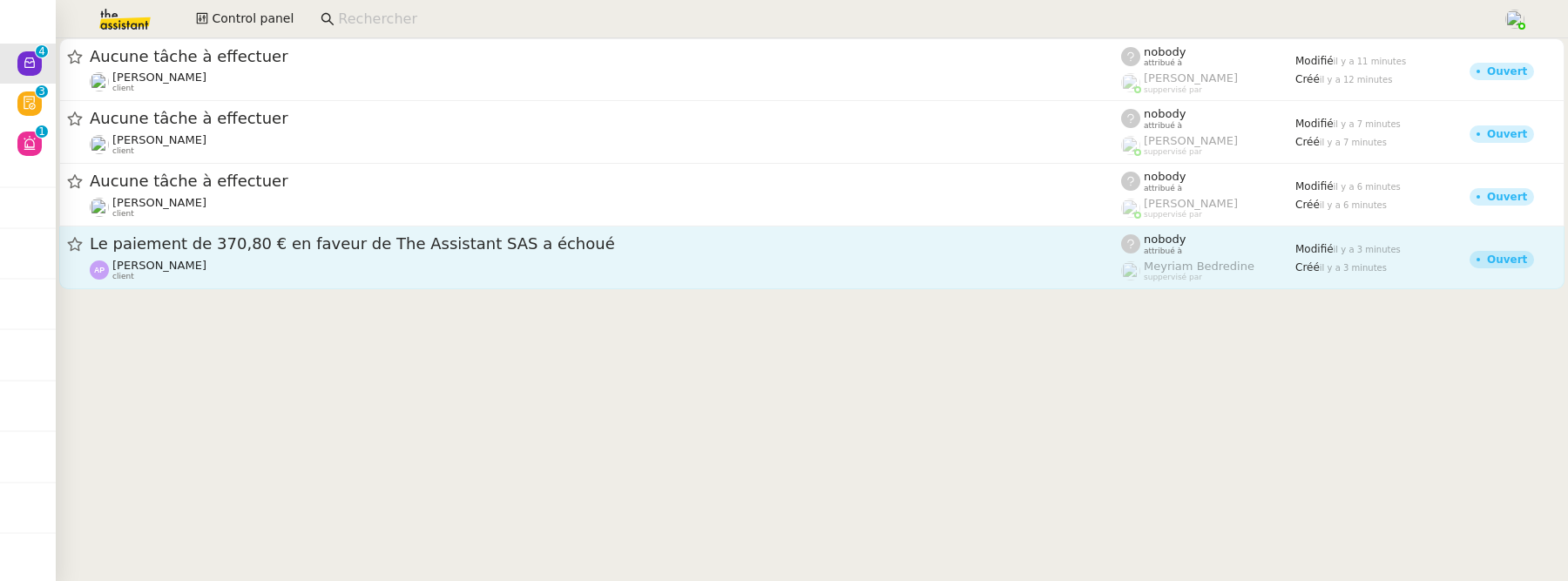
click at [347, 250] on span "Le paiement de 370,80 € en faveur de The Assistant SAS a échoué" at bounding box center [605, 244] width 1031 height 16
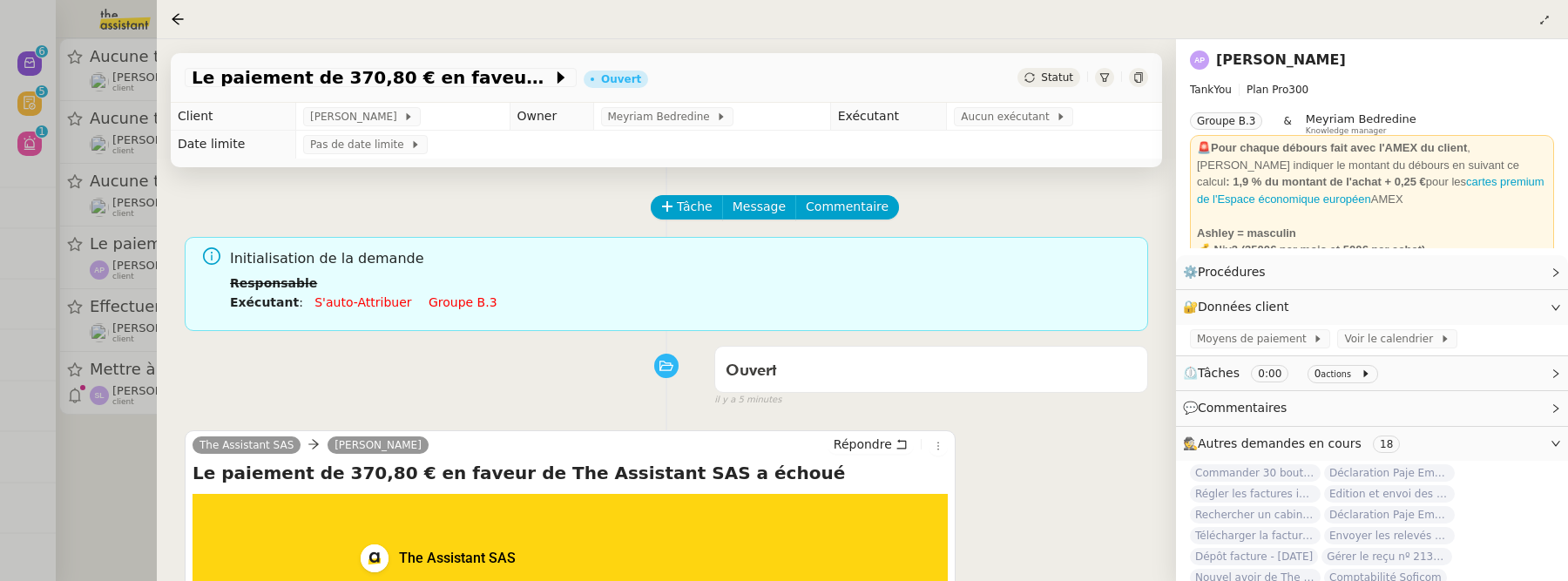
click at [137, 488] on div at bounding box center [784, 290] width 1568 height 581
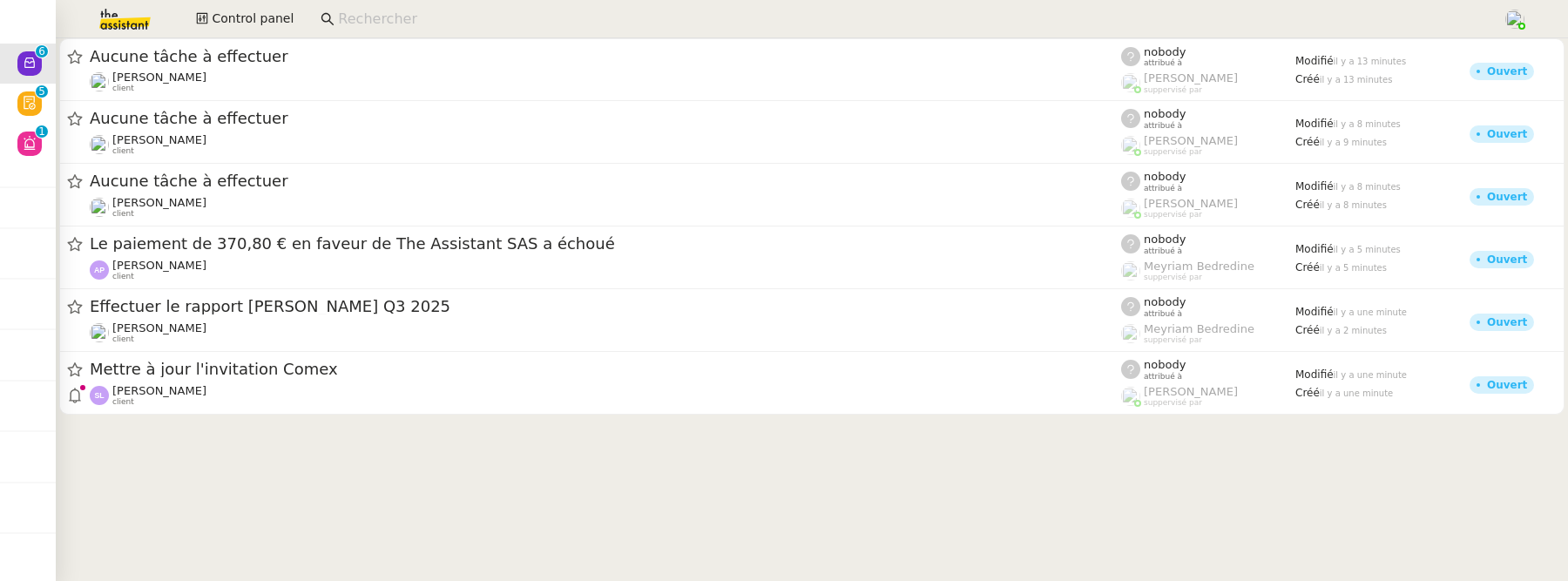
click at [290, 371] on span "Mettre à jour l'invitation Comex" at bounding box center [605, 369] width 1031 height 16
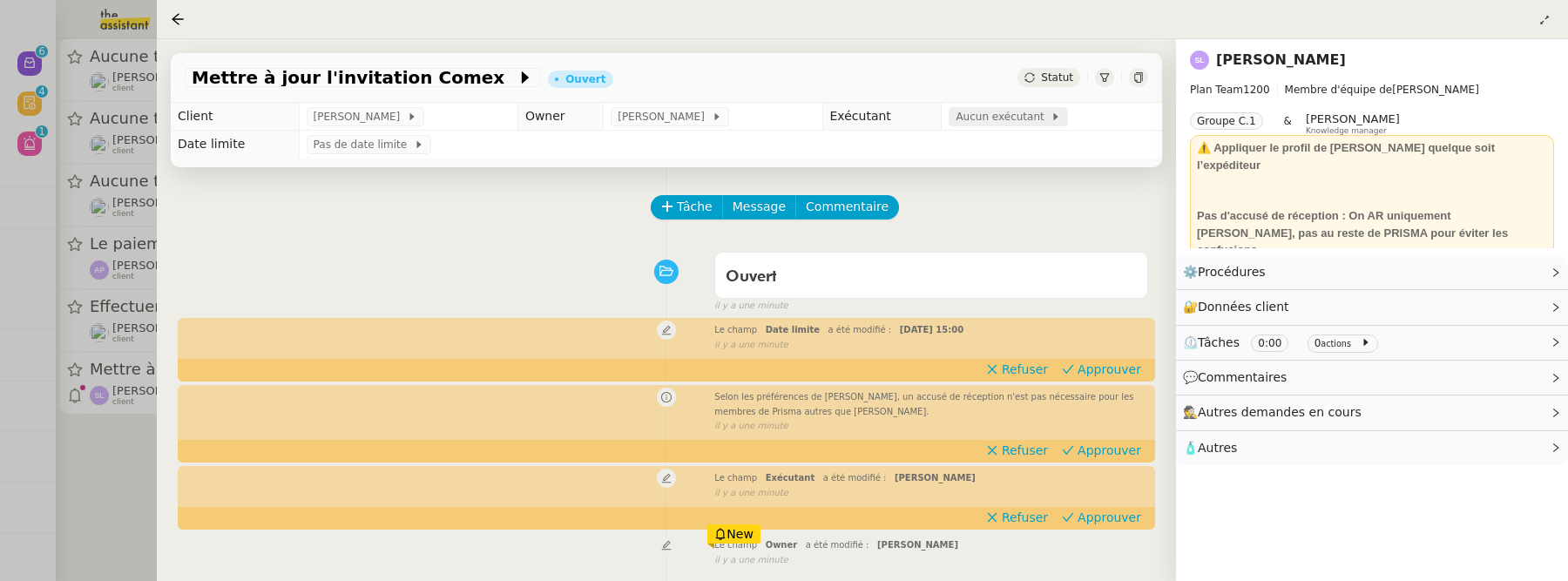
click at [1002, 115] on span "Aucun exécutant" at bounding box center [1003, 116] width 95 height 17
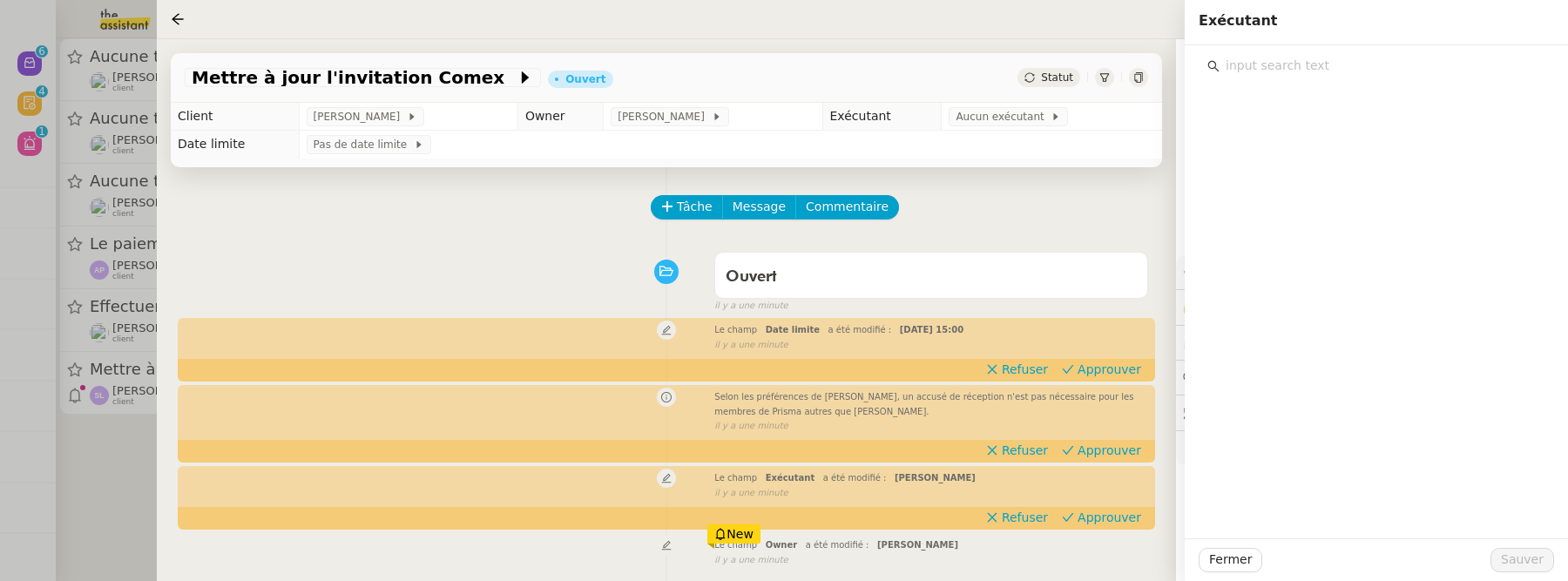
click at [1267, 72] on input "text" at bounding box center [1382, 66] width 326 height 24
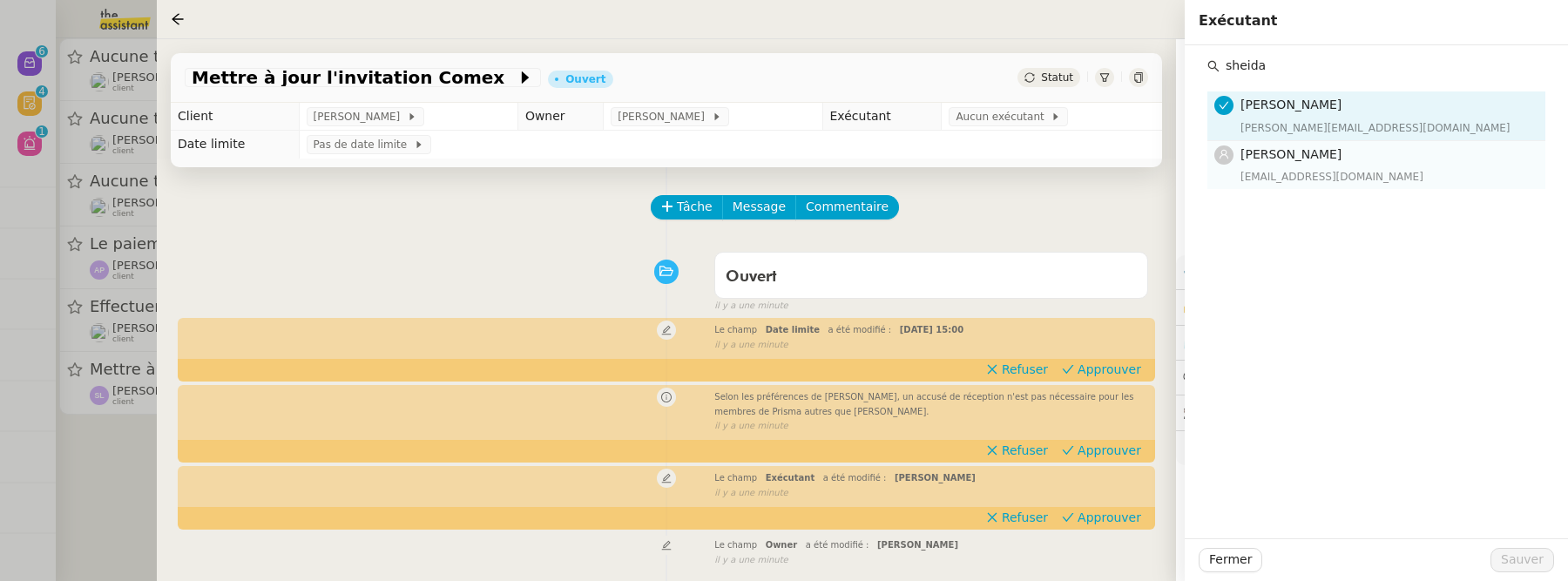
type input "sheida"
click at [1301, 159] on span "[PERSON_NAME]" at bounding box center [1290, 154] width 101 height 14
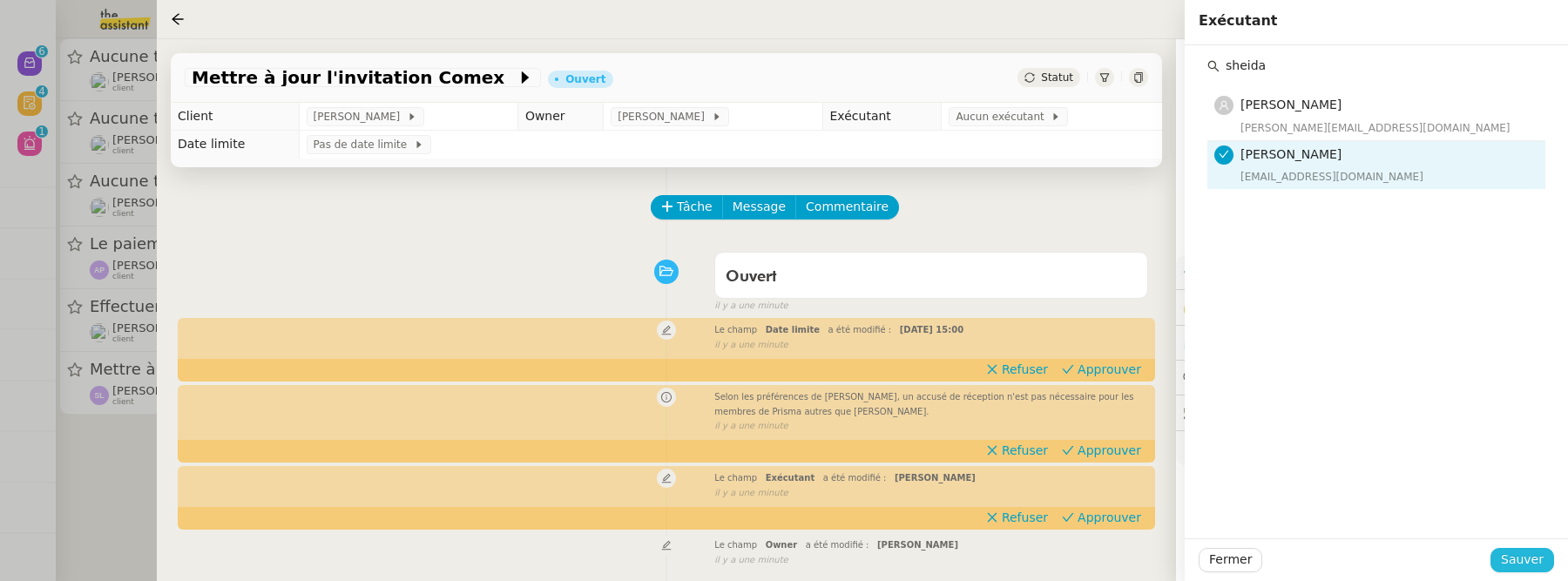
click at [1540, 569] on span "Sauver" at bounding box center [1522, 560] width 43 height 20
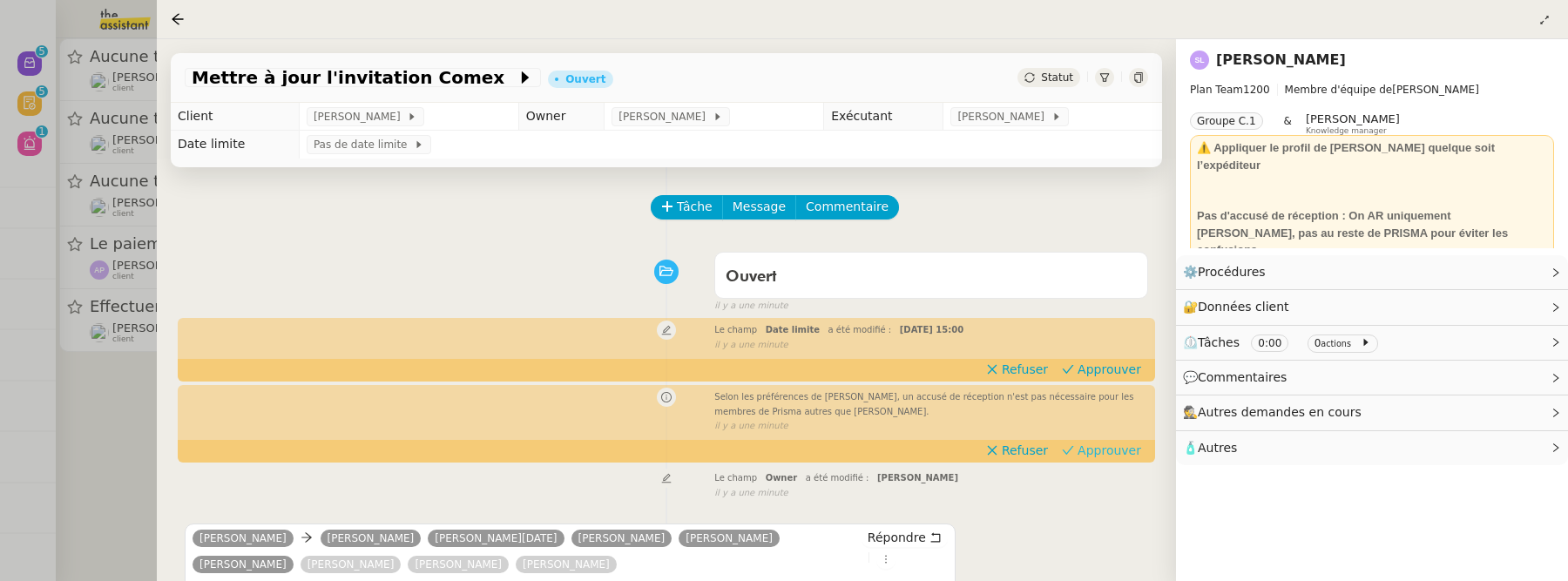
click at [1100, 449] on span "Approuver" at bounding box center [1108, 450] width 63 height 17
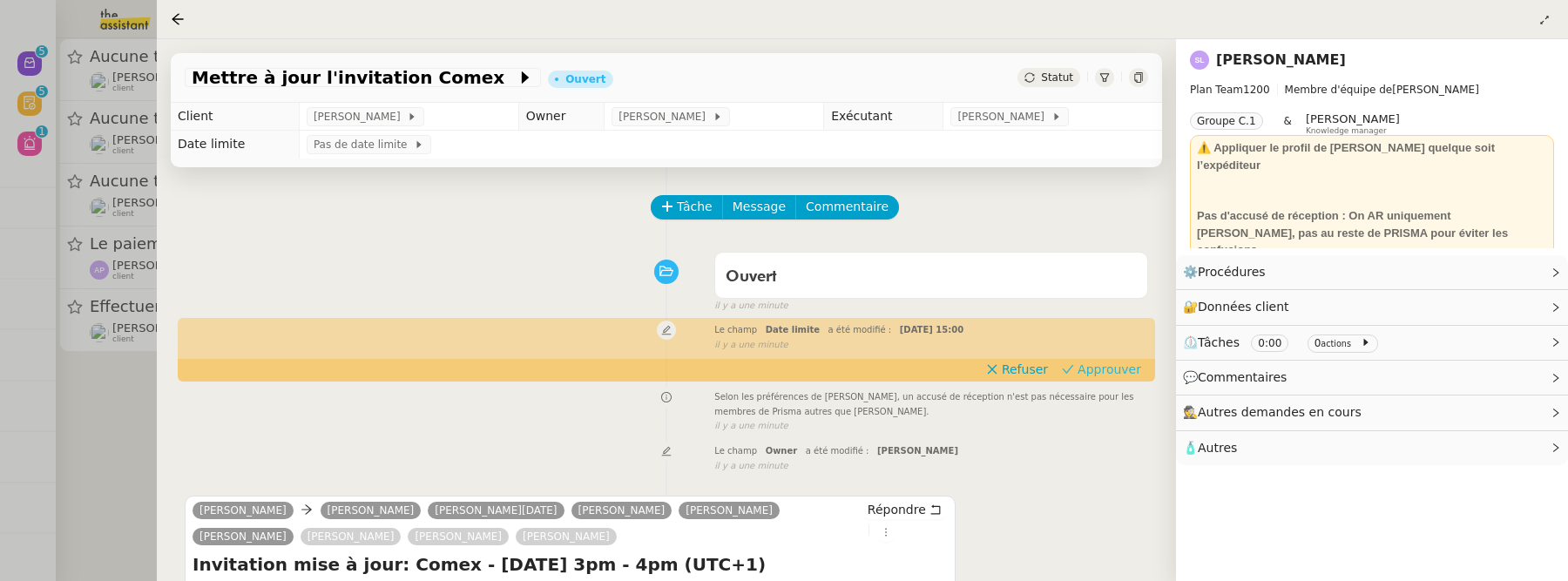
click at [1112, 369] on span "Approuver" at bounding box center [1108, 369] width 63 height 17
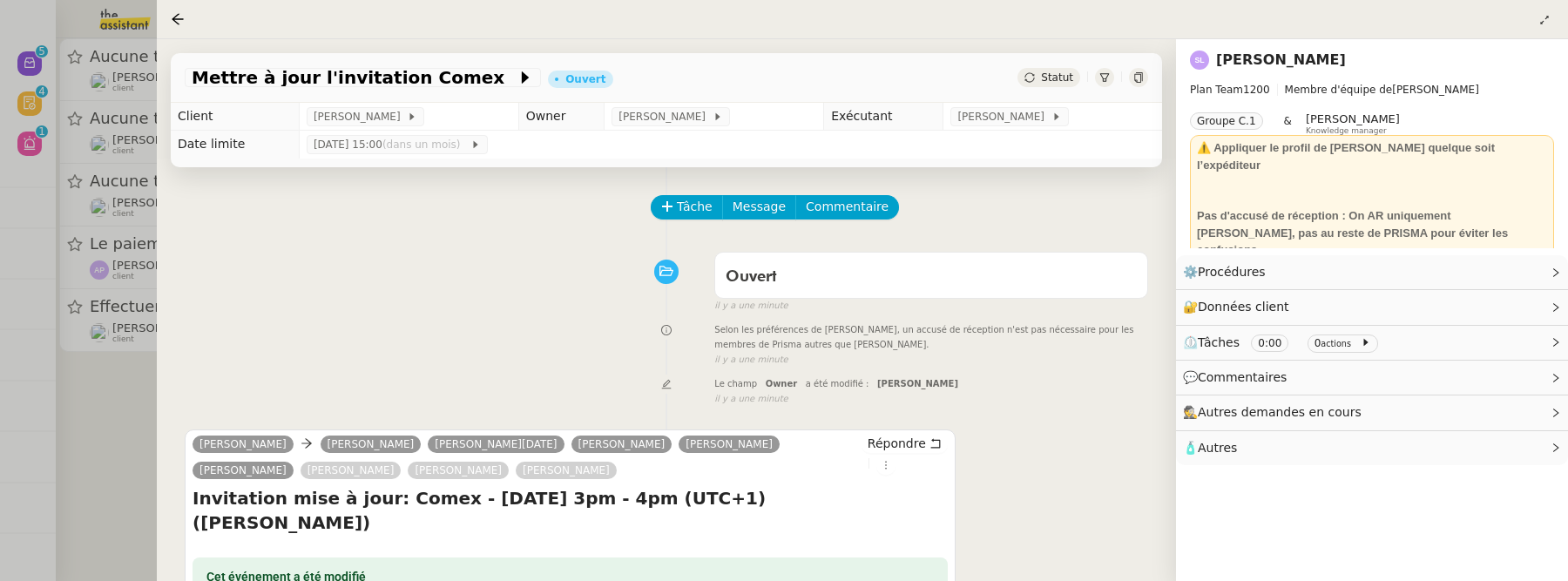
click at [130, 419] on div at bounding box center [784, 290] width 1568 height 581
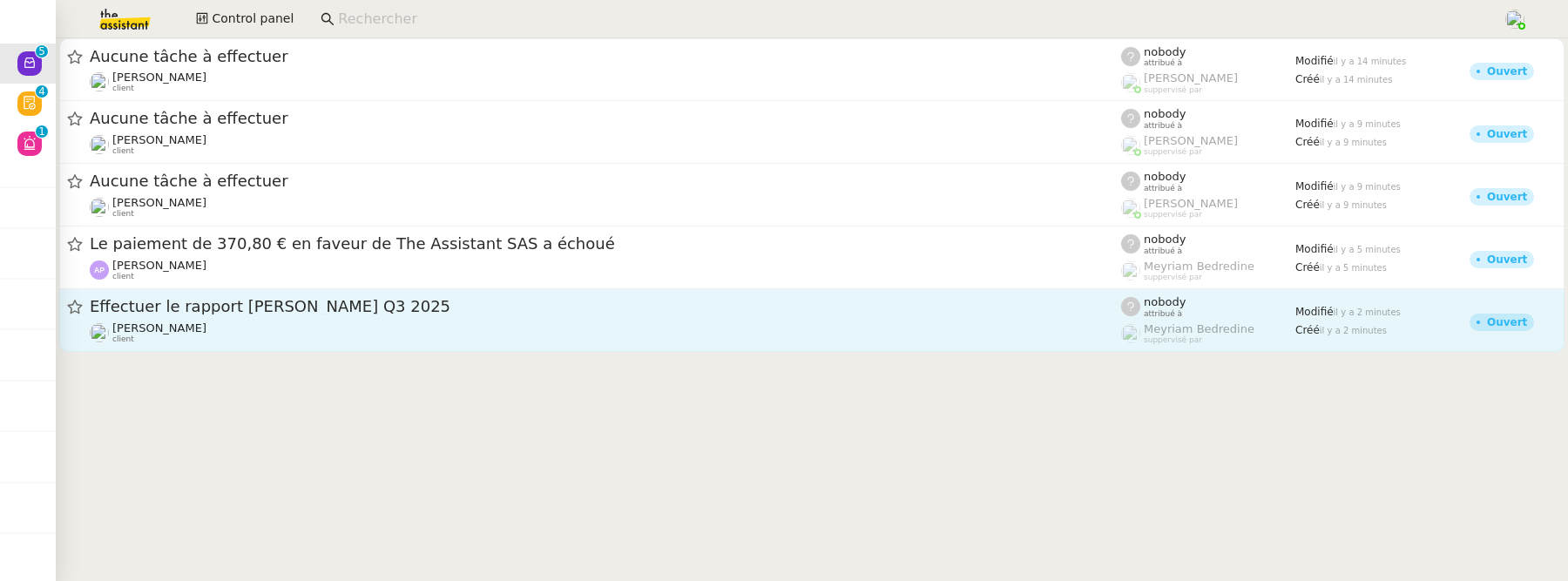
click at [219, 344] on div "Sharlen Torrado client" at bounding box center [605, 333] width 1031 height 23
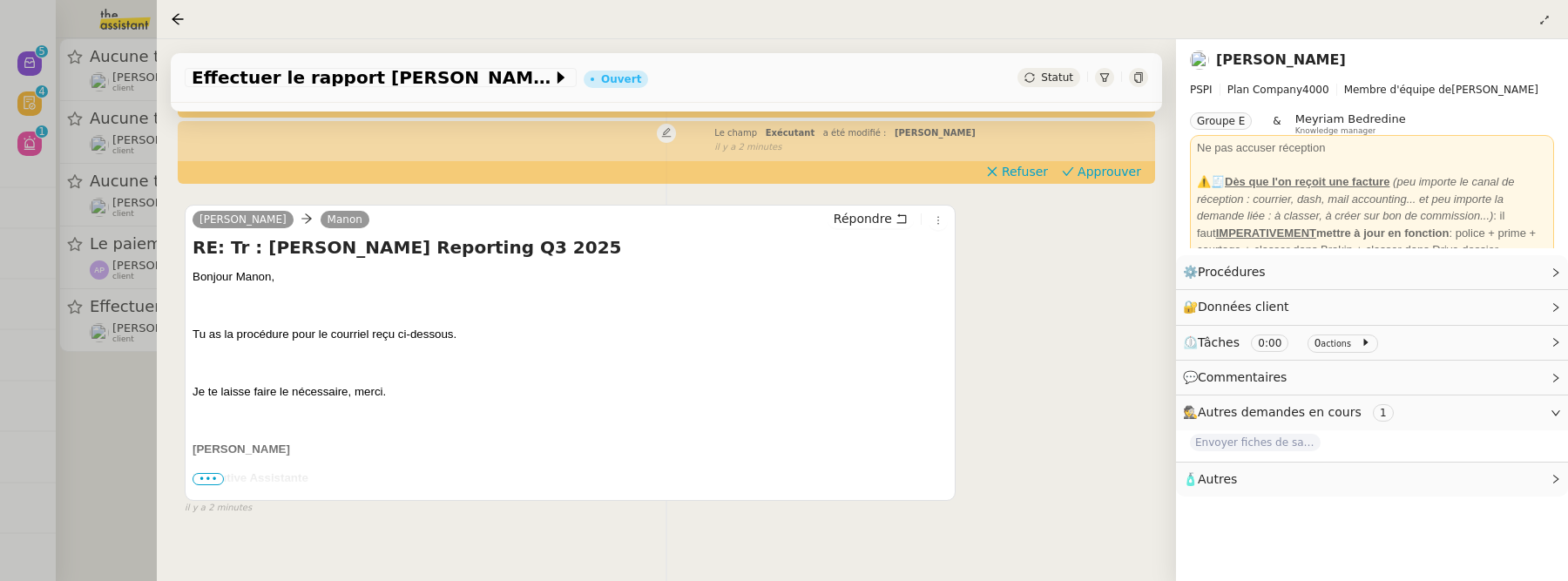
scroll to position [281, 0]
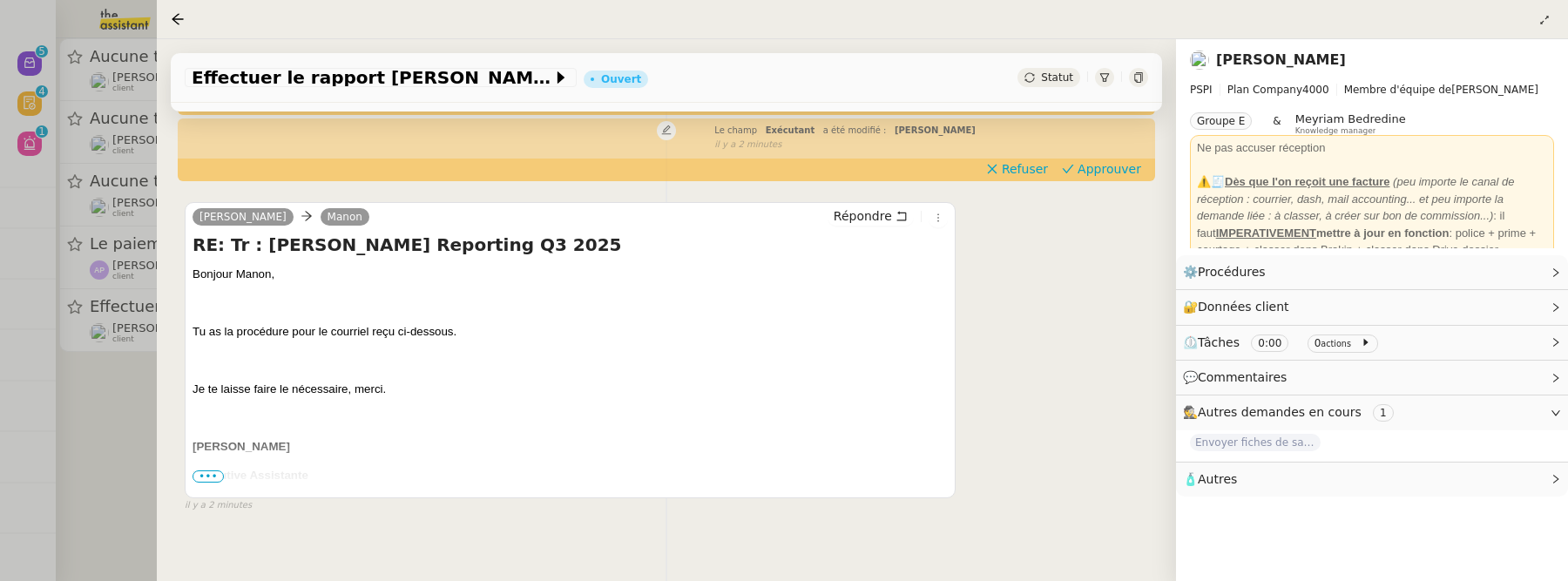
click at [213, 471] on span "•••" at bounding box center [208, 477] width 31 height 12
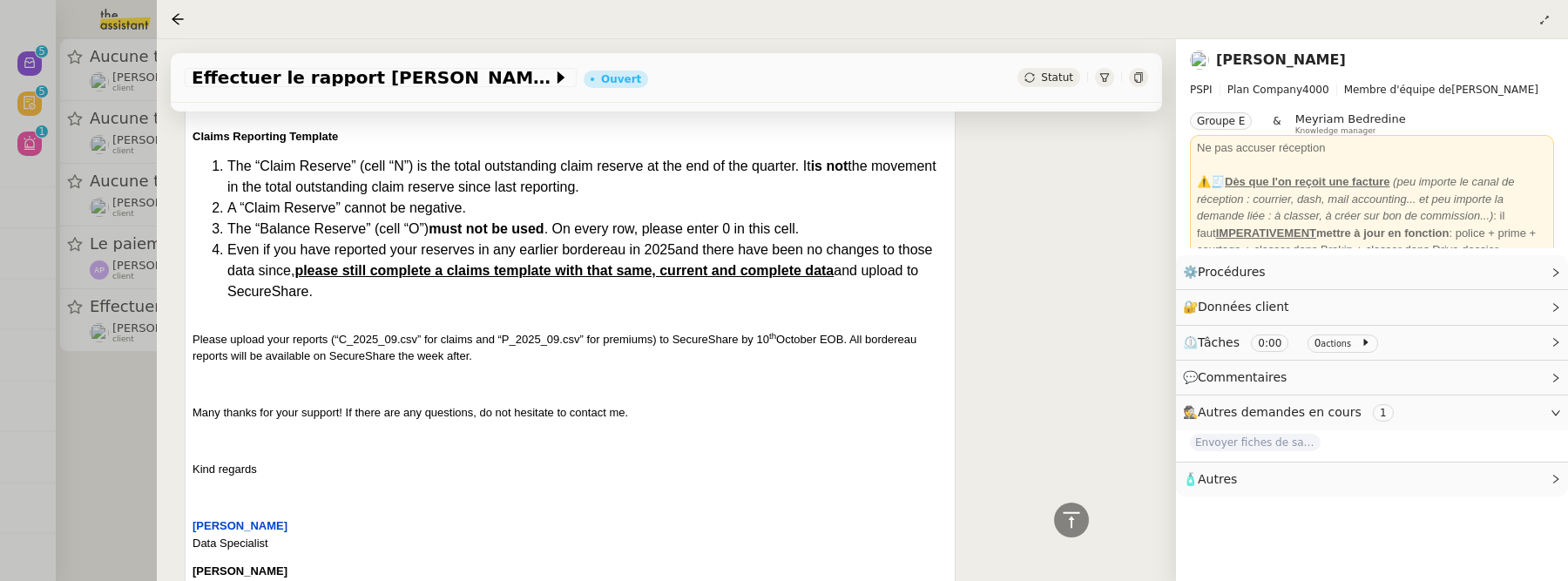
scroll to position [1486, 0]
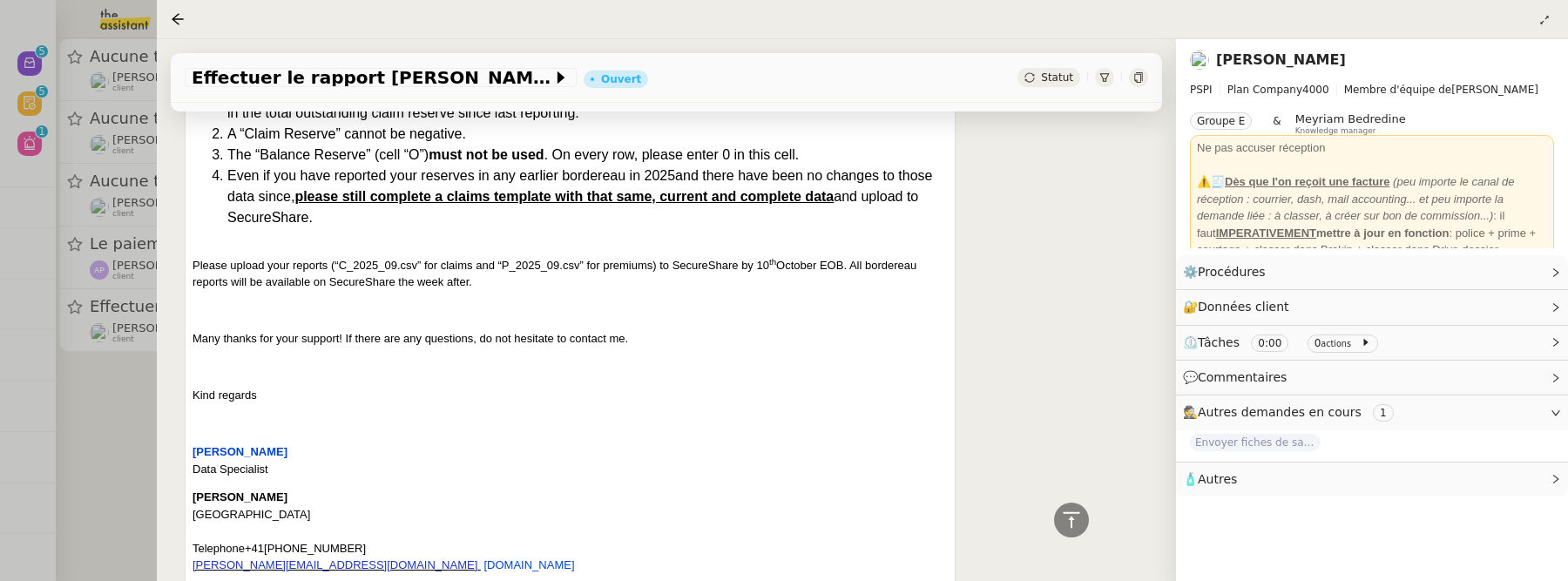
click at [99, 433] on div at bounding box center [784, 290] width 1568 height 581
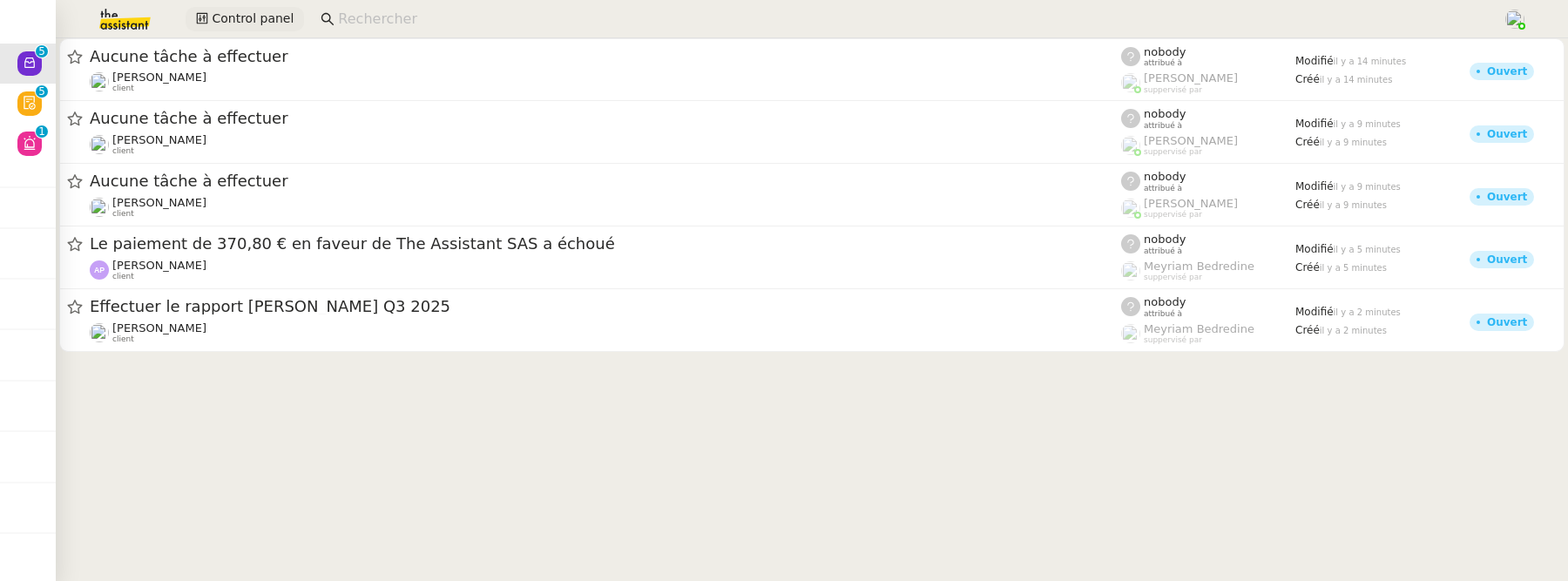
click at [266, 15] on span "Control panel" at bounding box center [252, 19] width 82 height 20
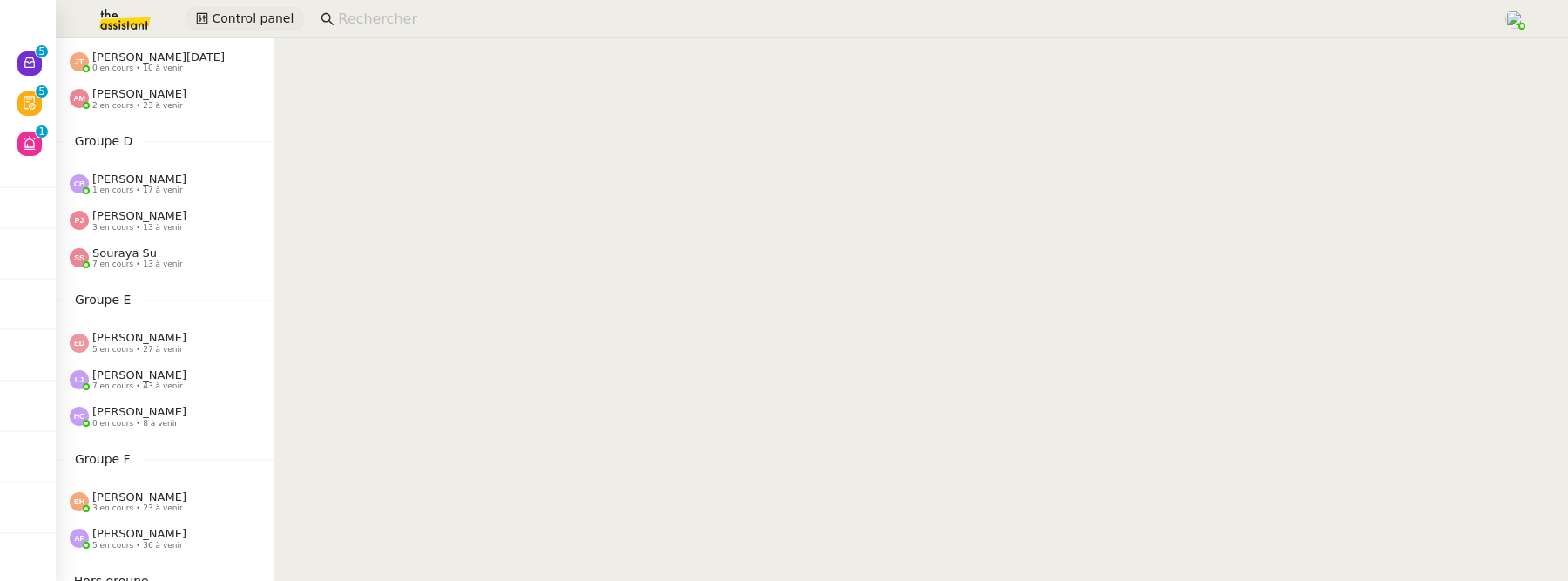
scroll to position [441, 0]
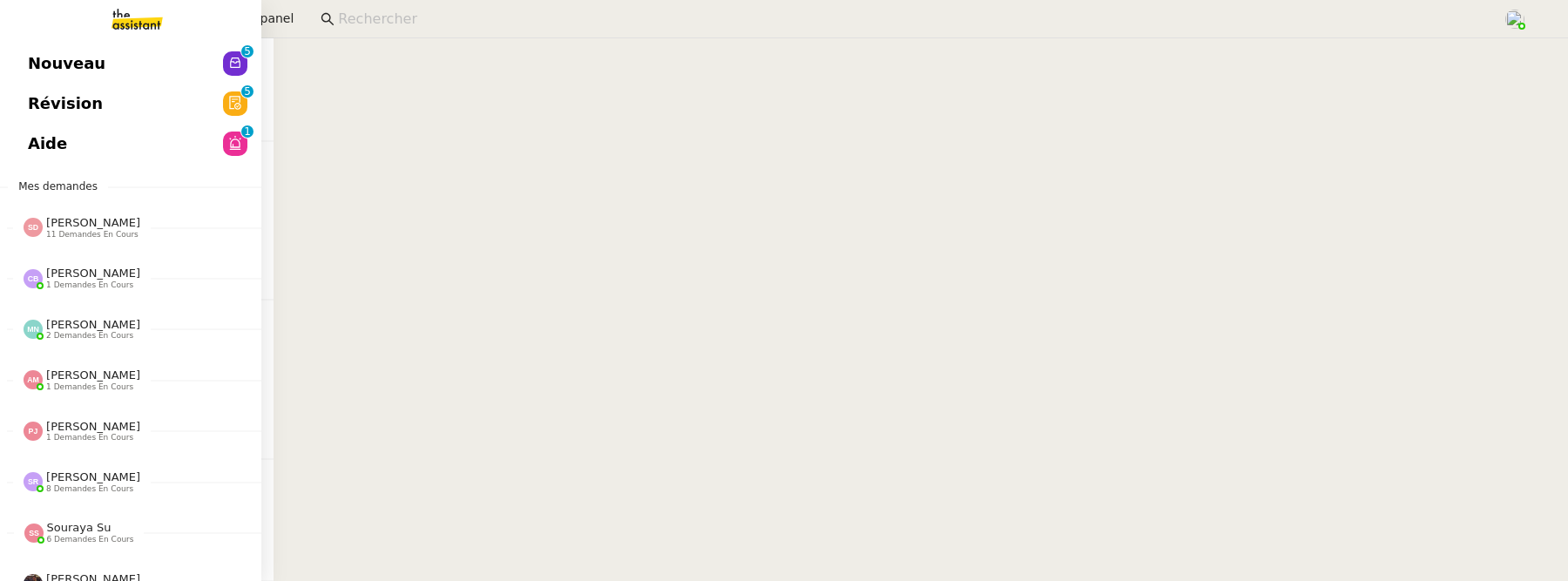
click at [38, 55] on span "Nouveau" at bounding box center [66, 63] width 78 height 27
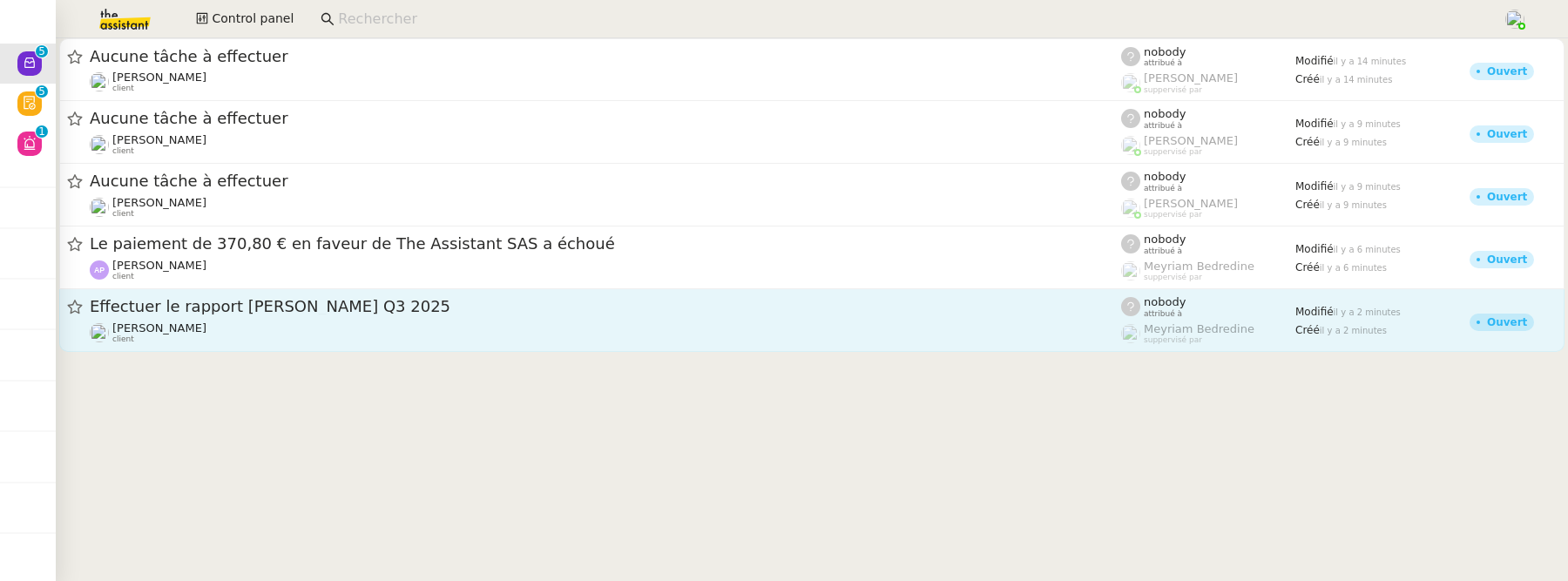
click at [507, 306] on span "Effectuer le rapport Lloyd's Q3 2025" at bounding box center [605, 306] width 1031 height 16
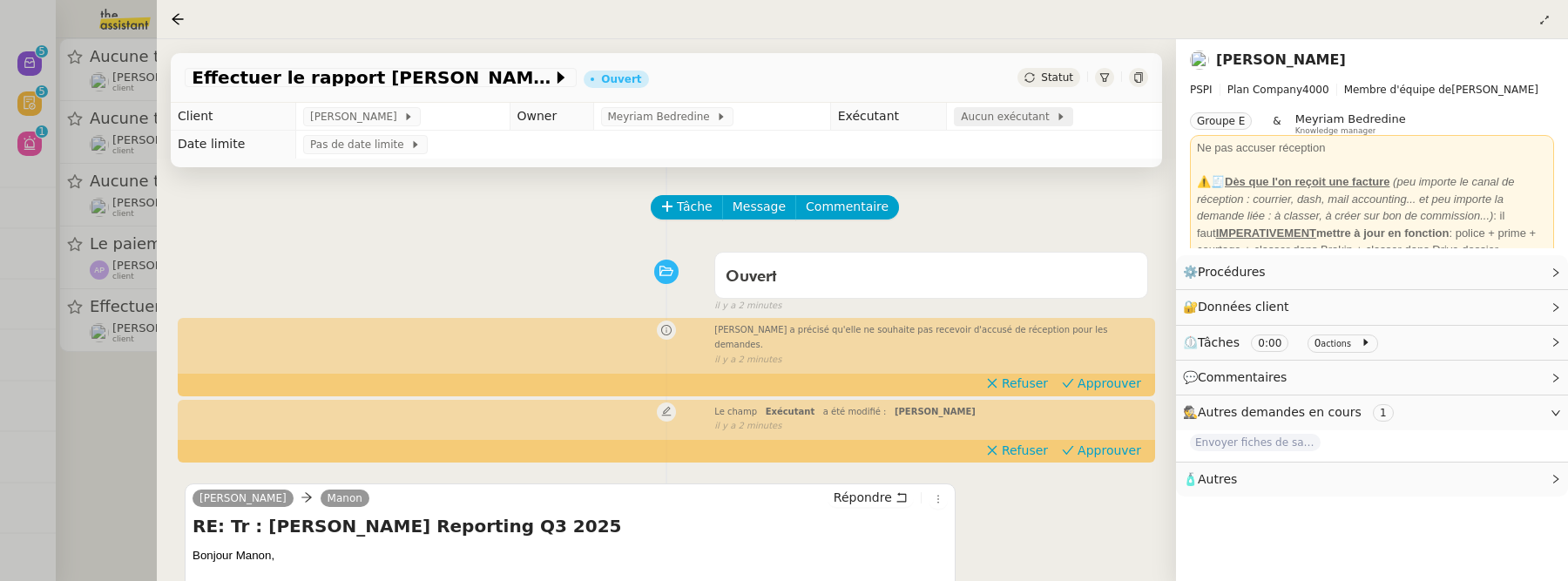
click at [1014, 114] on span "Aucun exécutant" at bounding box center [1008, 116] width 95 height 17
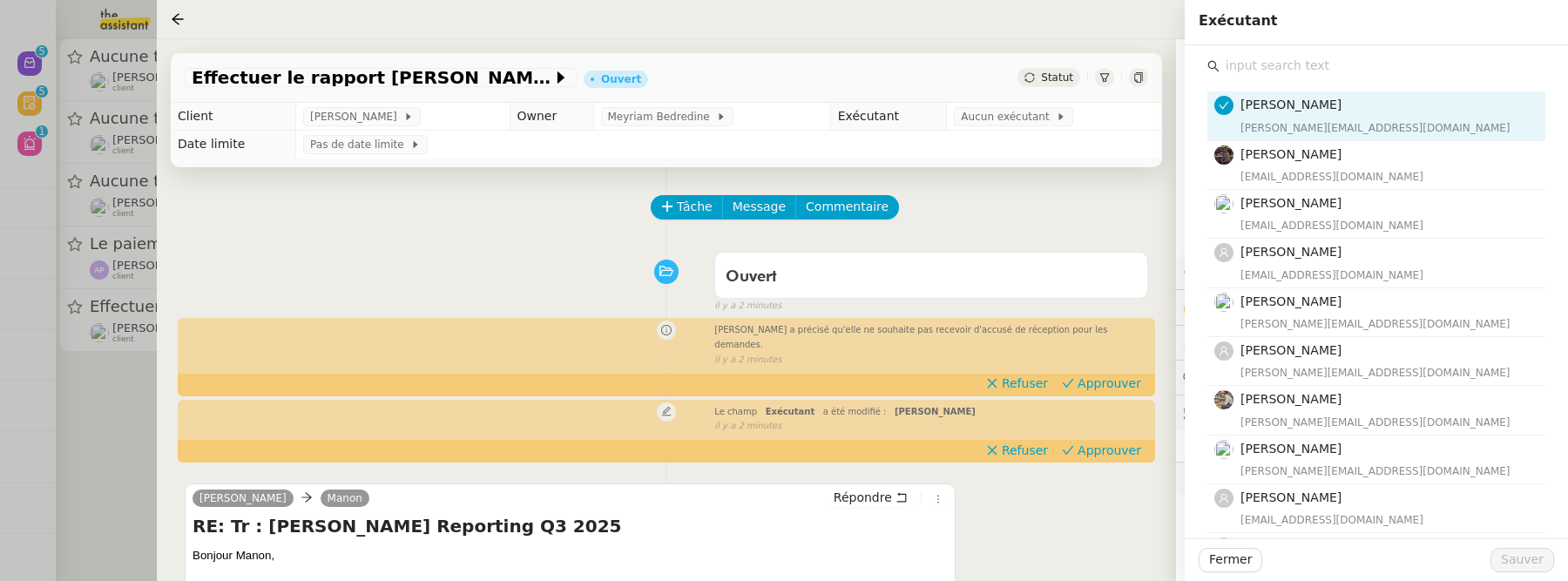
click at [1291, 77] on input "text" at bounding box center [1382, 66] width 326 height 24
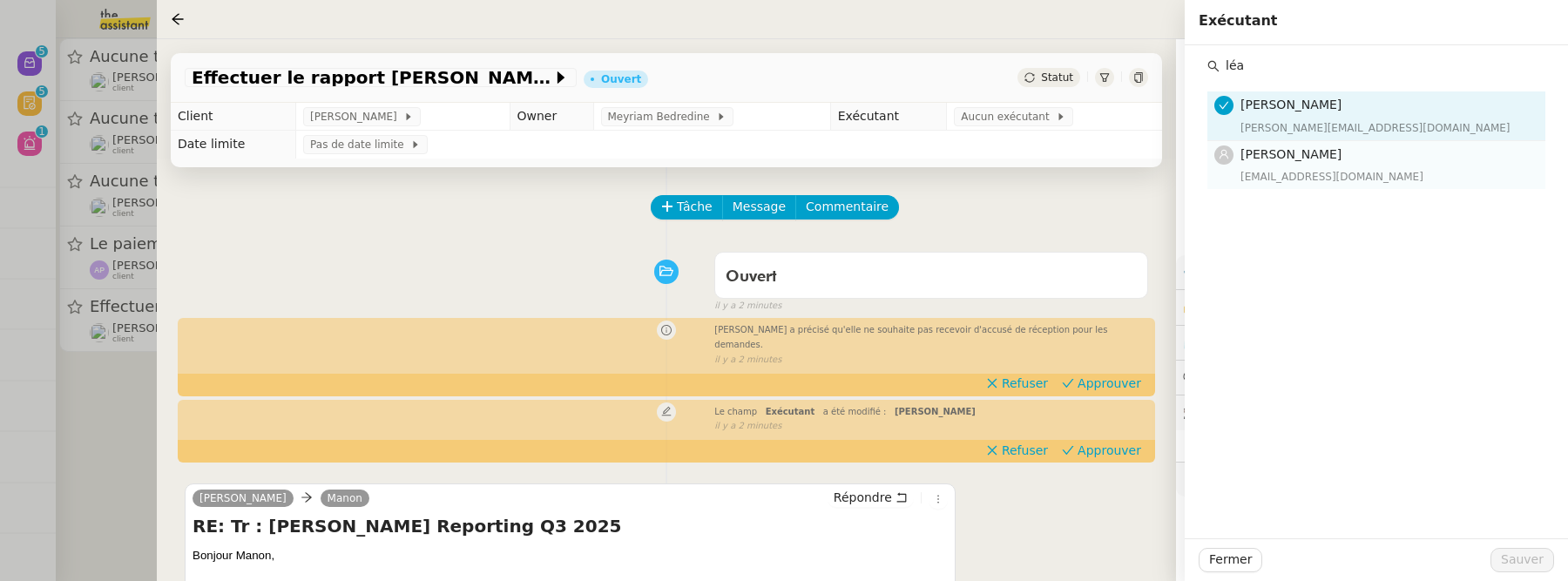
type input "léa"
click at [1325, 155] on h4 "[PERSON_NAME]" at bounding box center [1387, 155] width 294 height 20
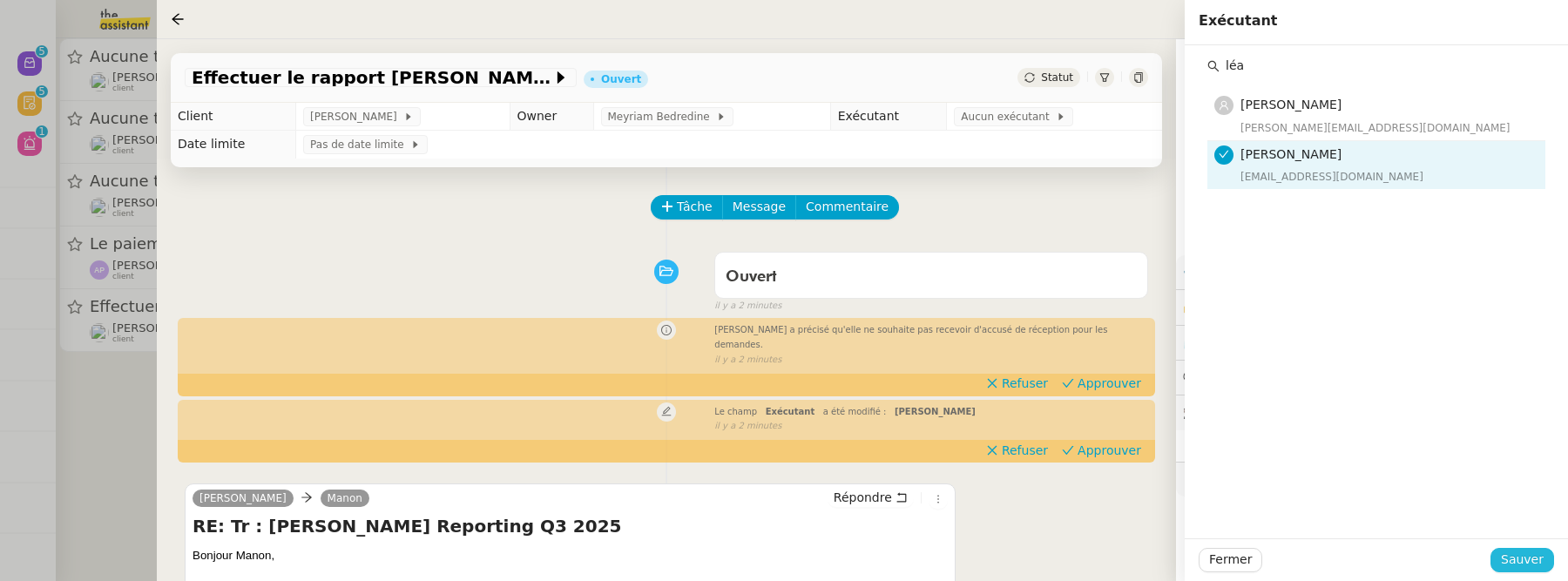
click at [1511, 558] on span "Sauver" at bounding box center [1522, 560] width 43 height 20
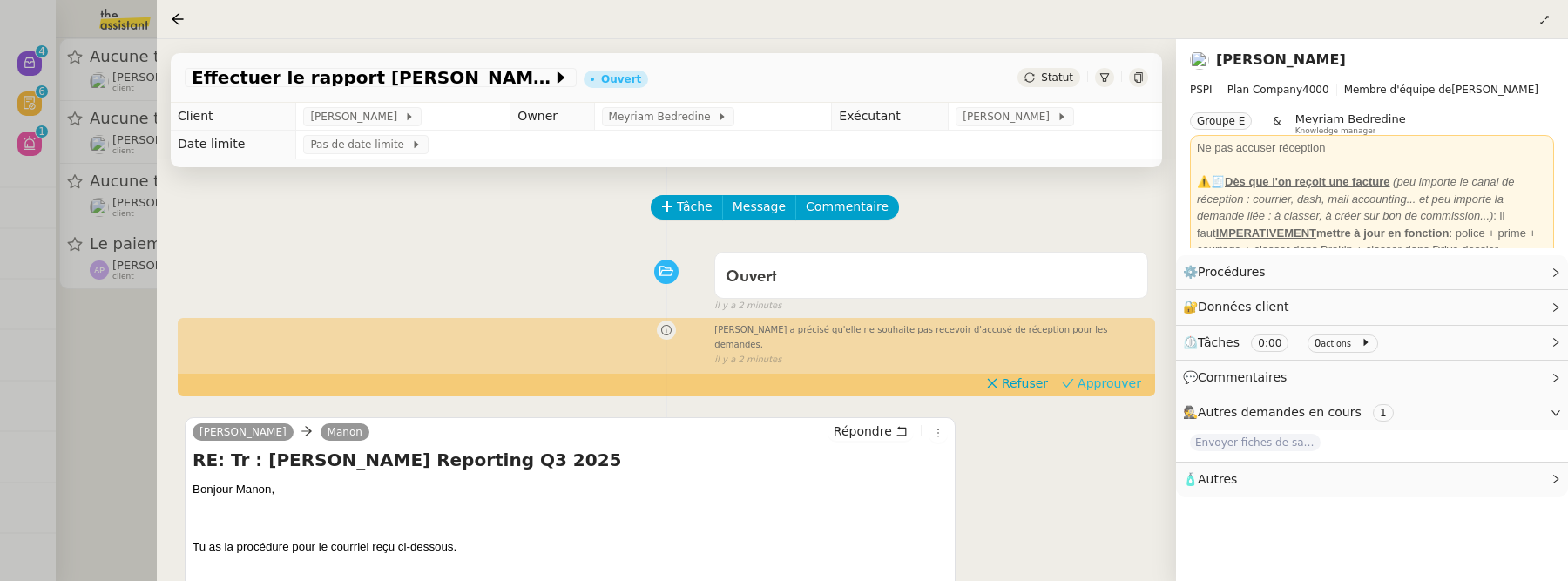
click at [1124, 375] on span "Approuver" at bounding box center [1108, 383] width 63 height 17
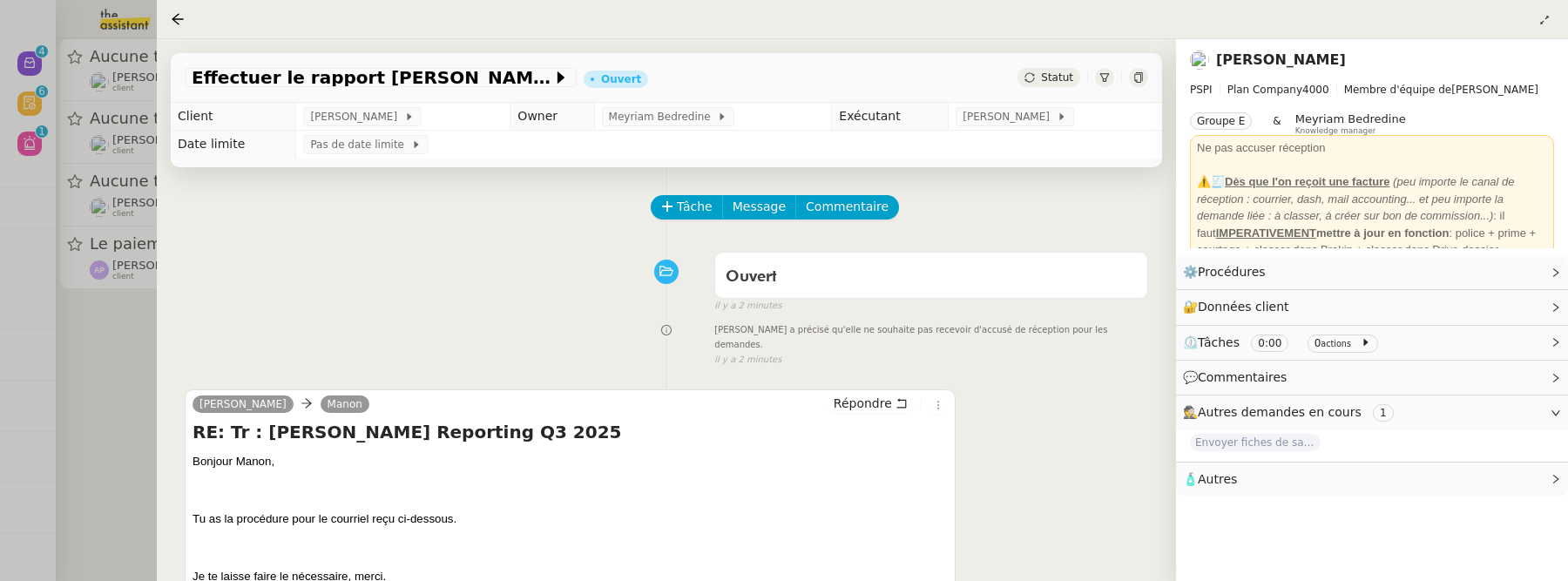
click at [122, 364] on div at bounding box center [784, 290] width 1568 height 581
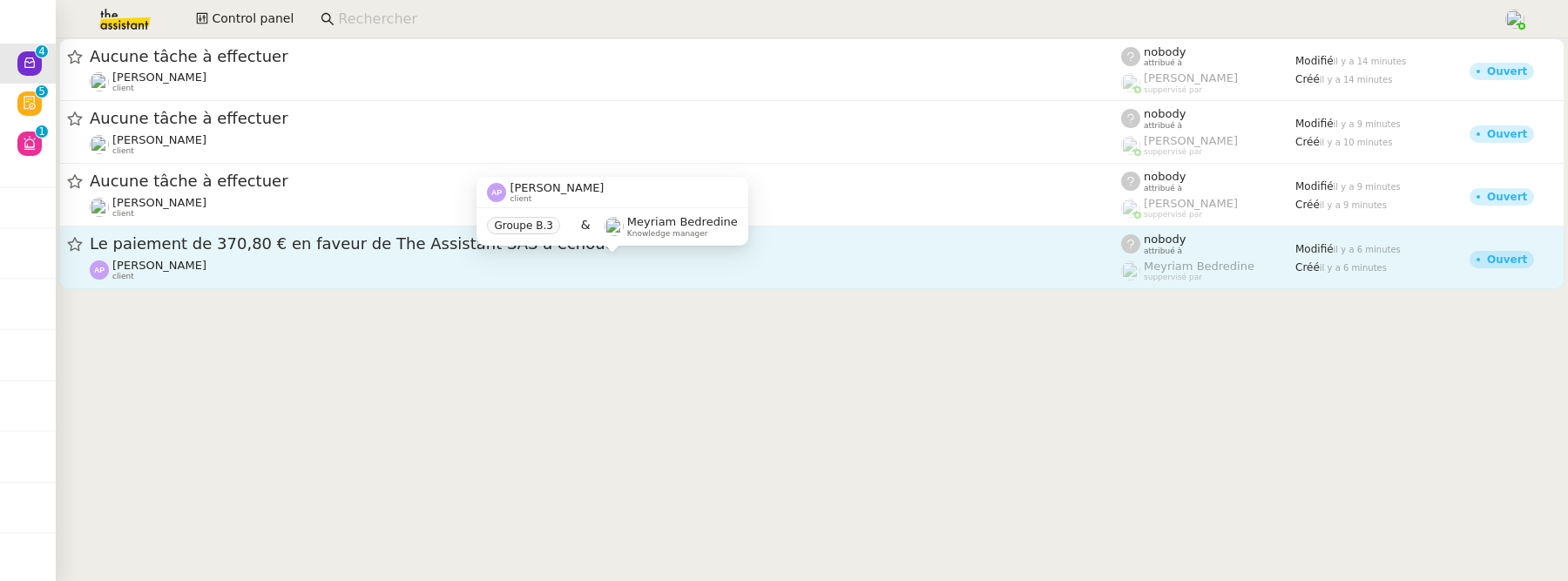
click at [417, 266] on div "[PERSON_NAME] client" at bounding box center [605, 269] width 1031 height 23
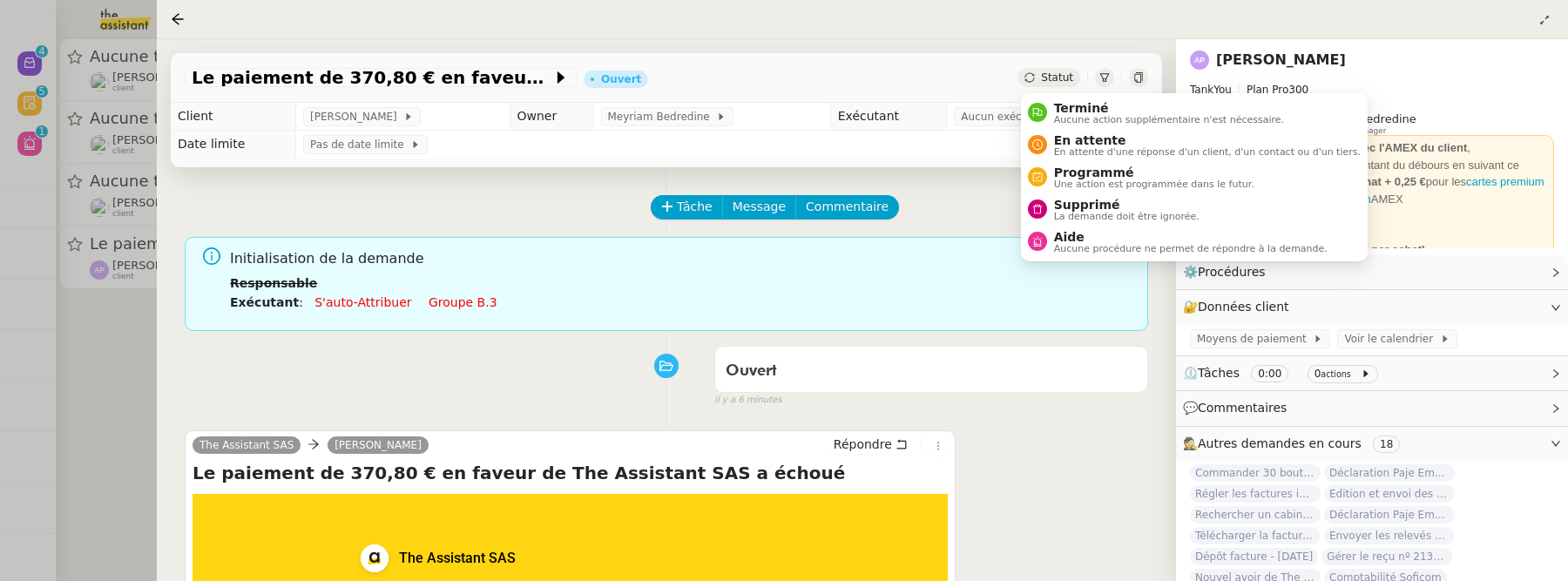
click at [1066, 80] on span "Statut" at bounding box center [1057, 77] width 32 height 12
click at [1096, 241] on span "Aide" at bounding box center [1191, 236] width 274 height 14
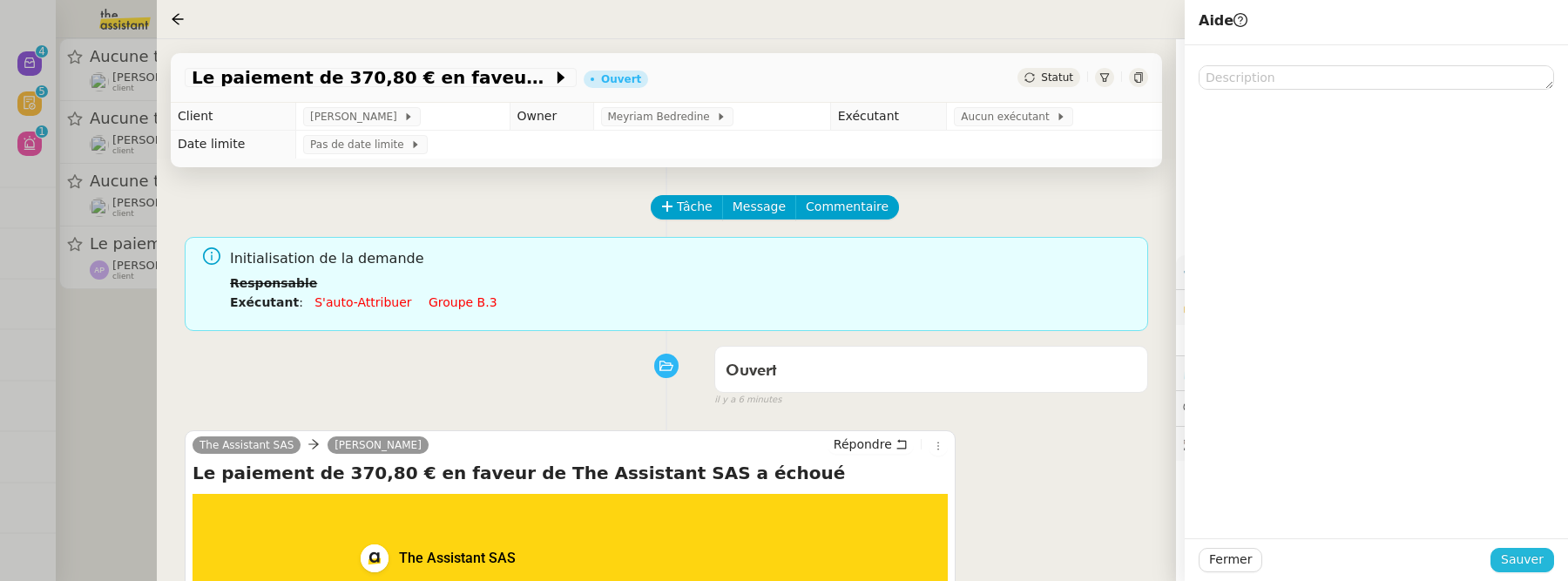
click at [1523, 550] on span "Sauver" at bounding box center [1522, 560] width 43 height 20
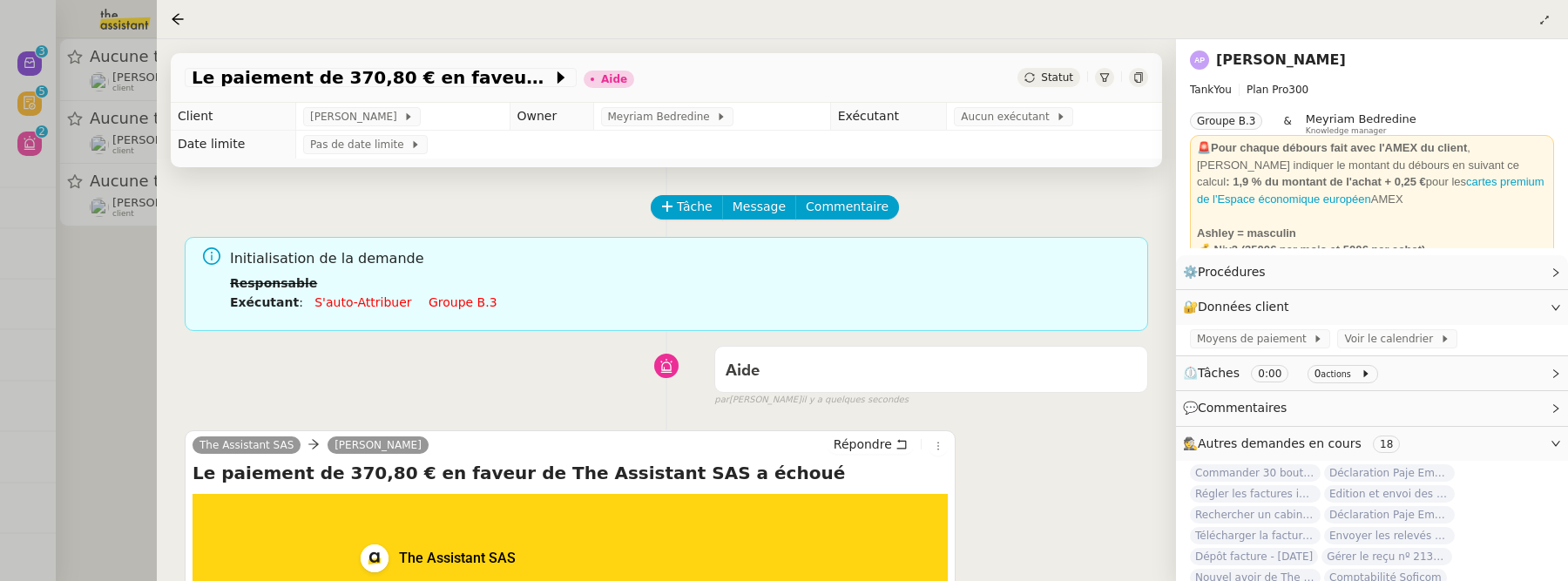
click at [61, 278] on div at bounding box center [784, 290] width 1568 height 581
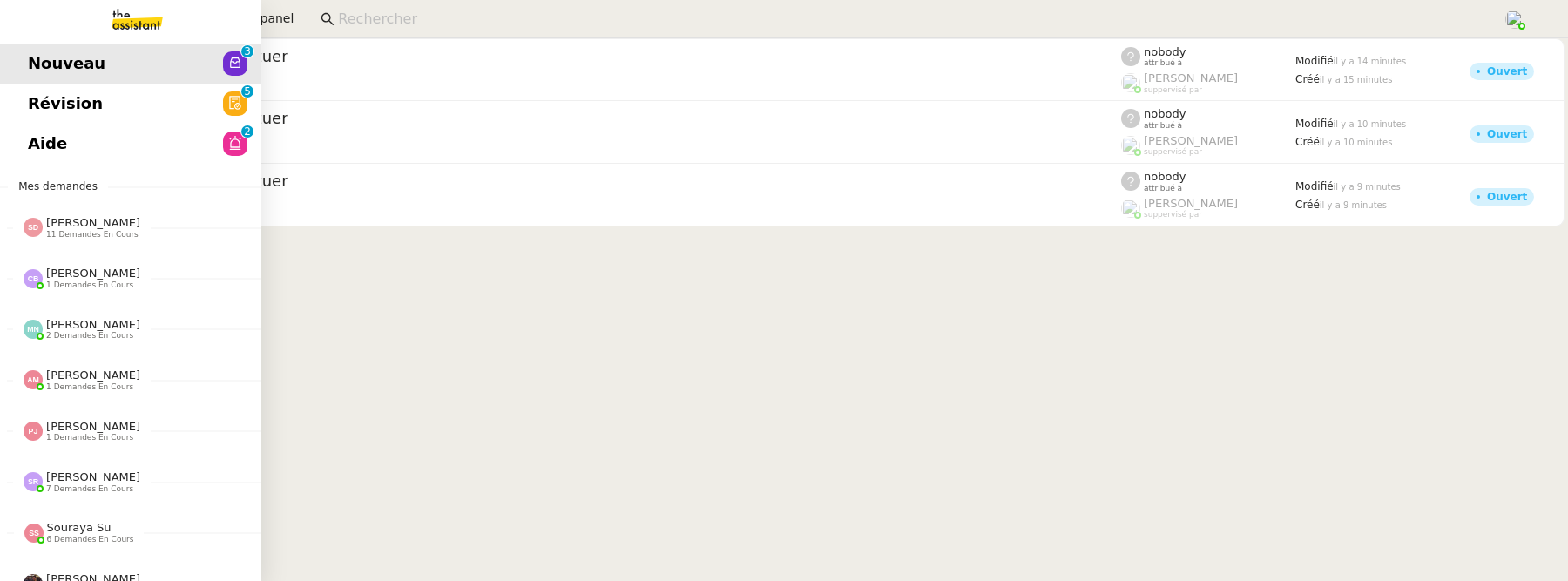
click at [38, 112] on span "Révision" at bounding box center [65, 104] width 75 height 27
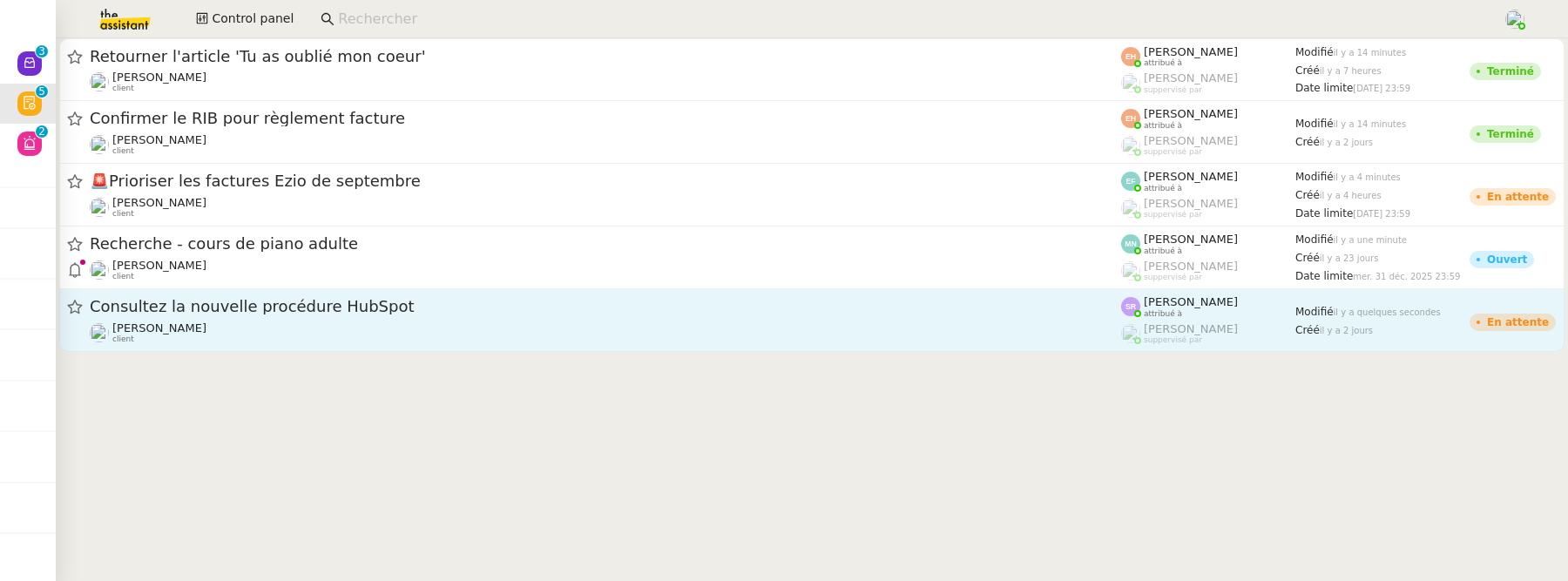
click at [496, 314] on div "Consultez la nouvelle procédure HubSpot" at bounding box center [605, 307] width 1031 height 22
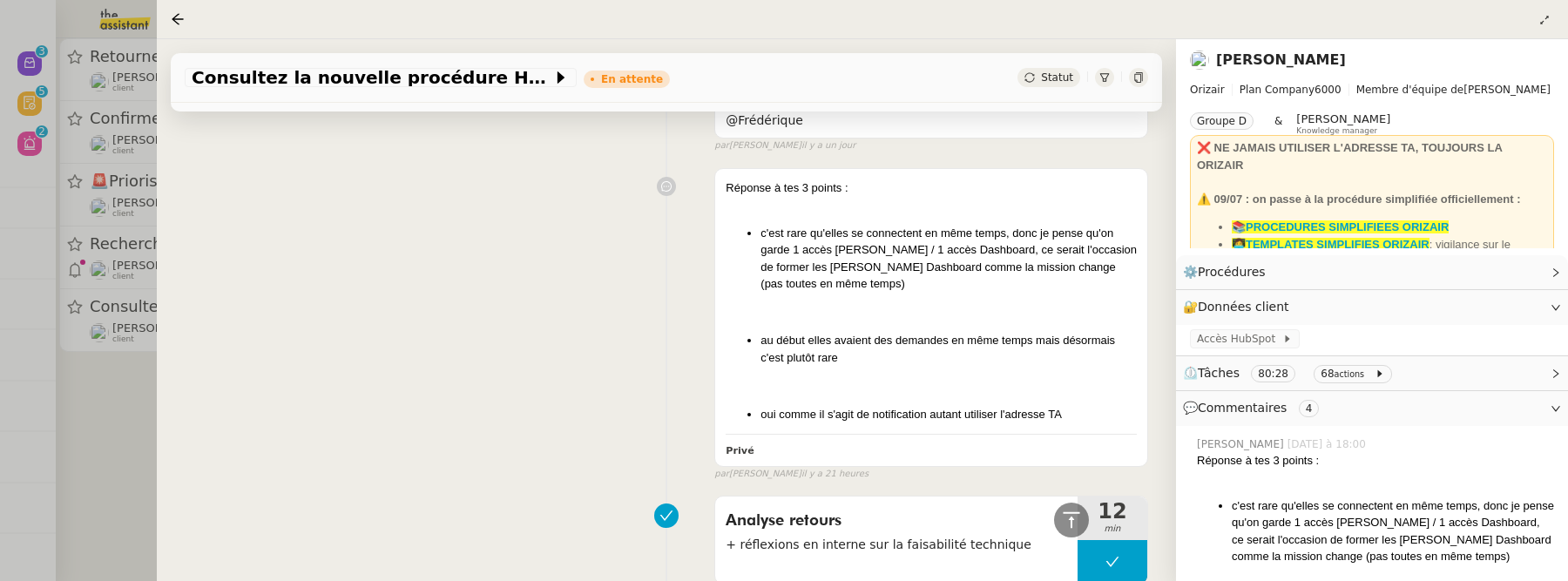
scroll to position [451, 0]
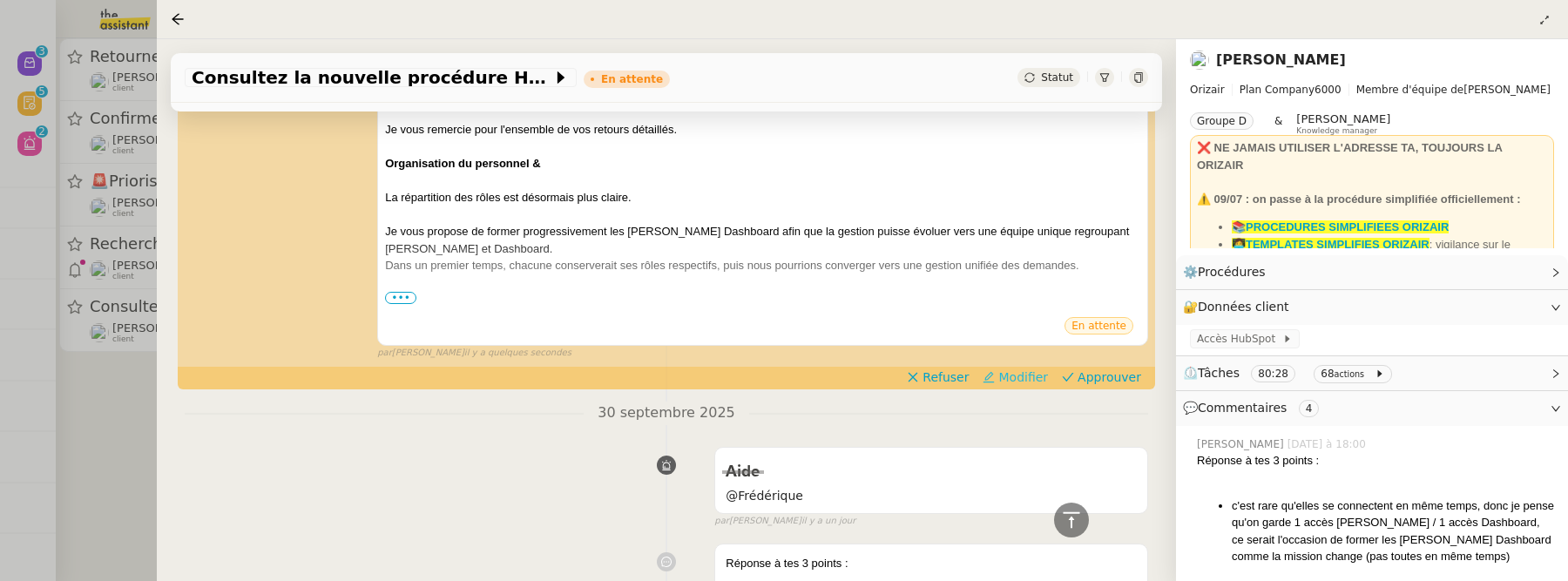
click at [1040, 370] on span "Modifier" at bounding box center [1023, 377] width 49 height 17
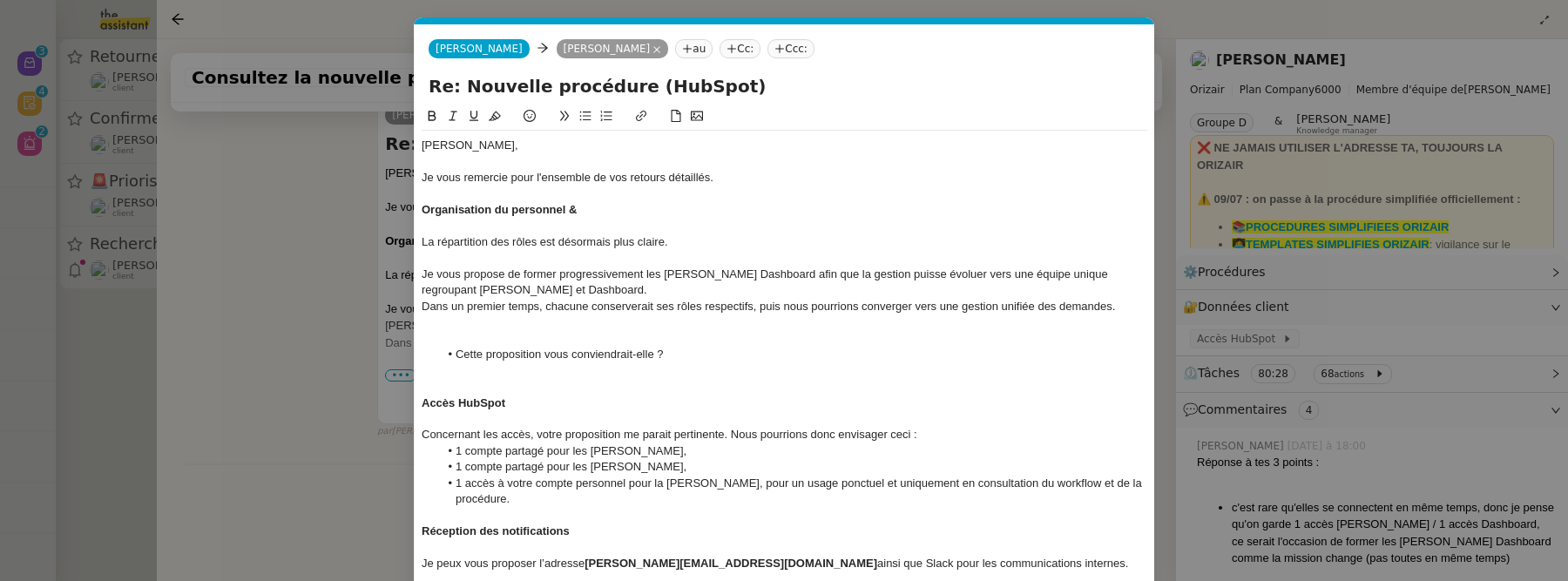
scroll to position [526, 0]
click at [587, 207] on div "Organisation du personnel &" at bounding box center [784, 210] width 725 height 16
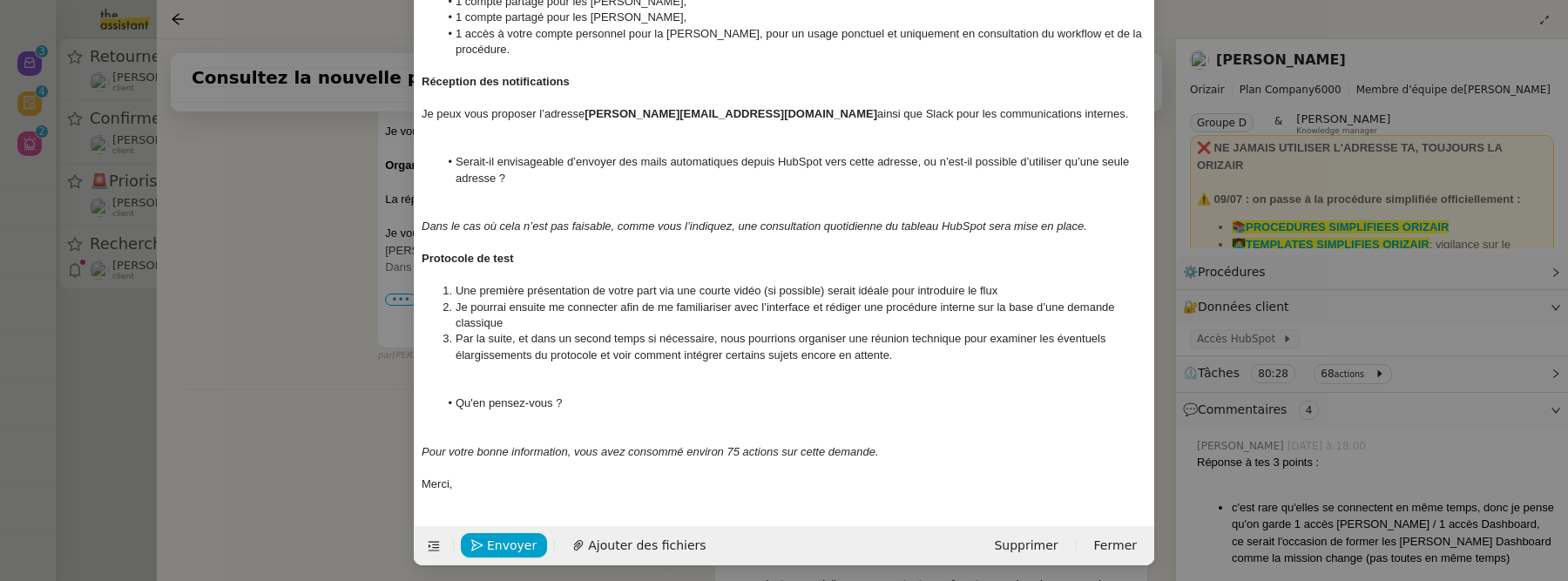
scroll to position [455, 0]
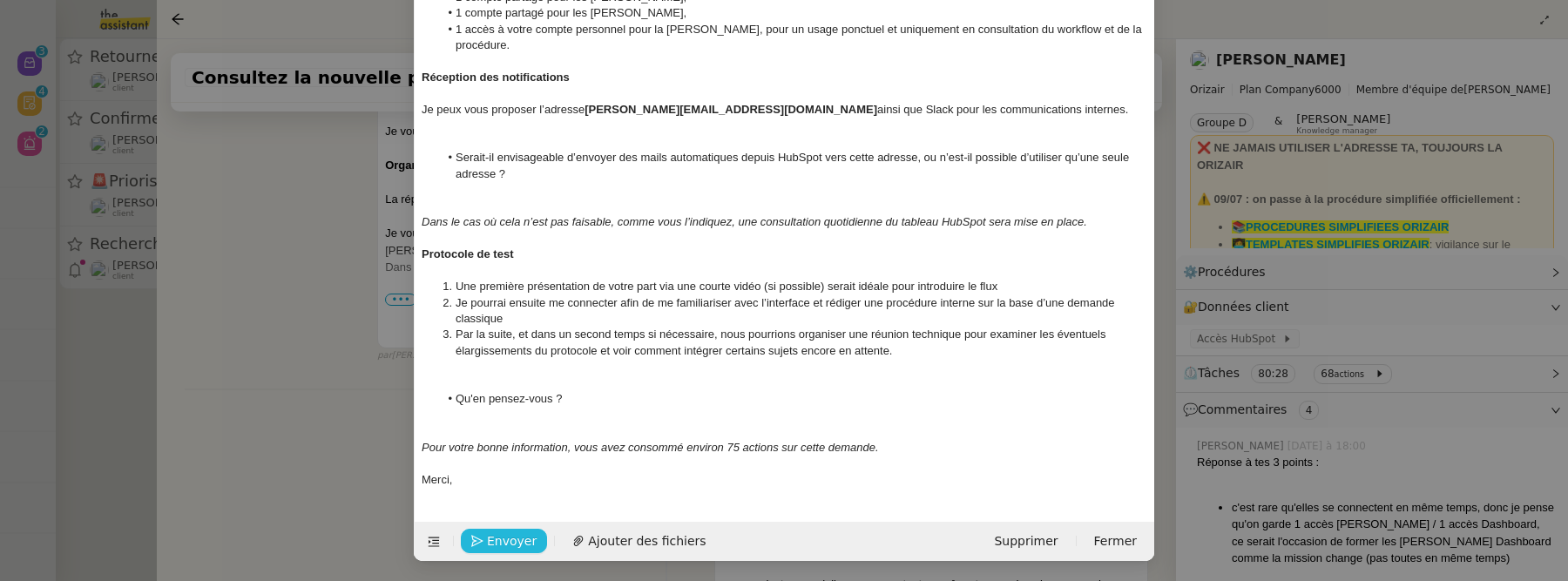
click at [518, 540] on span "Envoyer" at bounding box center [512, 542] width 49 height 20
click at [518, 540] on span "Confirmer l'envoi" at bounding box center [539, 542] width 104 height 20
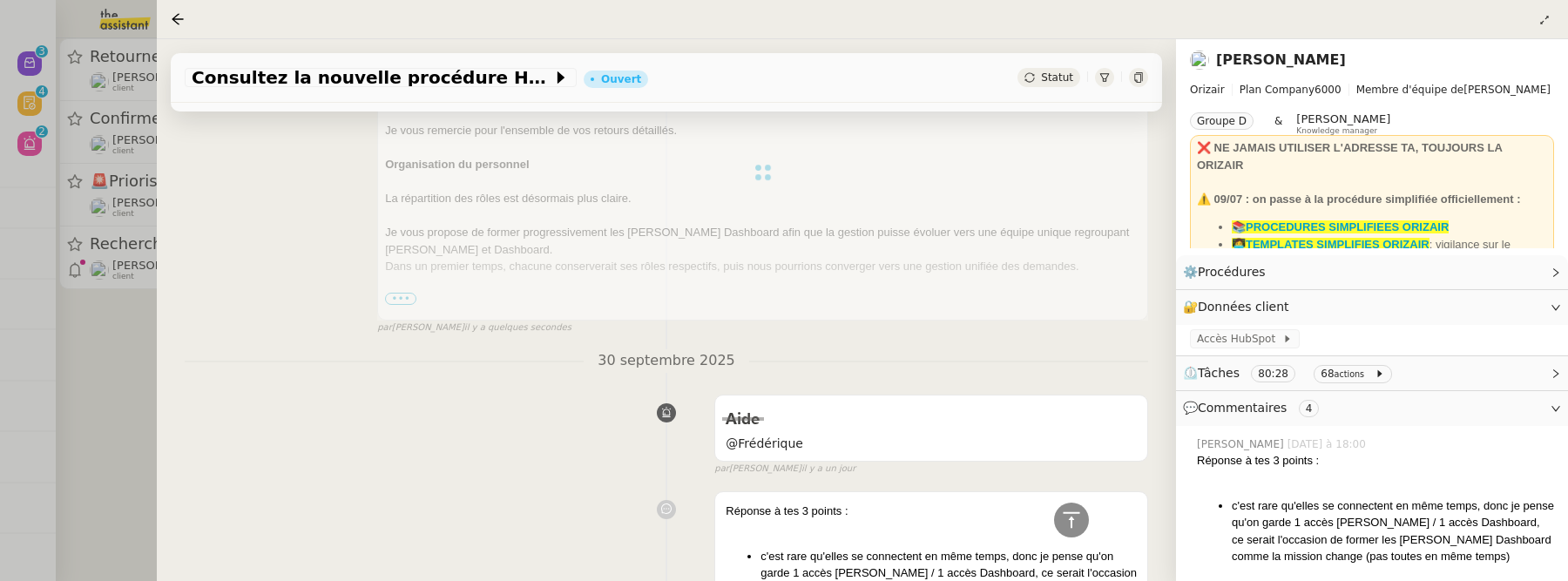
scroll to position [0, 0]
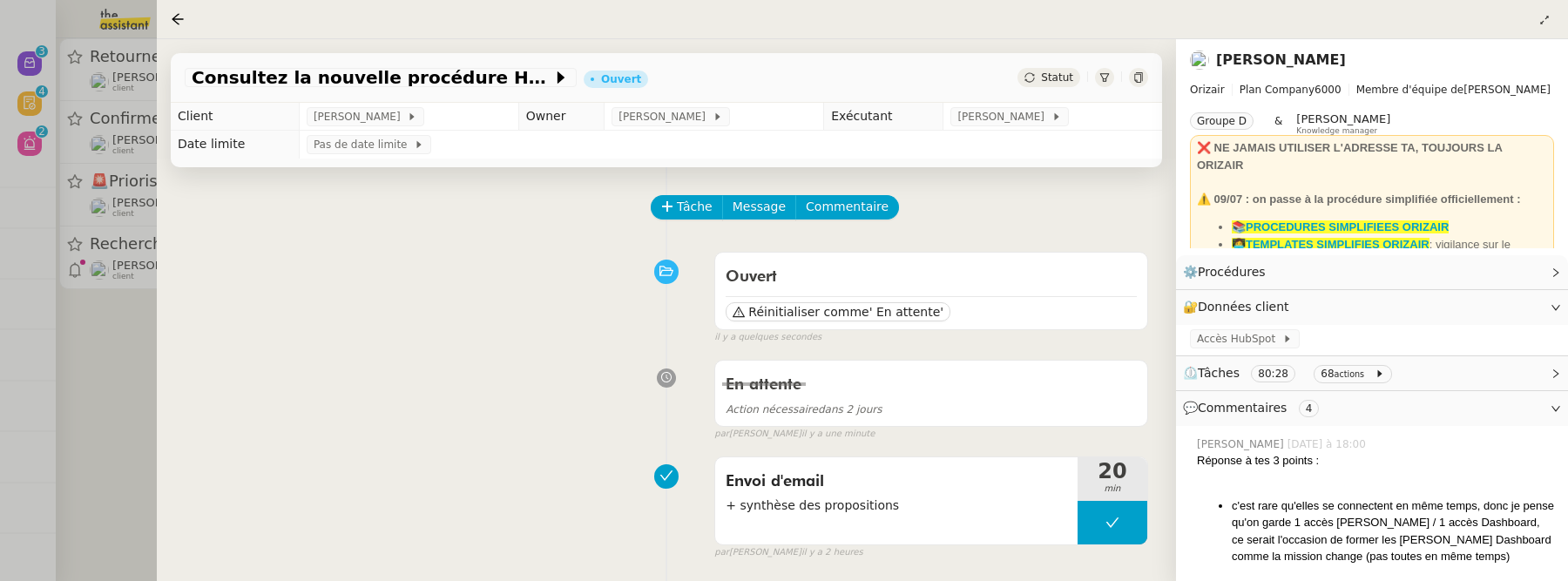
click at [126, 357] on div at bounding box center [784, 290] width 1568 height 581
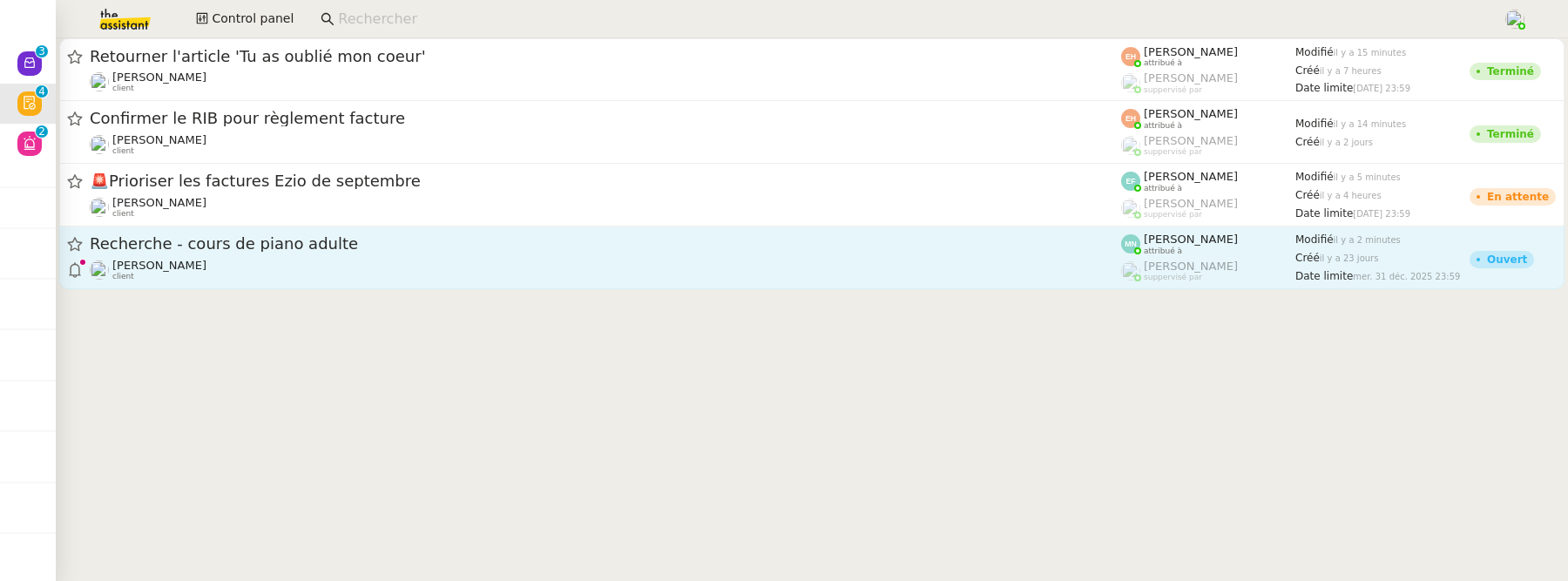
click at [309, 269] on div "[PERSON_NAME]Diaye client" at bounding box center [605, 269] width 1031 height 23
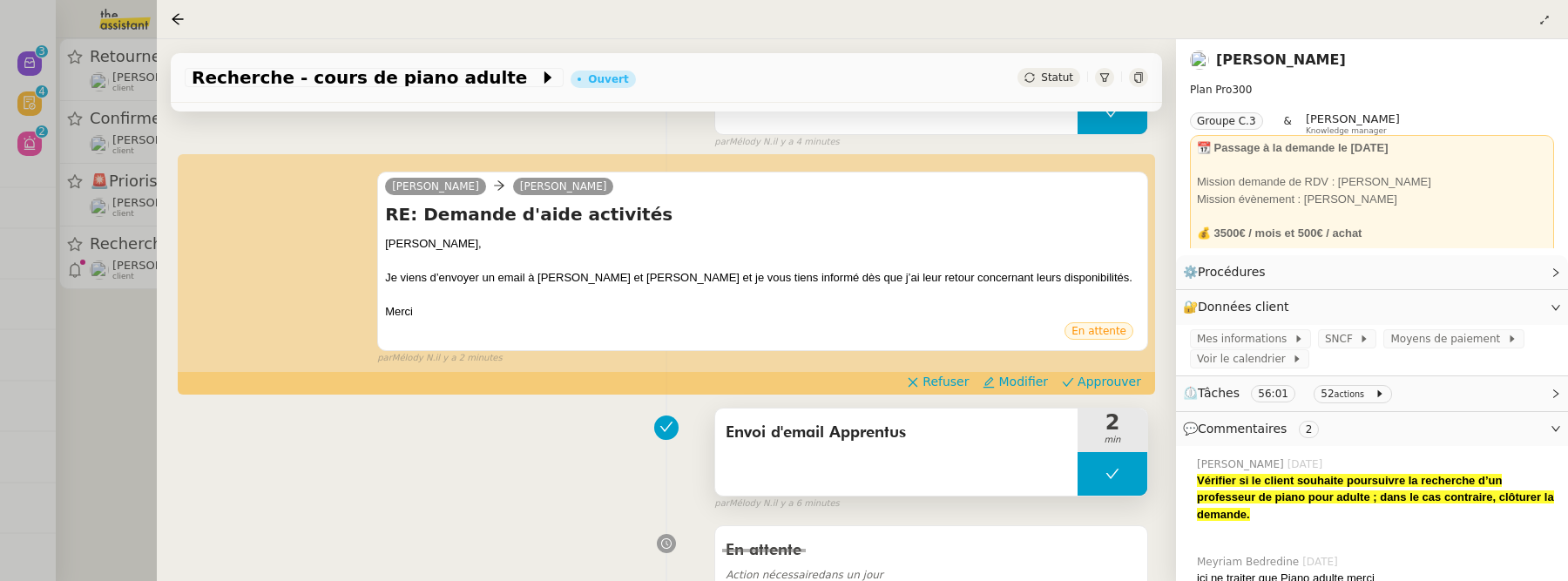
scroll to position [244, 0]
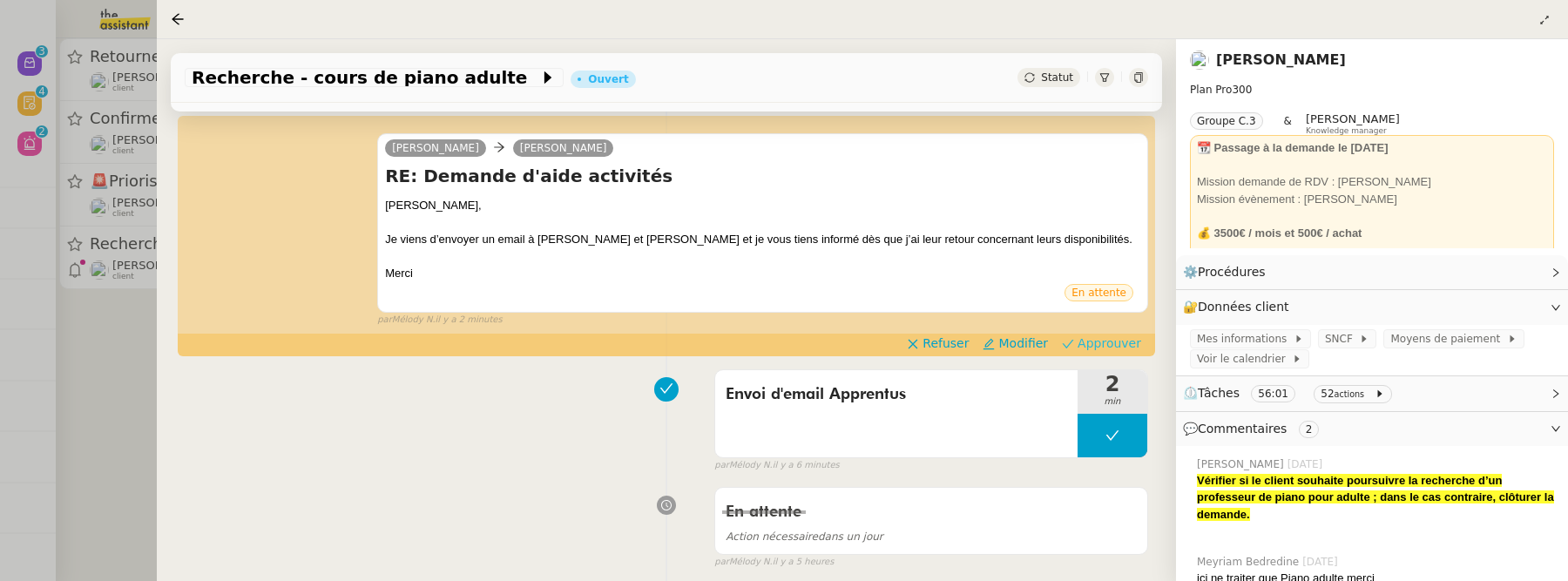
click at [1137, 340] on span "Approuver" at bounding box center [1108, 343] width 63 height 17
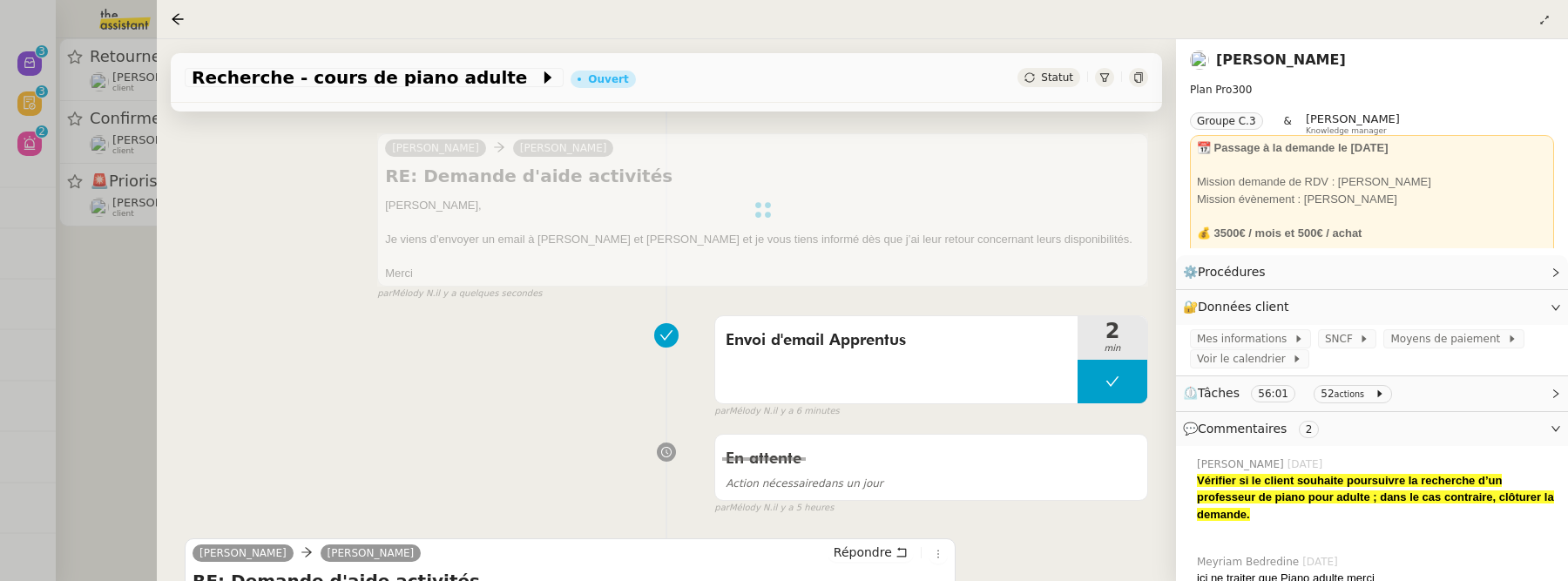
click at [134, 324] on div at bounding box center [784, 290] width 1568 height 581
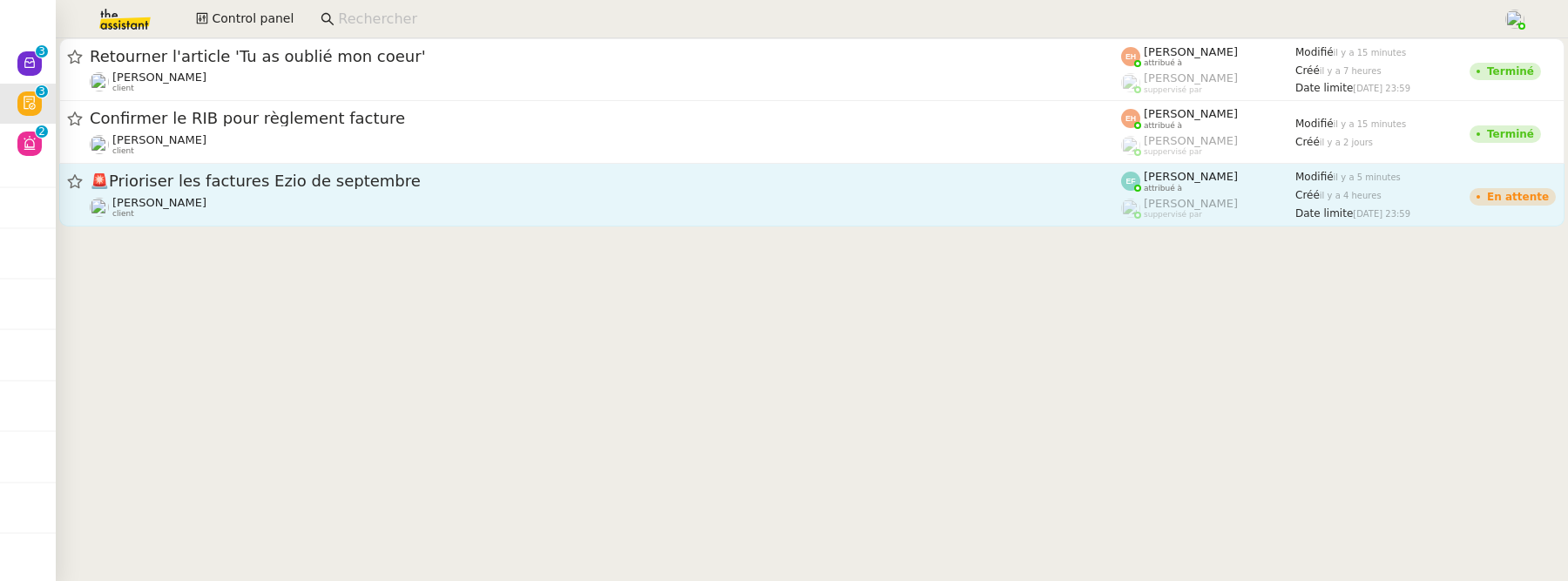
click at [288, 206] on div "[PERSON_NAME] client" at bounding box center [605, 207] width 1031 height 23
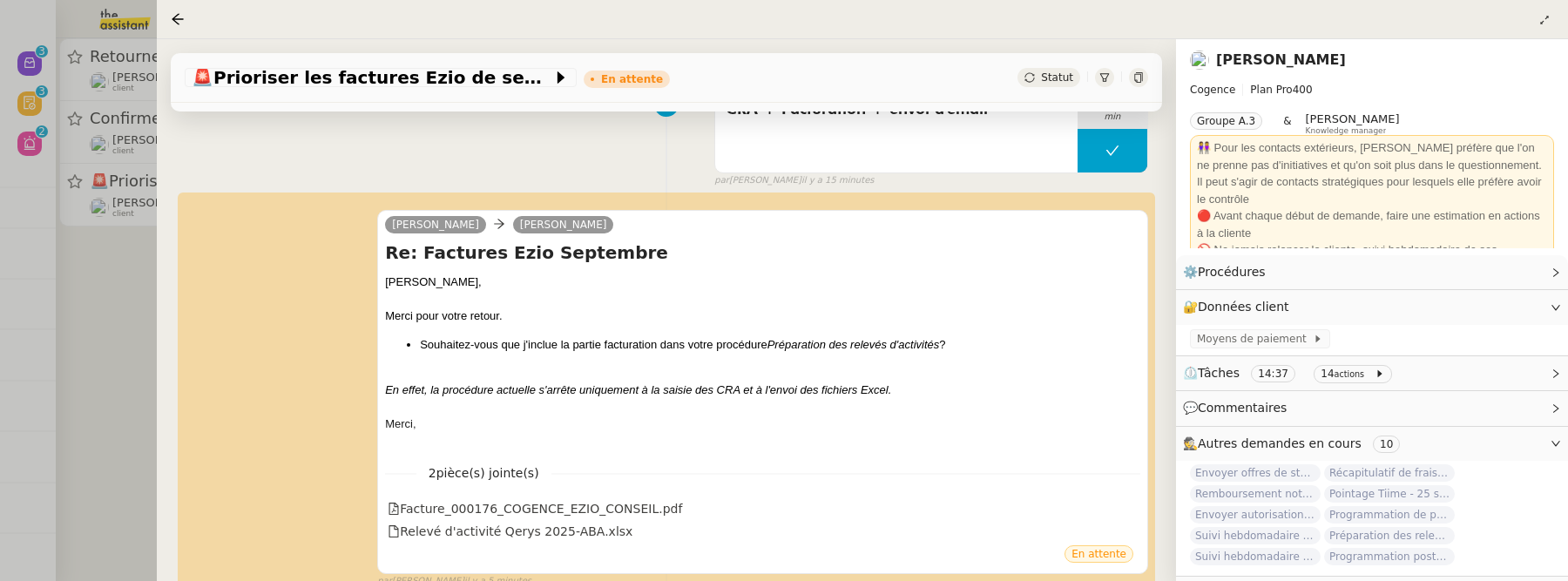
scroll to position [276, 0]
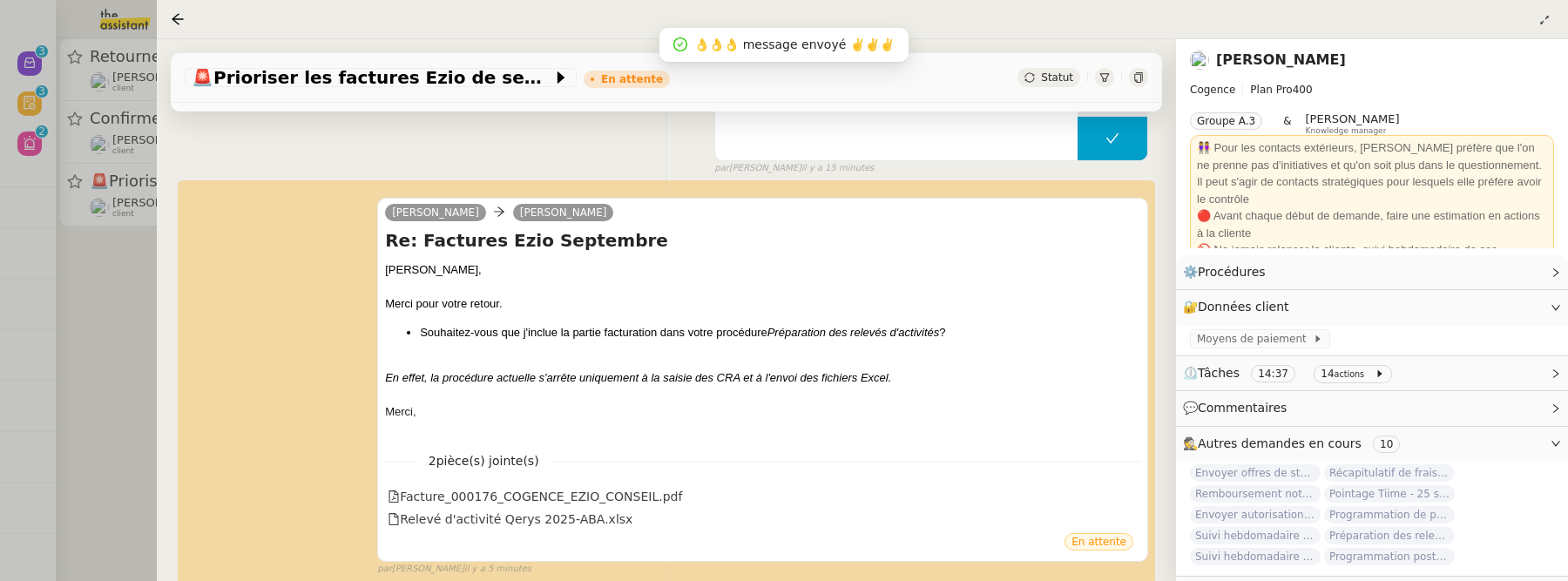
click at [148, 264] on div at bounding box center [784, 290] width 1568 height 581
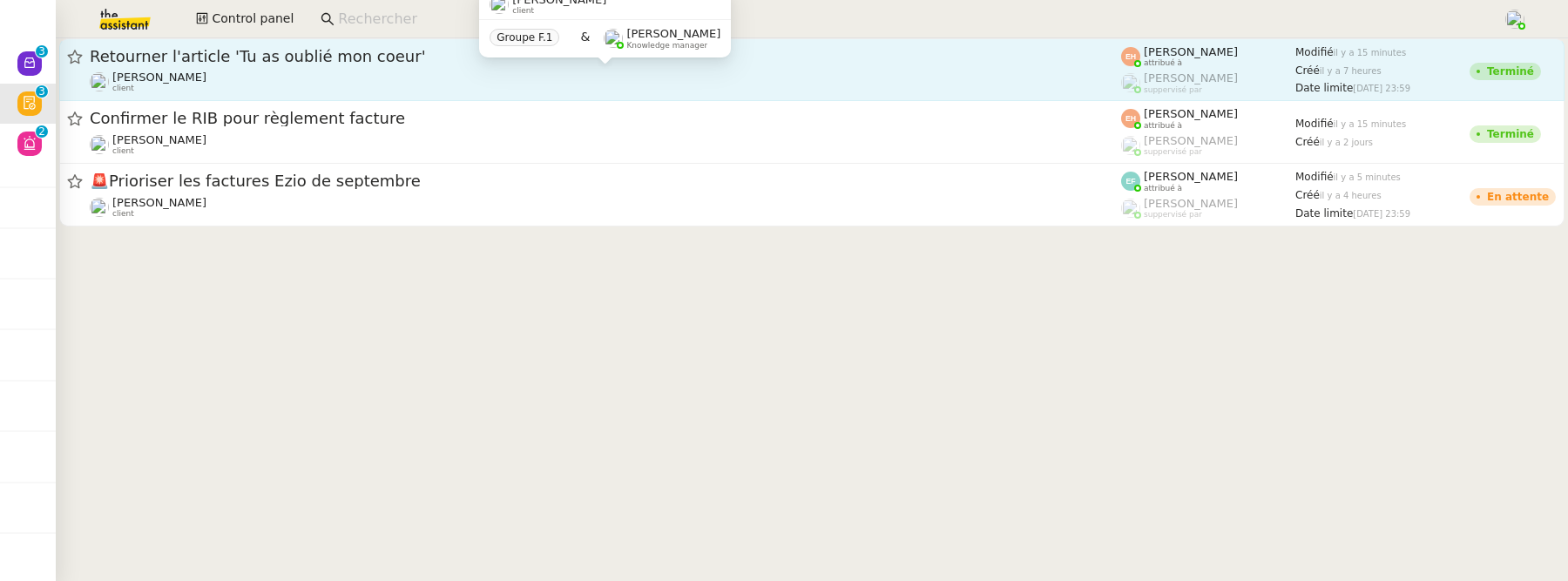
click at [609, 76] on div "[PERSON_NAME] MAS client" at bounding box center [605, 82] width 1031 height 23
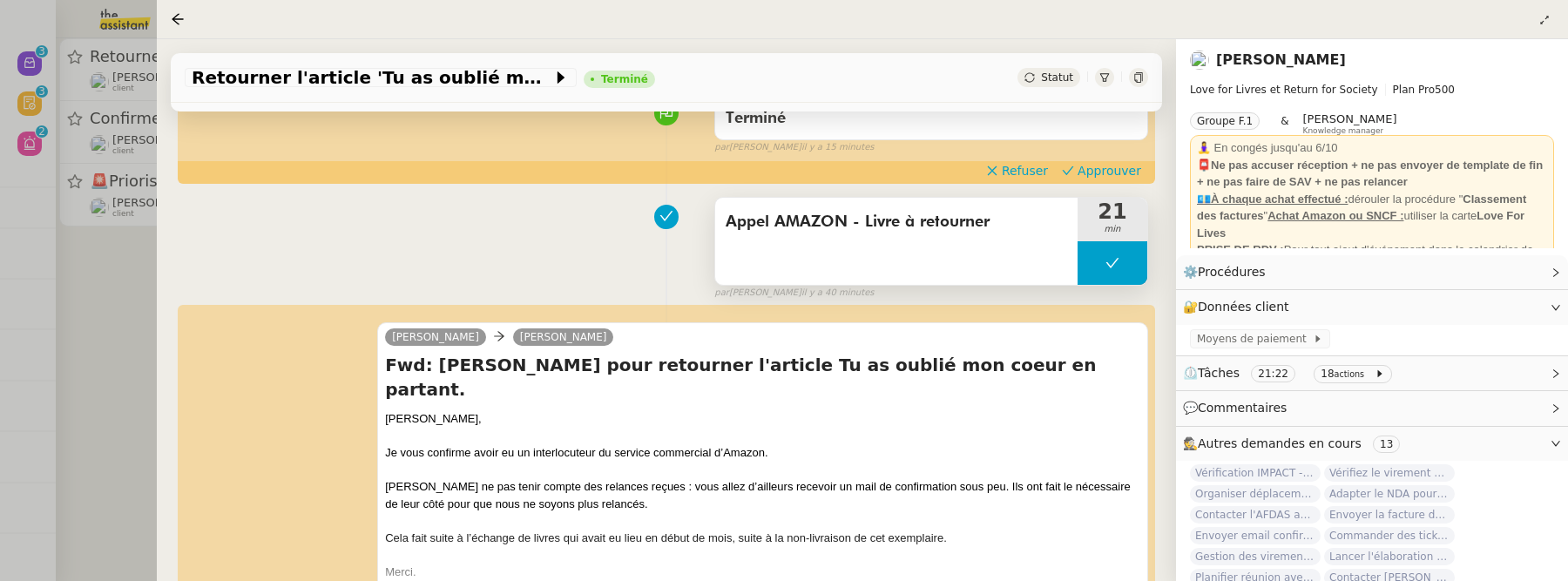
scroll to position [223, 0]
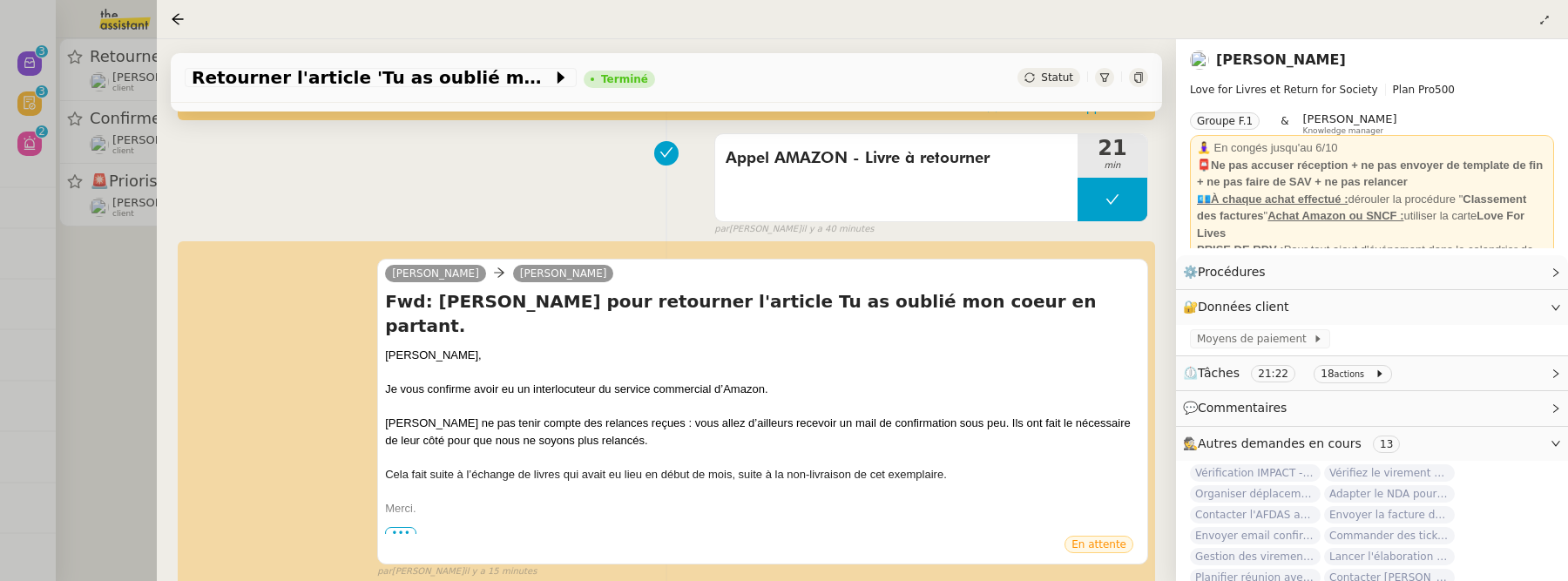
click at [82, 319] on div at bounding box center [784, 290] width 1568 height 581
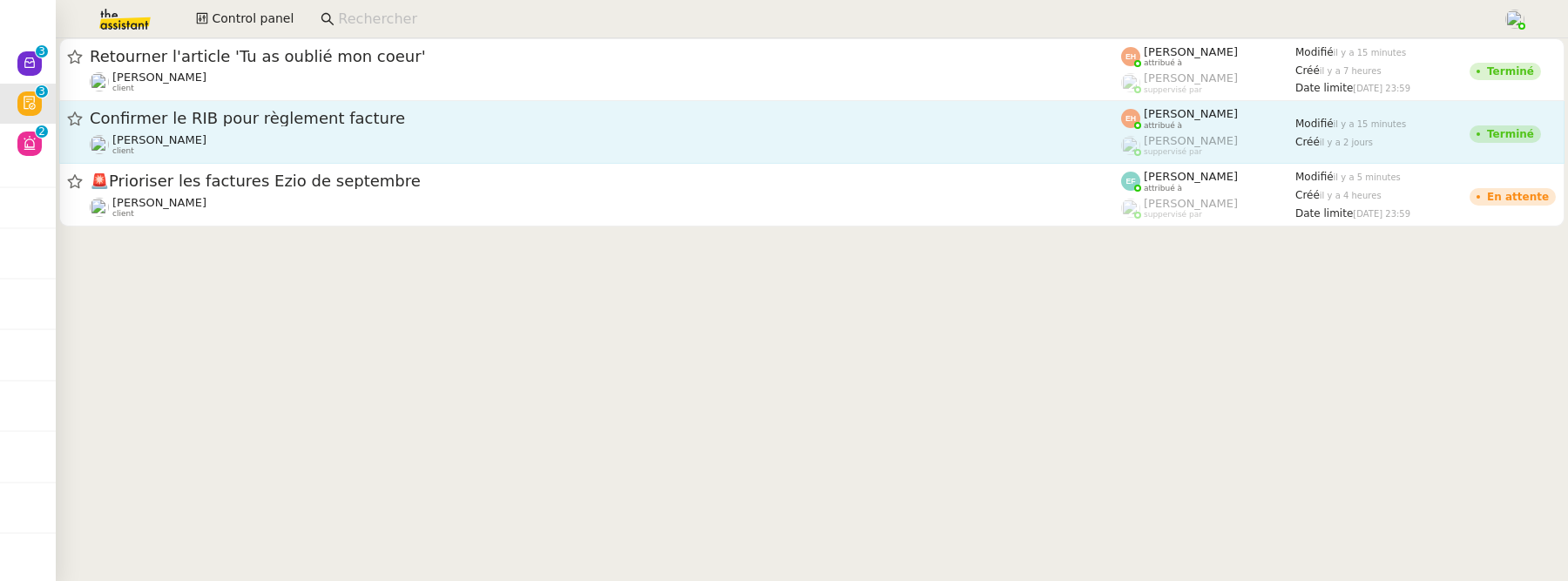
click at [324, 157] on link "Confirmer le RIB pour règlement facture [PERSON_NAME] MAS client [PERSON_NAME] …" at bounding box center [811, 132] width 1505 height 62
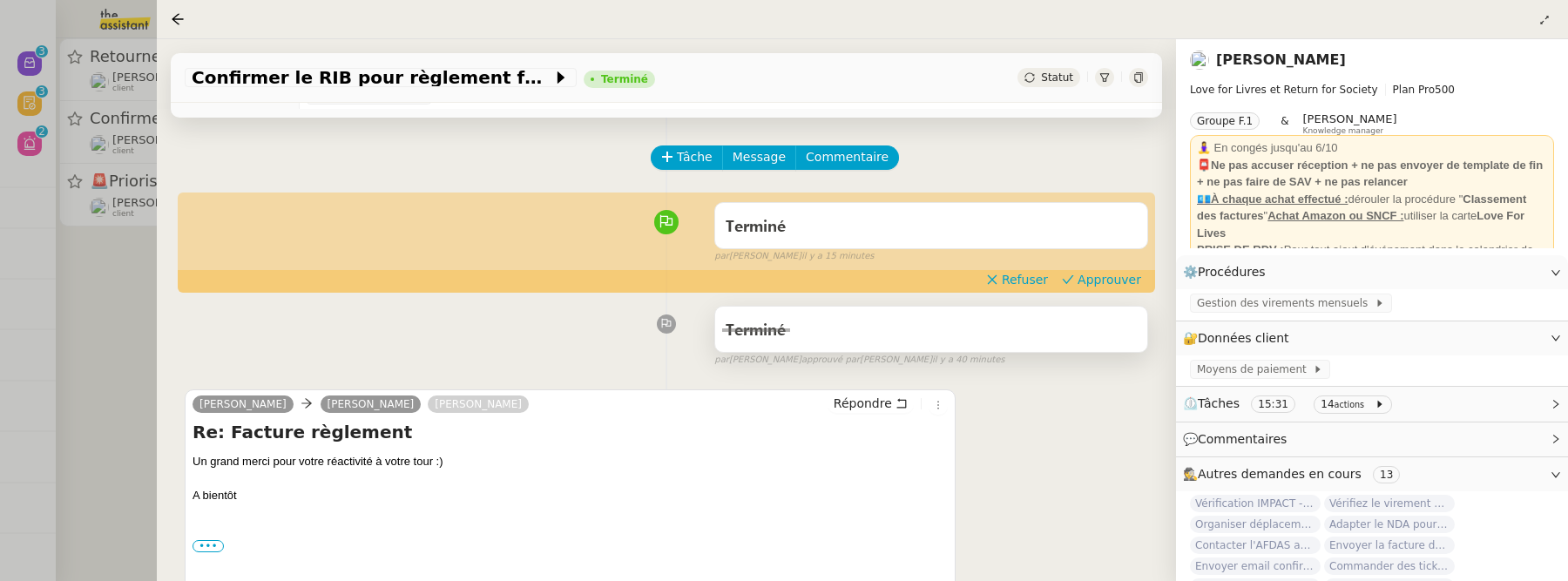
scroll to position [71, 0]
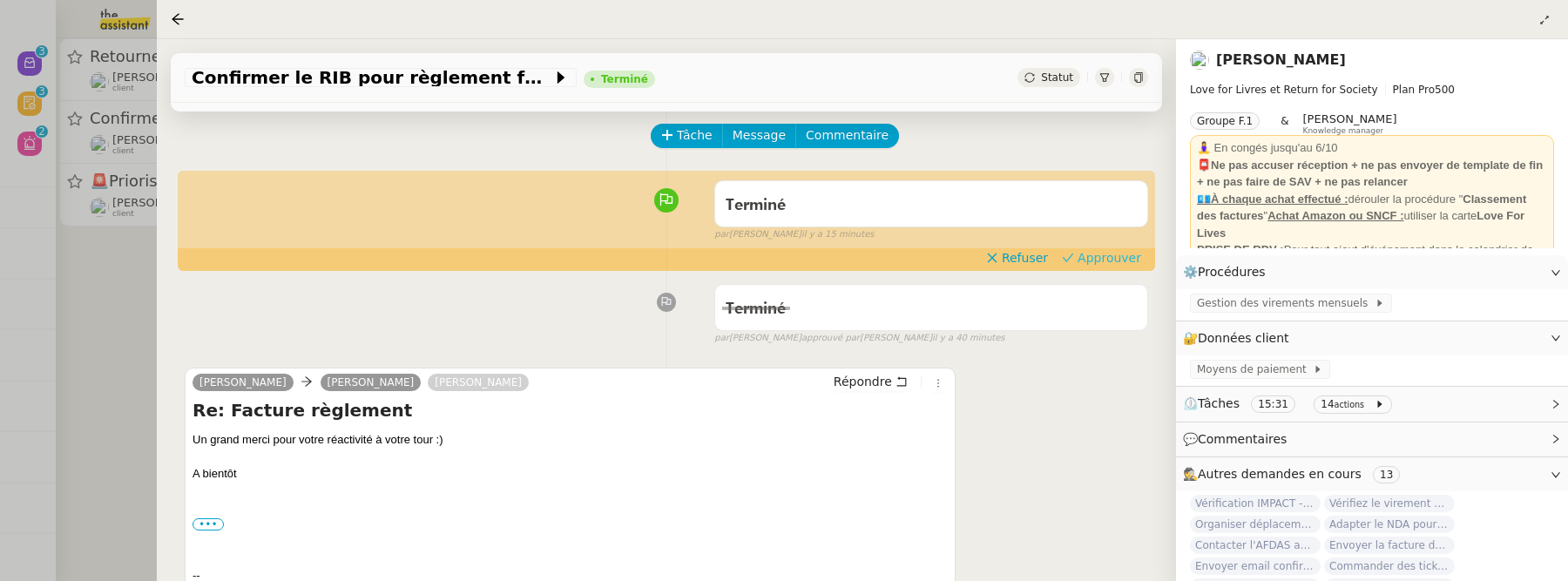
click at [1099, 253] on span "Approuver" at bounding box center [1108, 258] width 63 height 17
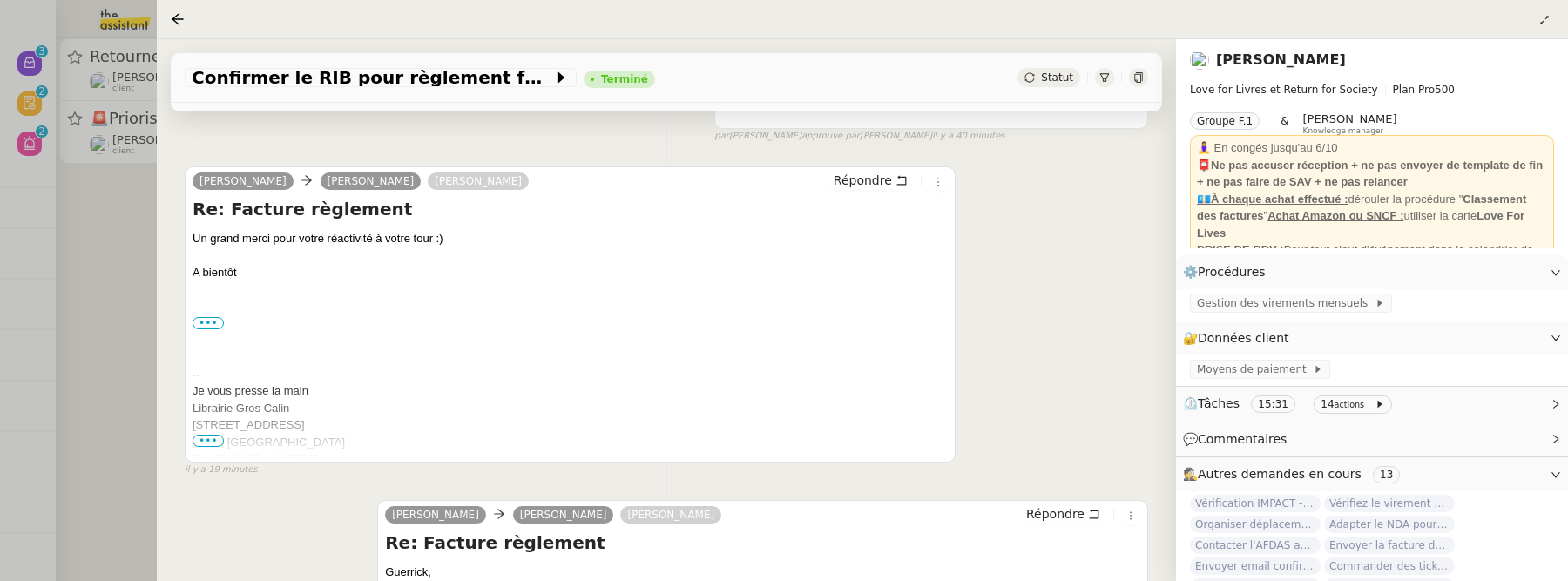
scroll to position [0, 0]
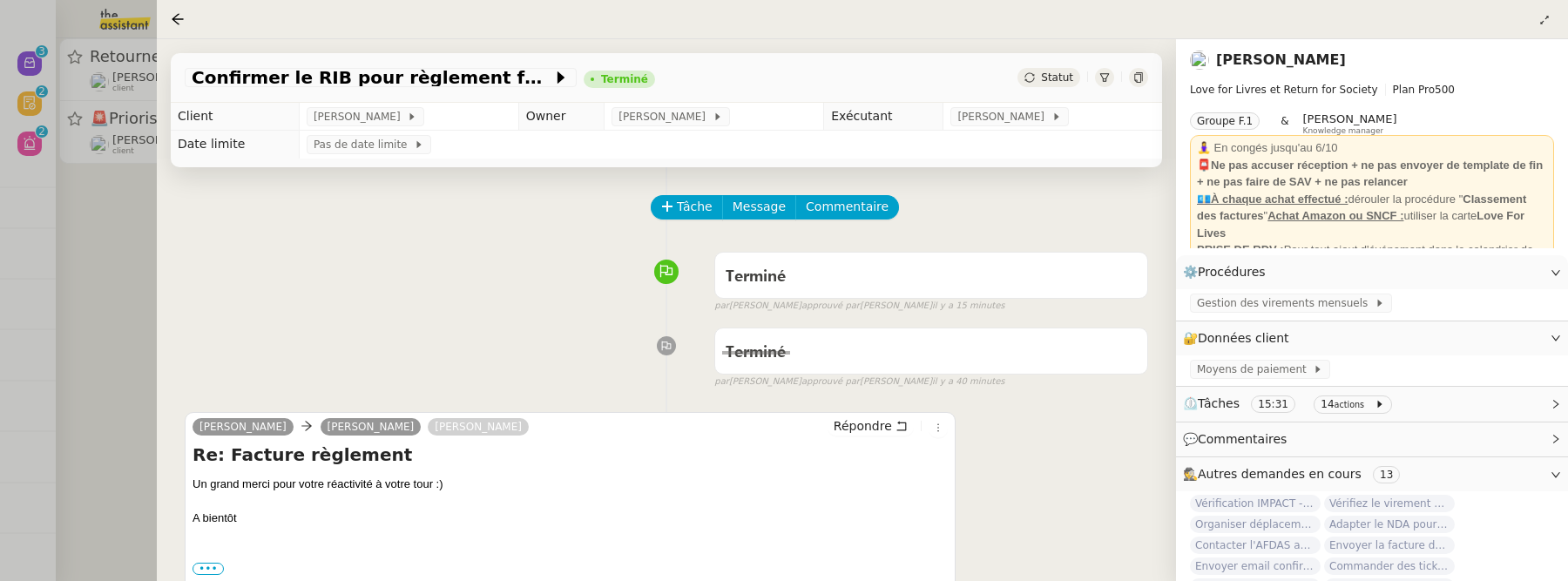
click at [98, 263] on div at bounding box center [784, 290] width 1568 height 581
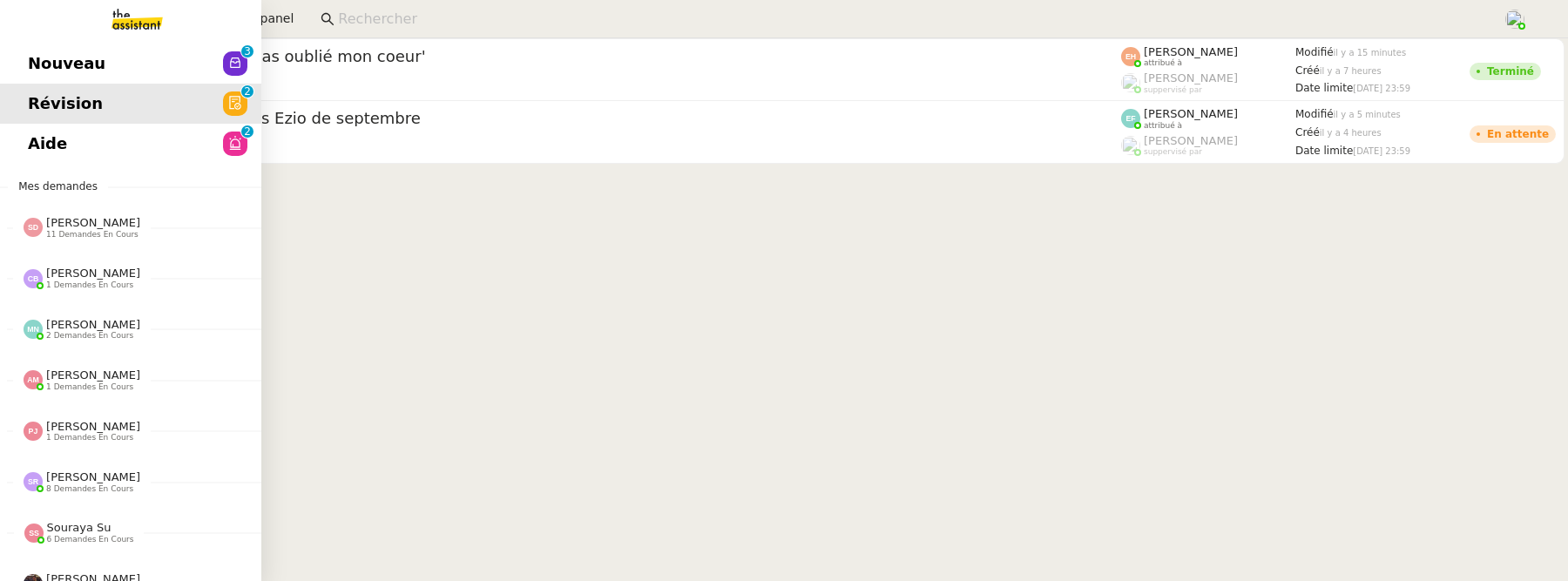
click at [22, 153] on link "Aide 0 1 2 3 4 5 6 7 8 9" at bounding box center [130, 144] width 261 height 40
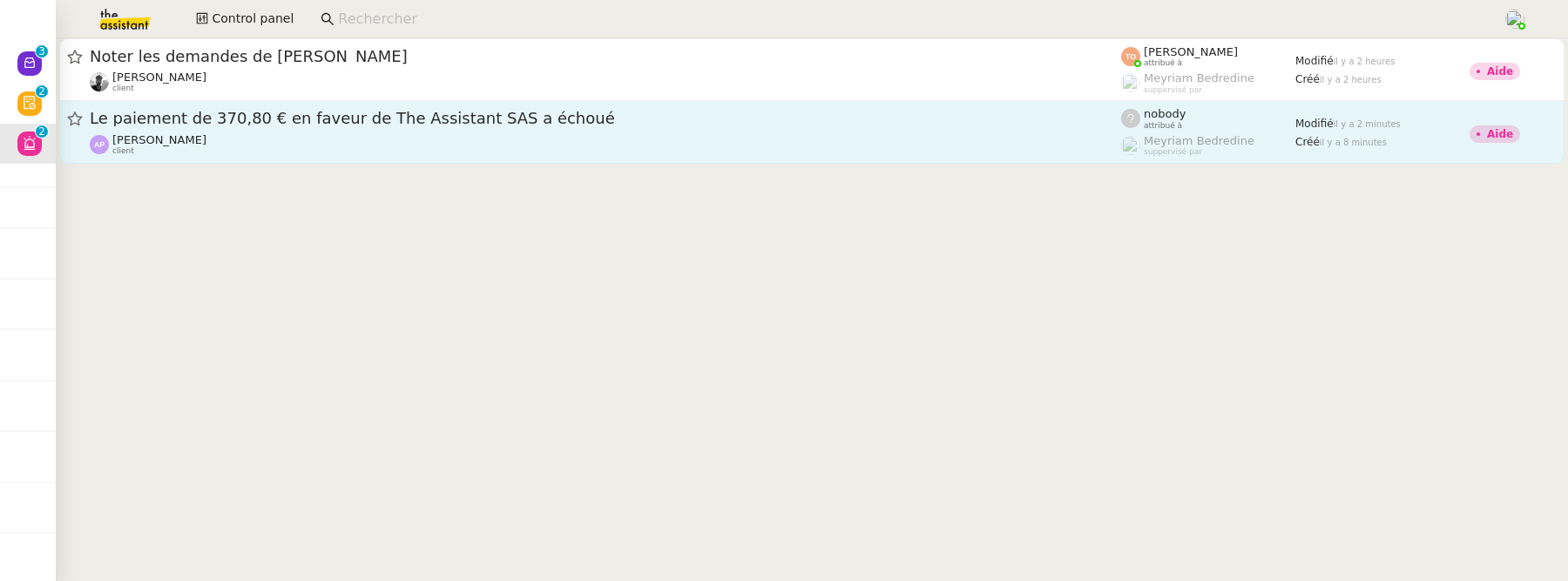
click at [476, 151] on div "[PERSON_NAME] client" at bounding box center [605, 145] width 1031 height 23
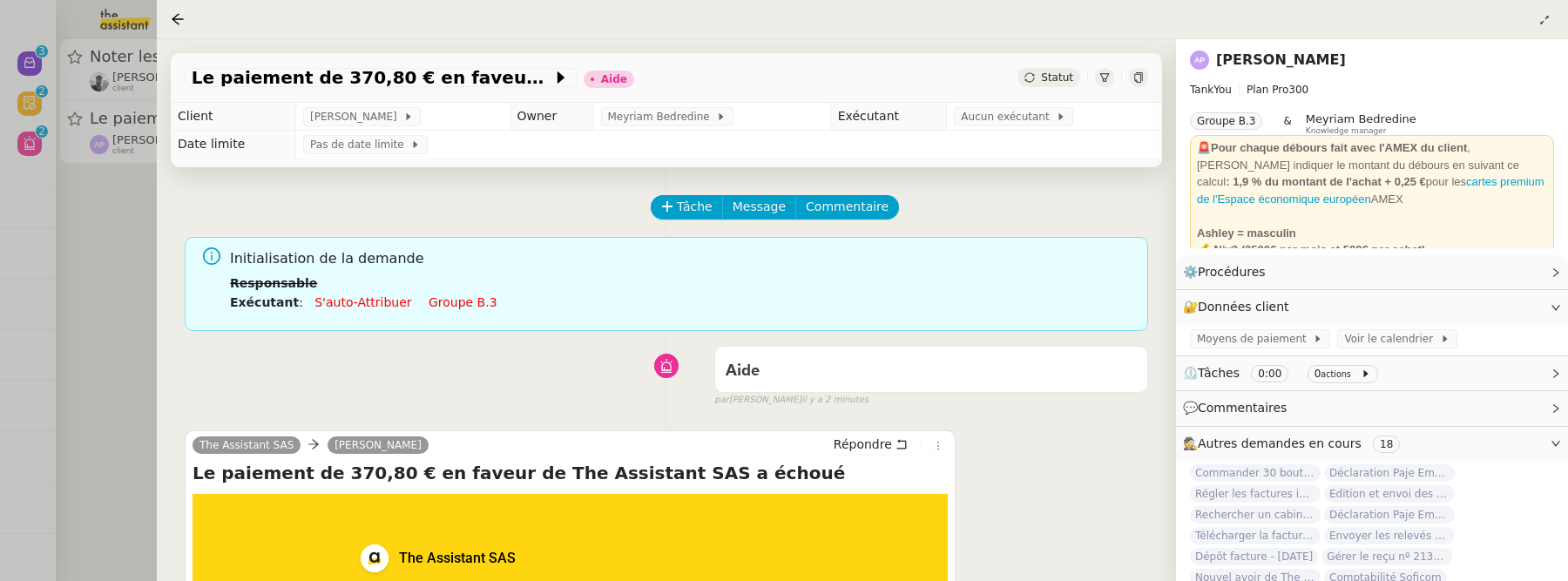
click at [1136, 79] on icon at bounding box center [1138, 77] width 10 height 10
click at [940, 449] on icon at bounding box center [938, 445] width 10 height 10
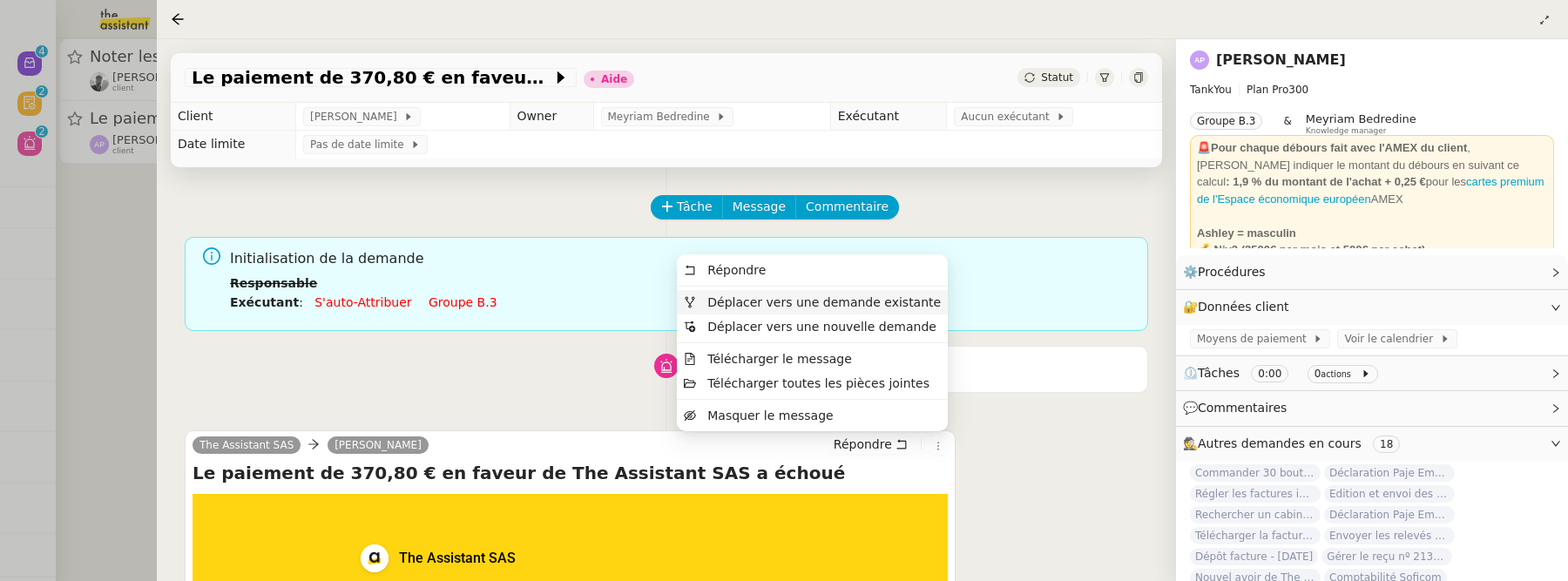
click at [892, 294] on li "Déplacer vers une demande existante" at bounding box center [812, 302] width 271 height 25
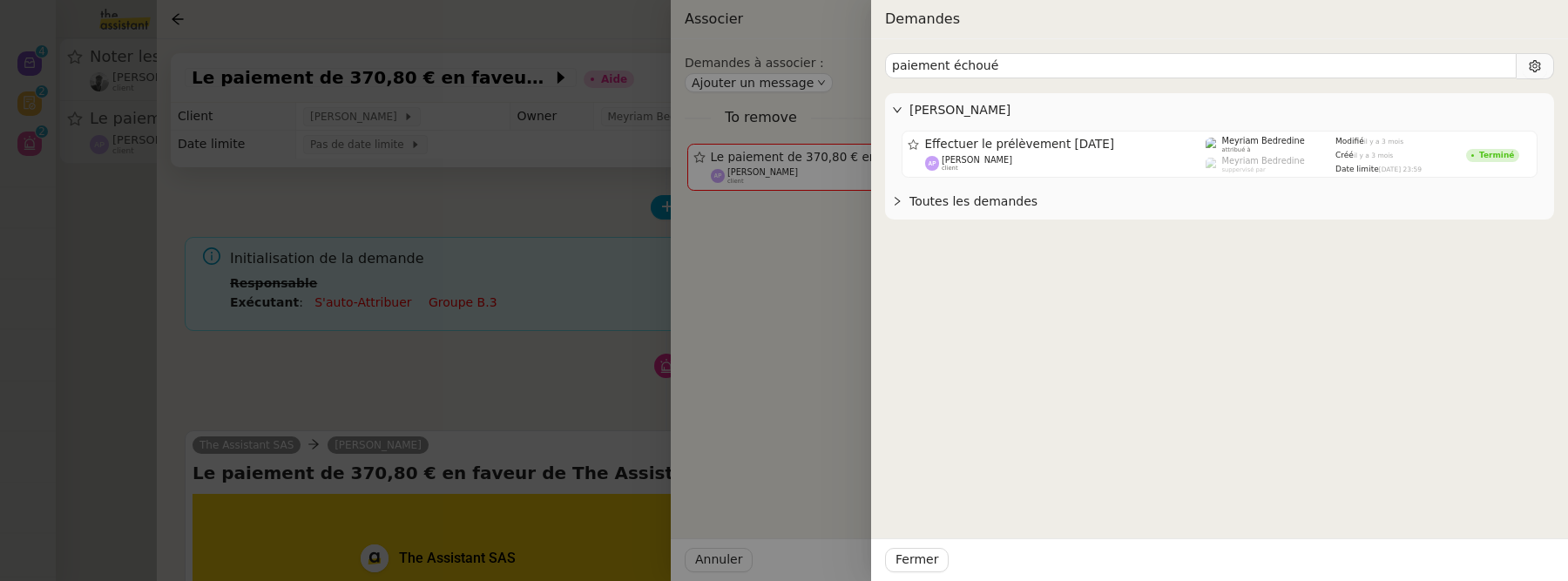
click at [936, 202] on span "Toutes les demandes" at bounding box center [1228, 202] width 637 height 20
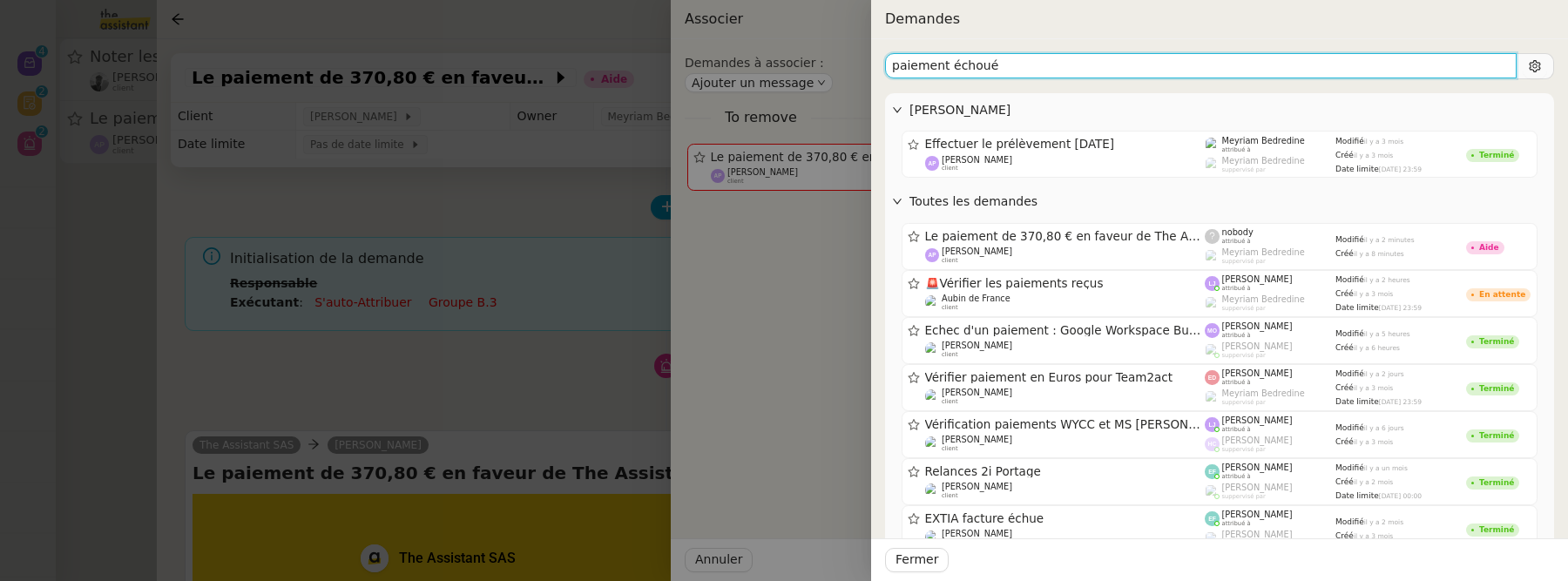
drag, startPoint x: 949, startPoint y: 61, endPoint x: 1040, endPoint y: 61, distance: 91.0
click at [1040, 61] on input "paiement échoué" at bounding box center [1201, 66] width 632 height 26
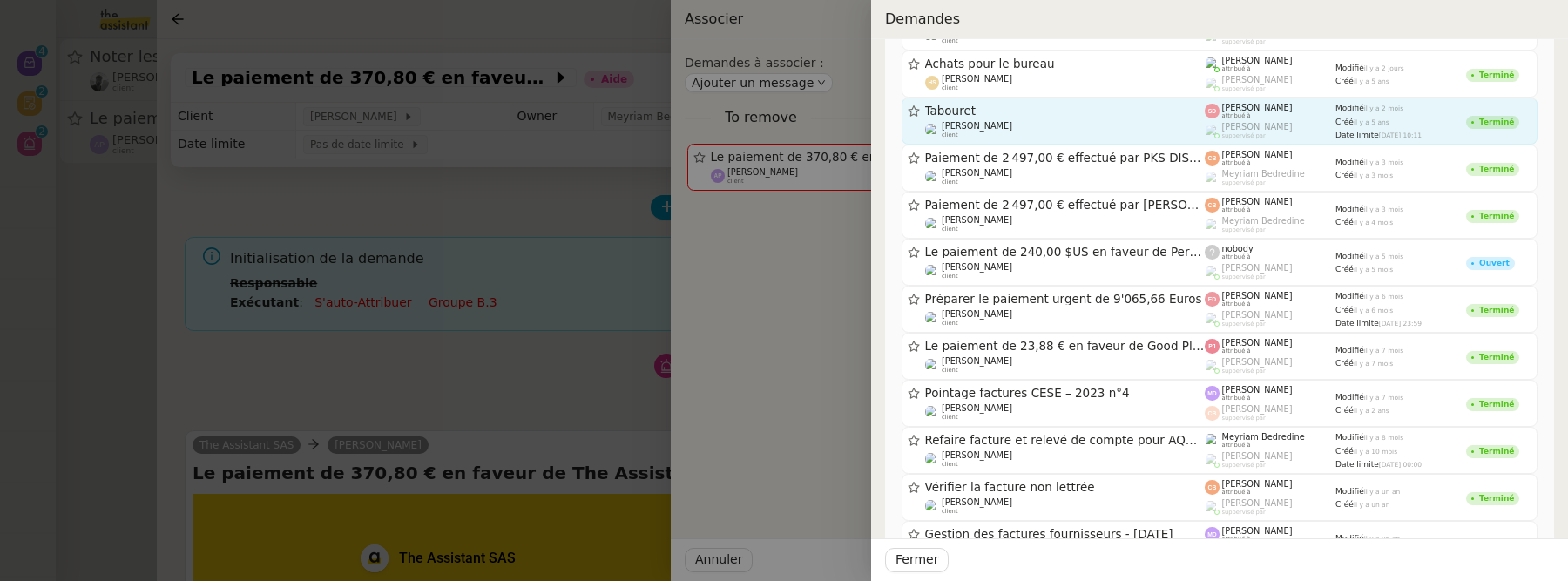
scroll to position [246, 0]
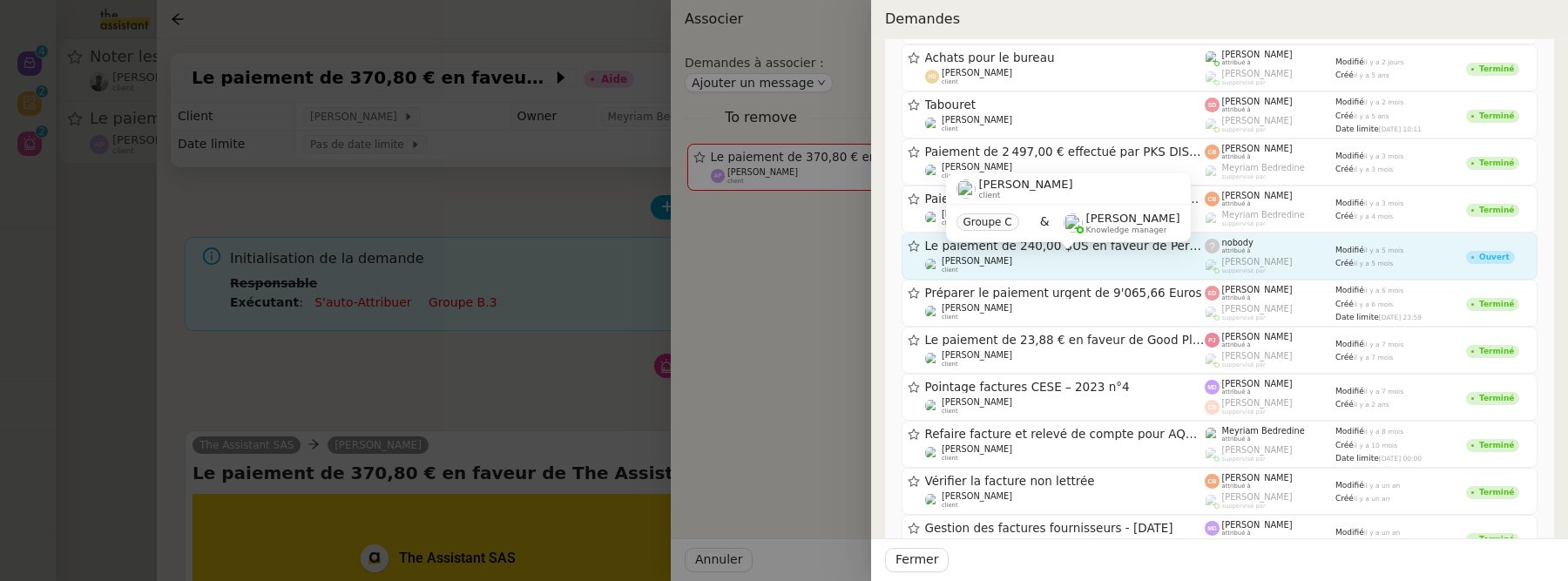
type input "paiement en faveur"
click at [1127, 263] on div "[PERSON_NAME] client" at bounding box center [1065, 265] width 280 height 17
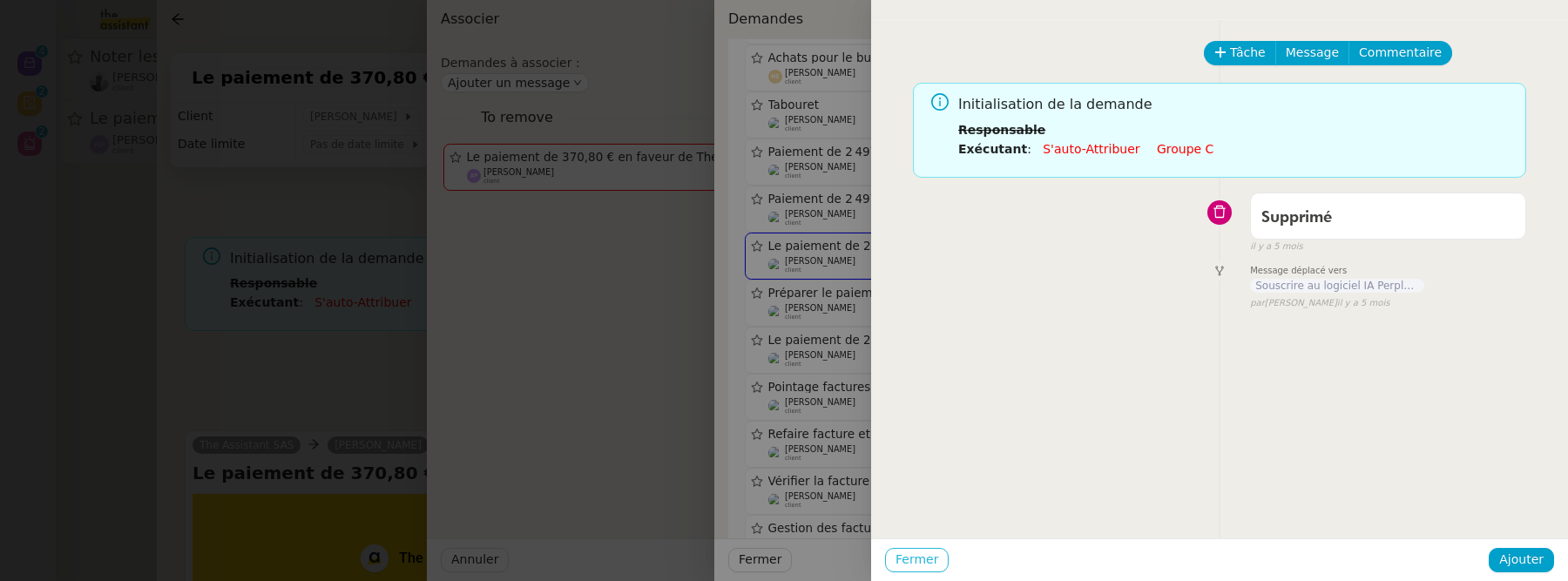
click at [942, 561] on button "Fermer" at bounding box center [916, 560] width 63 height 25
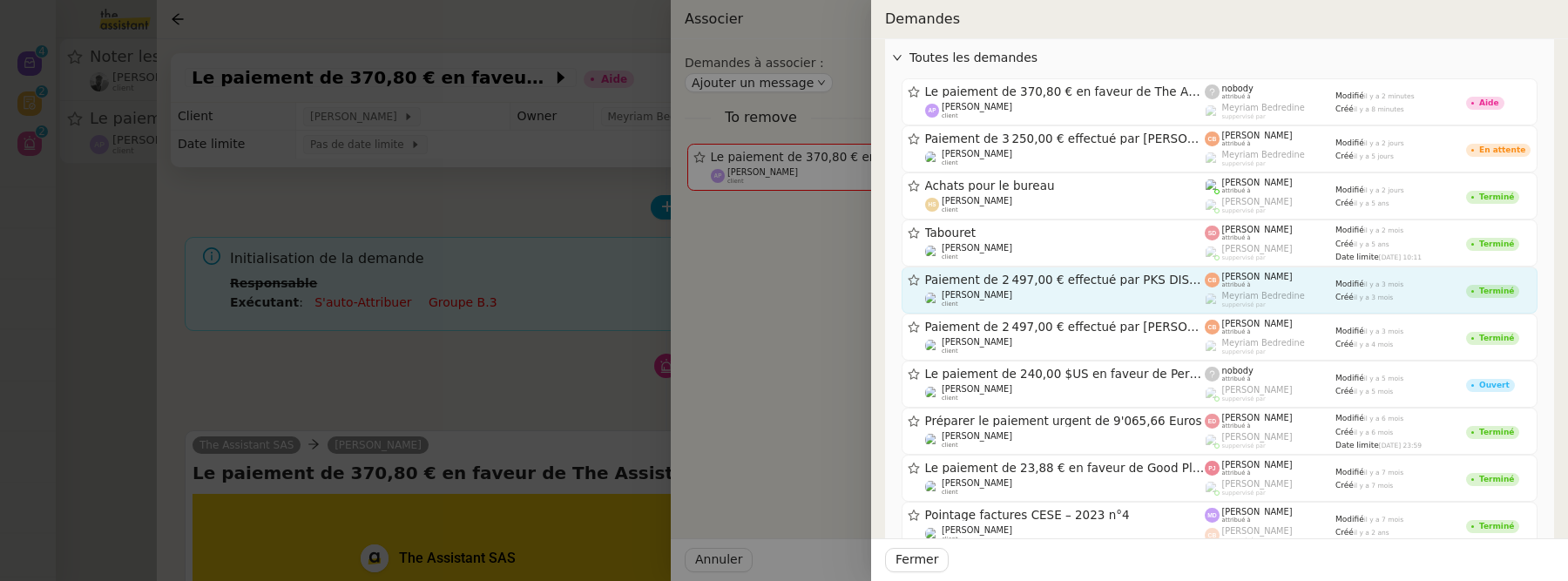
scroll to position [114, 0]
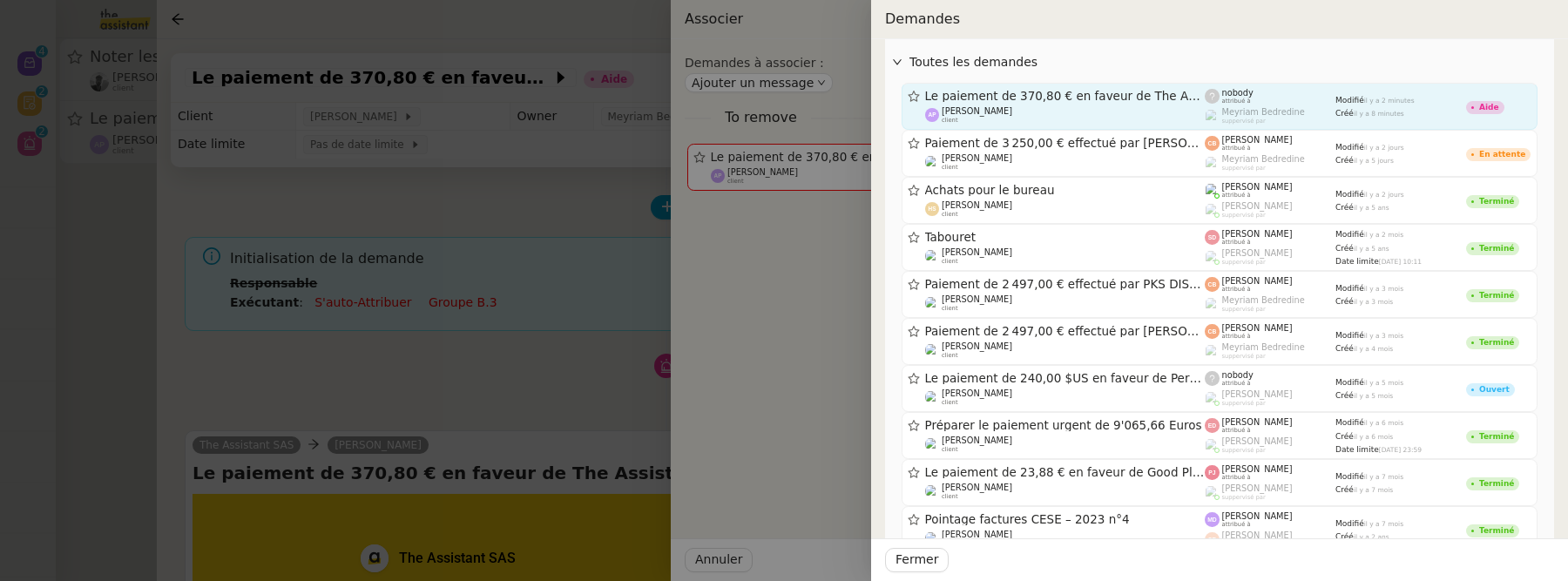
click at [1103, 101] on div "Le paiement de 370,80 € en faveur de The Assistant SAS a échoué" at bounding box center [1065, 96] width 280 height 15
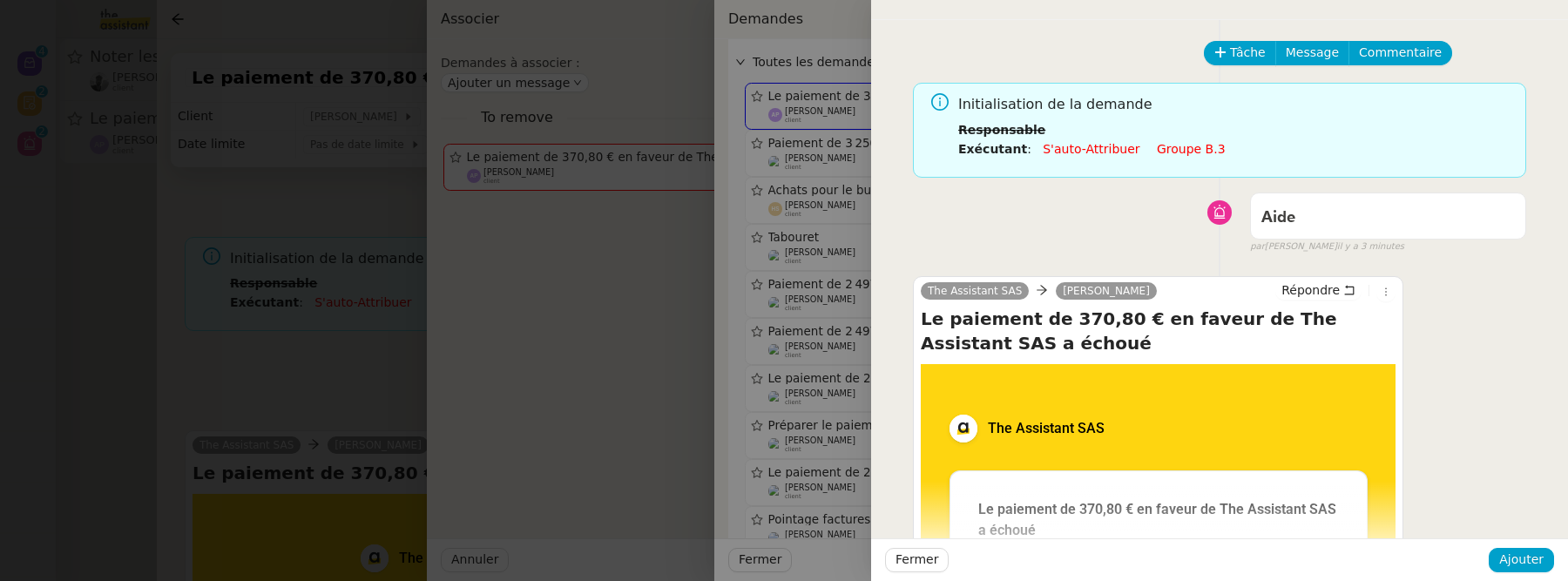
scroll to position [101, 0]
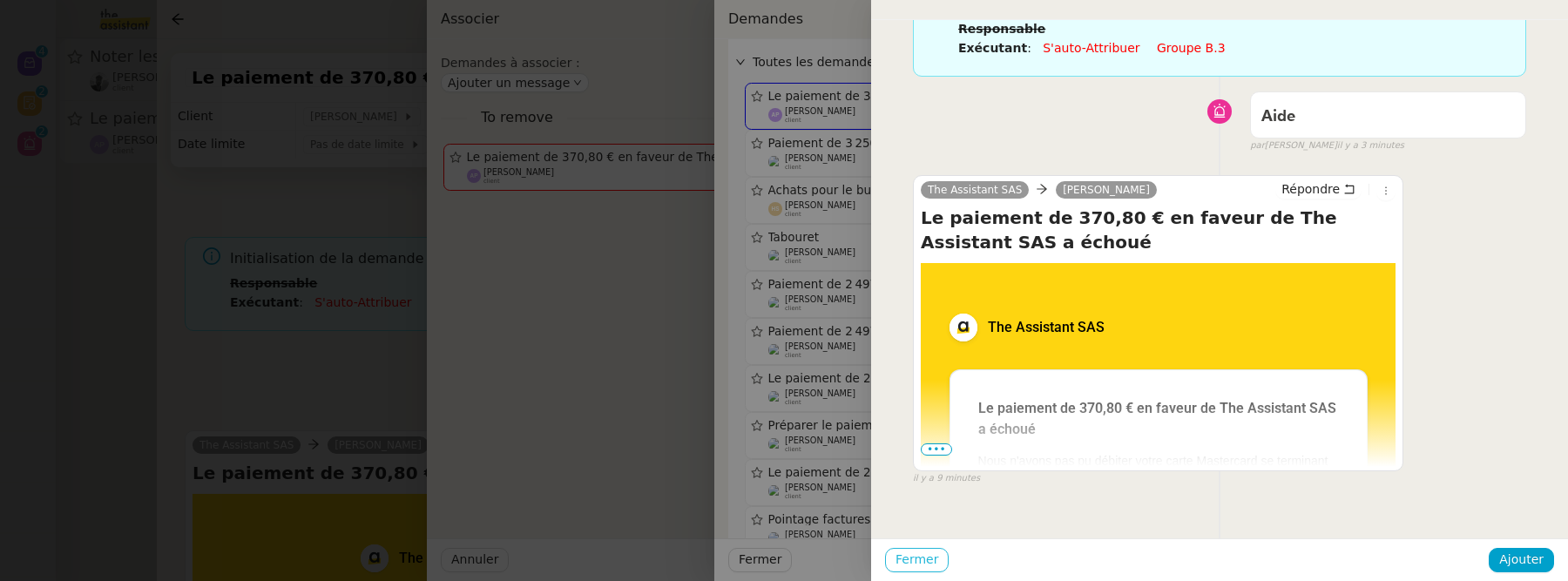
click at [920, 563] on span "Fermer" at bounding box center [917, 560] width 43 height 20
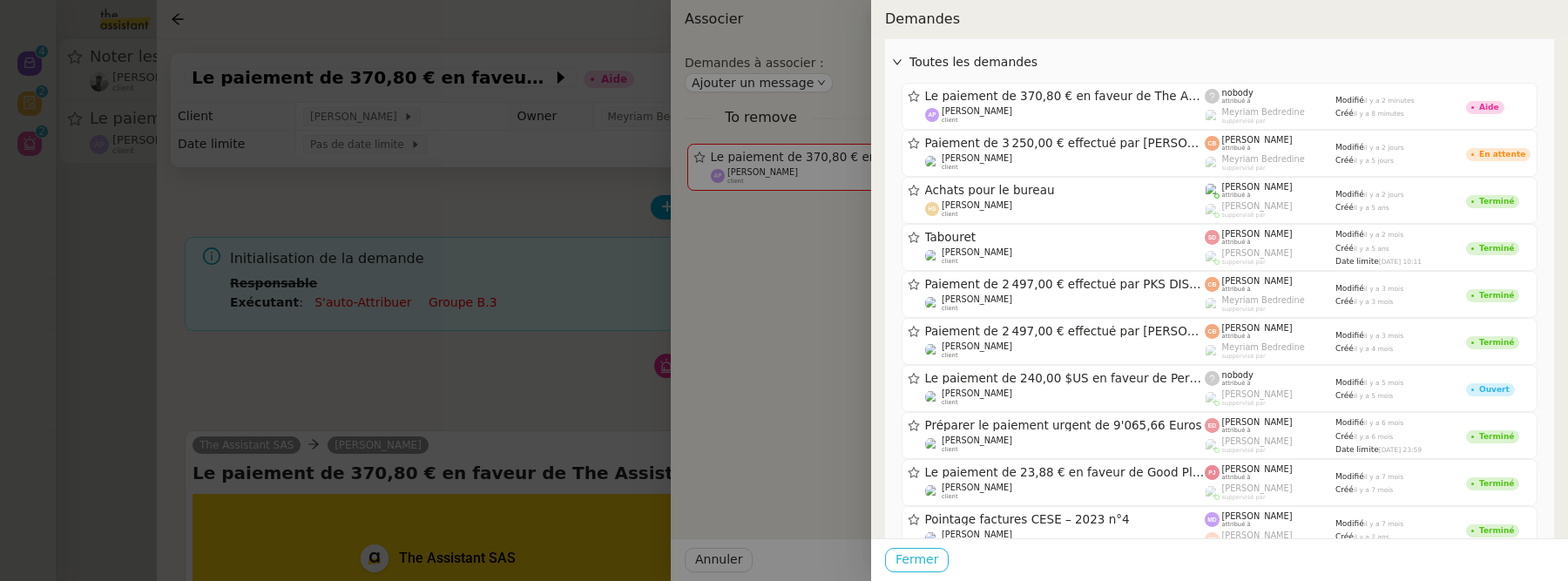
click at [931, 560] on span "Fermer" at bounding box center [917, 560] width 43 height 20
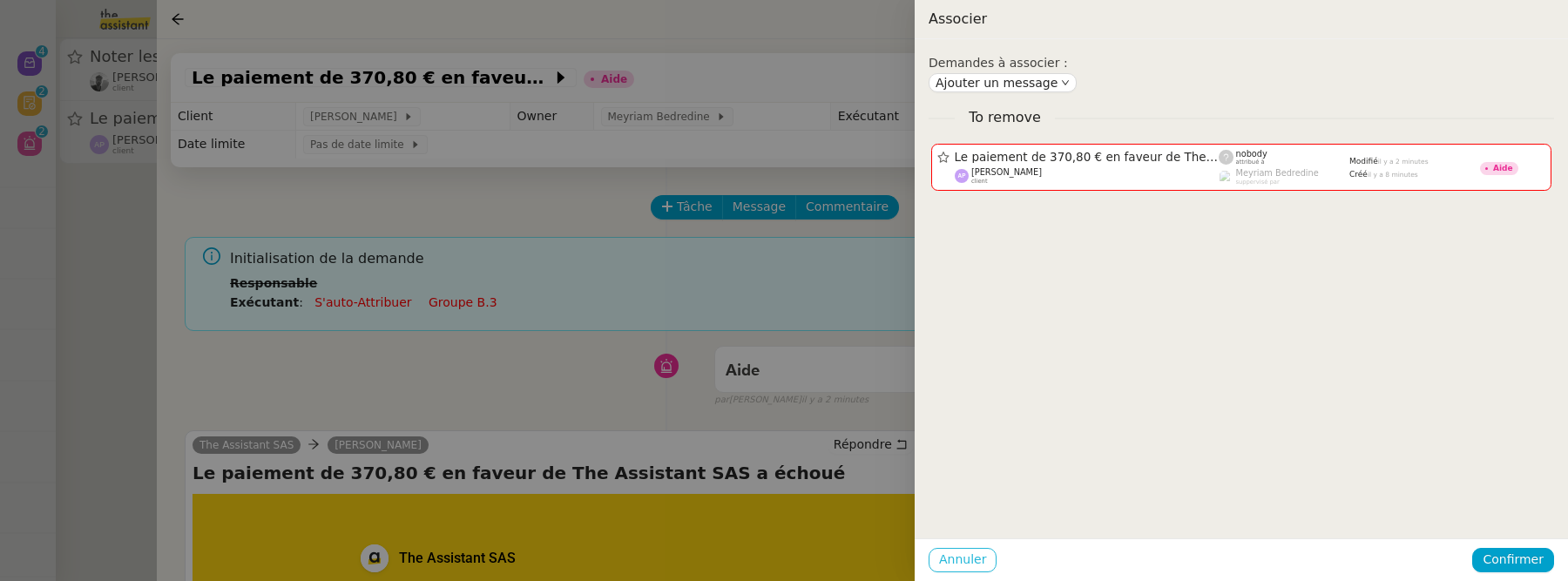
click at [980, 555] on span "Annuler" at bounding box center [962, 560] width 47 height 20
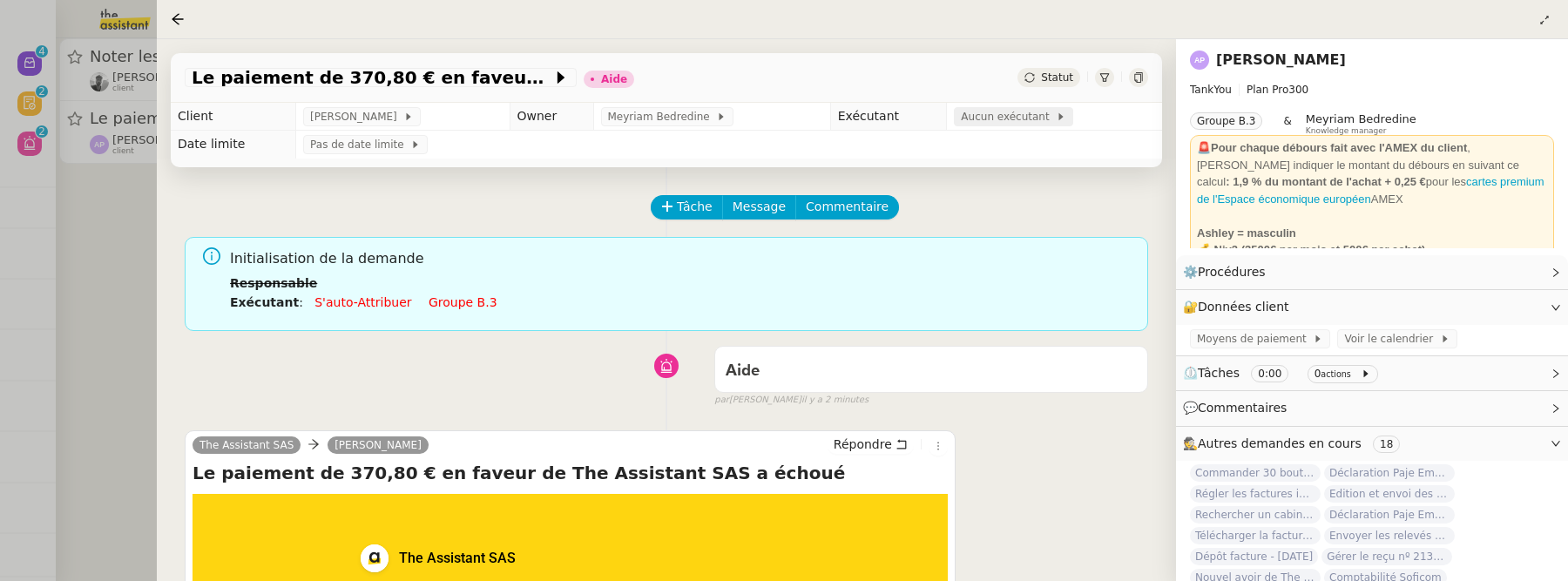
click at [1023, 115] on span "Aucun exécutant" at bounding box center [1008, 116] width 95 height 17
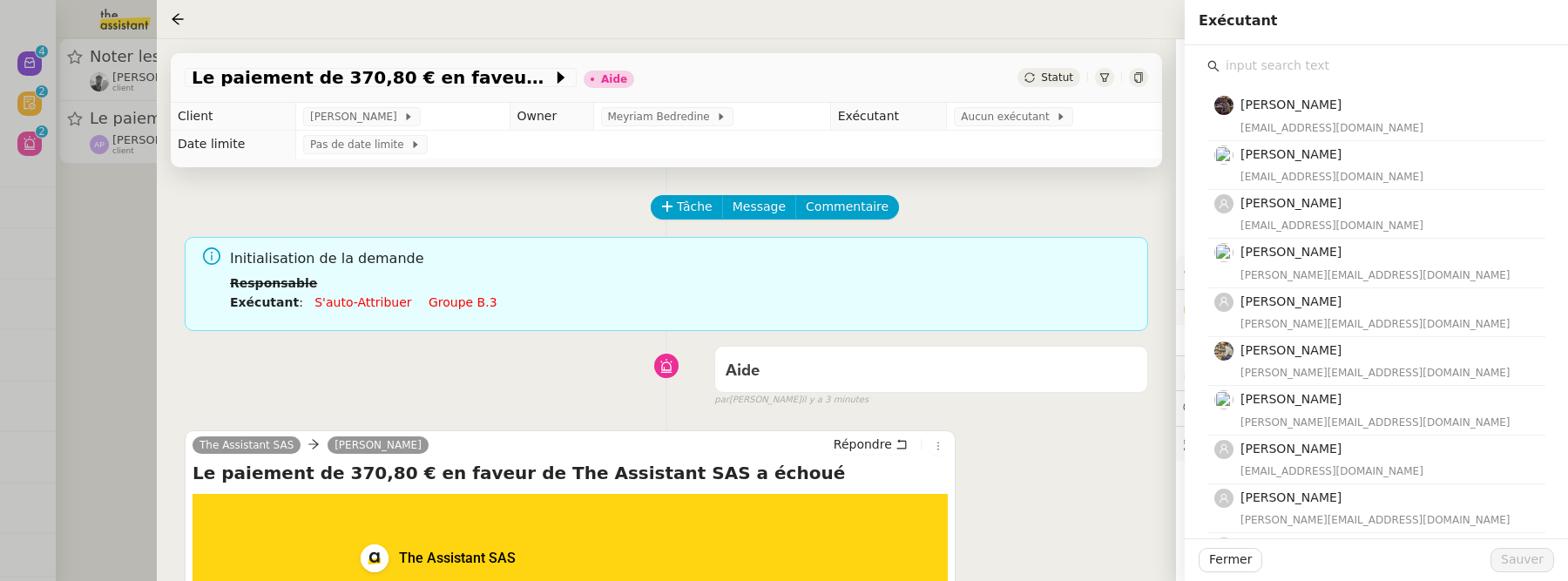
click at [1271, 60] on input "text" at bounding box center [1382, 66] width 326 height 24
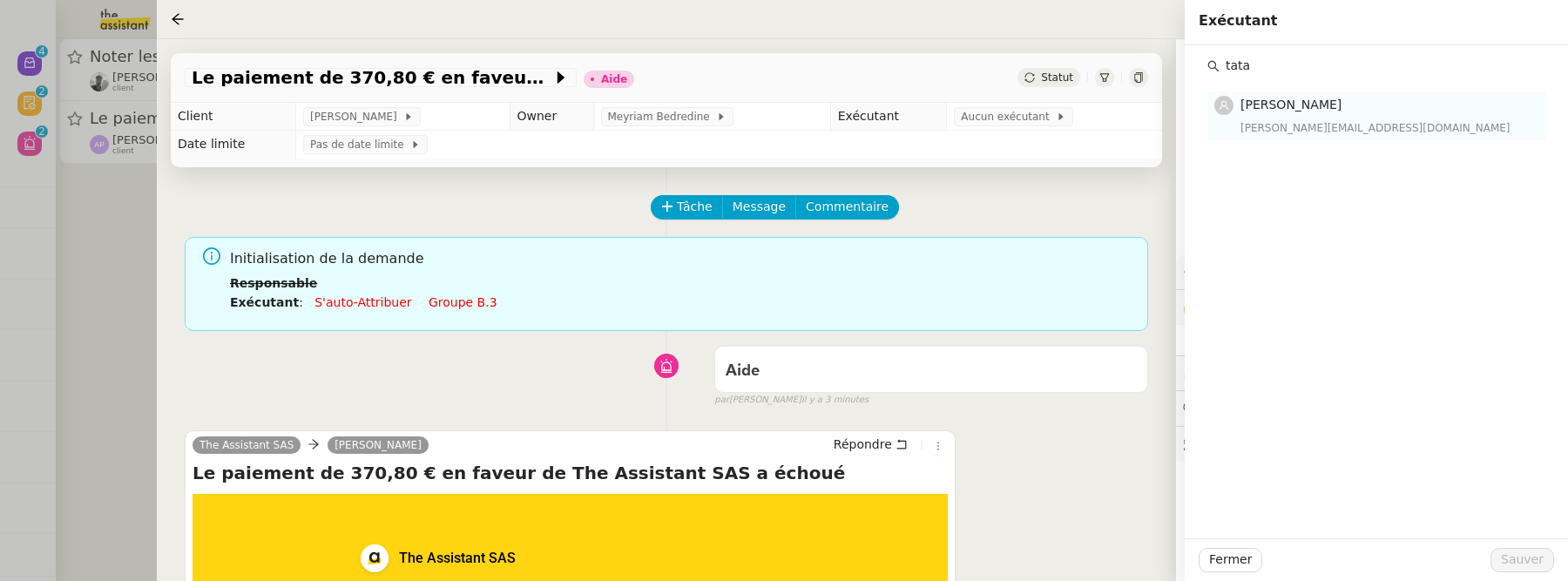
type input "tata"
click at [1291, 125] on div "[PERSON_NAME][EMAIL_ADDRESS][DOMAIN_NAME]" at bounding box center [1387, 127] width 294 height 17
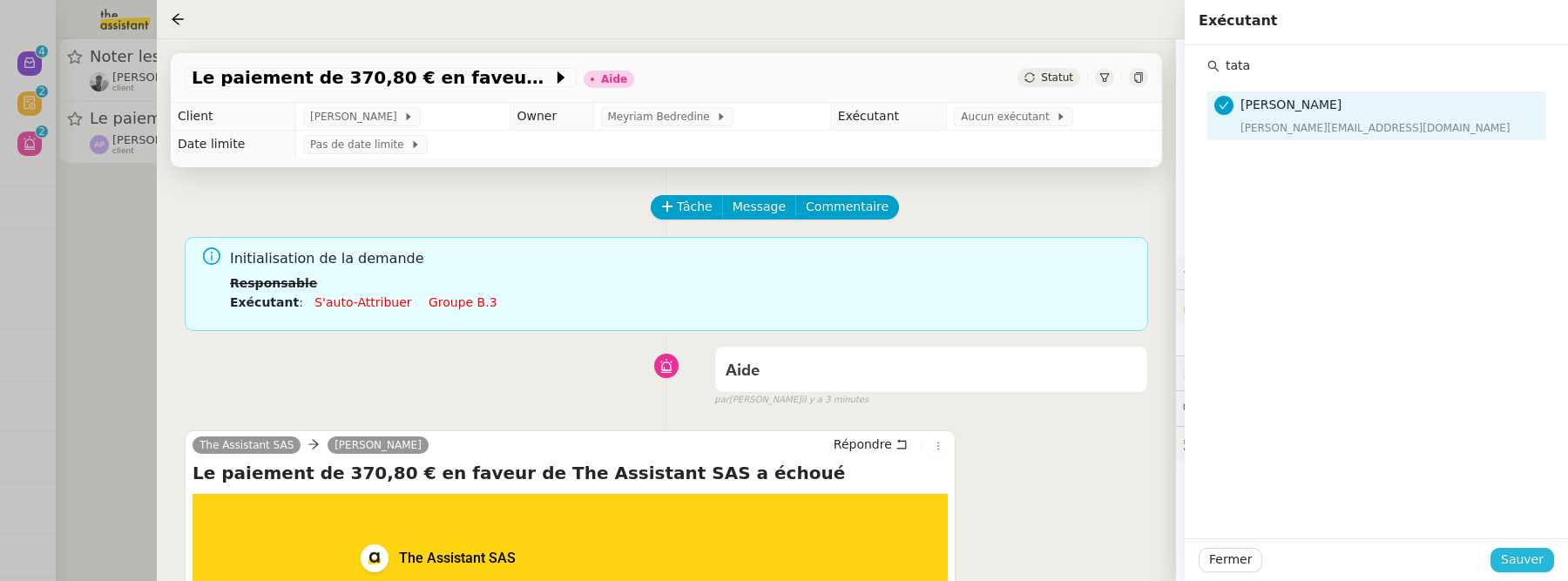
click at [1514, 548] on button "Sauver" at bounding box center [1521, 560] width 63 height 25
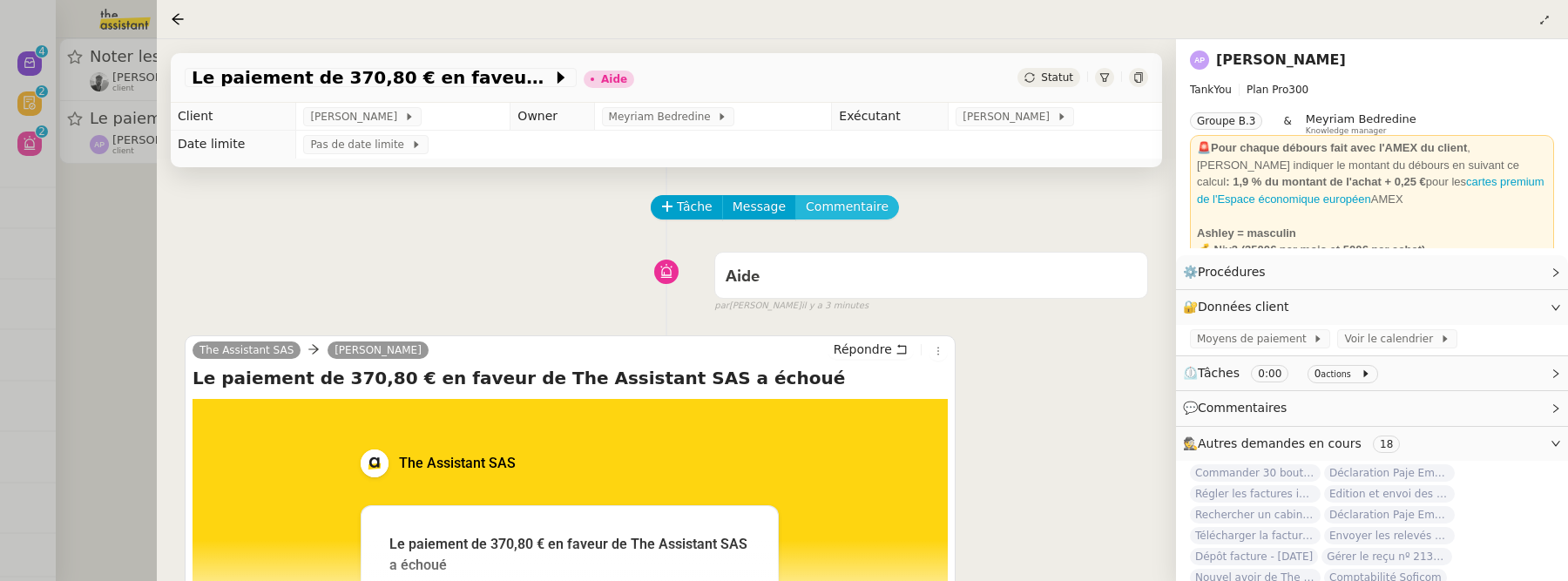
click at [853, 212] on span "Commentaire" at bounding box center [847, 207] width 82 height 20
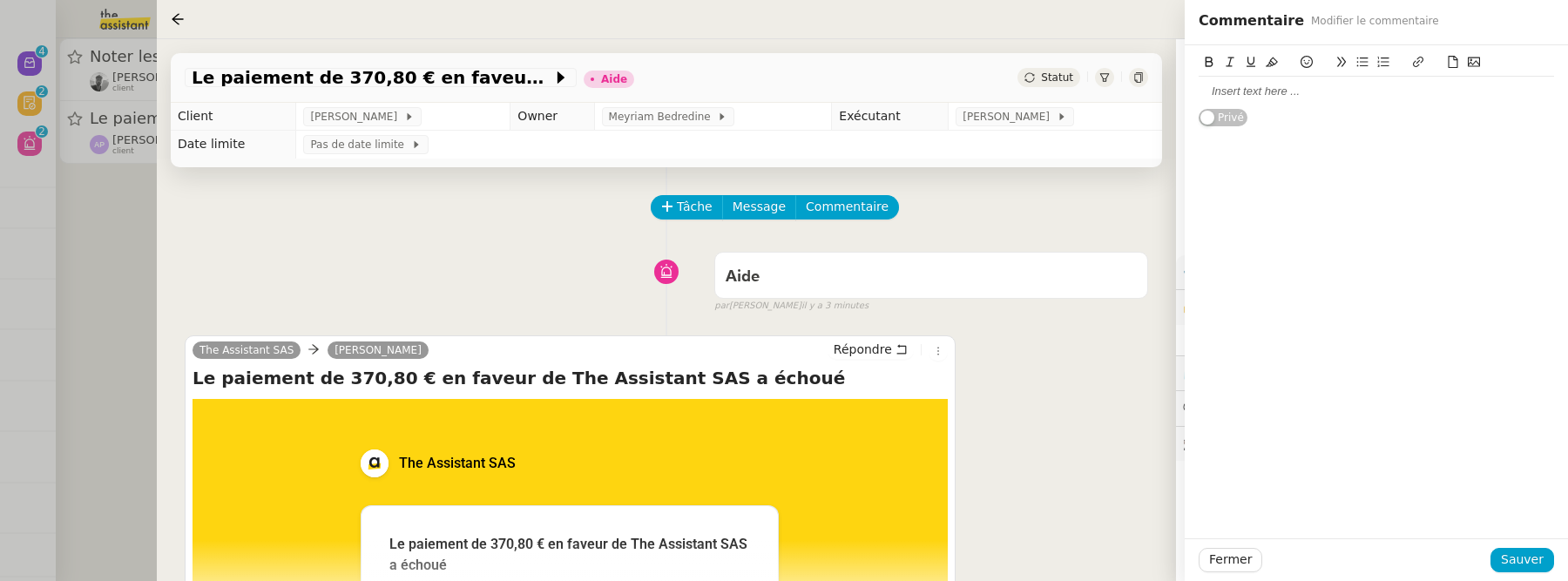
click at [1255, 88] on div at bounding box center [1377, 91] width 355 height 16
click at [1540, 554] on span "Sauver" at bounding box center [1522, 560] width 43 height 20
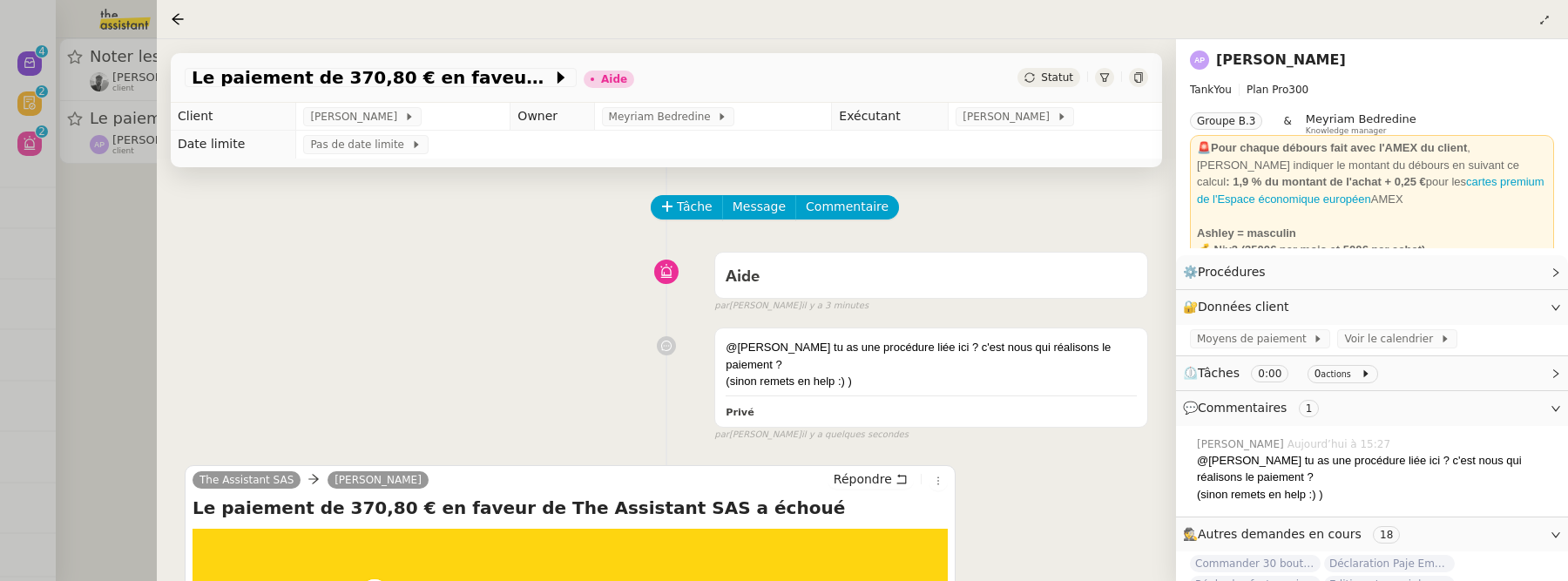
click at [1059, 79] on span "Statut" at bounding box center [1057, 77] width 32 height 12
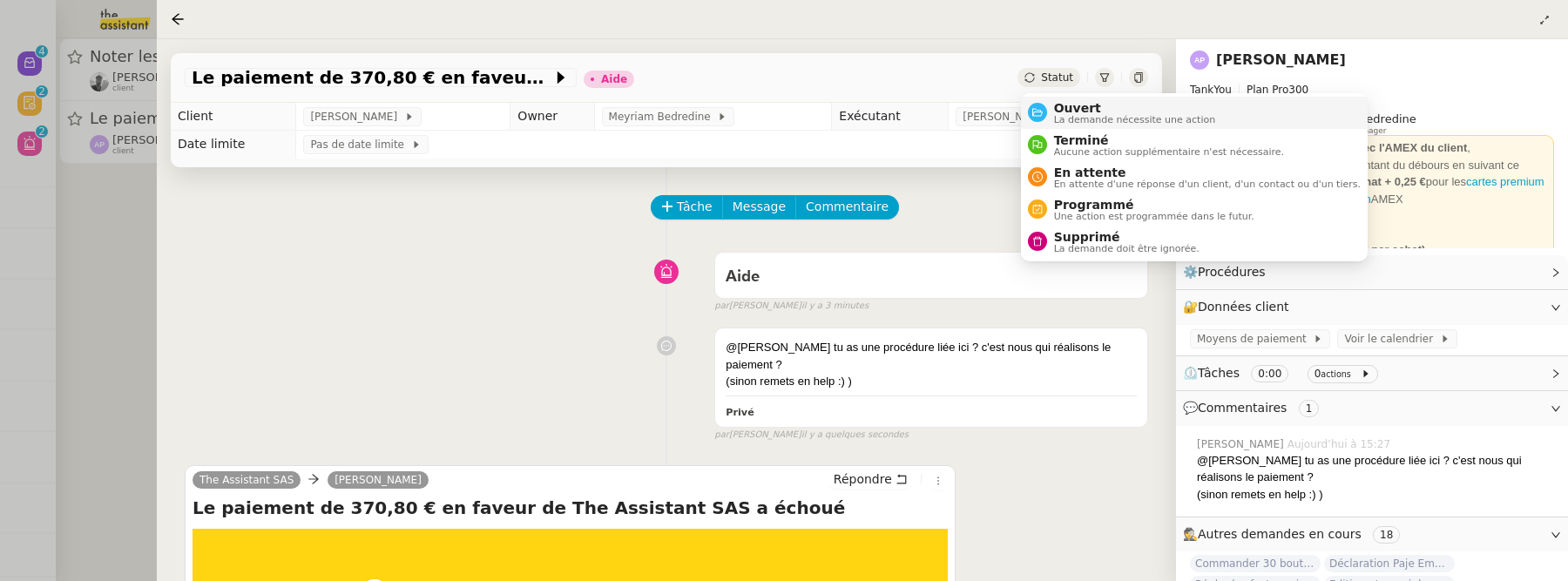
click at [1071, 99] on li "Ouvert La demande nécessite une action" at bounding box center [1194, 113] width 347 height 32
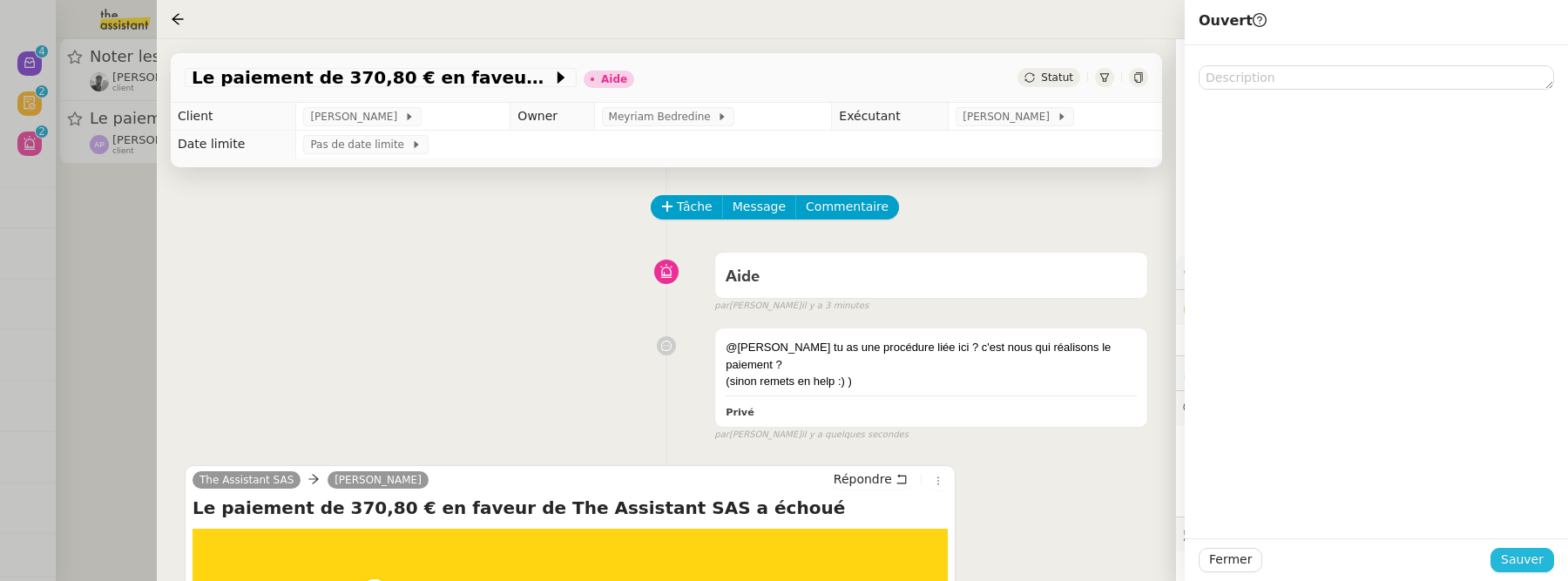
click at [1508, 551] on span "Sauver" at bounding box center [1522, 560] width 43 height 20
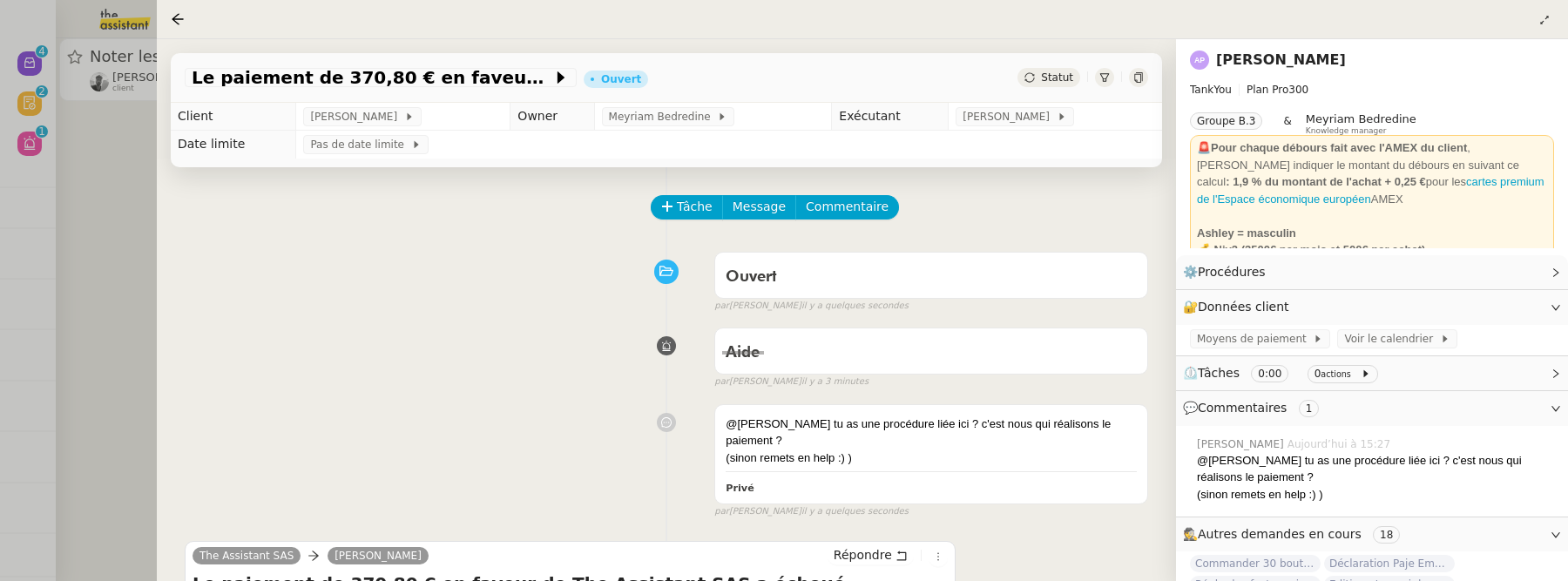
click at [92, 231] on div at bounding box center [784, 290] width 1568 height 581
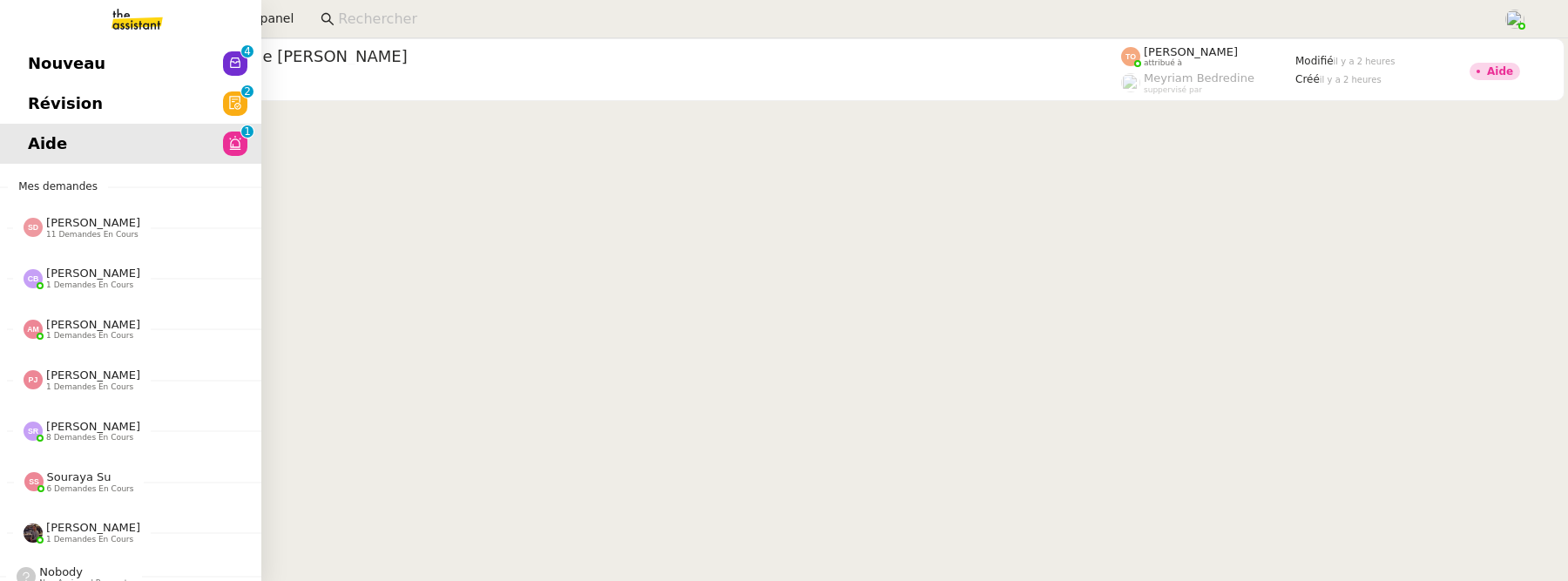
click at [38, 80] on link "Nouveau 0 1 2 3 4 5 6 7 8 9" at bounding box center [130, 64] width 261 height 40
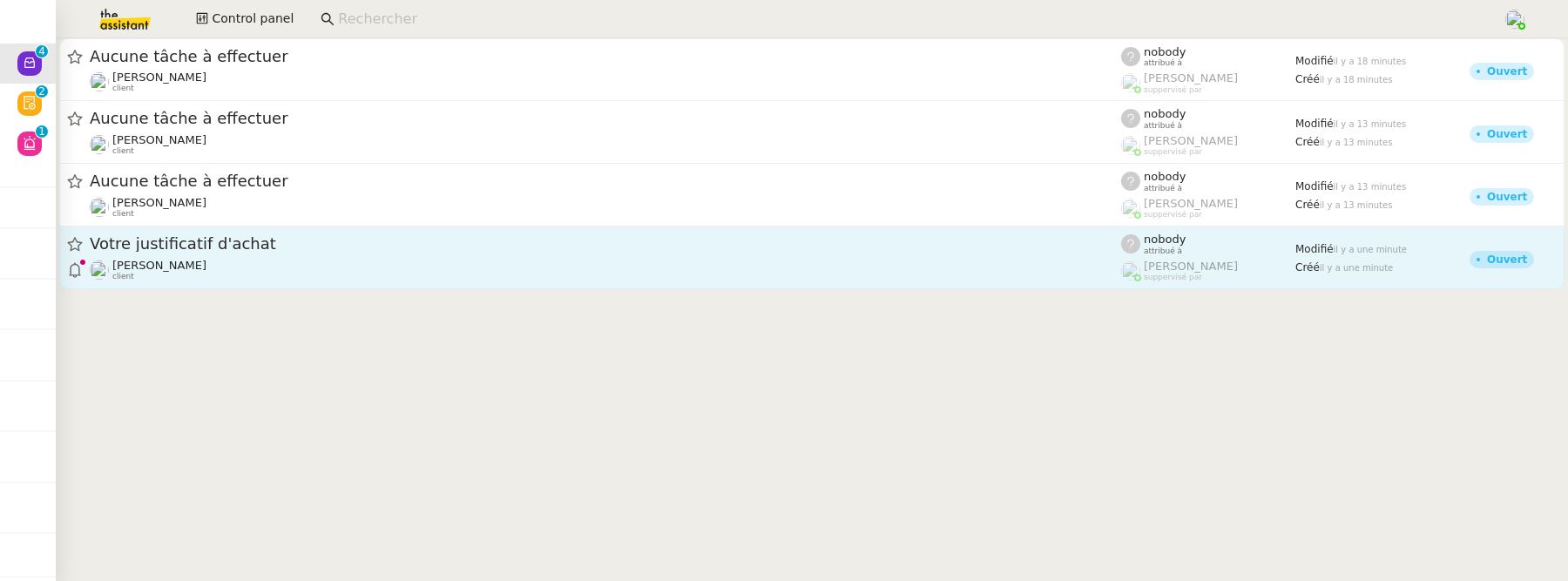
click at [374, 238] on span "Votre justificatif d'achat" at bounding box center [605, 244] width 1031 height 16
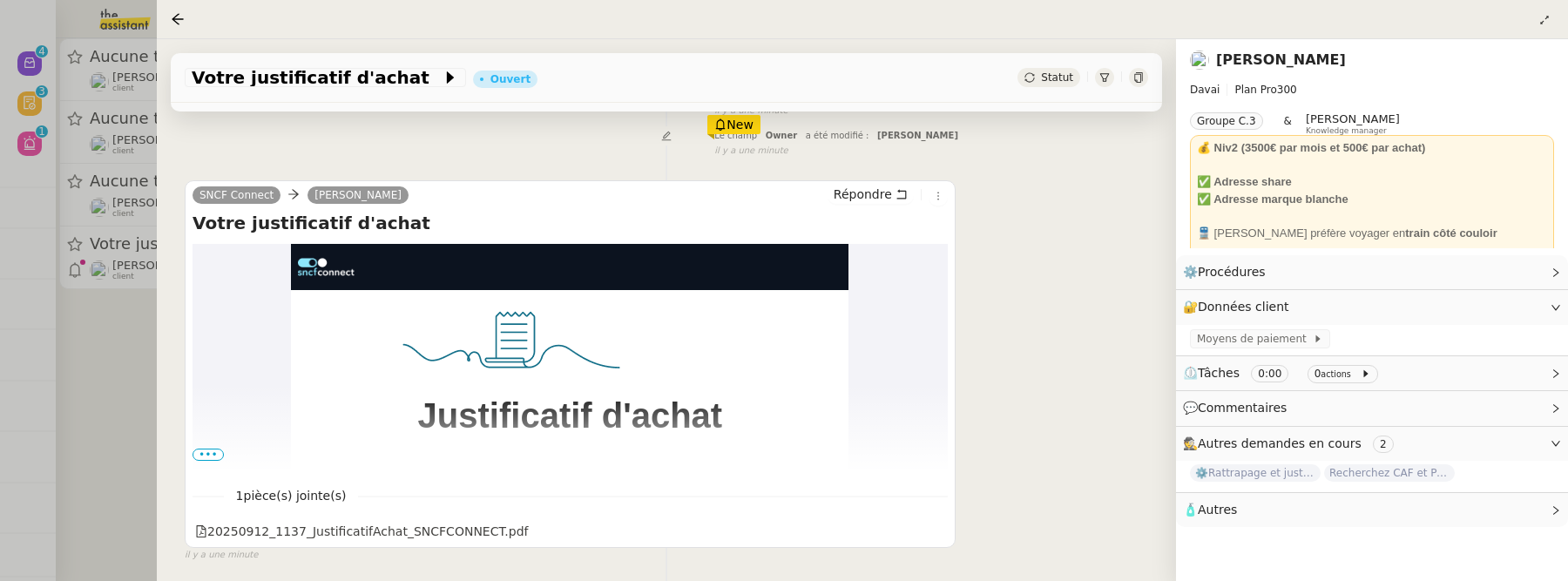
scroll to position [321, 0]
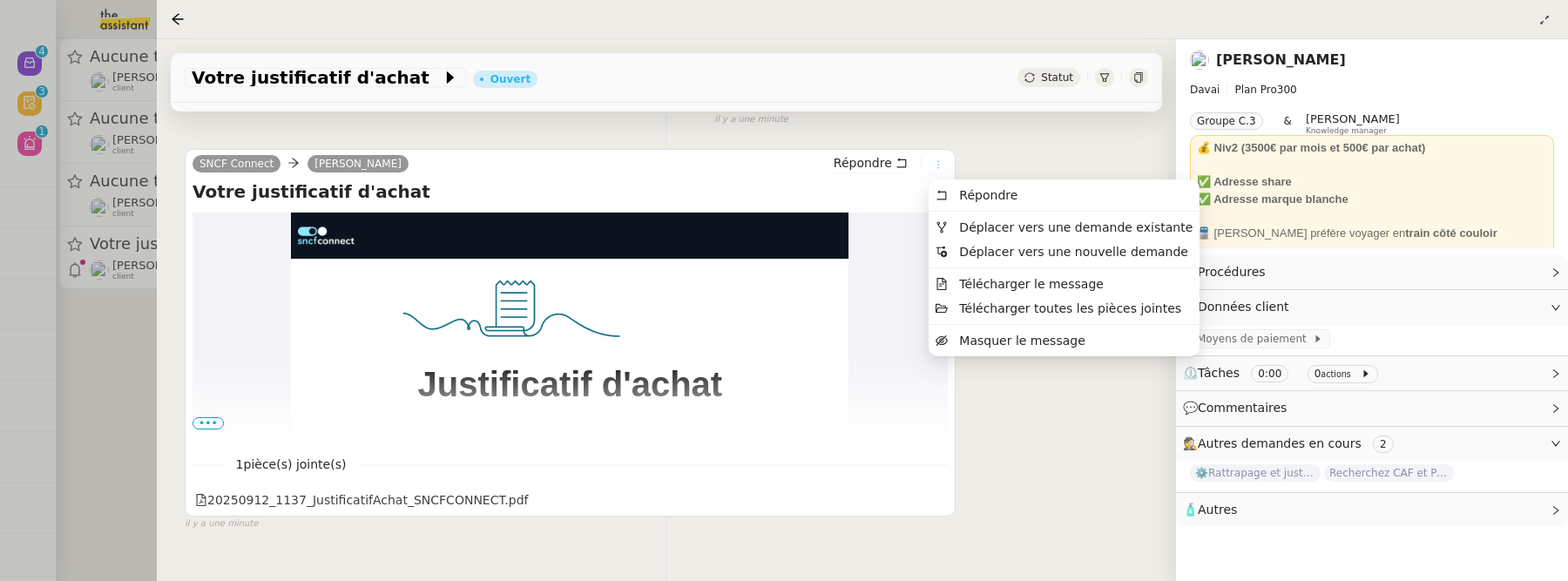
click at [939, 169] on icon at bounding box center [938, 164] width 10 height 10
click at [973, 222] on span "Déplacer vers une demande existante" at bounding box center [1076, 227] width 234 height 14
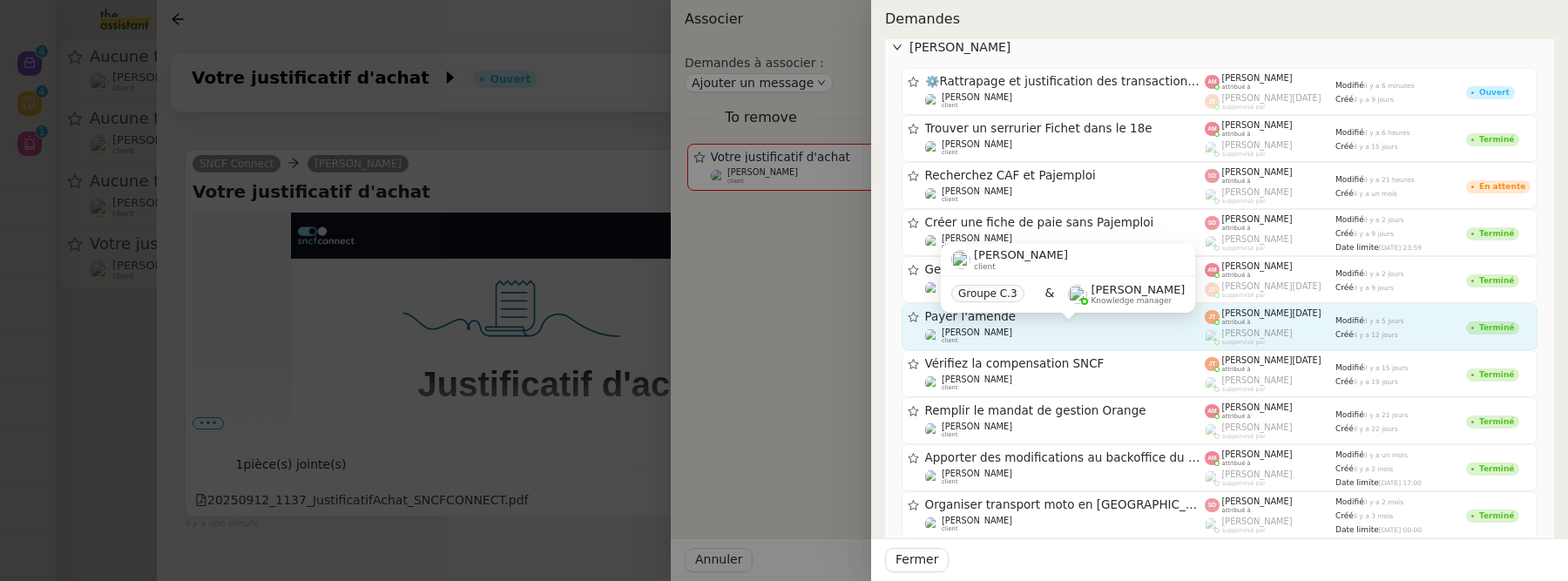
scroll to position [0, 0]
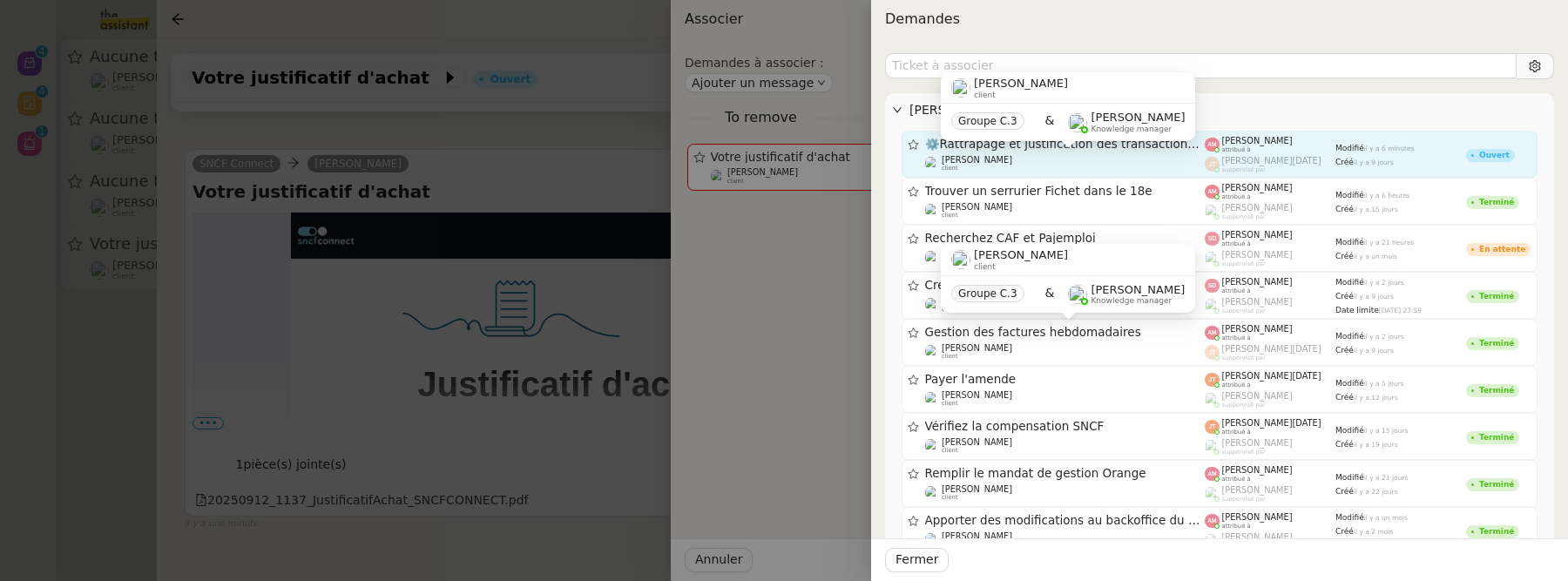
click at [1167, 160] on div "[PERSON_NAME] client" at bounding box center [1065, 163] width 280 height 17
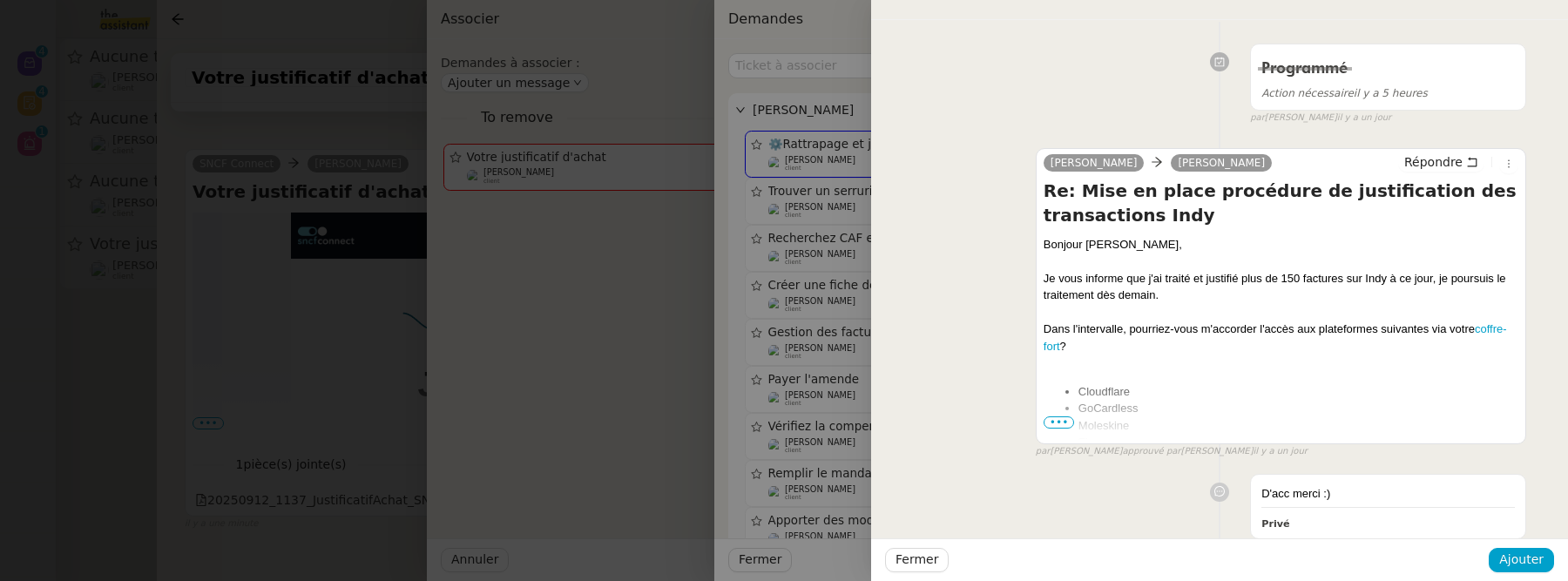
scroll to position [1879, 0]
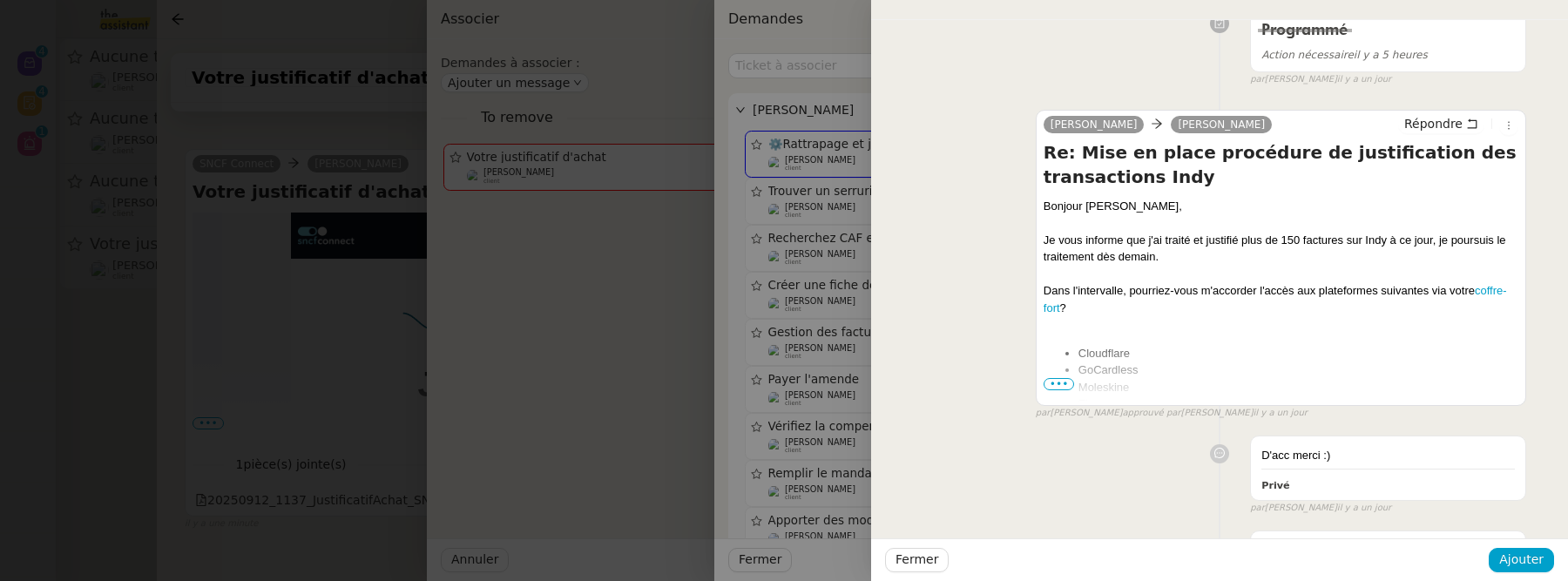
click at [358, 280] on div at bounding box center [784, 290] width 1568 height 581
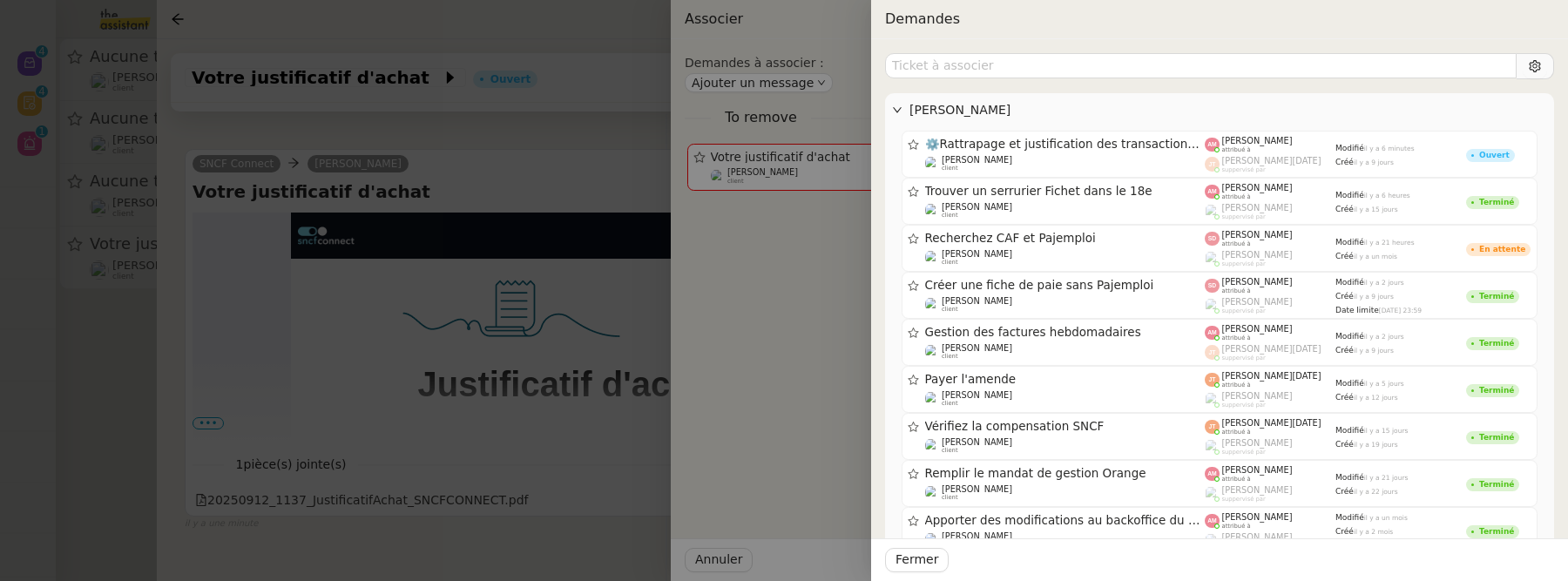
click at [344, 305] on div at bounding box center [784, 290] width 1568 height 581
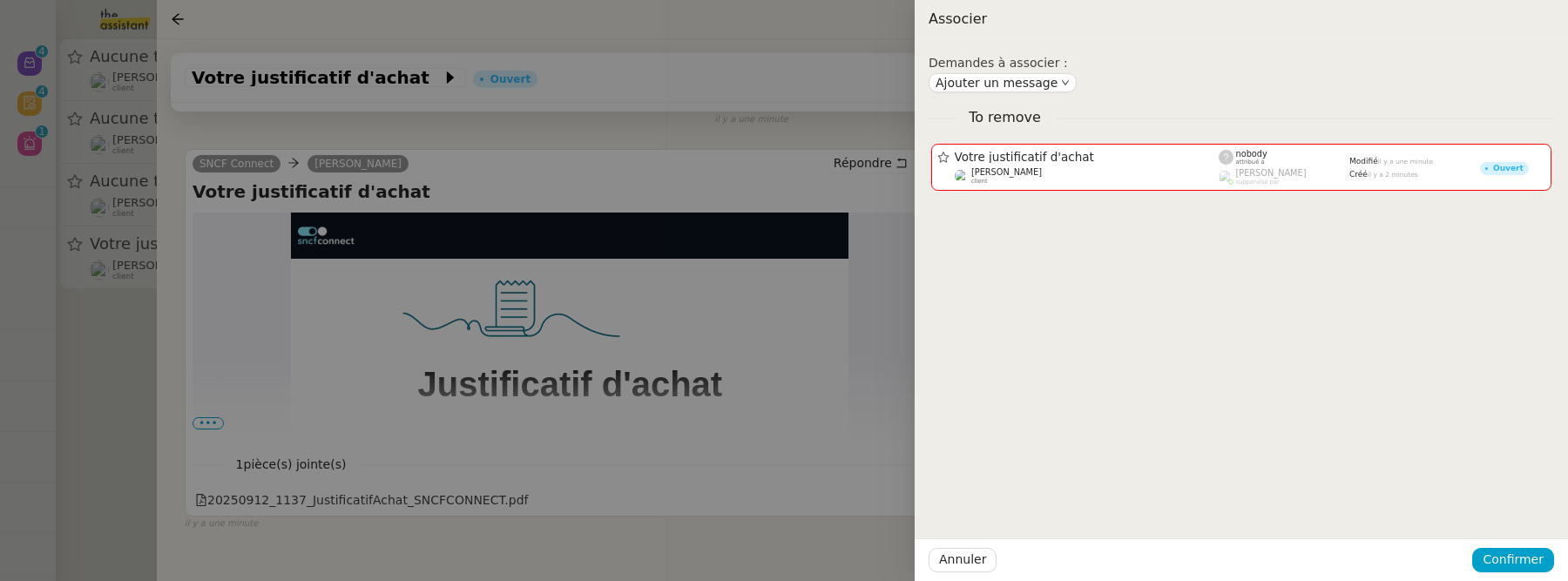
click at [812, 231] on div at bounding box center [784, 290] width 1568 height 581
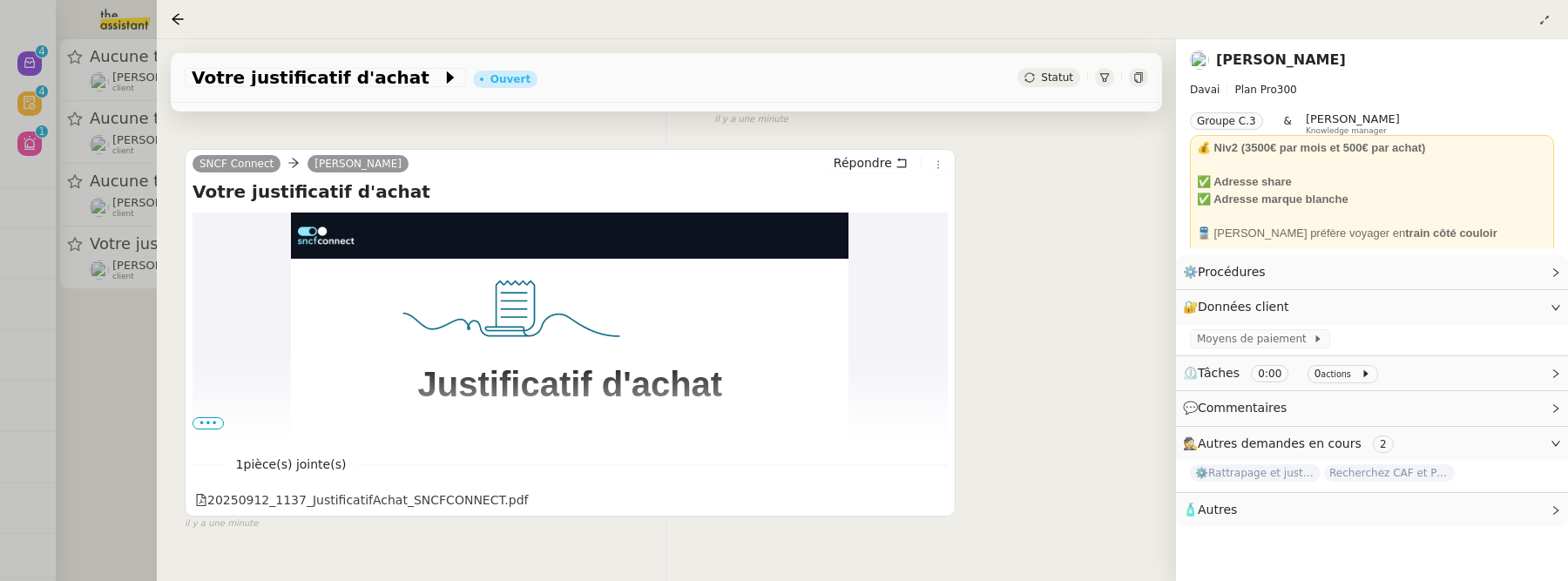
scroll to position [0, 0]
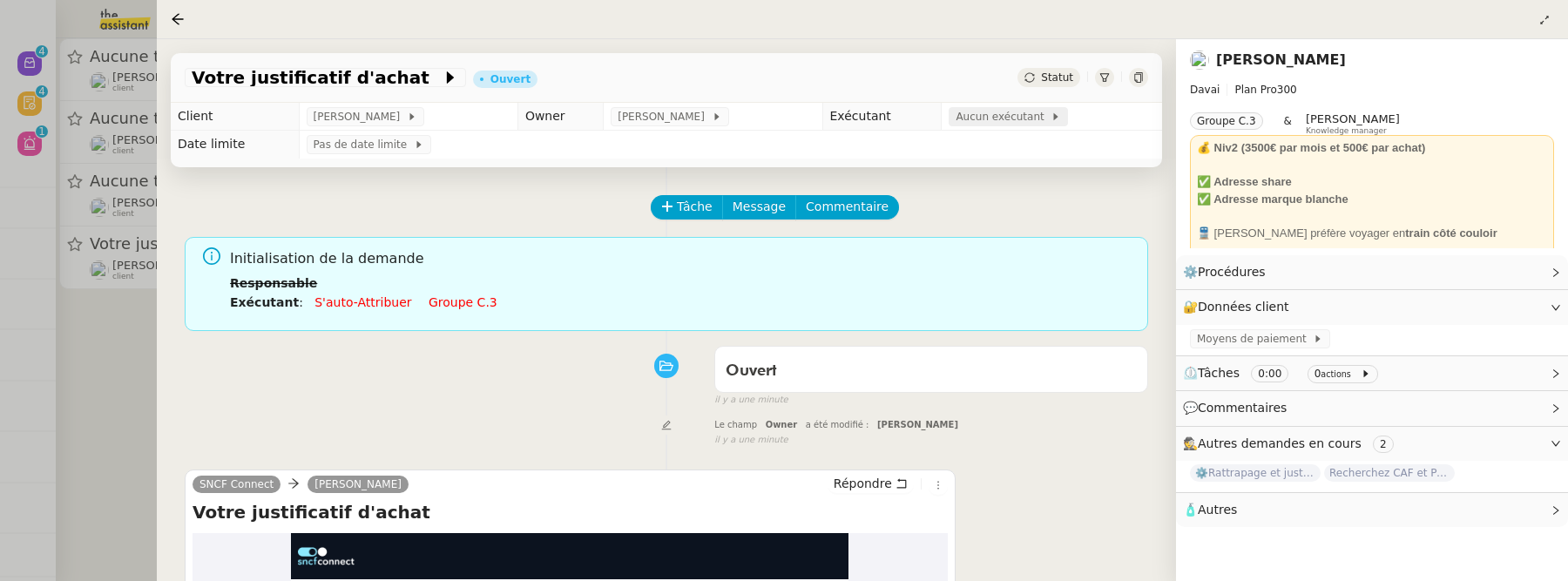
click at [963, 118] on span "Aucun exécutant" at bounding box center [1003, 116] width 95 height 17
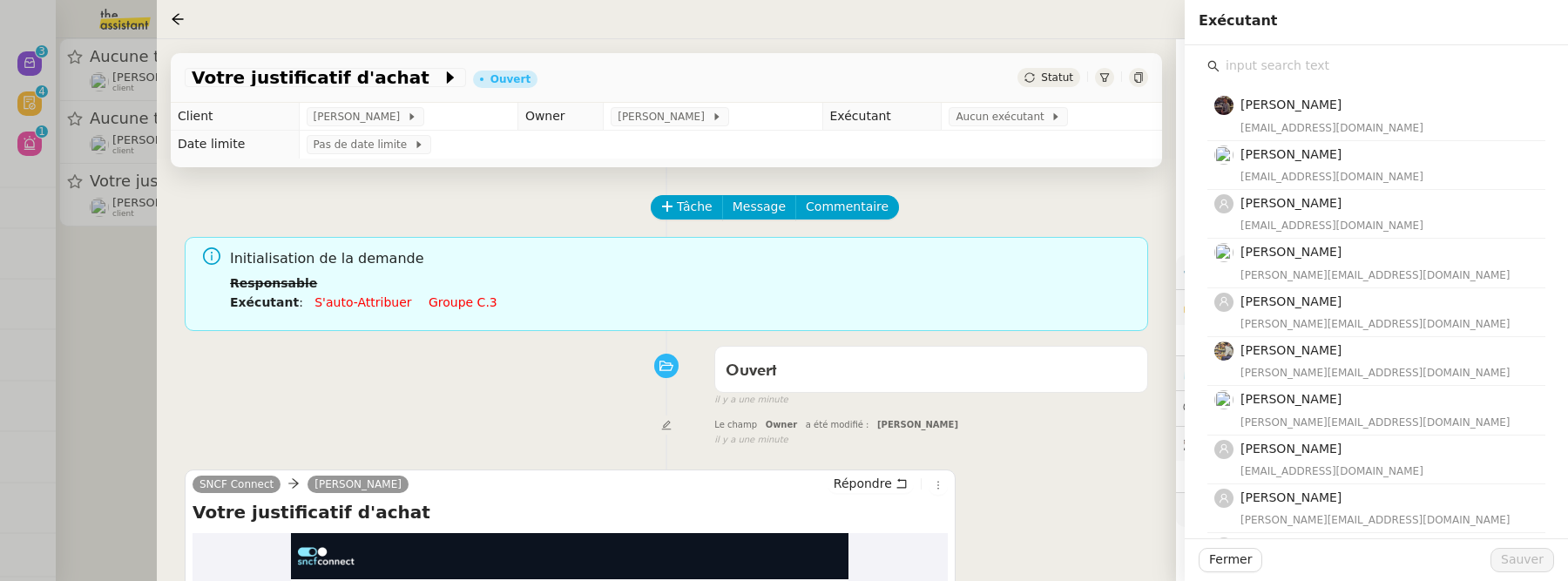
click at [1247, 66] on input "text" at bounding box center [1382, 66] width 326 height 24
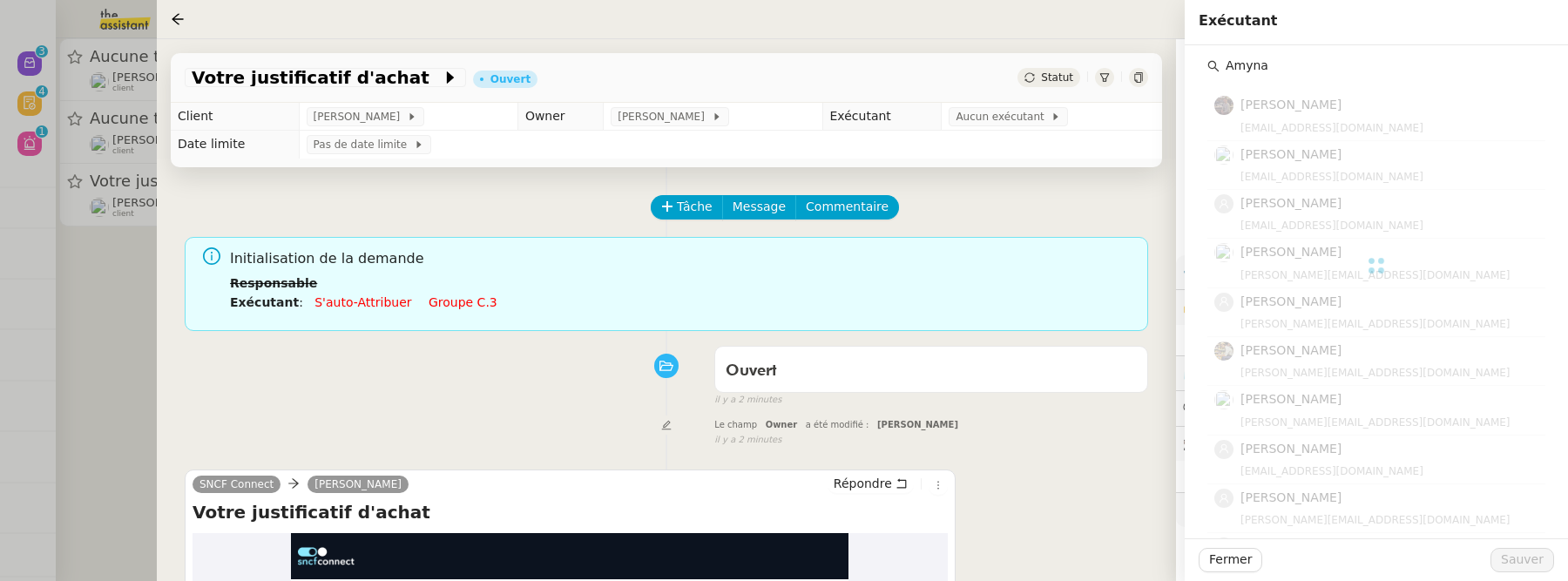
type input "Amyna"
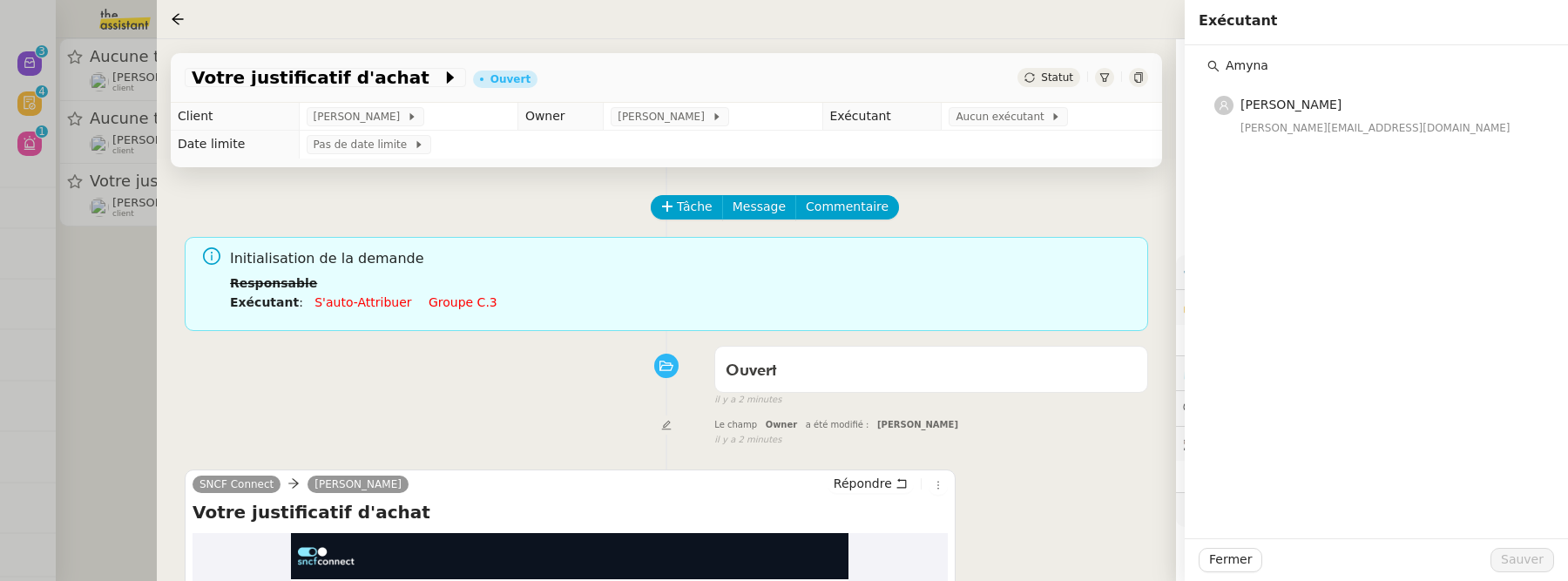
click at [1269, 121] on div "[PERSON_NAME][EMAIL_ADDRESS][DOMAIN_NAME]" at bounding box center [1387, 127] width 294 height 17
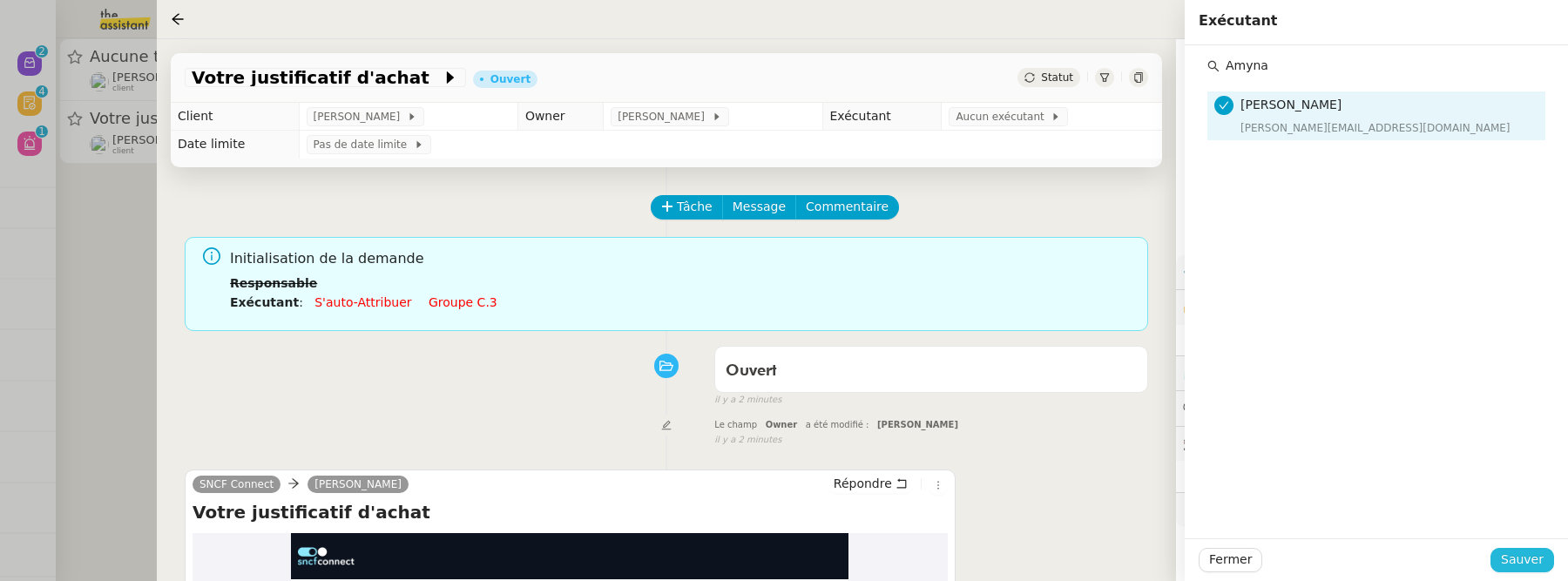
click at [1505, 565] on span "Sauver" at bounding box center [1522, 560] width 43 height 20
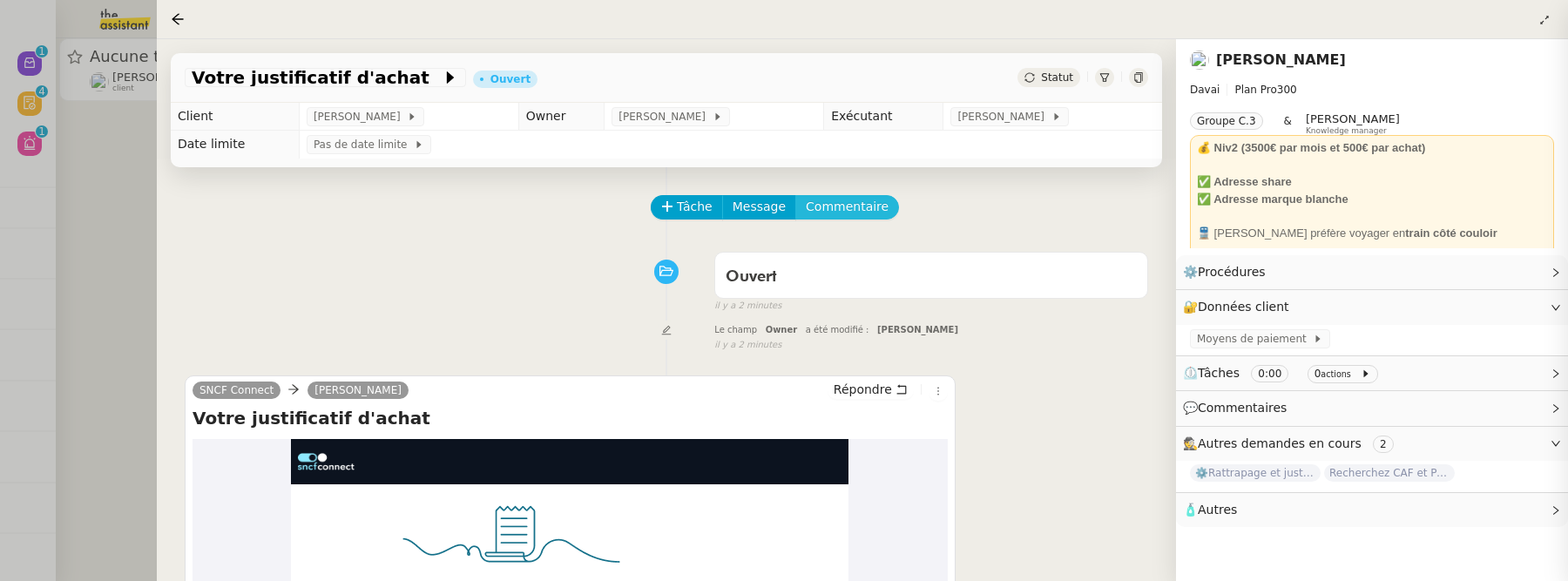
click at [877, 206] on button "Commentaire" at bounding box center [846, 207] width 103 height 25
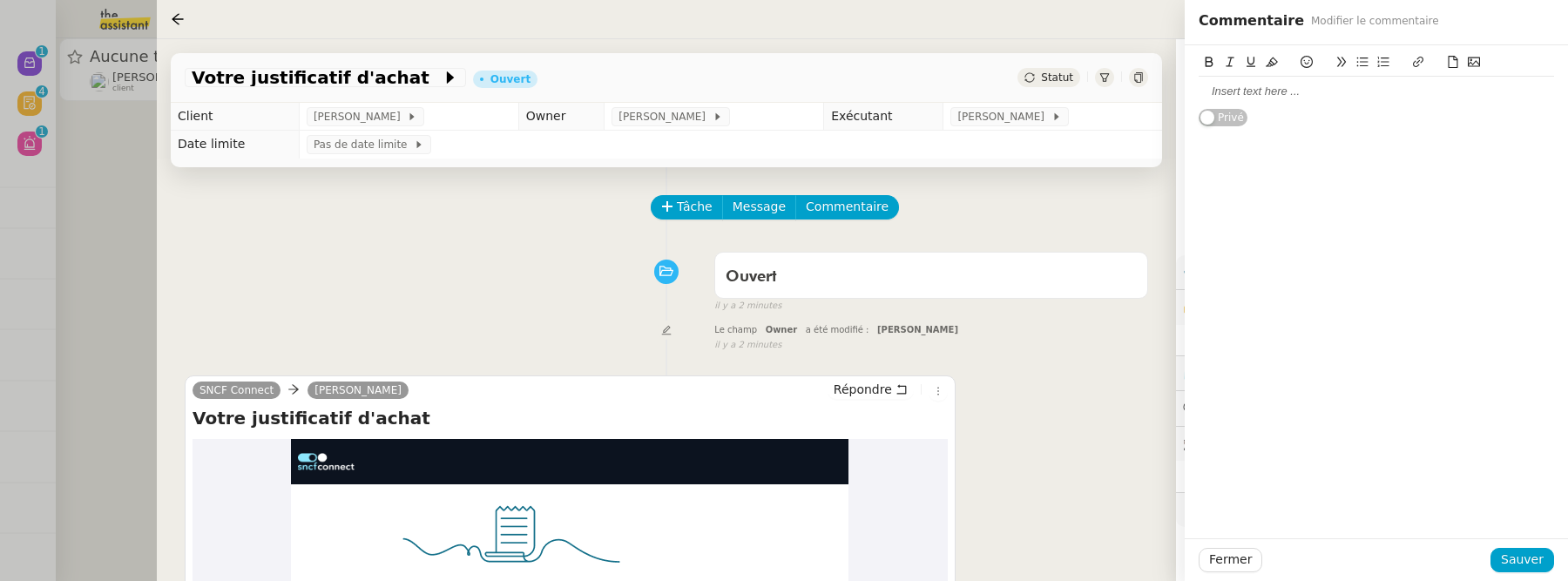
click at [1338, 91] on div at bounding box center [1377, 91] width 355 height 16
click at [1503, 552] on button "Sauver" at bounding box center [1521, 560] width 63 height 25
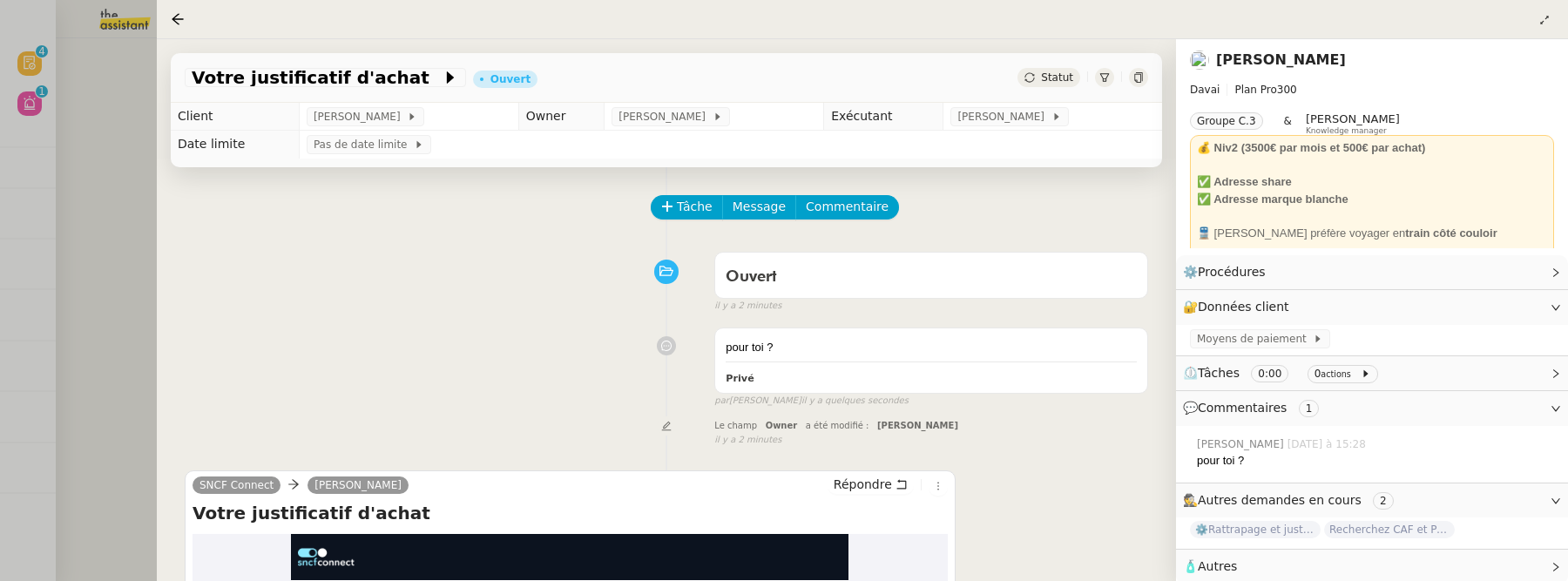
click at [80, 164] on div at bounding box center [784, 290] width 1568 height 581
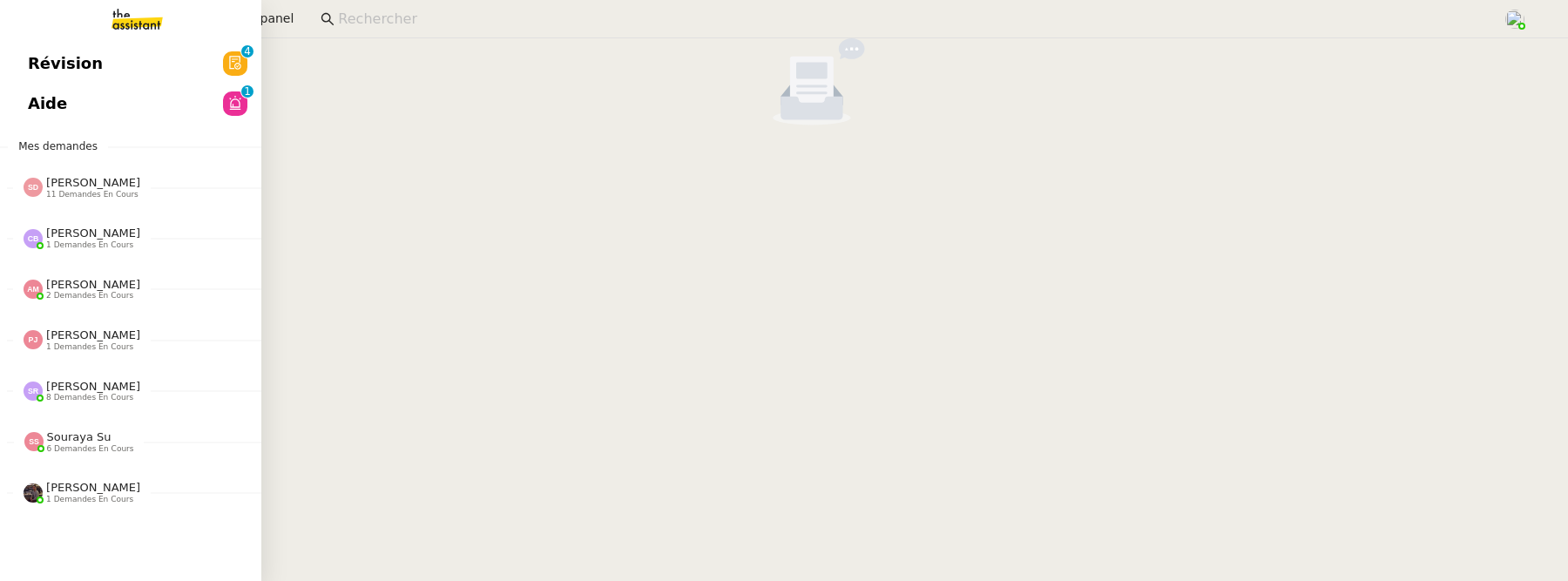
click at [63, 52] on span "Révision" at bounding box center [65, 63] width 75 height 27
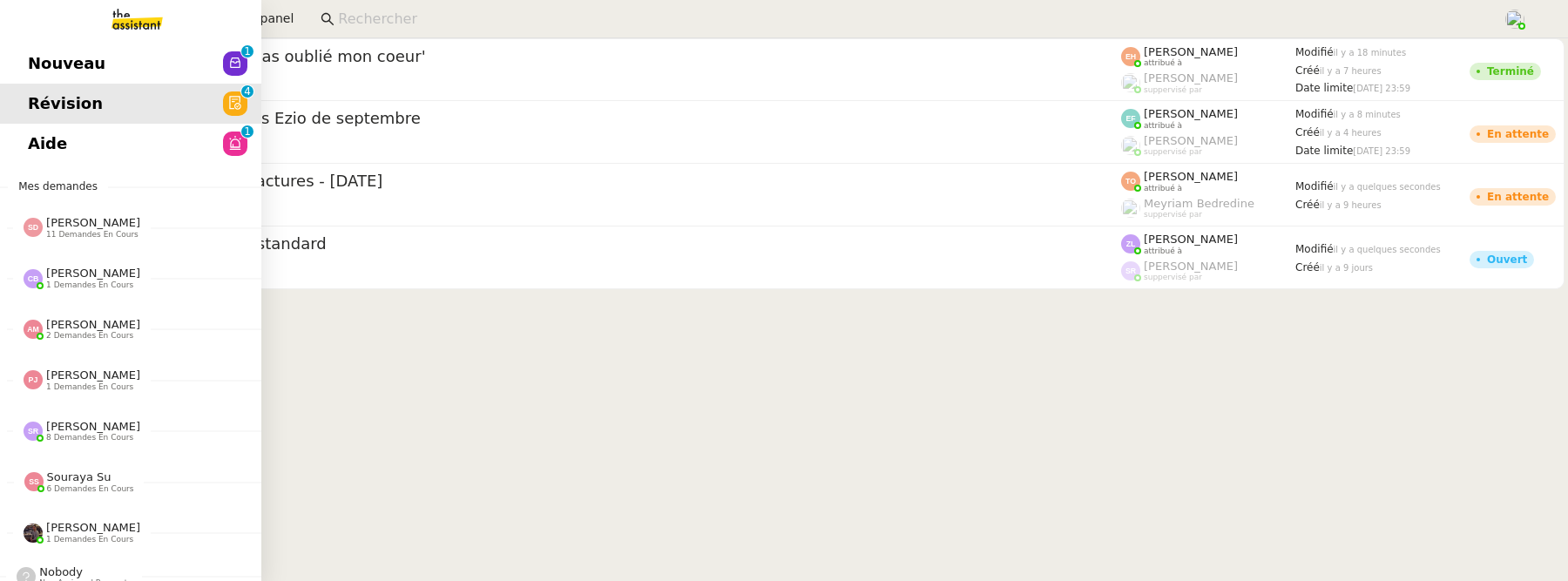
click at [33, 60] on span "Nouveau" at bounding box center [66, 63] width 78 height 27
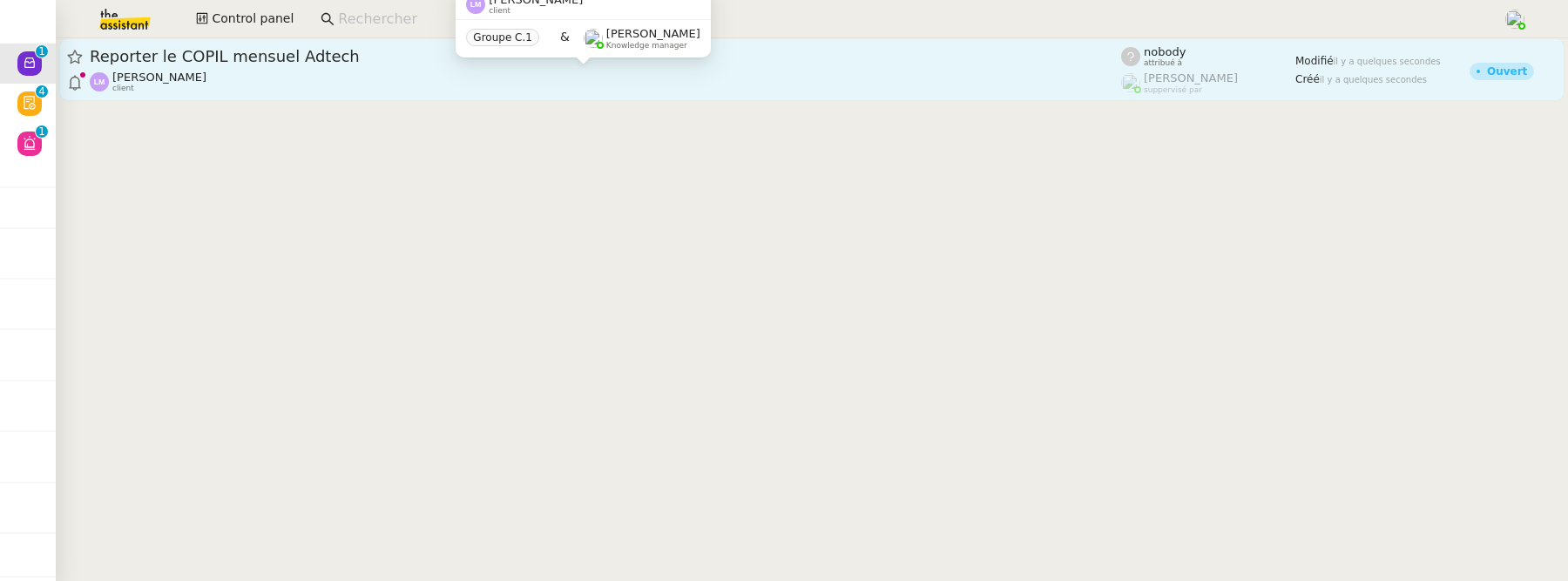
click at [425, 90] on div "[PERSON_NAME] client" at bounding box center [605, 82] width 1031 height 23
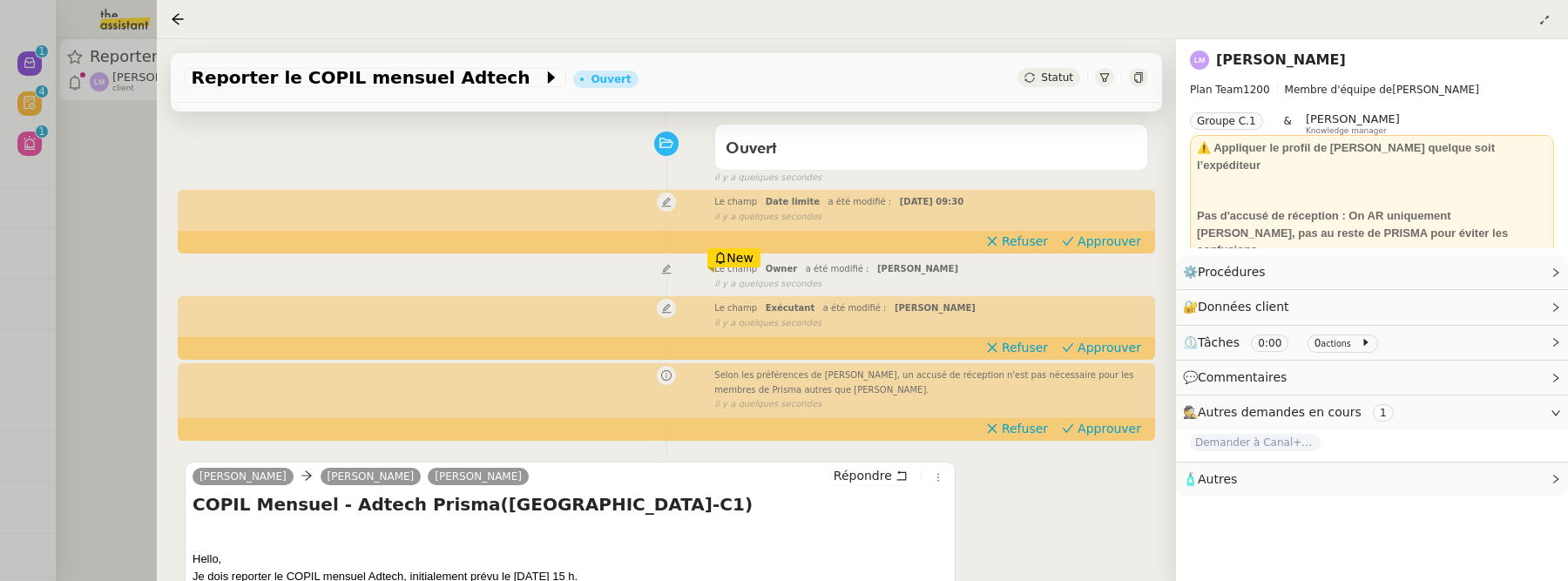
scroll to position [127, 0]
click at [1106, 428] on span "Approuver" at bounding box center [1108, 429] width 63 height 17
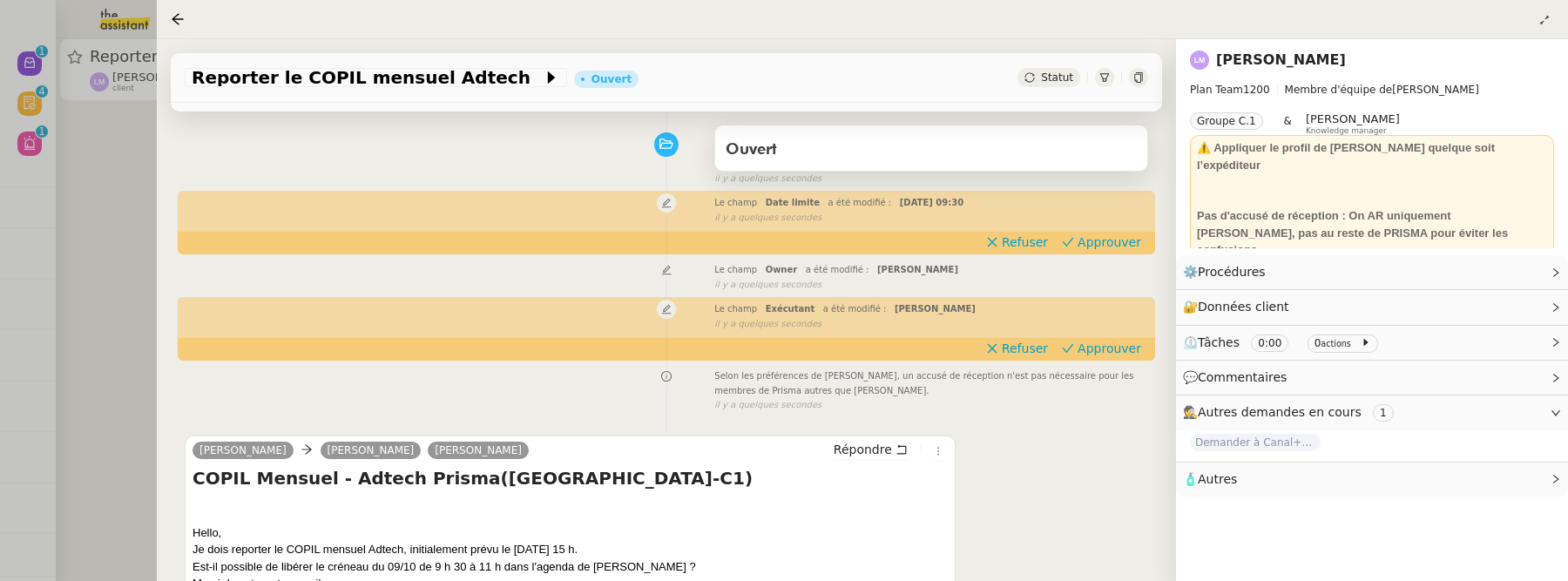
scroll to position [0, 0]
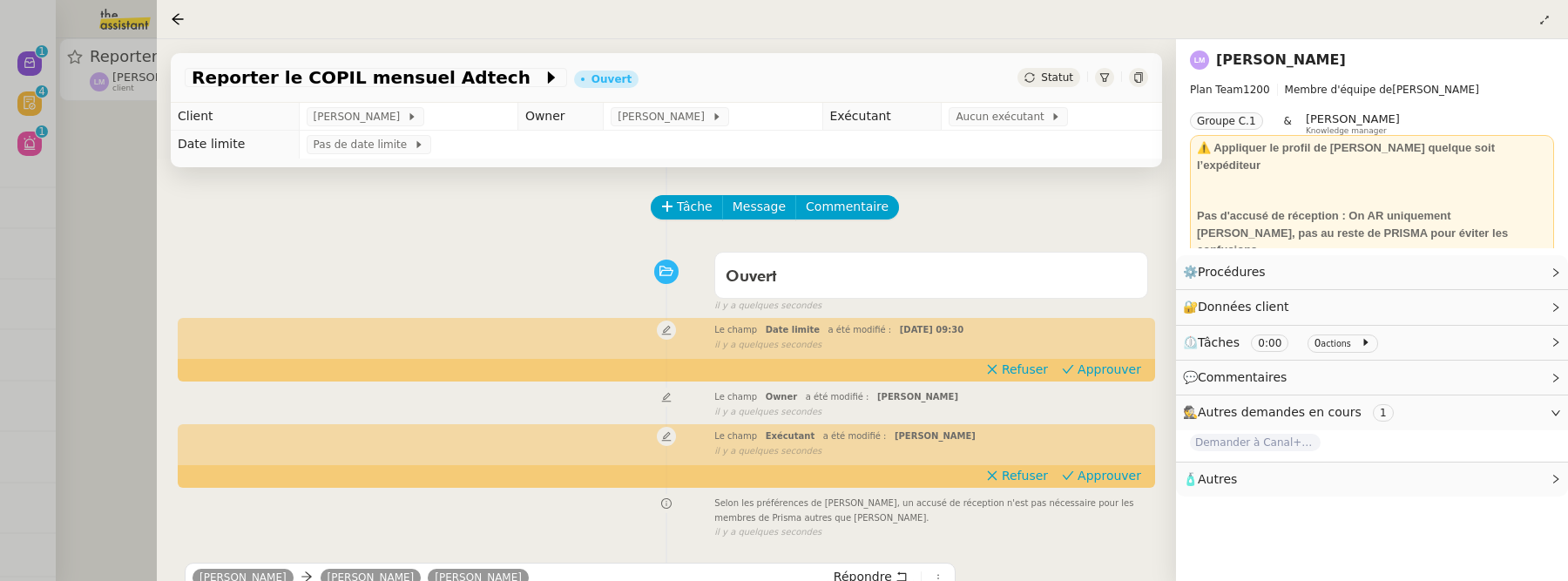
click at [1017, 105] on td "Aucun exécutant" at bounding box center [1051, 116] width 221 height 27
click at [1023, 120] on span "Aucun exécutant" at bounding box center [1003, 116] width 95 height 17
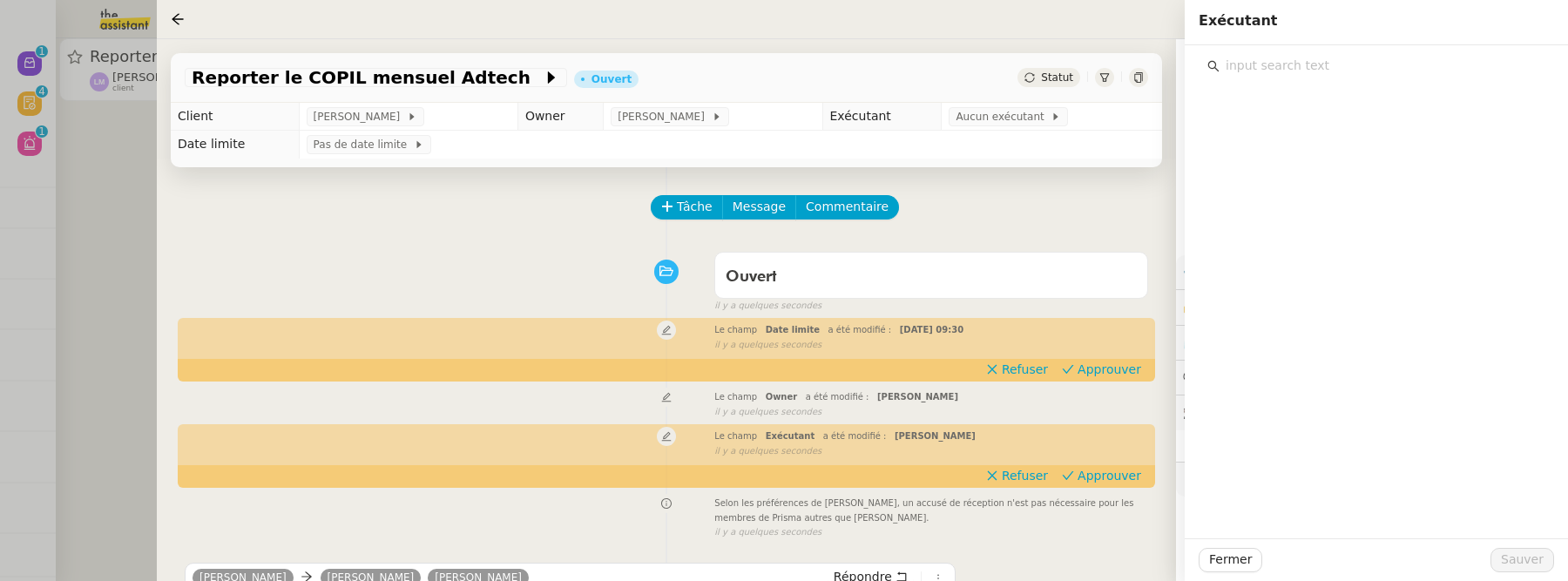
click at [1285, 72] on input "text" at bounding box center [1382, 66] width 326 height 24
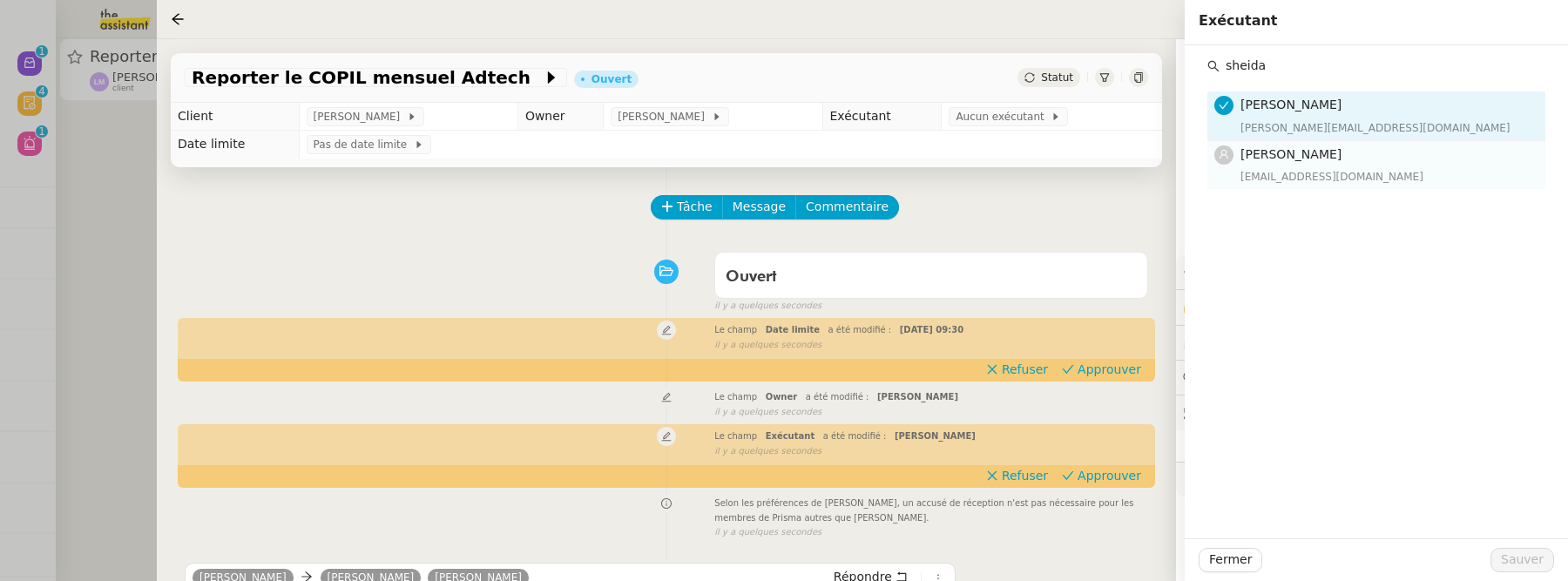
type input "sheida"
click at [1332, 151] on h4 "[PERSON_NAME]" at bounding box center [1387, 155] width 294 height 20
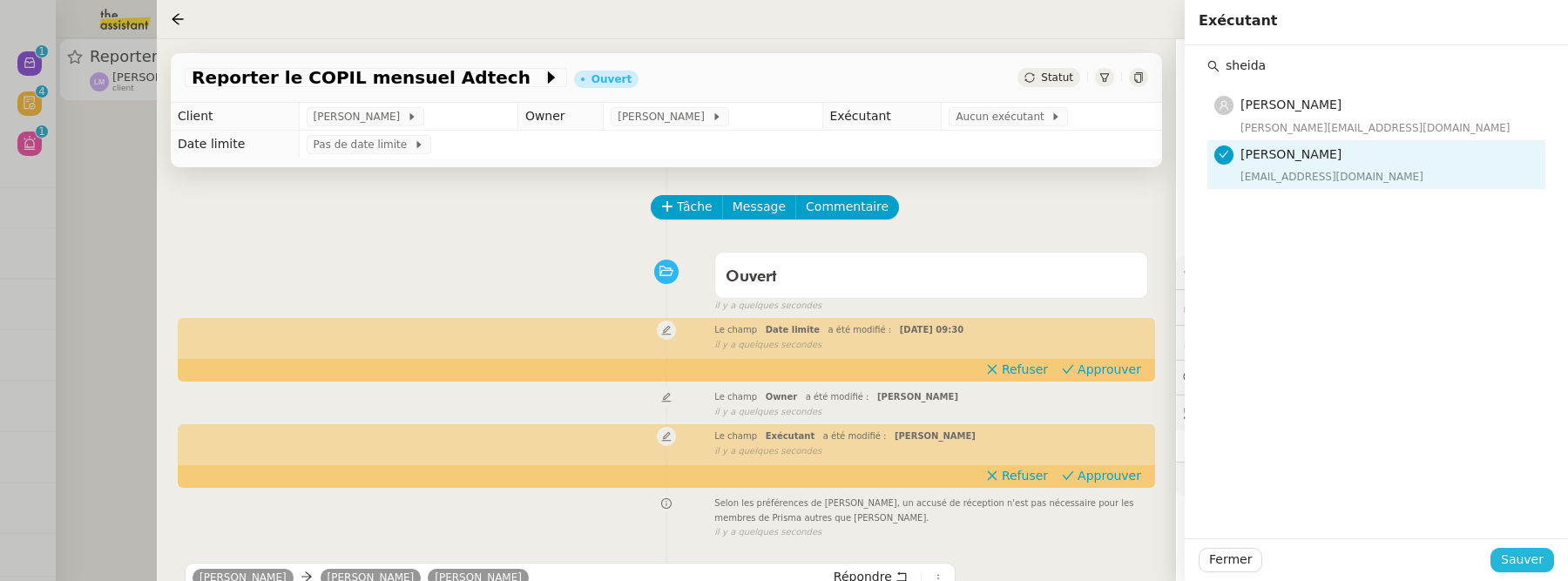
click at [1525, 557] on span "Sauver" at bounding box center [1522, 560] width 43 height 20
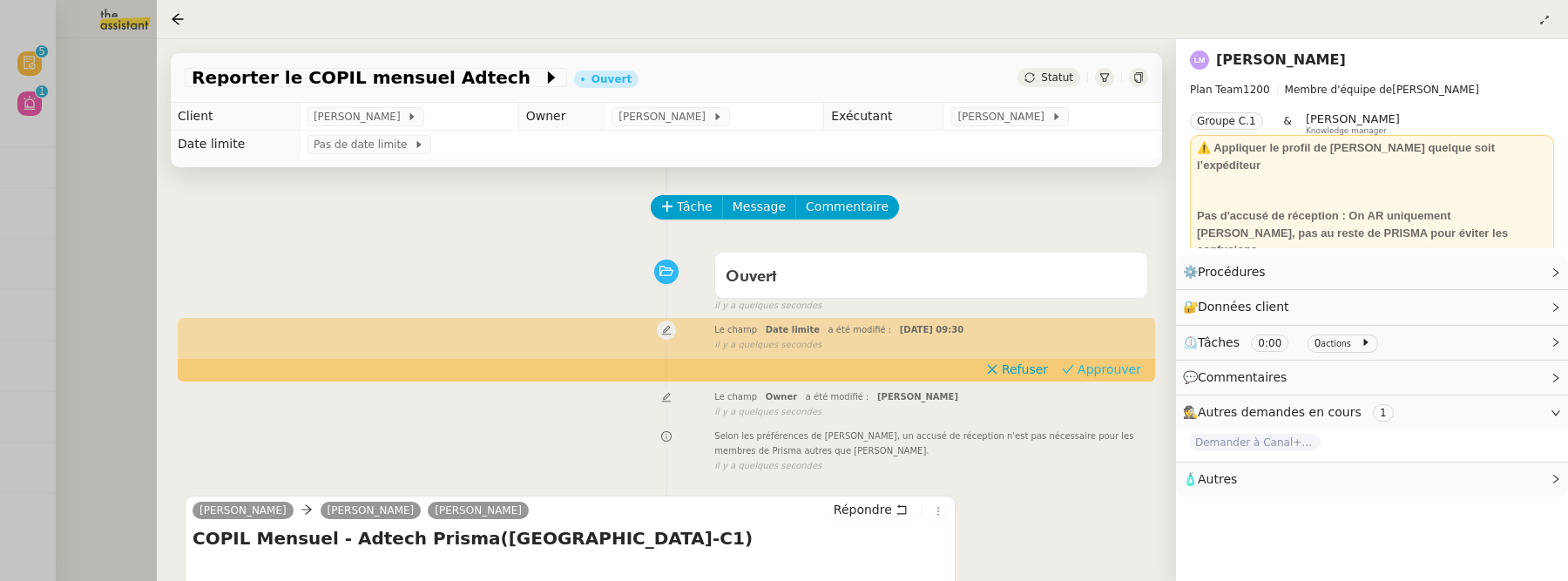
click at [1090, 374] on span "Approuver" at bounding box center [1108, 369] width 63 height 17
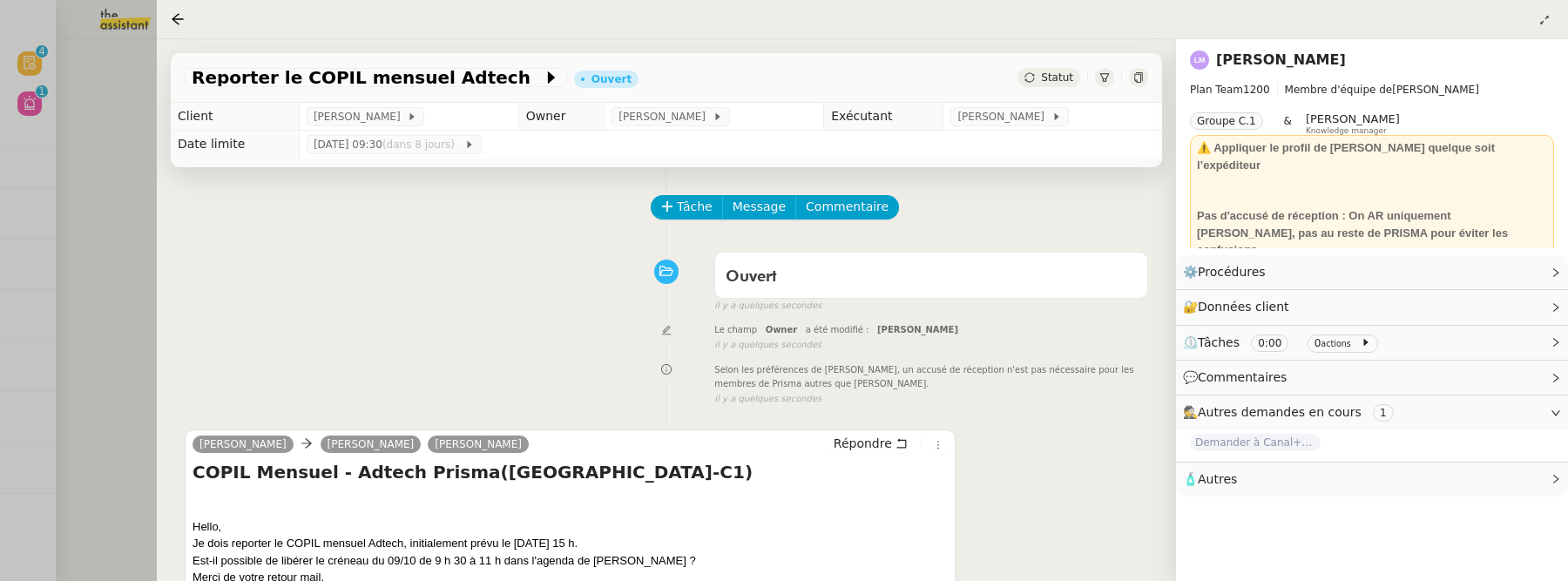
click at [68, 109] on div at bounding box center [784, 290] width 1568 height 581
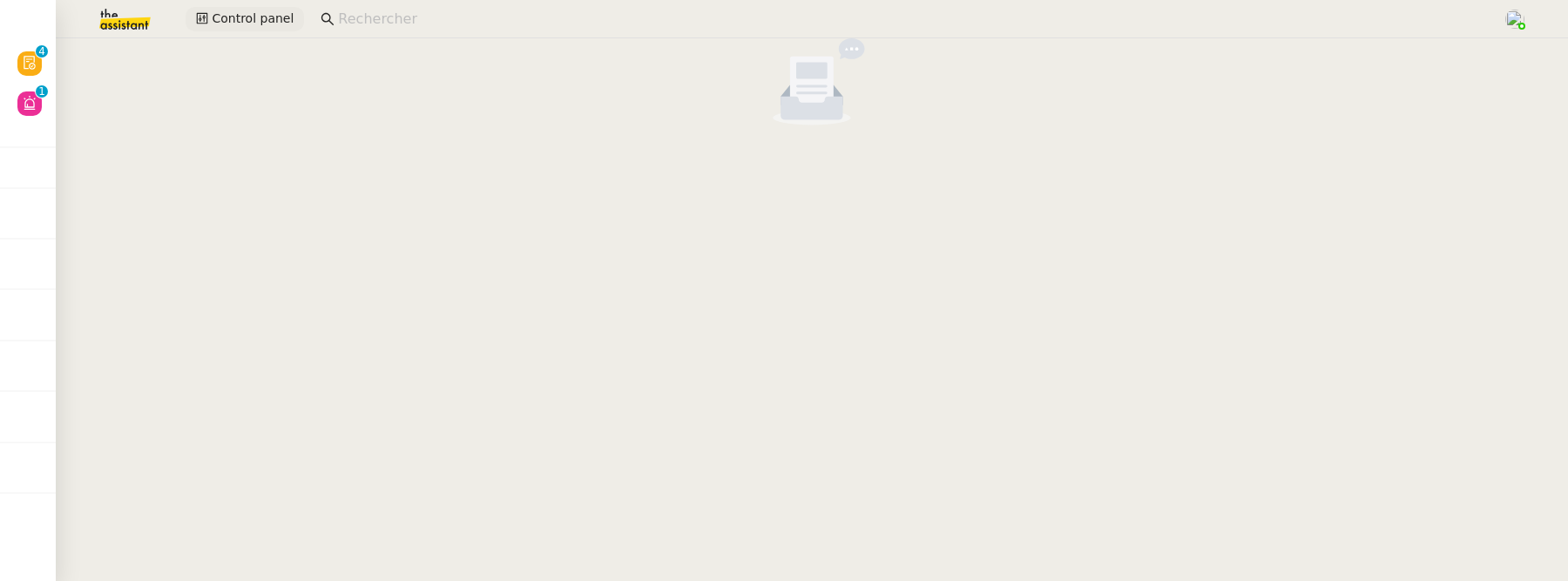
click at [234, 27] on span "Control panel" at bounding box center [252, 19] width 82 height 20
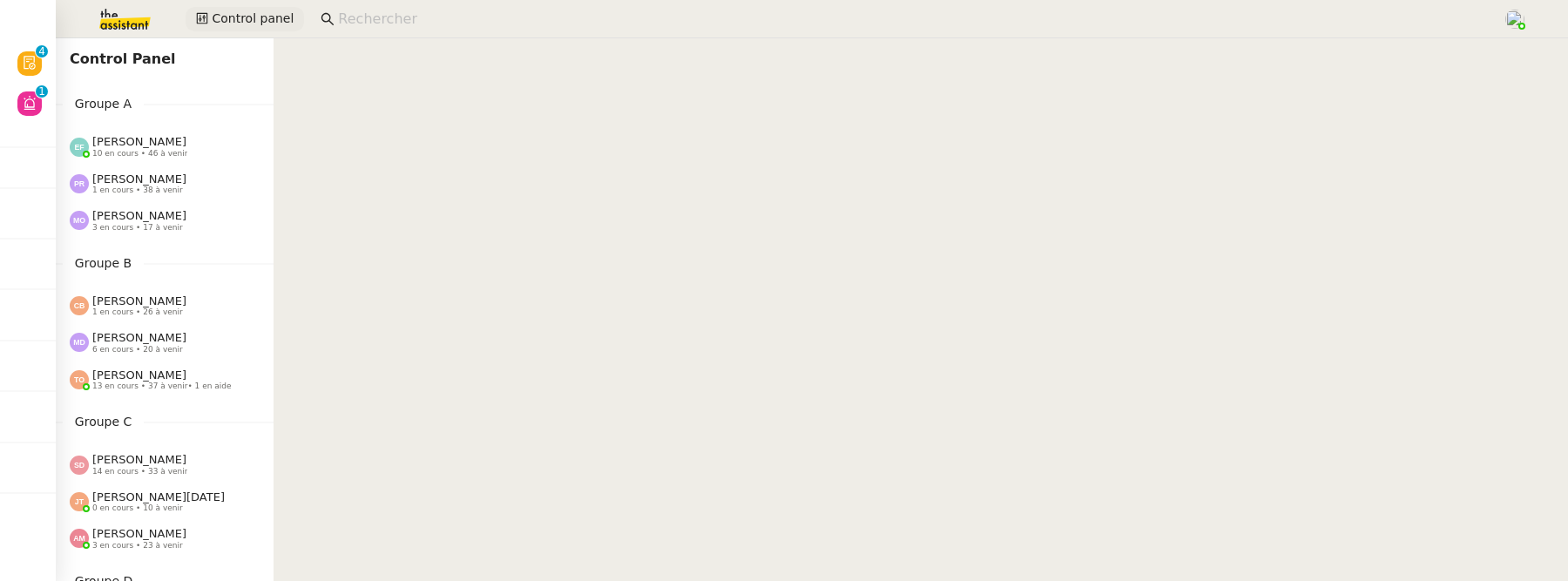
scroll to position [137, 0]
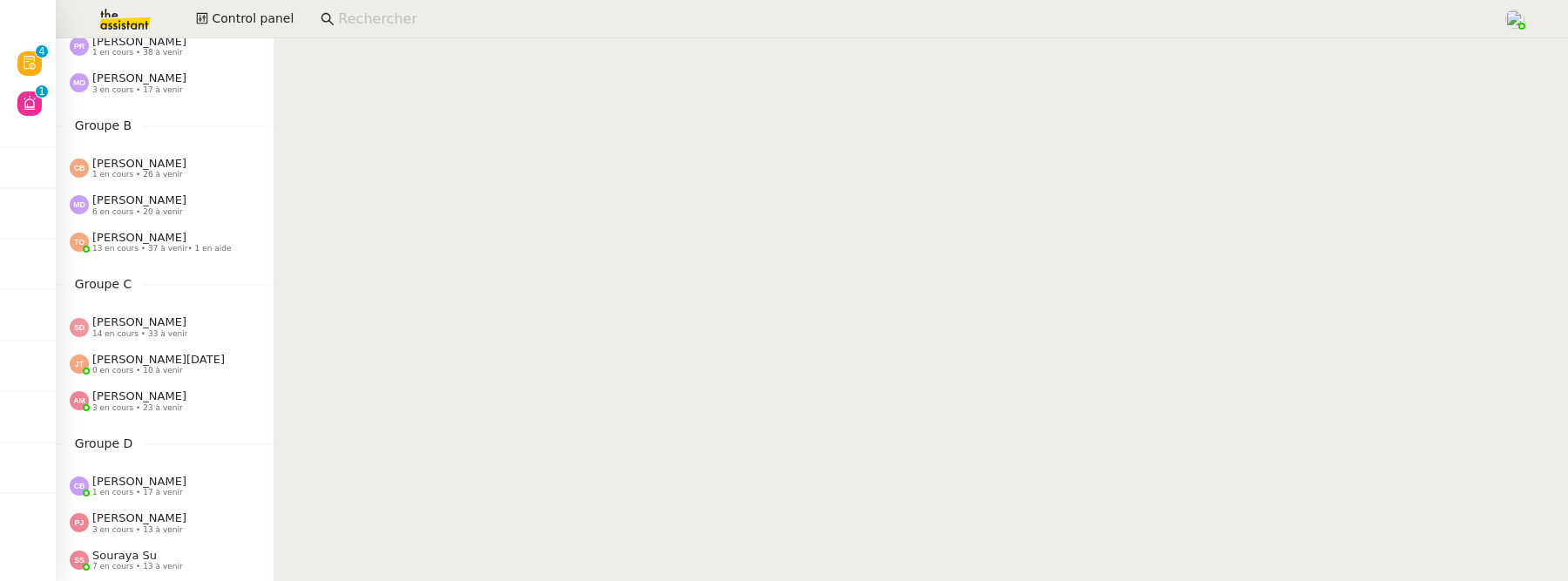
click at [165, 323] on span "[PERSON_NAME]" at bounding box center [139, 322] width 94 height 13
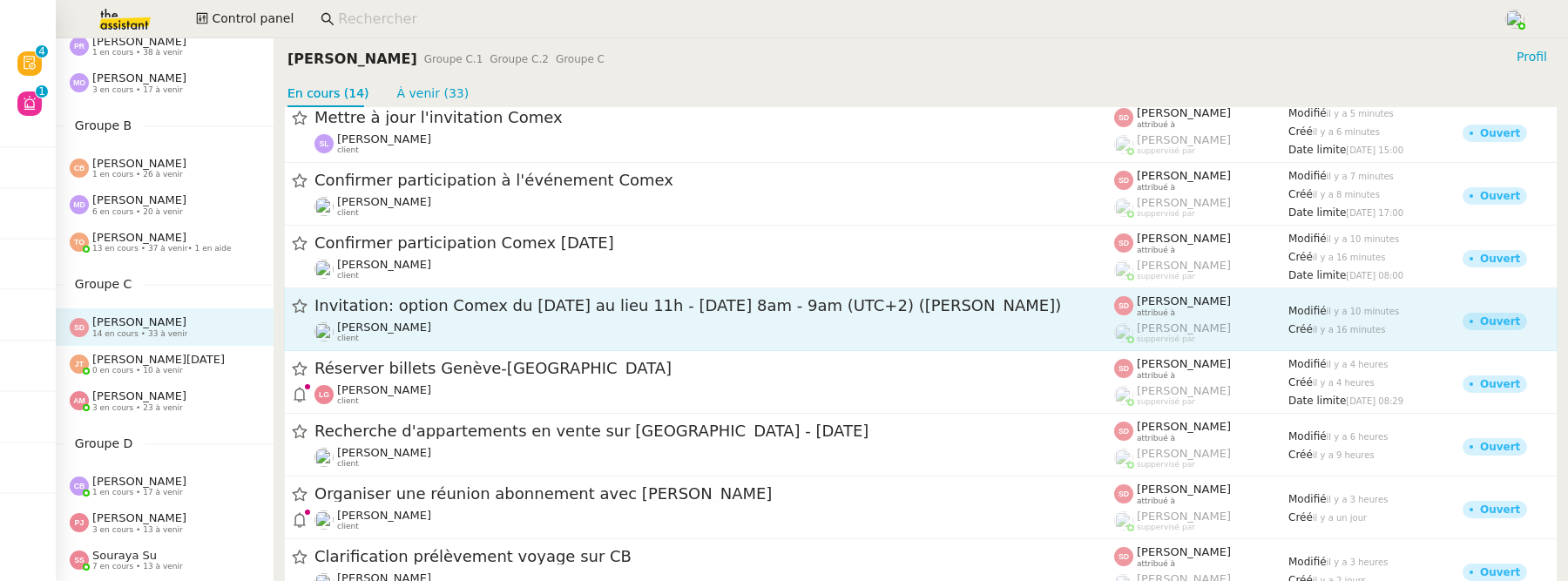
scroll to position [82, 0]
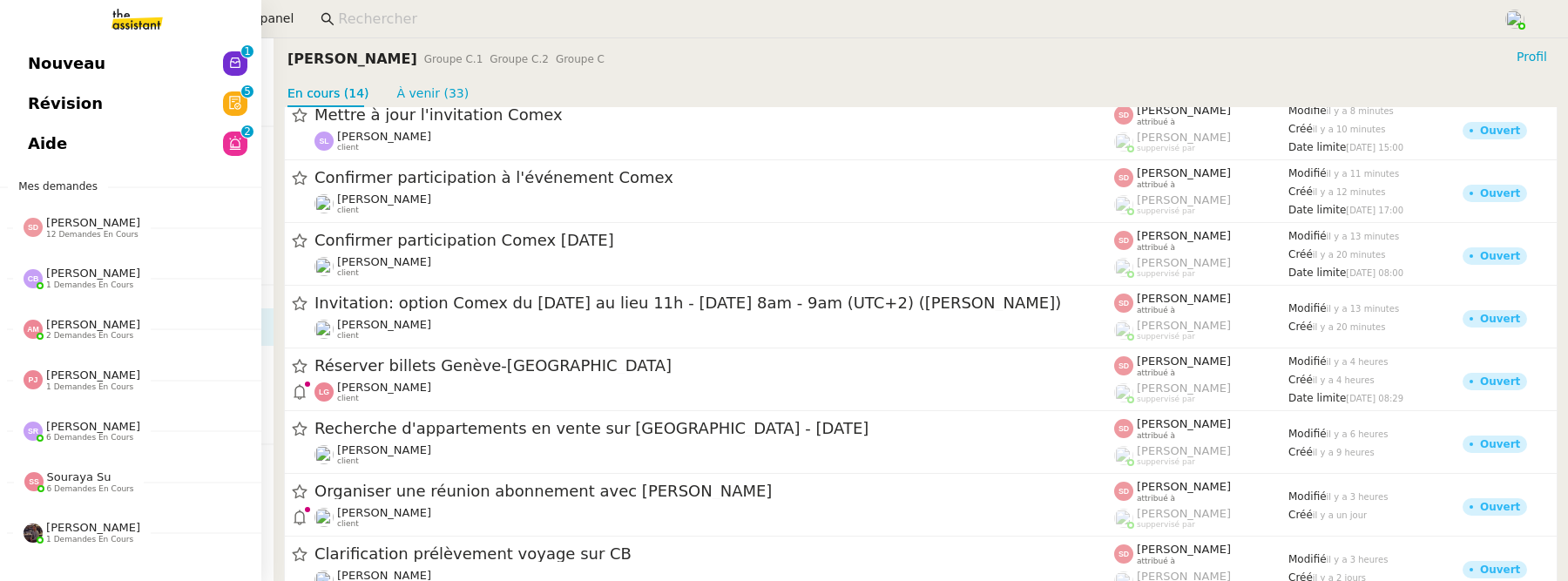
click at [98, 111] on link "Révision 0 1 2 3 4 5 6 7 8 9" at bounding box center [130, 104] width 261 height 40
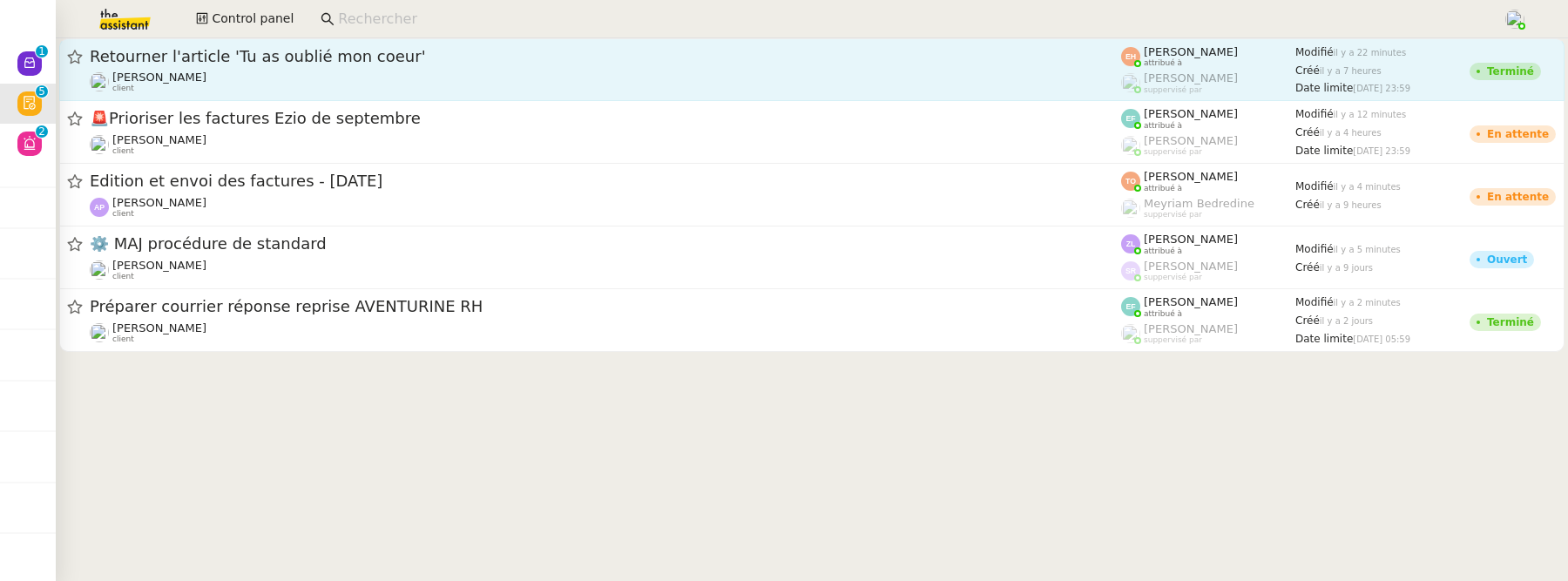
click at [980, 73] on div "[PERSON_NAME] MAS client" at bounding box center [605, 82] width 1031 height 23
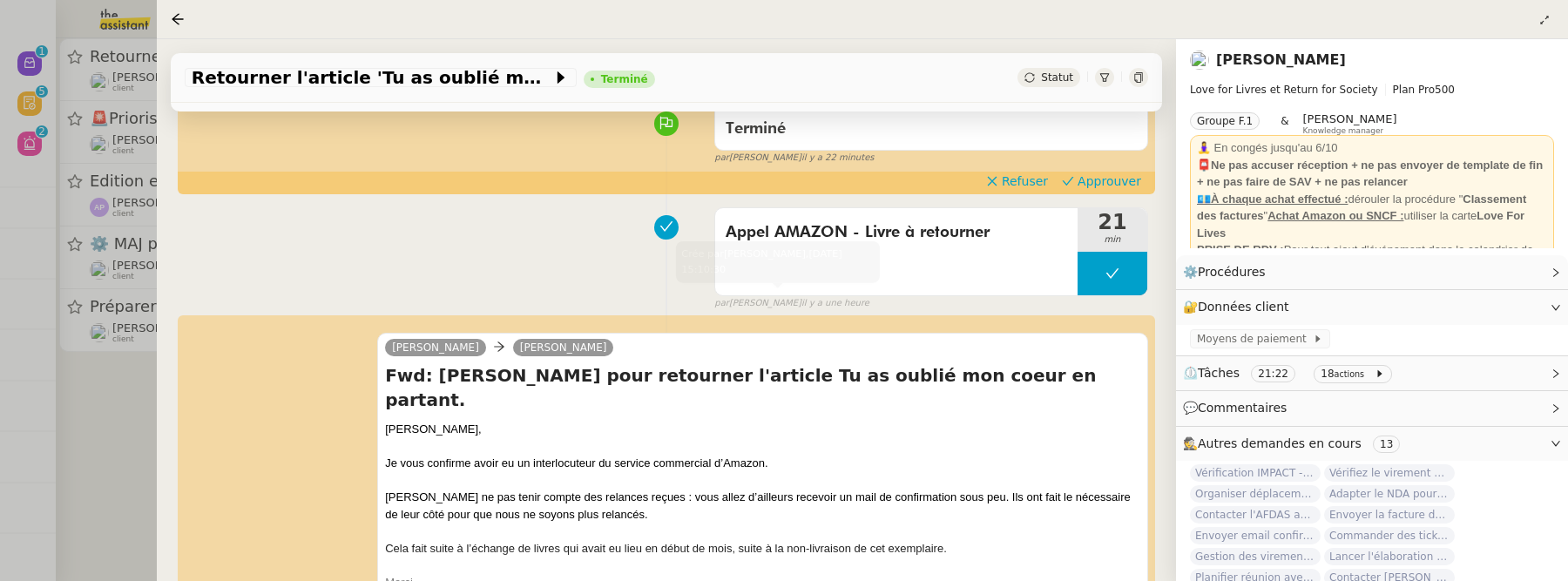
scroll to position [259, 0]
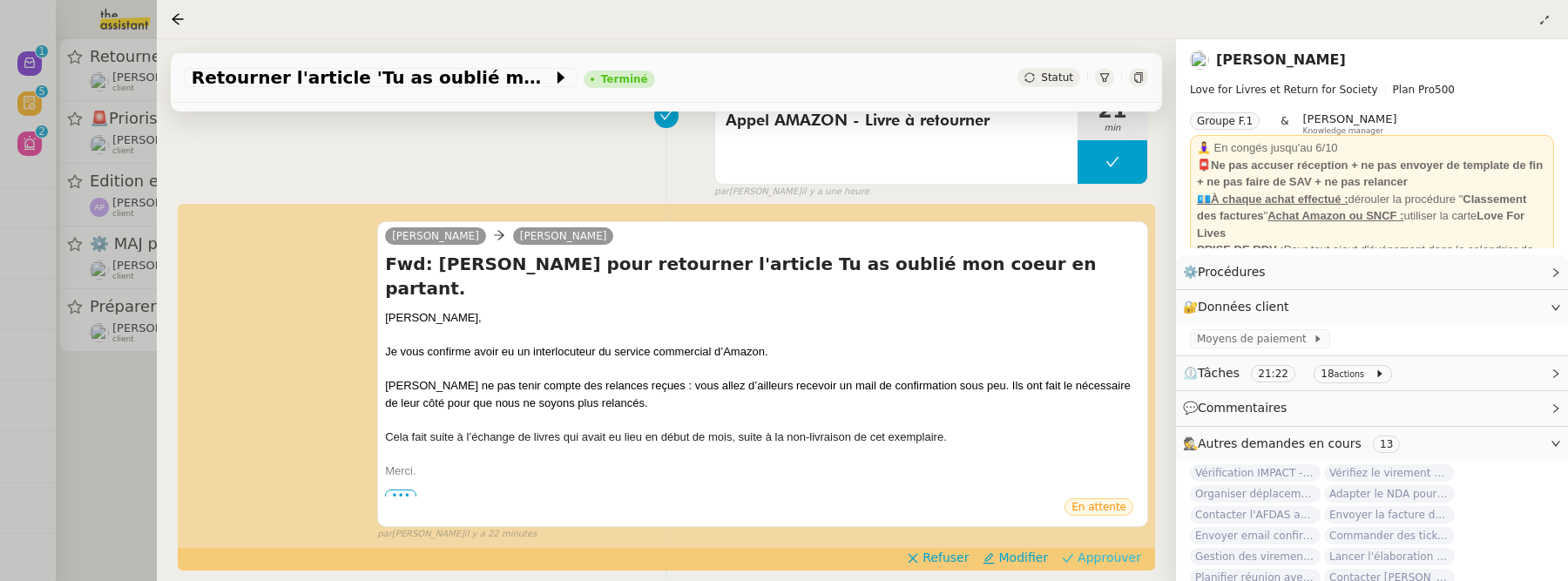
click at [1104, 548] on button "Approuver" at bounding box center [1102, 557] width 93 height 19
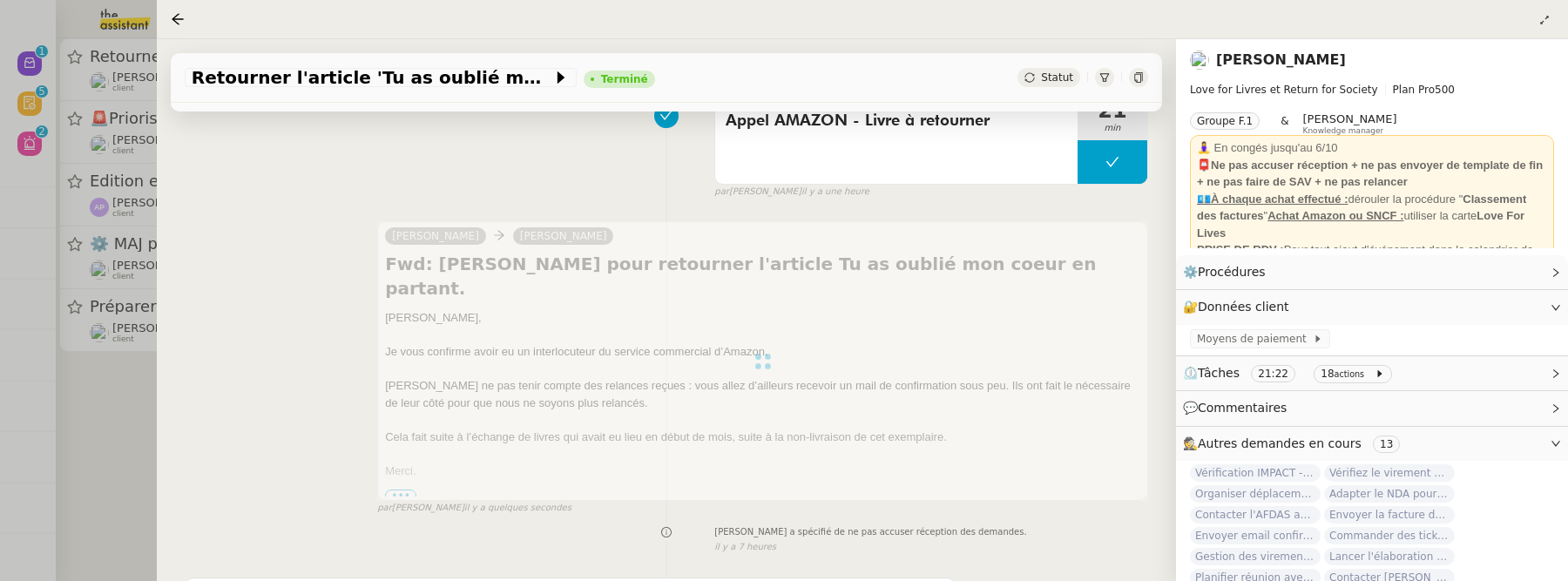
scroll to position [0, 0]
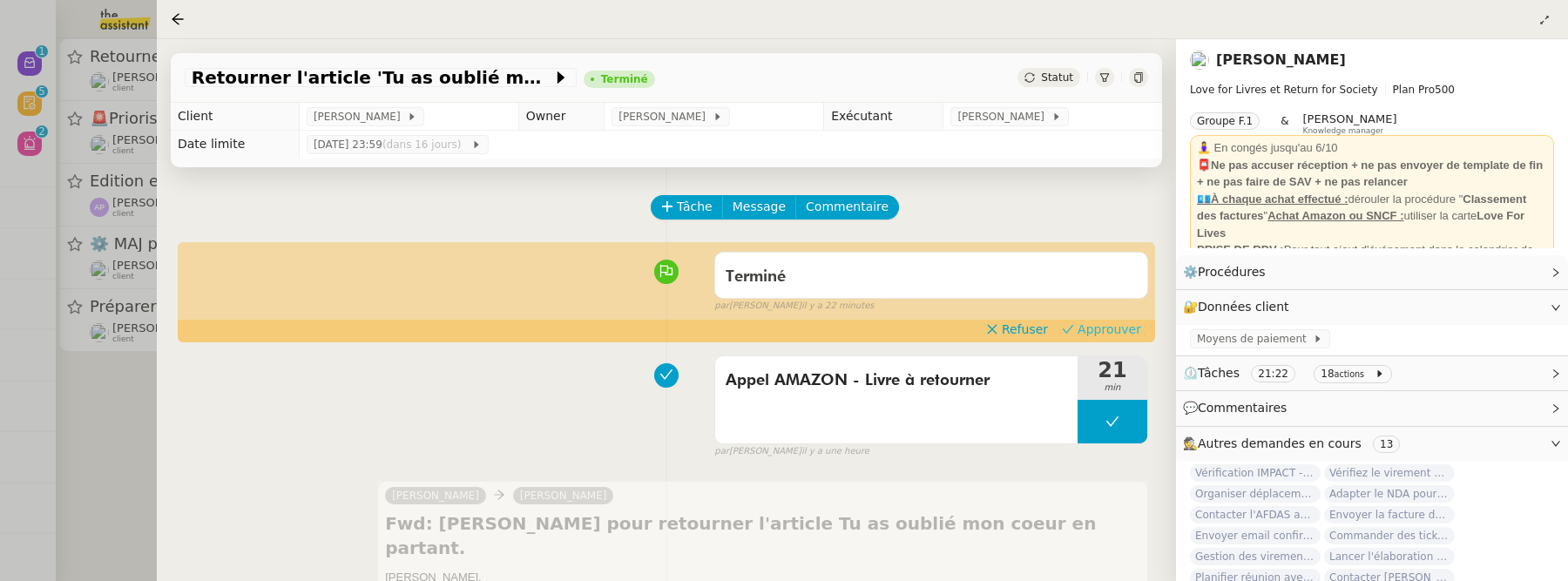
click at [1101, 323] on span "Approuver" at bounding box center [1108, 329] width 63 height 17
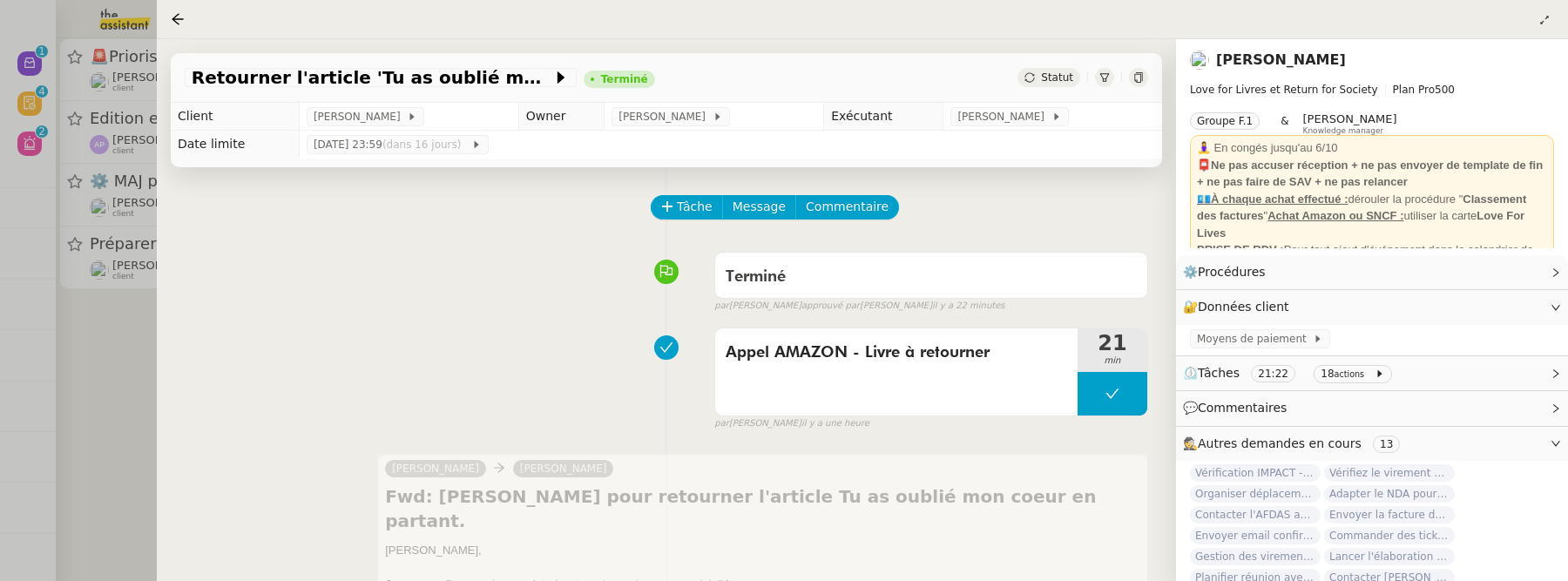
click at [141, 389] on div at bounding box center [784, 290] width 1568 height 581
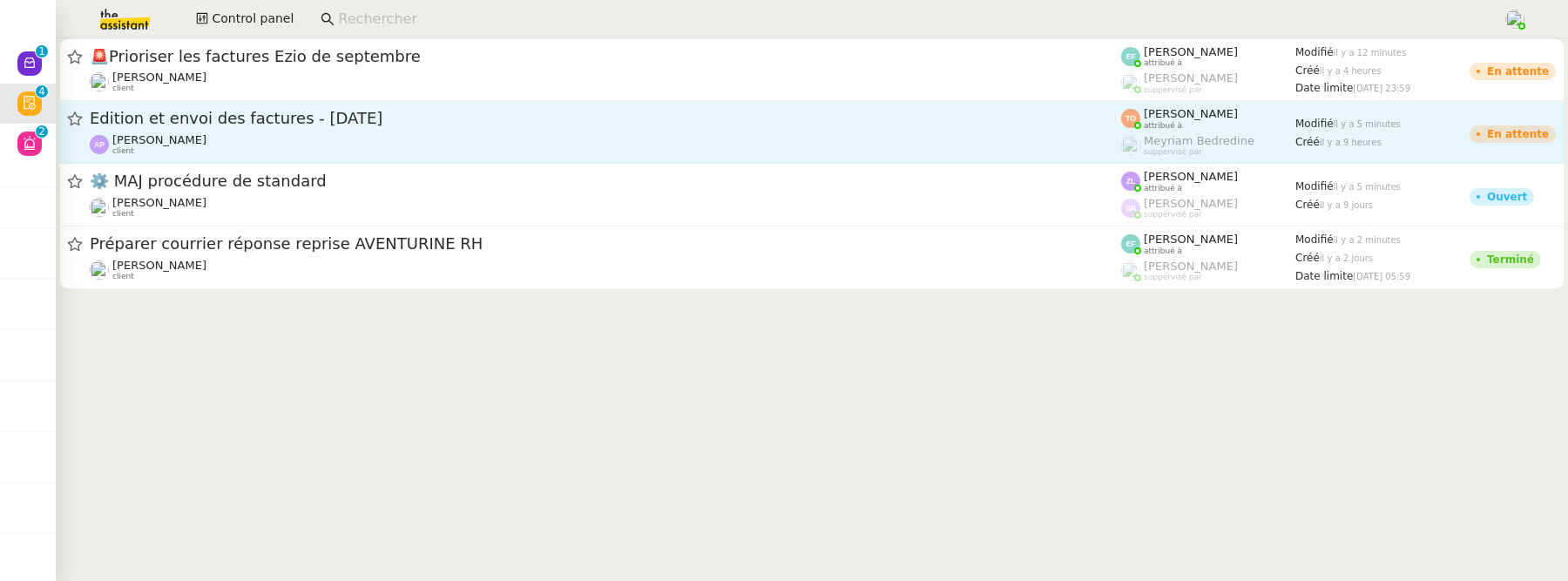
click at [331, 122] on span "Edition et envoi des factures - [DATE]" at bounding box center [605, 118] width 1031 height 16
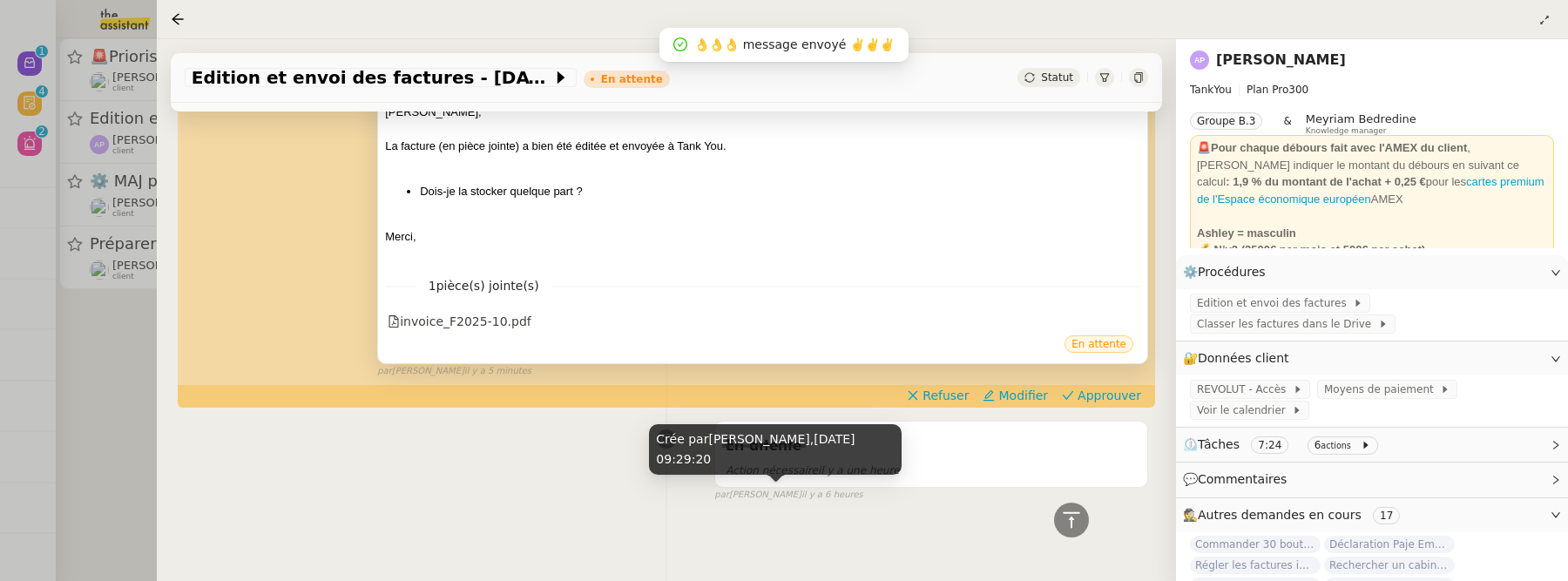
scroll to position [433, 0]
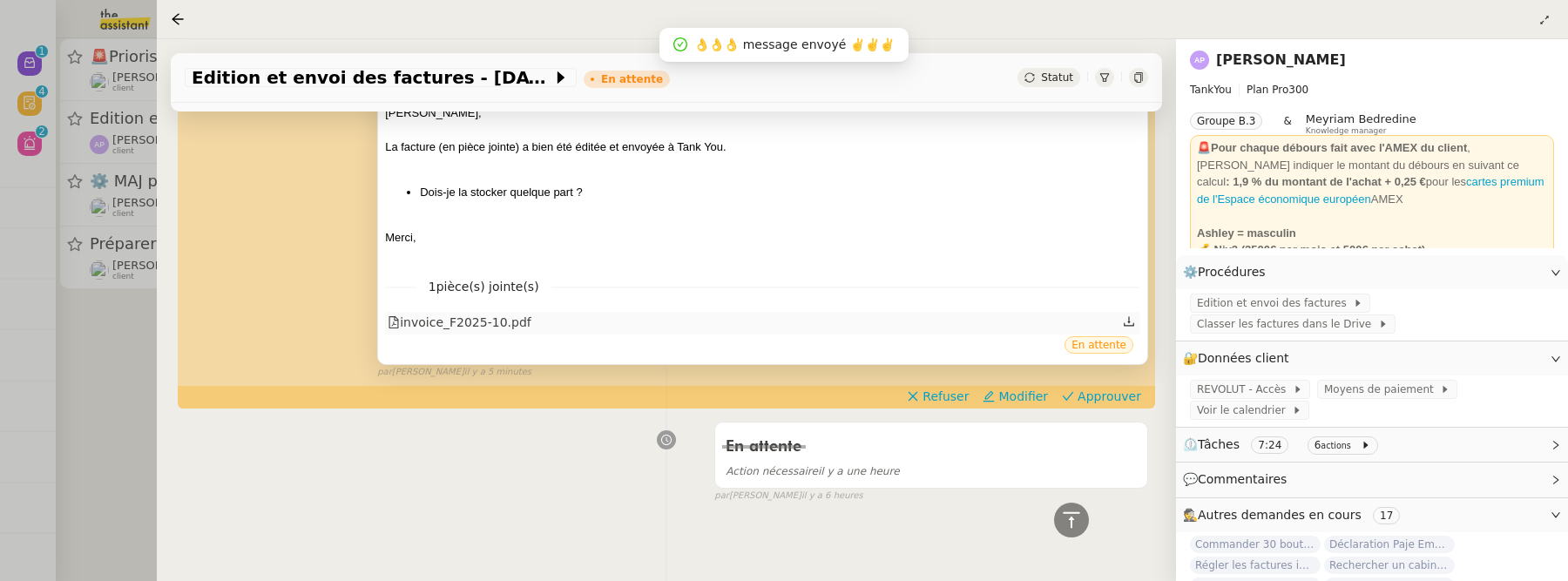
click at [446, 312] on div "invoice_F2025-10.pdf" at bounding box center [459, 323] width 144 height 20
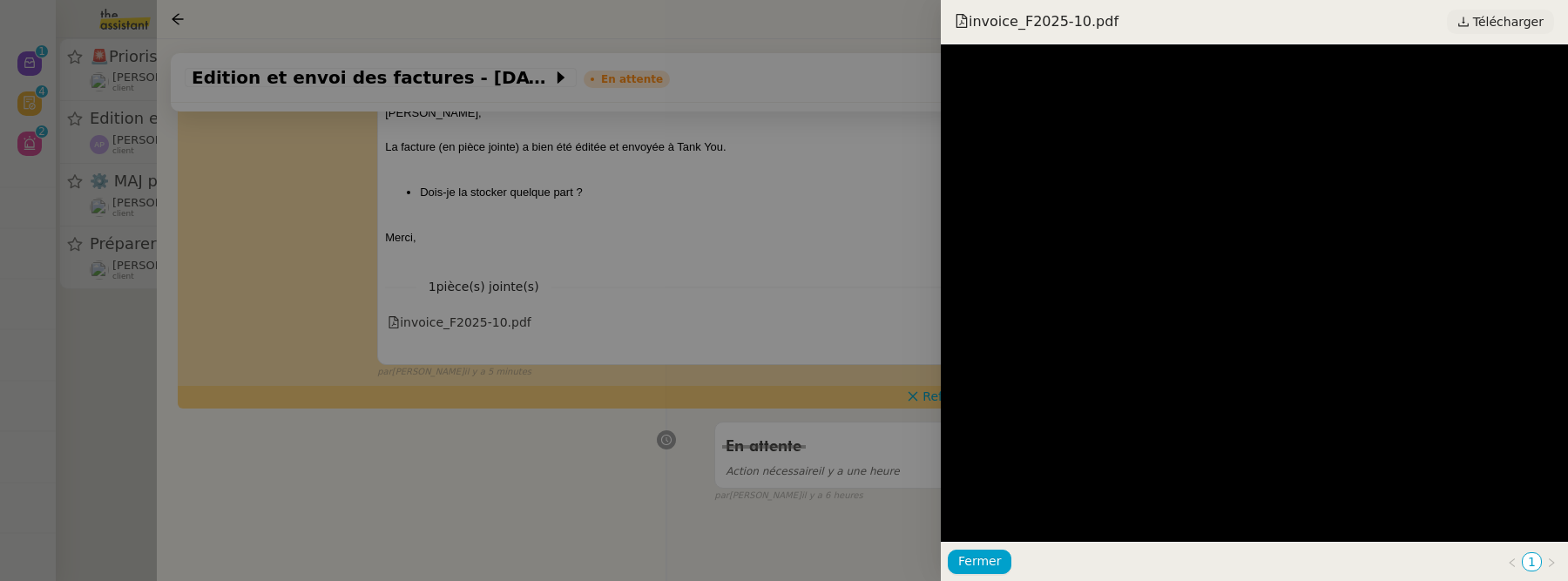
click at [1476, 18] on link "Télécharger" at bounding box center [1500, 21] width 107 height 25
click at [811, 175] on div at bounding box center [784, 290] width 1568 height 581
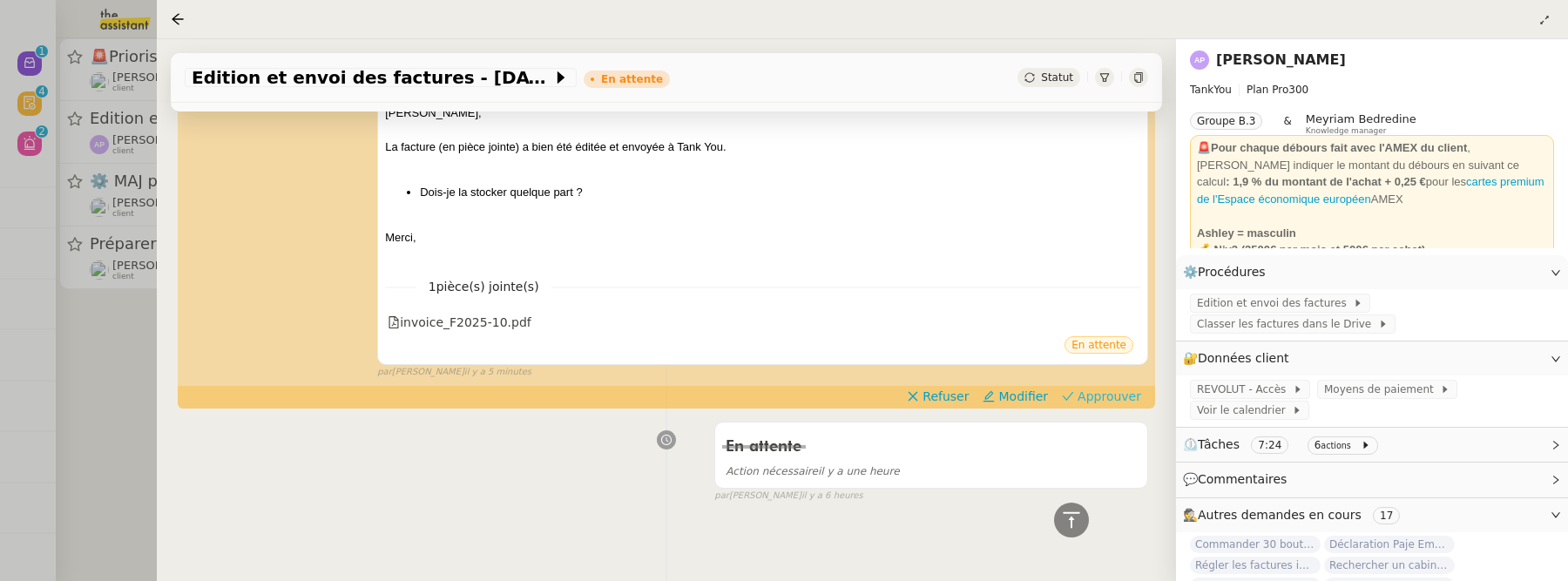
click at [1094, 396] on span "Approuver" at bounding box center [1108, 396] width 63 height 17
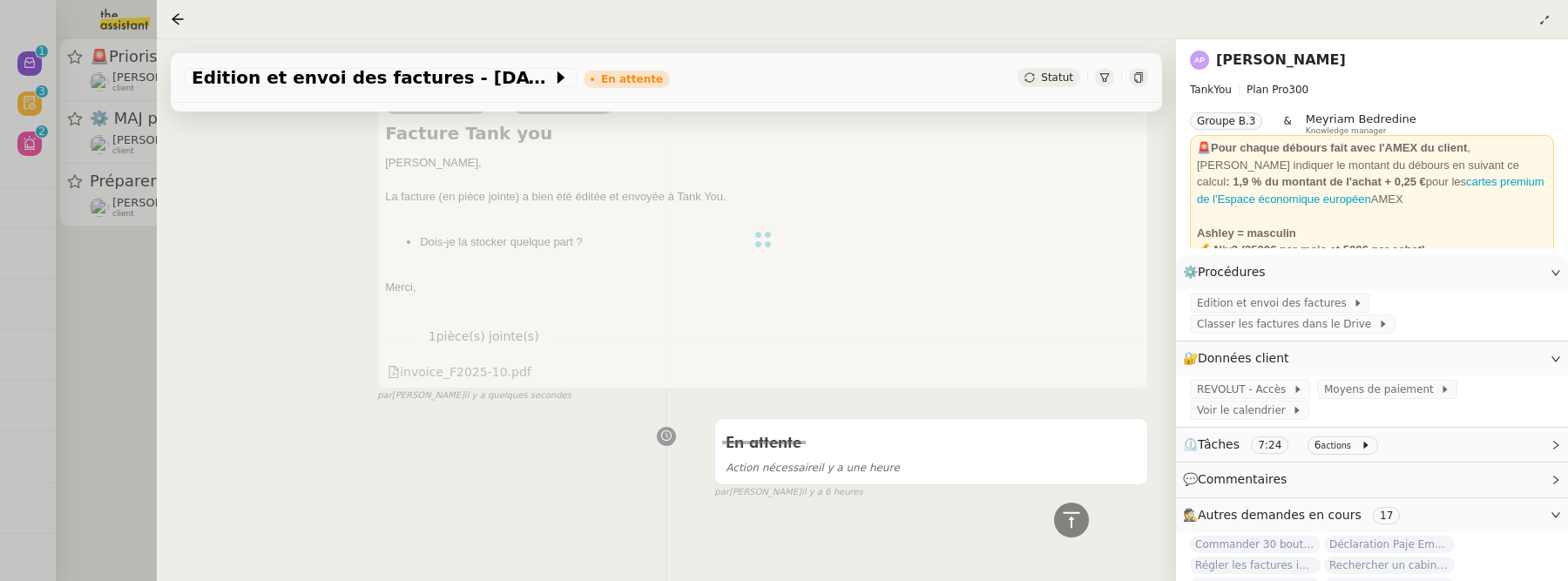
click at [119, 319] on div at bounding box center [784, 290] width 1568 height 581
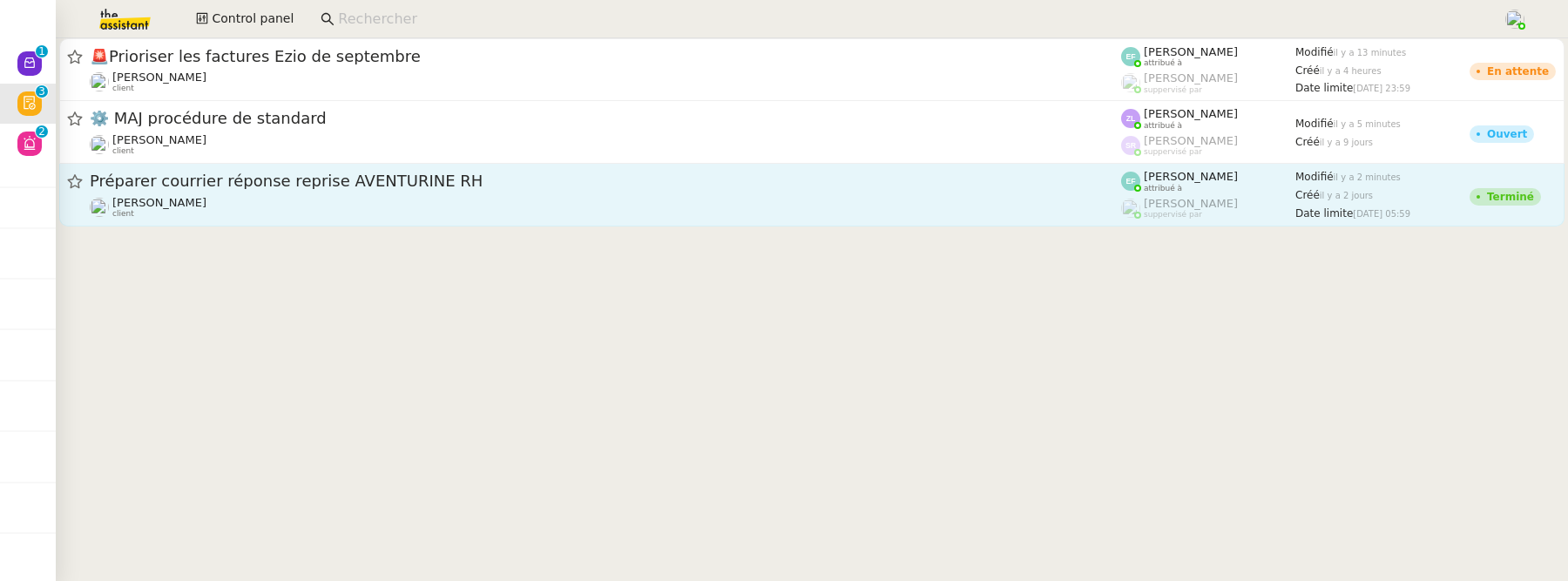
click at [294, 181] on span "Préparer courrier réponse reprise AVENTURINE RH" at bounding box center [605, 181] width 1031 height 16
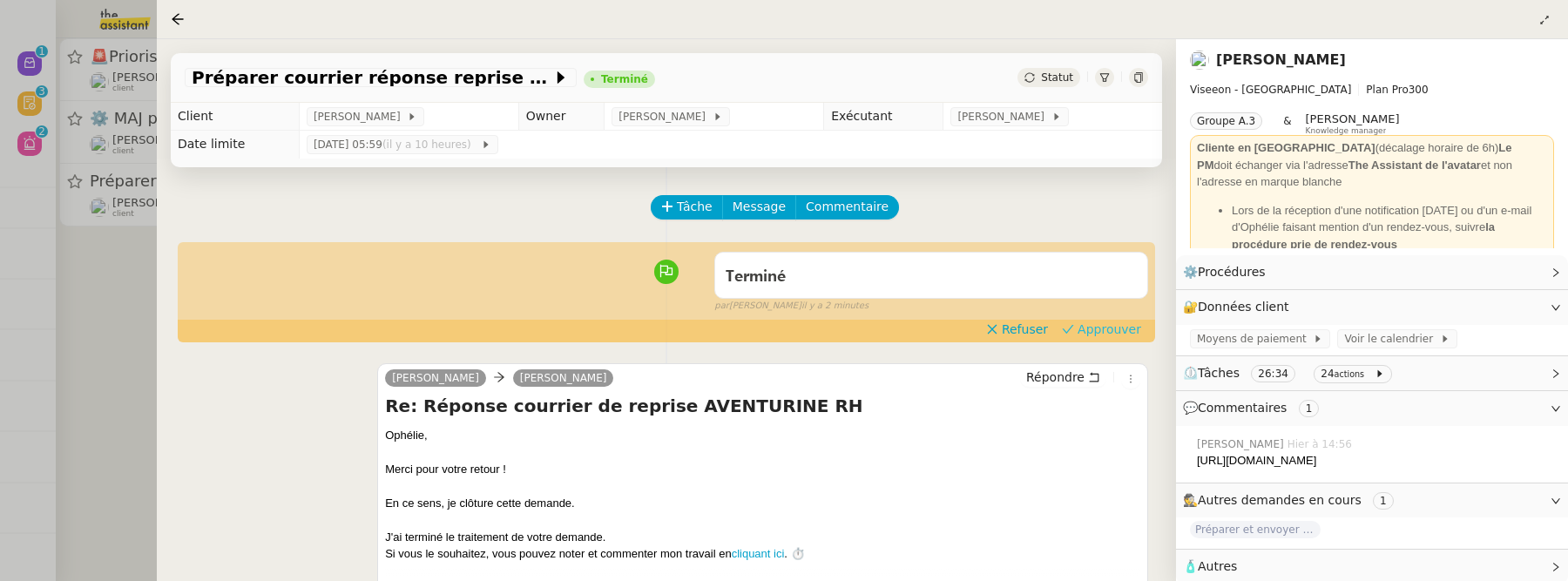
click at [1113, 338] on span "Approuver" at bounding box center [1108, 329] width 63 height 17
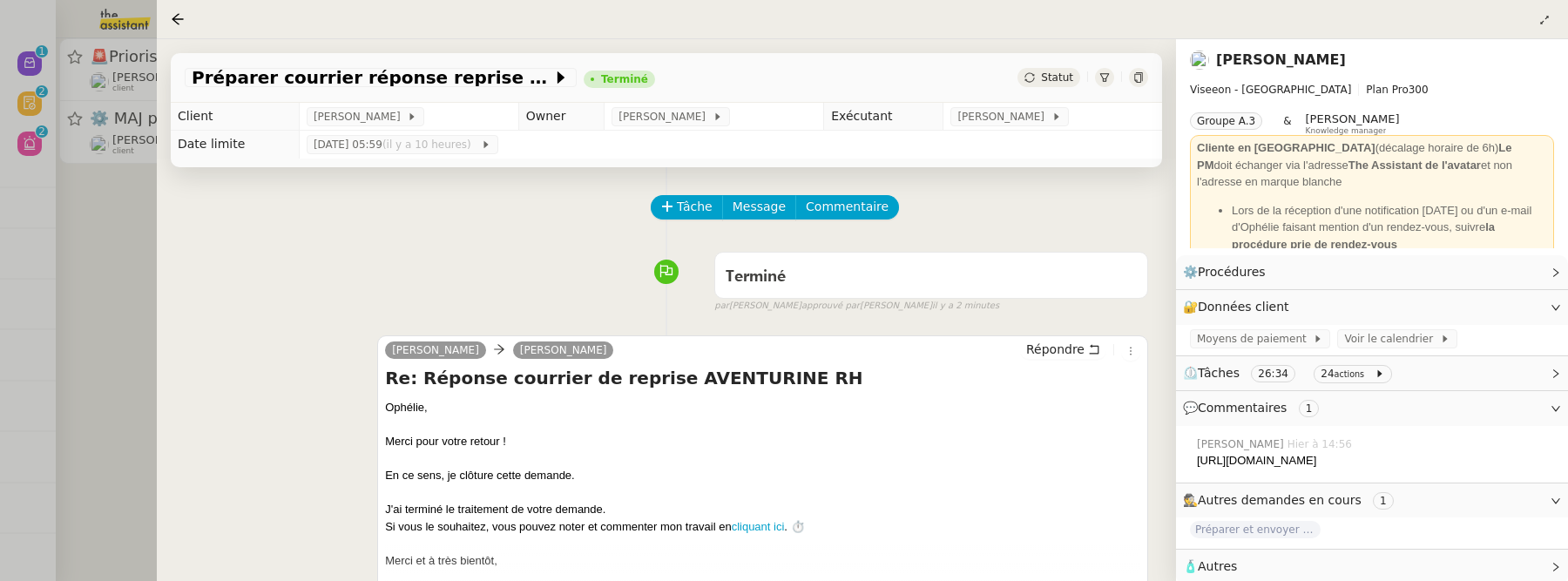
click at [80, 321] on div at bounding box center [784, 290] width 1568 height 581
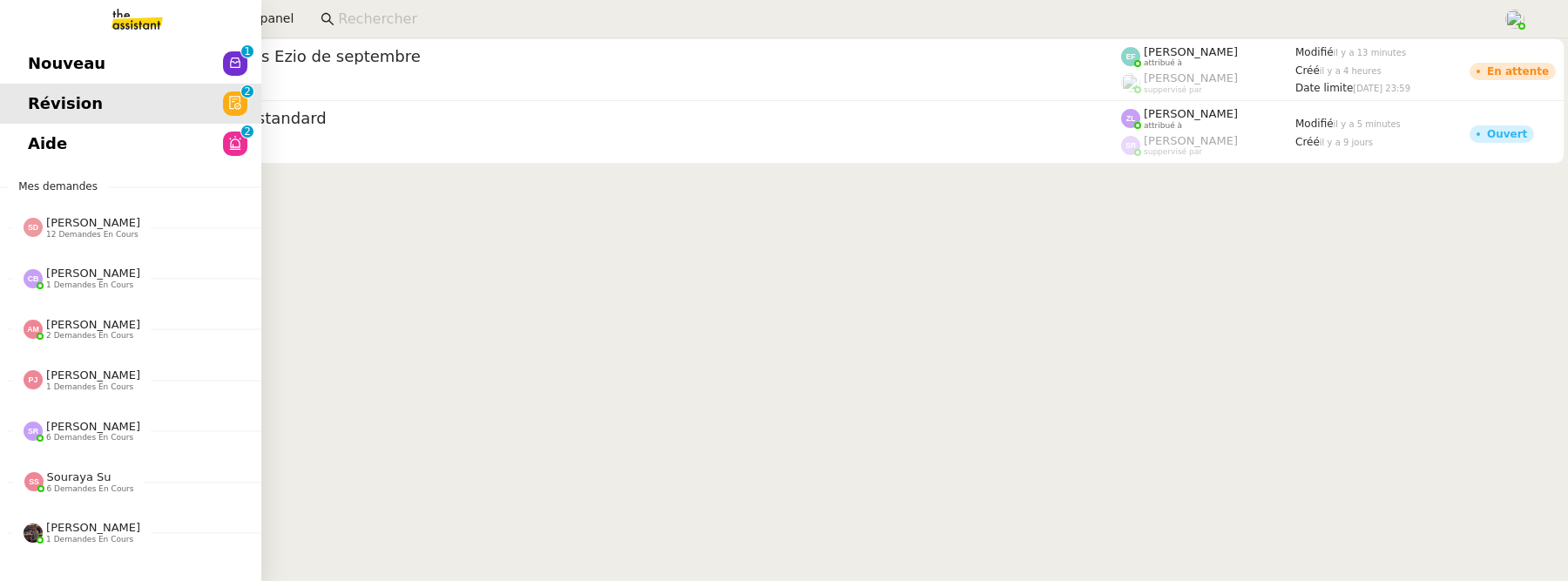
click at [25, 66] on link "Nouveau 0 1 2 3 4 5 6 7 8 9" at bounding box center [130, 64] width 261 height 40
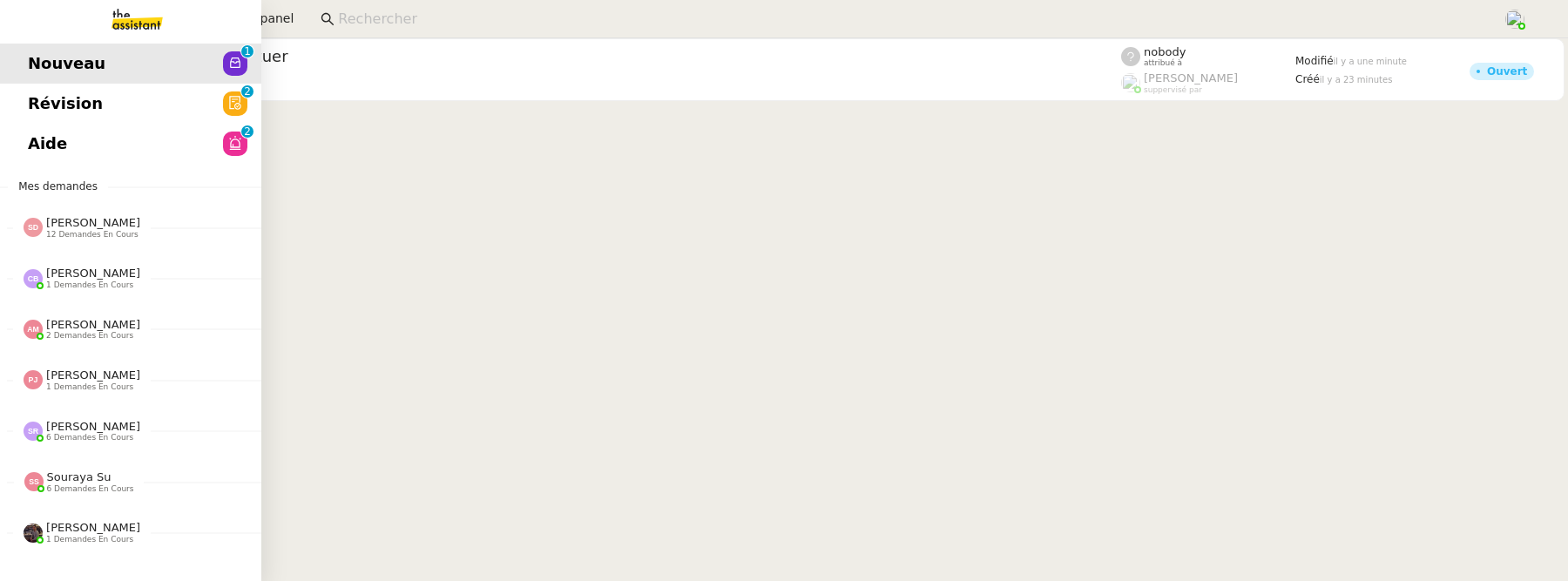
click at [36, 140] on link "Aide 0 1 2 3 4 5 6 7 8 9" at bounding box center [130, 144] width 261 height 40
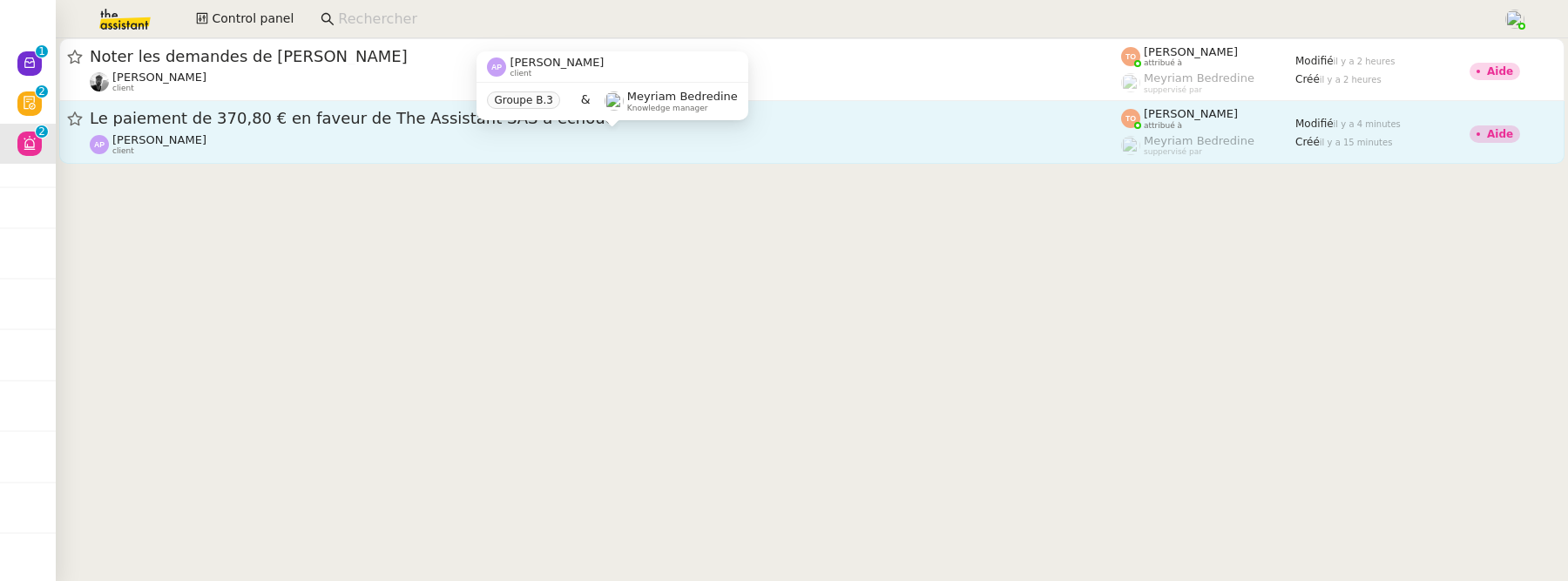
click at [582, 153] on div "[PERSON_NAME] client" at bounding box center [605, 145] width 1031 height 23
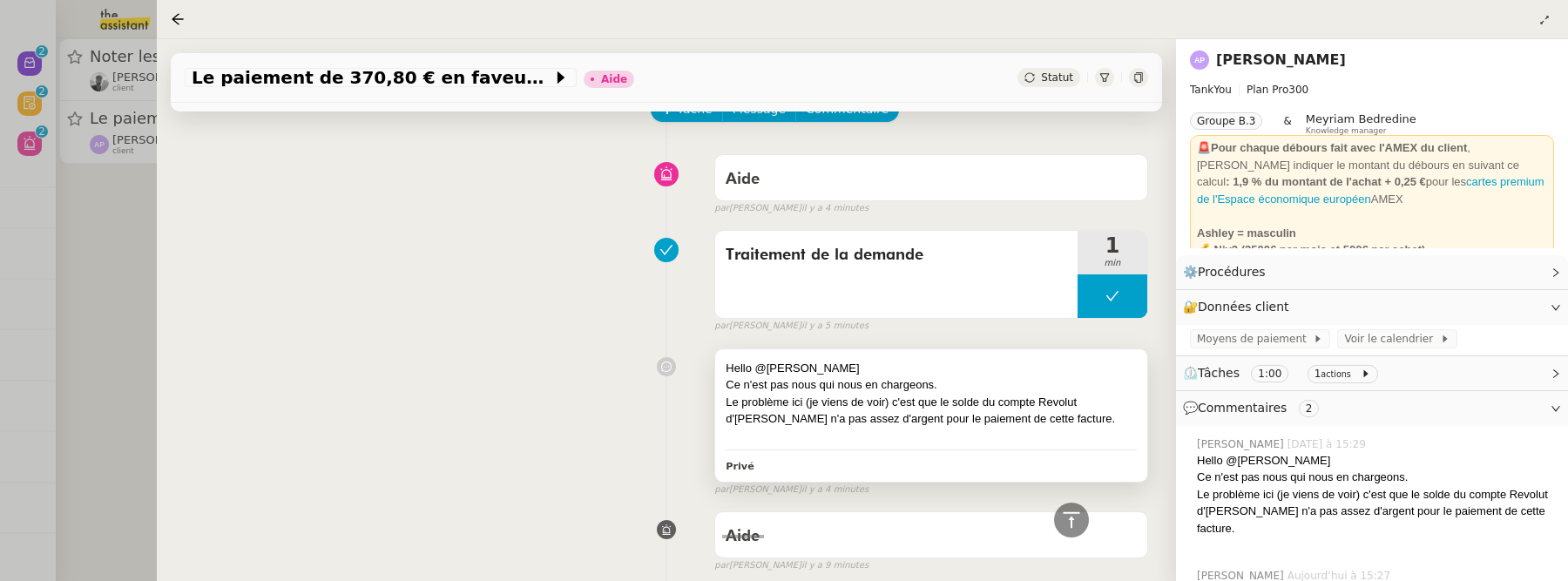
scroll to position [28, 0]
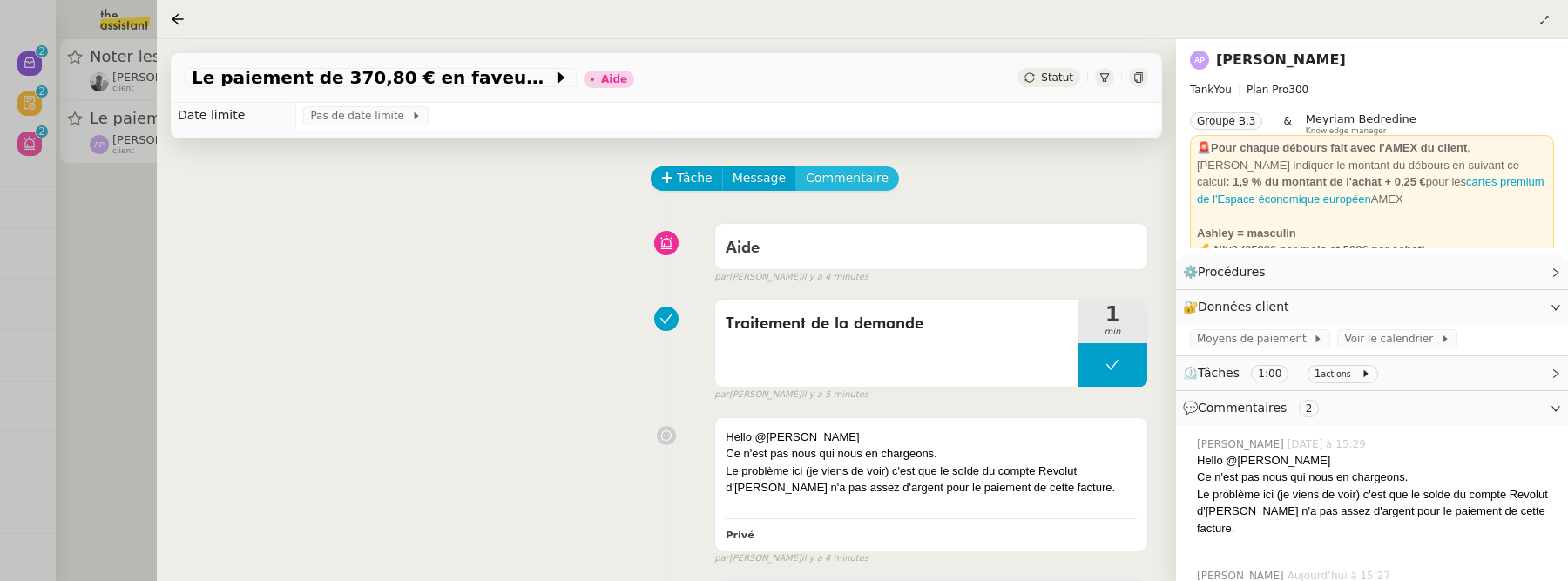
click at [844, 178] on span "Commentaire" at bounding box center [847, 179] width 82 height 20
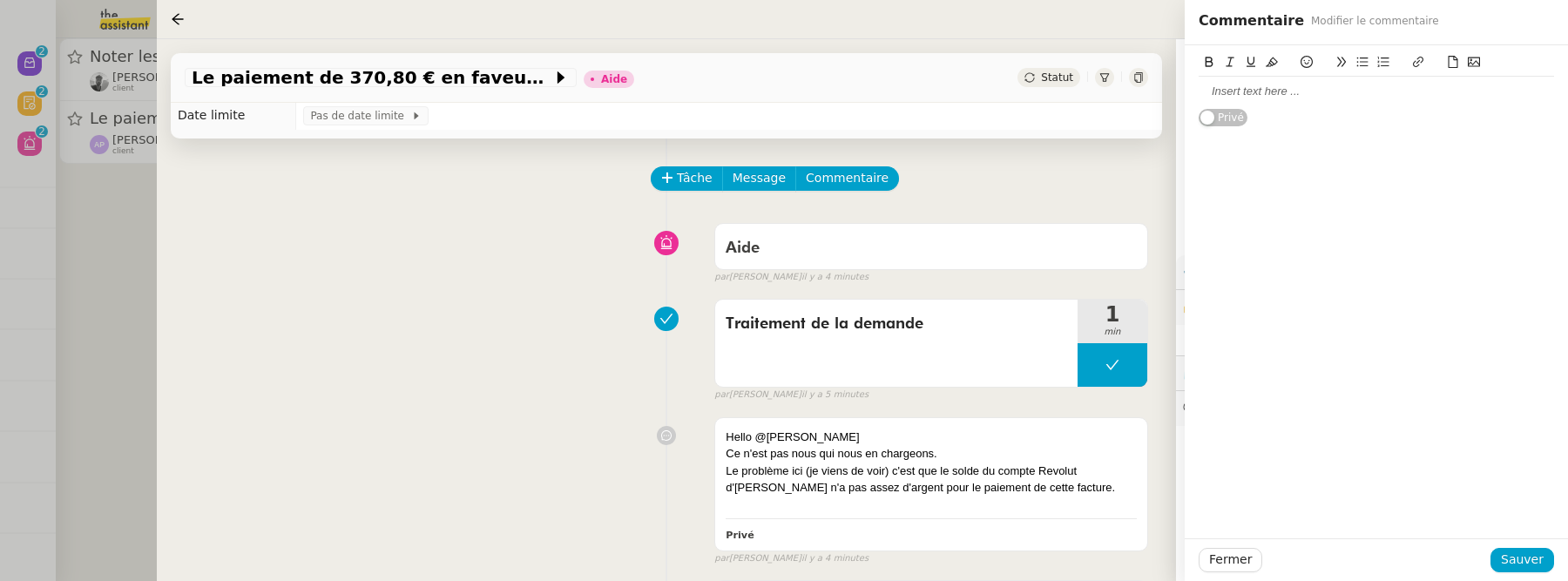
click at [1358, 91] on div at bounding box center [1377, 91] width 355 height 16
click at [1537, 551] on span "Sauver" at bounding box center [1522, 560] width 43 height 20
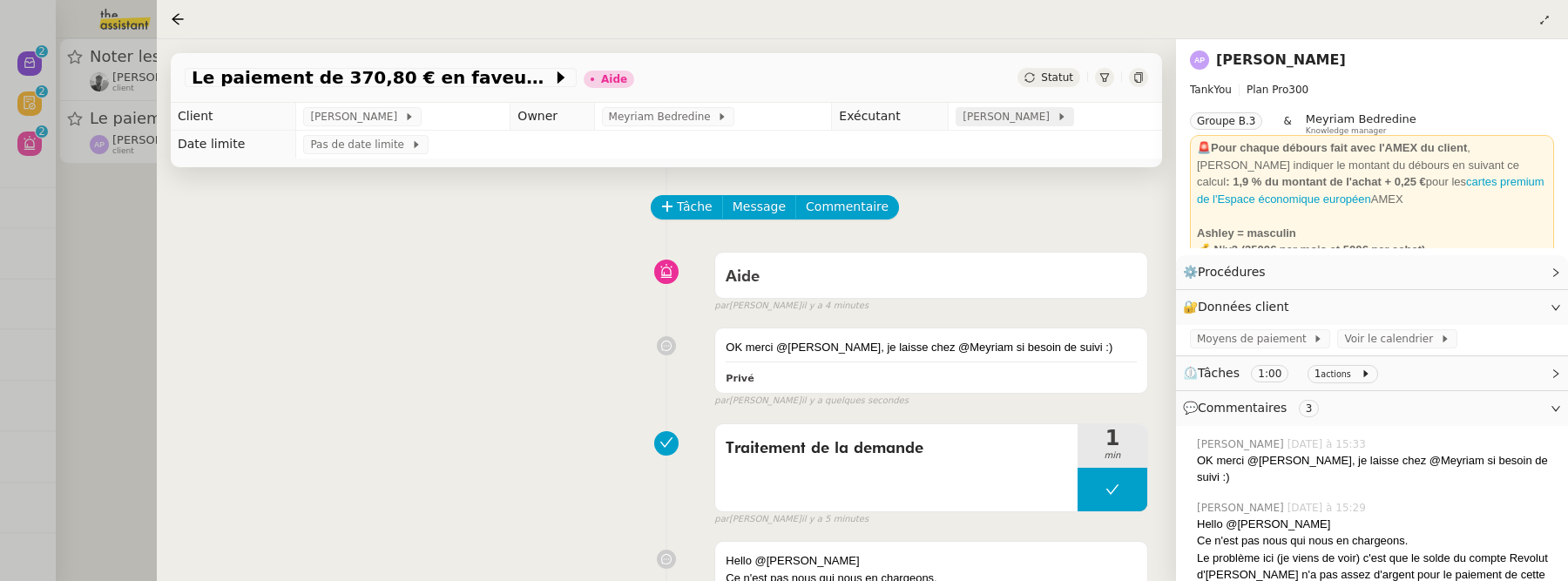
click at [989, 115] on span "[PERSON_NAME]" at bounding box center [1009, 116] width 93 height 17
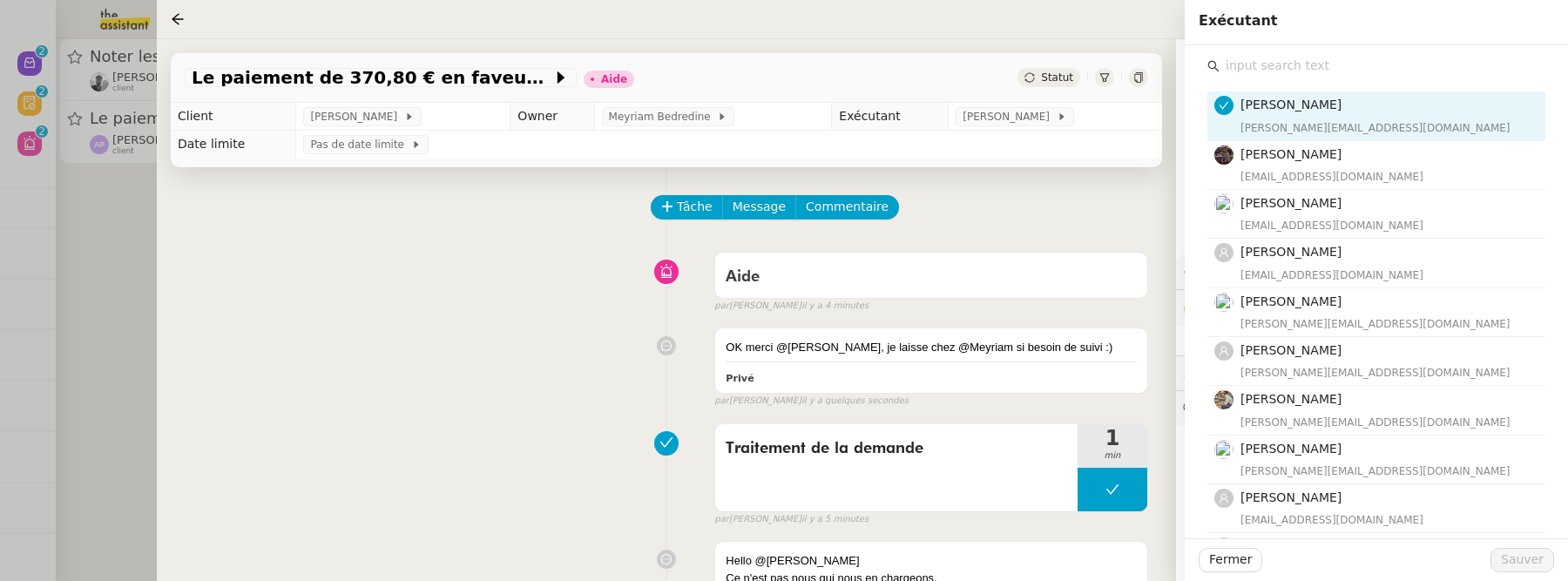
click at [1362, 71] on input "text" at bounding box center [1382, 66] width 326 height 24
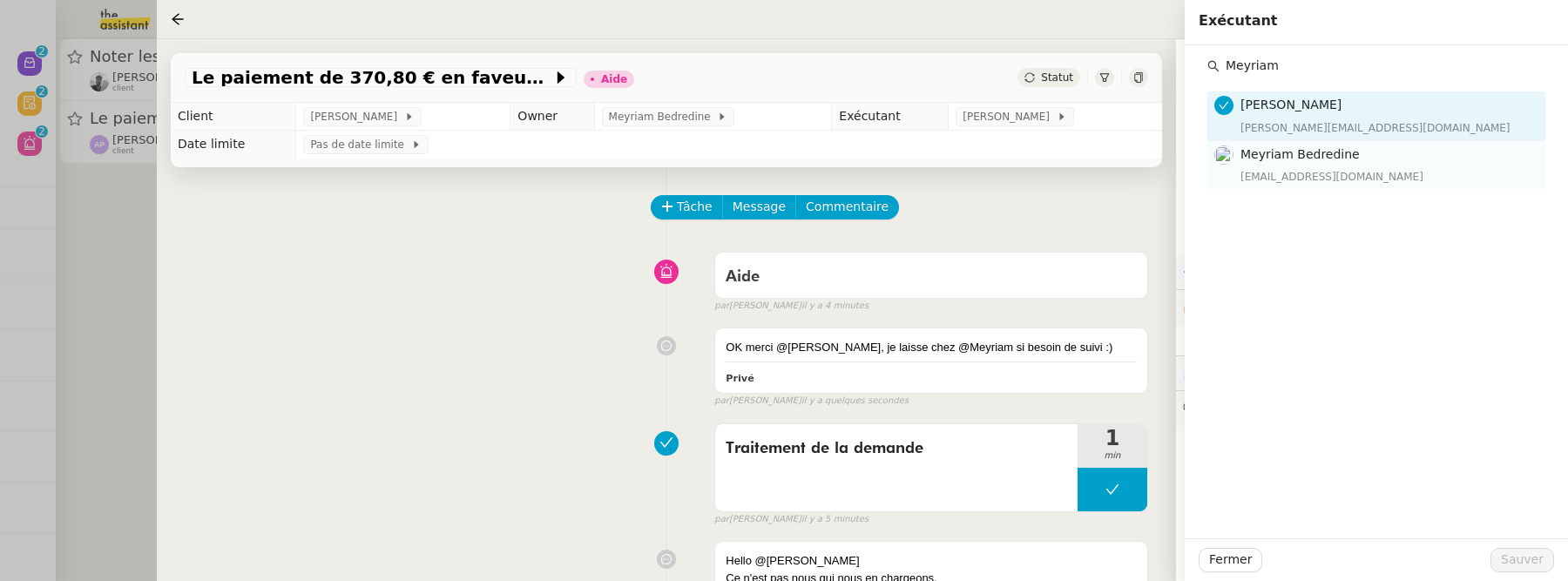
type input "Meyriam"
click at [1404, 171] on div "[EMAIL_ADDRESS][DOMAIN_NAME]" at bounding box center [1387, 177] width 294 height 17
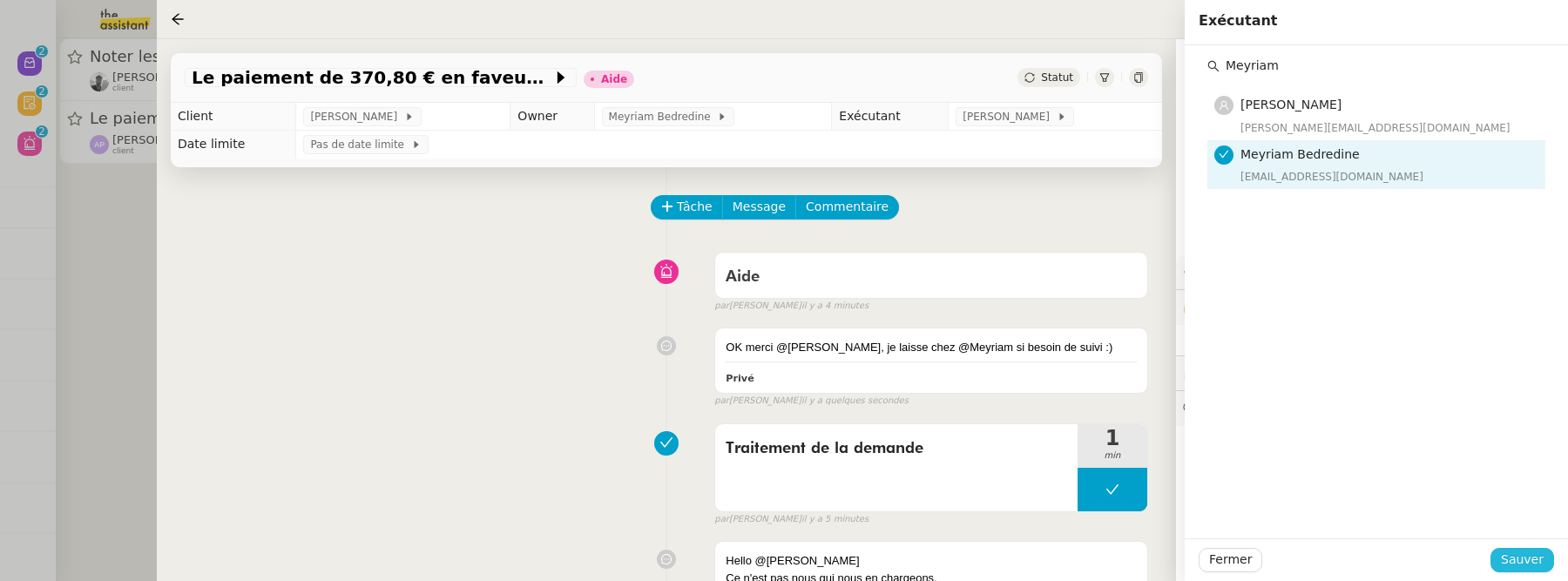
click at [1523, 556] on span "Sauver" at bounding box center [1522, 560] width 43 height 20
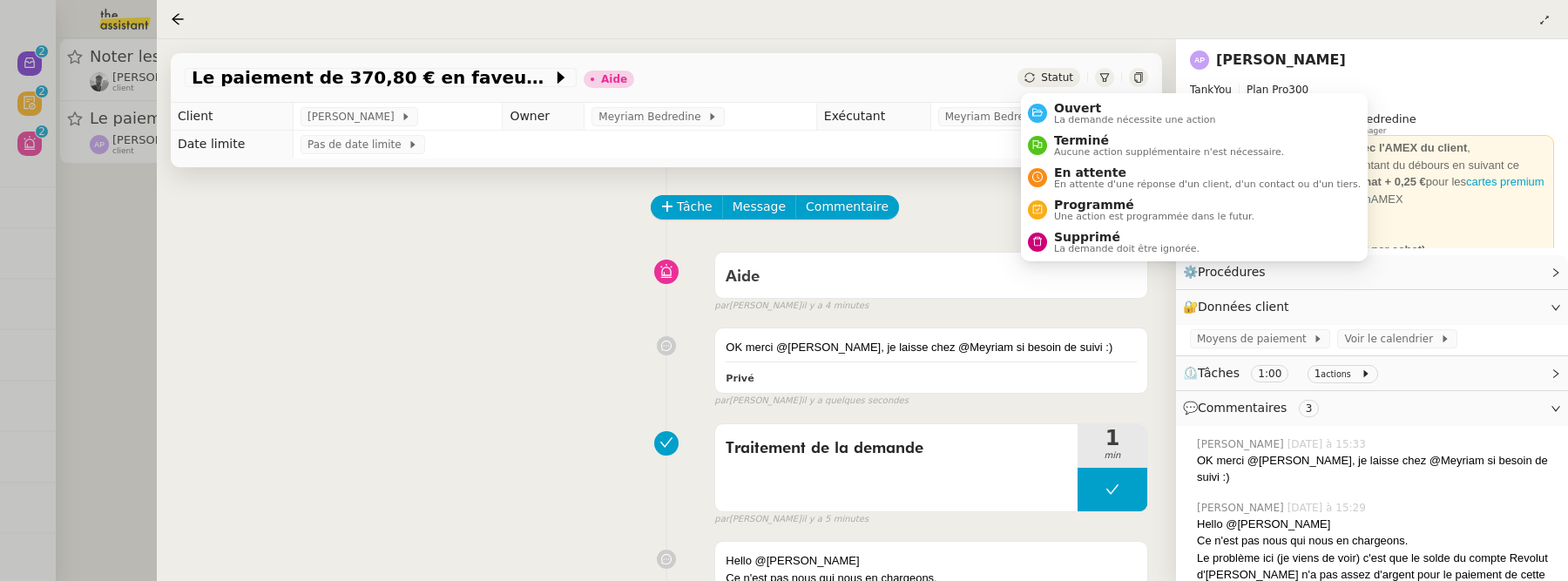
click at [1051, 81] on span "Statut" at bounding box center [1057, 77] width 32 height 12
click at [1059, 98] on li "Ouvert La demande nécessite une action" at bounding box center [1194, 113] width 347 height 32
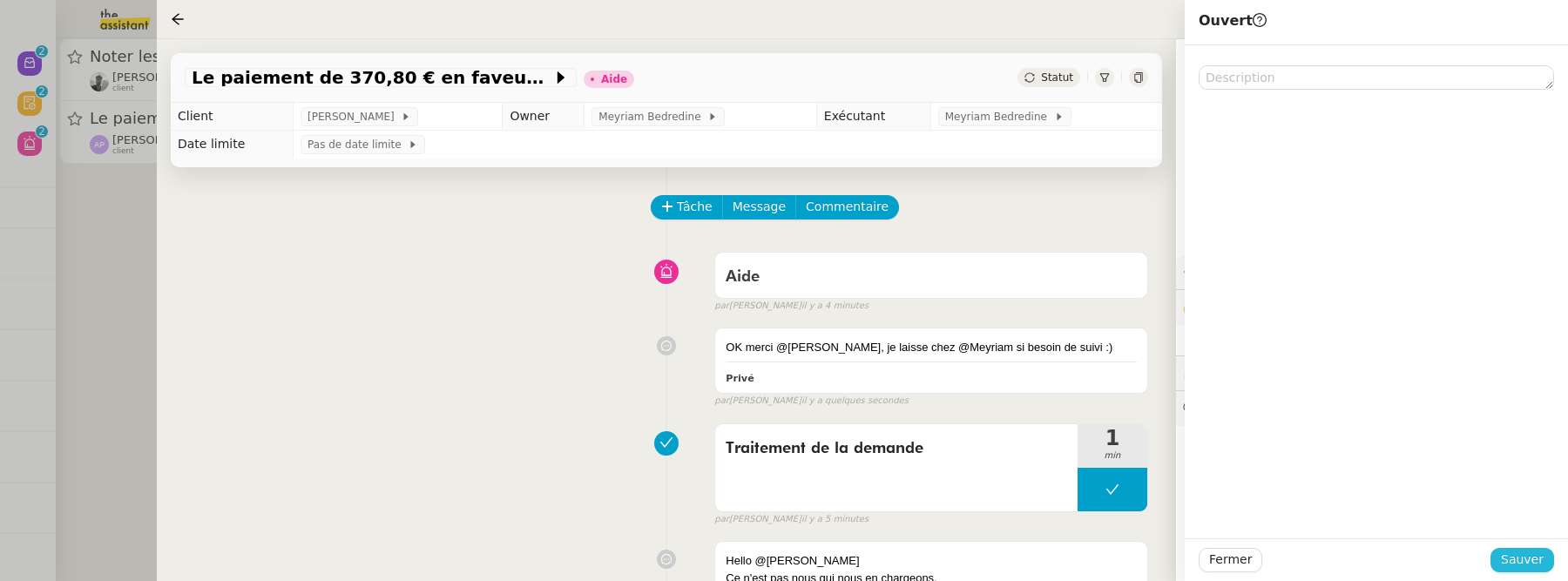
click at [1552, 554] on button "Sauver" at bounding box center [1521, 560] width 63 height 25
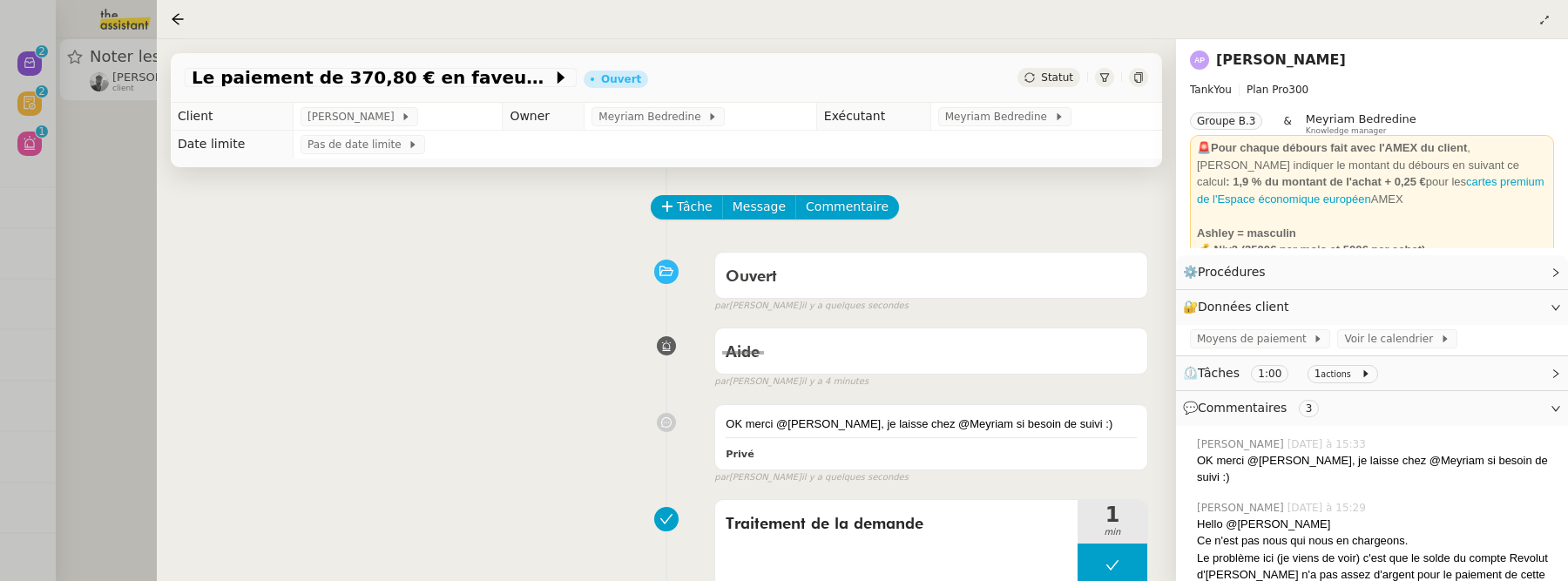
click at [1141, 85] on div at bounding box center [1138, 77] width 19 height 19
click at [115, 266] on div at bounding box center [784, 290] width 1568 height 581
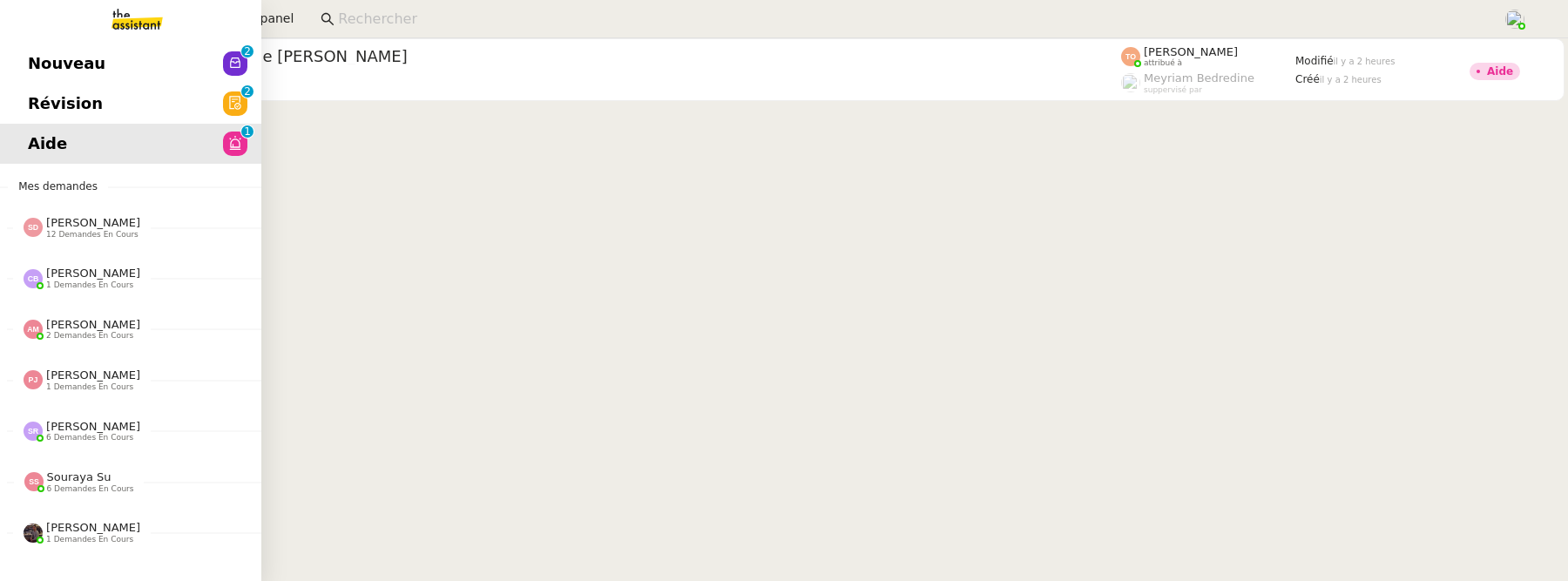
click at [43, 107] on span "Révision" at bounding box center [65, 104] width 75 height 27
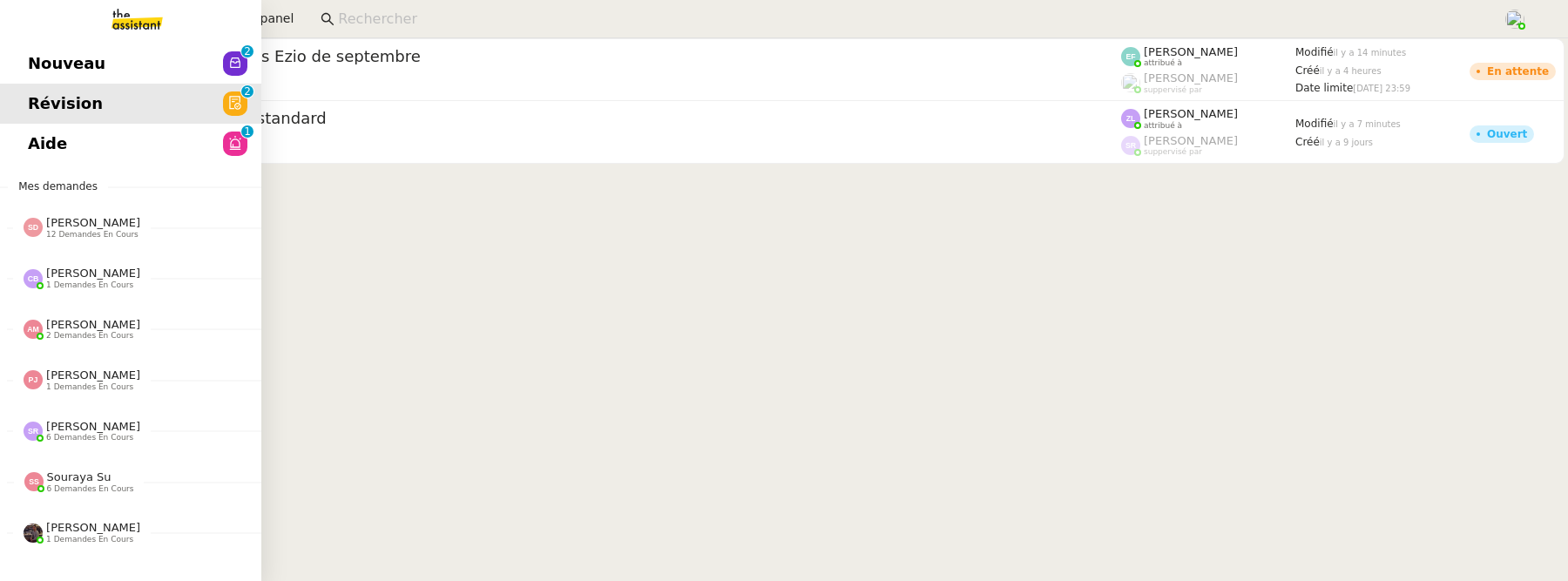
click at [25, 71] on link "Nouveau 0 1 2 3 4 5 6 7 8 9" at bounding box center [130, 64] width 261 height 40
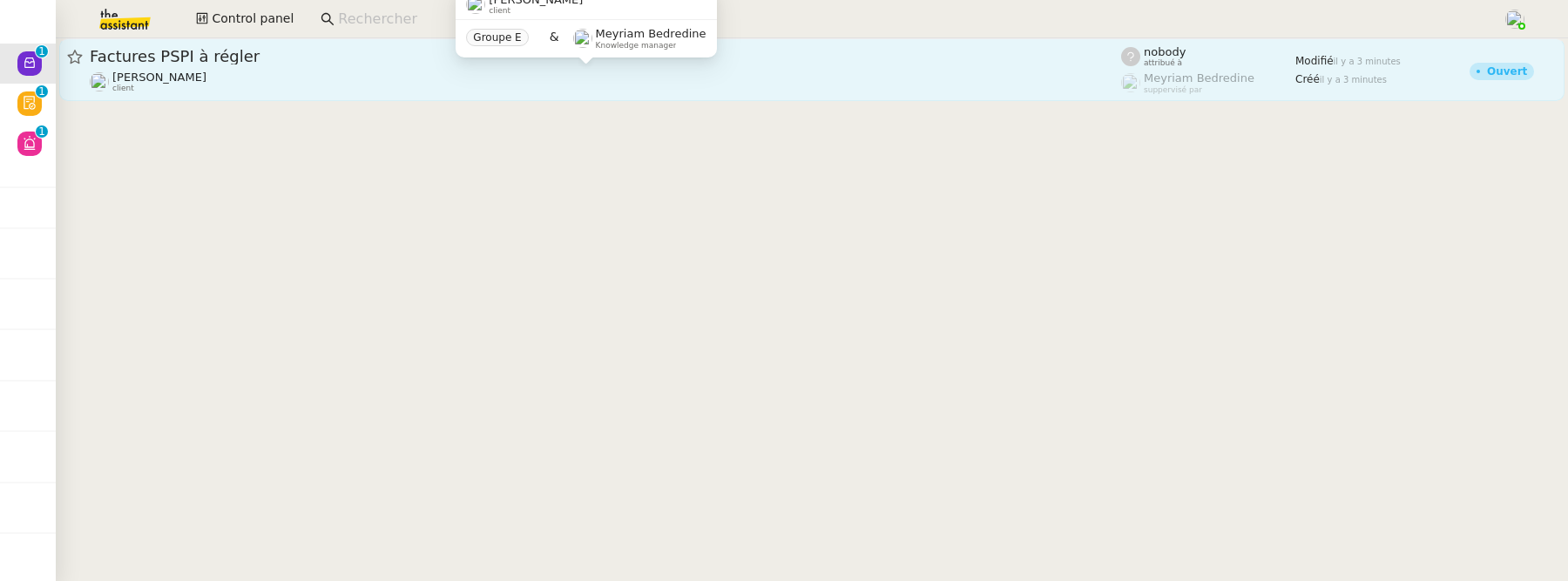
click at [221, 85] on div "[PERSON_NAME] client" at bounding box center [605, 82] width 1031 height 23
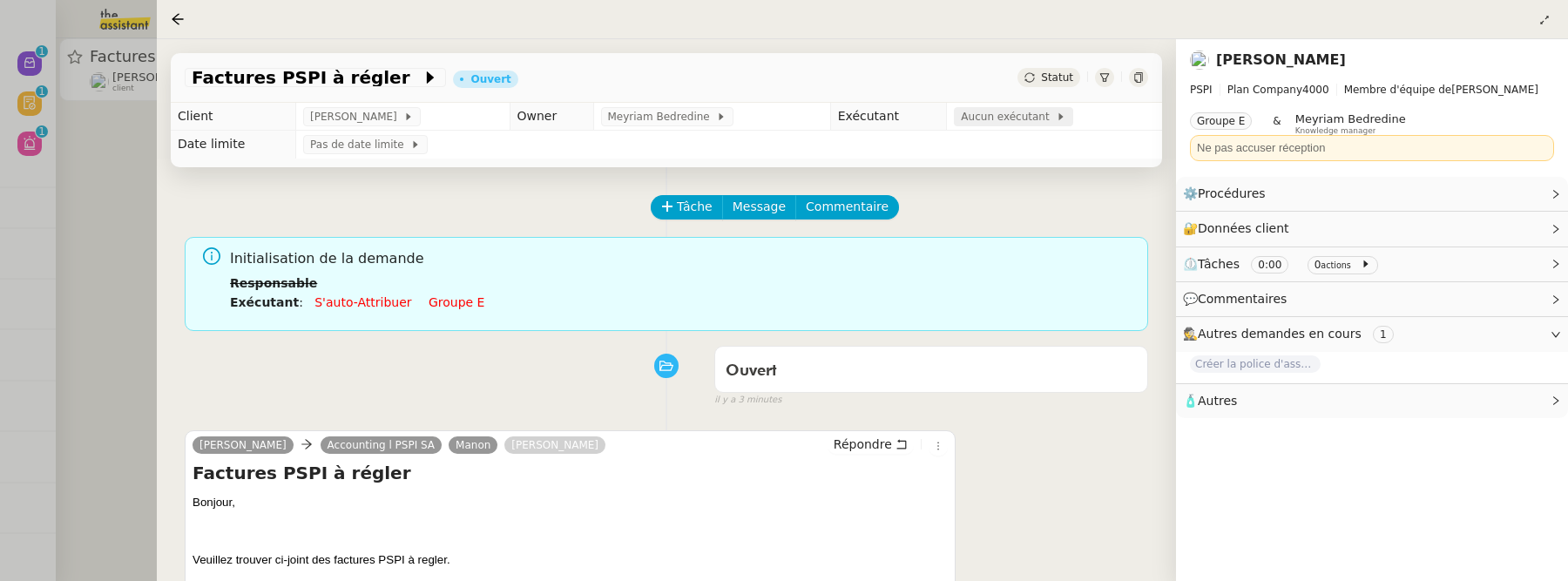
click at [983, 112] on span "Aucun exécutant" at bounding box center [1008, 116] width 95 height 17
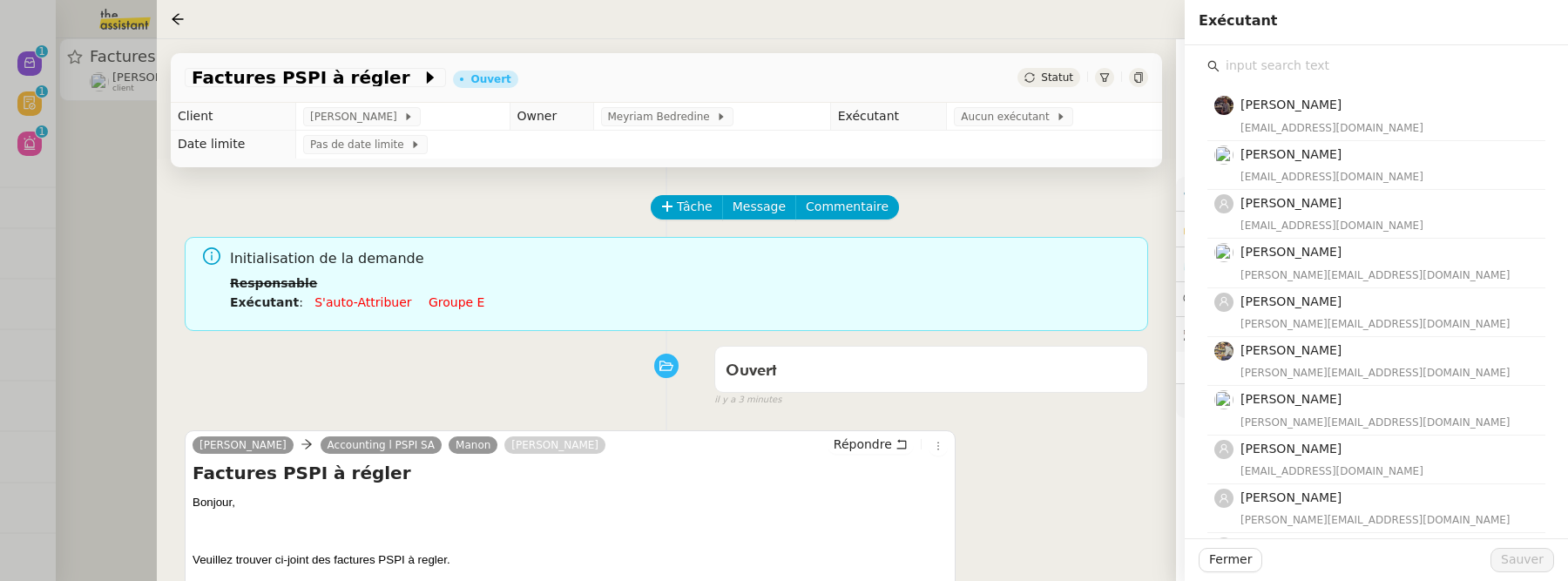
click at [1269, 61] on input "text" at bounding box center [1382, 66] width 326 height 24
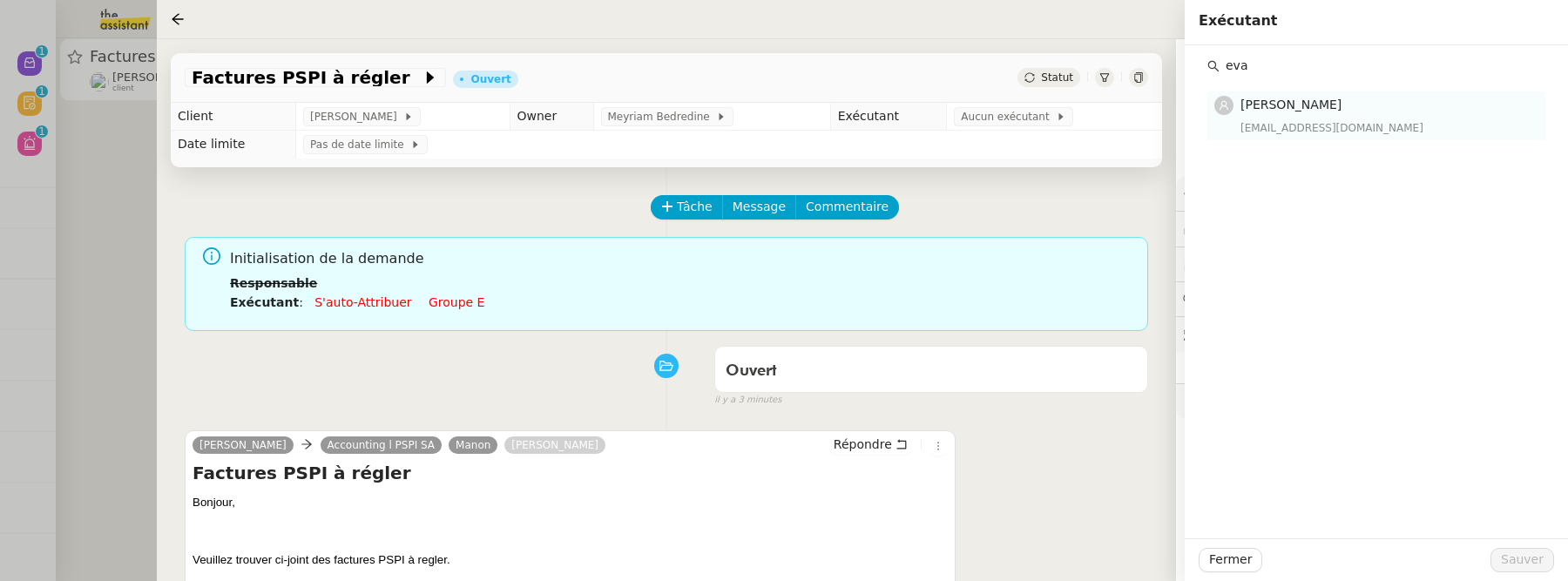
type input "eva"
click at [1396, 137] on nz-list-item "[PERSON_NAME] [PERSON_NAME][EMAIL_ADDRESS][DOMAIN_NAME]" at bounding box center [1376, 115] width 338 height 48
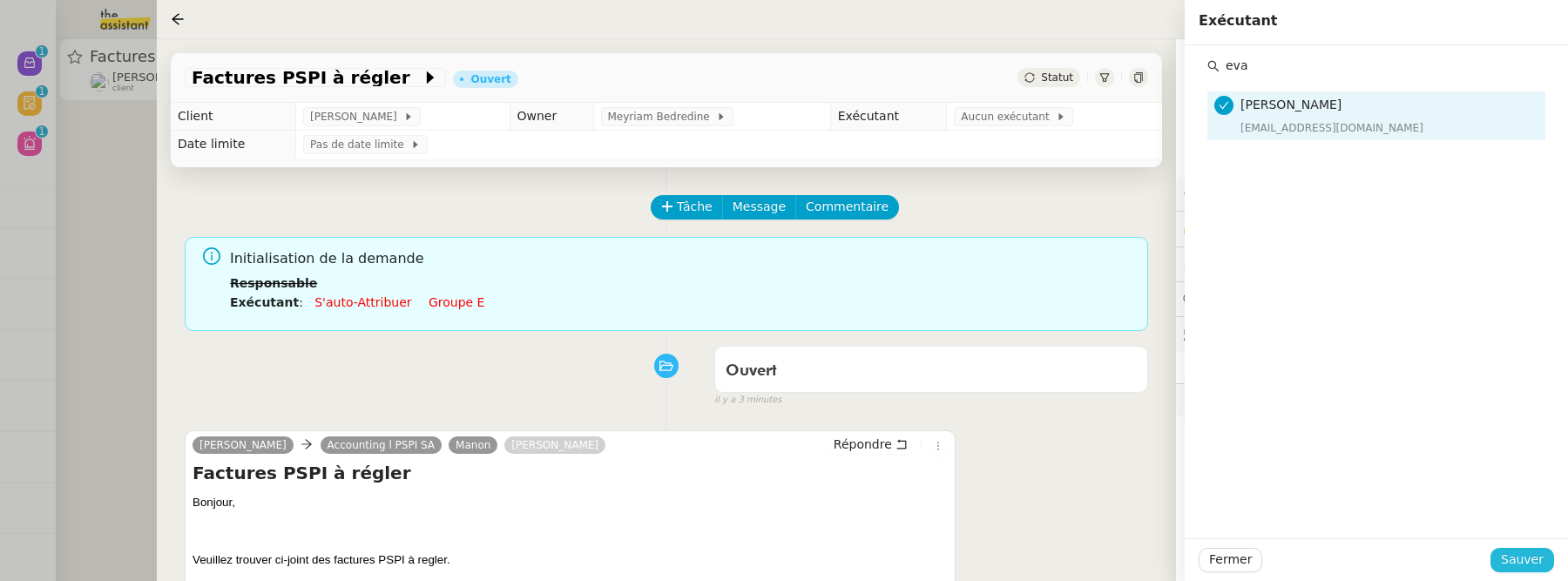
click at [1536, 563] on span "Sauver" at bounding box center [1522, 560] width 43 height 20
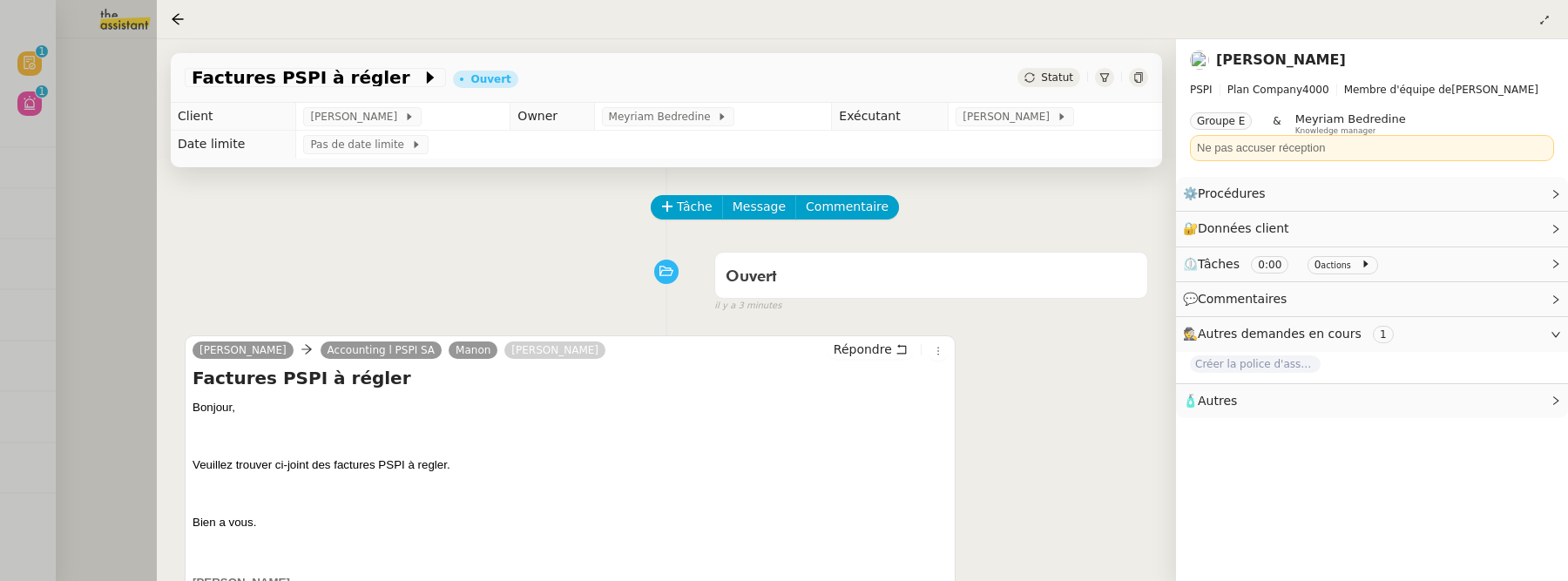
click at [98, 286] on div at bounding box center [784, 290] width 1568 height 581
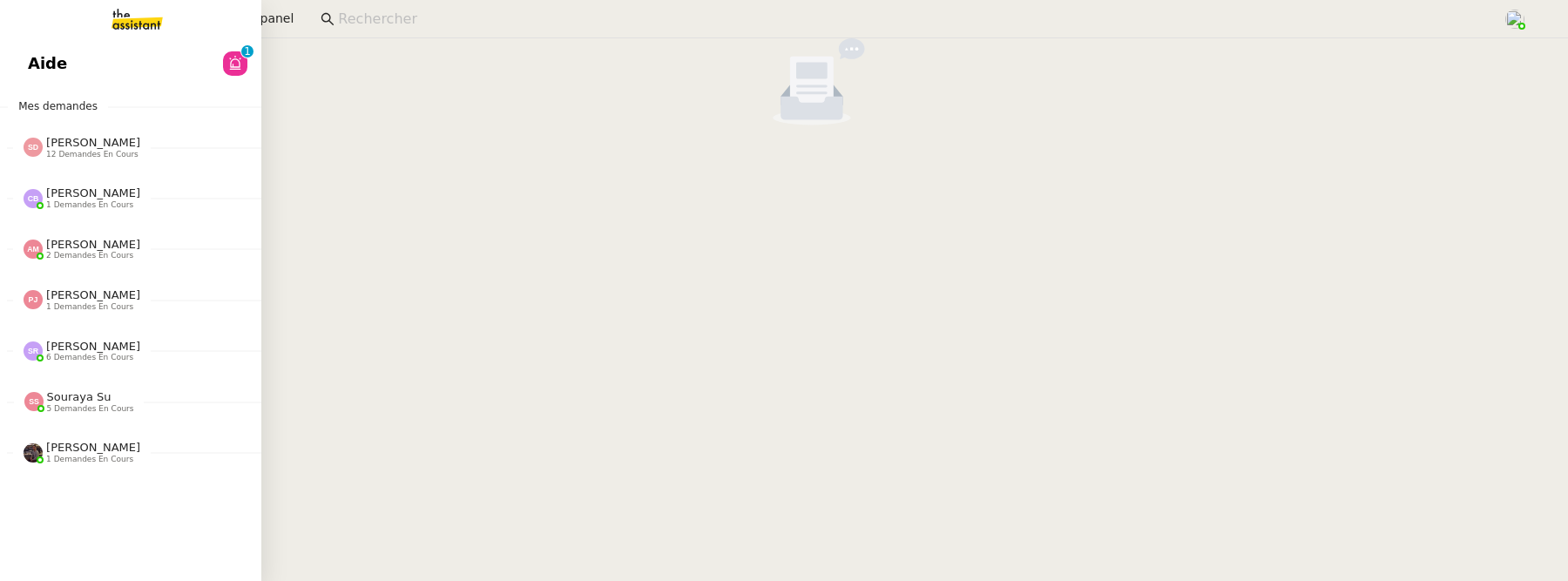
click at [41, 64] on link "Aide 0 1 2 3 4 5 6 7 8 9" at bounding box center [130, 64] width 261 height 40
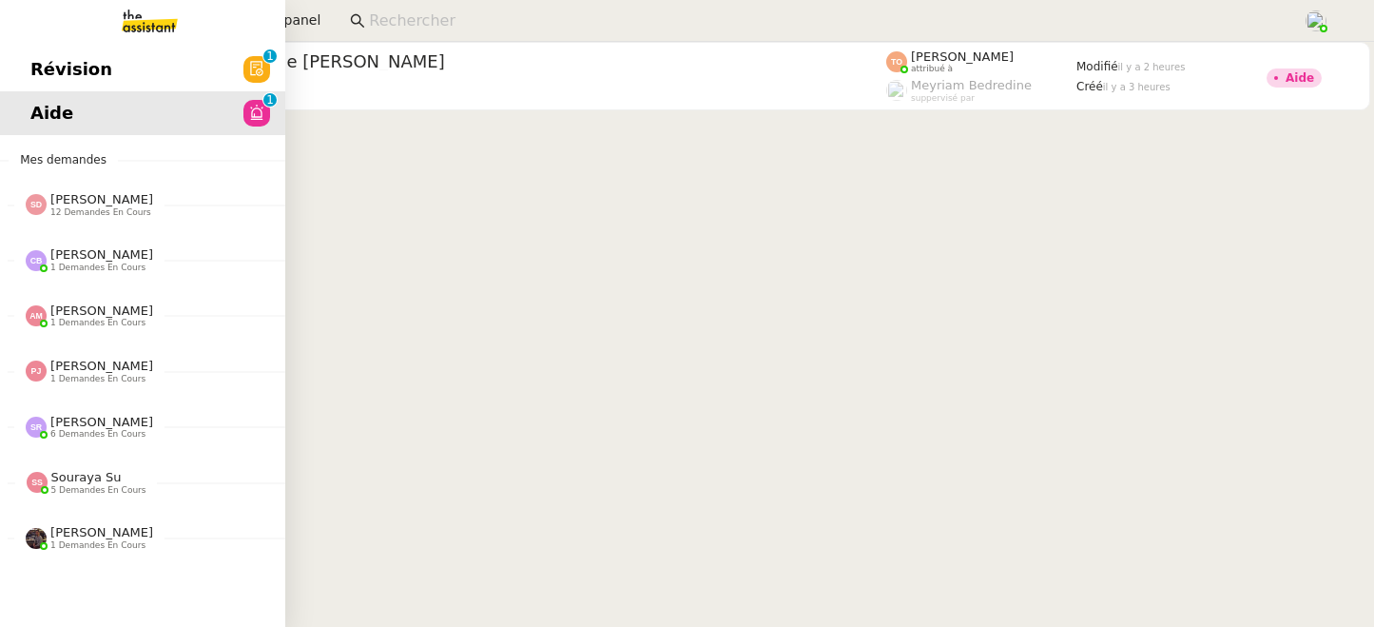
click at [24, 66] on link "Révision 0 1 2 3 4 5 6 7 8 9" at bounding box center [142, 70] width 285 height 44
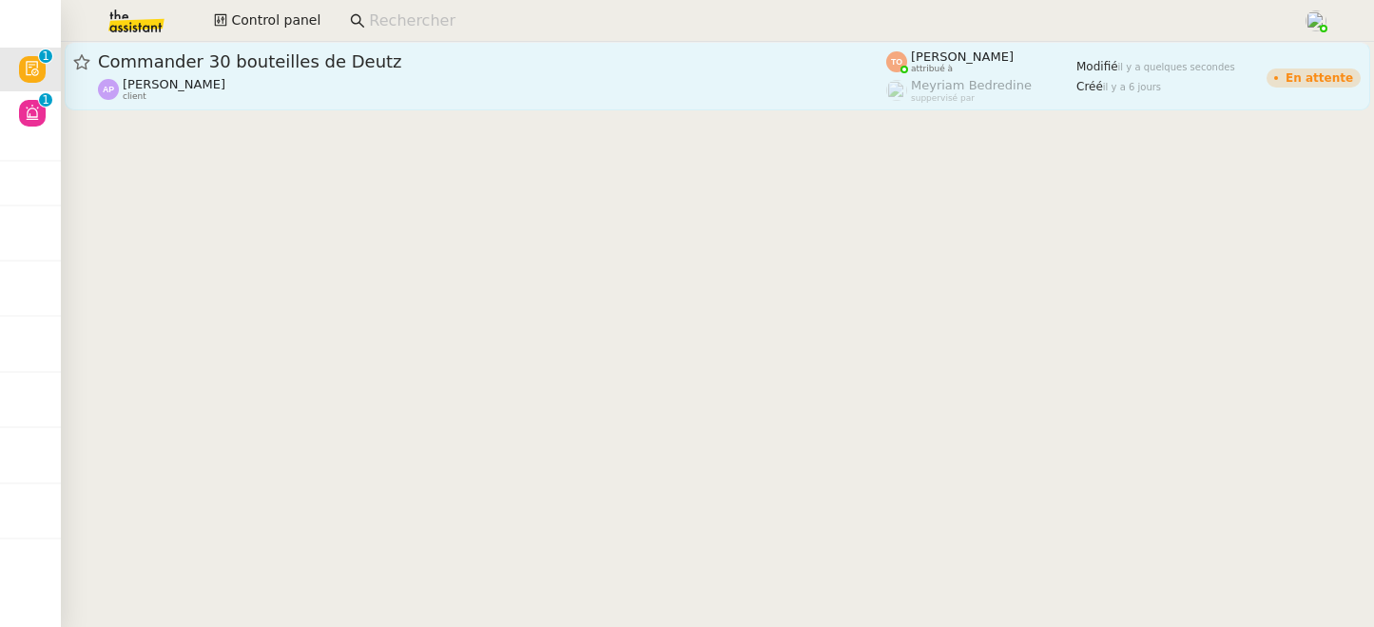
click at [384, 92] on div "[PERSON_NAME] client" at bounding box center [492, 89] width 788 height 25
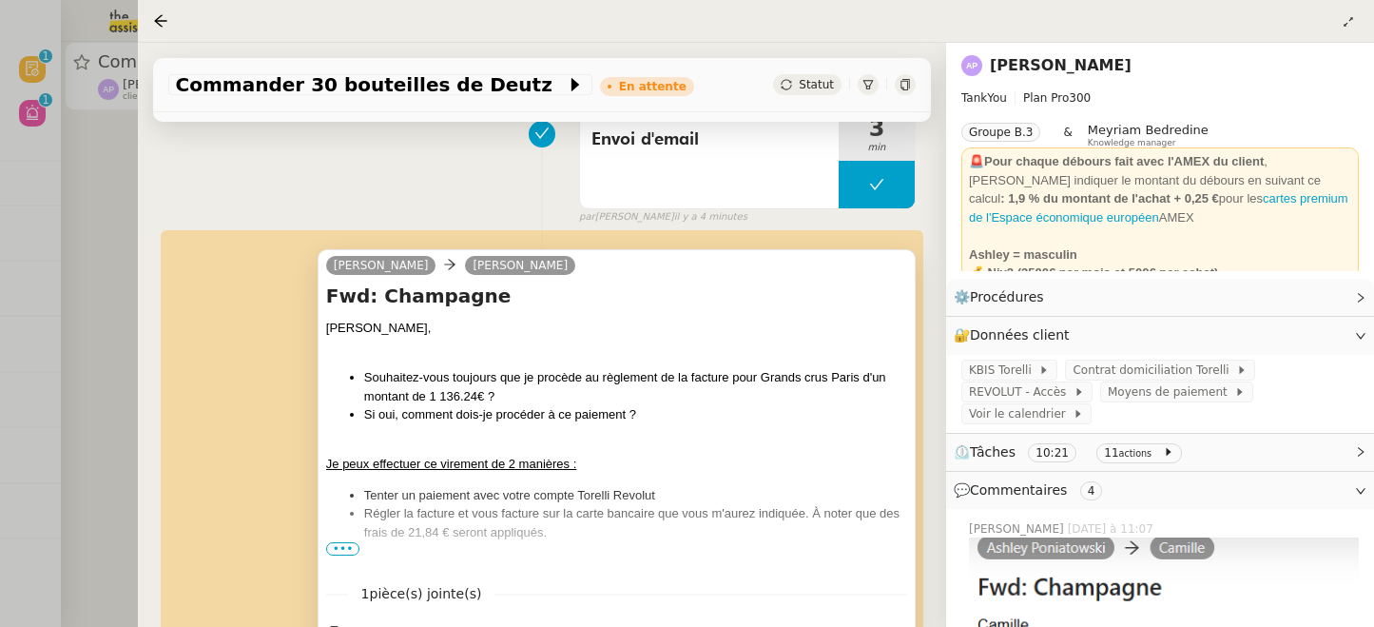
scroll to position [303, 0]
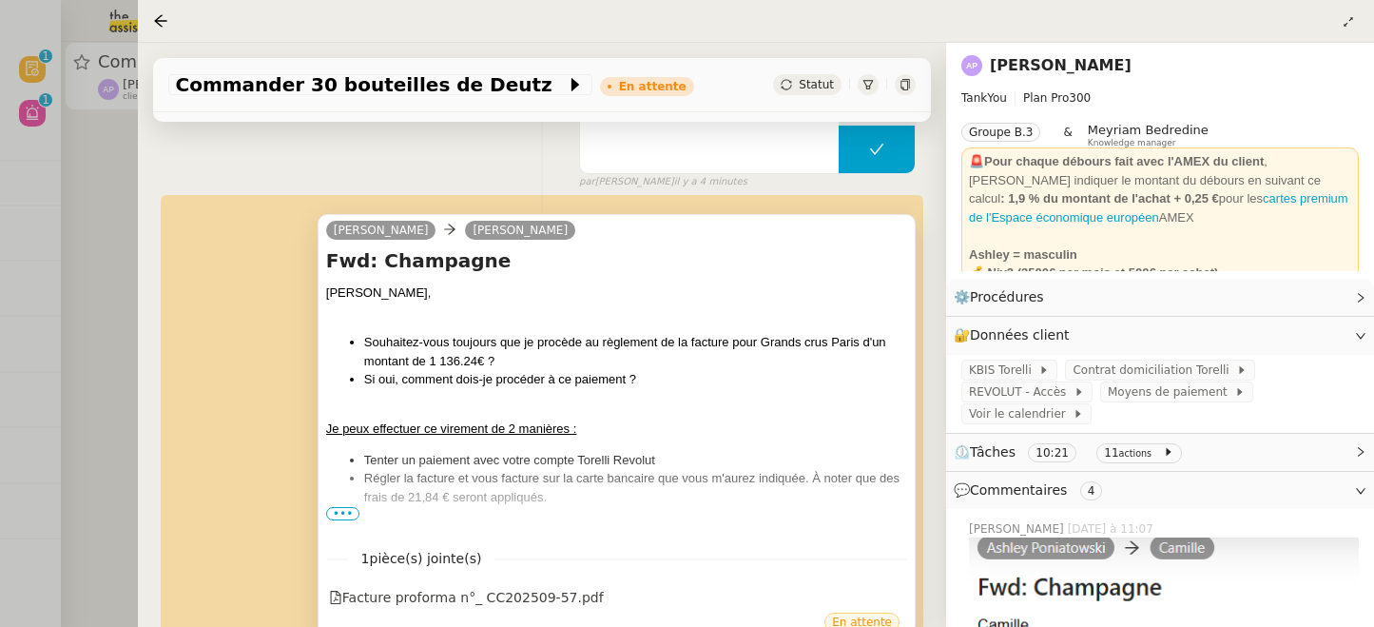
click at [332, 510] on span "•••" at bounding box center [343, 513] width 34 height 13
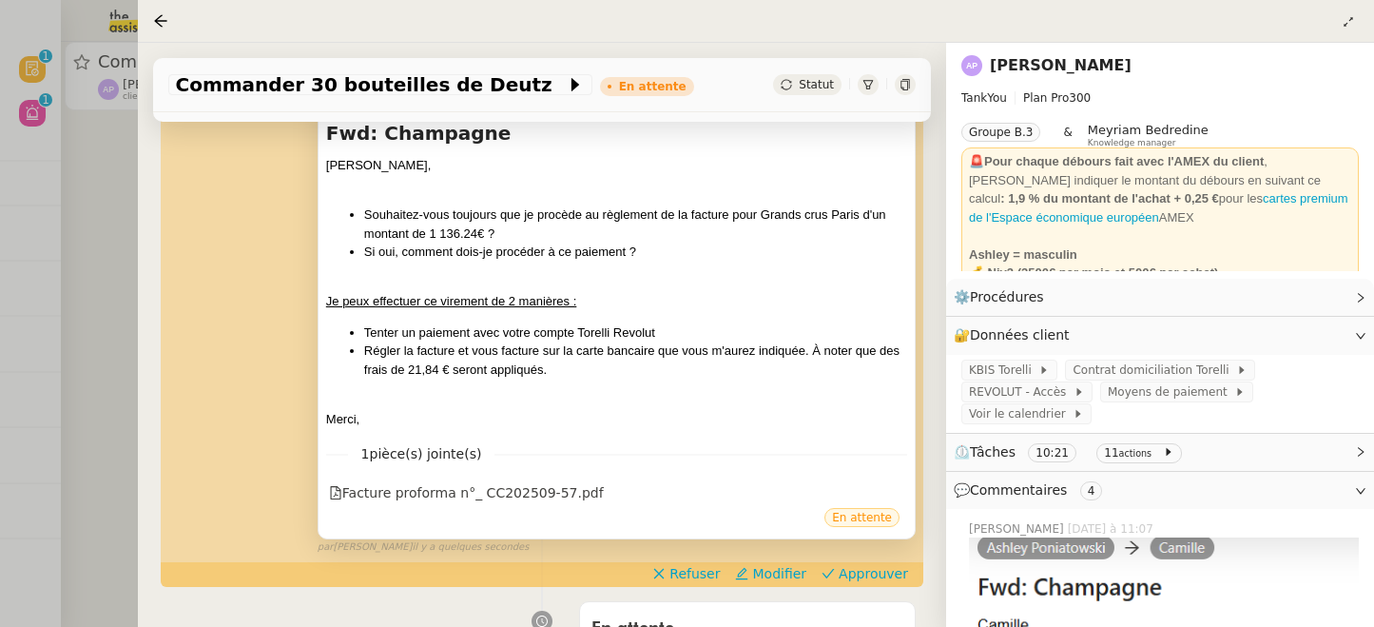
scroll to position [436, 0]
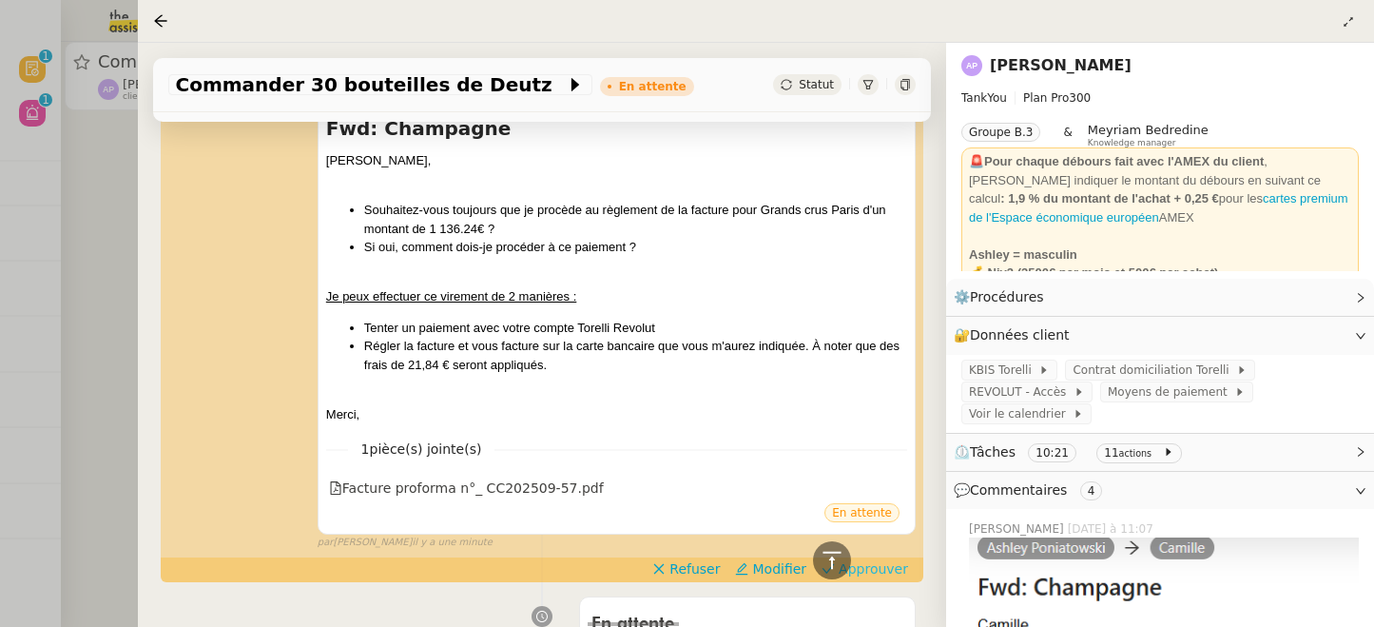
click at [892, 572] on span "Approuver" at bounding box center [873, 568] width 69 height 19
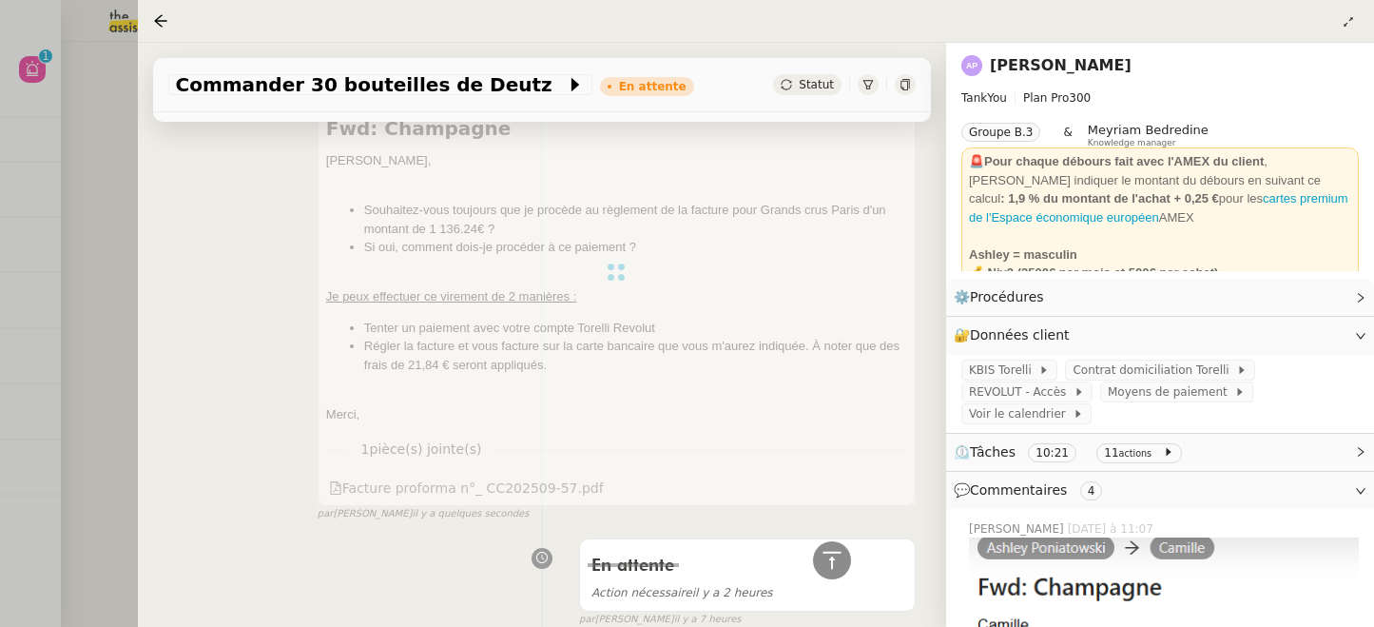
click at [68, 206] on div at bounding box center [687, 313] width 1374 height 627
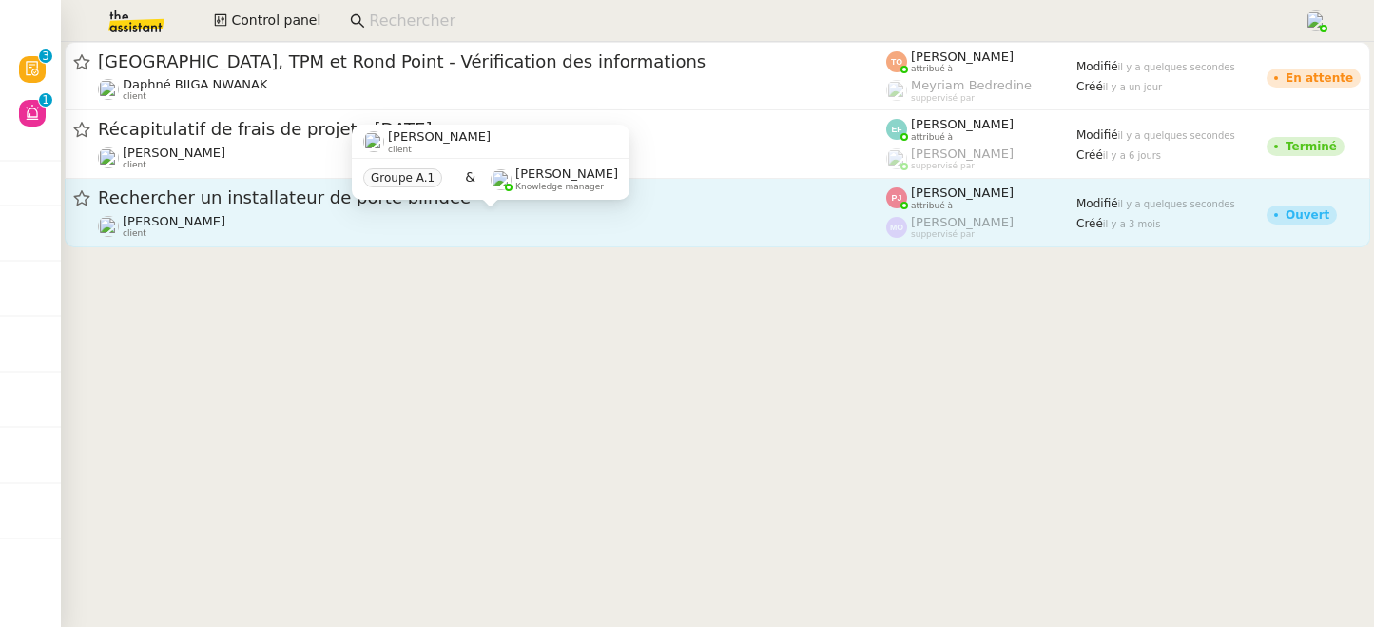
click at [527, 227] on div "[PERSON_NAME] client" at bounding box center [492, 226] width 788 height 25
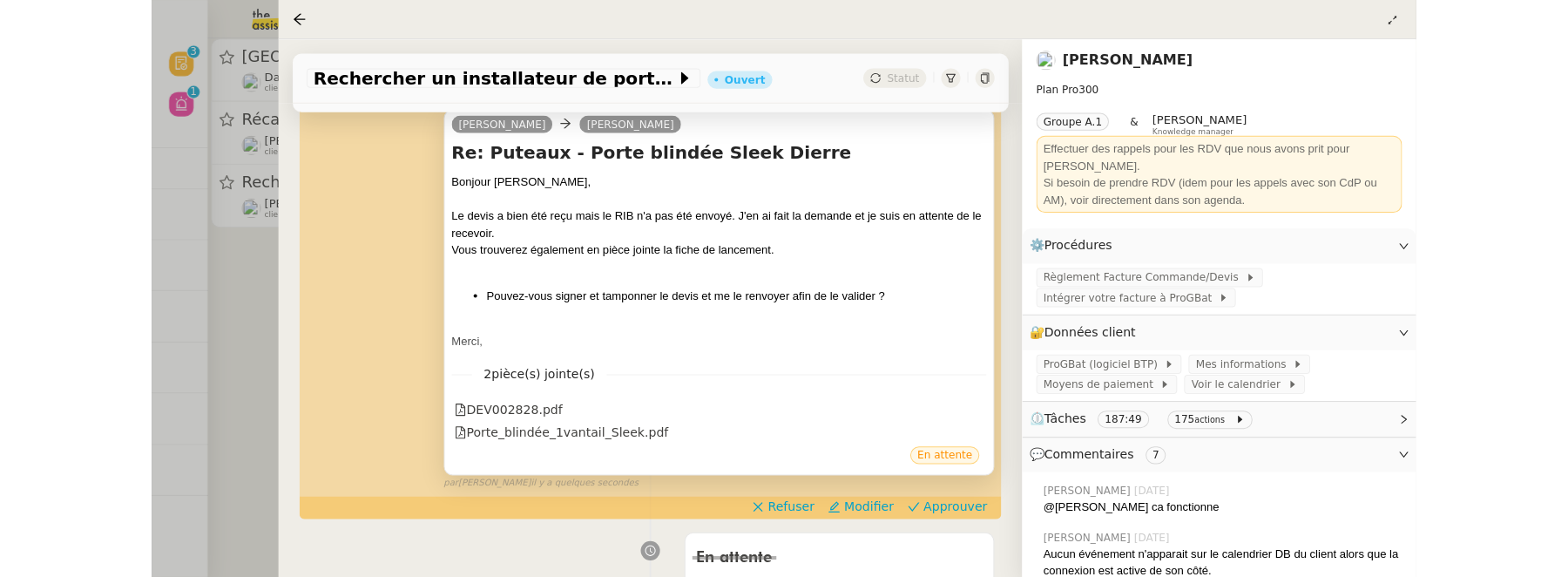
scroll to position [279, 0]
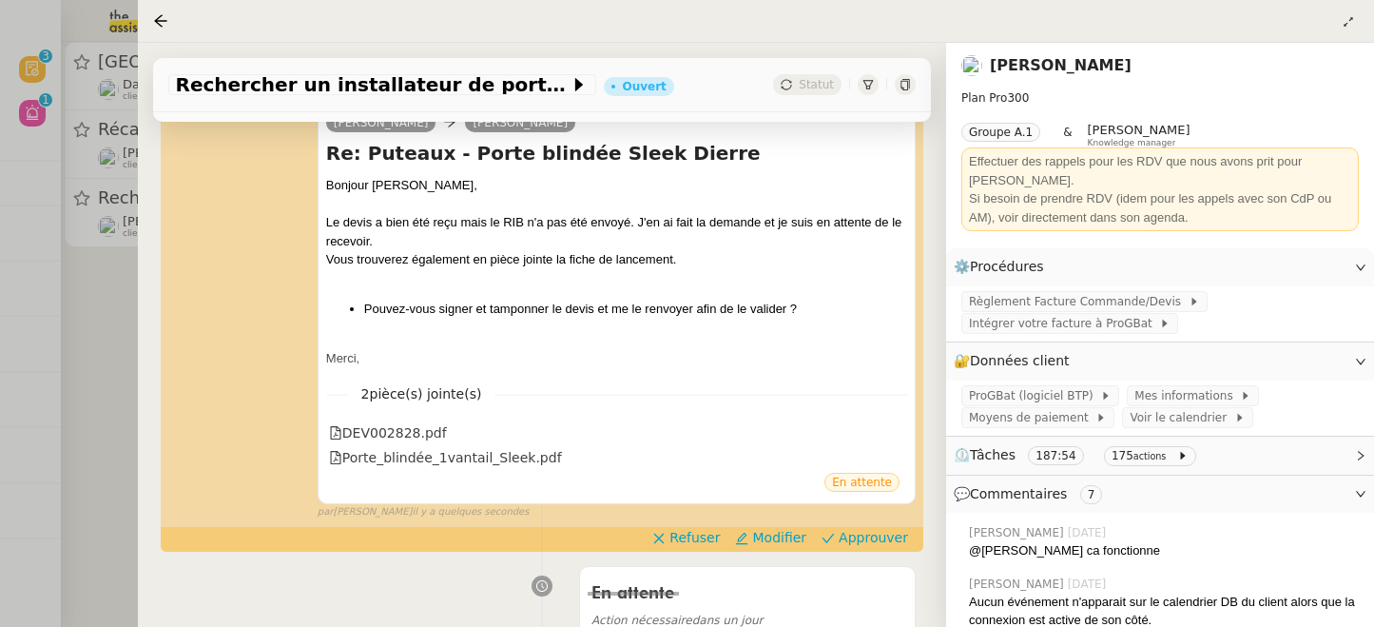
click at [93, 348] on div at bounding box center [687, 313] width 1374 height 627
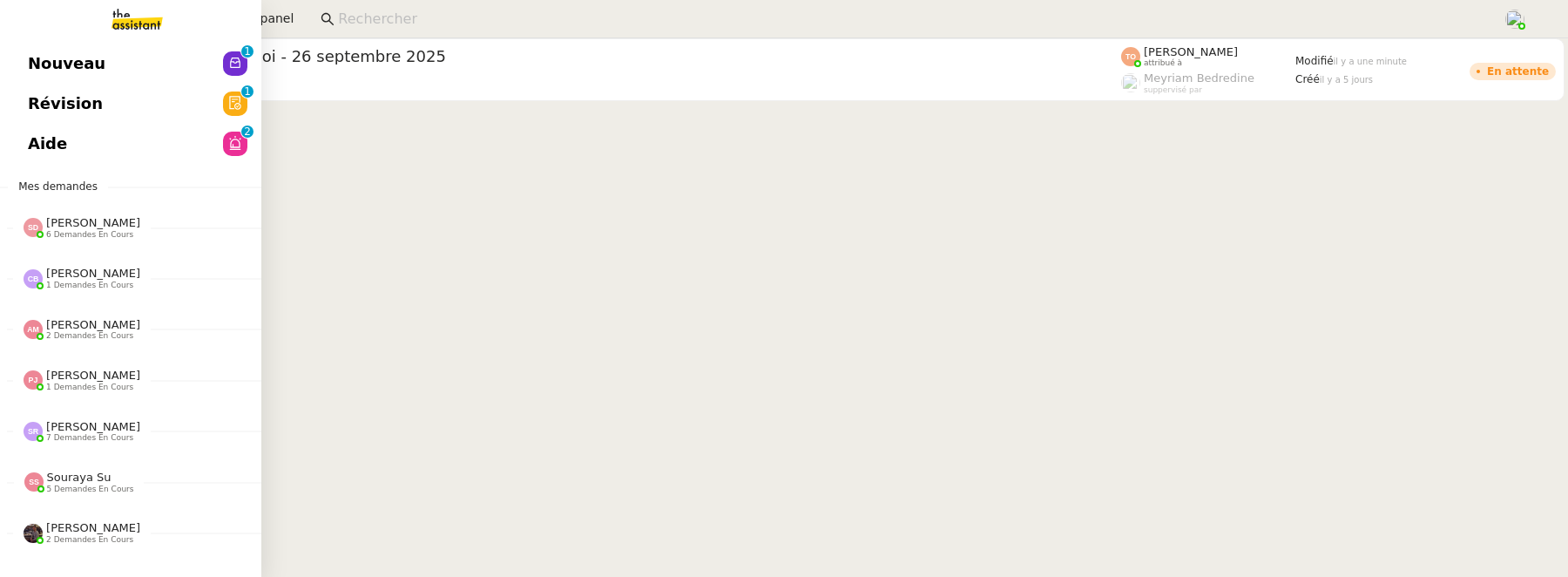
click at [49, 136] on link "Aide 0 1 2 3 4 5 6 7 8 9" at bounding box center [130, 144] width 261 height 40
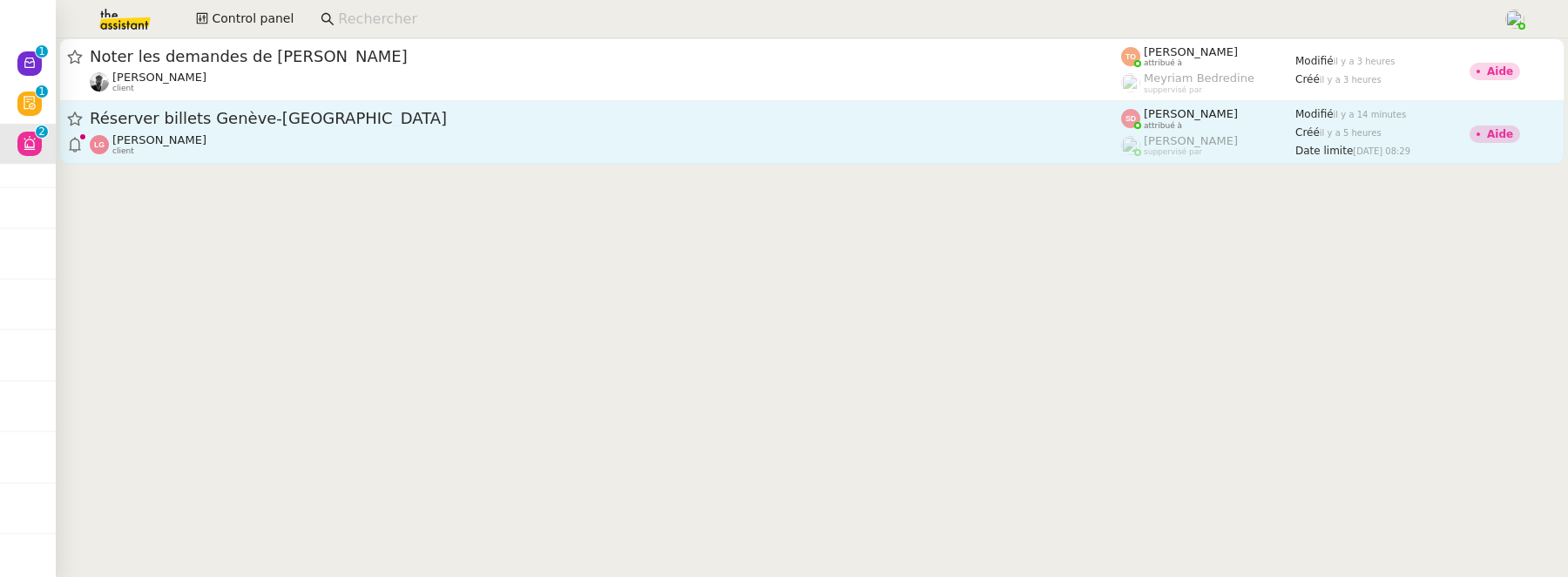
click at [459, 139] on div "Laurène Gauthier client" at bounding box center [605, 145] width 1031 height 23
